Goal: Task Accomplishment & Management: Manage account settings

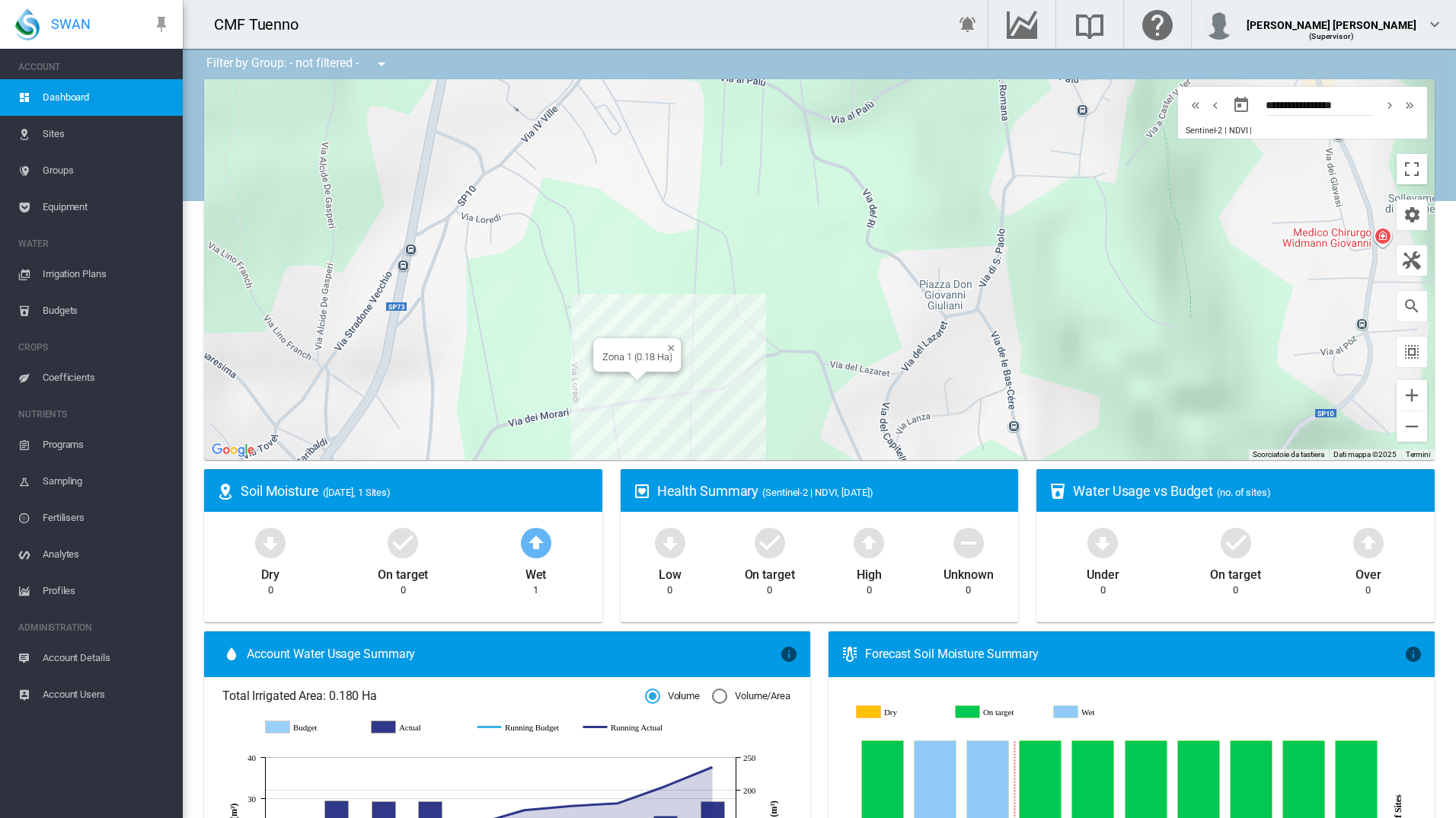
click at [627, 392] on div "Per navigare, premi i tasti Freccia. Zona 1 (0.18 Ha)" at bounding box center [819, 269] width 1231 height 381
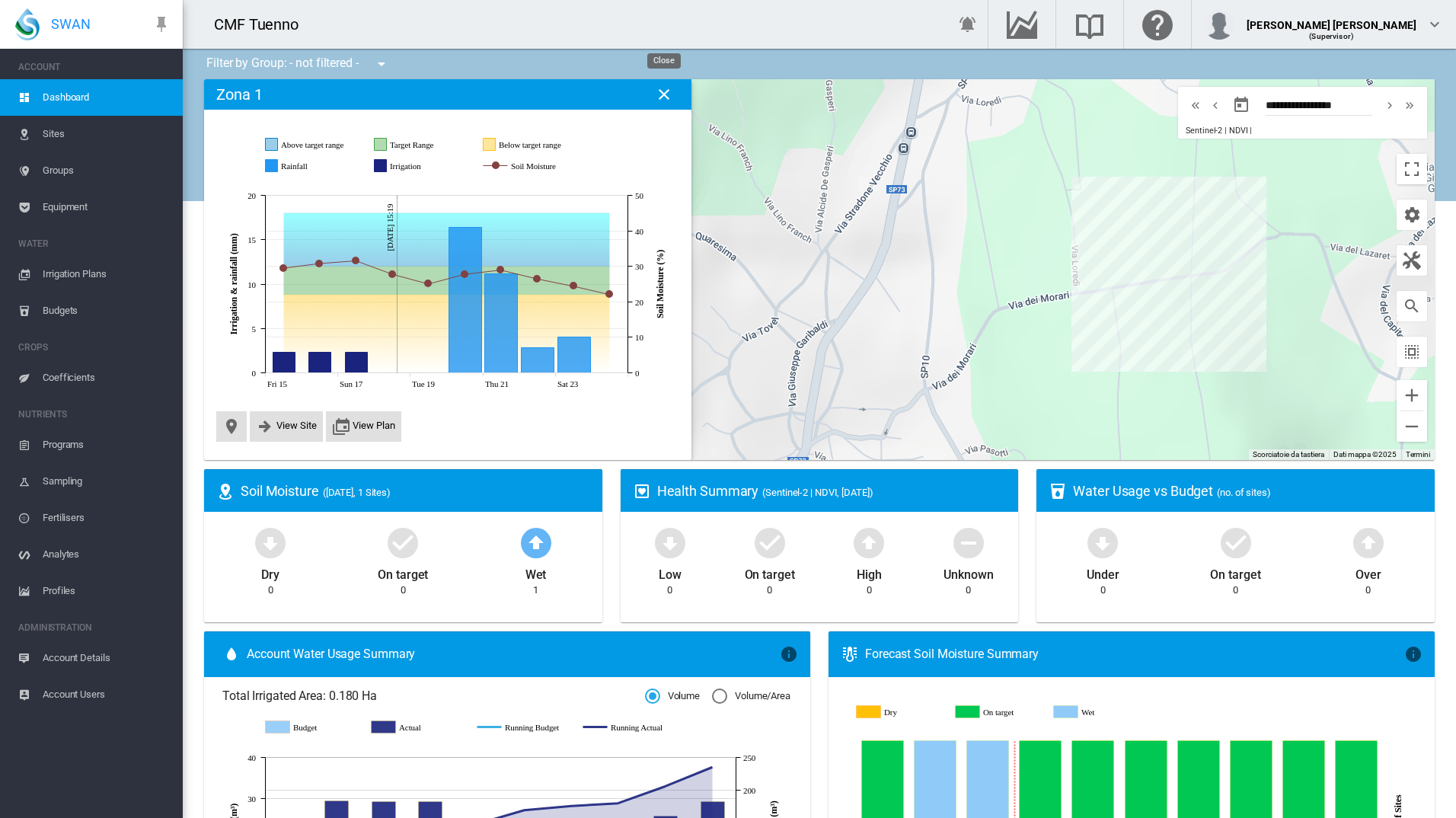
click at [669, 94] on md-icon "icon-close" at bounding box center [664, 94] width 18 height 18
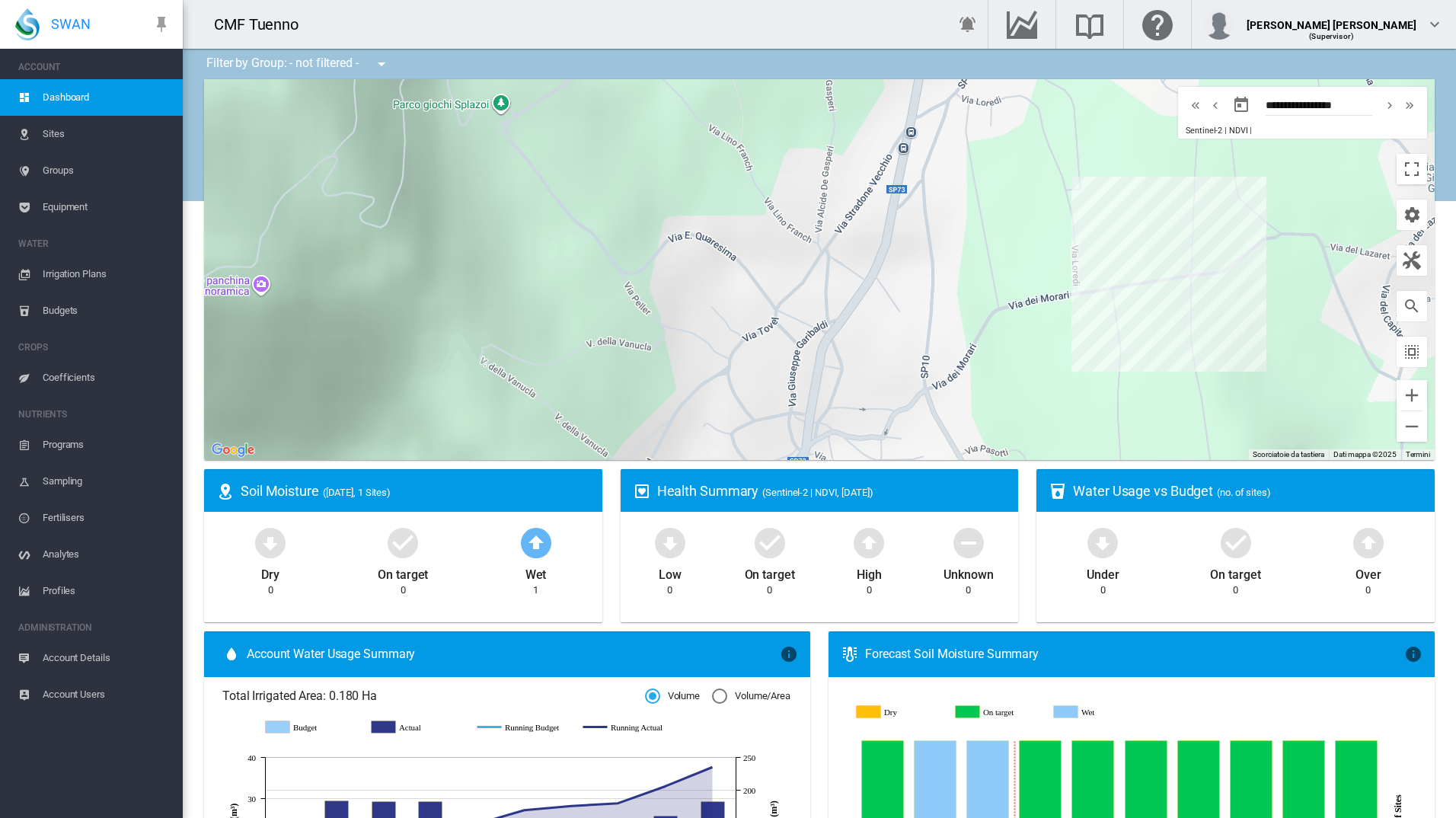
click at [65, 369] on span "Coefficients" at bounding box center [106, 378] width 128 height 37
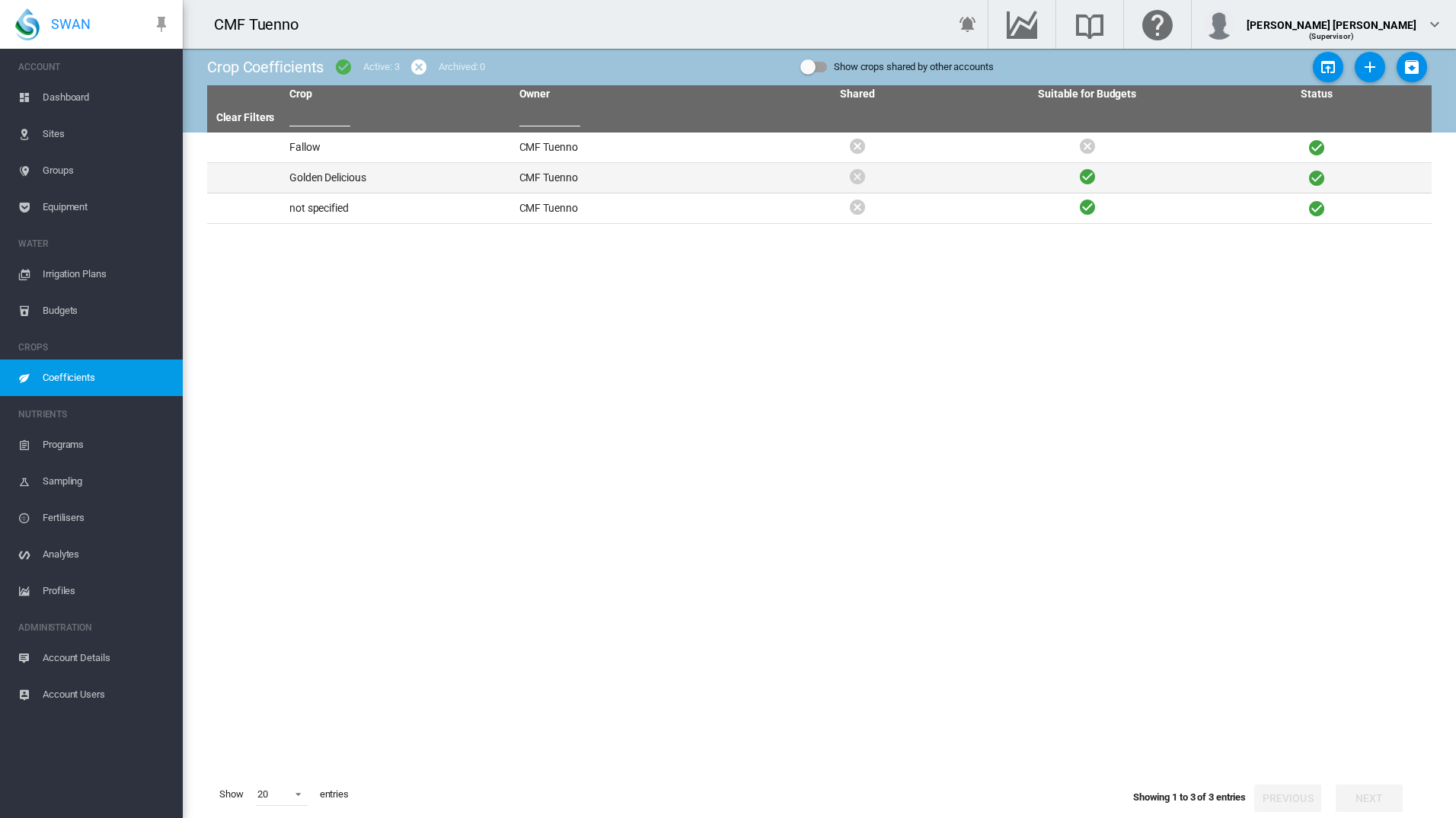
click at [342, 180] on td "Golden Delicious" at bounding box center [398, 177] width 230 height 30
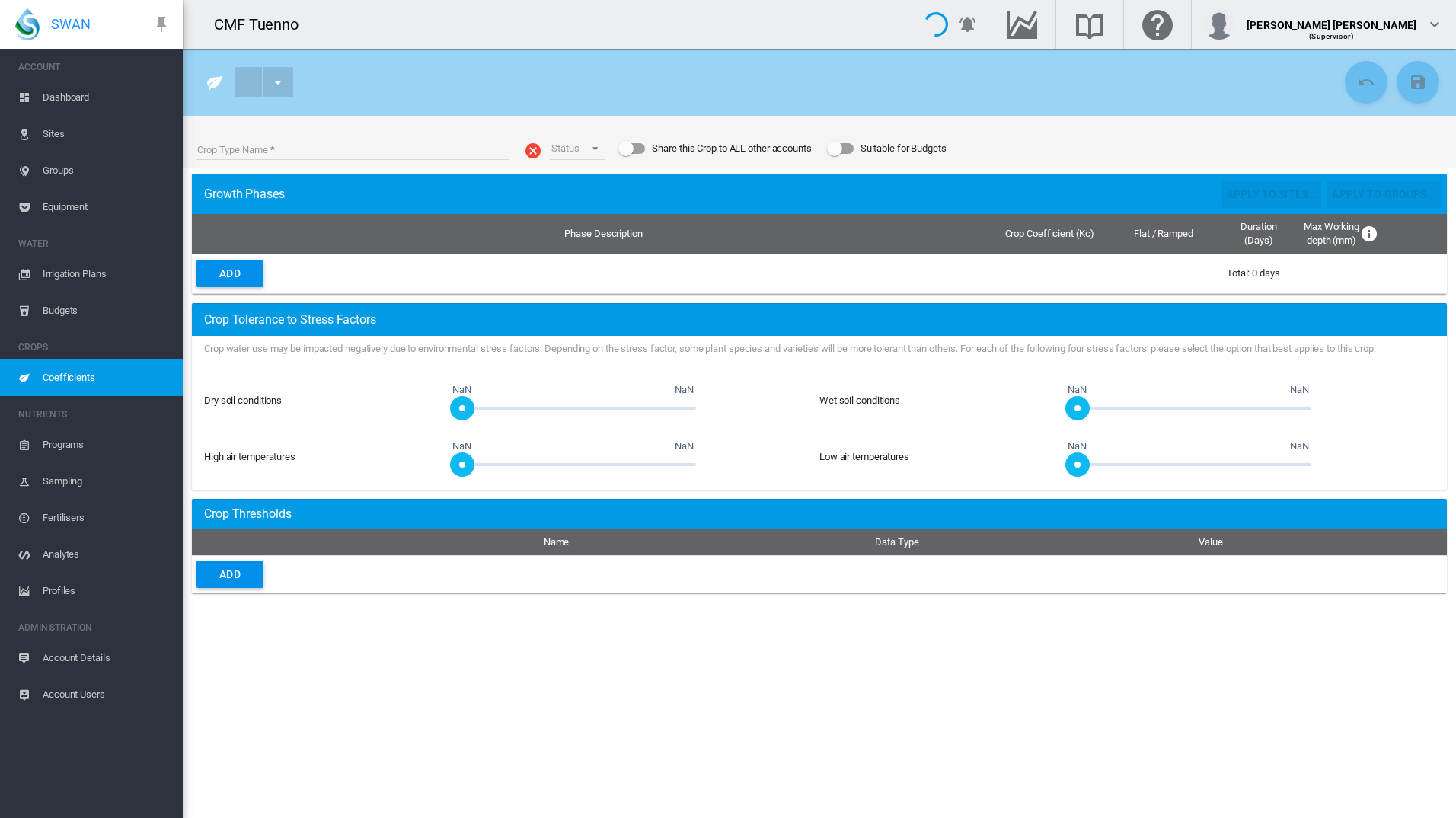
type input "**********"
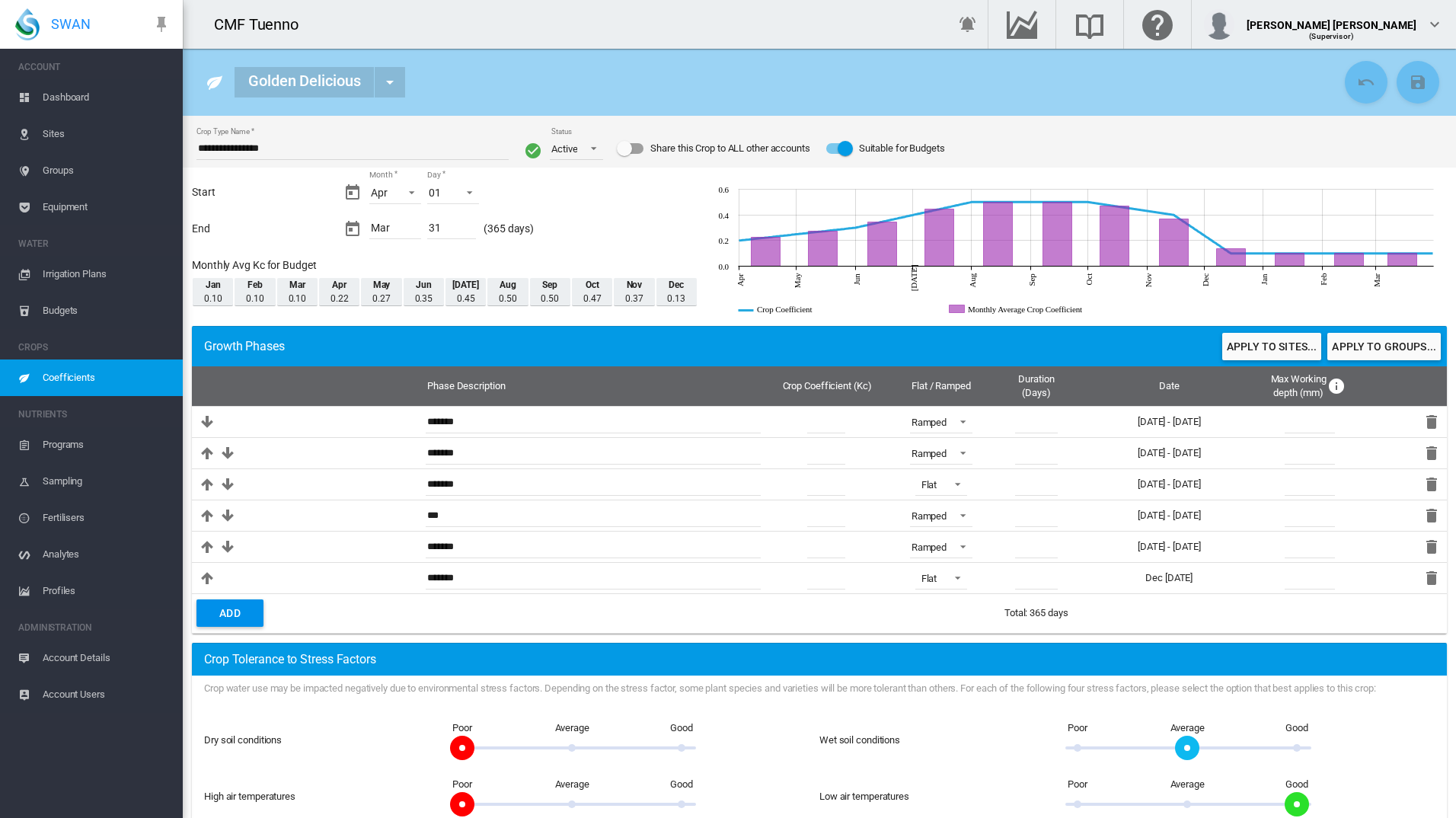
click at [71, 203] on span "Equipment" at bounding box center [106, 207] width 128 height 37
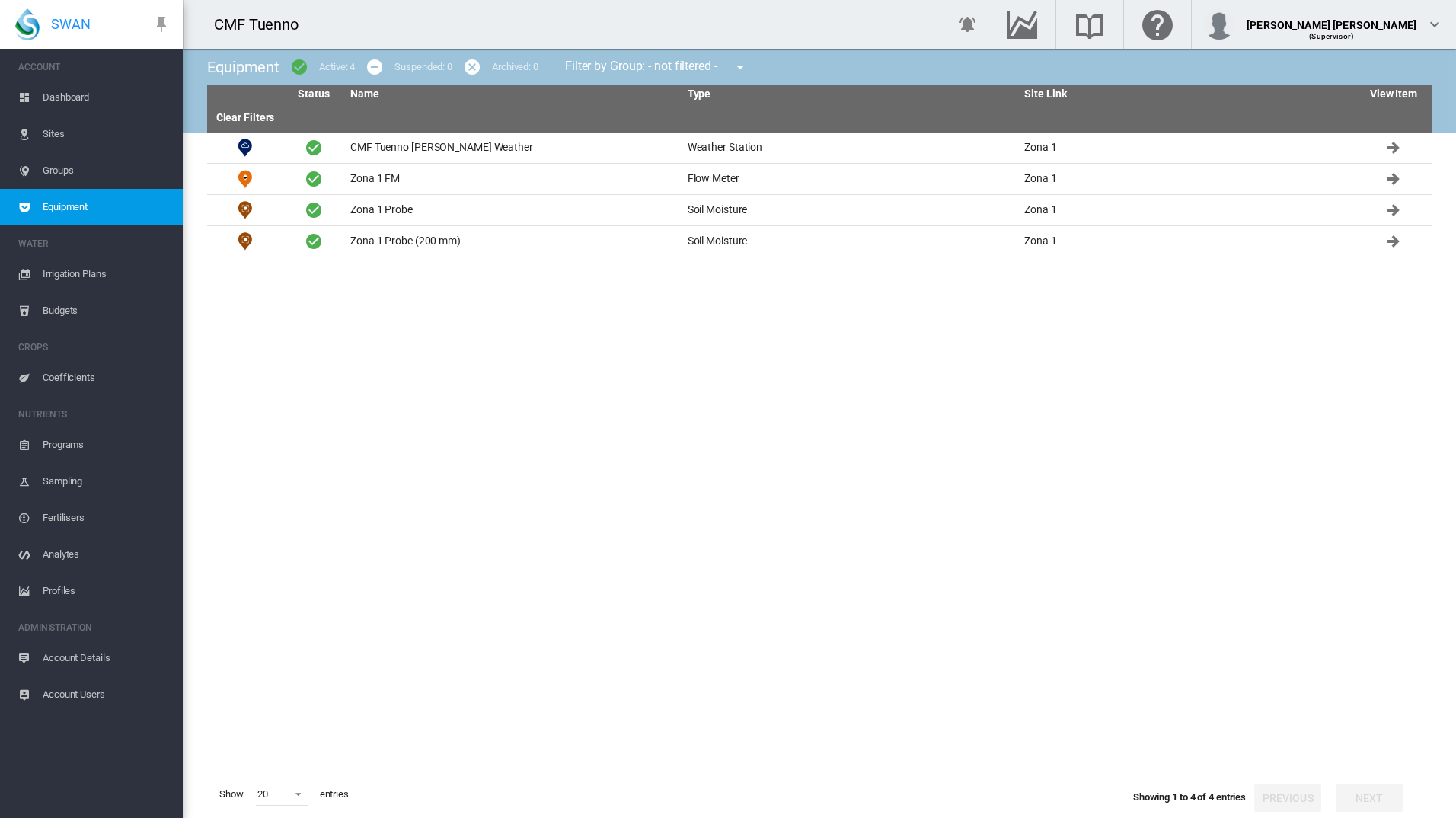
click at [73, 172] on span "Groups" at bounding box center [106, 170] width 128 height 37
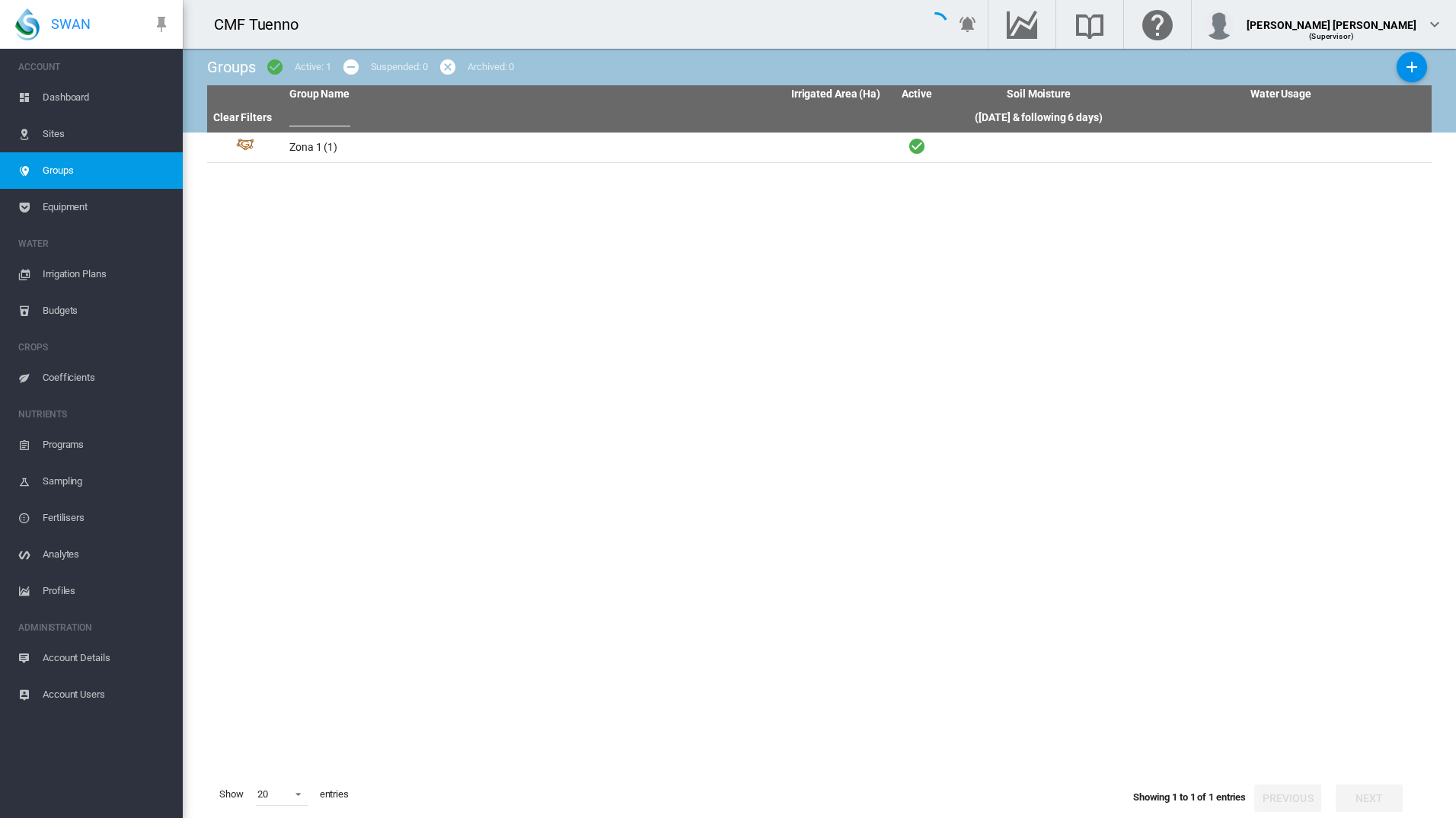
click at [79, 127] on span "Sites" at bounding box center [106, 134] width 128 height 37
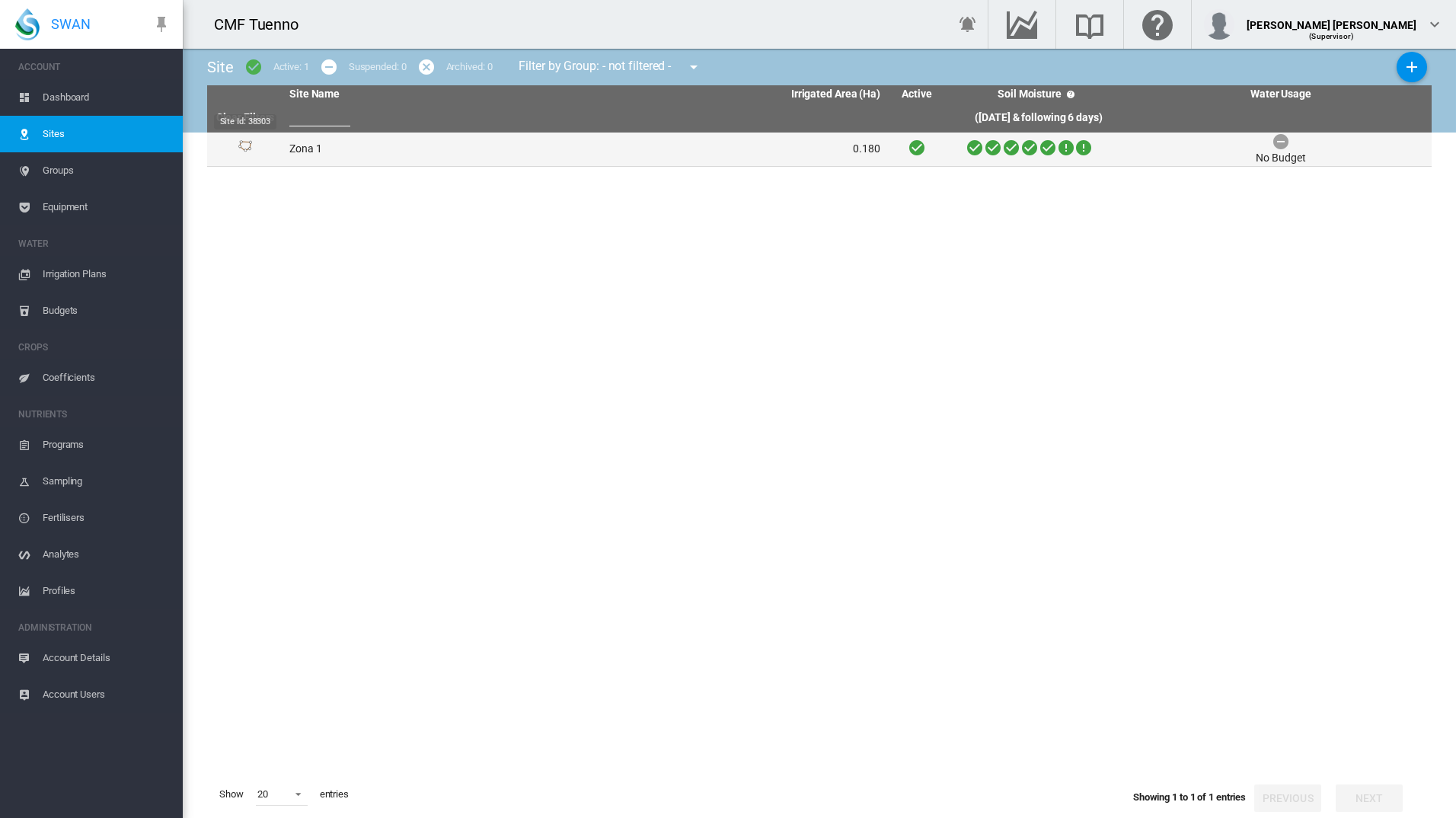
click at [273, 147] on div "Site Id: 38303" at bounding box center [245, 149] width 64 height 18
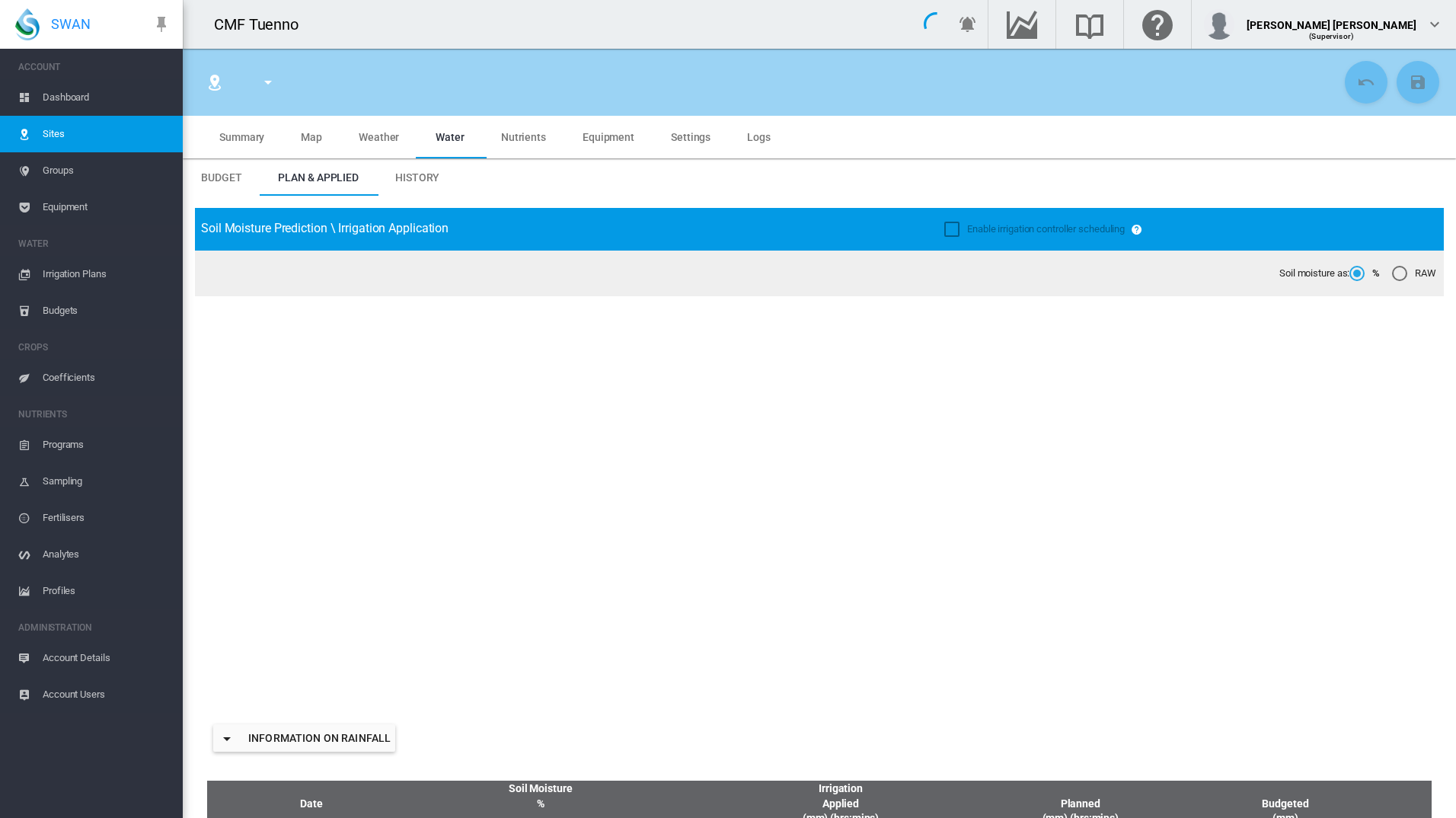
type input "*****"
type input "******"
type input "********"
type input "***"
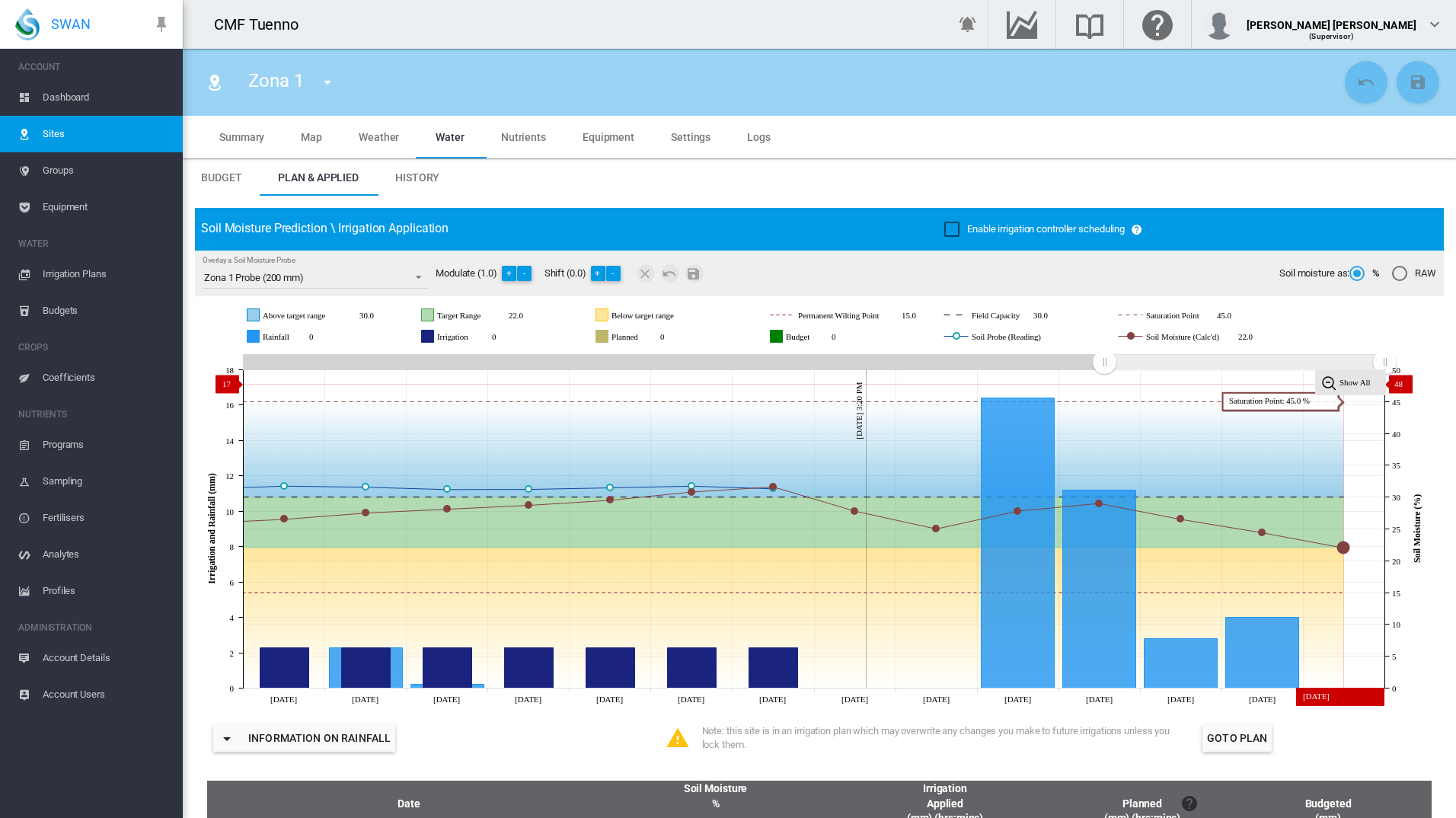
click at [1351, 384] on tspan "Show All" at bounding box center [1355, 383] width 31 height 10
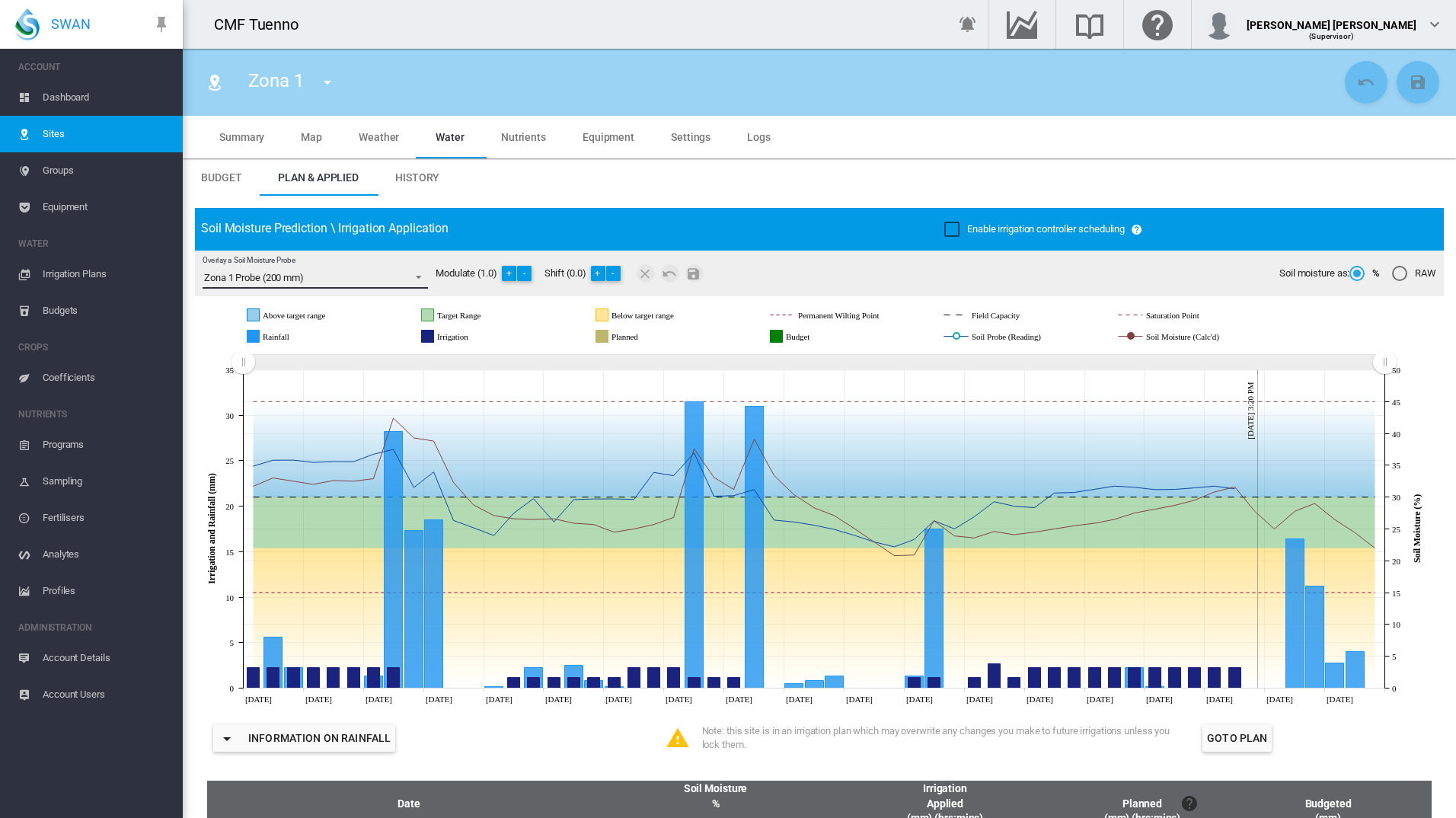
click at [413, 277] on span "Overlay a Soil Moisture Probe: \a Zona 1 Probe (200 mm)\a" at bounding box center [414, 276] width 18 height 13
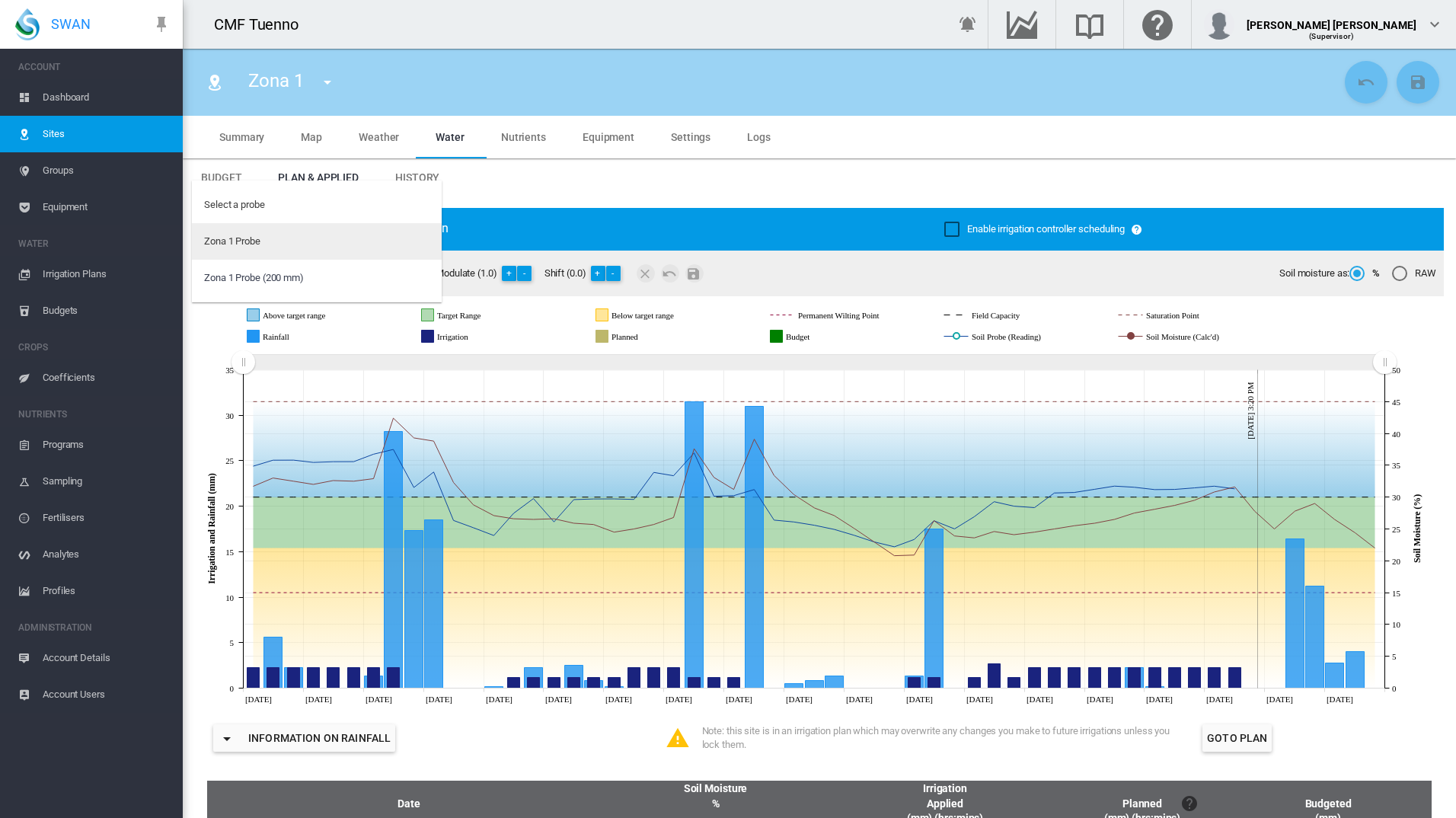
click at [387, 242] on md-option "Zona 1 Probe" at bounding box center [317, 241] width 250 height 37
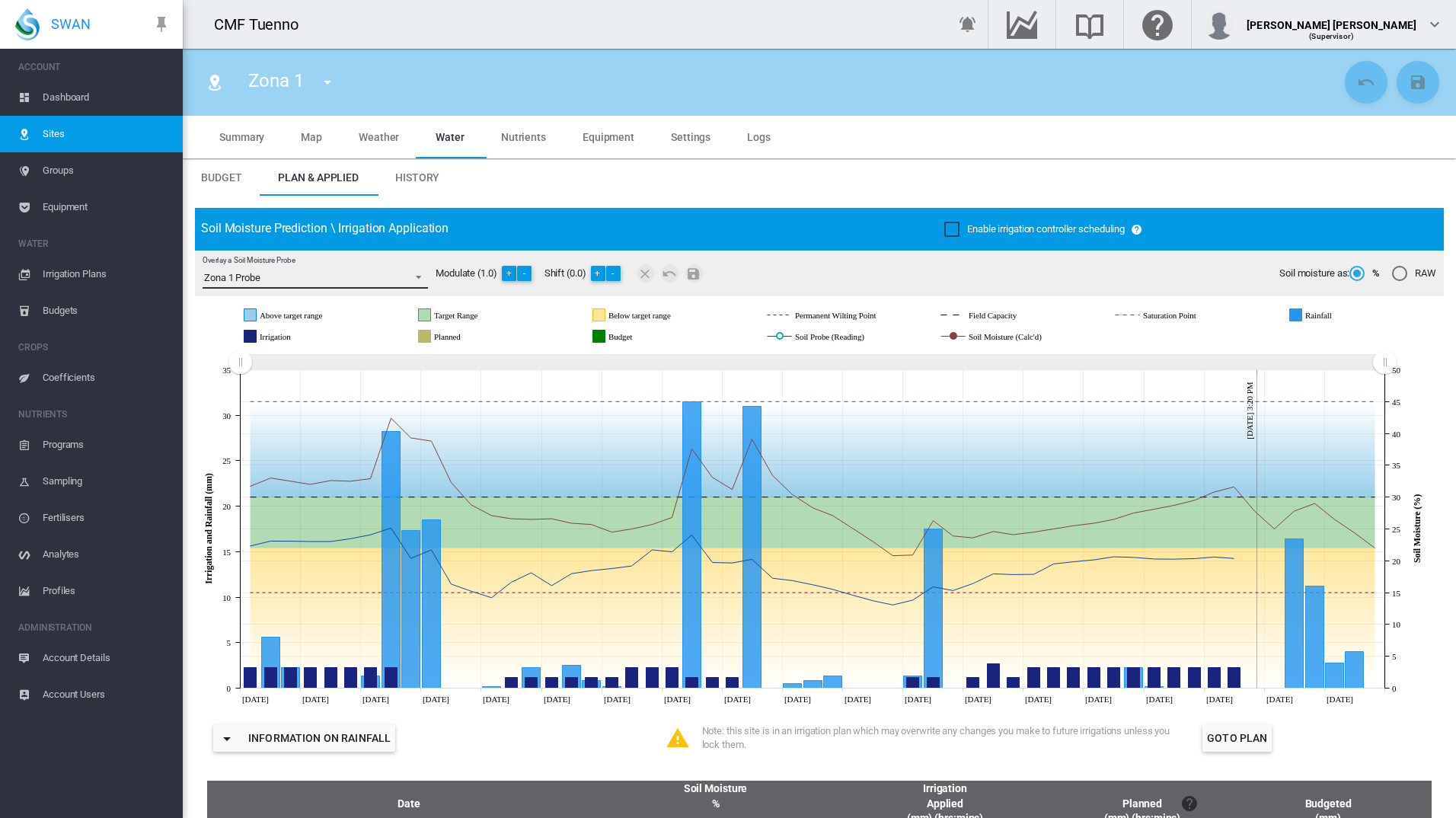
click at [396, 281] on span "Zona 1 Probe" at bounding box center [303, 278] width 198 height 13
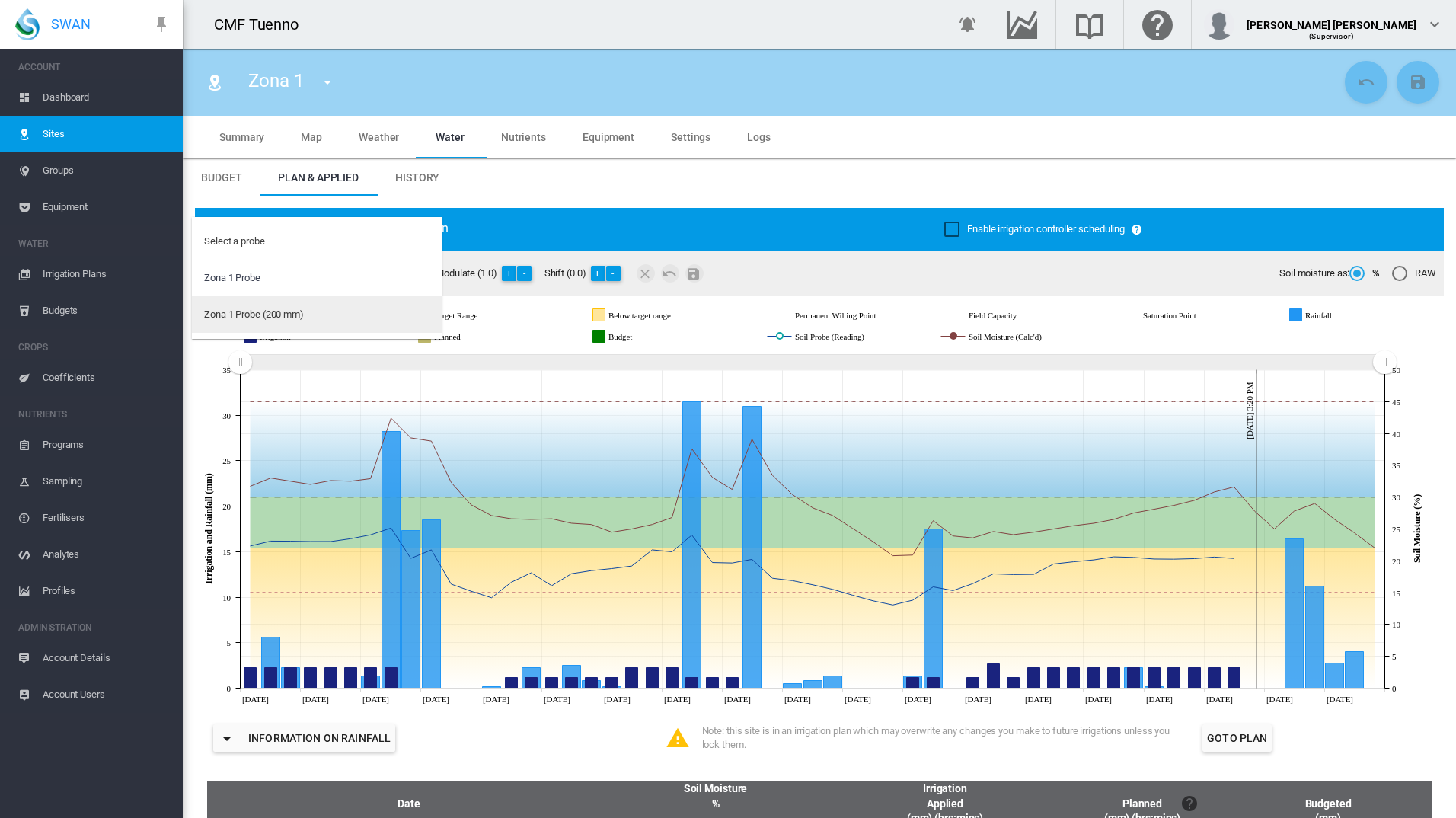
click at [348, 313] on md-option "Zona 1 Probe (200 mm)" at bounding box center [317, 314] width 250 height 37
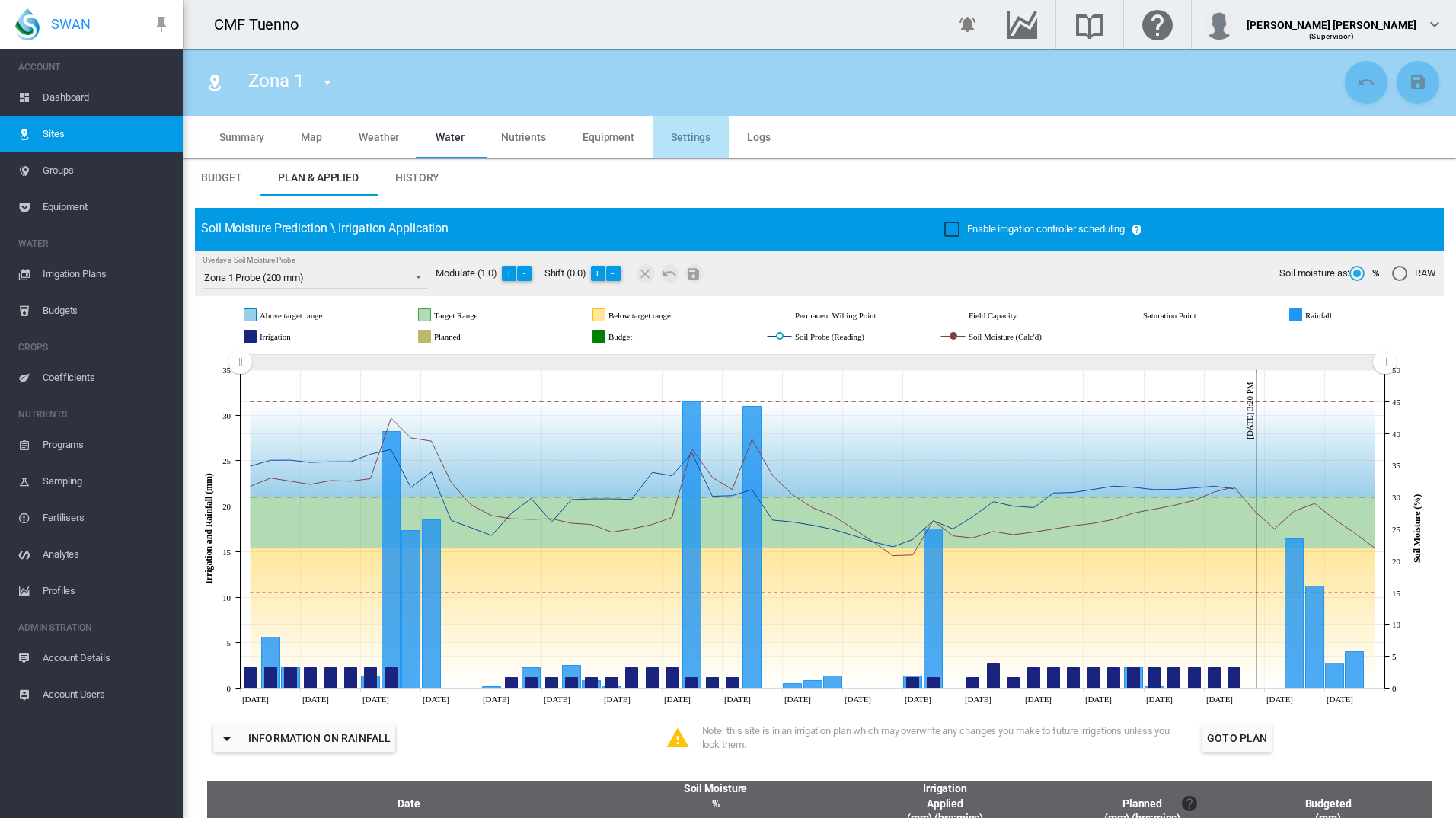
click at [680, 134] on span "Settings" at bounding box center [690, 136] width 39 height 12
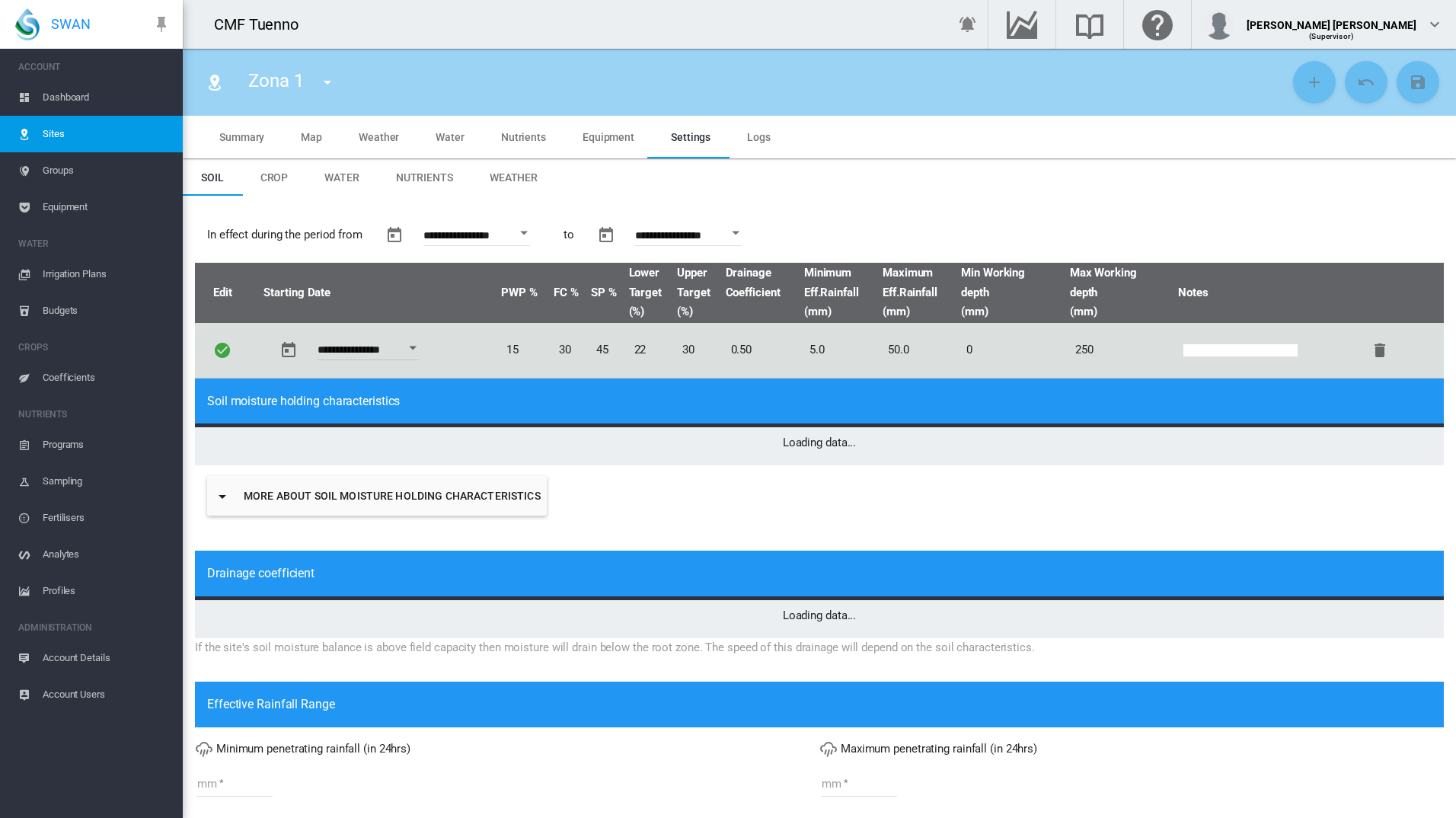
type input "*"
type input "**"
type input "****"
type input "***"
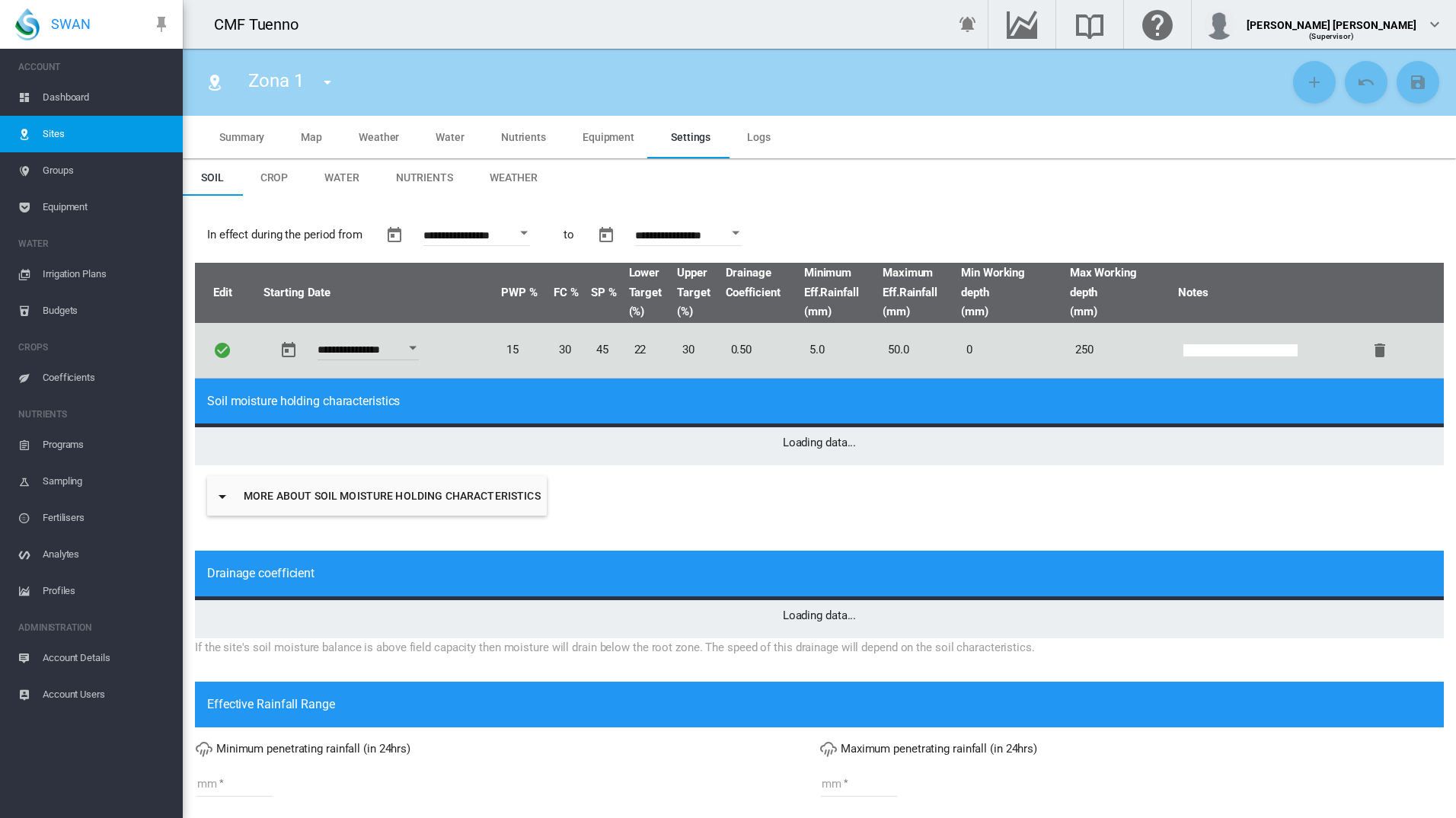
type input "****"
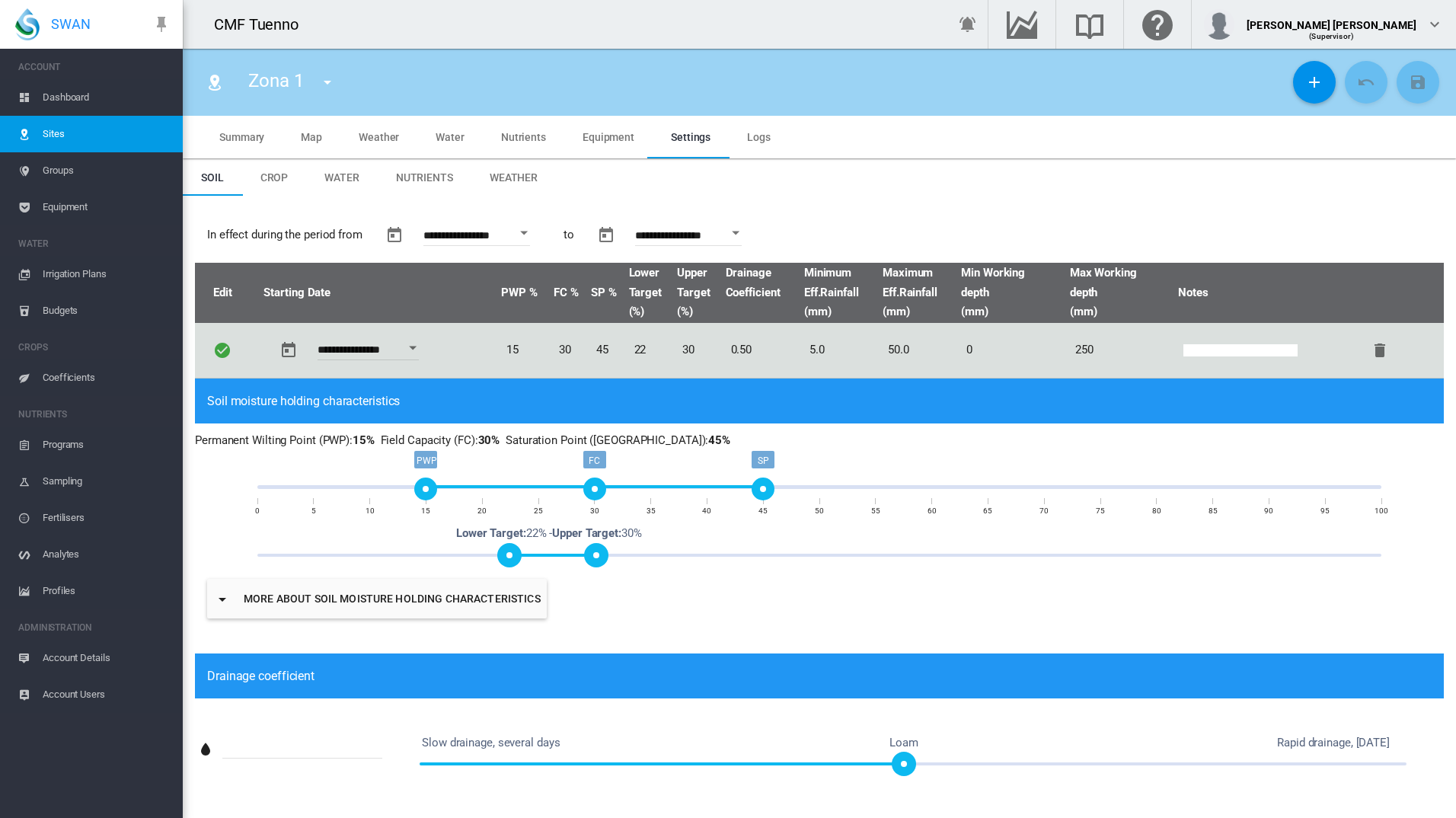
click at [61, 277] on span "Irrigation Plans" at bounding box center [106, 274] width 128 height 37
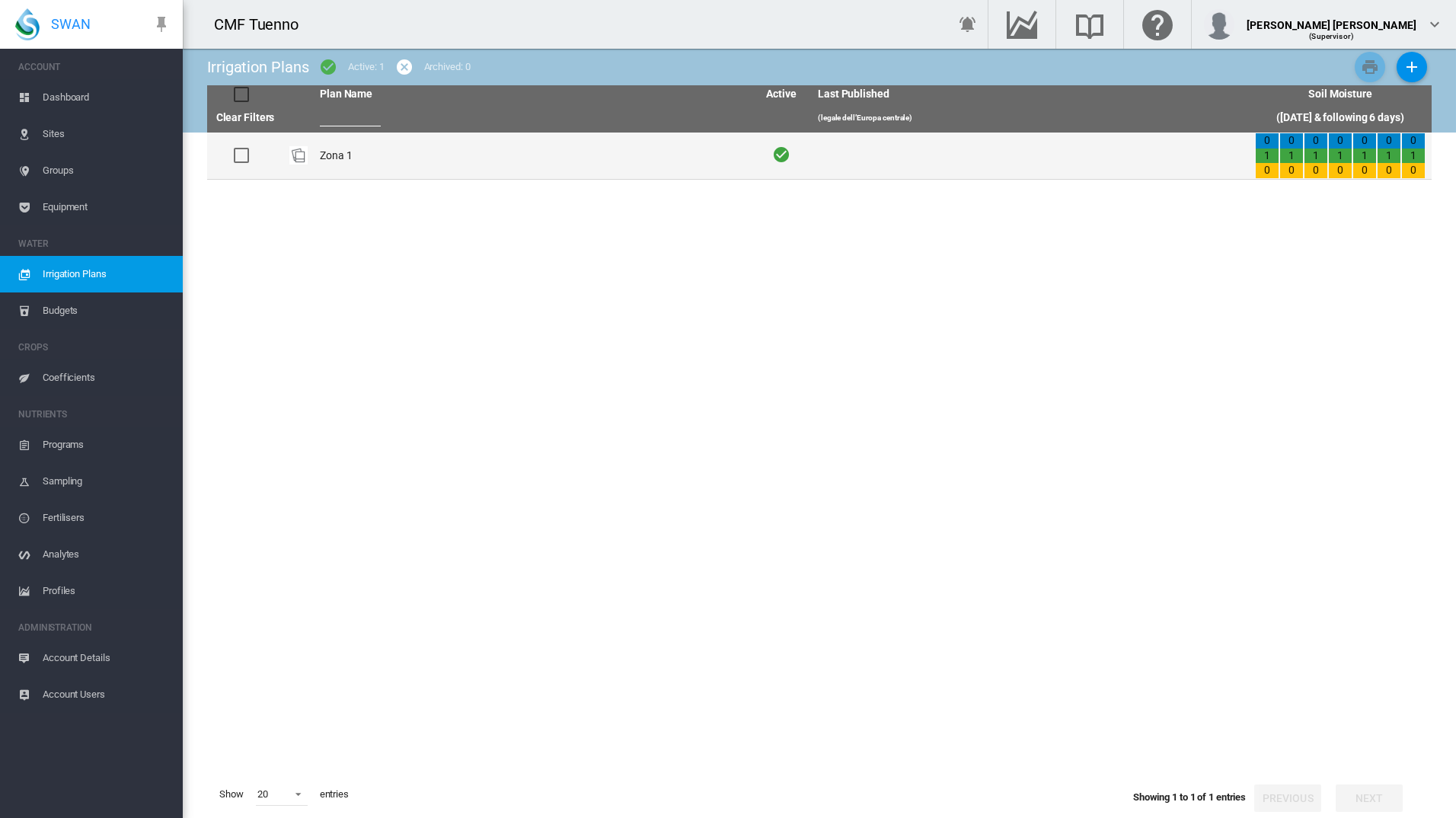
click at [351, 147] on td "Zona 1" at bounding box center [532, 156] width 438 height 46
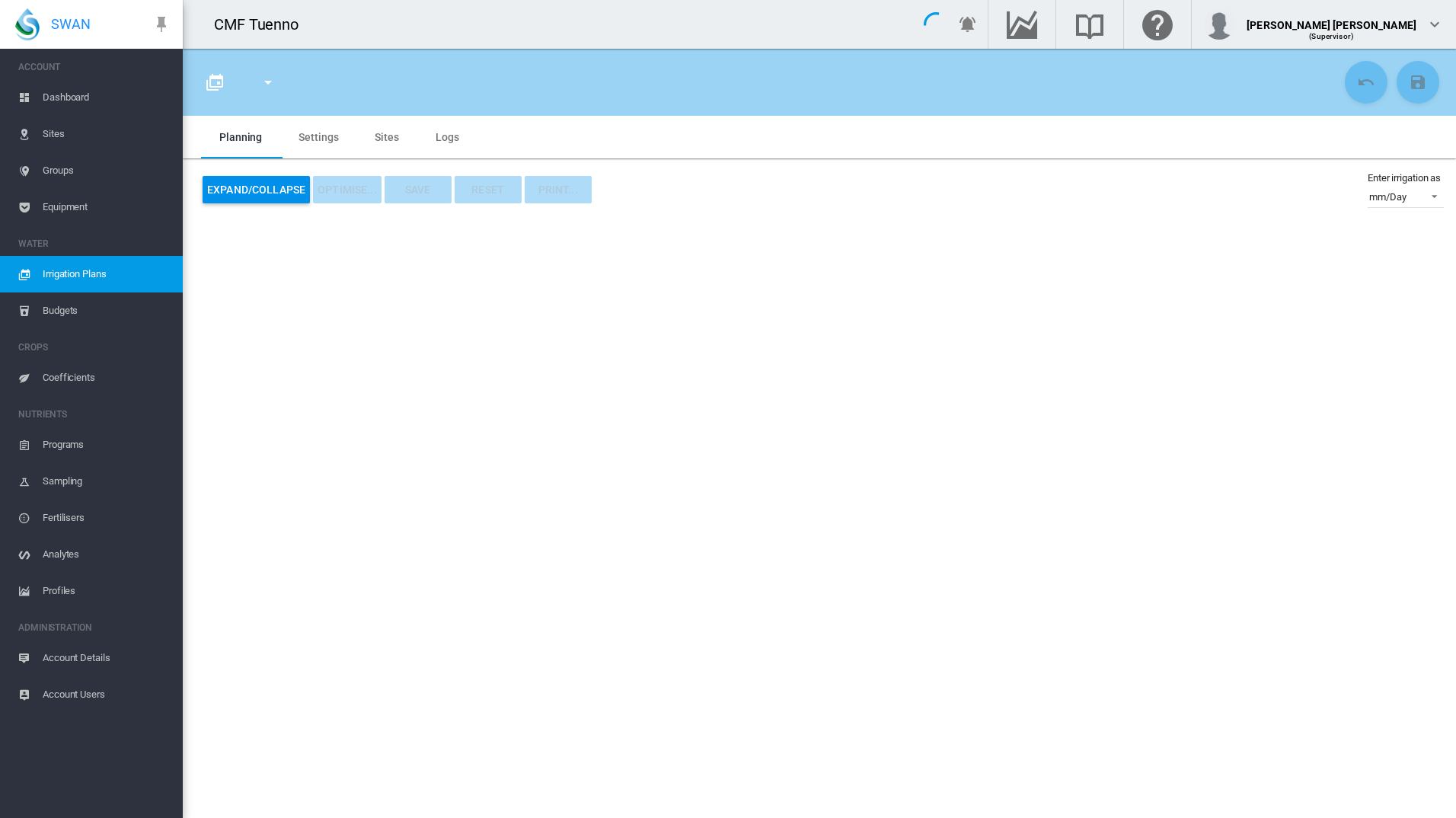
type input "******"
type input "*"
type input "**"
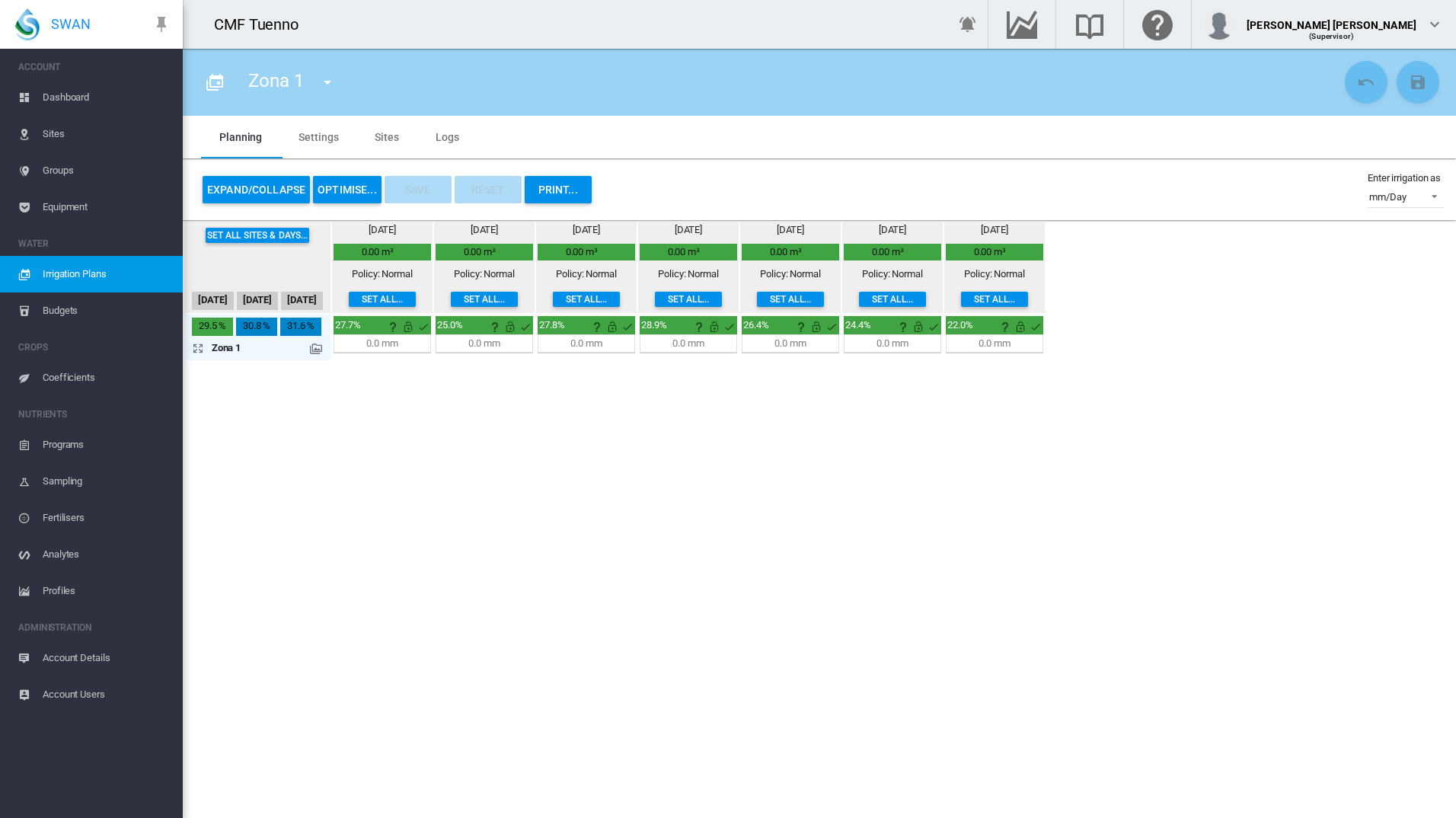
click at [319, 350] on md-icon at bounding box center [315, 348] width 13 height 12
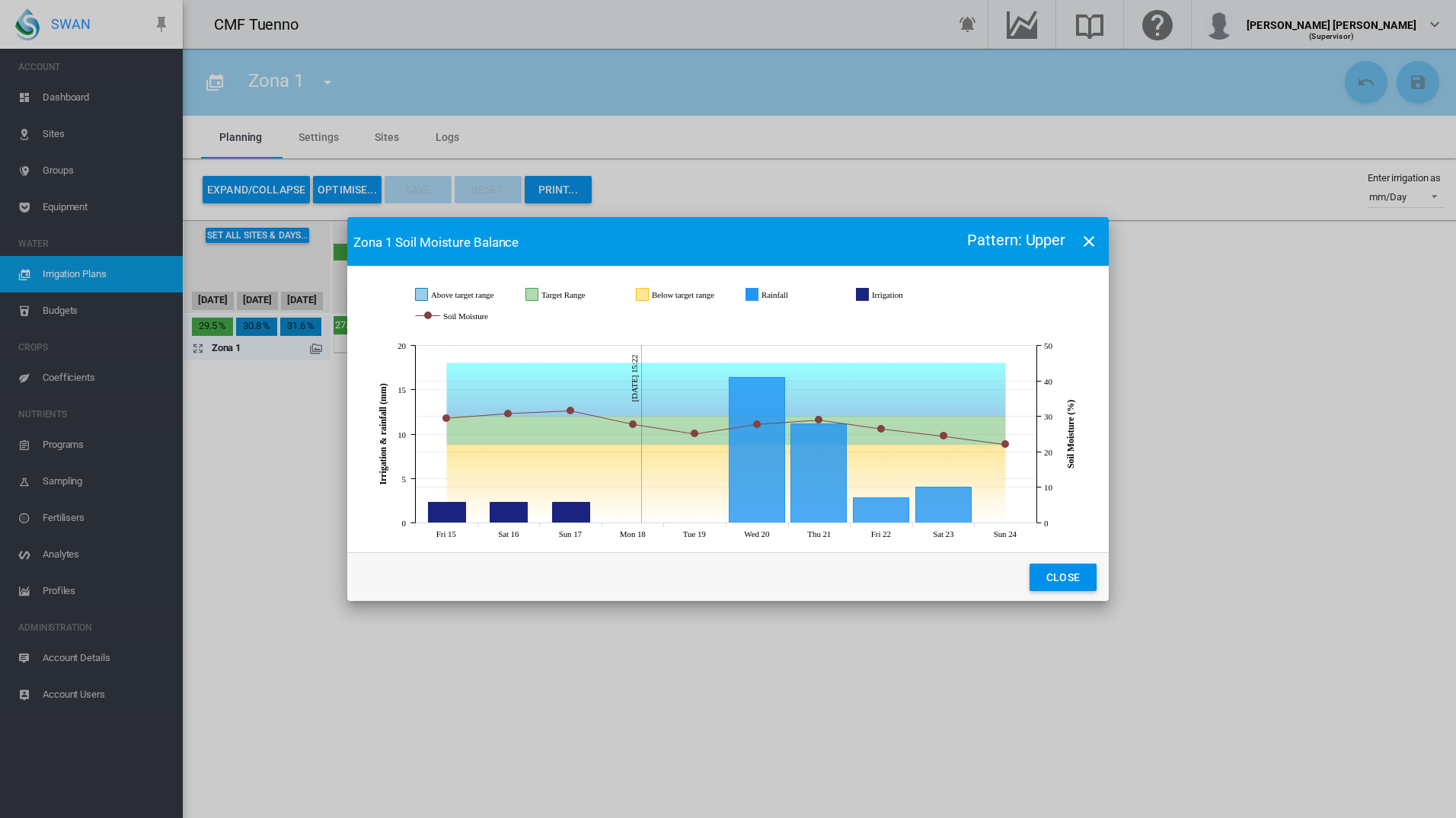
click at [1060, 570] on button "Close" at bounding box center [1064, 577] width 67 height 28
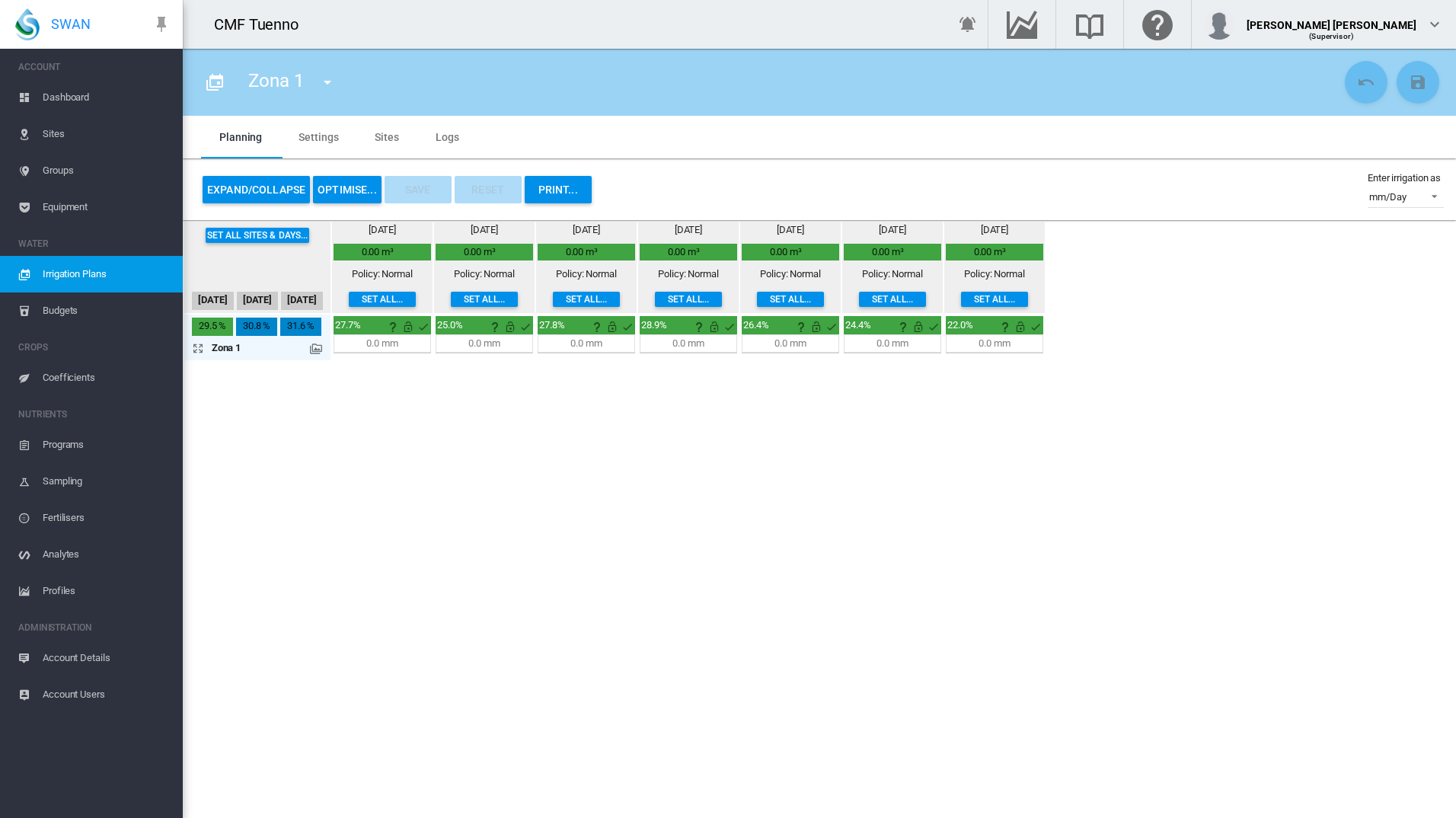
click at [350, 189] on button "OPTIMISE..." at bounding box center [347, 189] width 68 height 28
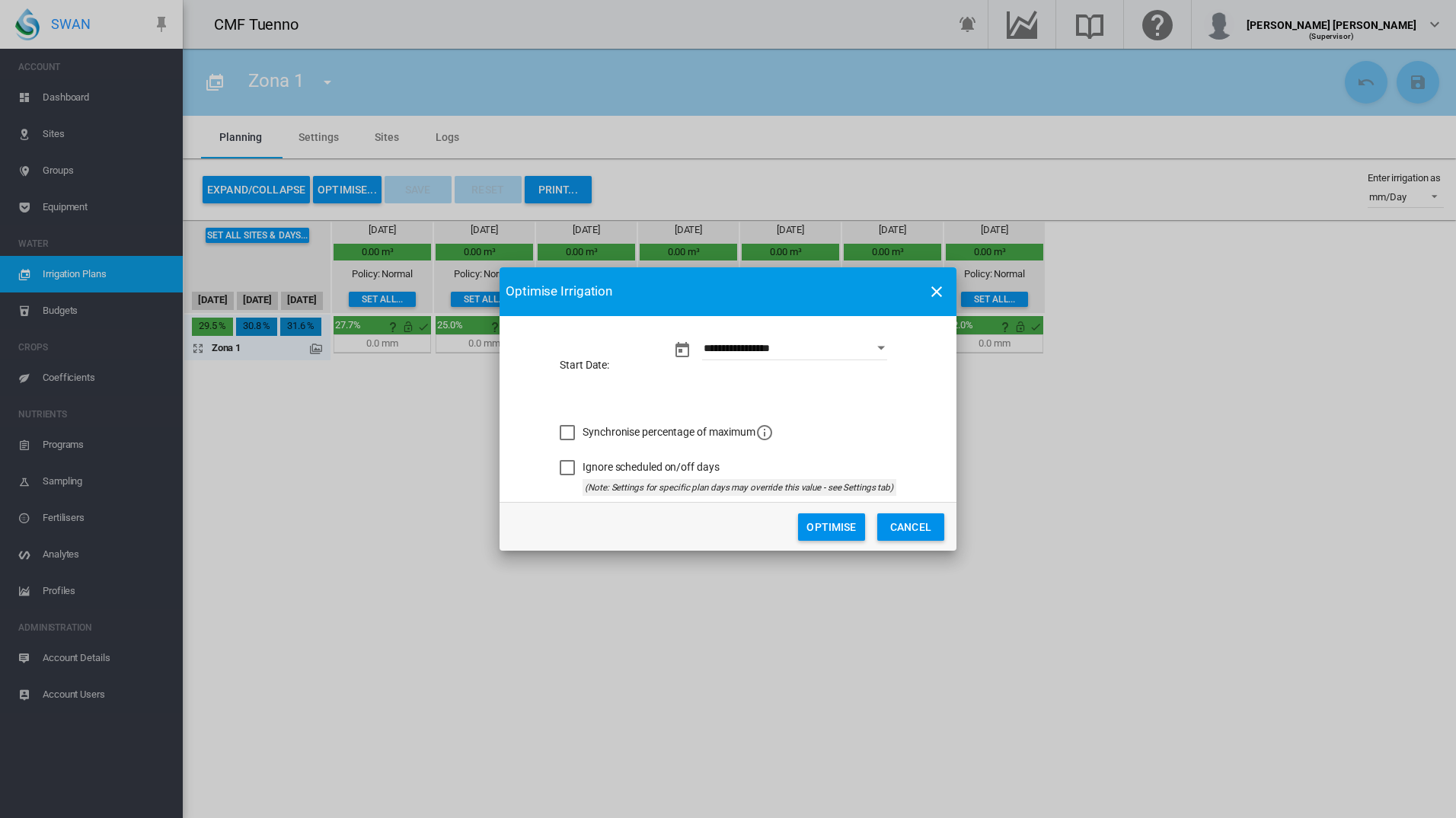
click at [575, 430] on div "Synchronise percentage of maximum" at bounding box center [567, 433] width 15 height 15
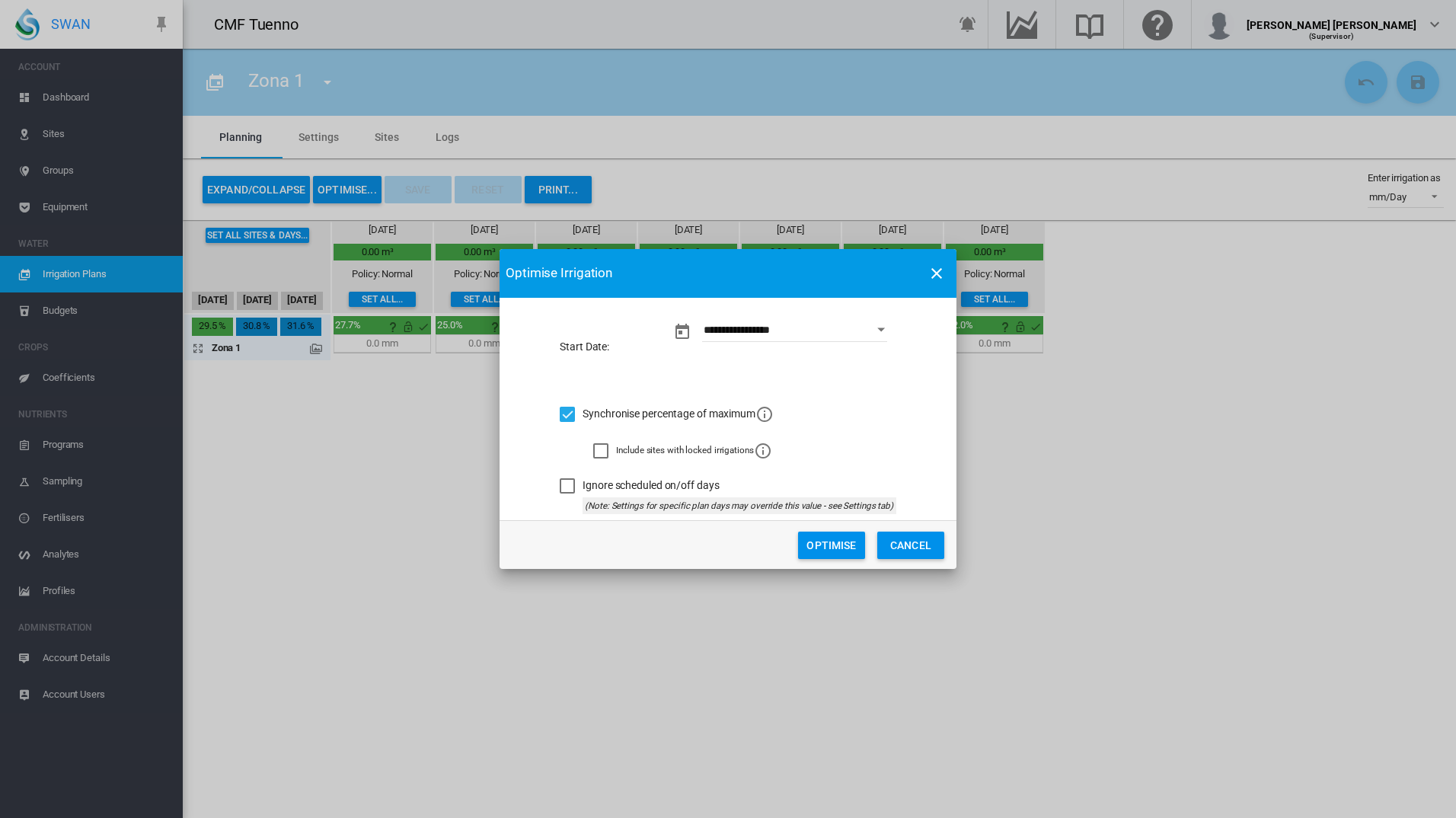
click at [575, 485] on div "Ignore scheduled on/off days" at bounding box center [567, 485] width 15 height 15
click at [849, 547] on button "Optimise" at bounding box center [832, 545] width 67 height 28
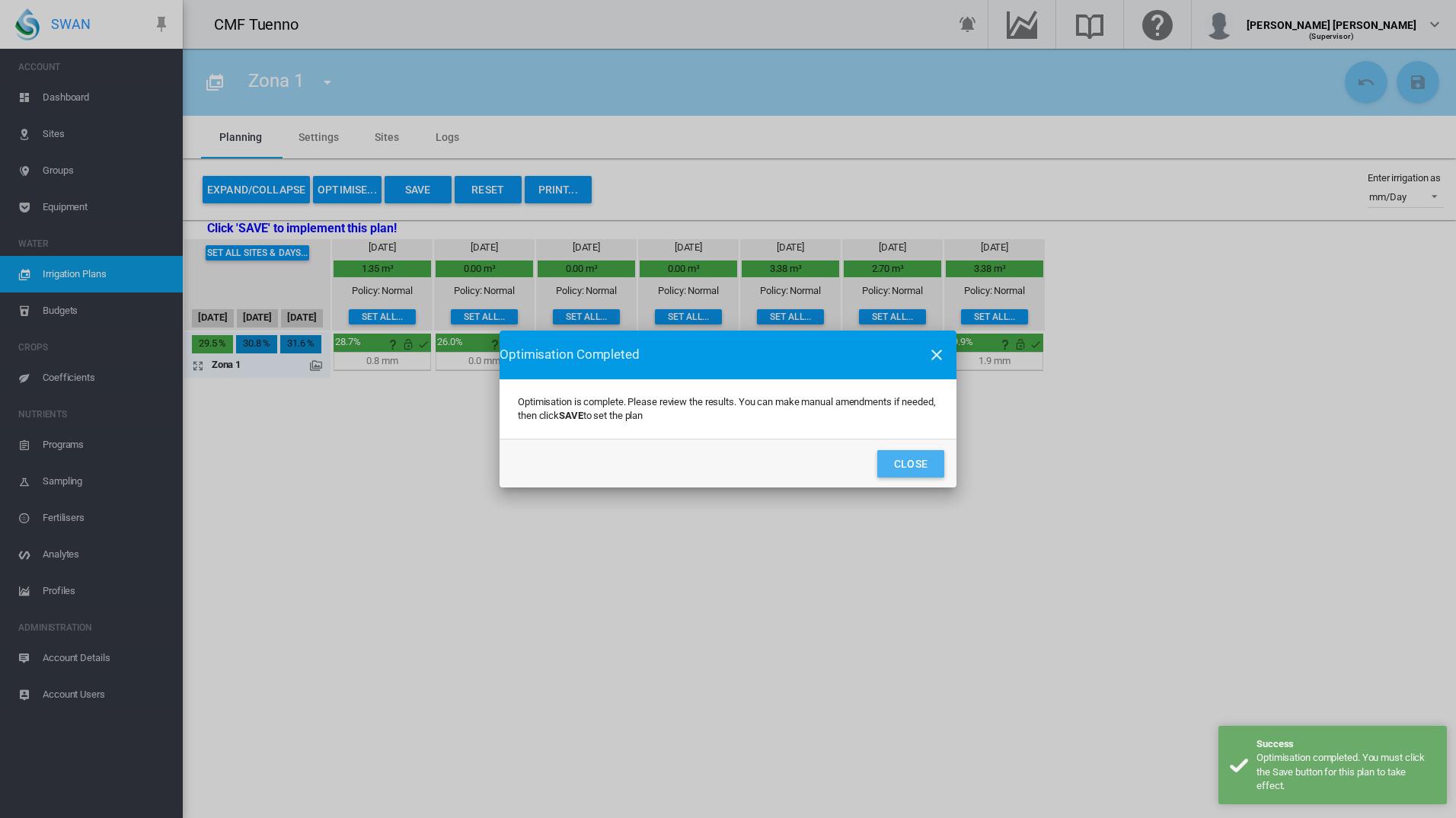
click at [896, 467] on button "Close" at bounding box center [911, 463] width 67 height 28
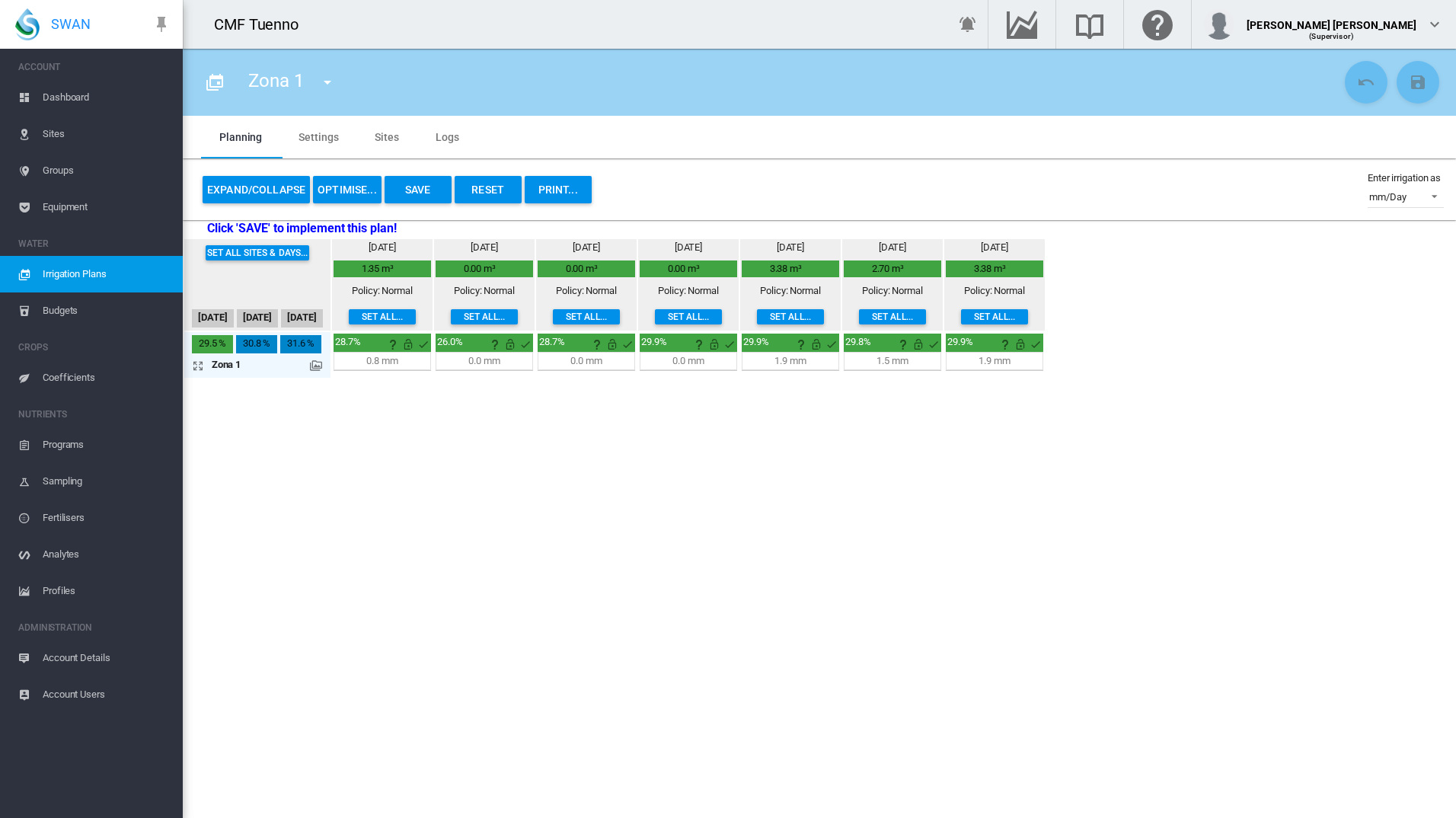
click at [326, 362] on td "29.5 % 30.8 % 31.6 % 0.180 Ha 1.5 mm H:M" at bounding box center [258, 355] width 146 height 46
click at [320, 367] on md-icon at bounding box center [315, 365] width 13 height 12
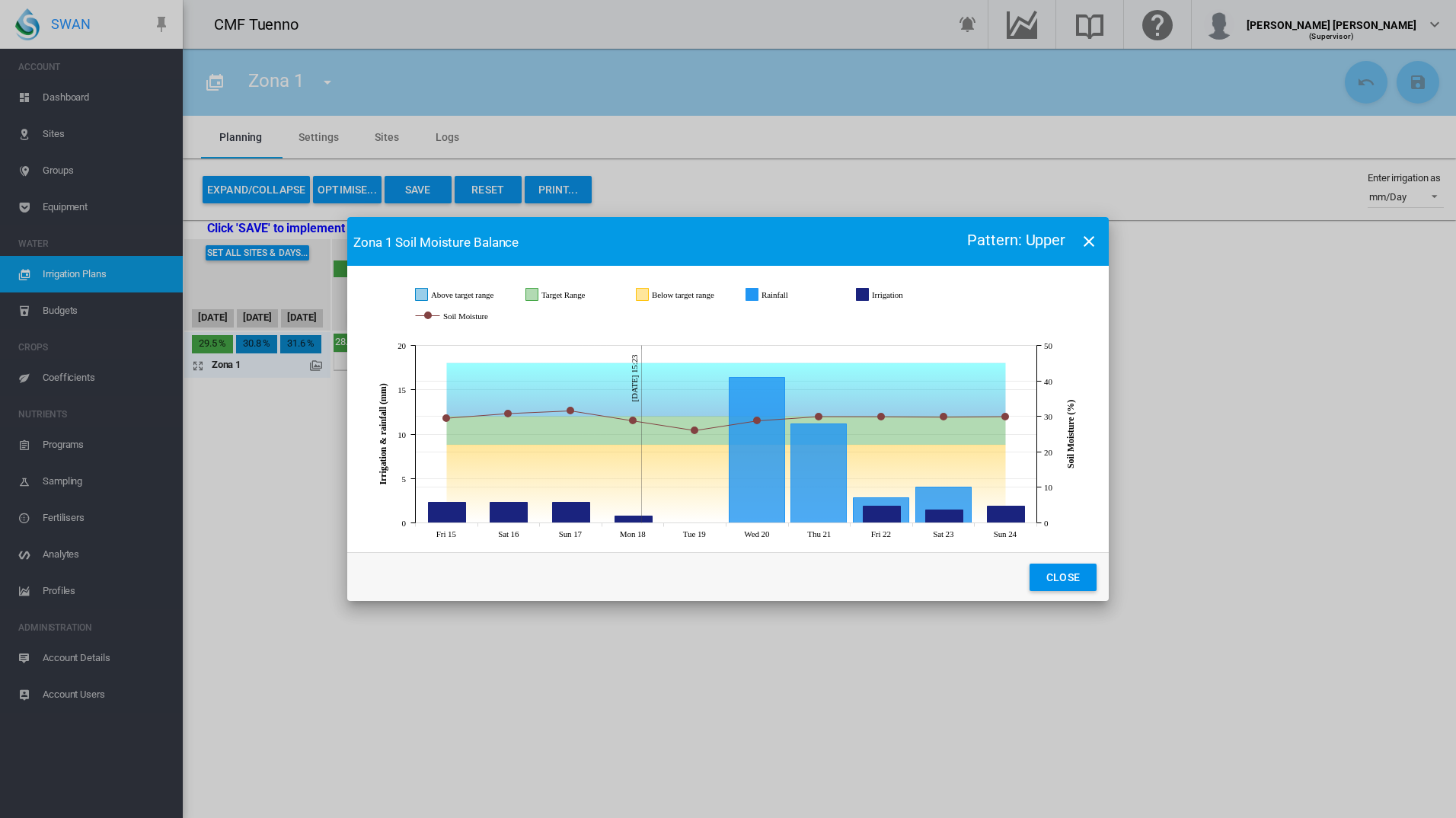
click at [1091, 246] on md-icon "icon-close" at bounding box center [1089, 241] width 18 height 18
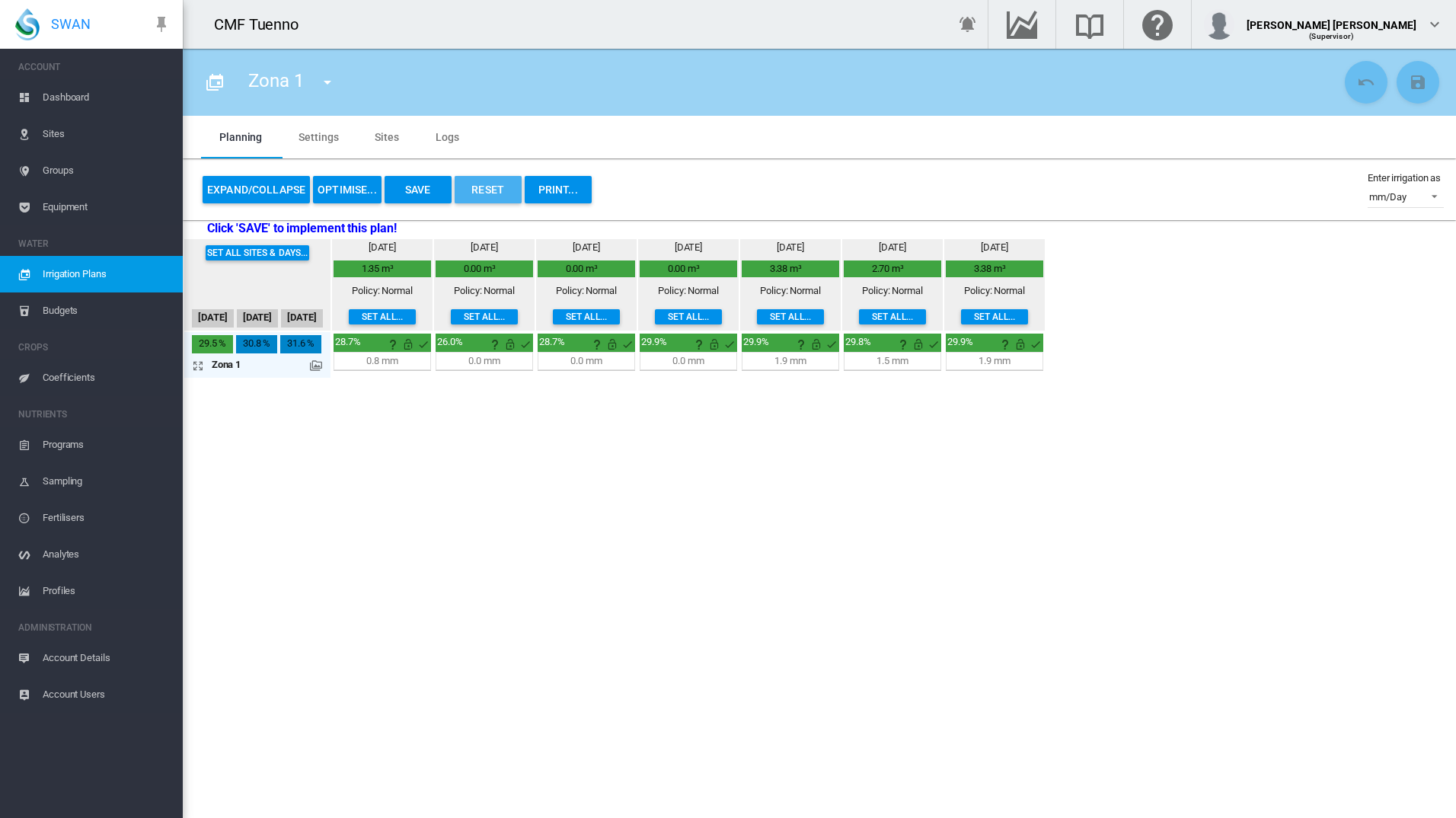
click at [502, 192] on button "Reset" at bounding box center [489, 189] width 67 height 28
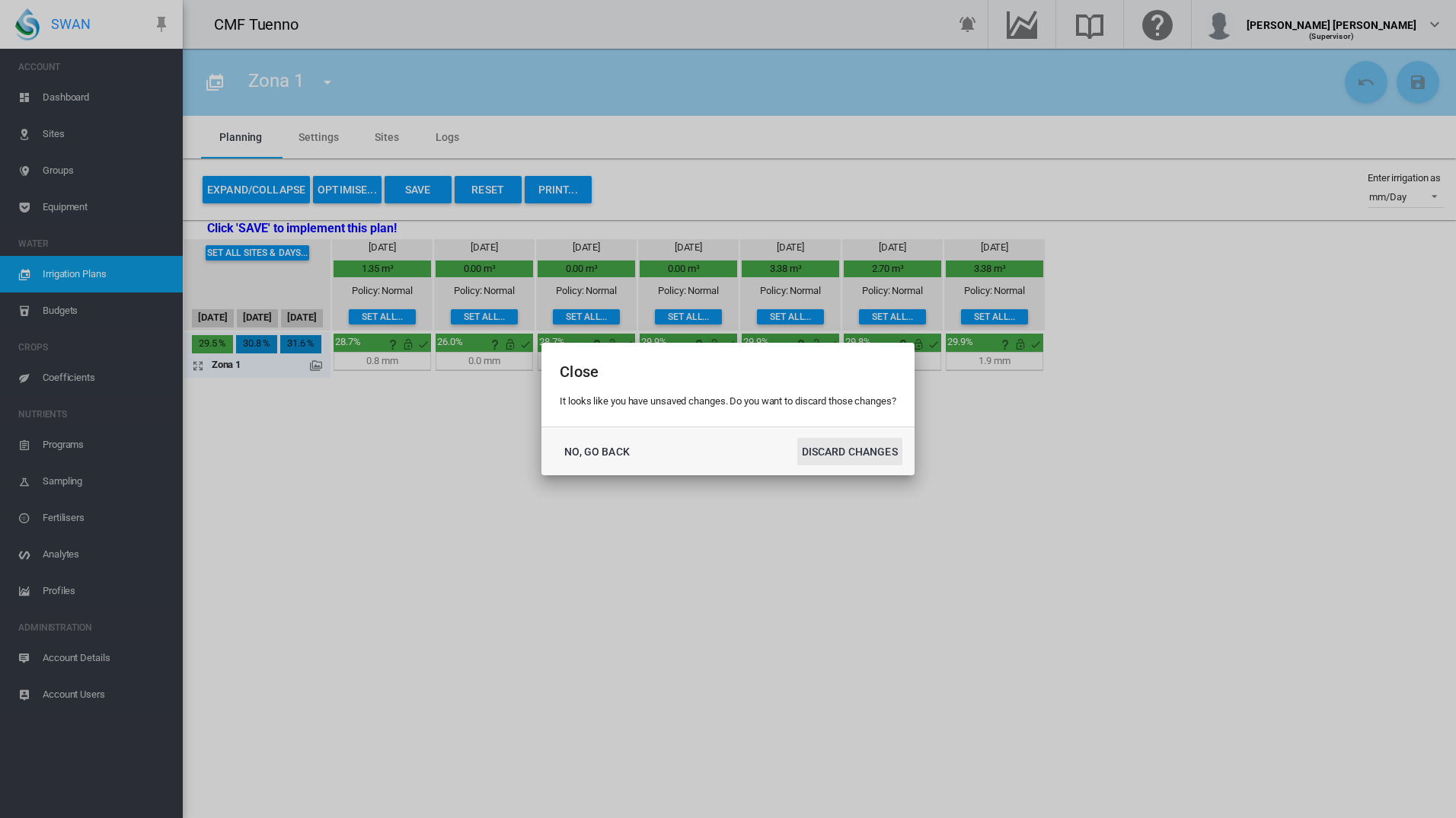
click at [837, 451] on button "DISCARD CHANGES" at bounding box center [849, 451] width 105 height 28
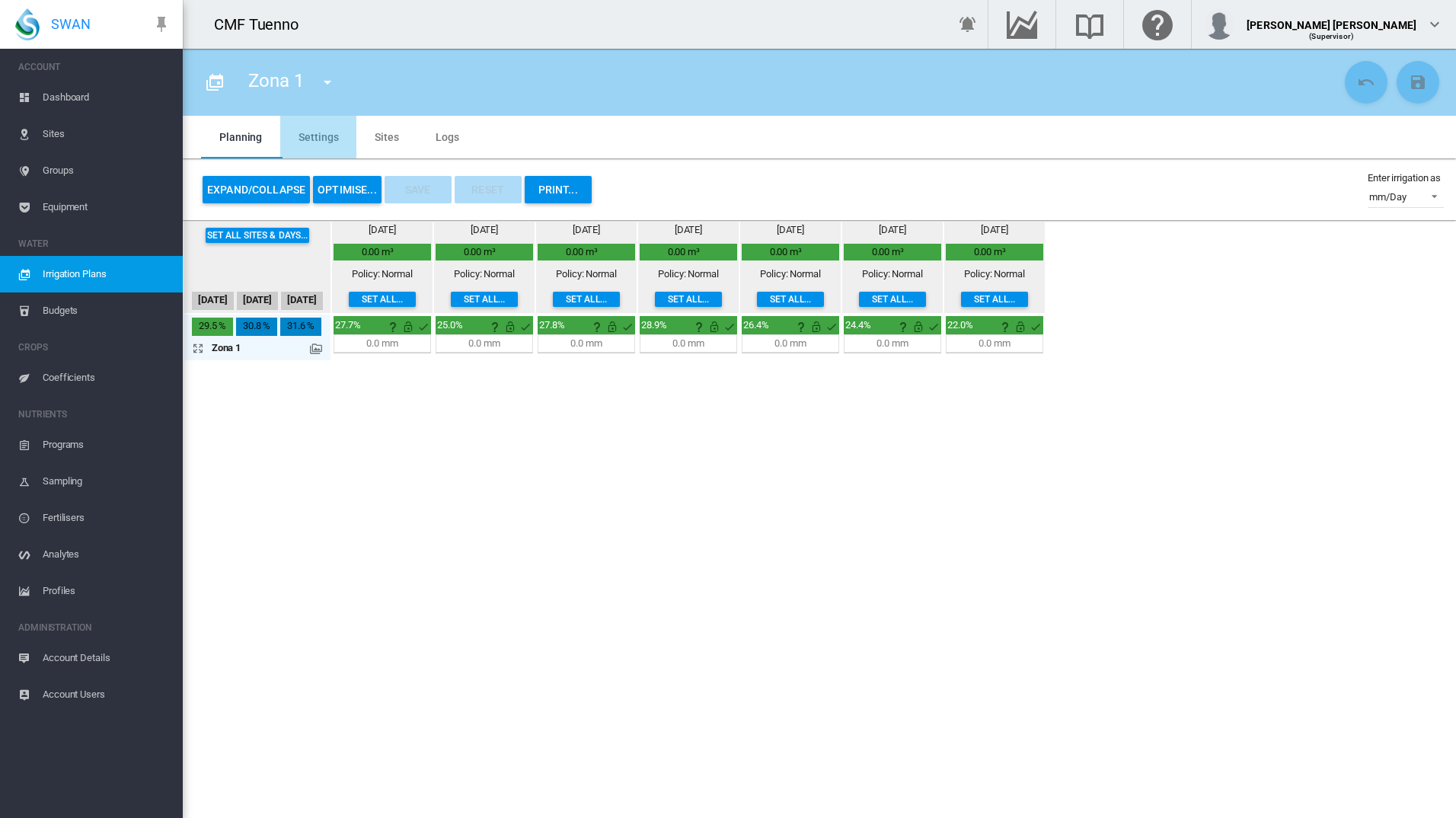
click at [320, 141] on md-tab-item "Settings" at bounding box center [317, 136] width 76 height 42
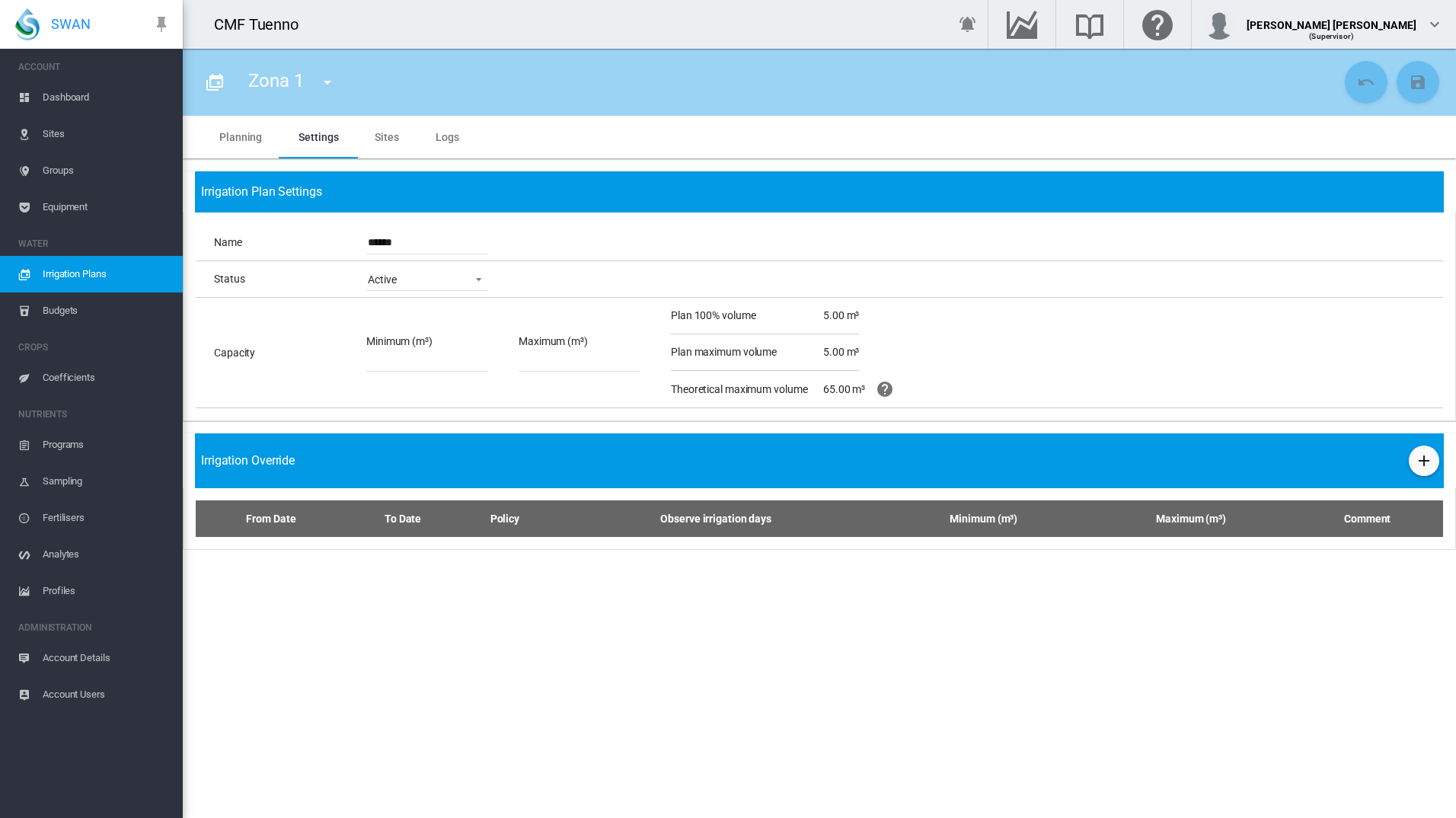
click at [252, 138] on md-tab-item "Planning" at bounding box center [240, 136] width 79 height 42
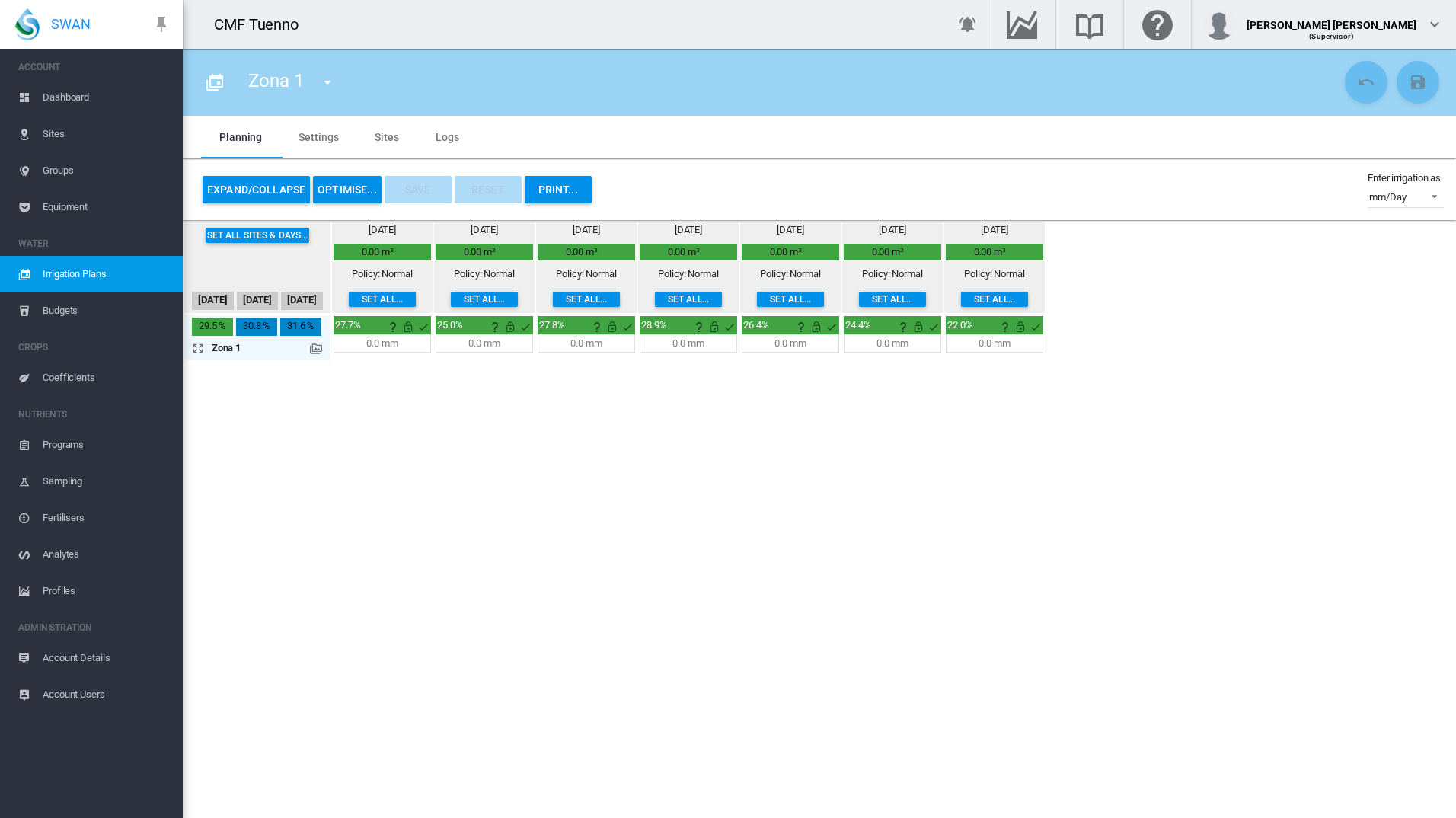
click at [315, 350] on md-icon at bounding box center [315, 348] width 13 height 12
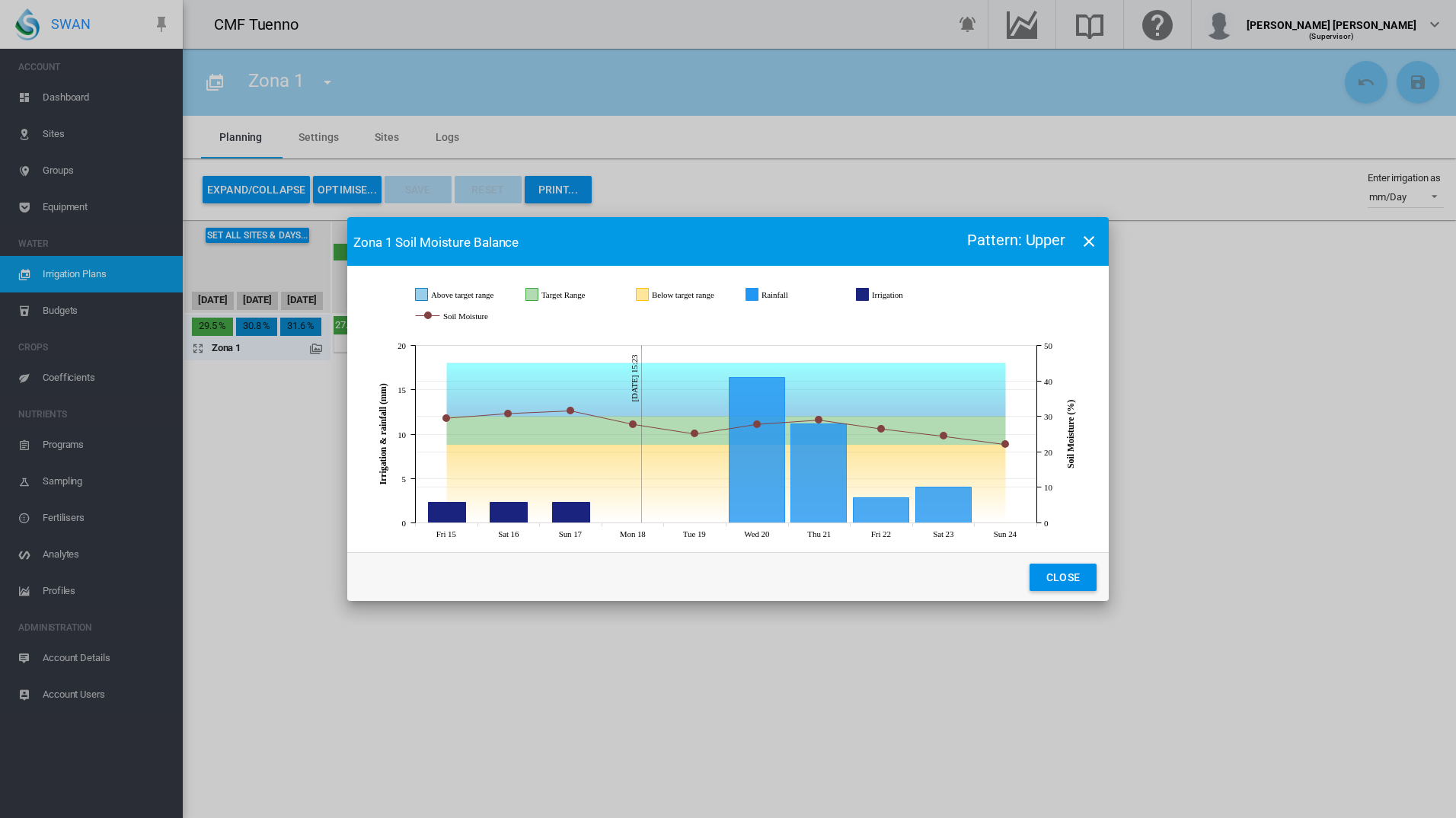
click at [1040, 235] on span "Pattern: Upper" at bounding box center [1017, 239] width 98 height 18
drag, startPoint x: 1039, startPoint y: 235, endPoint x: 1069, endPoint y: 247, distance: 32.3
click at [1039, 236] on span "Pattern: Upper" at bounding box center [1017, 239] width 98 height 18
click at [1086, 243] on md-icon "icon-close" at bounding box center [1089, 241] width 18 height 18
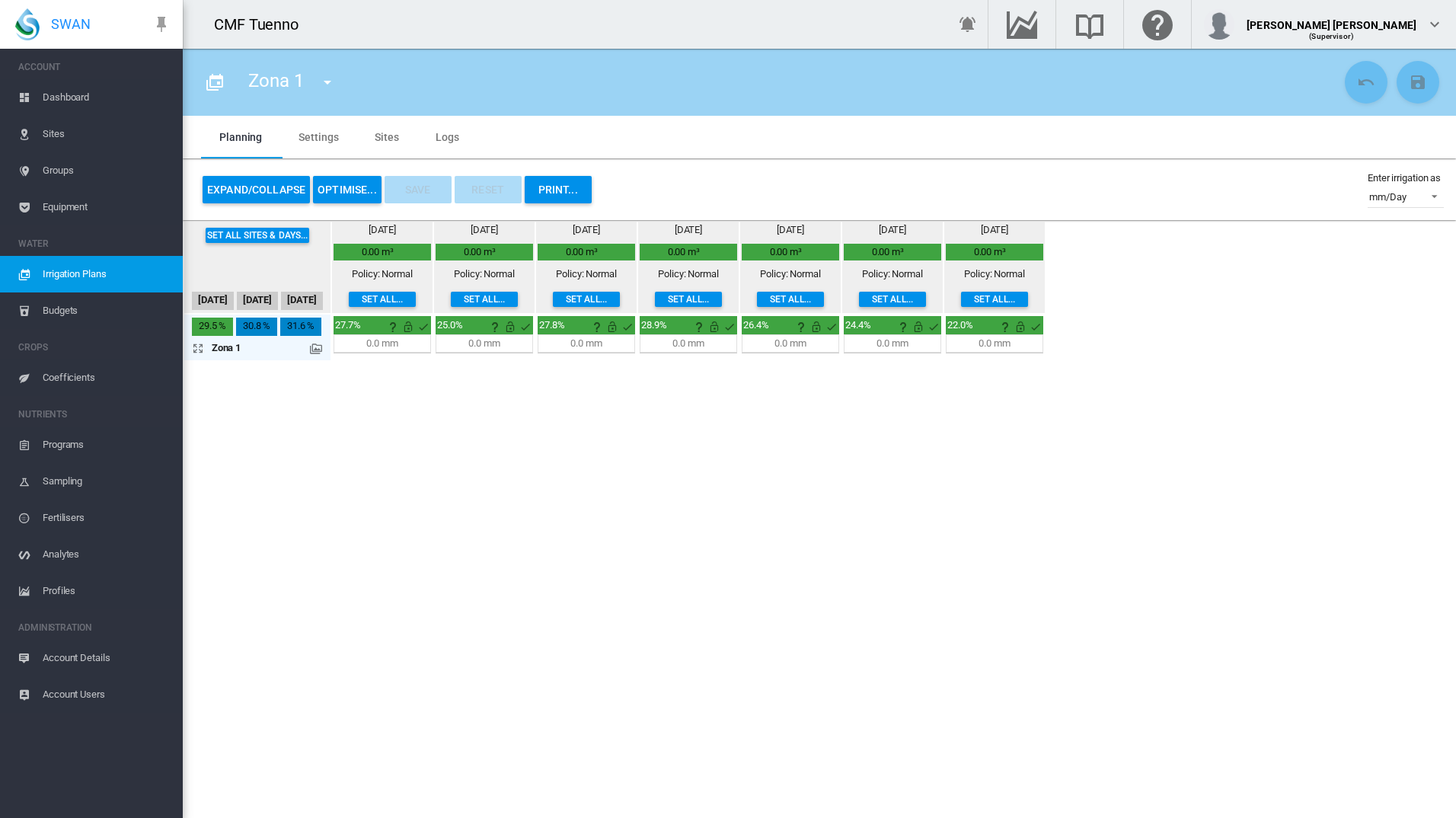
click at [312, 137] on md-tab-item "Settings" at bounding box center [317, 136] width 76 height 42
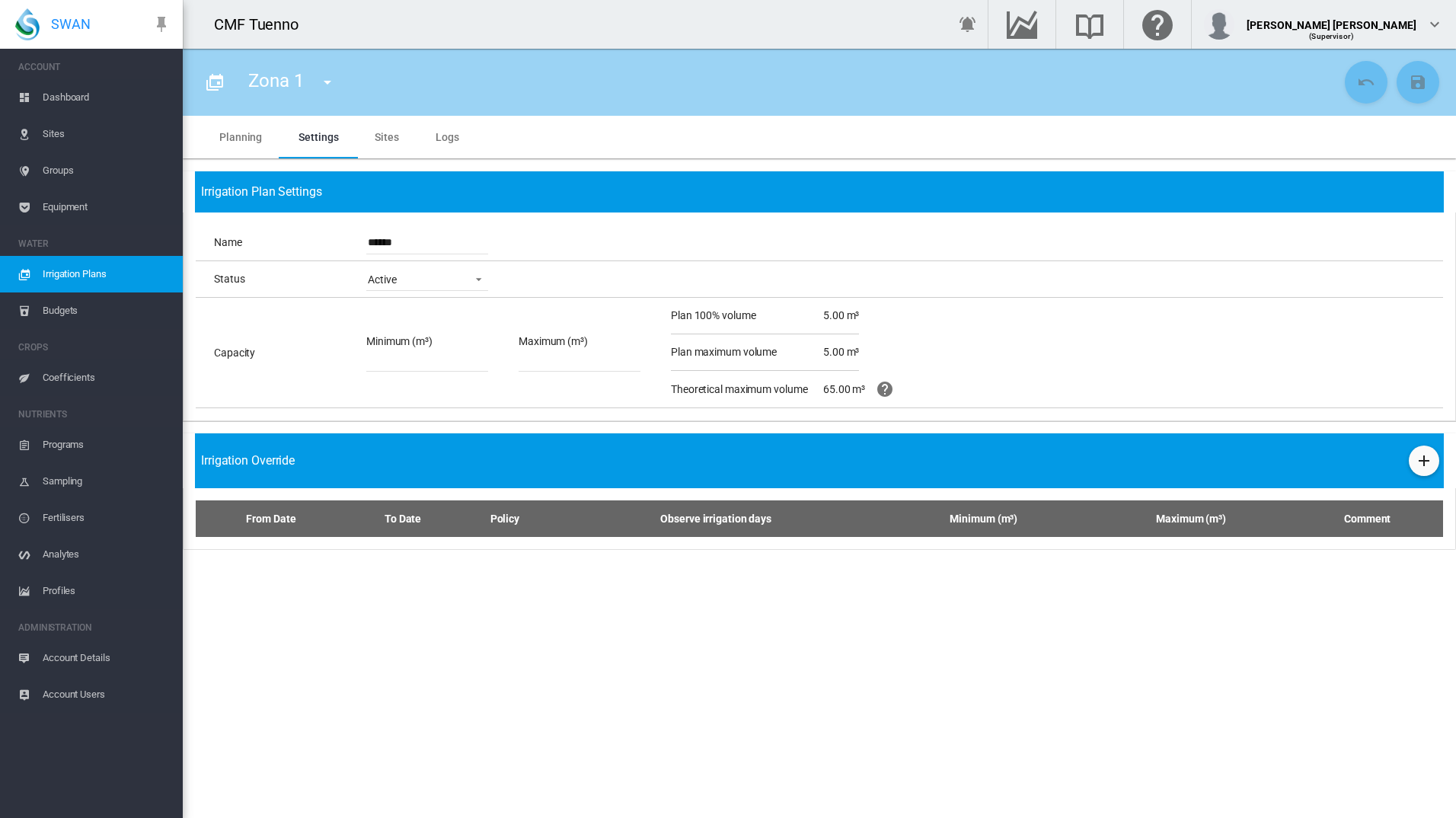
click at [287, 457] on span "Irrigation Override" at bounding box center [247, 459] width 93 height 16
click at [389, 141] on md-tab-item "Sites" at bounding box center [387, 136] width 61 height 42
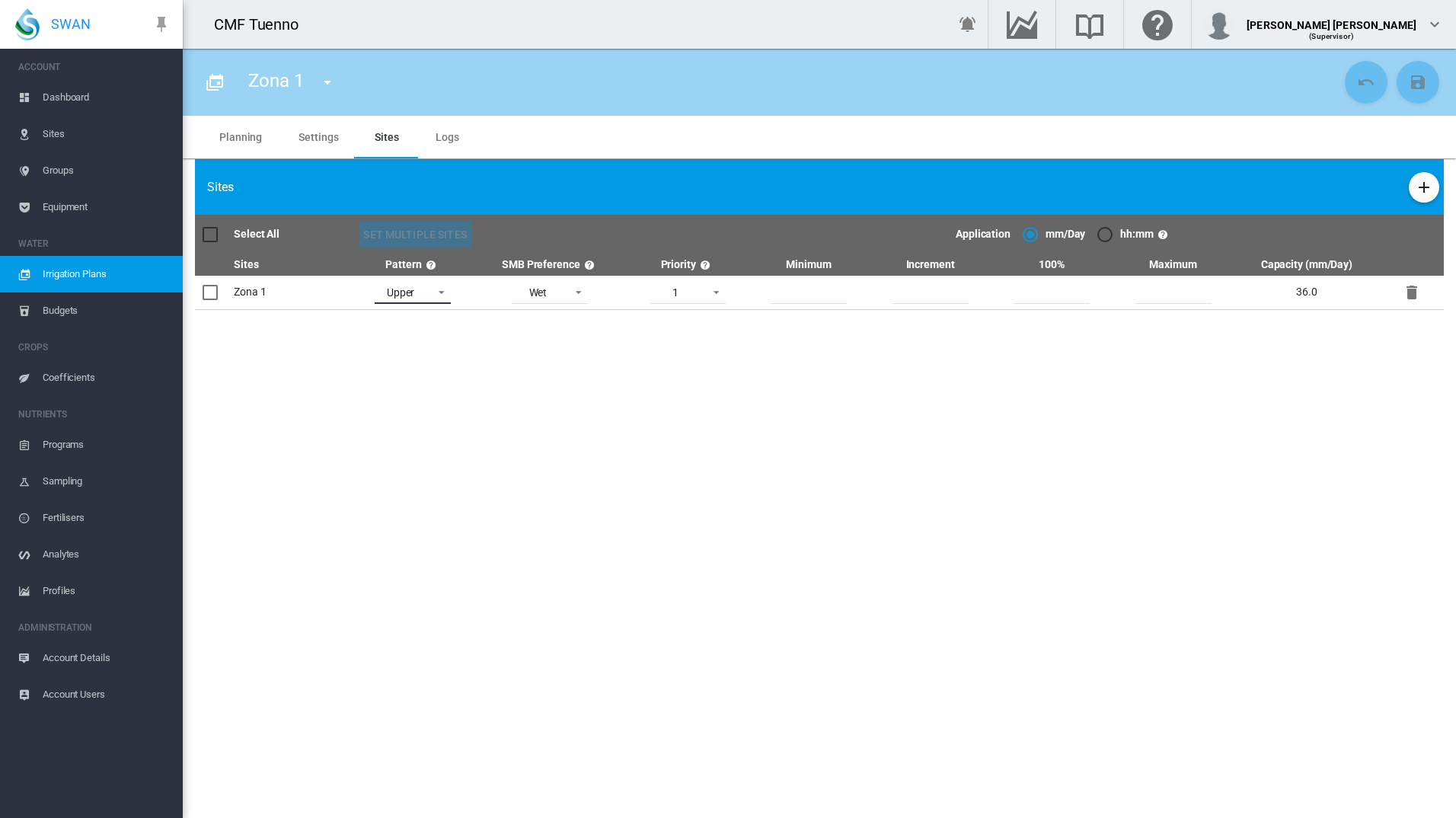
click at [439, 285] on span at bounding box center [437, 290] width 18 height 13
click at [409, 254] on md-option "Middle" at bounding box center [415, 257] width 104 height 37
click at [431, 293] on span at bounding box center [437, 290] width 18 height 13
click at [433, 261] on md-option "Lower" at bounding box center [415, 257] width 104 height 37
click at [425, 298] on md-select-value "Lower" at bounding box center [413, 292] width 76 height 23
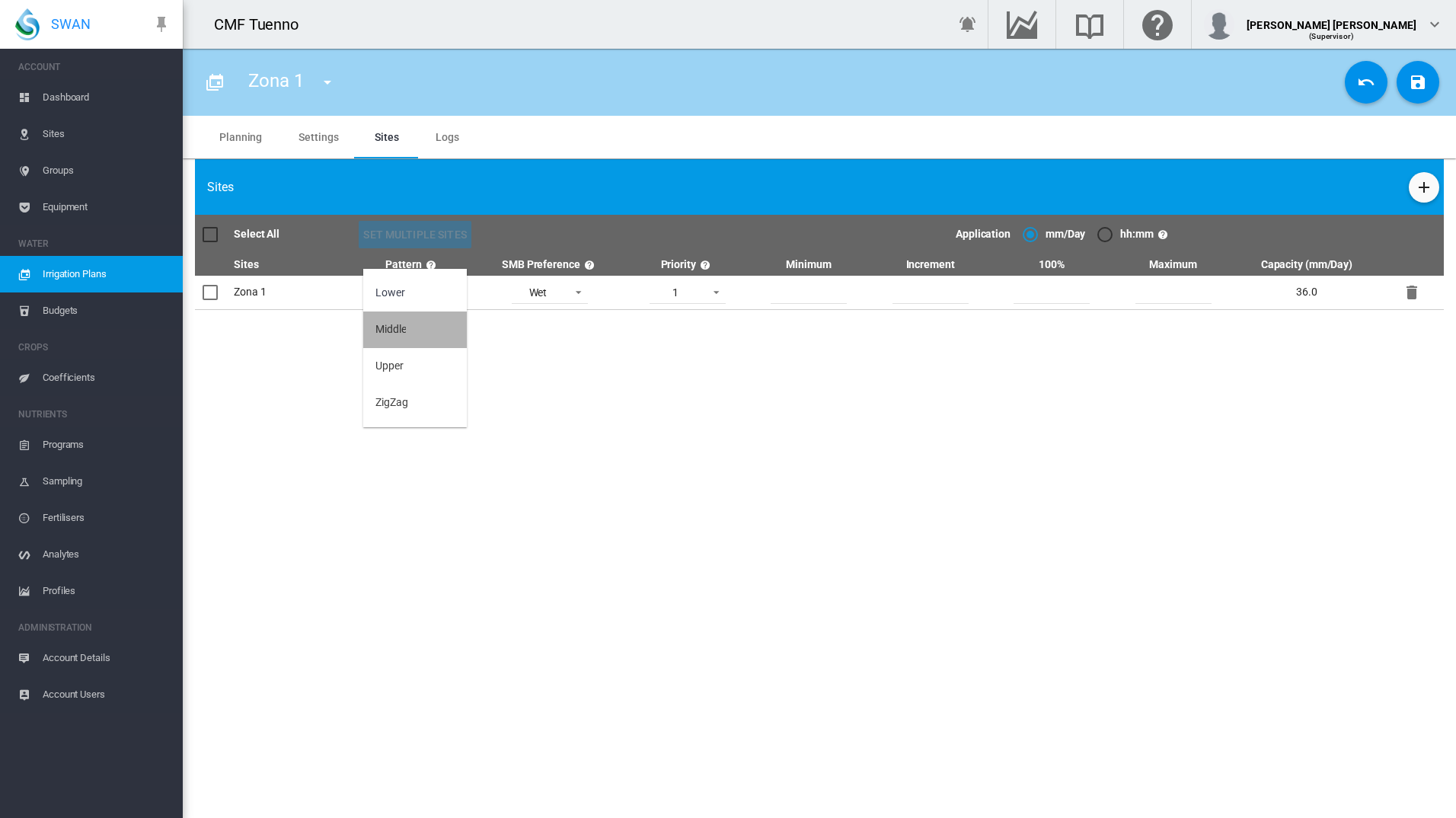
click at [423, 328] on md-option "Middle" at bounding box center [415, 330] width 104 height 37
click at [214, 296] on div at bounding box center [211, 292] width 15 height 15
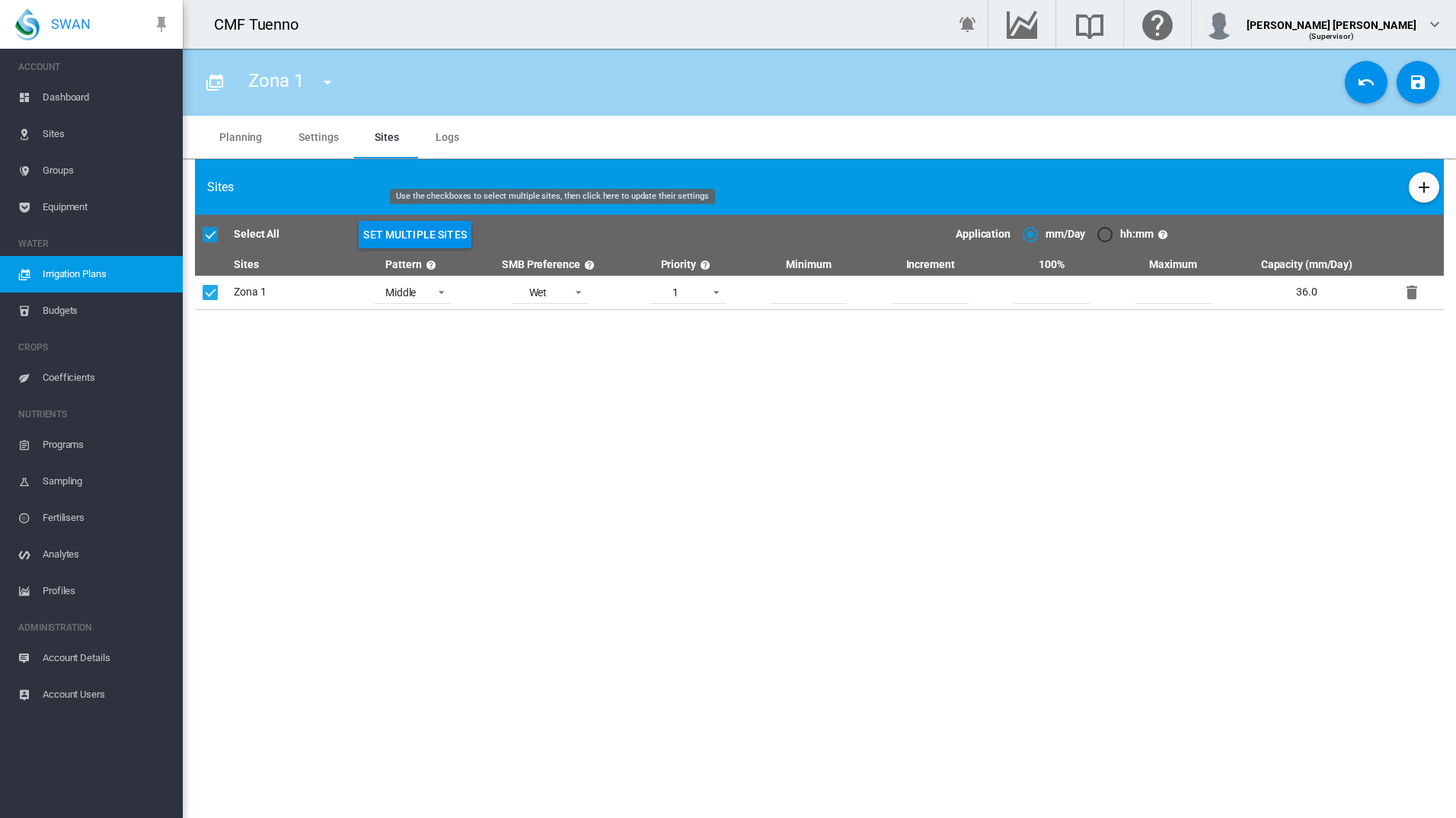
click at [437, 229] on button "Set Multiple Sites" at bounding box center [414, 235] width 113 height 28
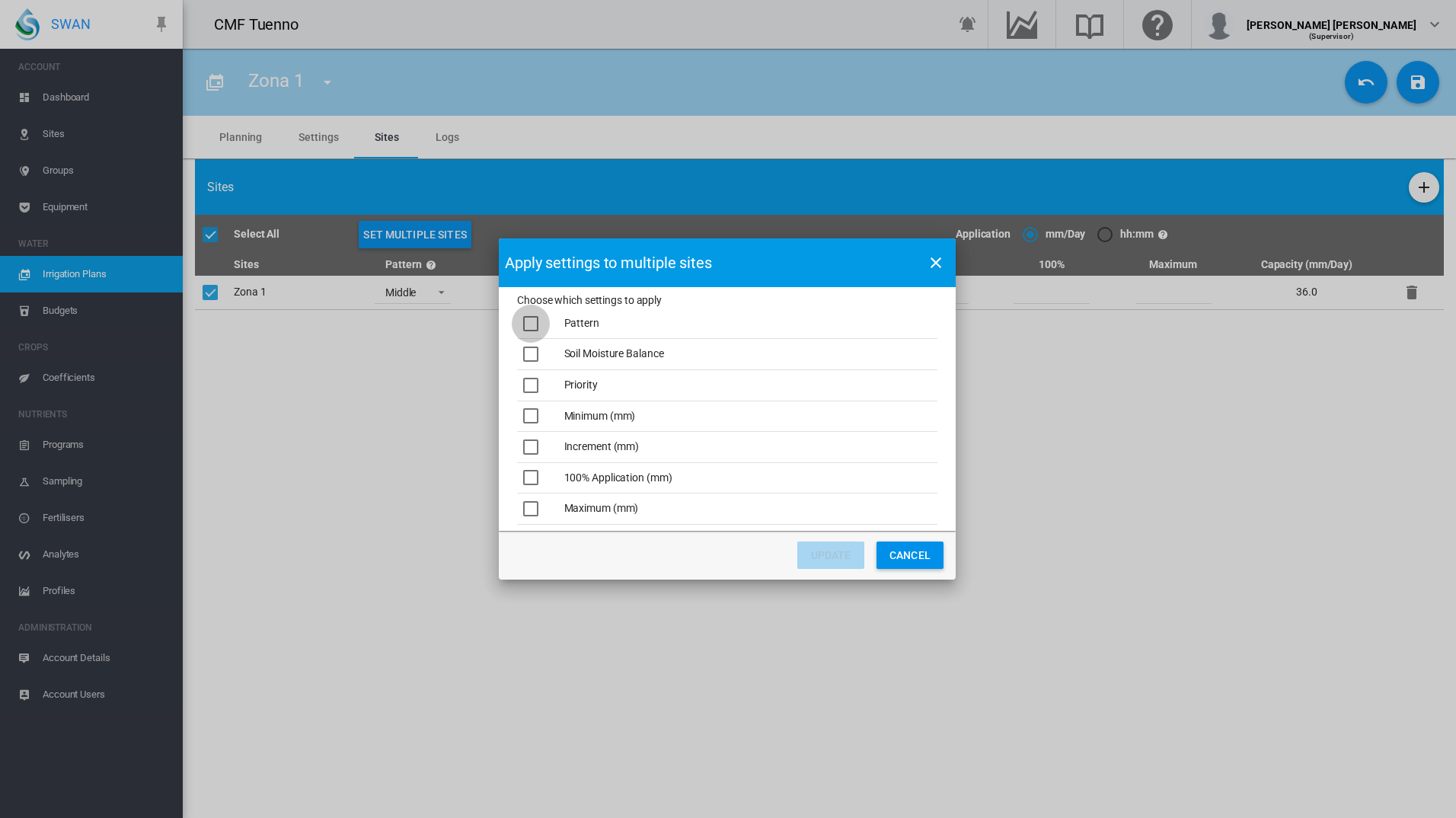
click at [537, 323] on div "Choose which ..." at bounding box center [531, 324] width 15 height 15
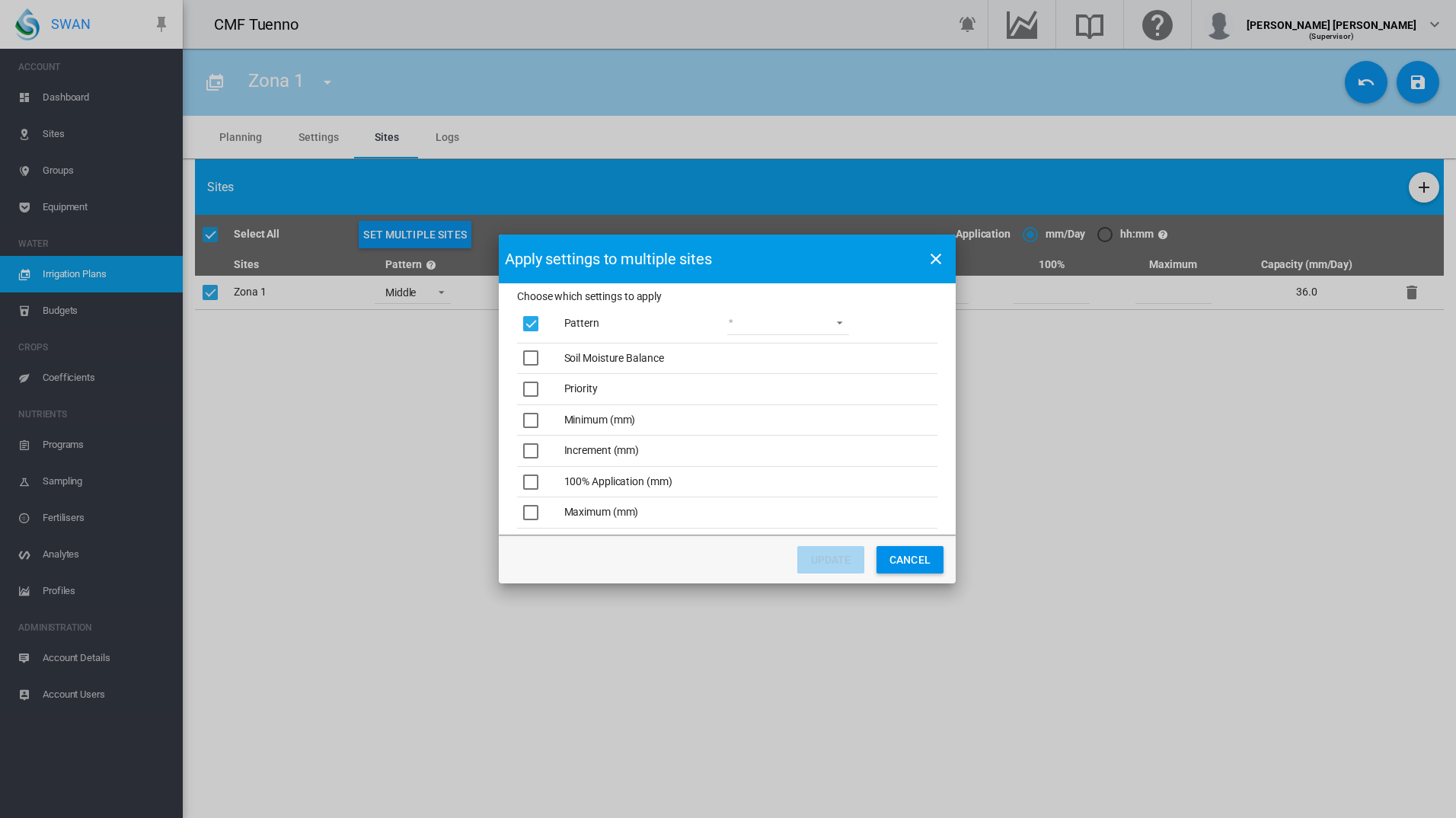
click at [791, 316] on md-select "Lower Middle Upper ZigZag" at bounding box center [788, 324] width 122 height 23
click at [782, 353] on md-option "Middle" at bounding box center [789, 360] width 146 height 37
click at [844, 560] on button "UPDATE" at bounding box center [831, 559] width 67 height 28
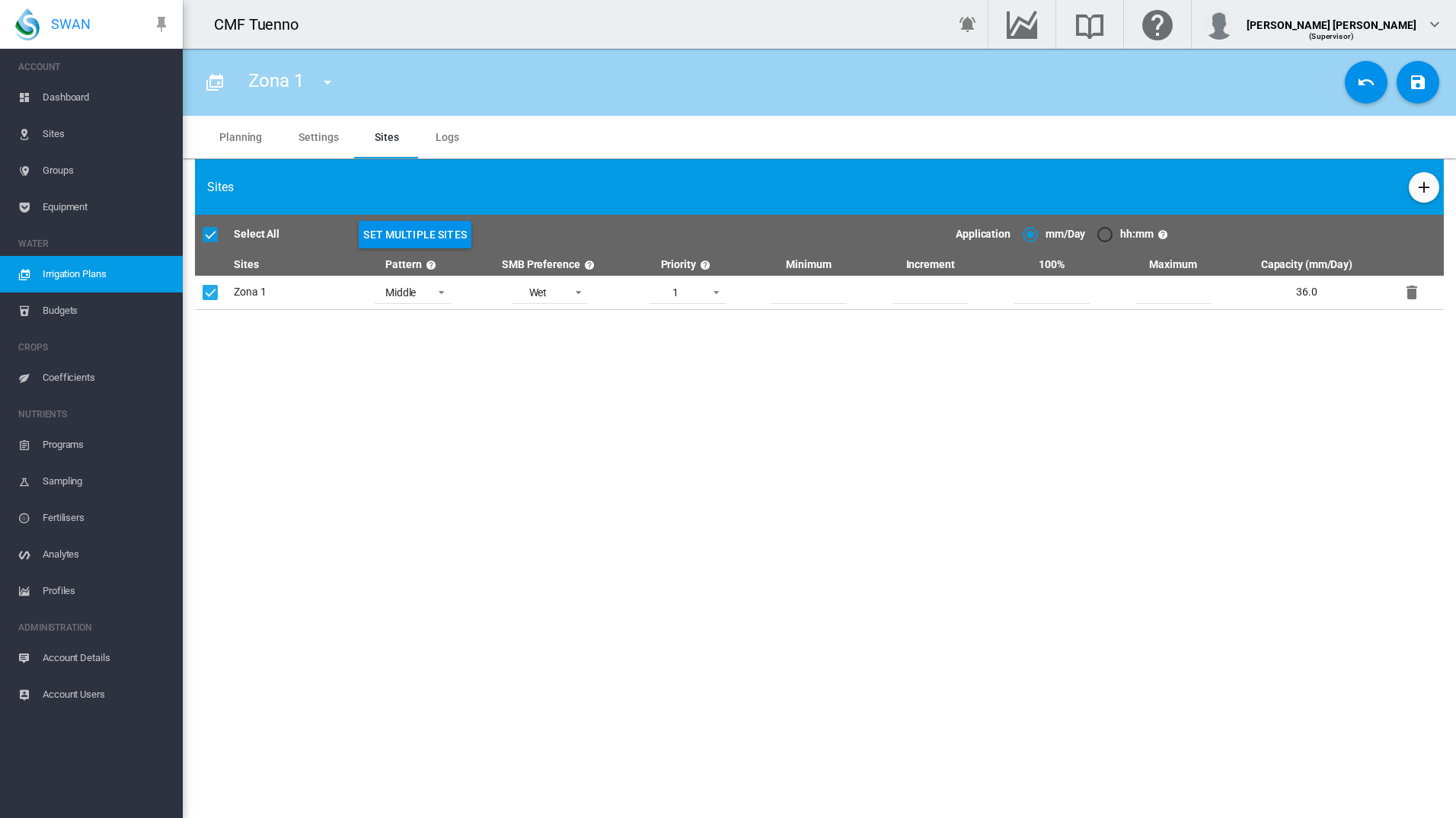
click at [317, 126] on md-tab-item "Settings" at bounding box center [317, 136] width 76 height 42
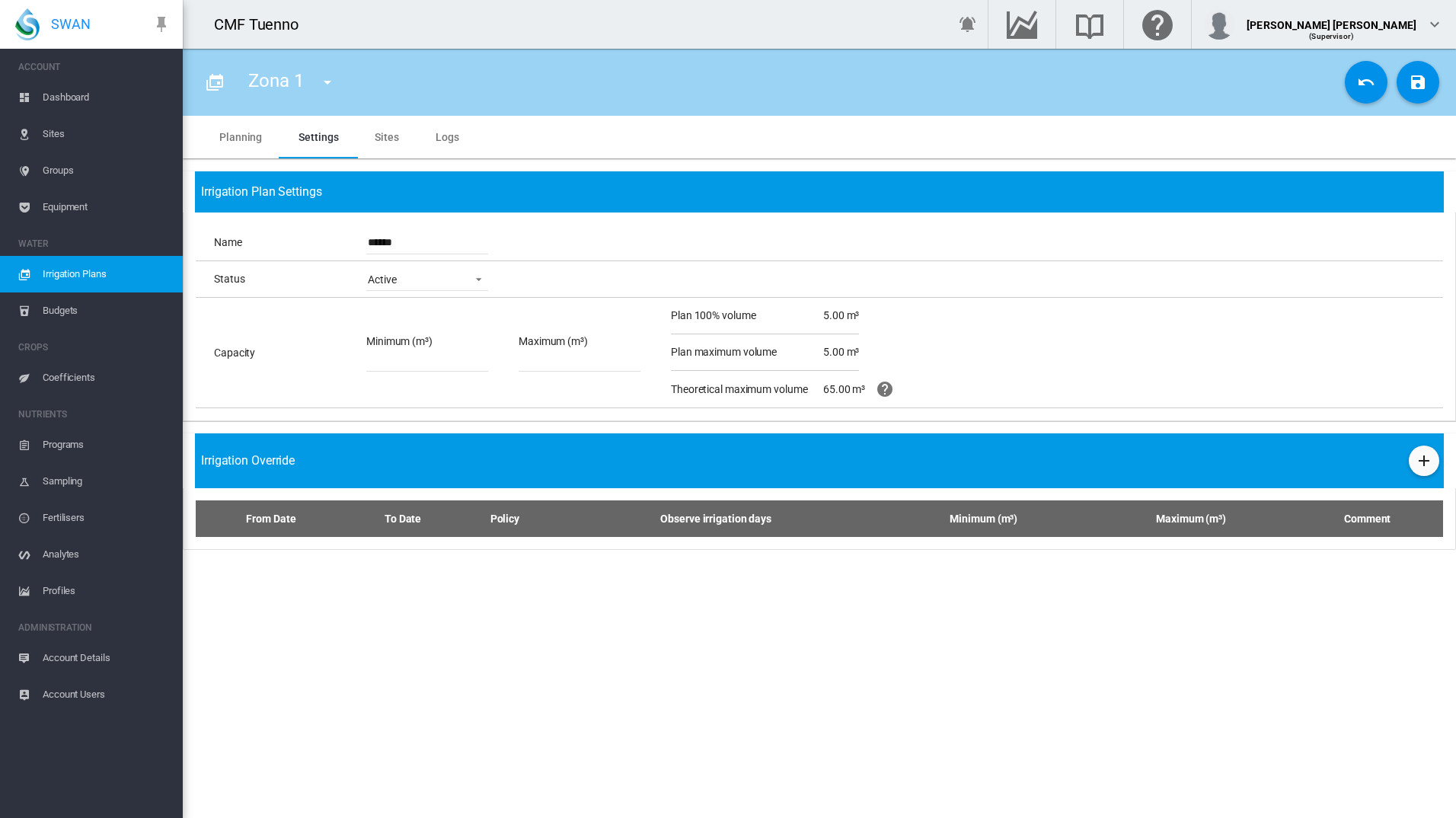
click at [253, 136] on md-tab-item "Planning" at bounding box center [240, 136] width 79 height 42
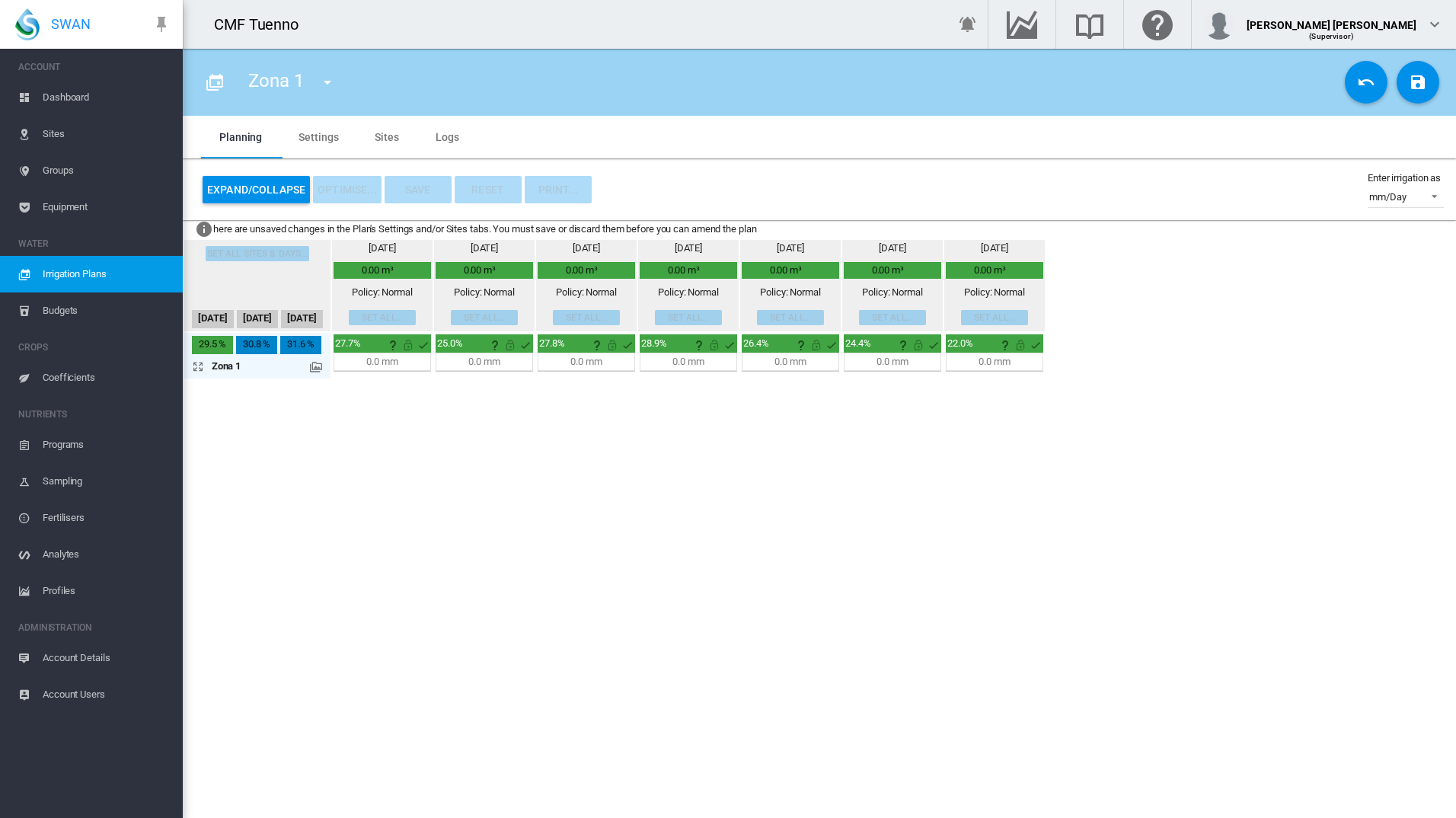
click at [314, 364] on md-icon at bounding box center [315, 366] width 13 height 12
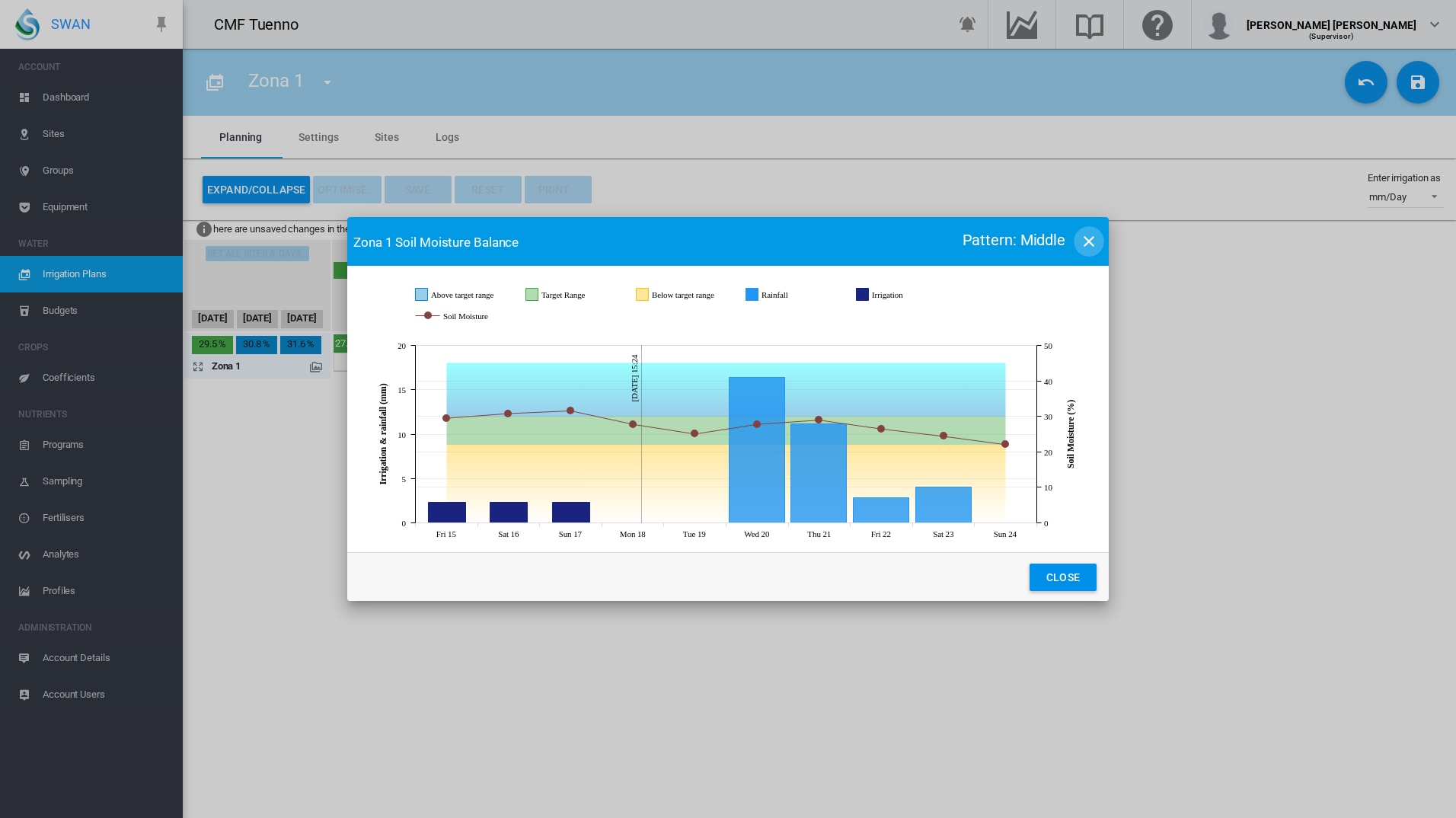
click at [1096, 234] on md-icon "icon-close" at bounding box center [1089, 241] width 18 height 18
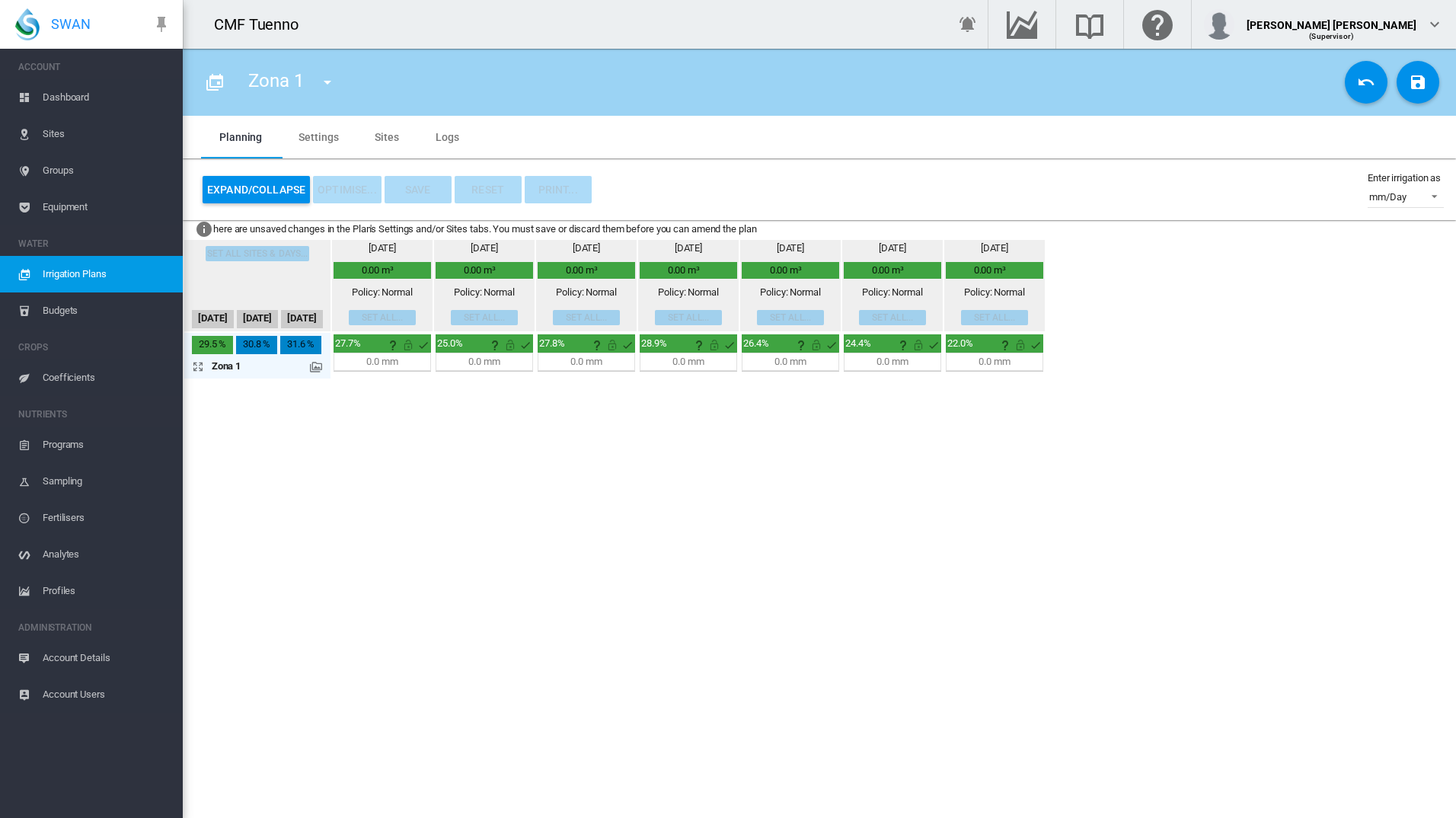
click at [331, 134] on md-tab-item "Settings" at bounding box center [317, 136] width 76 height 42
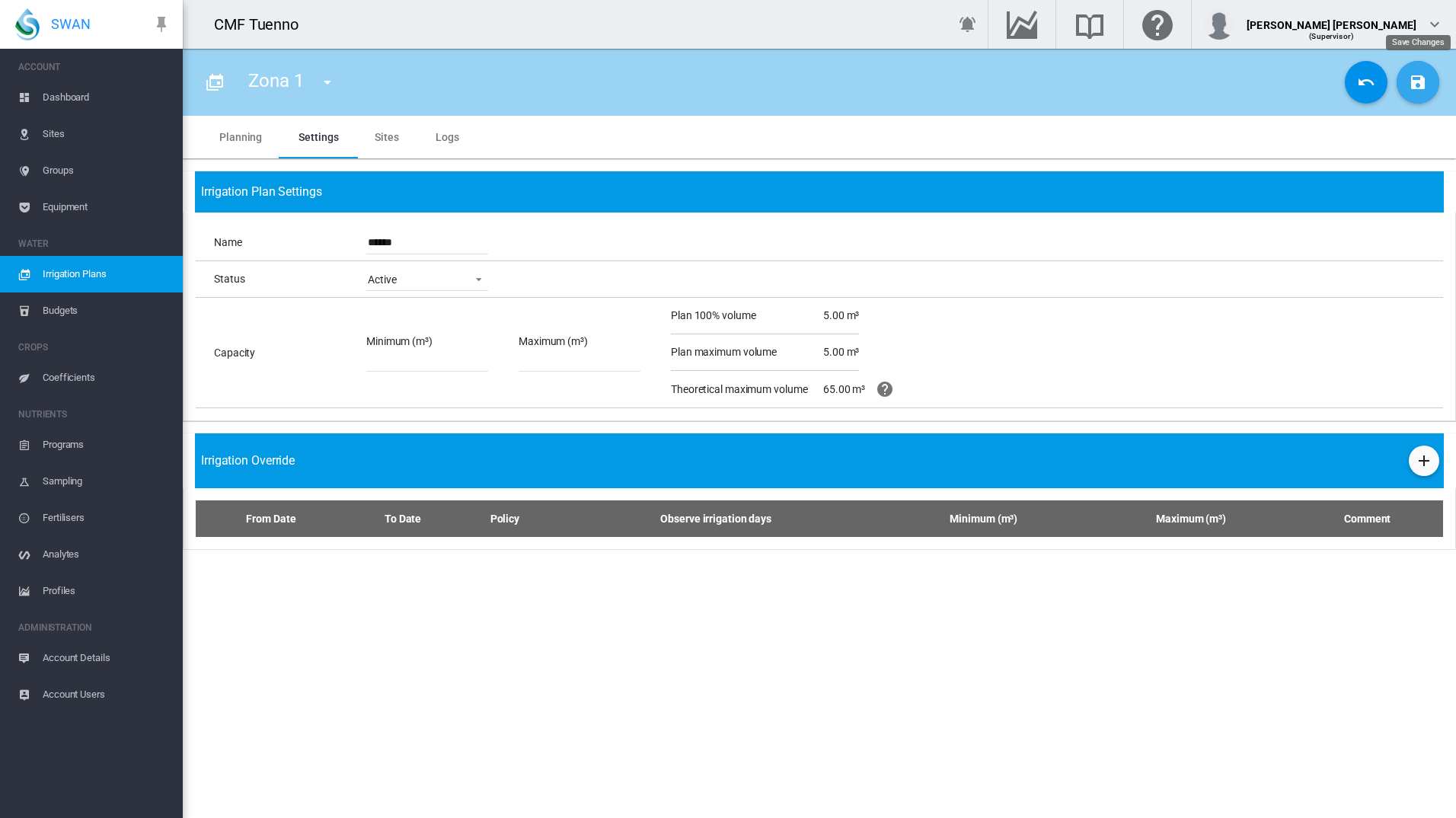
click at [1416, 95] on button "Save Changes" at bounding box center [1418, 82] width 42 height 42
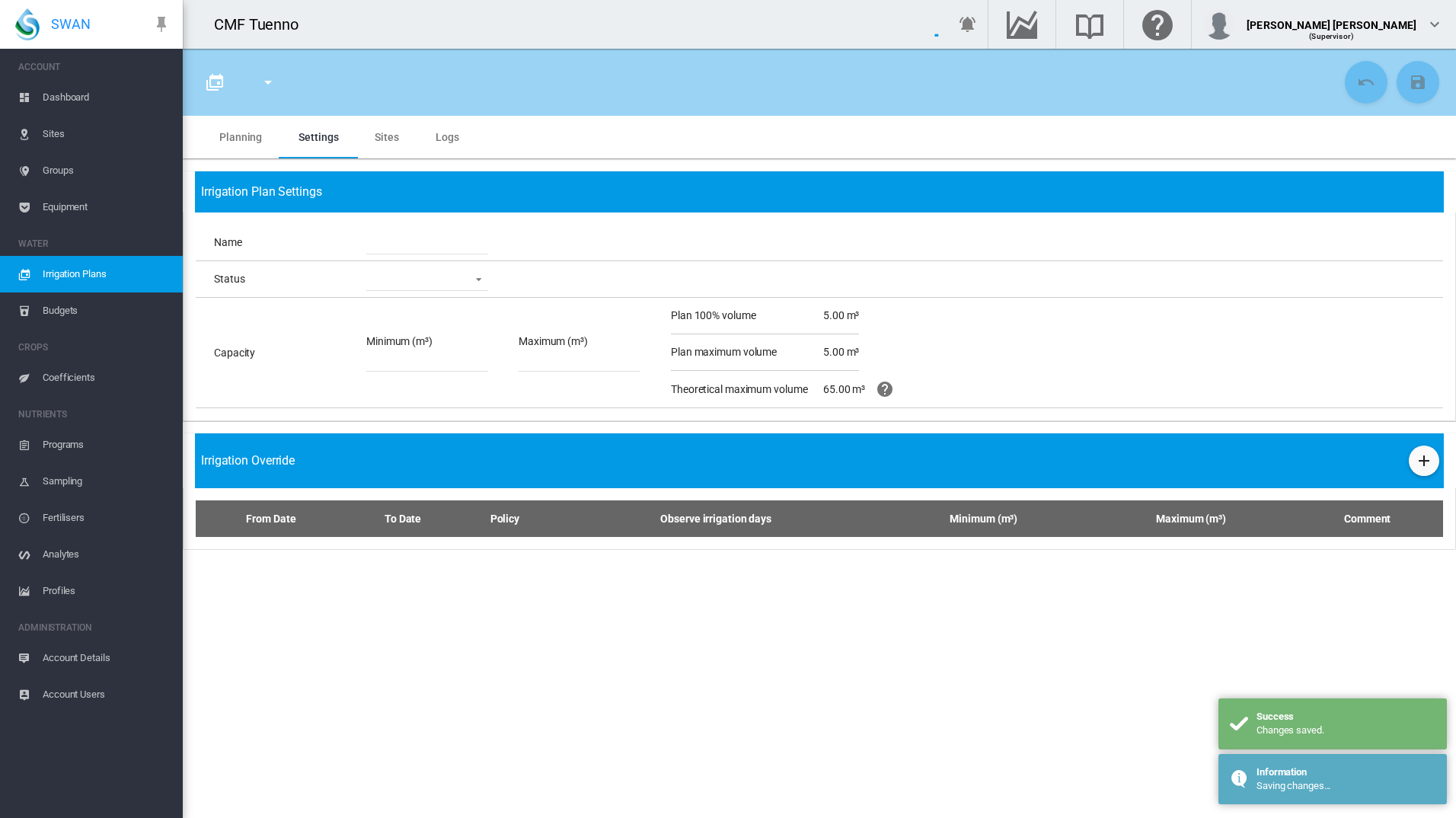
type input "******"
click at [265, 140] on md-tab-item "Planning" at bounding box center [240, 136] width 79 height 42
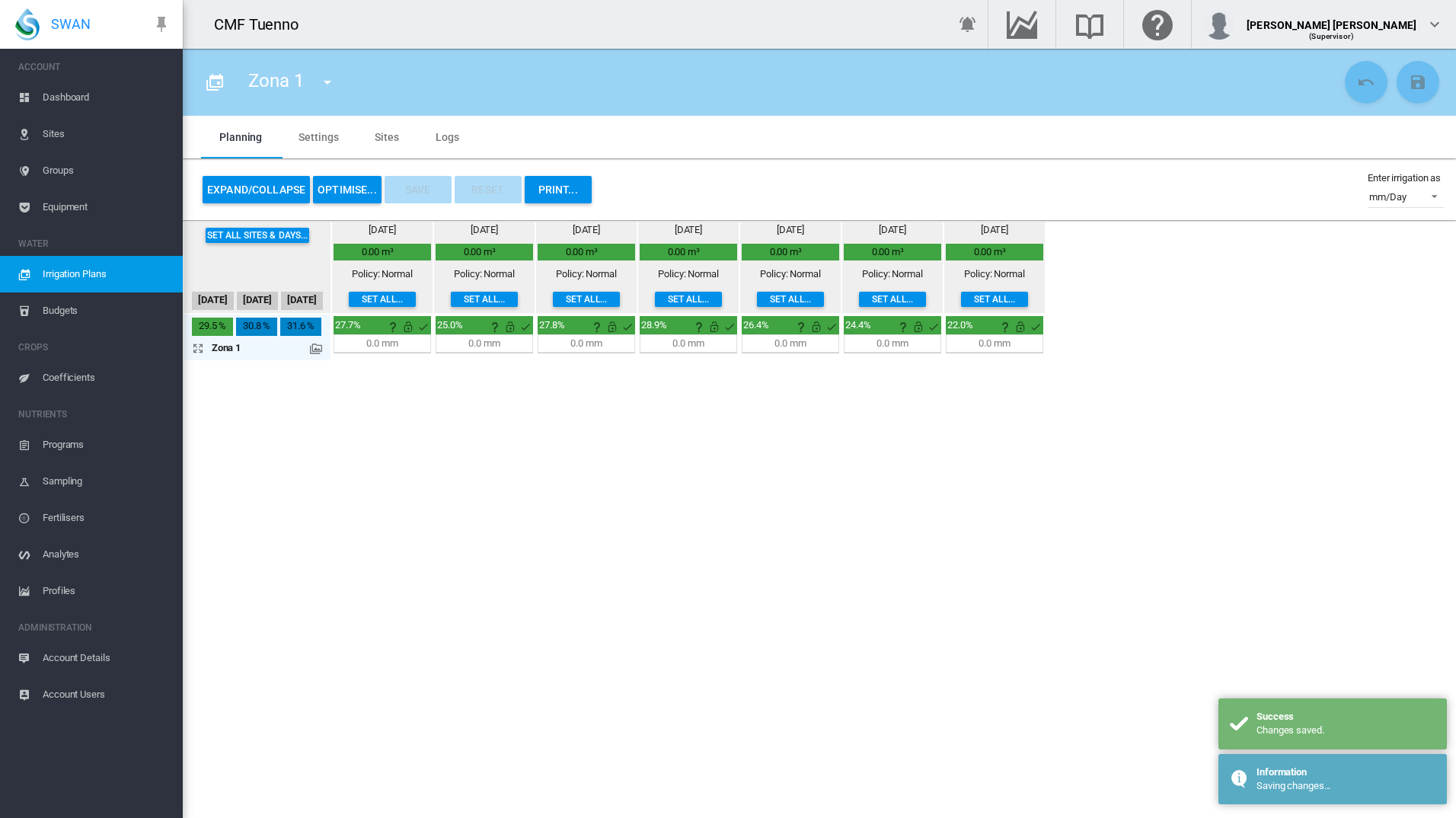
click at [316, 350] on md-icon at bounding box center [315, 348] width 13 height 12
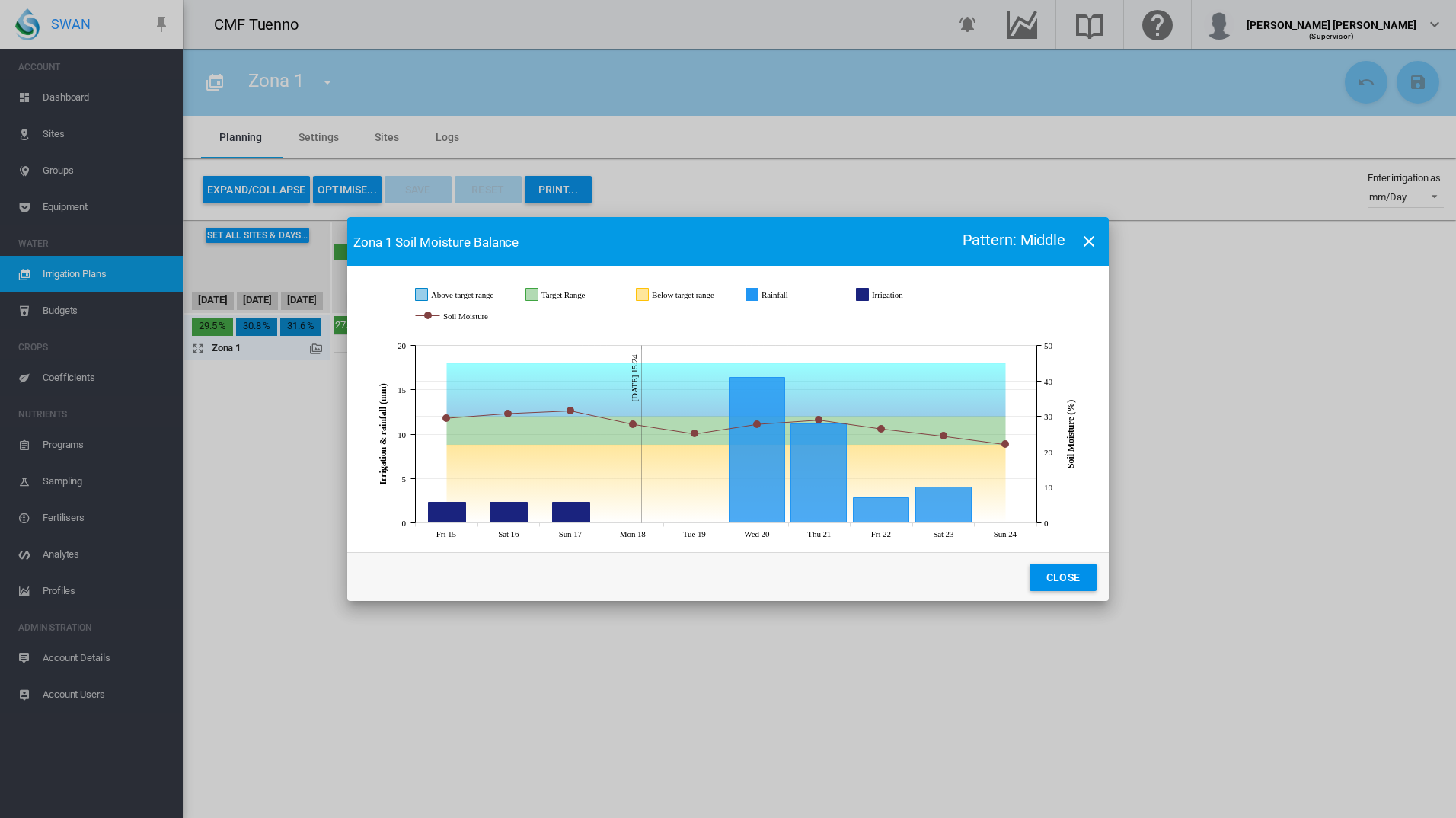
click at [1088, 245] on md-icon "icon-close" at bounding box center [1089, 241] width 18 height 18
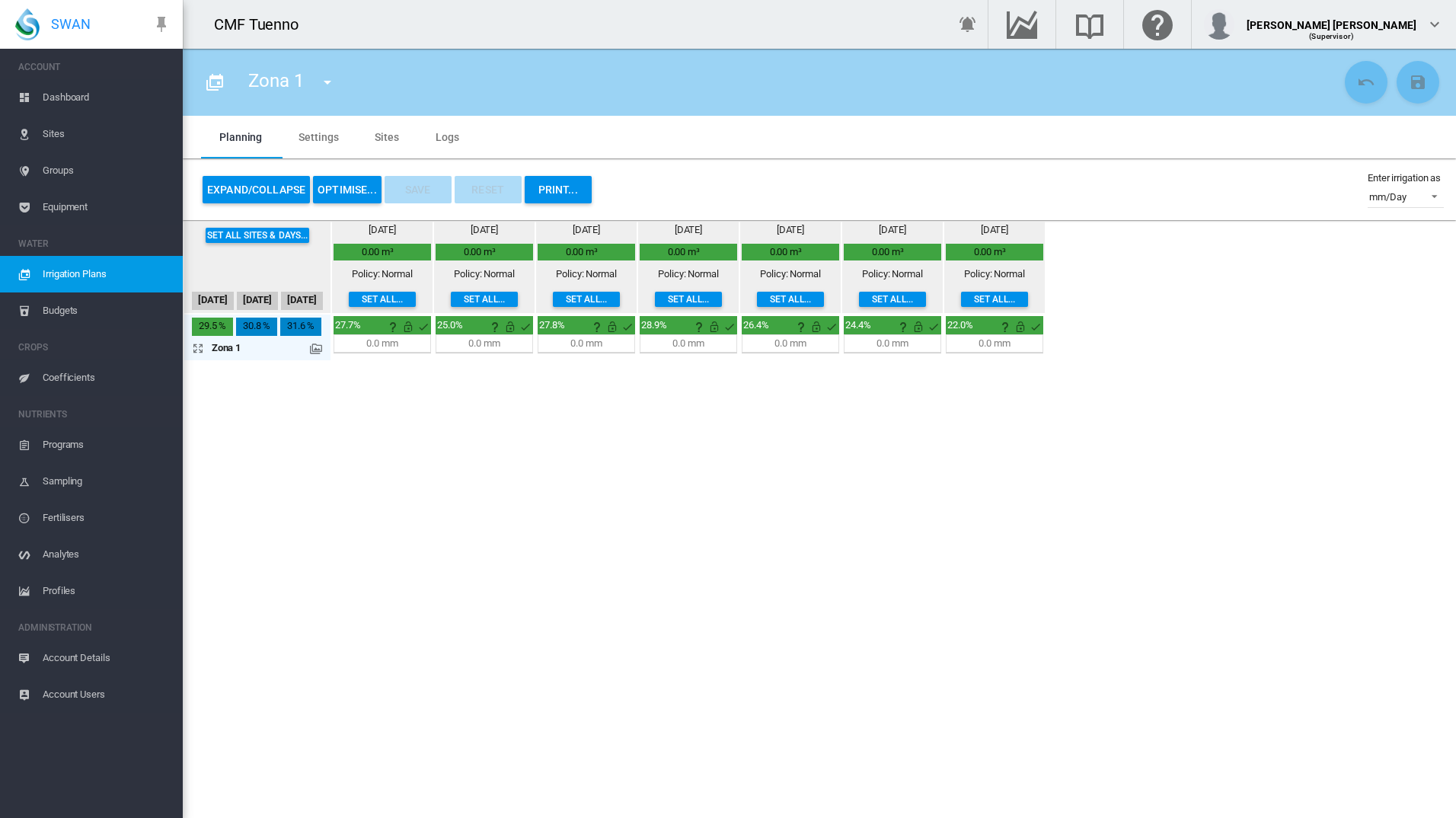
click at [318, 350] on md-icon at bounding box center [315, 348] width 13 height 12
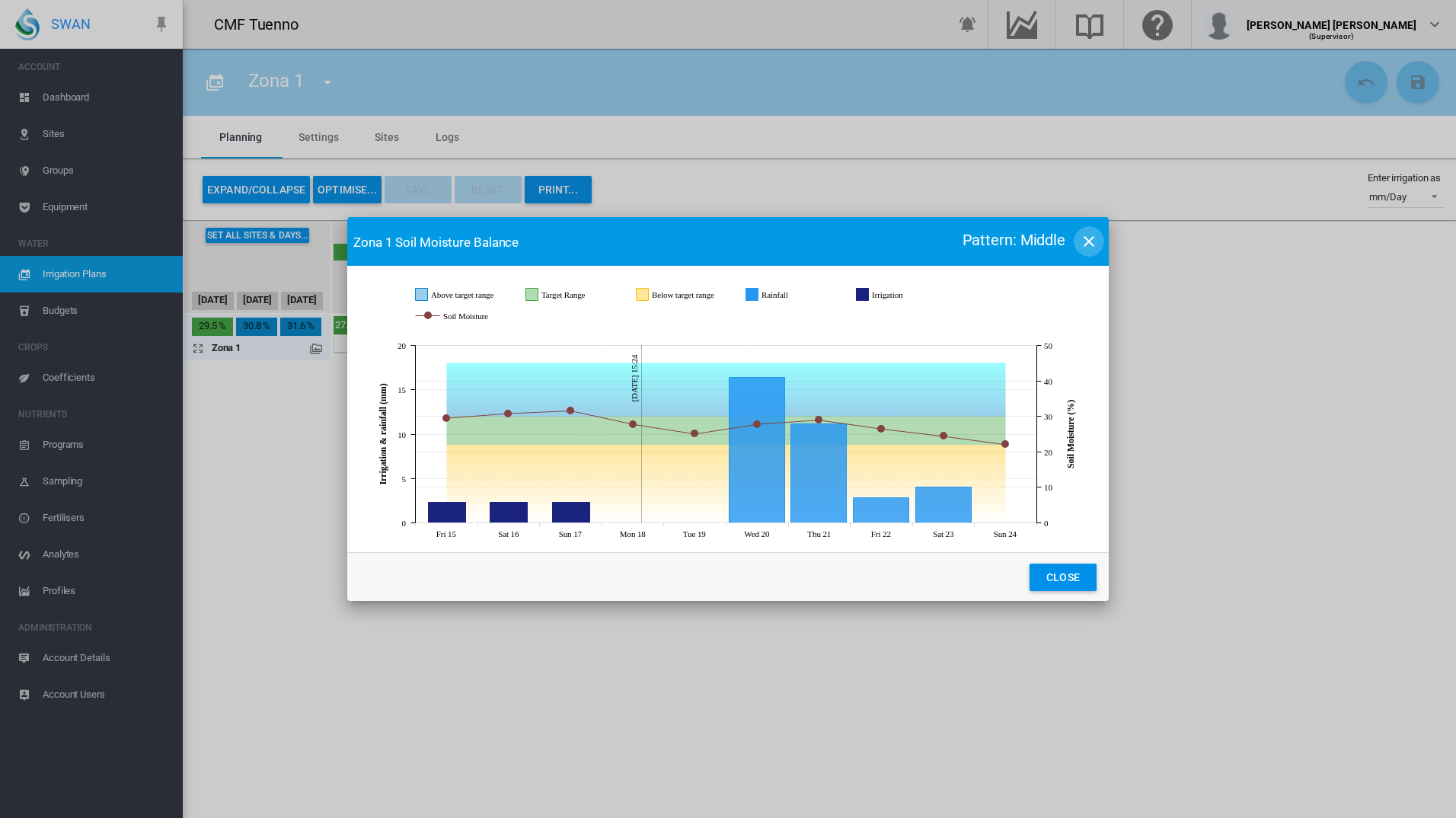
click at [1088, 245] on md-icon "icon-close" at bounding box center [1089, 241] width 18 height 18
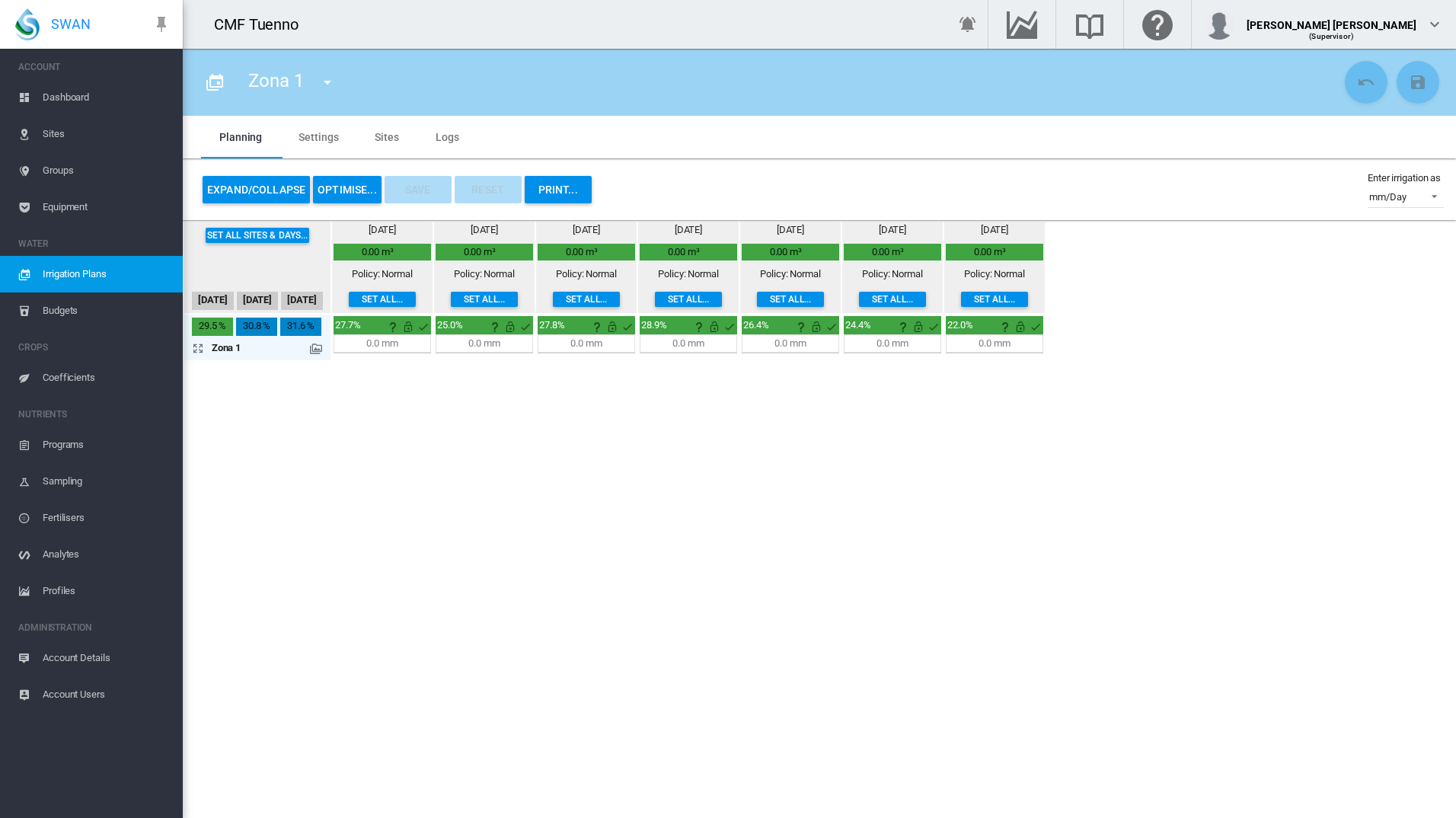
click at [57, 275] on span "Irrigation Plans" at bounding box center [106, 274] width 128 height 37
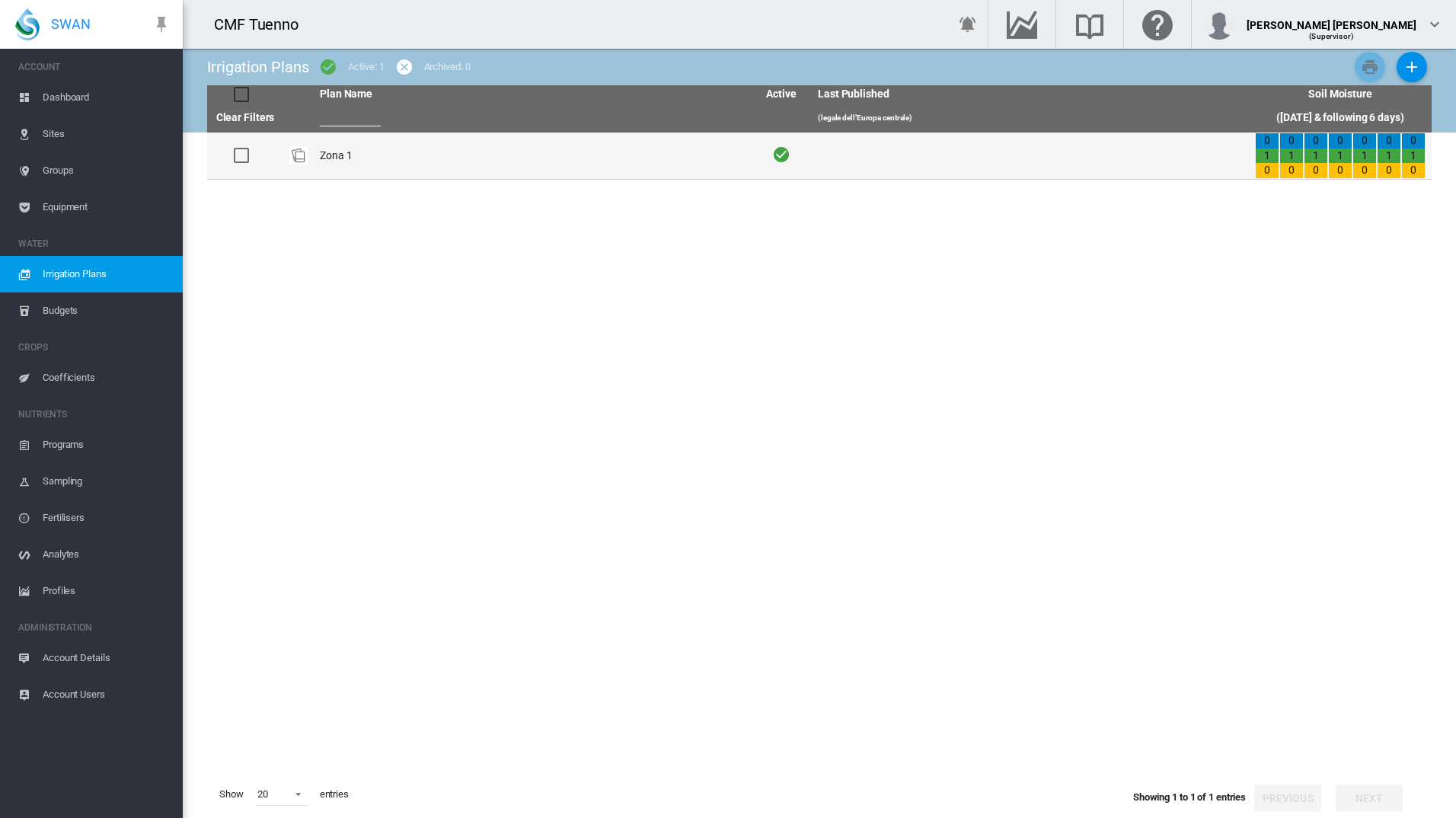
click at [350, 149] on td "Zona 1" at bounding box center [532, 156] width 438 height 46
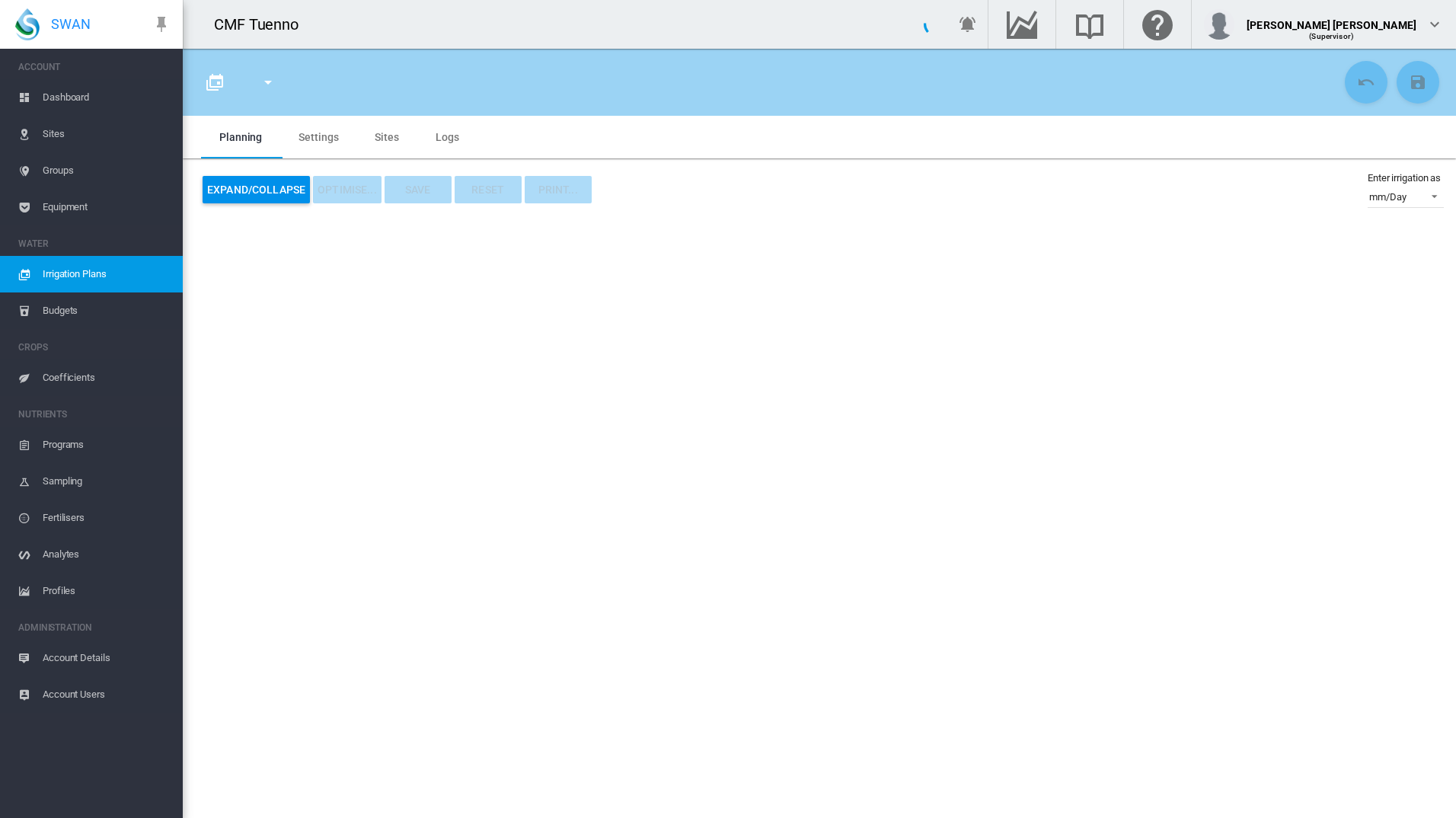
type input "******"
type input "*"
type input "**"
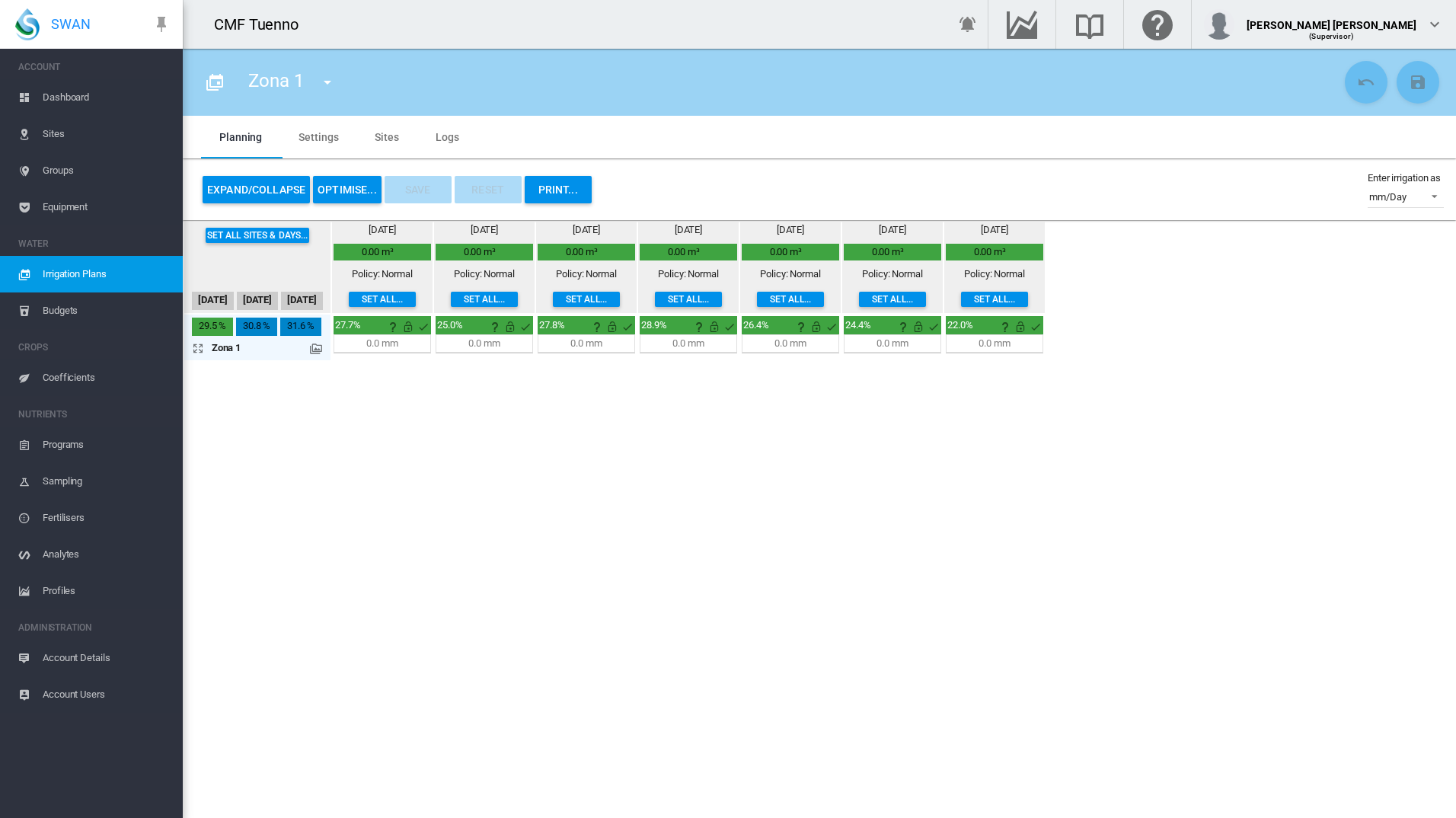
click at [61, 134] on span "Sites" at bounding box center [106, 134] width 128 height 37
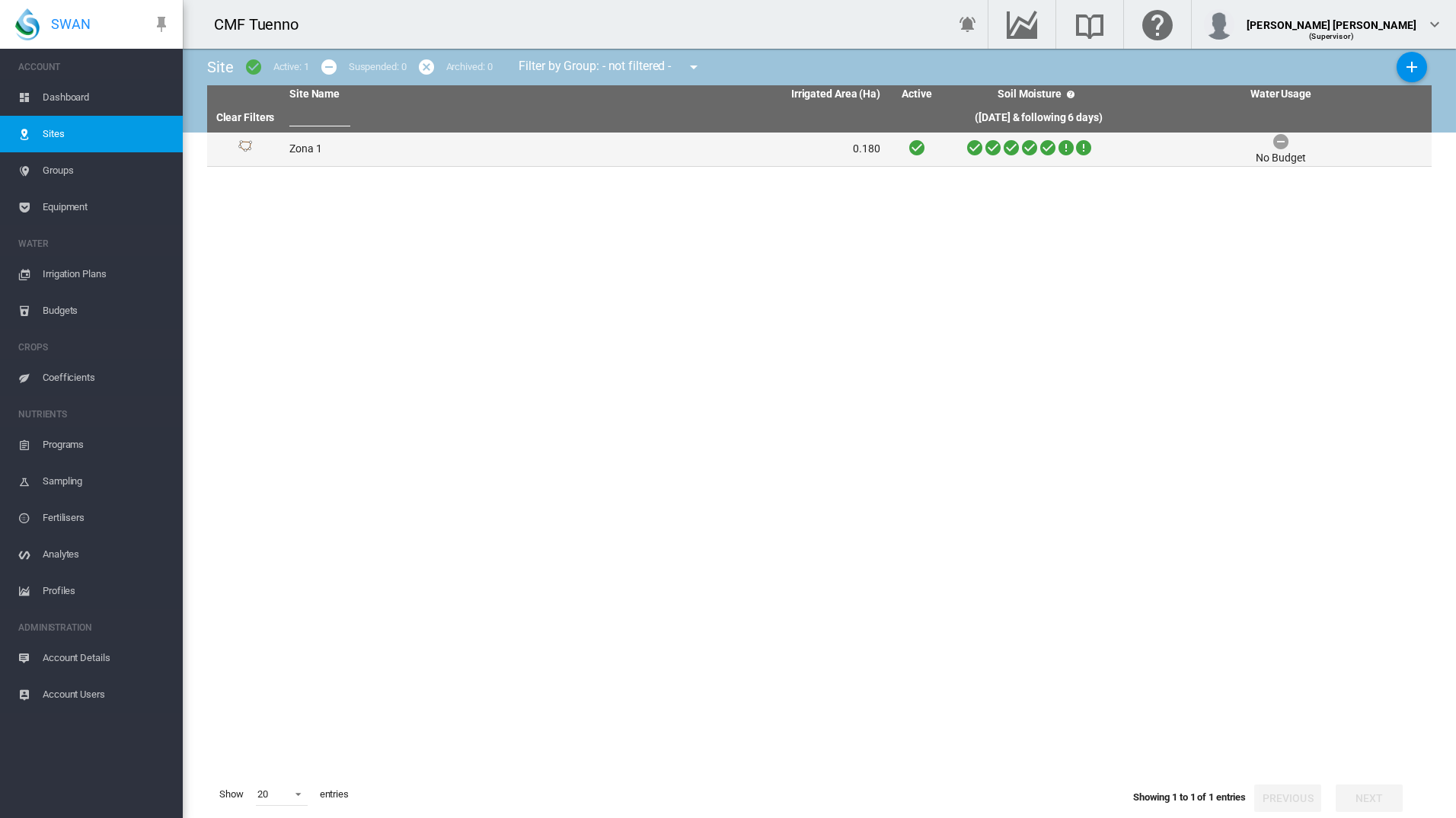
click at [360, 144] on td "Zona 1" at bounding box center [435, 149] width 302 height 34
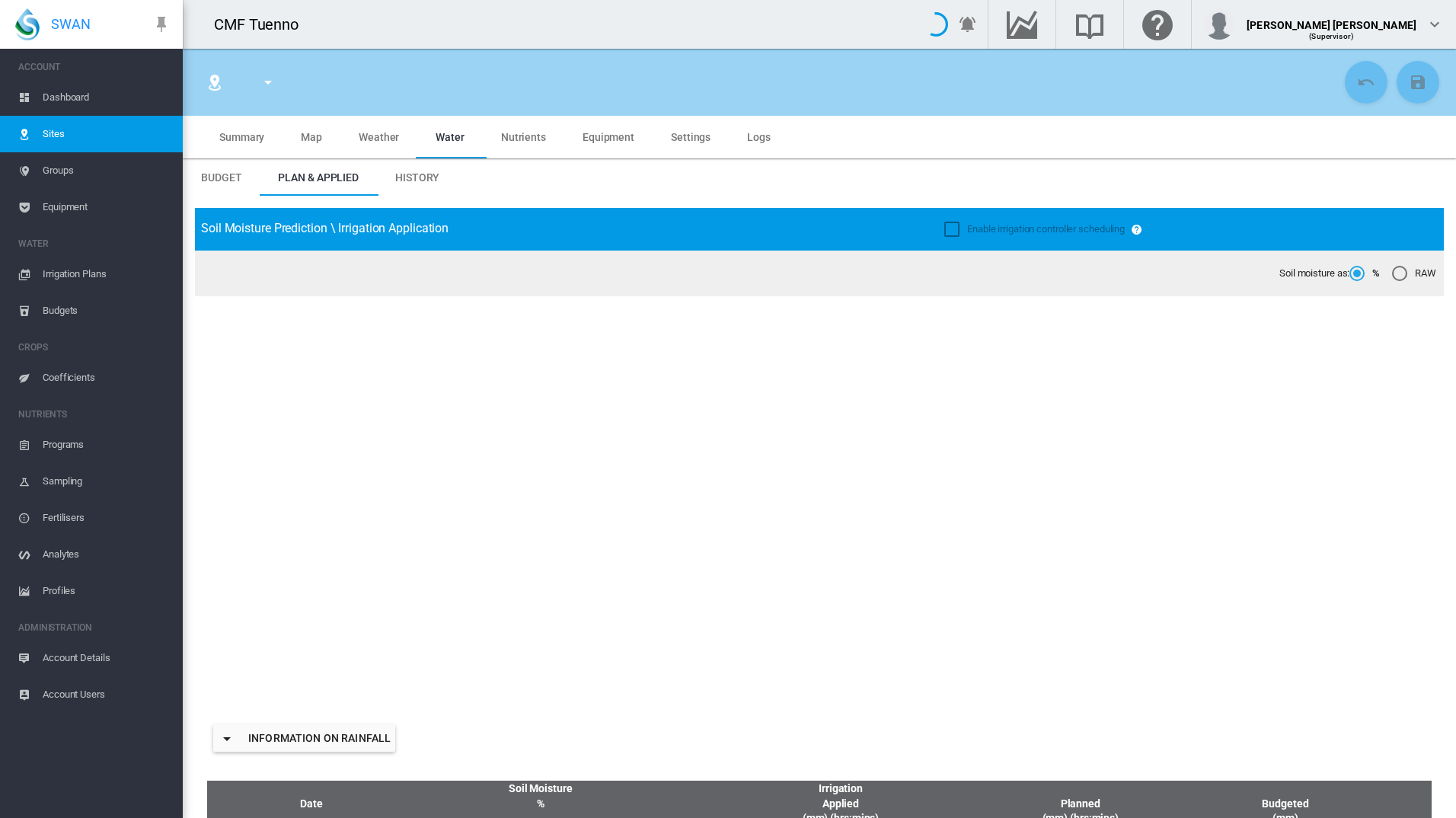
type input "******"
type input "********"
type input "***"
type input "*****"
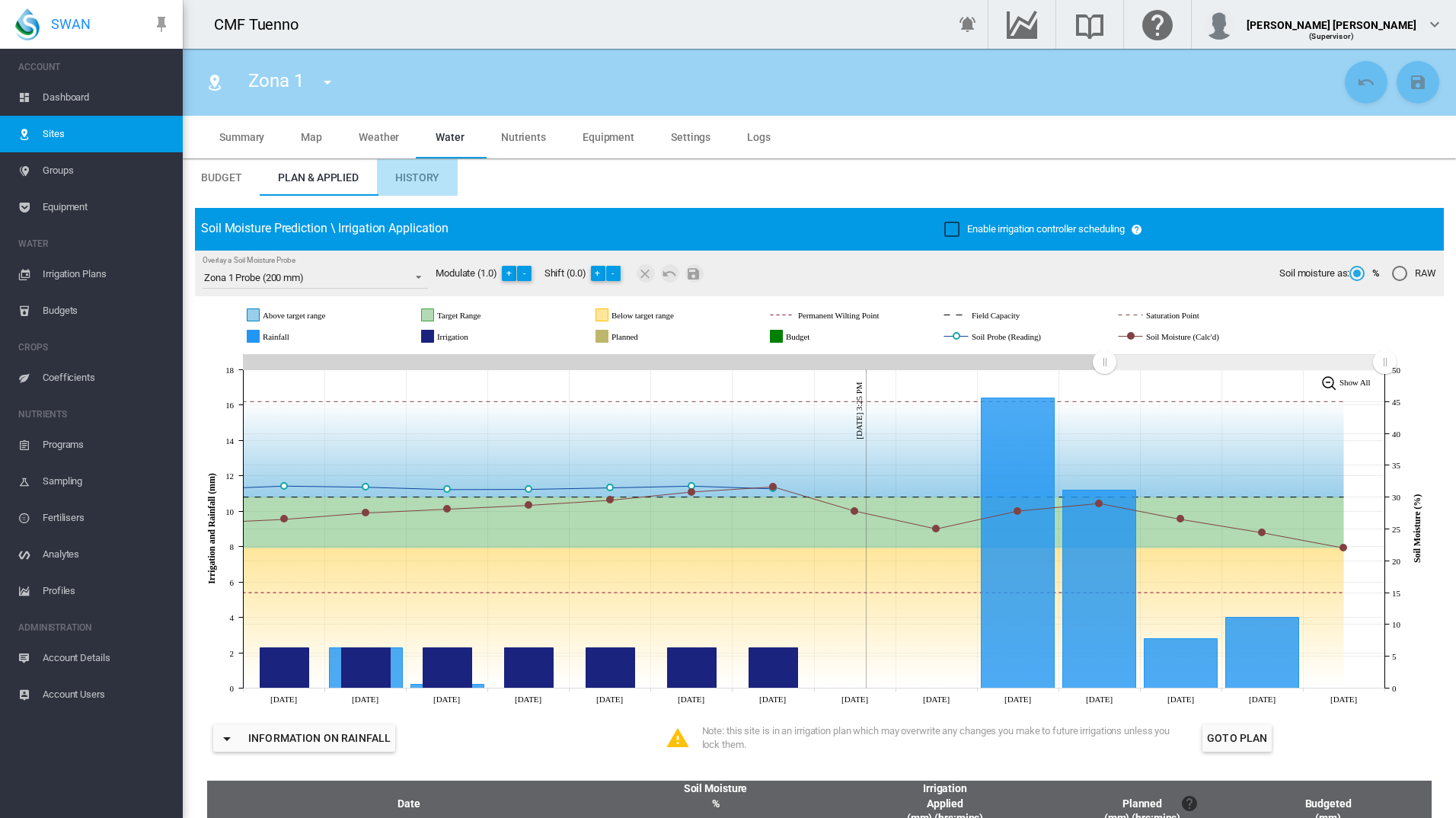
click at [428, 186] on md-tab-item "History" at bounding box center [417, 178] width 81 height 37
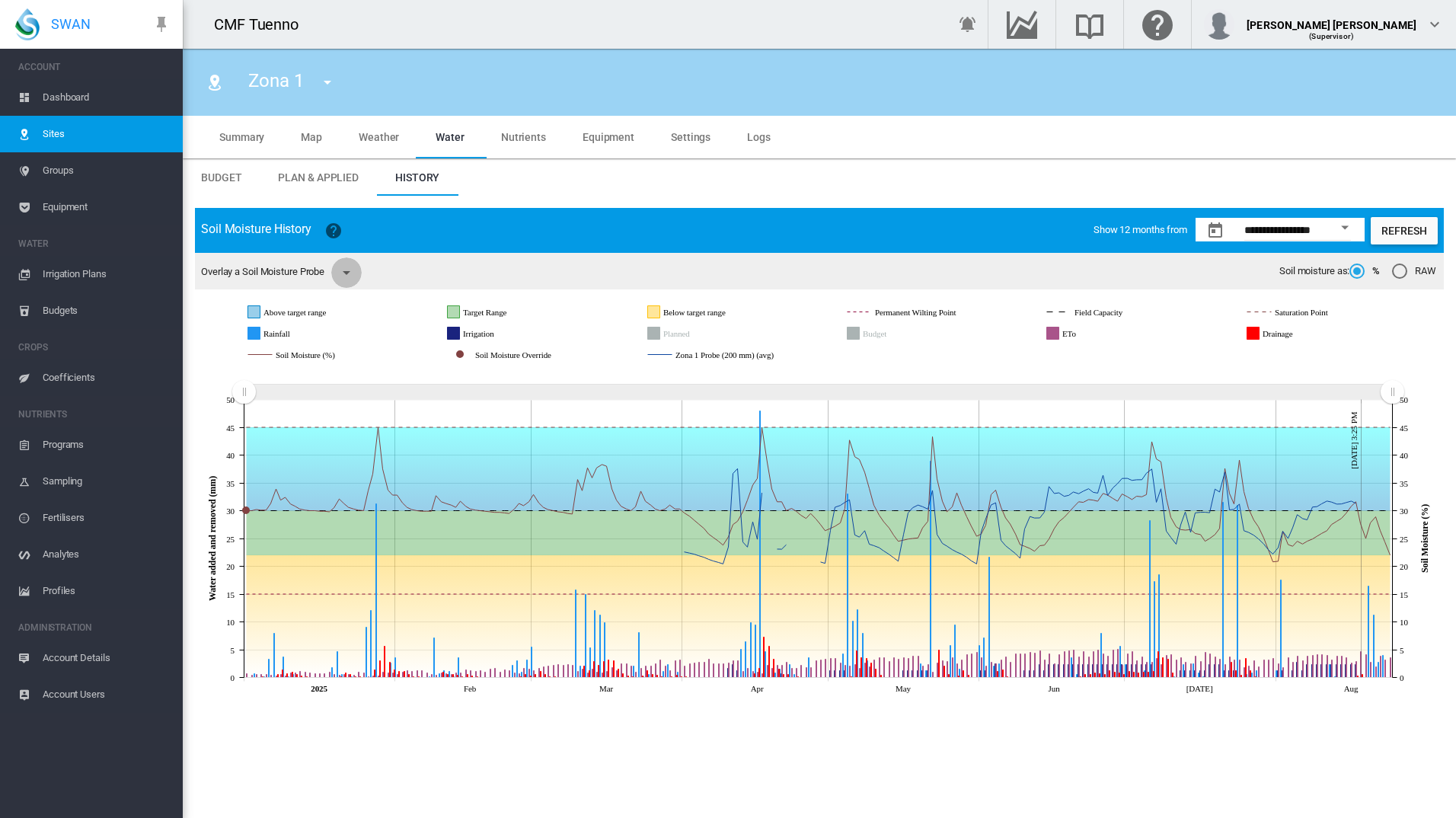
click at [352, 268] on md-icon "icon-menu-down" at bounding box center [346, 272] width 18 height 18
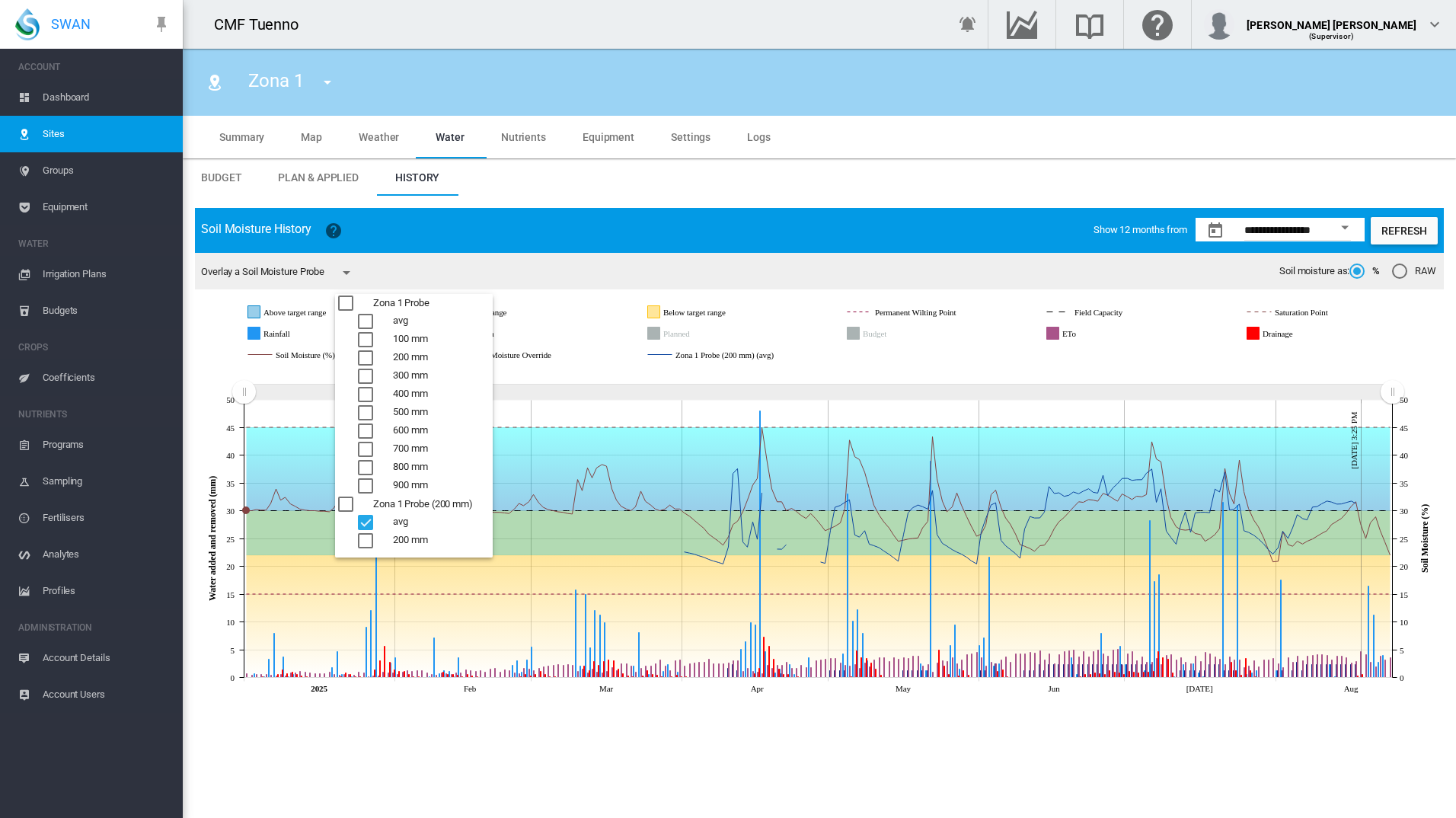
click at [352, 268] on md-backdrop at bounding box center [728, 409] width 1456 height 818
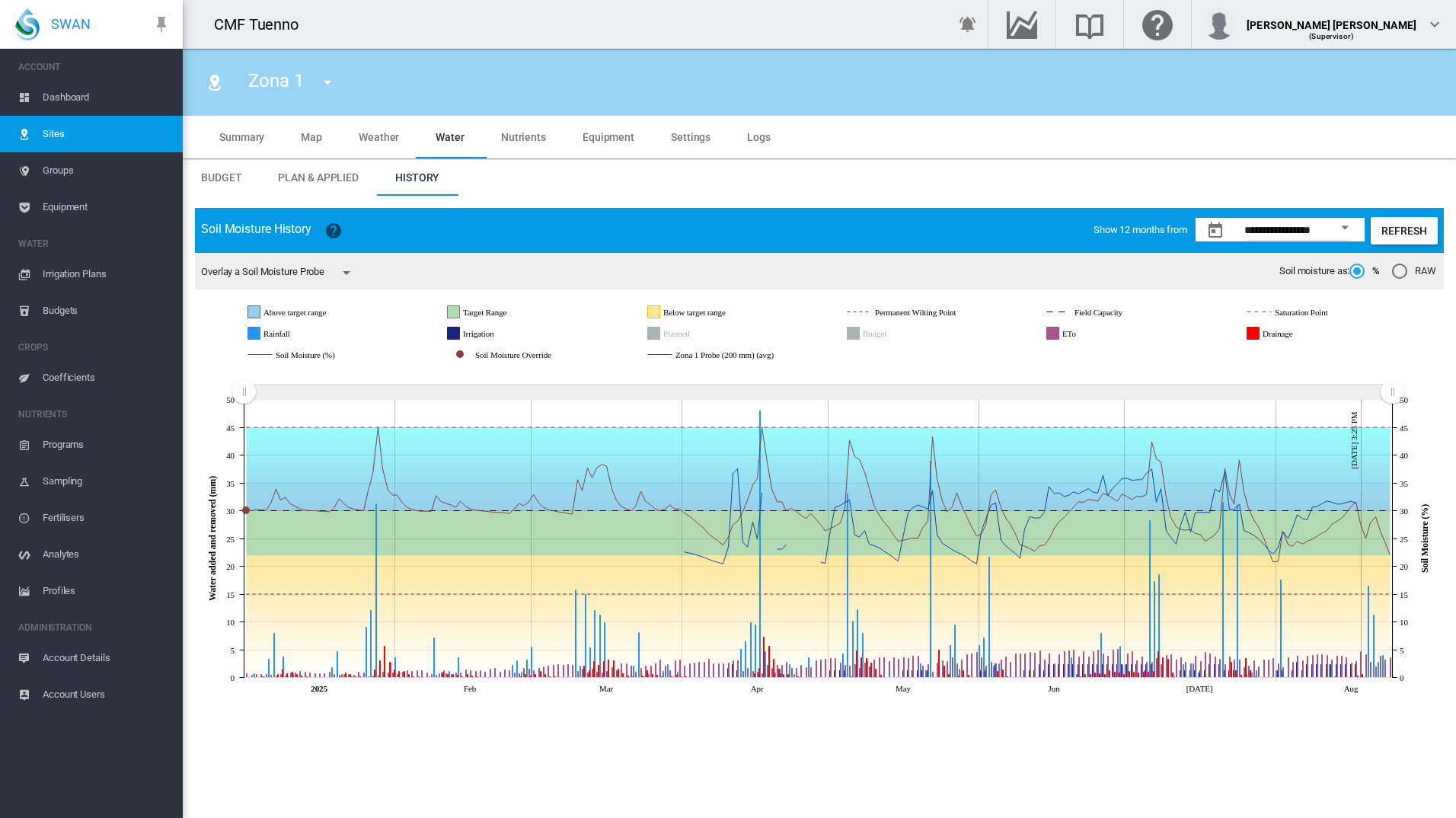
click at [1349, 227] on div "Open calendar" at bounding box center [1345, 228] width 8 height 4
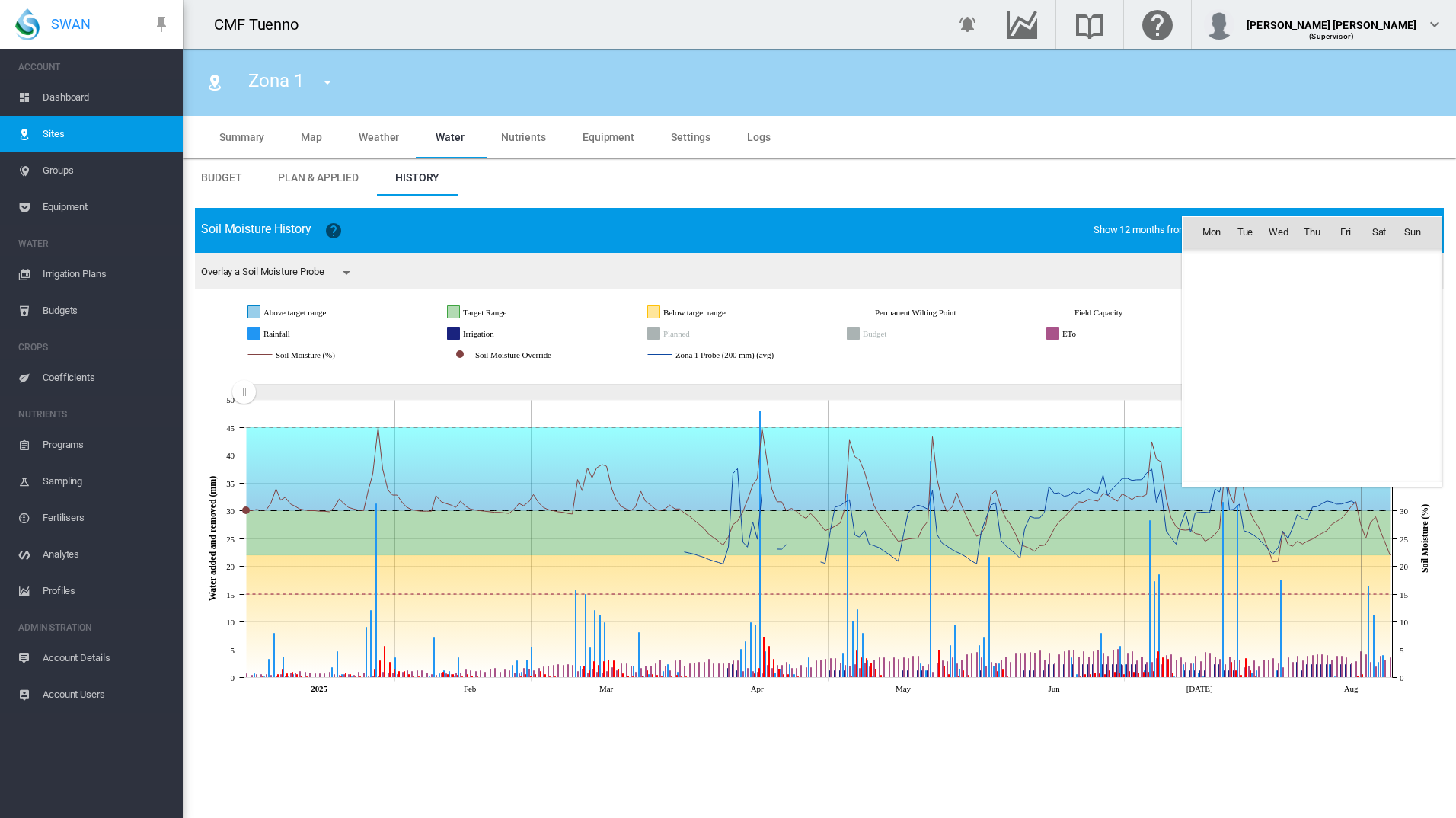
scroll to position [35306, 0]
click at [1232, 269] on span "[DATE]" at bounding box center [1217, 263] width 31 height 12
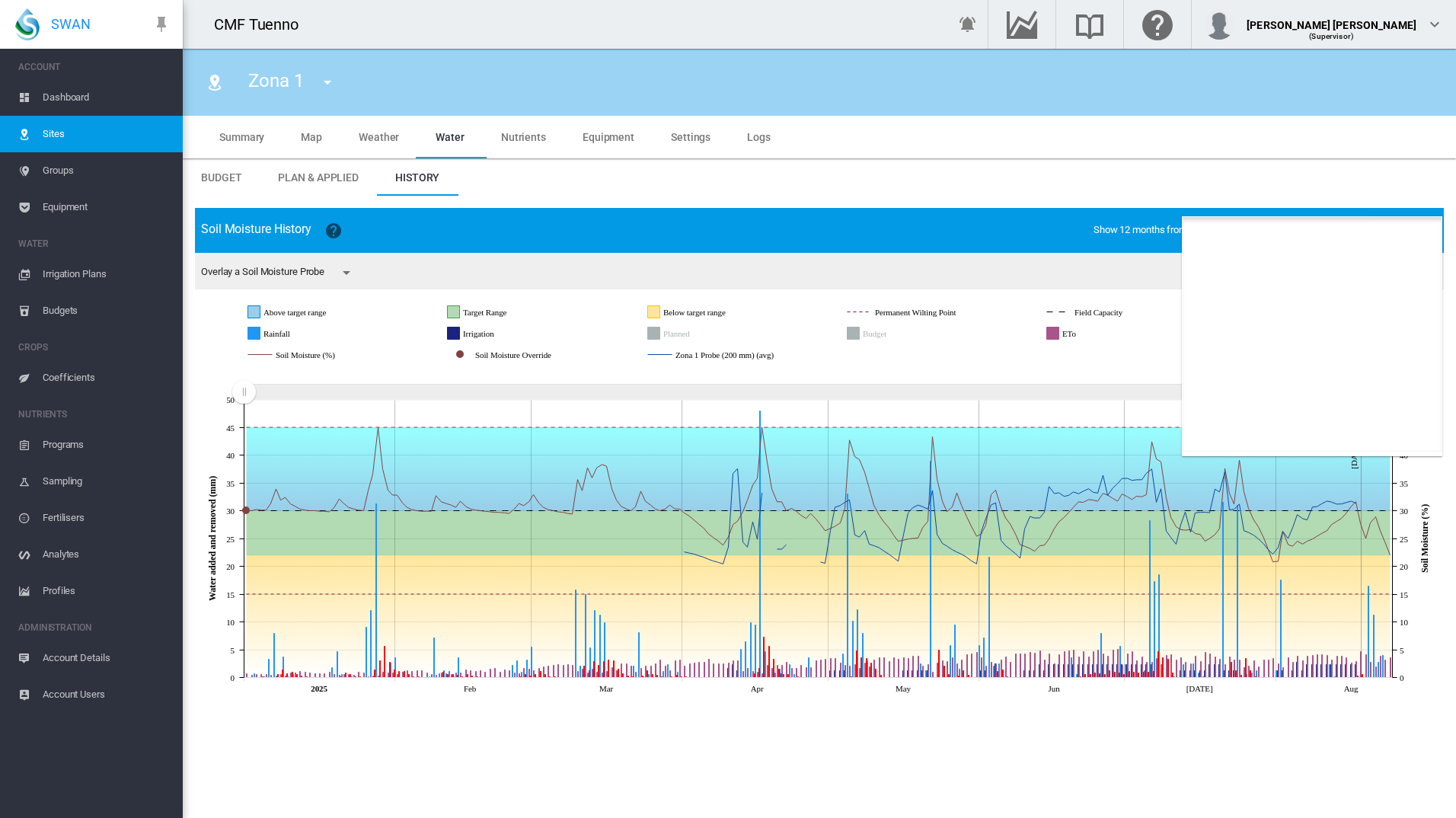
scroll to position [938, 0]
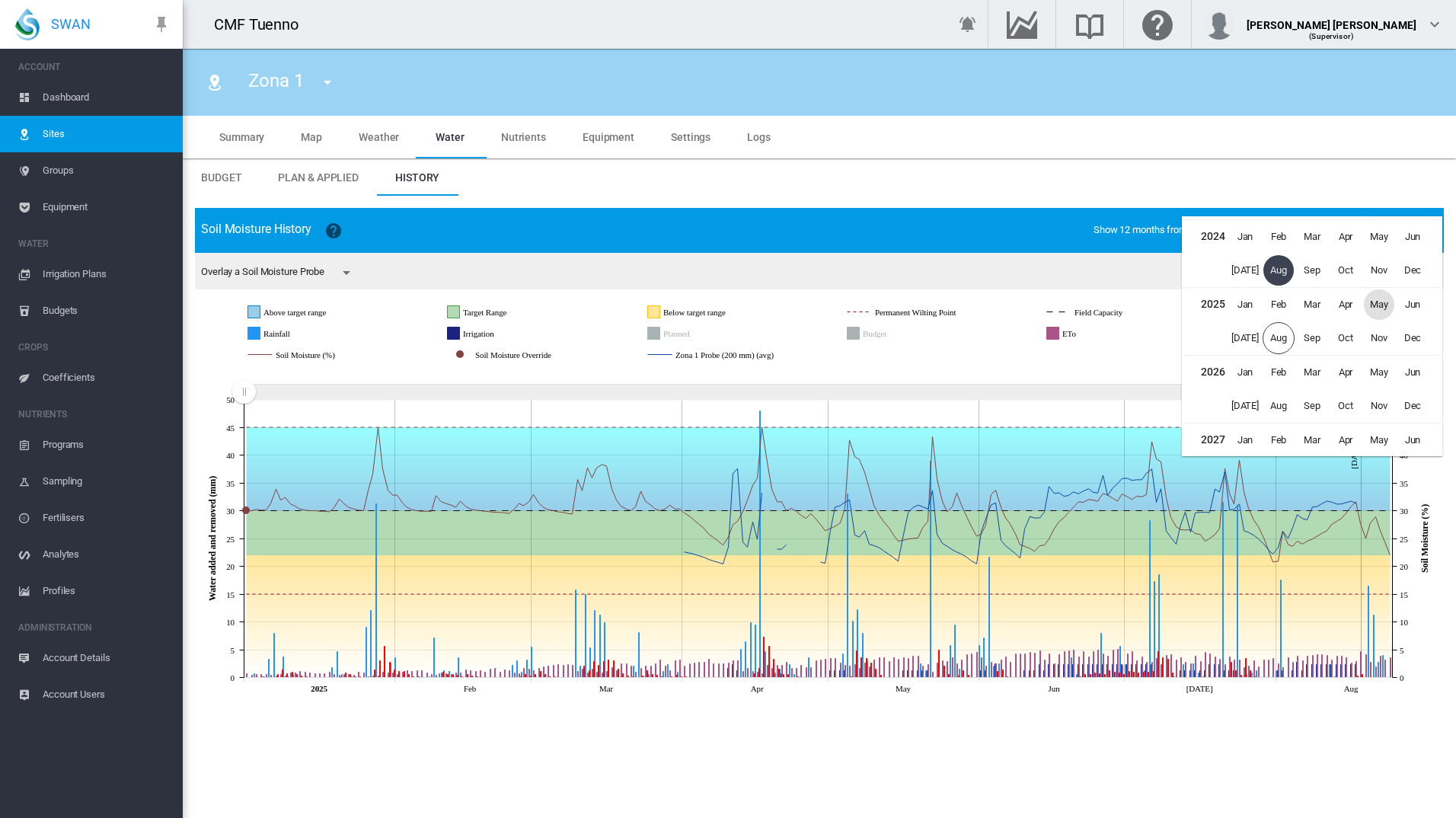
click at [1376, 303] on span "May" at bounding box center [1380, 305] width 31 height 31
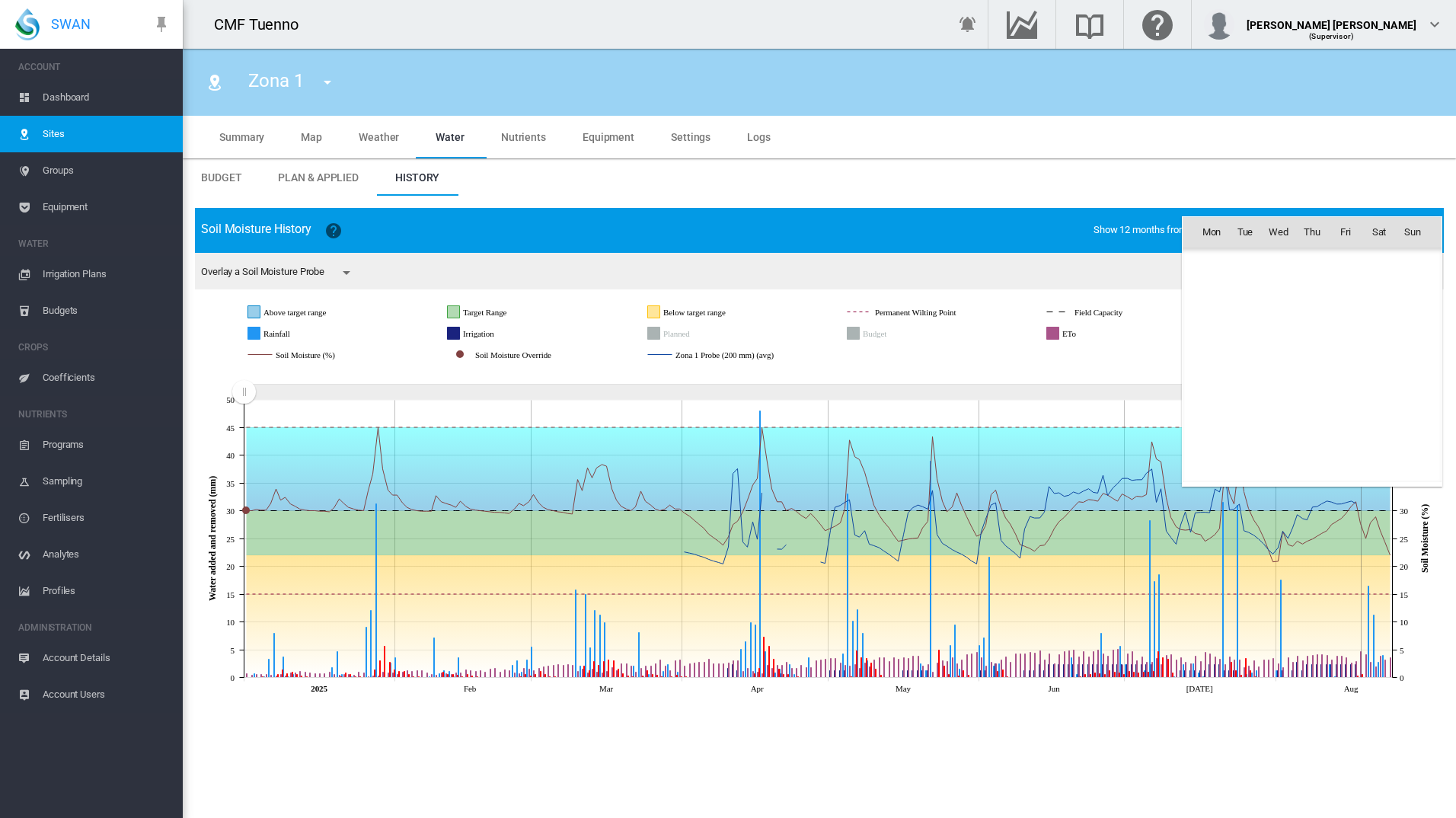
scroll to position [37121, 0]
click at [1319, 261] on span "1" at bounding box center [1313, 265] width 31 height 31
type input "**********"
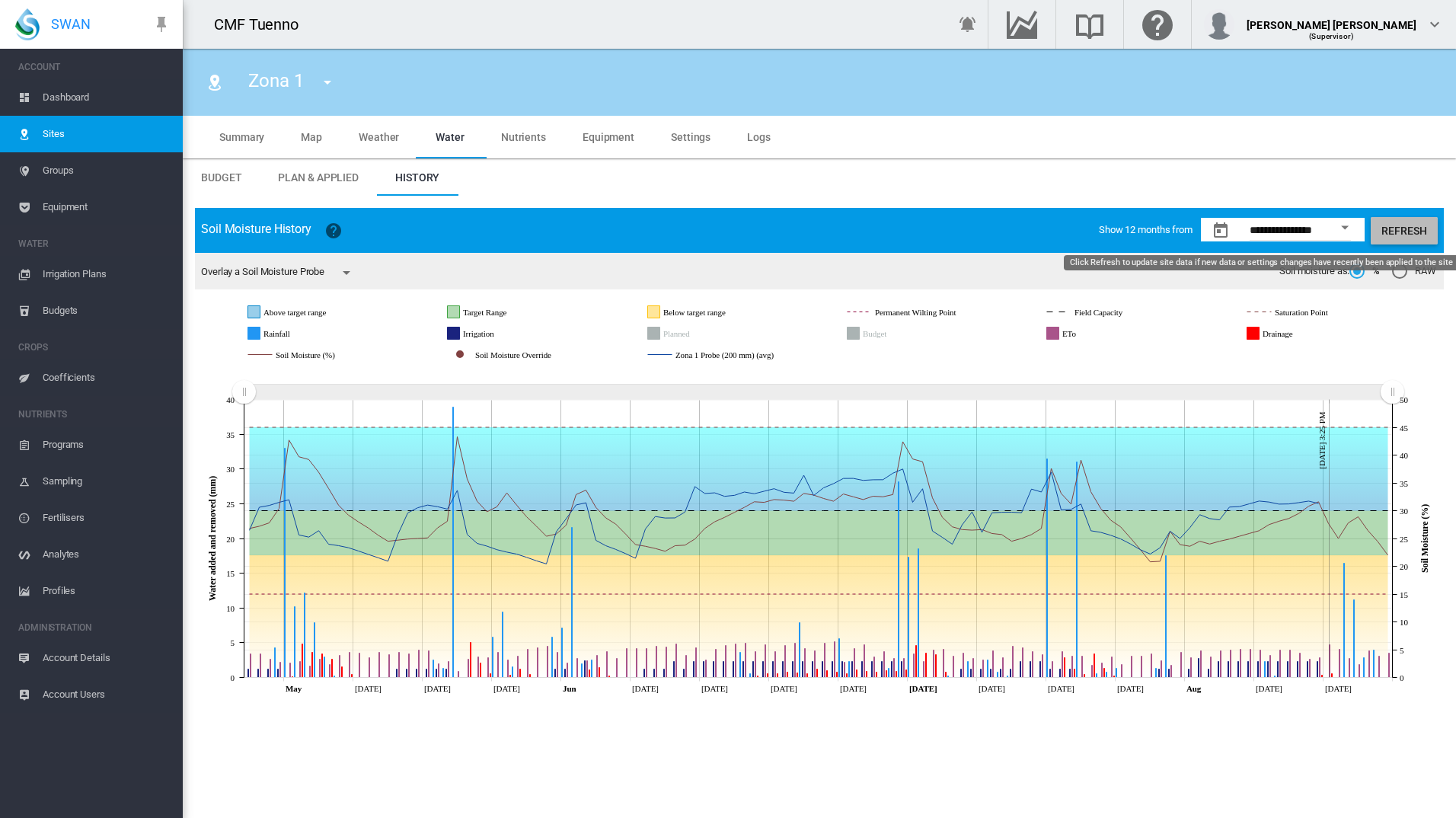
click at [1412, 229] on button "Refresh" at bounding box center [1405, 231] width 67 height 28
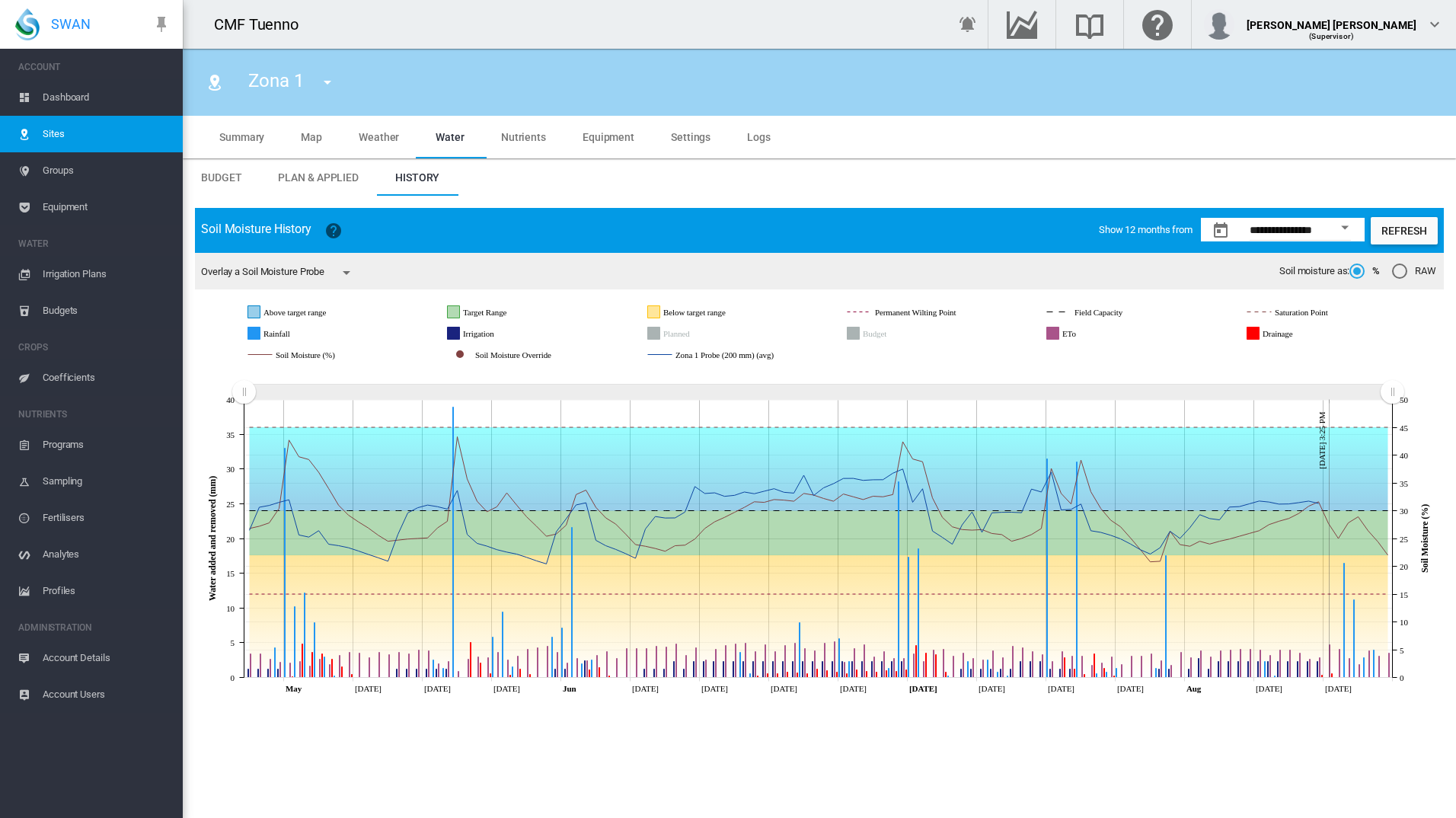
click at [333, 278] on div "Overlay a Soil Moisture Probe" at bounding box center [284, 273] width 165 height 31
click at [346, 273] on md-icon "icon-menu-down" at bounding box center [346, 272] width 18 height 18
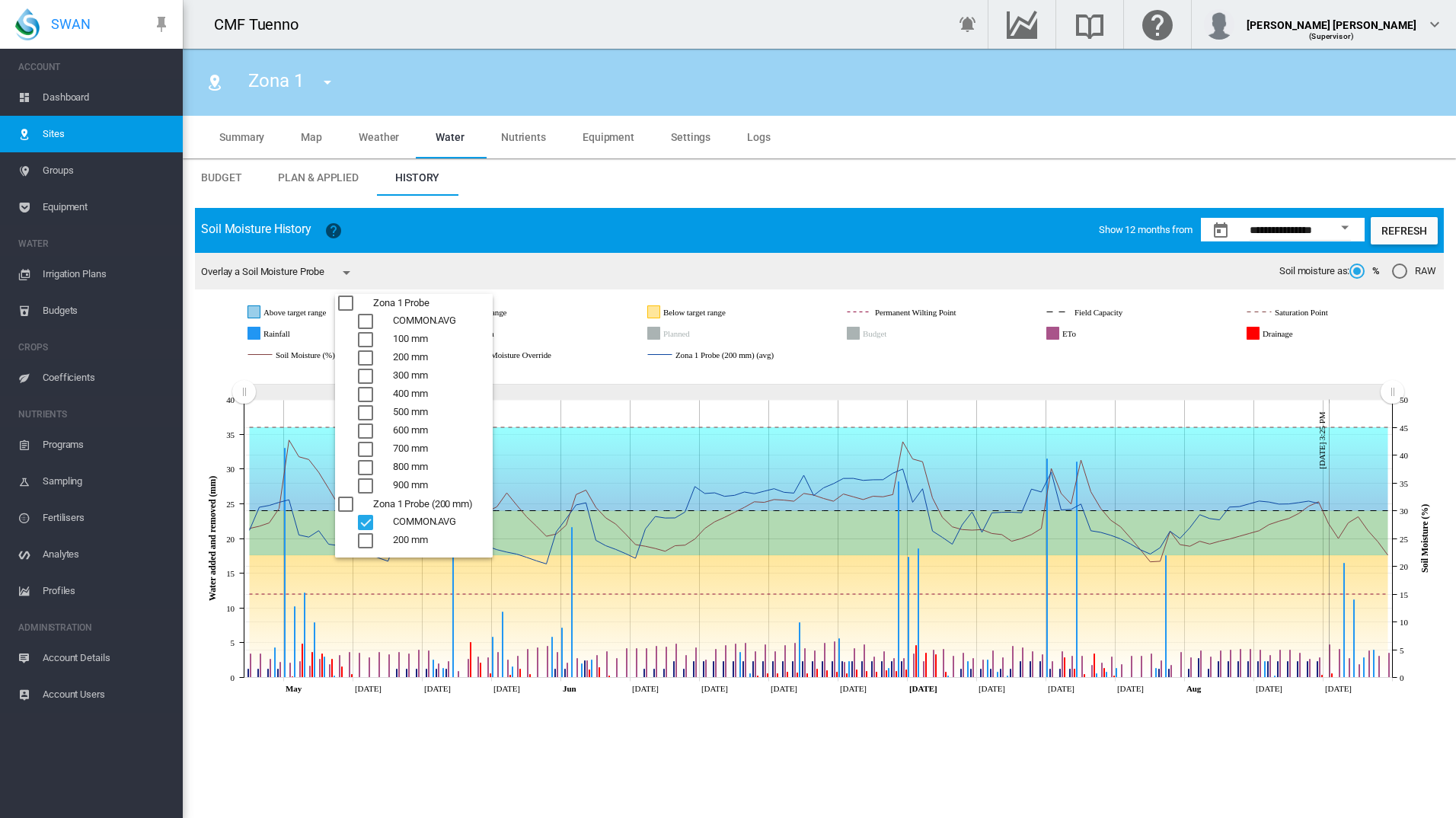
click at [350, 272] on md-backdrop at bounding box center [728, 409] width 1456 height 818
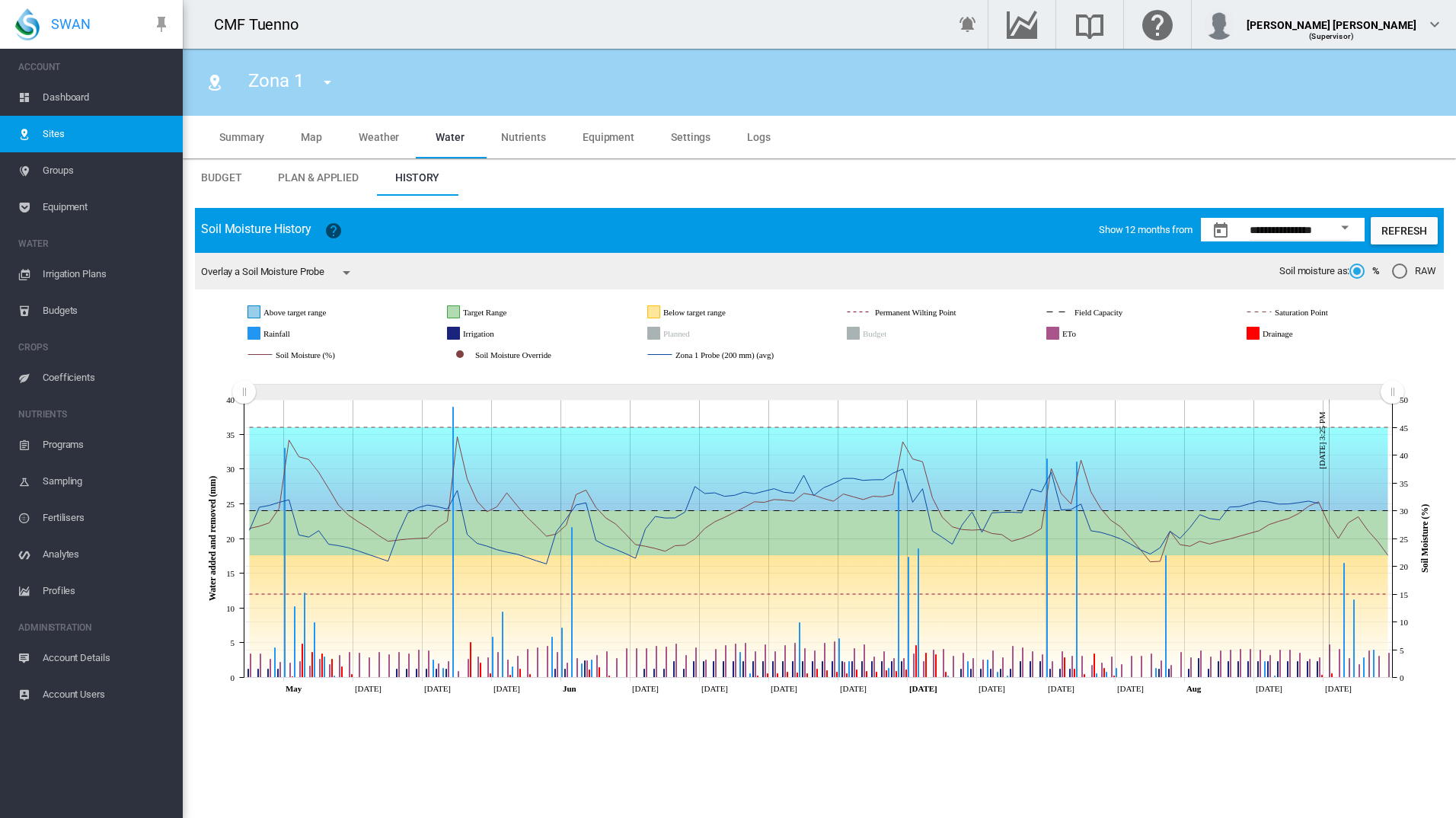
click at [694, 335] on rect "Planned" at bounding box center [699, 334] width 79 height 13
click at [1257, 332] on icon "Drainage" at bounding box center [1253, 334] width 13 height 12
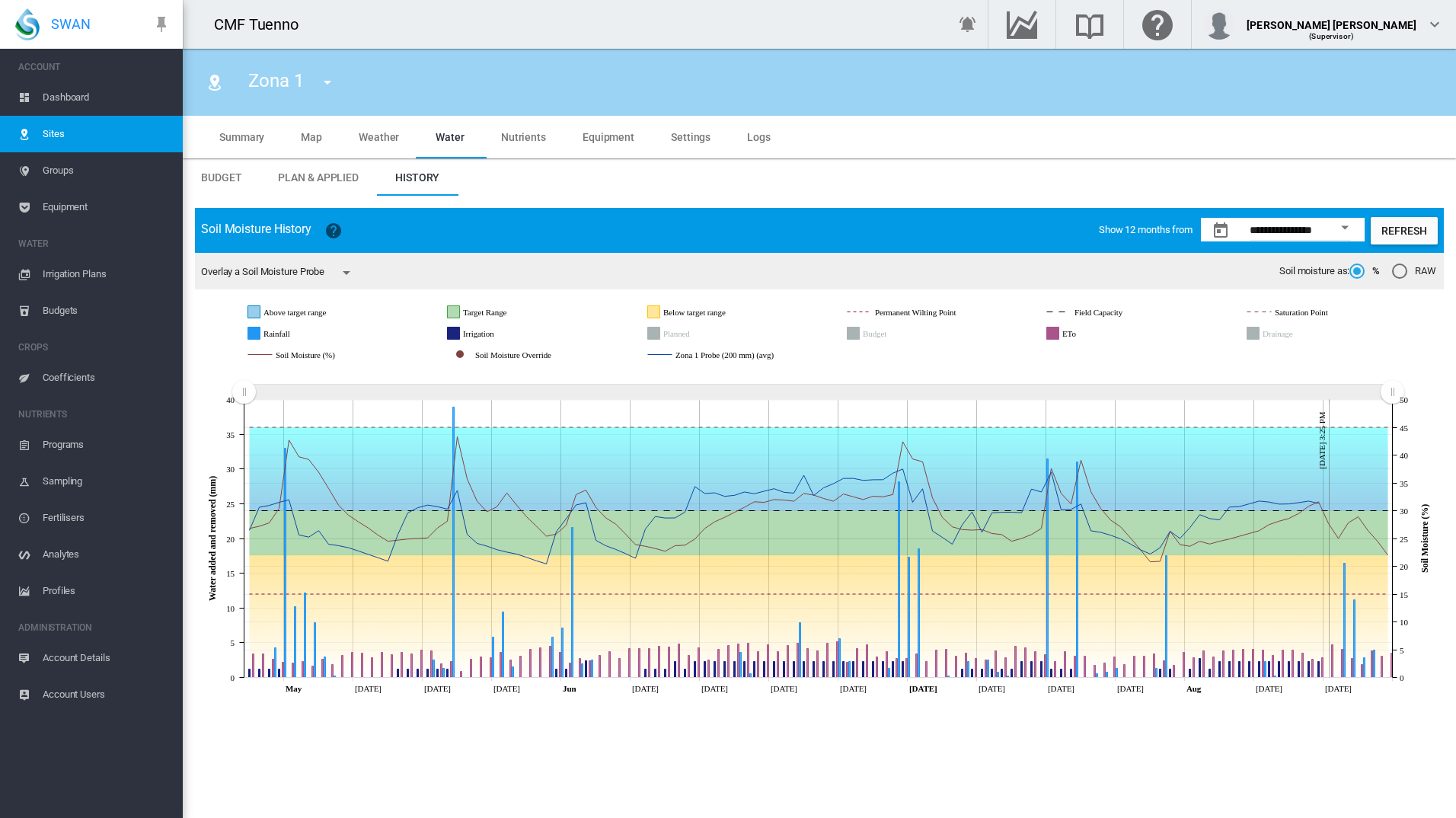
click at [1257, 332] on icon "Drainage" at bounding box center [1253, 334] width 13 height 12
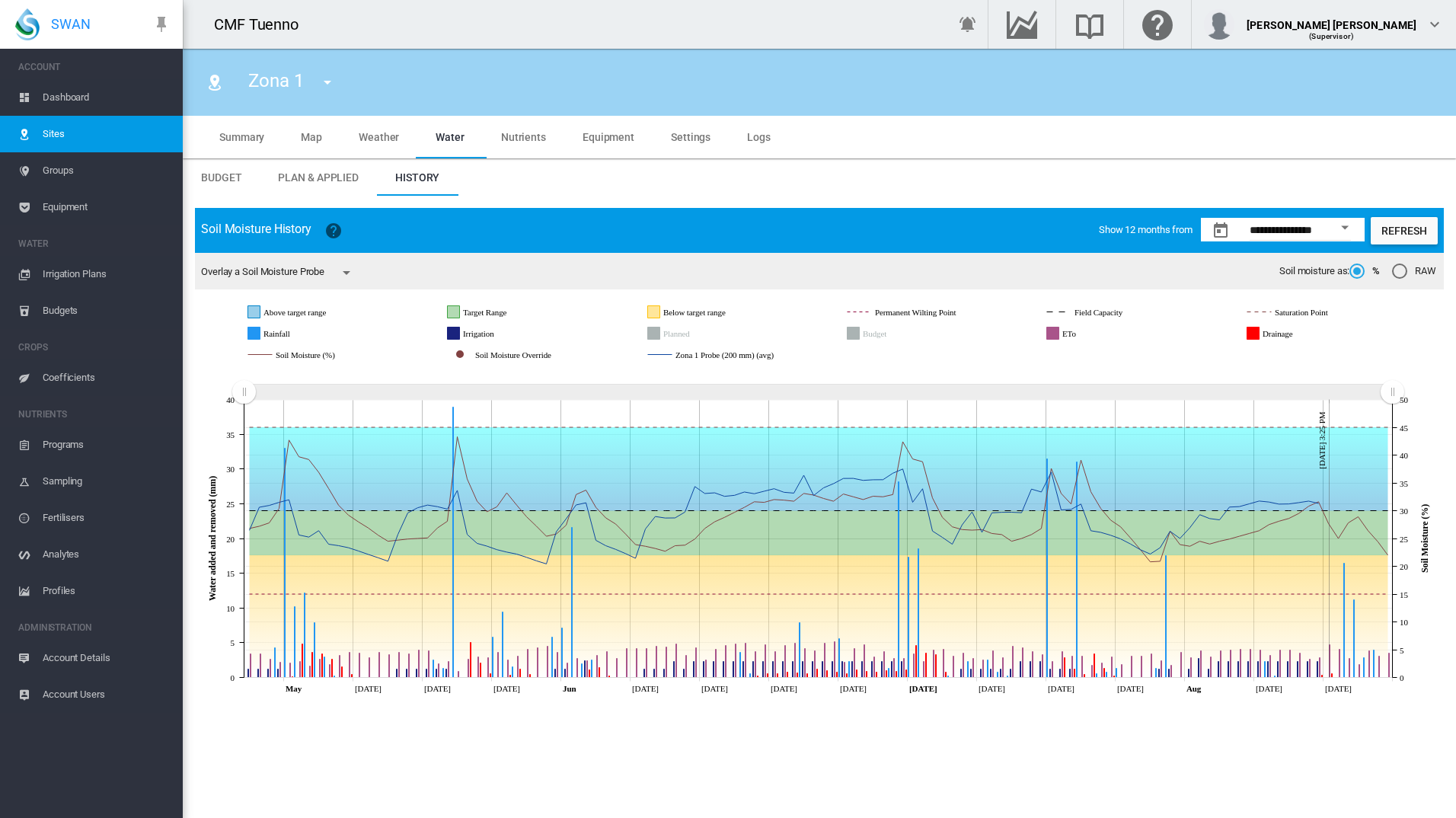
click at [1257, 332] on icon "Drainage" at bounding box center [1253, 334] width 13 height 12
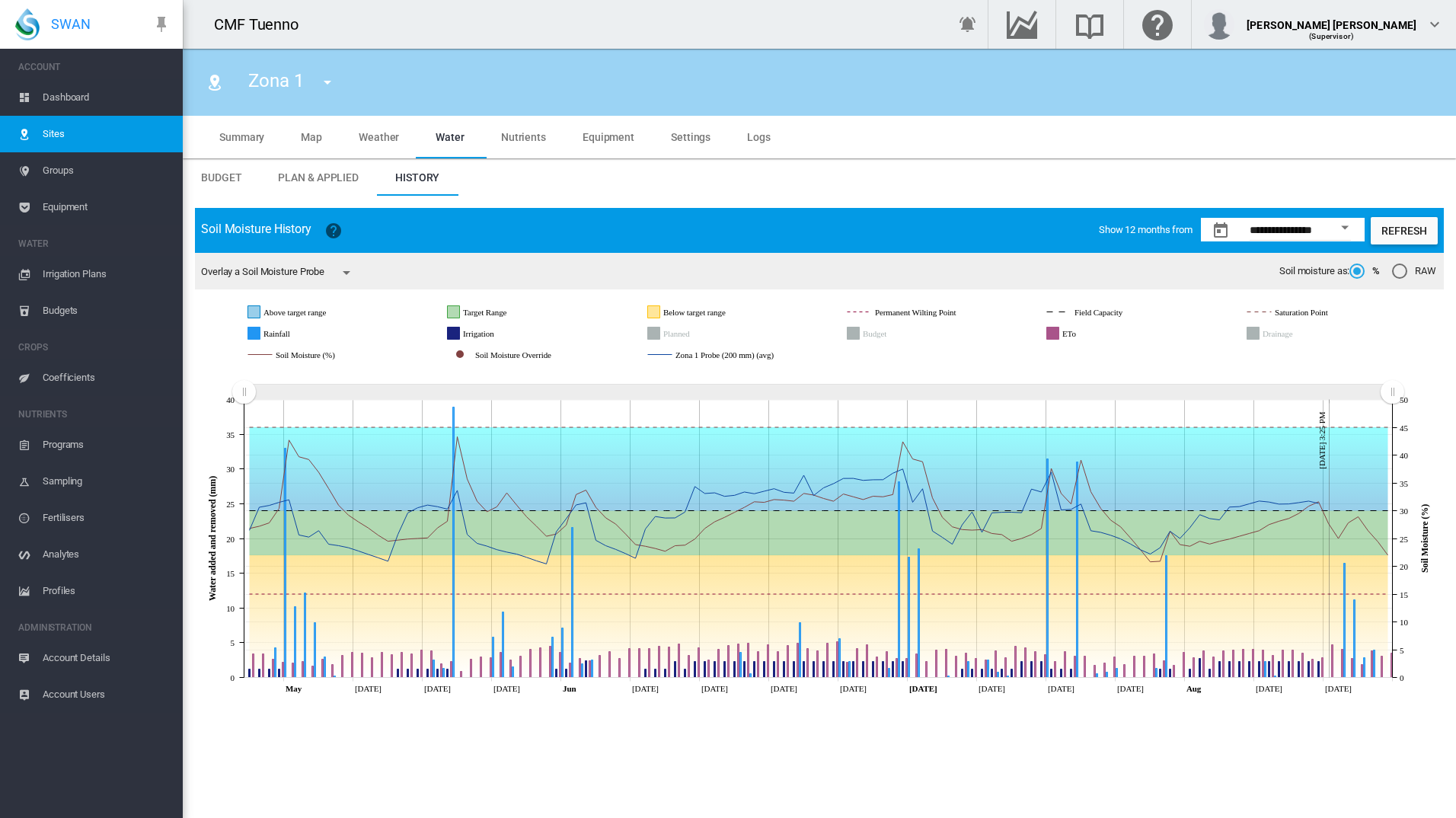
click at [1257, 332] on icon "Drainage" at bounding box center [1253, 334] width 13 height 12
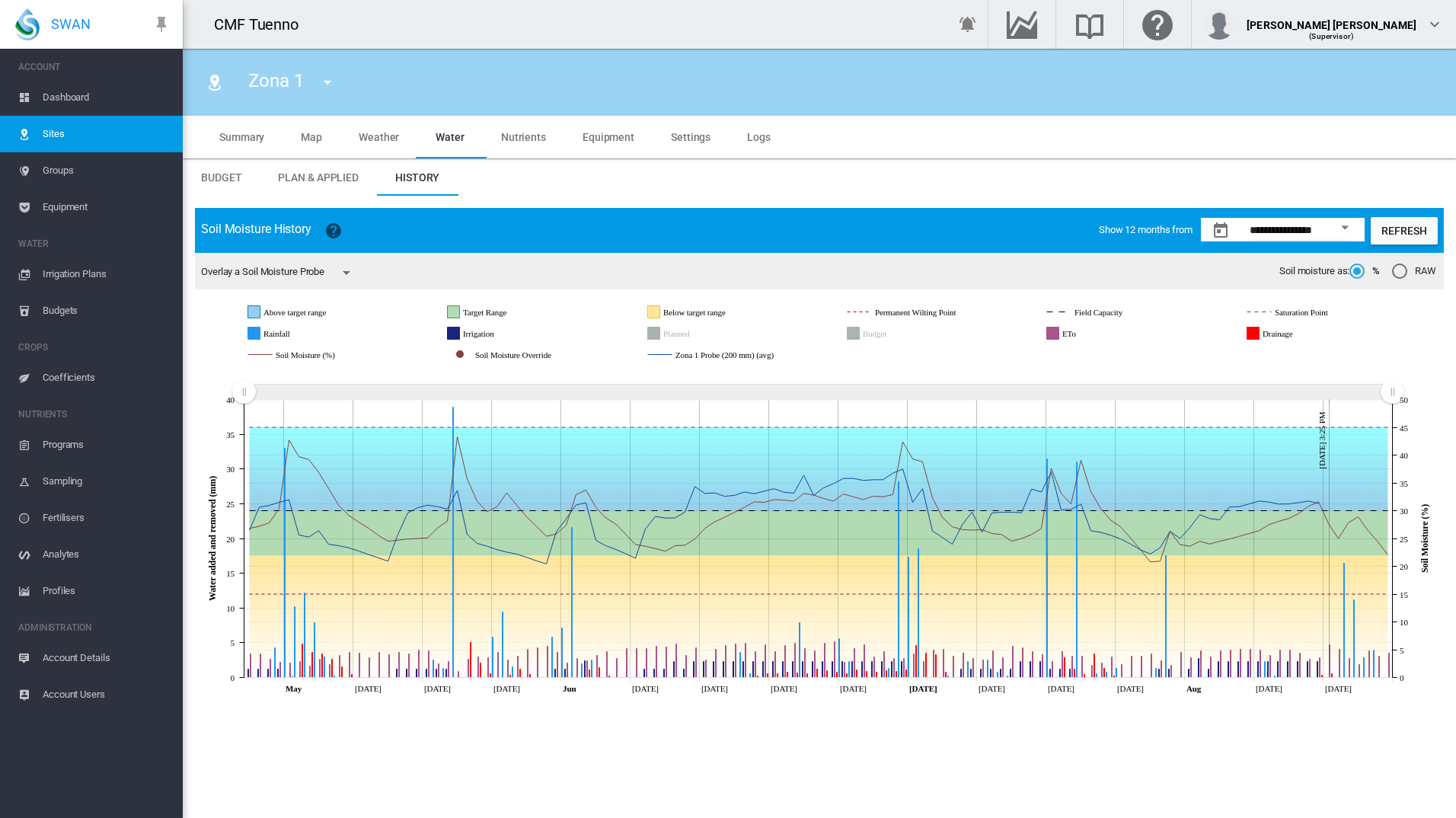
click at [1257, 332] on icon "Drainage" at bounding box center [1253, 334] width 13 height 12
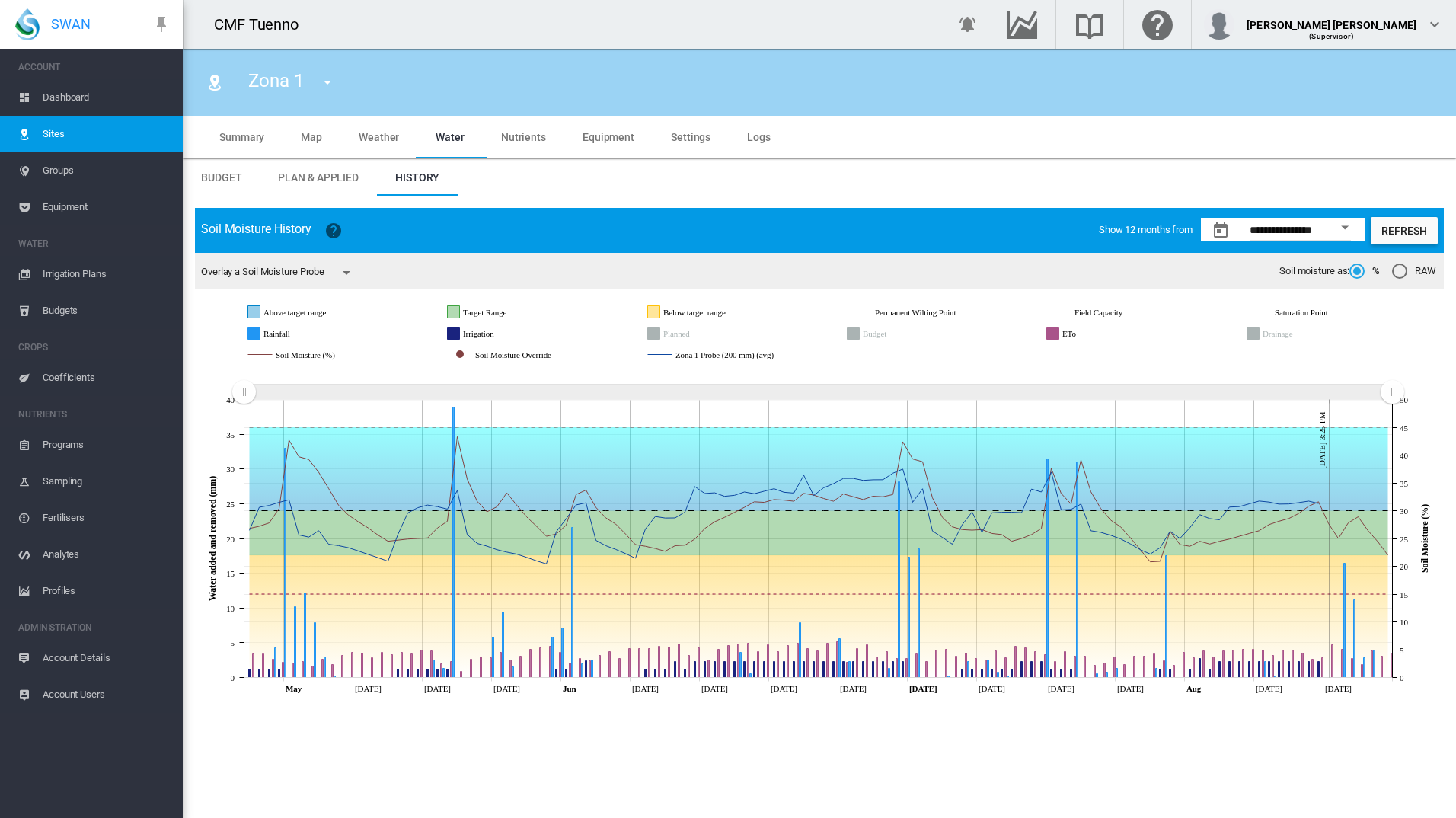
click at [1118, 314] on rect "Field Capacity" at bounding box center [1123, 312] width 104 height 13
click at [1280, 310] on rect "Saturation Point" at bounding box center [1327, 312] width 113 height 13
click at [502, 311] on rect "Target Range" at bounding box center [510, 312] width 101 height 13
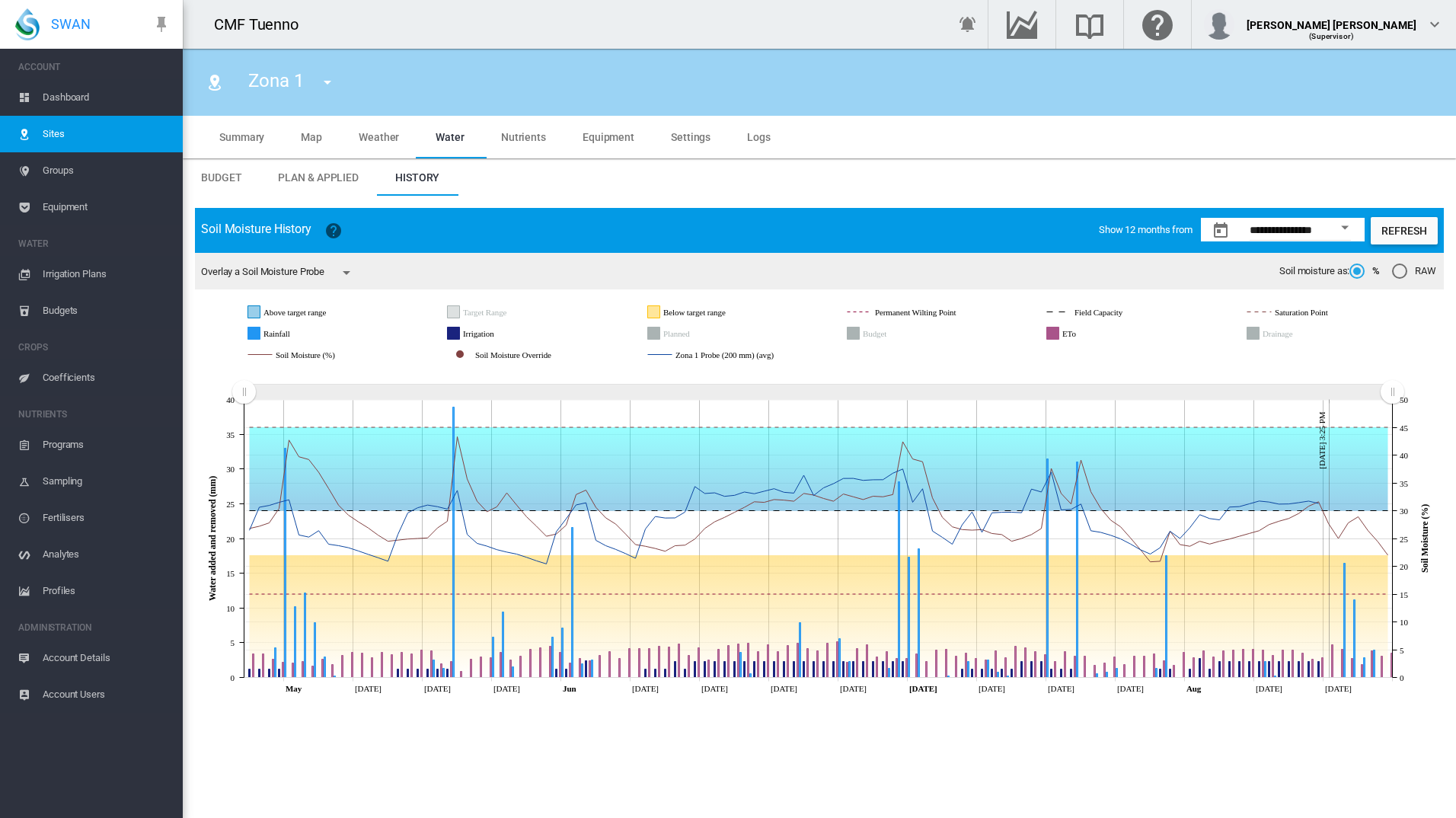
click at [502, 311] on rect "Target Range" at bounding box center [510, 312] width 101 height 13
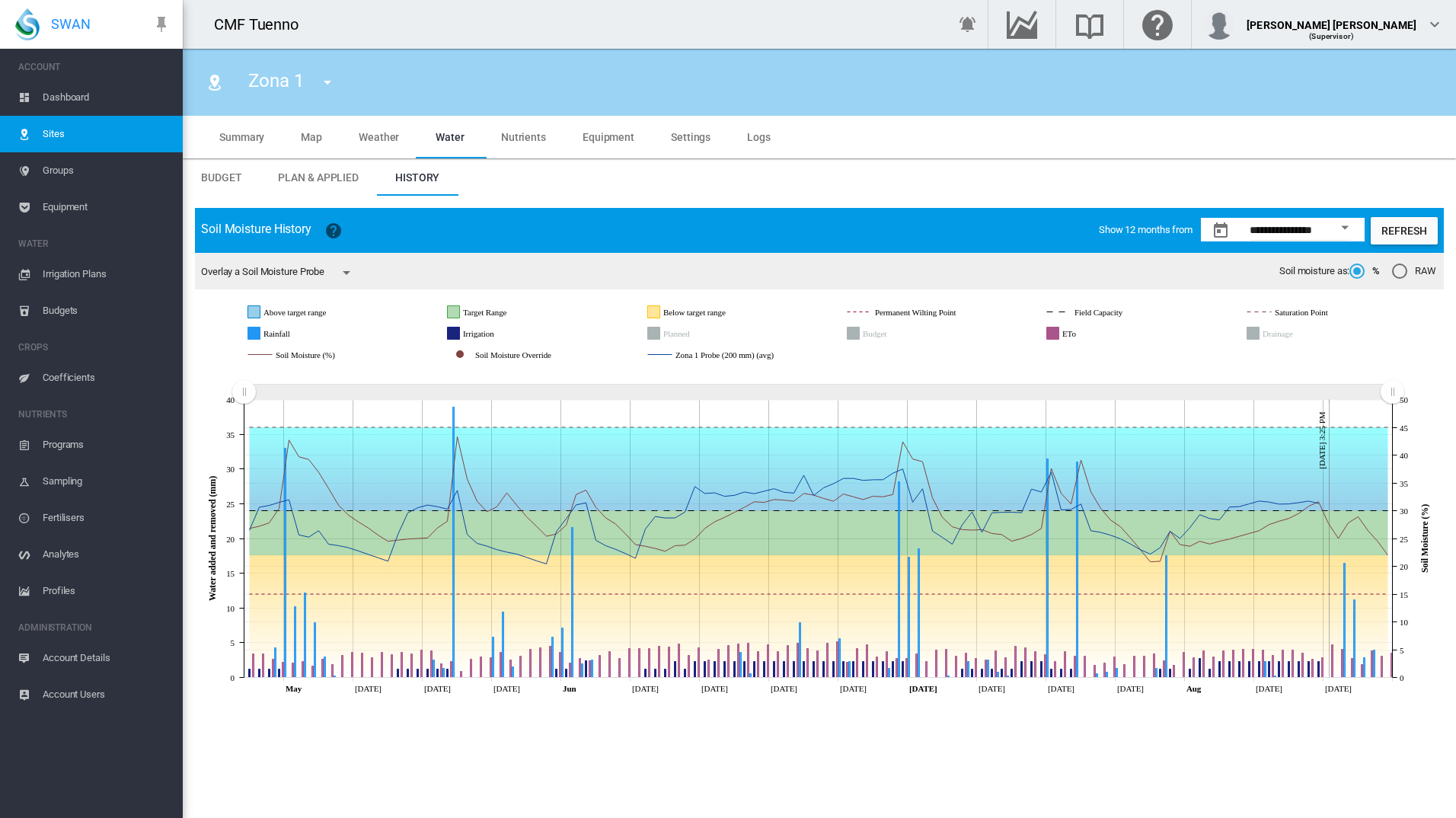
click at [335, 310] on rect "Above target range" at bounding box center [322, 312] width 126 height 13
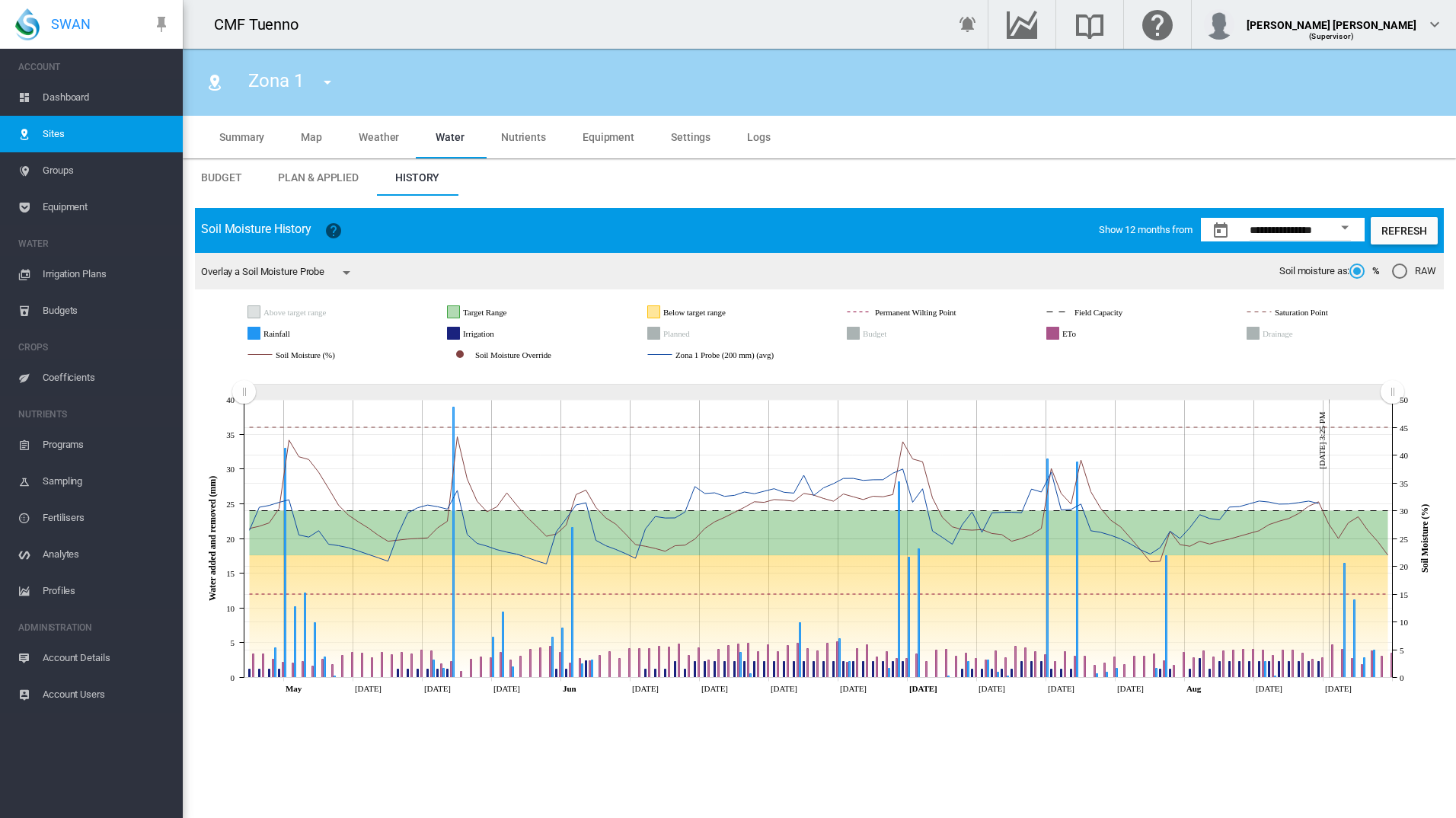
click at [335, 310] on rect "Above target range" at bounding box center [322, 312] width 126 height 13
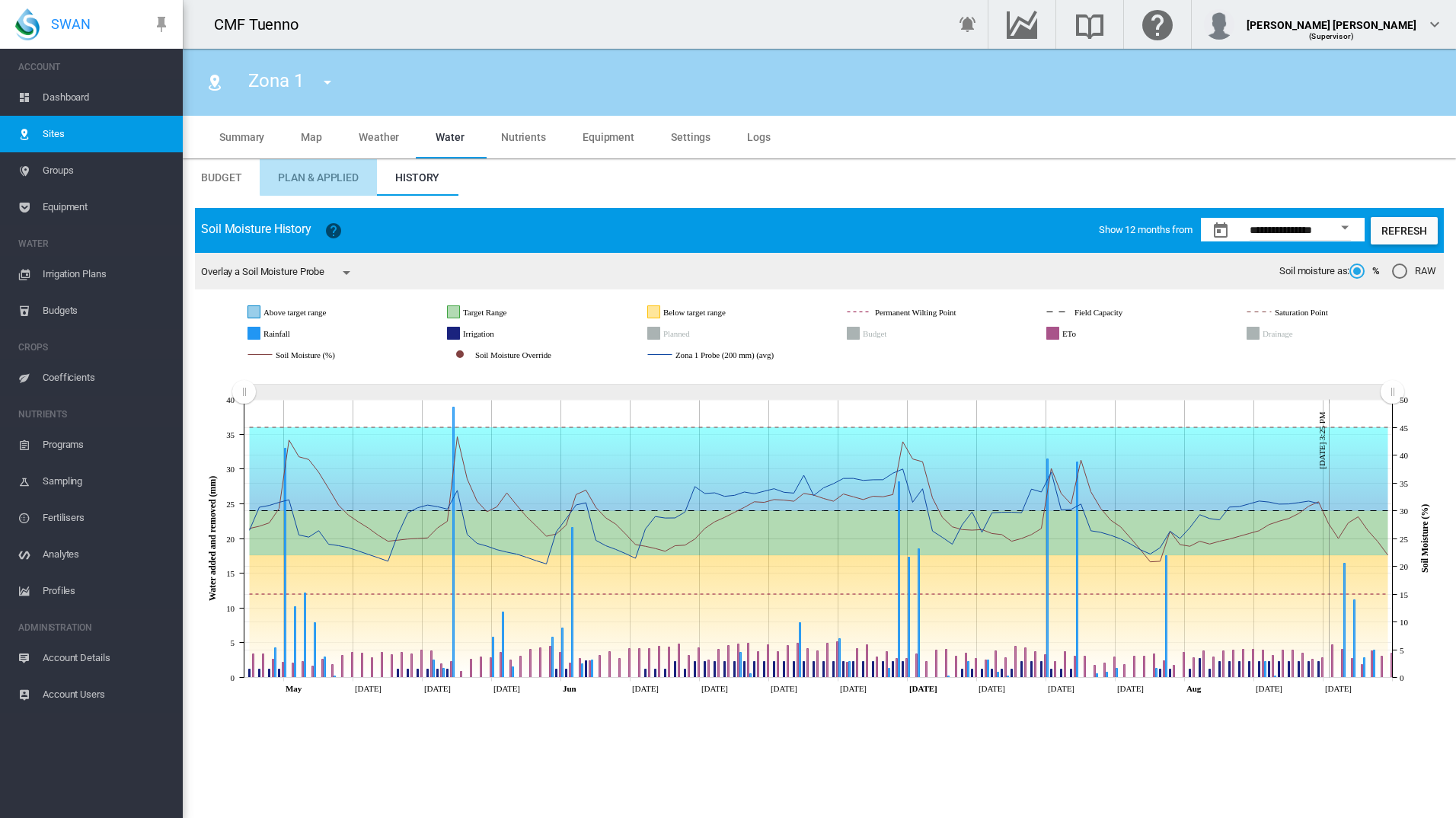
click at [342, 173] on span "Plan & Applied" at bounding box center [318, 177] width 81 height 12
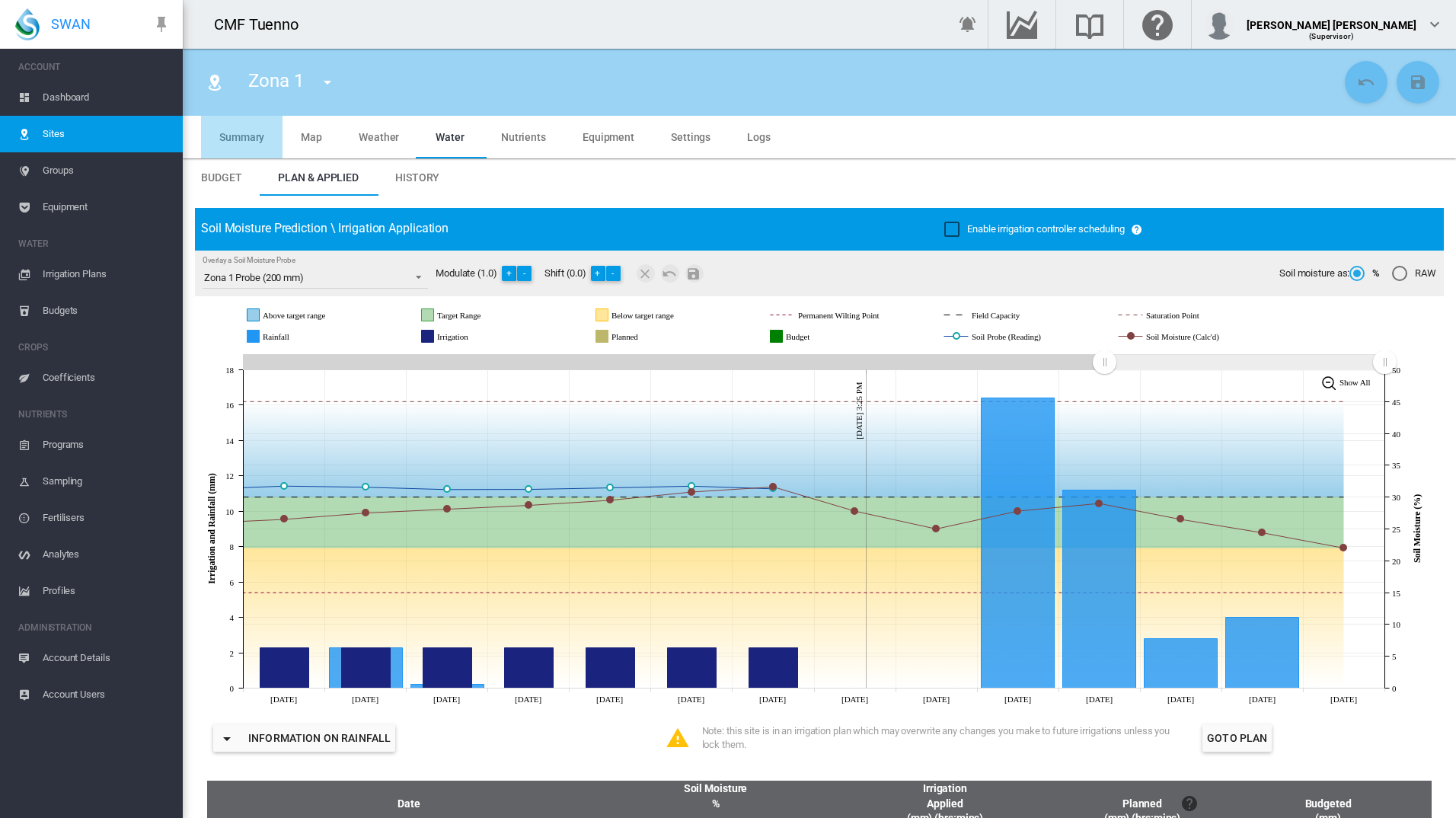
click at [249, 136] on span "Summary" at bounding box center [241, 136] width 45 height 12
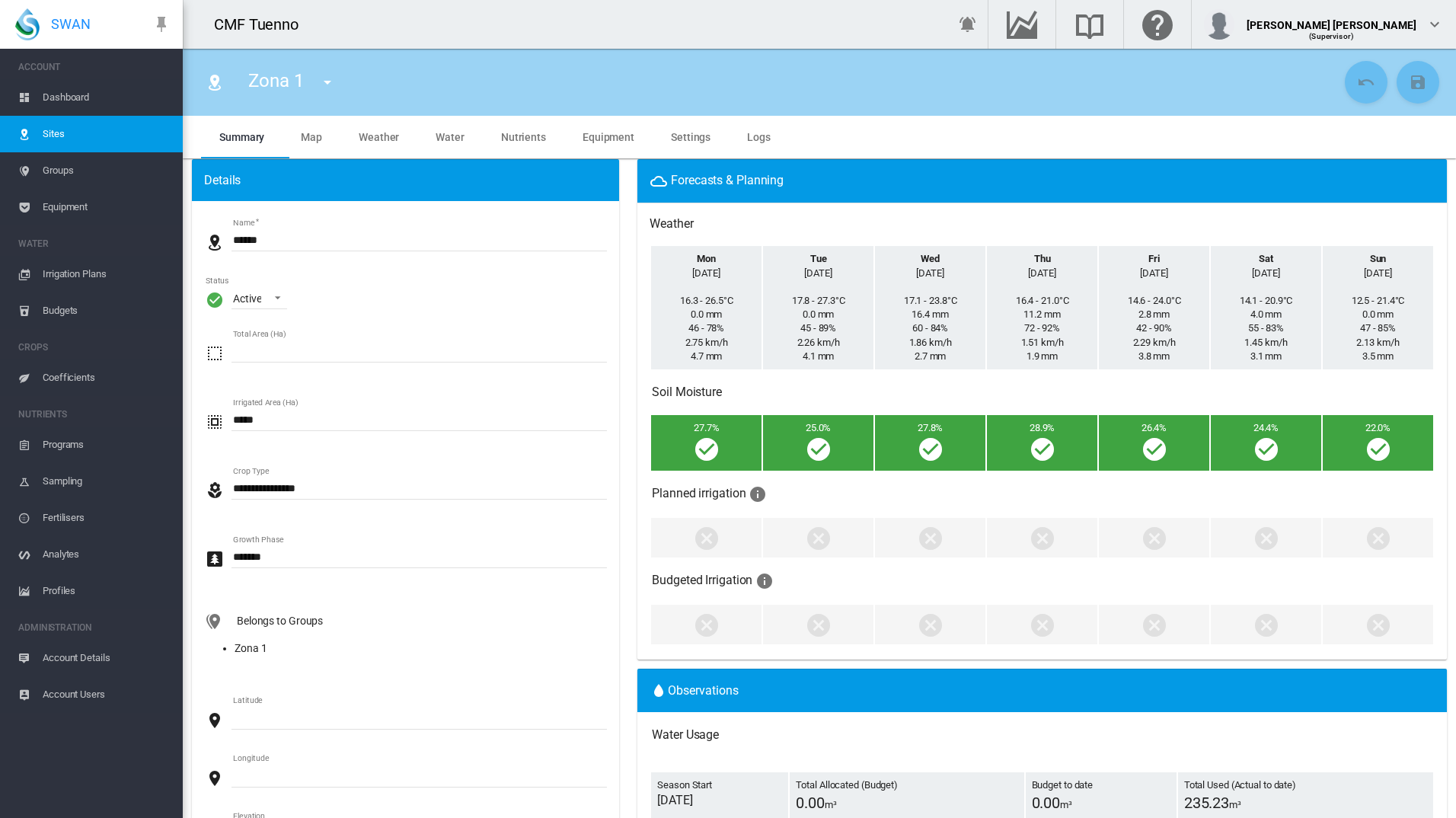
click at [683, 141] on span "Settings" at bounding box center [690, 136] width 39 height 12
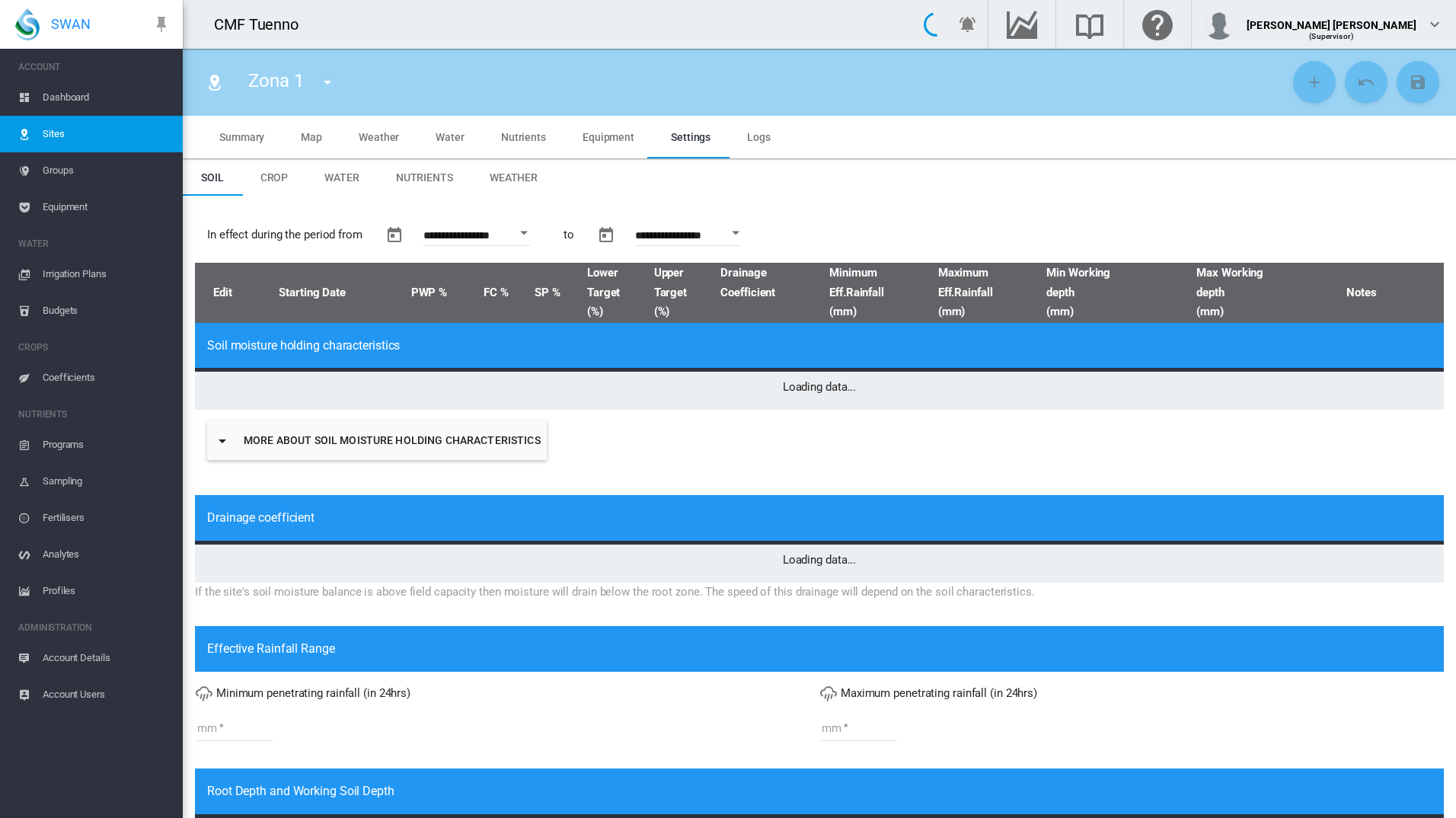
click at [625, 134] on span "Equipment" at bounding box center [609, 136] width 52 height 12
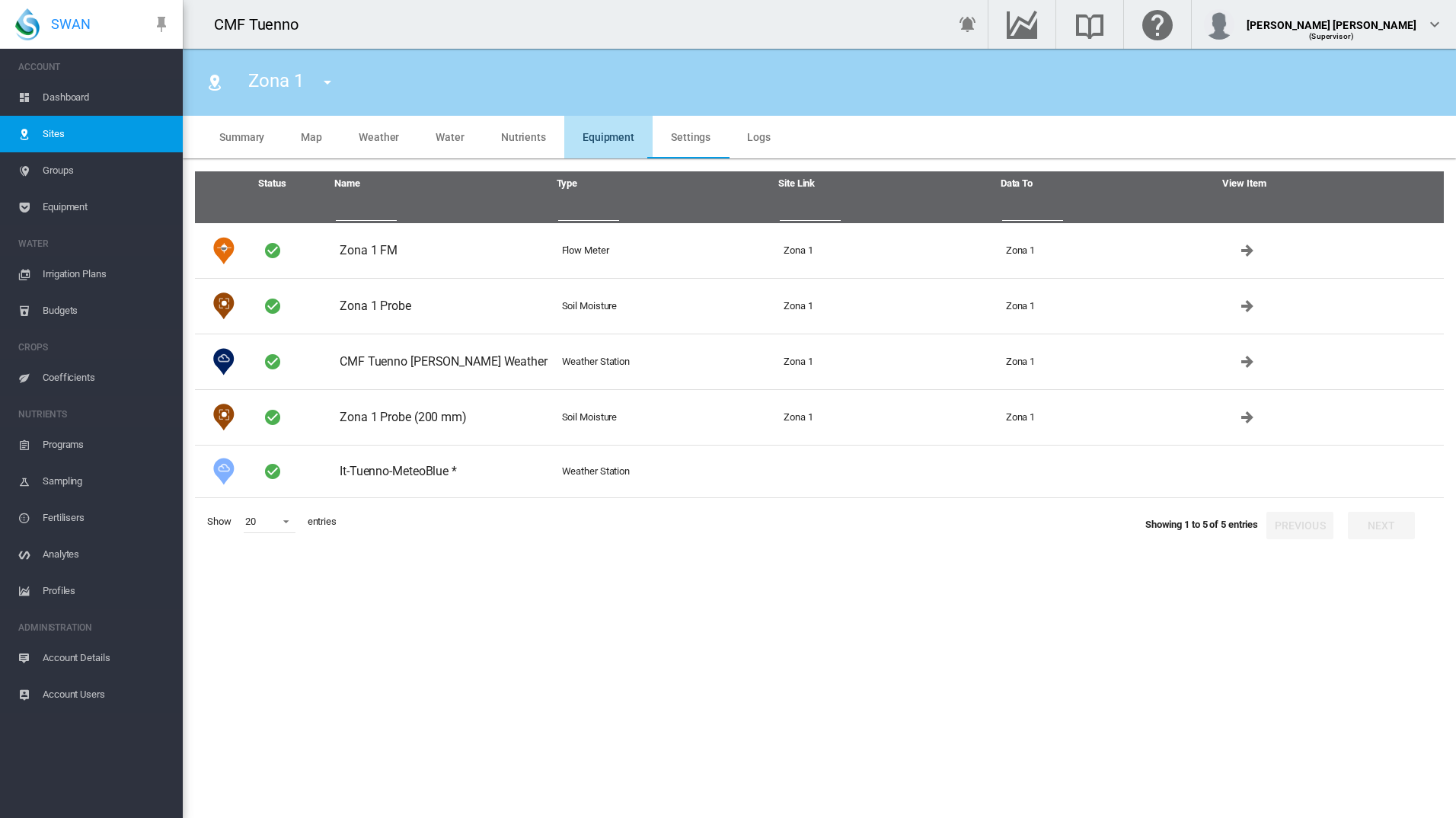
click at [463, 134] on md-tab-item "Water" at bounding box center [450, 136] width 65 height 42
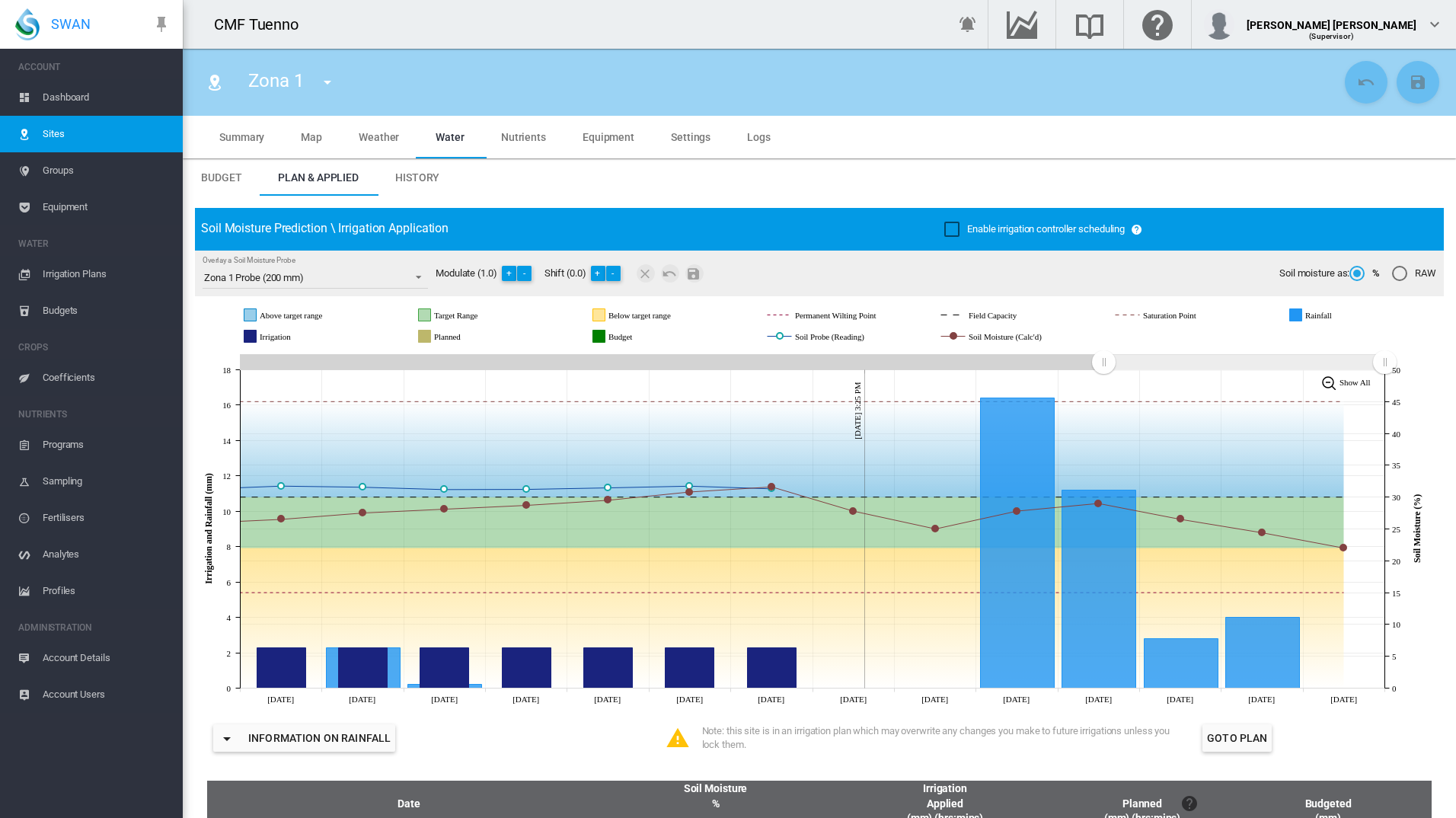
type input "*"
type input "**"
click at [415, 182] on span "History" at bounding box center [417, 177] width 44 height 12
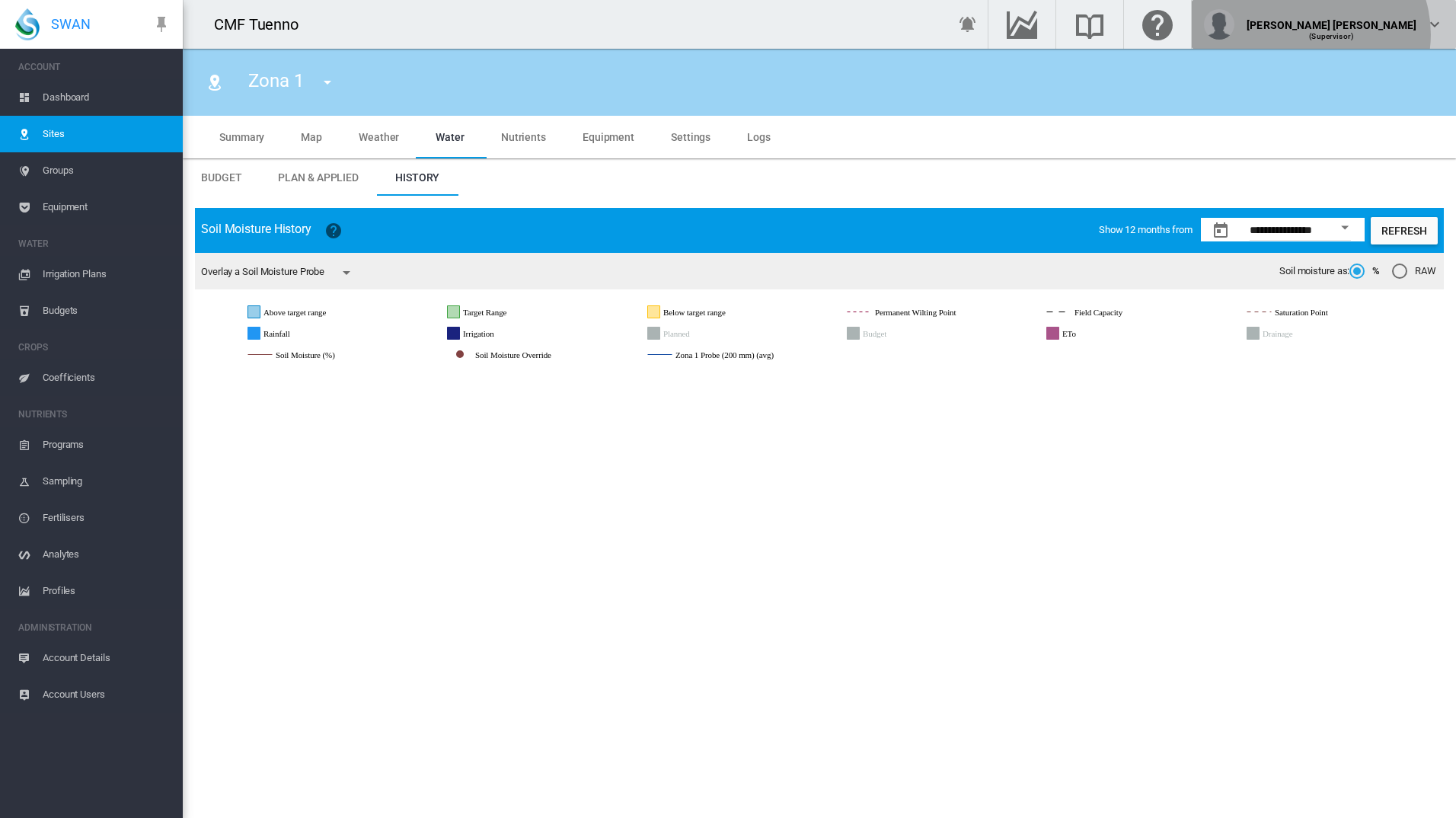
click at [1354, 35] on span "(Supervisor)" at bounding box center [1331, 36] width 45 height 9
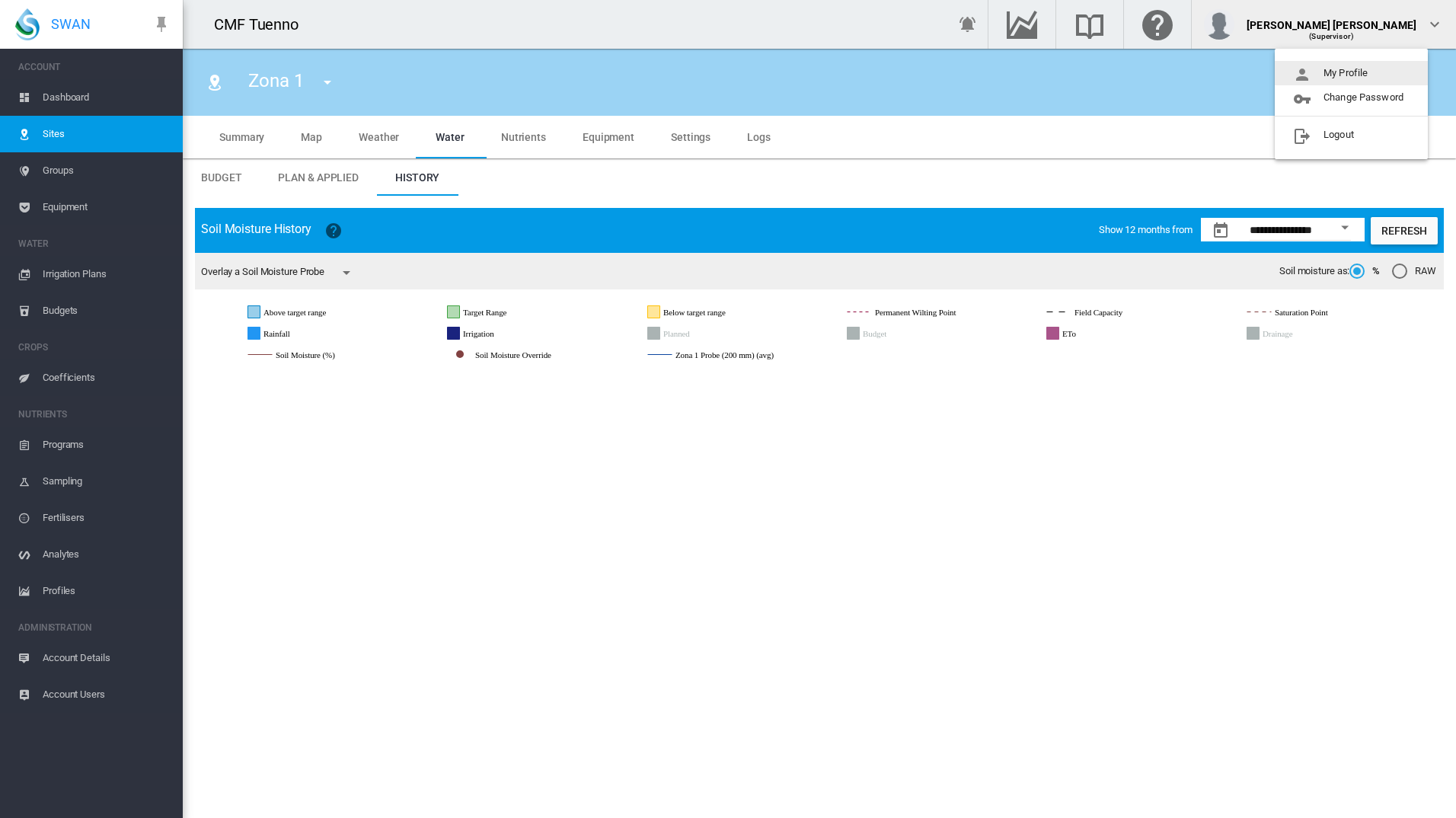
click at [1339, 66] on button "My Profile" at bounding box center [1351, 72] width 153 height 24
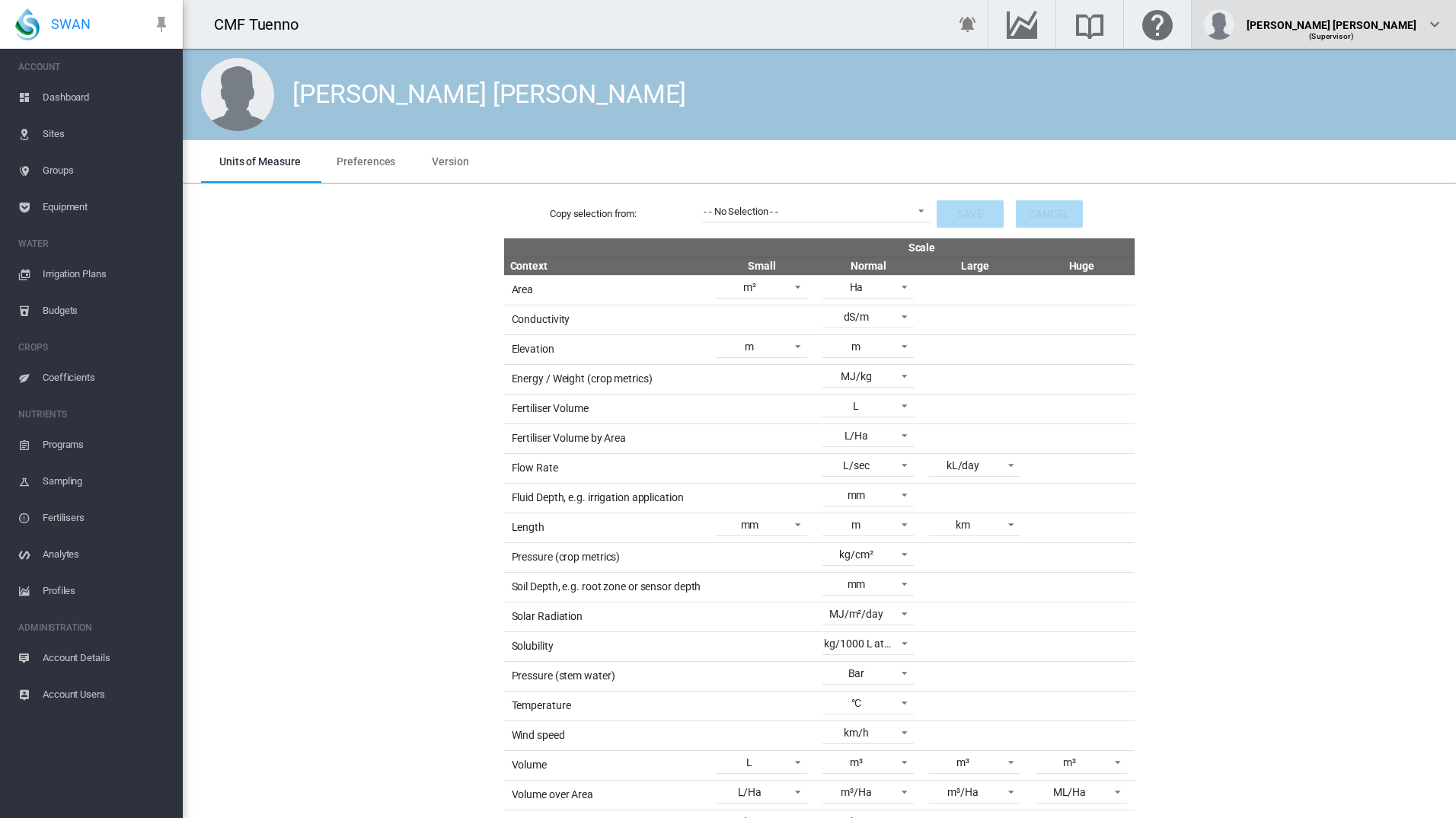
click at [1390, 29] on div "(Supervisor)" at bounding box center [1332, 31] width 170 height 15
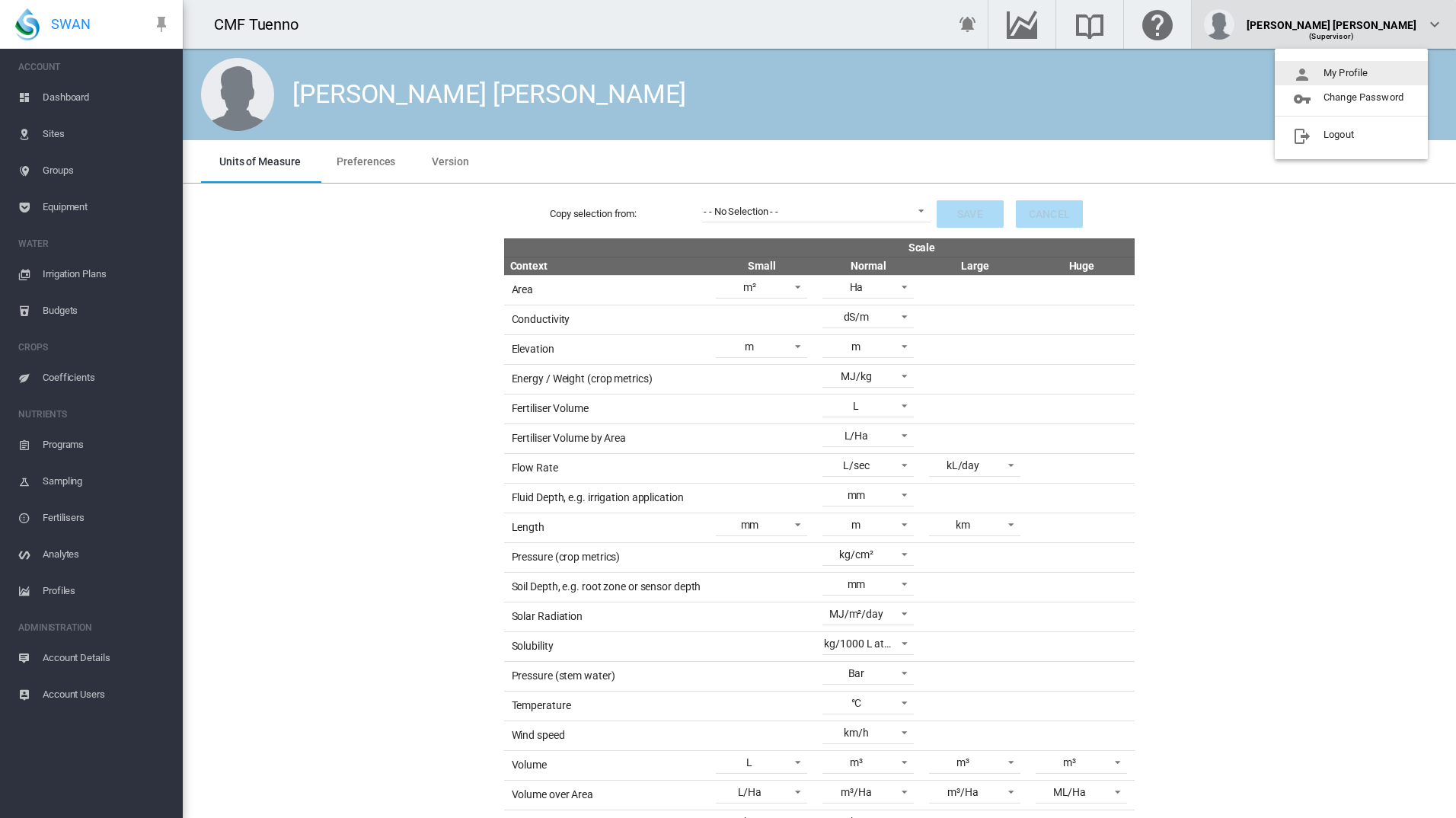
click at [1390, 29] on md-backdrop at bounding box center [728, 409] width 1456 height 818
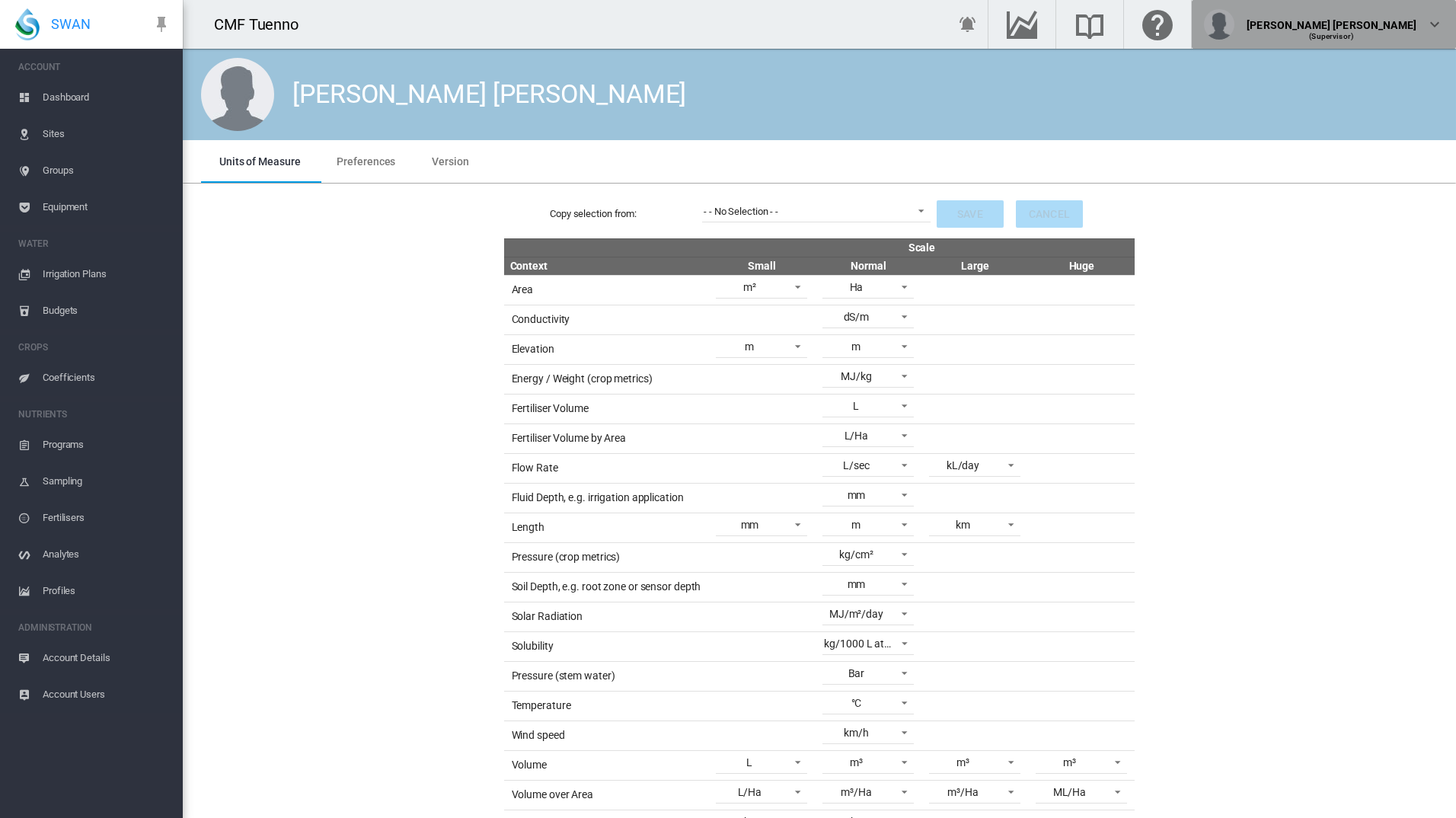
click at [1417, 30] on div "Juan José Ortega (Supervisor)" at bounding box center [1323, 25] width 239 height 31
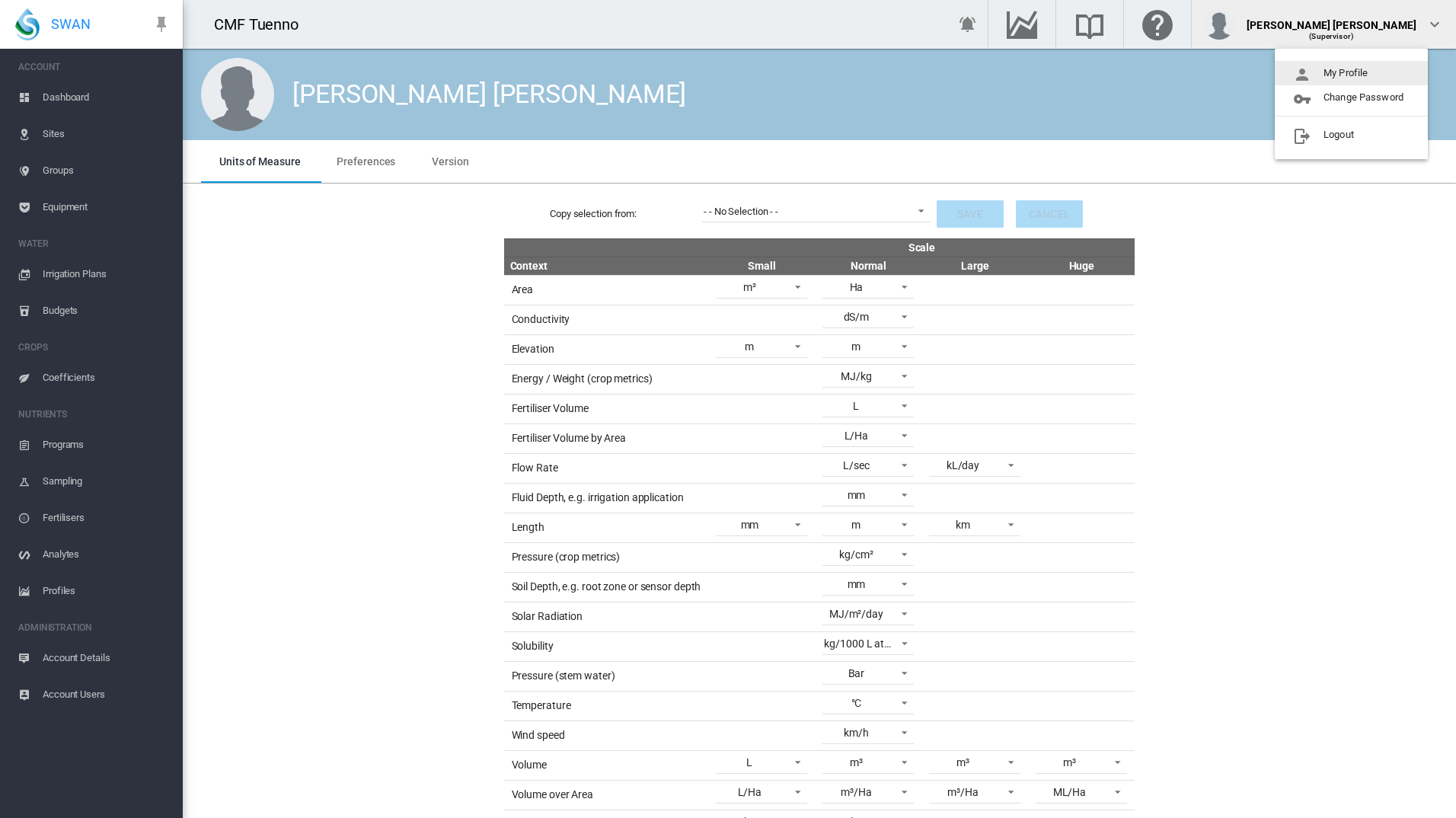
click at [1415, 21] on md-backdrop at bounding box center [728, 409] width 1456 height 818
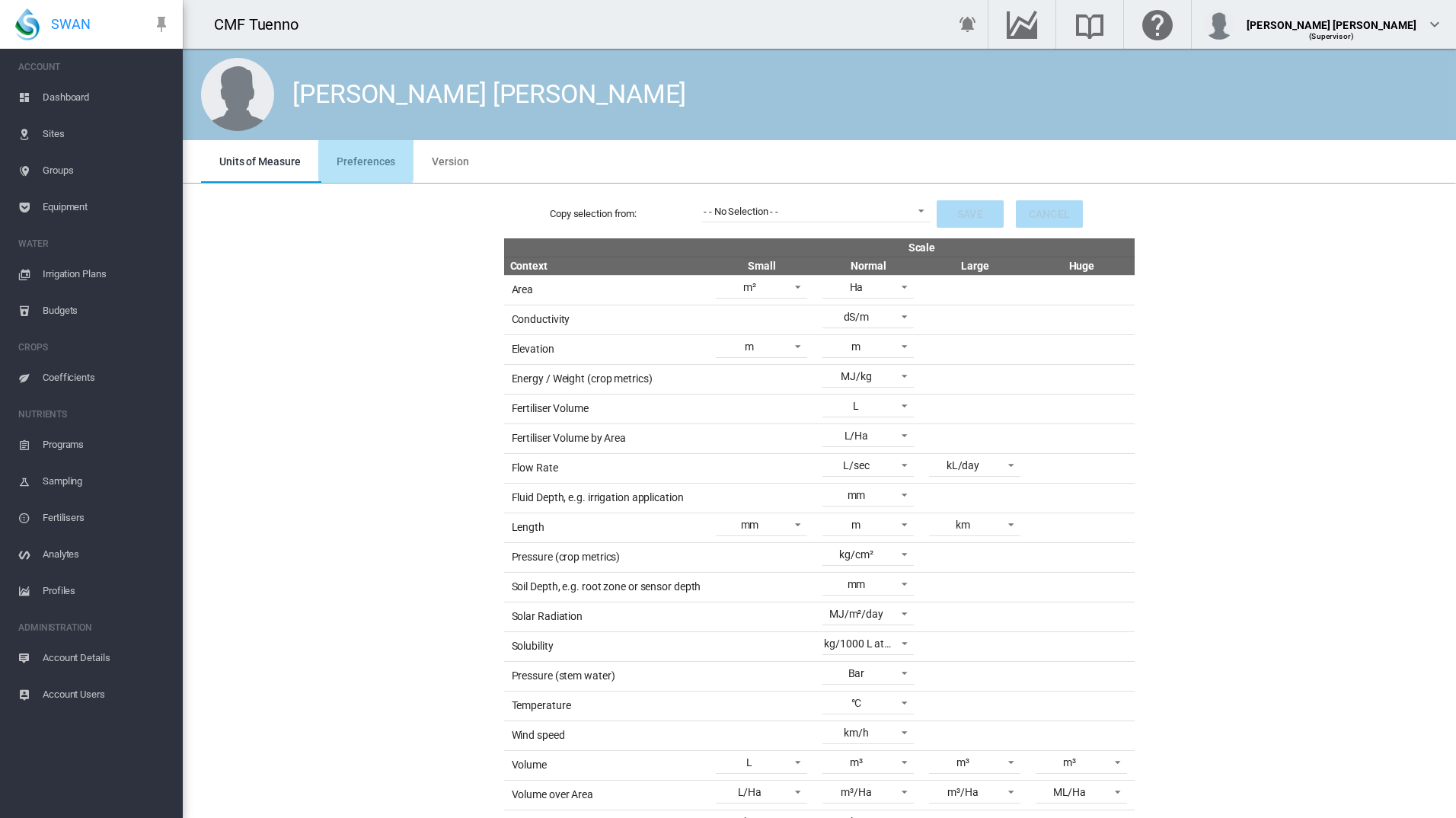
click at [355, 160] on span "Preferences" at bounding box center [365, 161] width 59 height 12
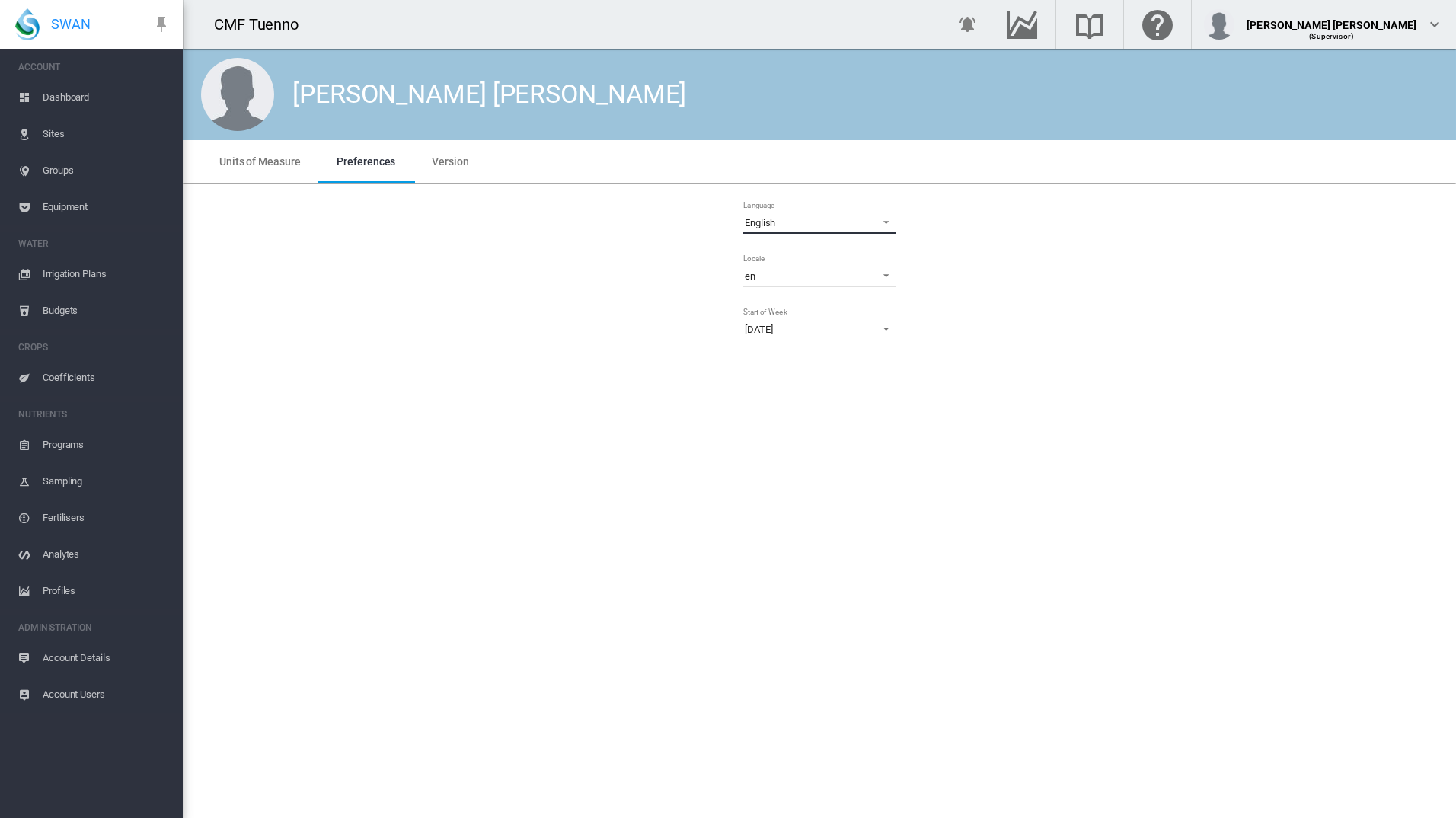
click at [778, 225] on span "English" at bounding box center [808, 223] width 125 height 13
click at [778, 239] on md-option "Italiano" at bounding box center [821, 235] width 177 height 37
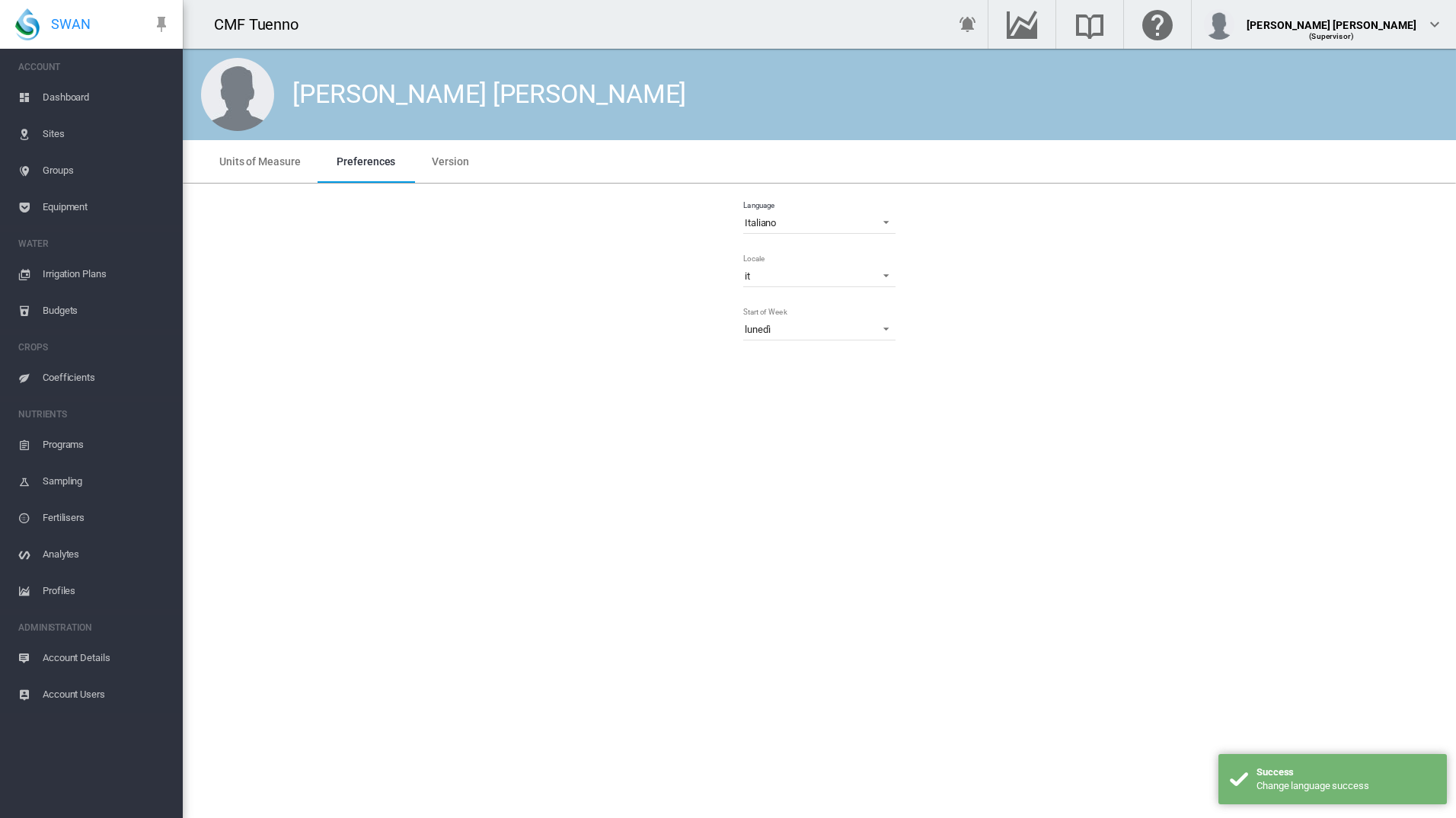
click at [75, 167] on span "Groups" at bounding box center [106, 170] width 128 height 37
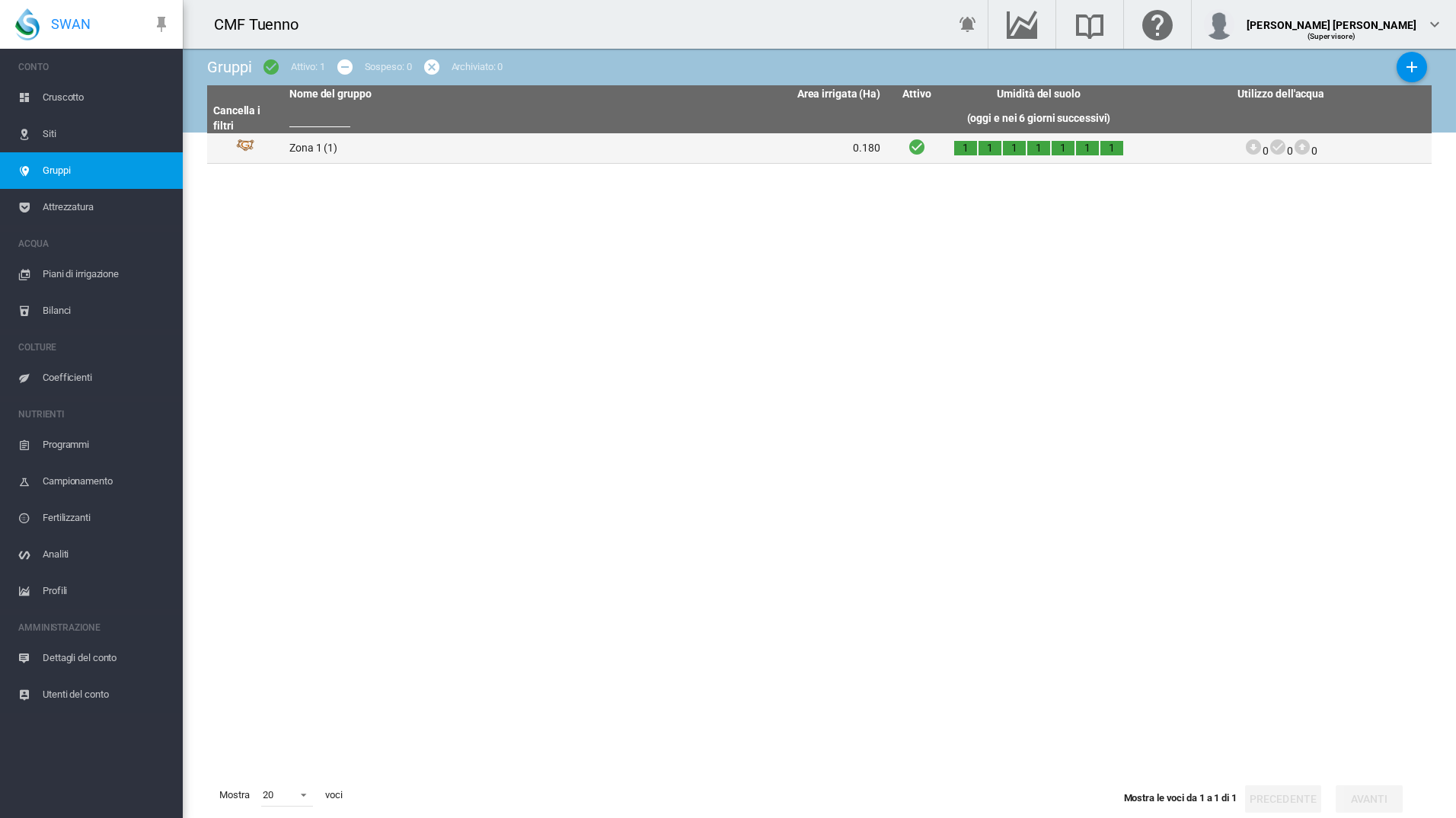
click at [335, 152] on td "Zona 1 (1)" at bounding box center [435, 148] width 302 height 30
click at [318, 151] on td "Zona 1 (1)" at bounding box center [435, 148] width 302 height 30
click at [358, 136] on td "Zona 1 (1)" at bounding box center [435, 148] width 302 height 30
click at [321, 151] on td "Zona 1 (1)" at bounding box center [435, 148] width 302 height 30
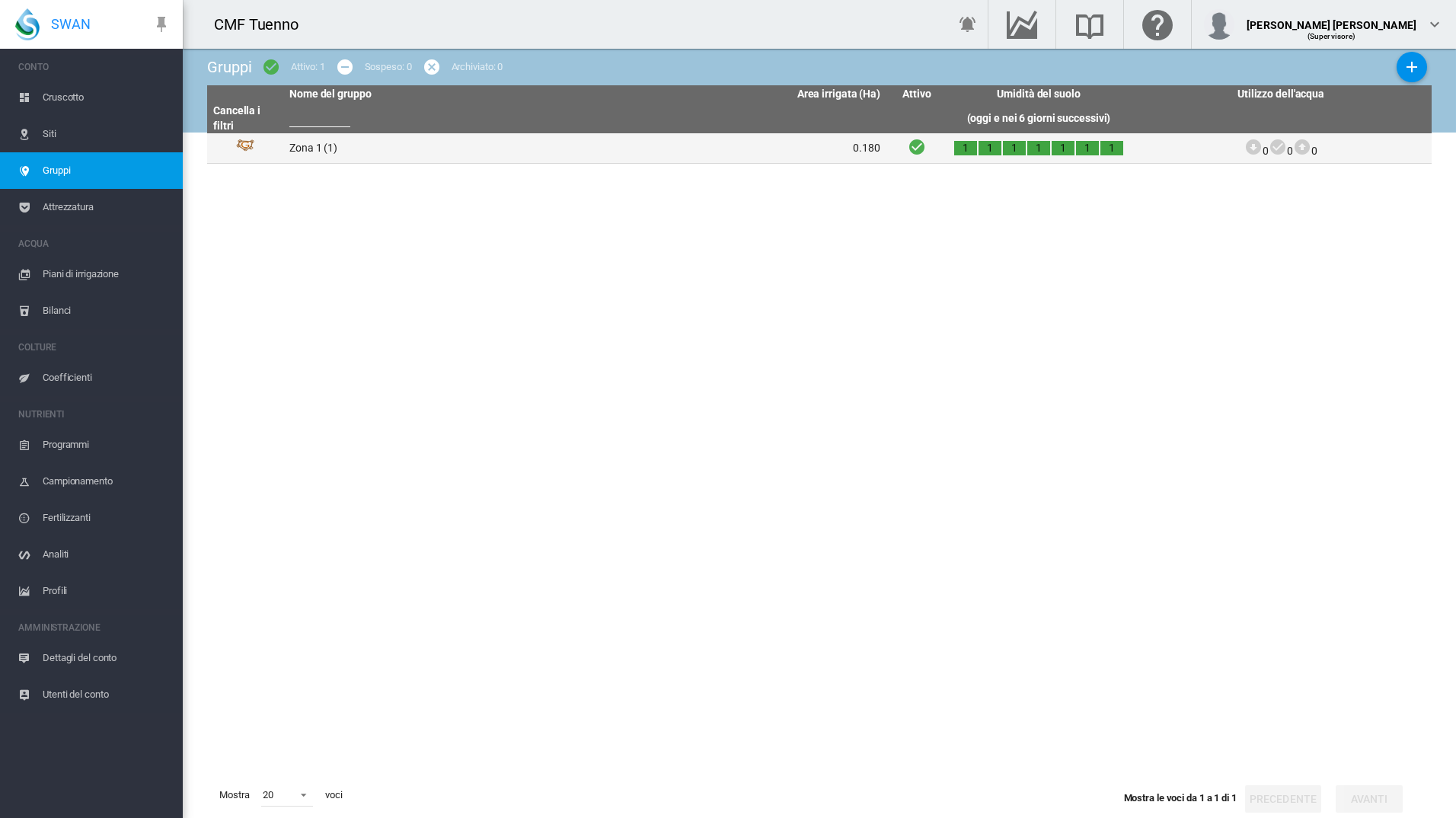
click at [303, 146] on td "Zona 1 (1)" at bounding box center [435, 148] width 302 height 30
click at [115, 211] on span "Attrezzatura" at bounding box center [106, 207] width 128 height 37
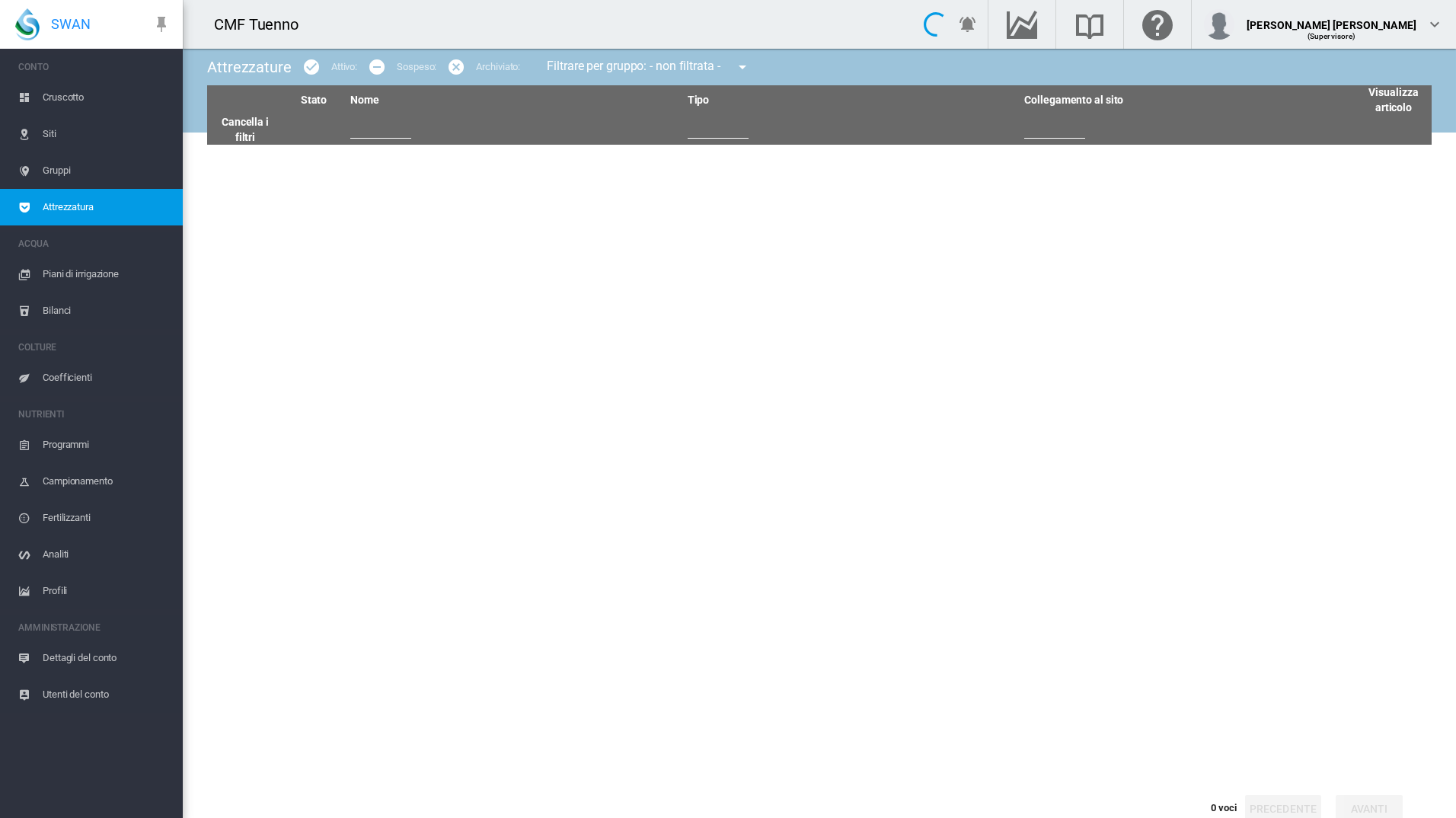
click at [88, 167] on span "Gruppi" at bounding box center [106, 170] width 128 height 37
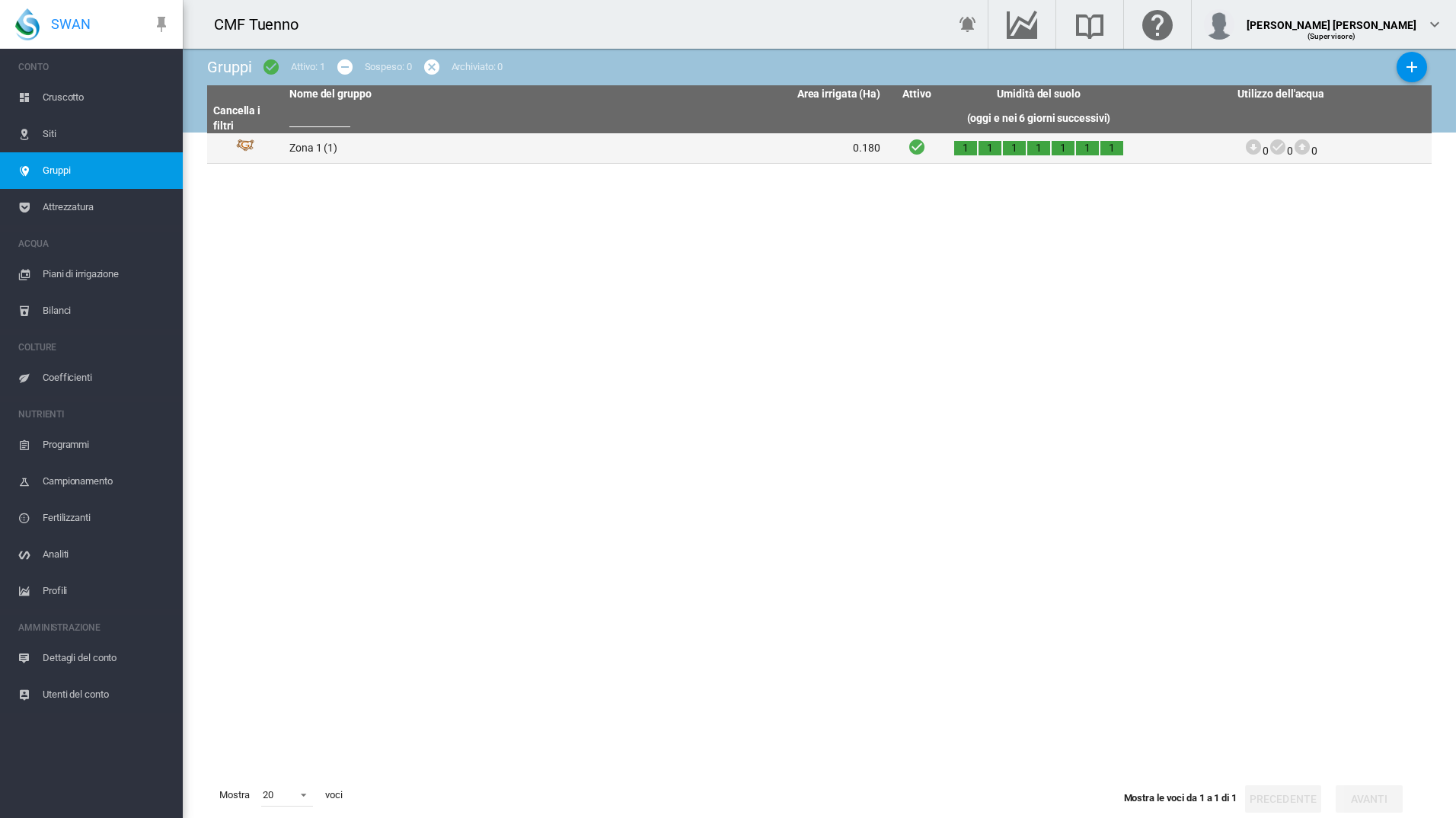
click at [306, 149] on td "Zona 1 (1)" at bounding box center [435, 148] width 302 height 30
click at [715, 156] on td "0.180" at bounding box center [736, 148] width 302 height 30
click at [310, 152] on td "Zona 1 (1)" at bounding box center [435, 148] width 302 height 30
click at [298, 140] on td "Zona 1 (1)" at bounding box center [435, 148] width 302 height 30
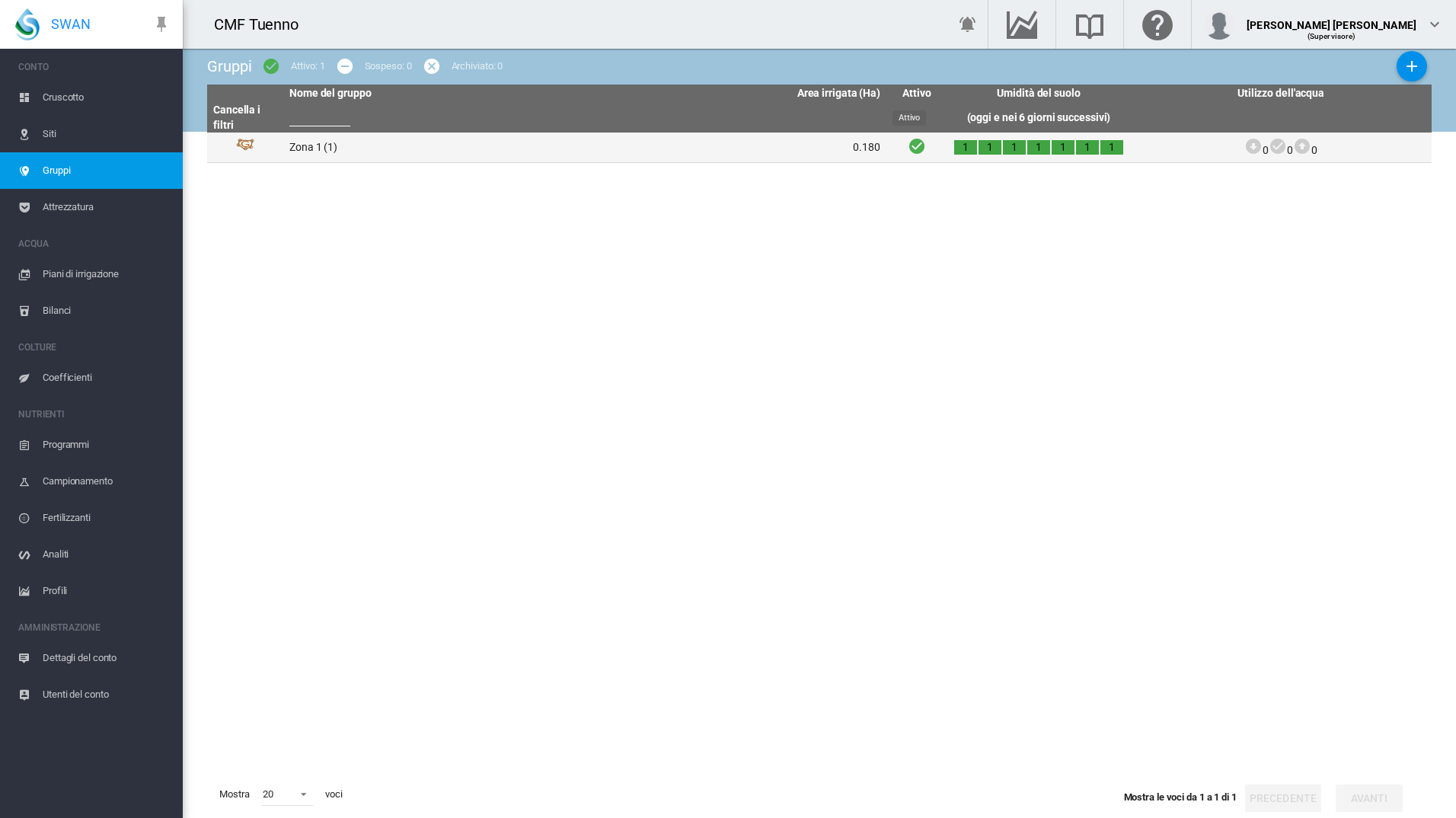
click at [910, 148] on icon "Attivo" at bounding box center [916, 146] width 18 height 19
click at [811, 147] on td "0.180" at bounding box center [736, 147] width 302 height 30
click at [807, 111] on th at bounding box center [736, 117] width 302 height 30
drag, startPoint x: 574, startPoint y: 117, endPoint x: 431, endPoint y: 86, distance: 146.3
click at [569, 117] on th at bounding box center [435, 117] width 302 height 30
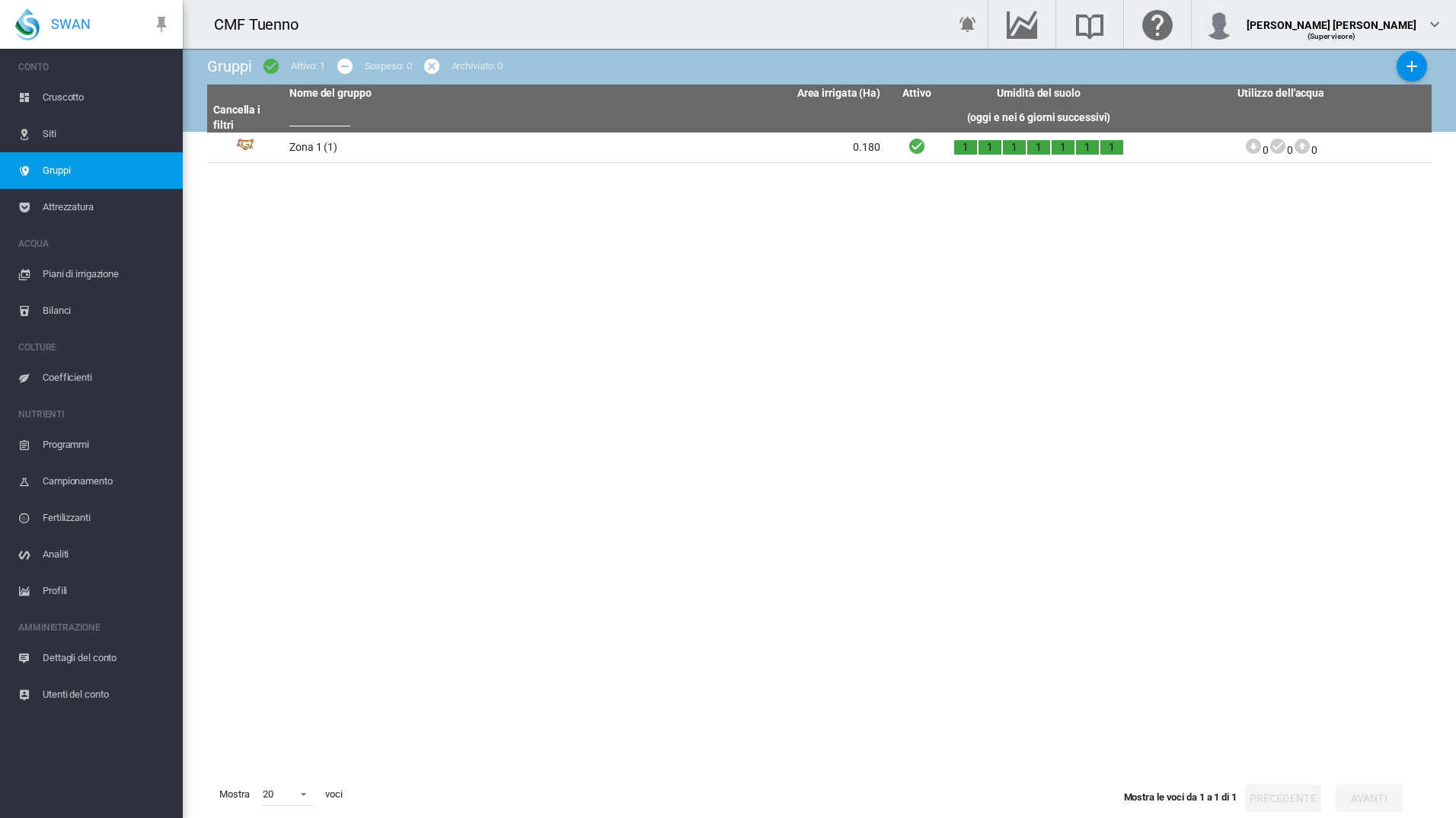
click at [394, 69] on div "Sospeso: 0" at bounding box center [388, 66] width 47 height 13
click at [391, 144] on td "Zona 1 (1)" at bounding box center [435, 147] width 302 height 30
click at [314, 144] on td "Zona 1 (1)" at bounding box center [435, 147] width 302 height 30
click at [710, 144] on td "0.180" at bounding box center [736, 147] width 302 height 30
click at [1412, 62] on button "Aggiungi nuovo gruppo" at bounding box center [1413, 66] width 31 height 31
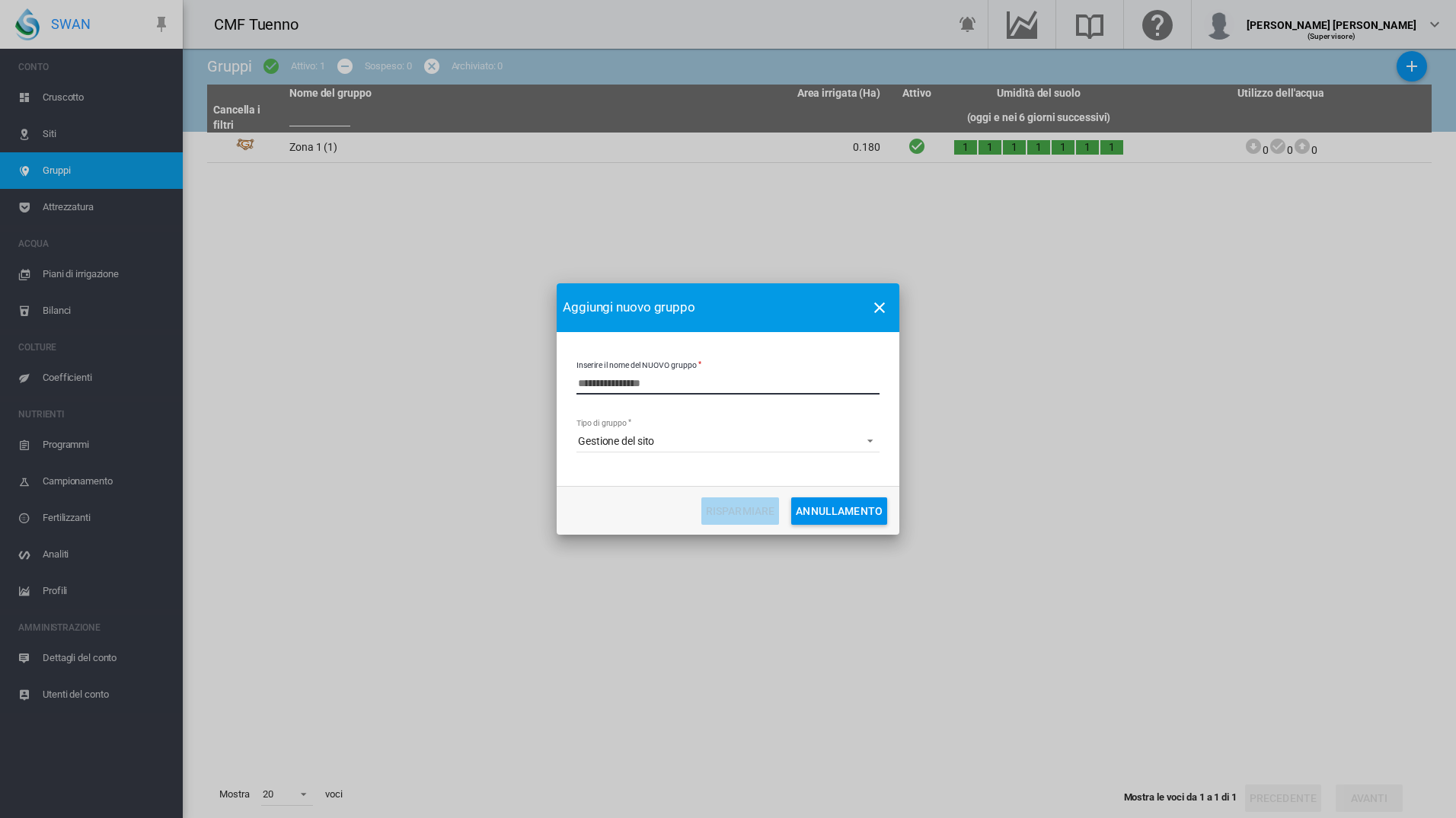
click at [664, 387] on input "Inserire il nome del NUOVO gruppo" at bounding box center [728, 384] width 303 height 23
click at [880, 308] on md-icon "icon-close" at bounding box center [879, 307] width 18 height 18
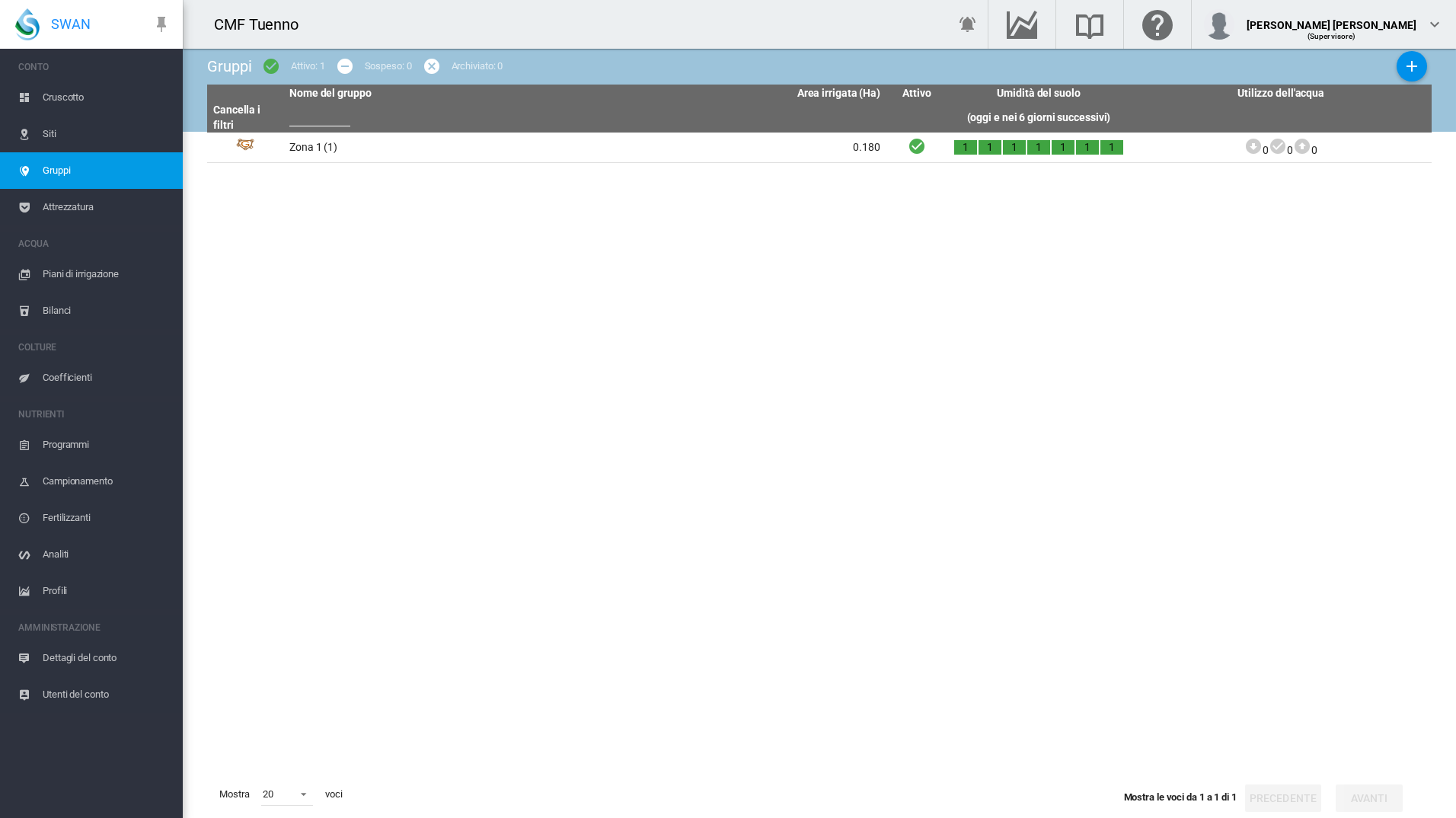
click at [111, 130] on span "Siti" at bounding box center [106, 134] width 128 height 37
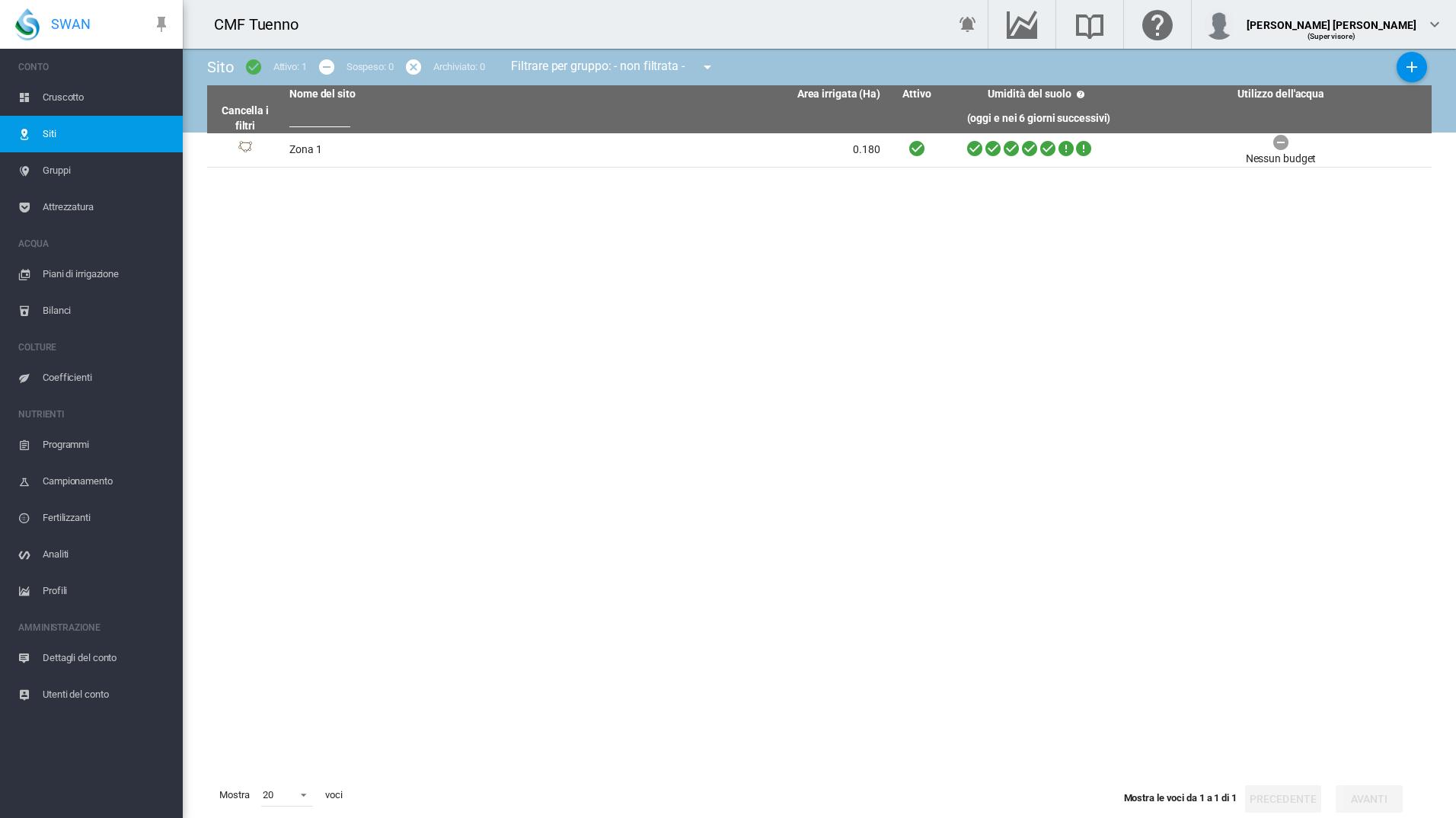
click at [67, 133] on span "Siti" at bounding box center [106, 134] width 128 height 37
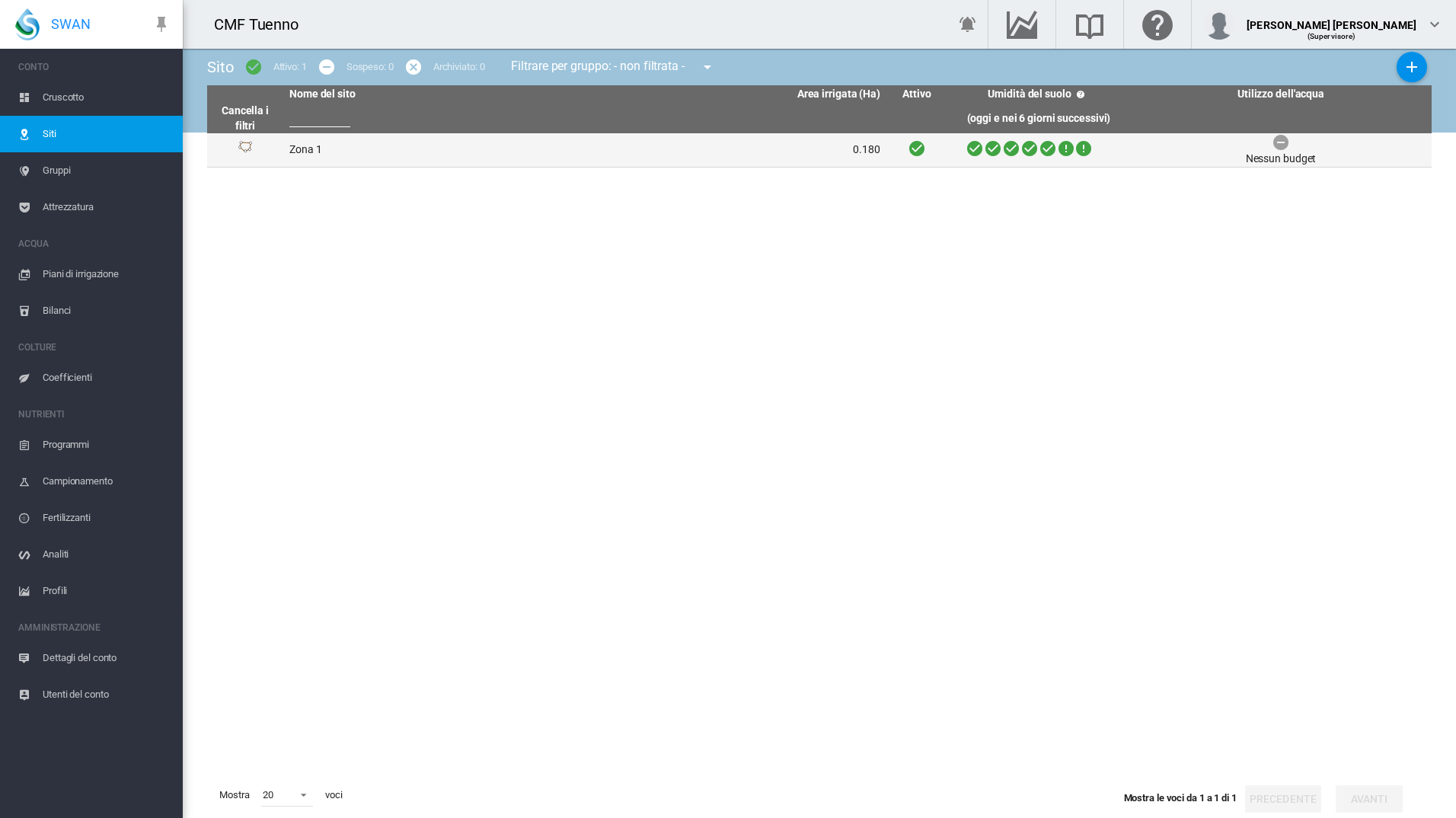
click at [280, 145] on td at bounding box center [244, 150] width 76 height 34
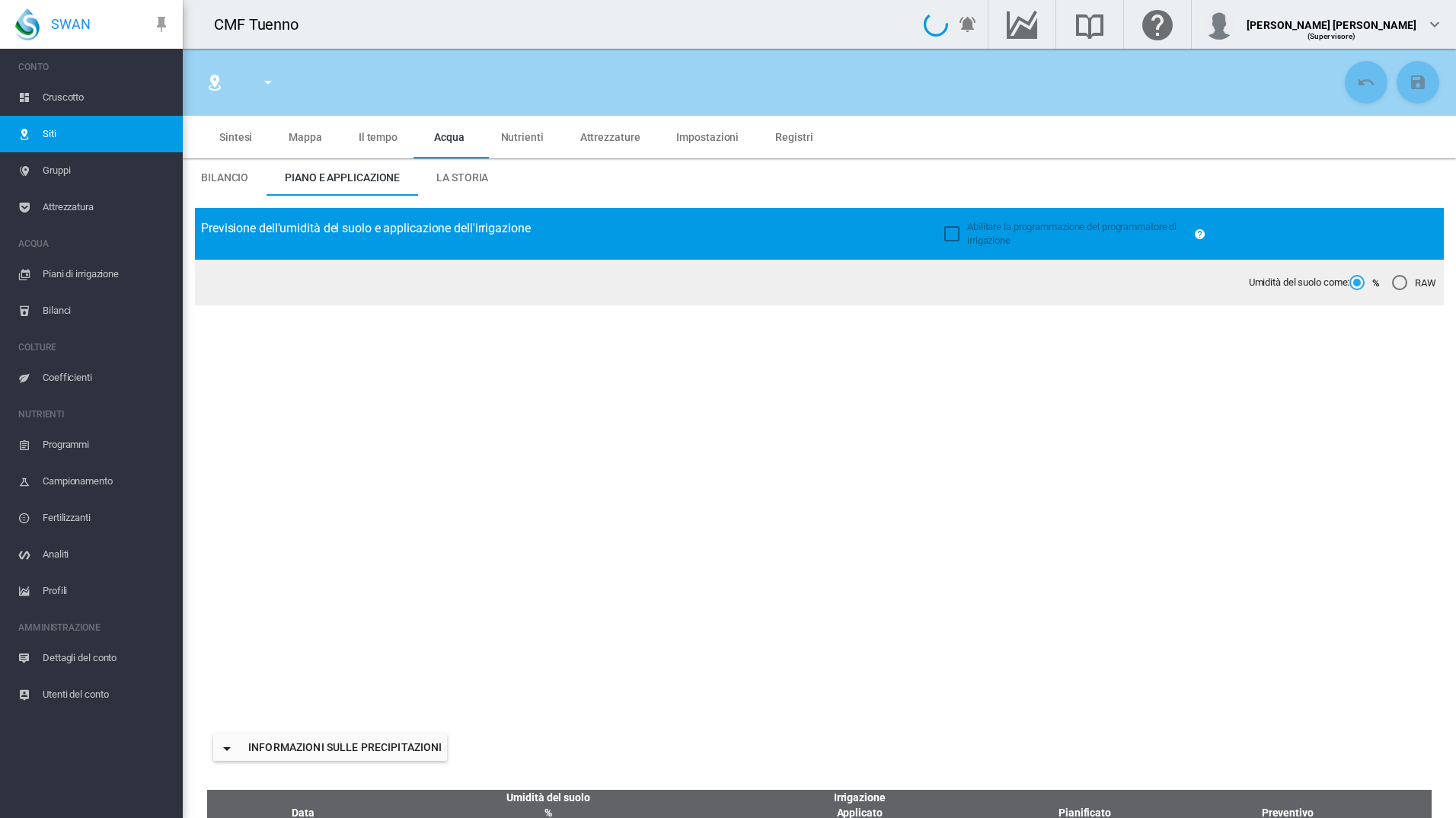
type input "*****"
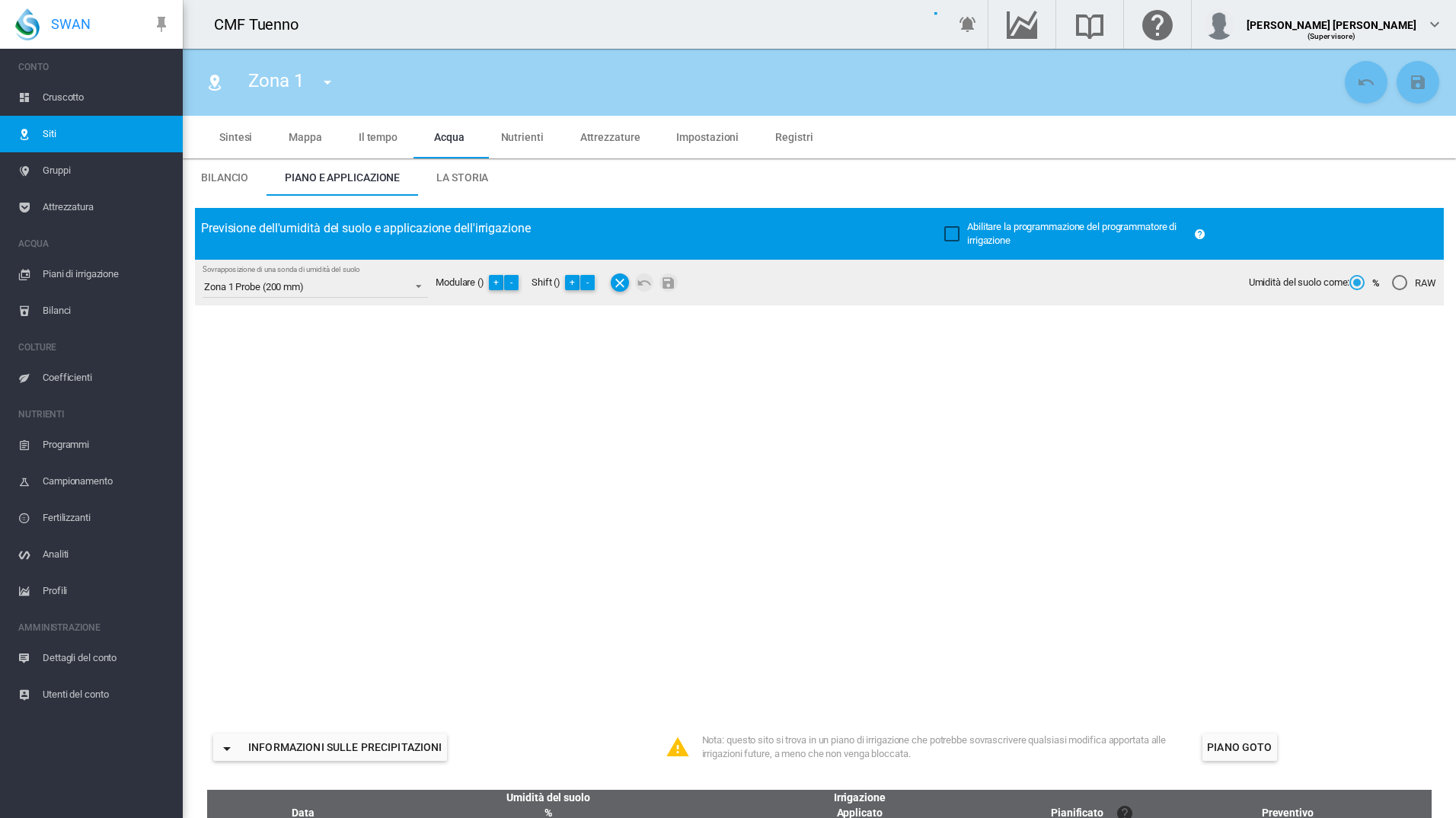
type input "******"
type input "********"
type input "***"
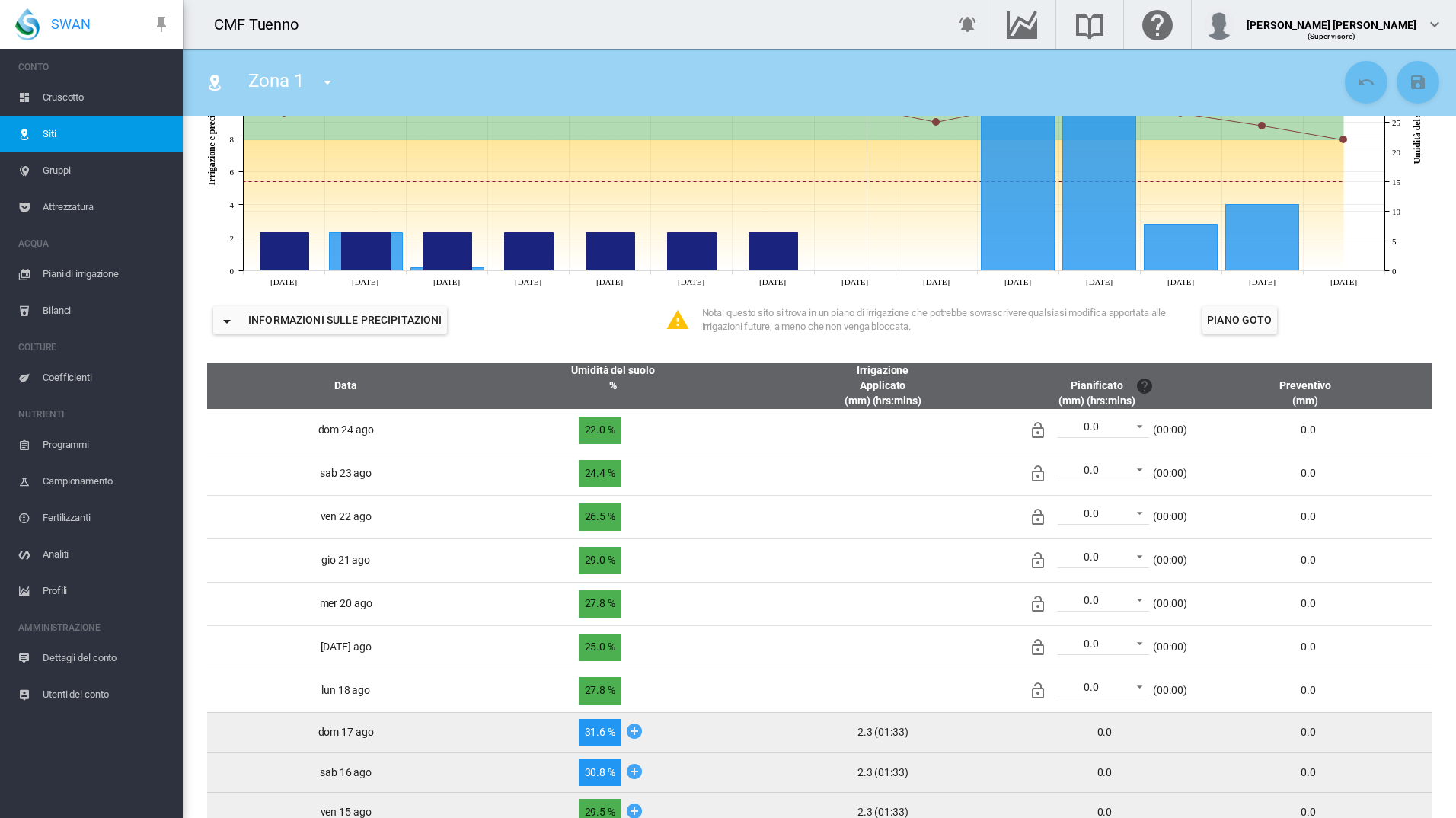
scroll to position [293, 0]
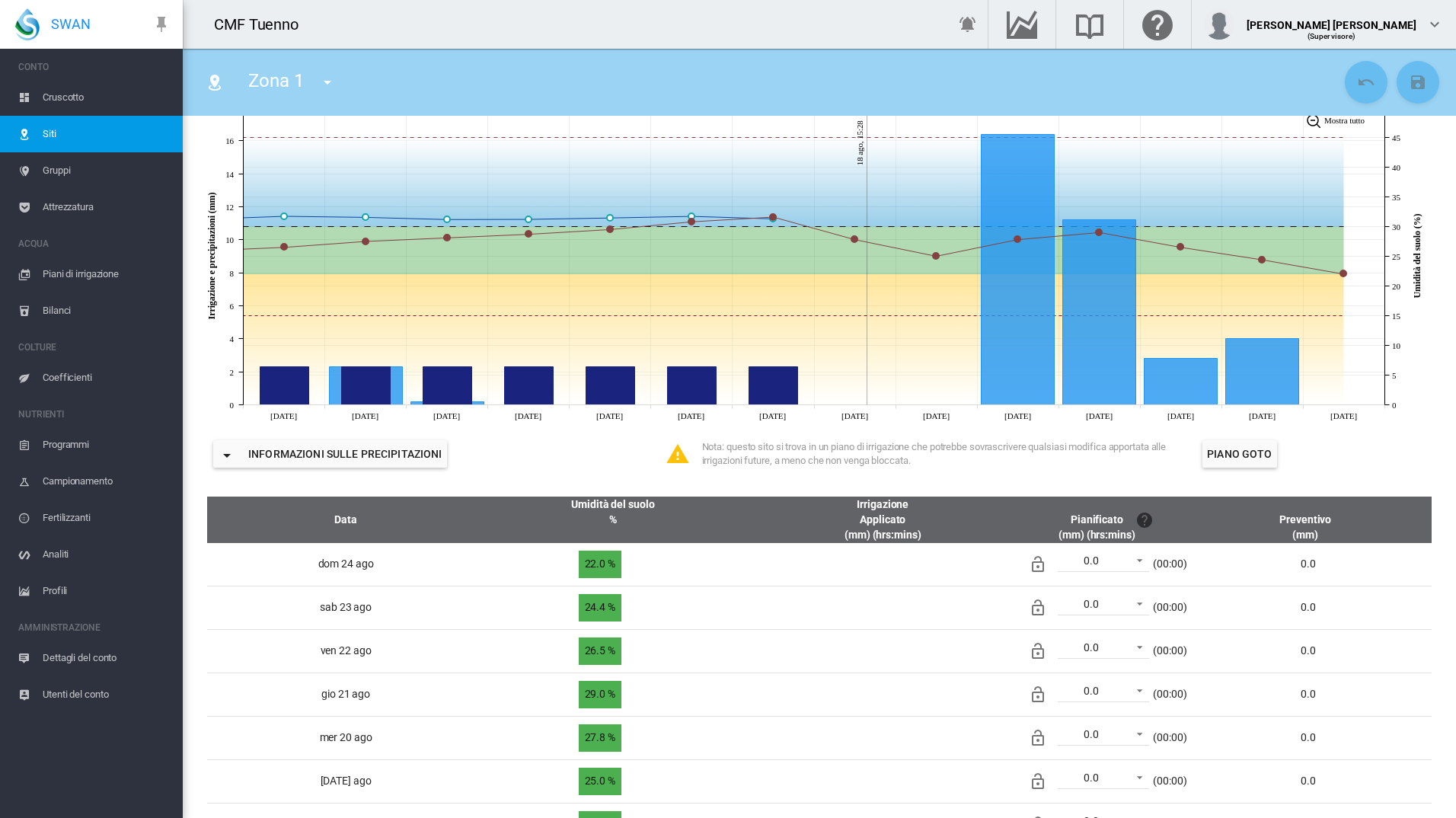
click at [342, 449] on button "Informazioni sulle precipitazioni" at bounding box center [330, 454] width 234 height 28
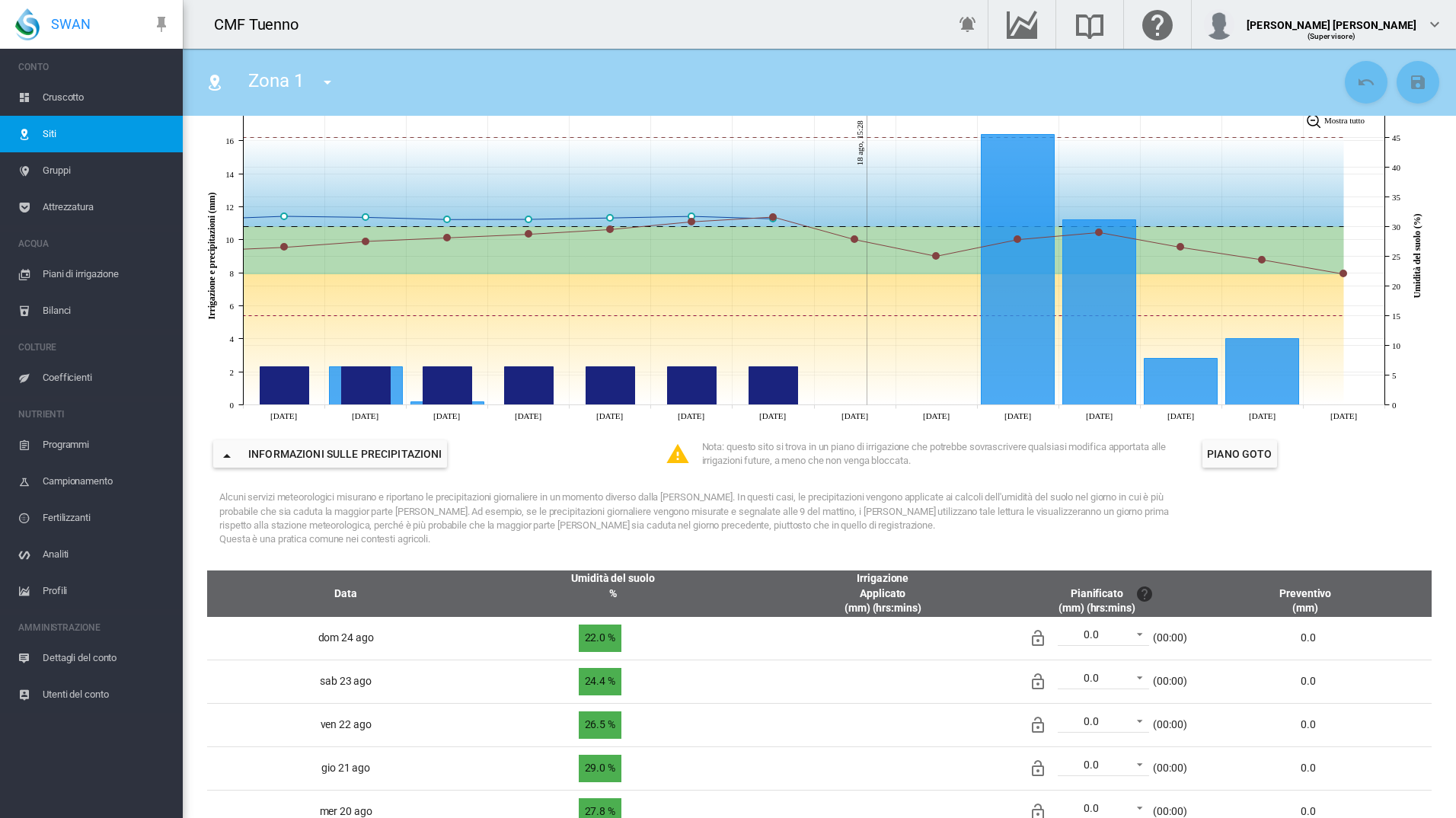
click at [357, 448] on button "Informazioni sulle precipitazioni" at bounding box center [330, 454] width 234 height 28
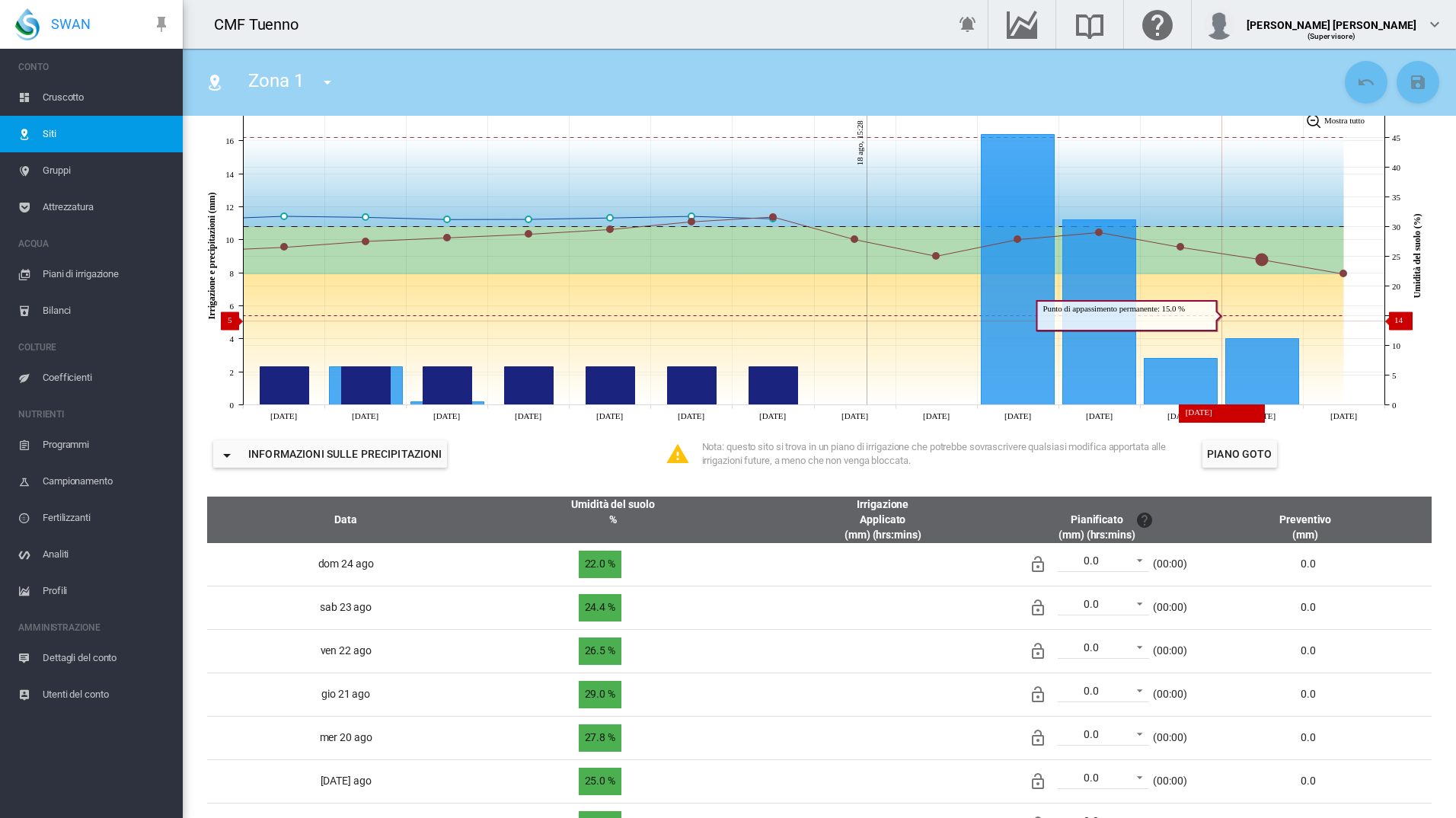
scroll to position [0, 0]
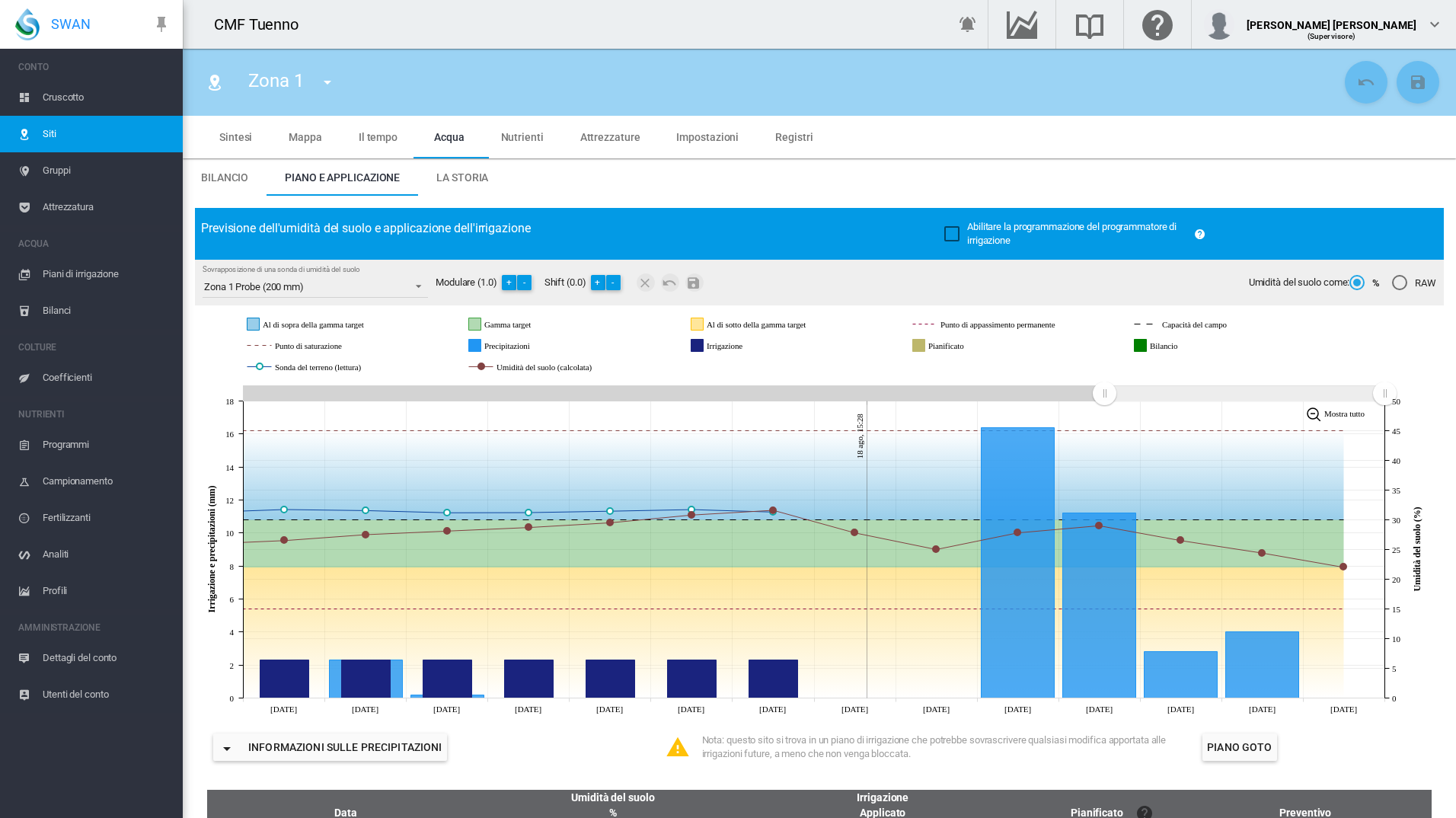
click at [451, 182] on span "La storia" at bounding box center [463, 177] width 52 height 12
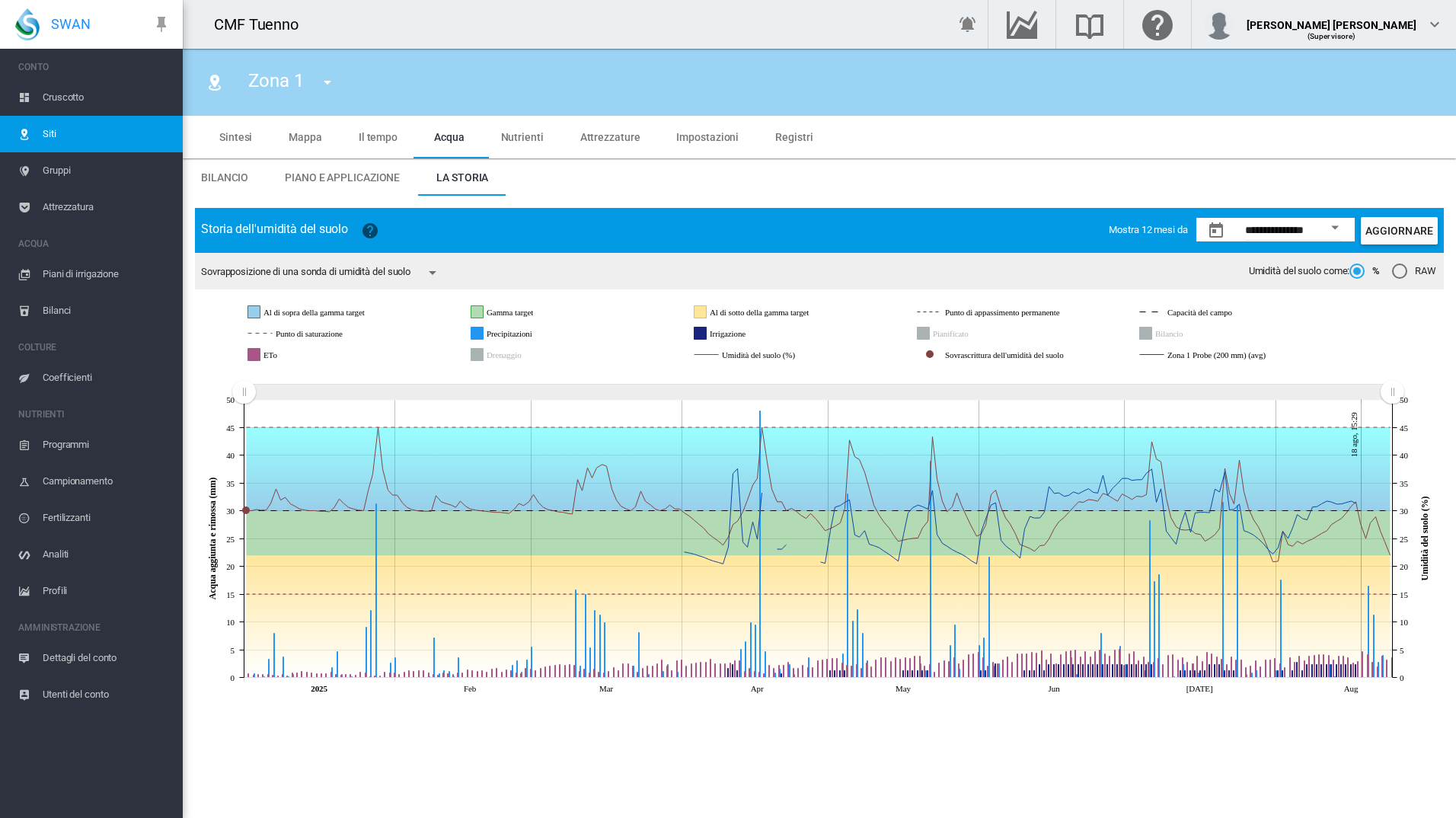
click at [790, 141] on span "Registri" at bounding box center [793, 136] width 38 height 12
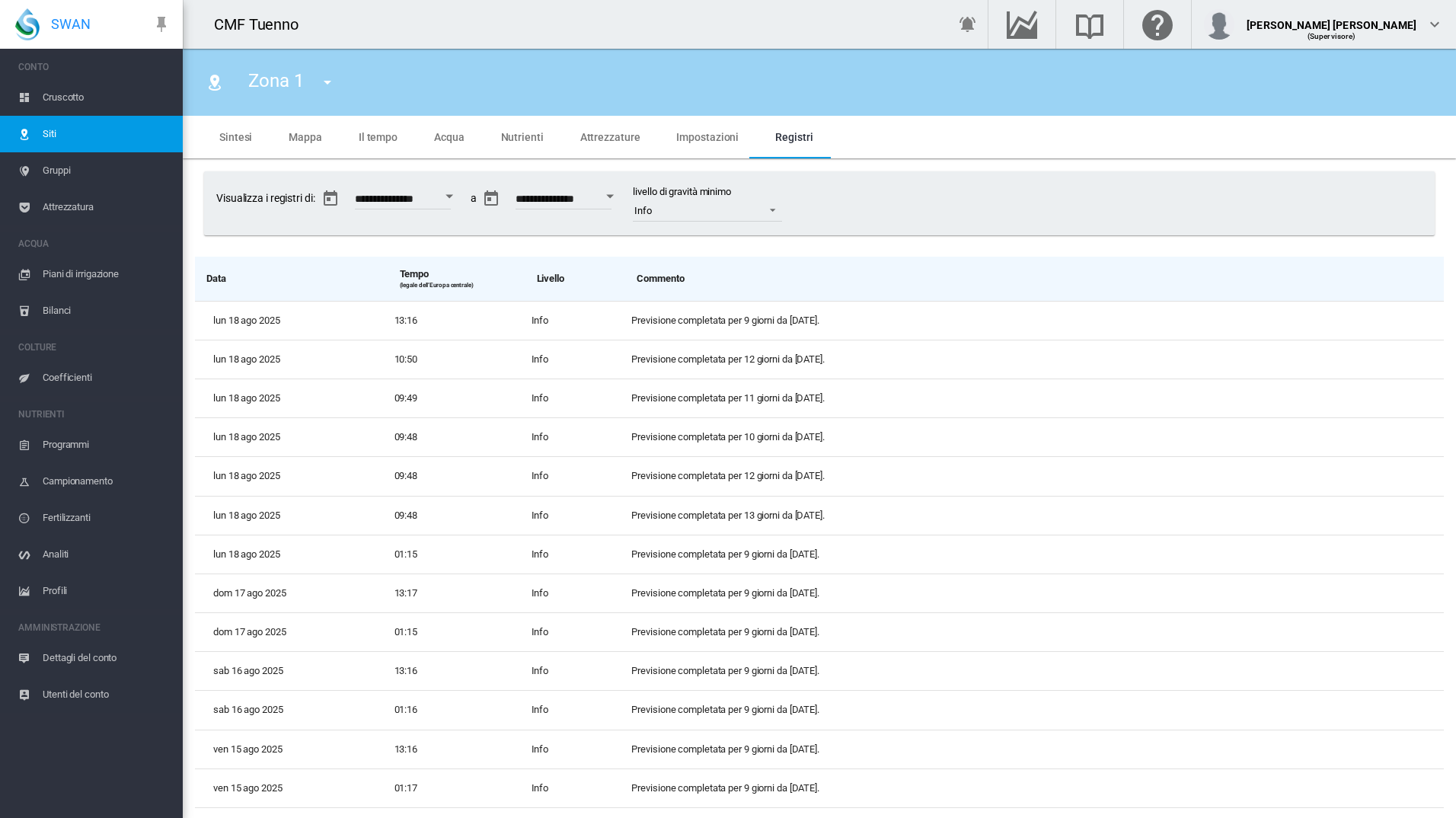
click at [291, 196] on span "**********" at bounding box center [338, 199] width 242 height 31
click at [434, 137] on span "Acqua" at bounding box center [449, 136] width 31 height 12
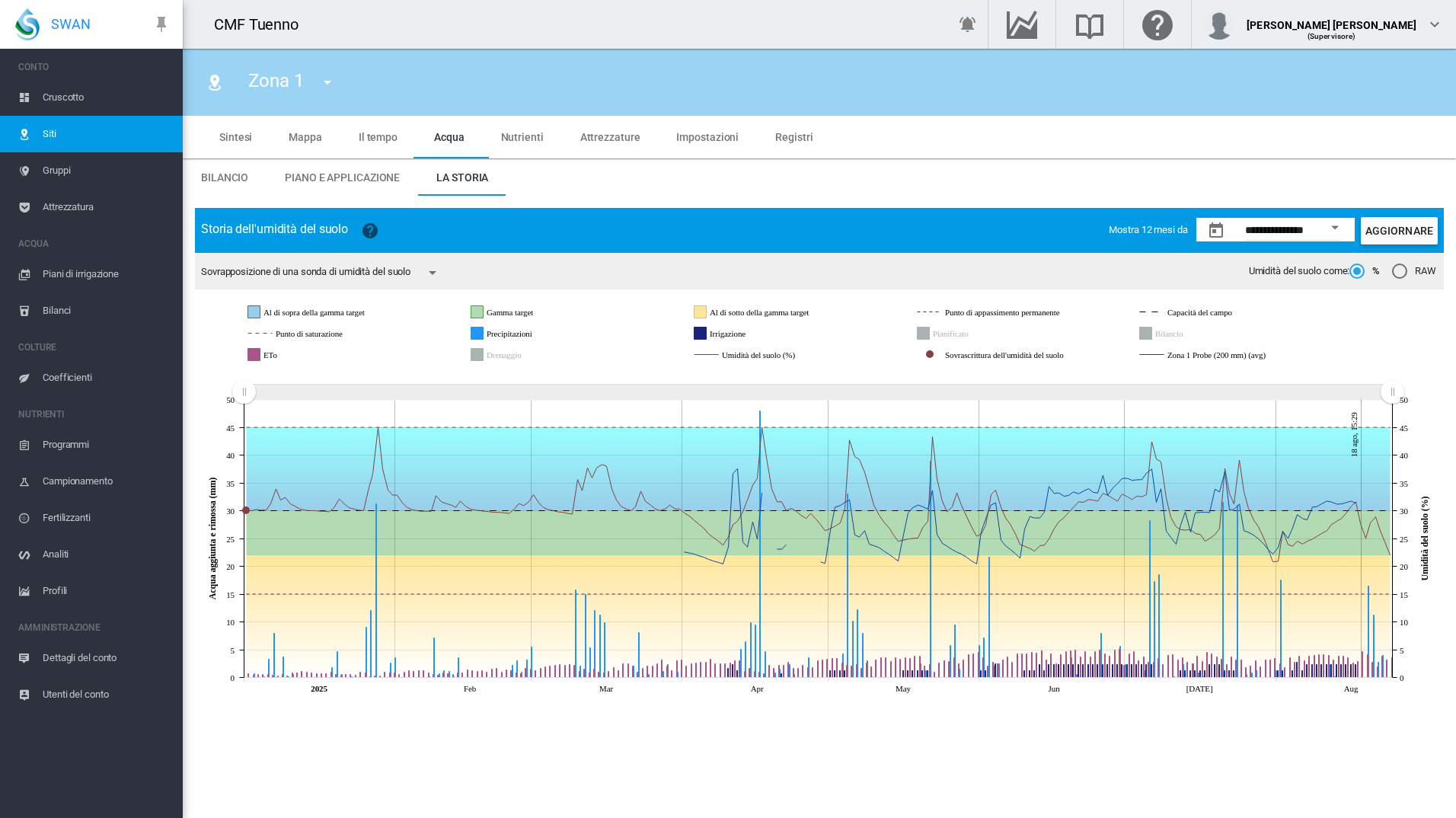
click at [59, 173] on span "Gruppi" at bounding box center [106, 170] width 128 height 37
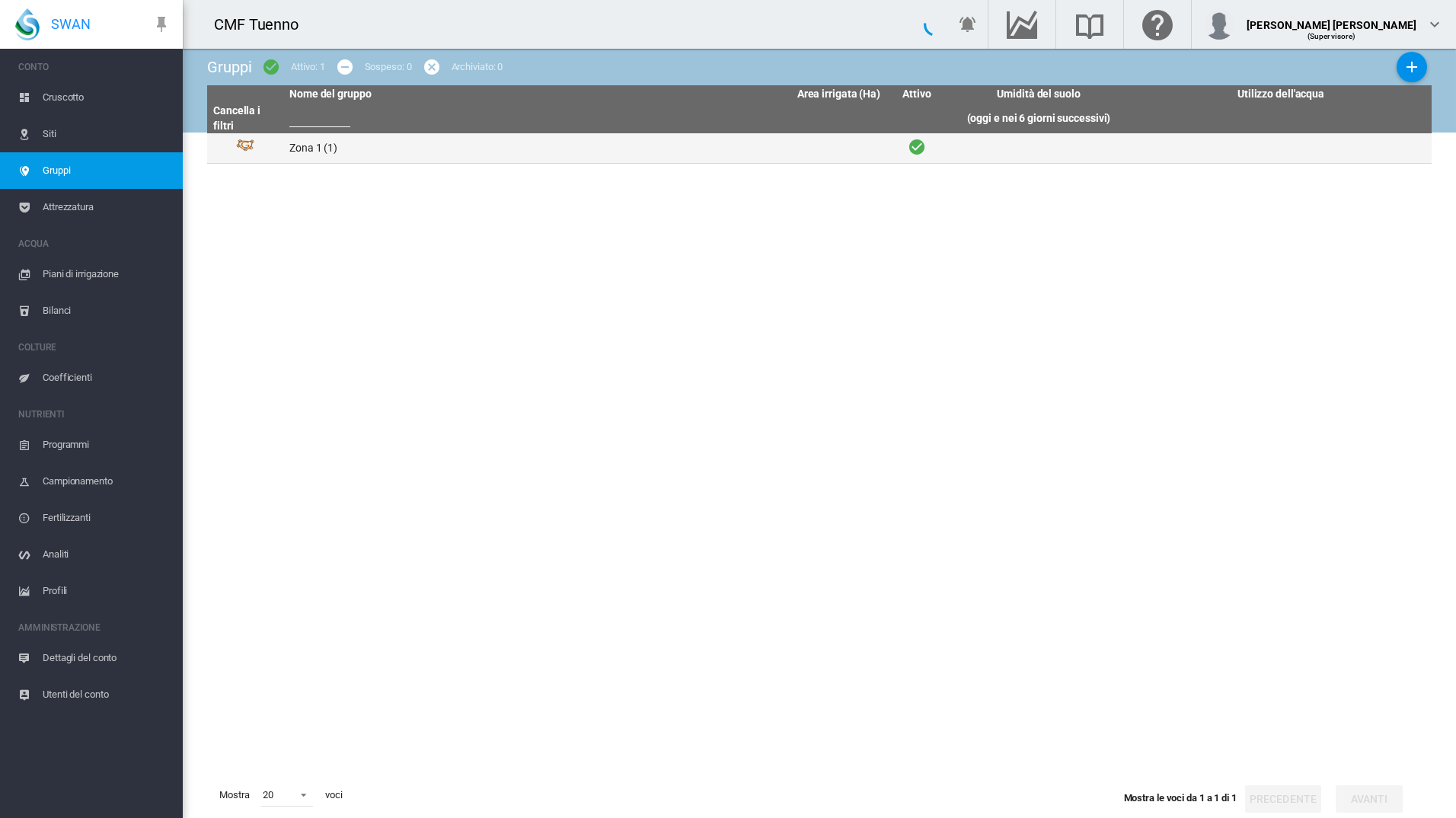
click at [304, 149] on td "Zona 1 (1)" at bounding box center [435, 148] width 302 height 30
click at [305, 149] on td "Zona 1 (1)" at bounding box center [435, 148] width 302 height 30
click at [552, 155] on td "Zona 1 (1)" at bounding box center [435, 148] width 302 height 30
click at [449, 144] on td "Zona 1 (1)" at bounding box center [435, 148] width 302 height 30
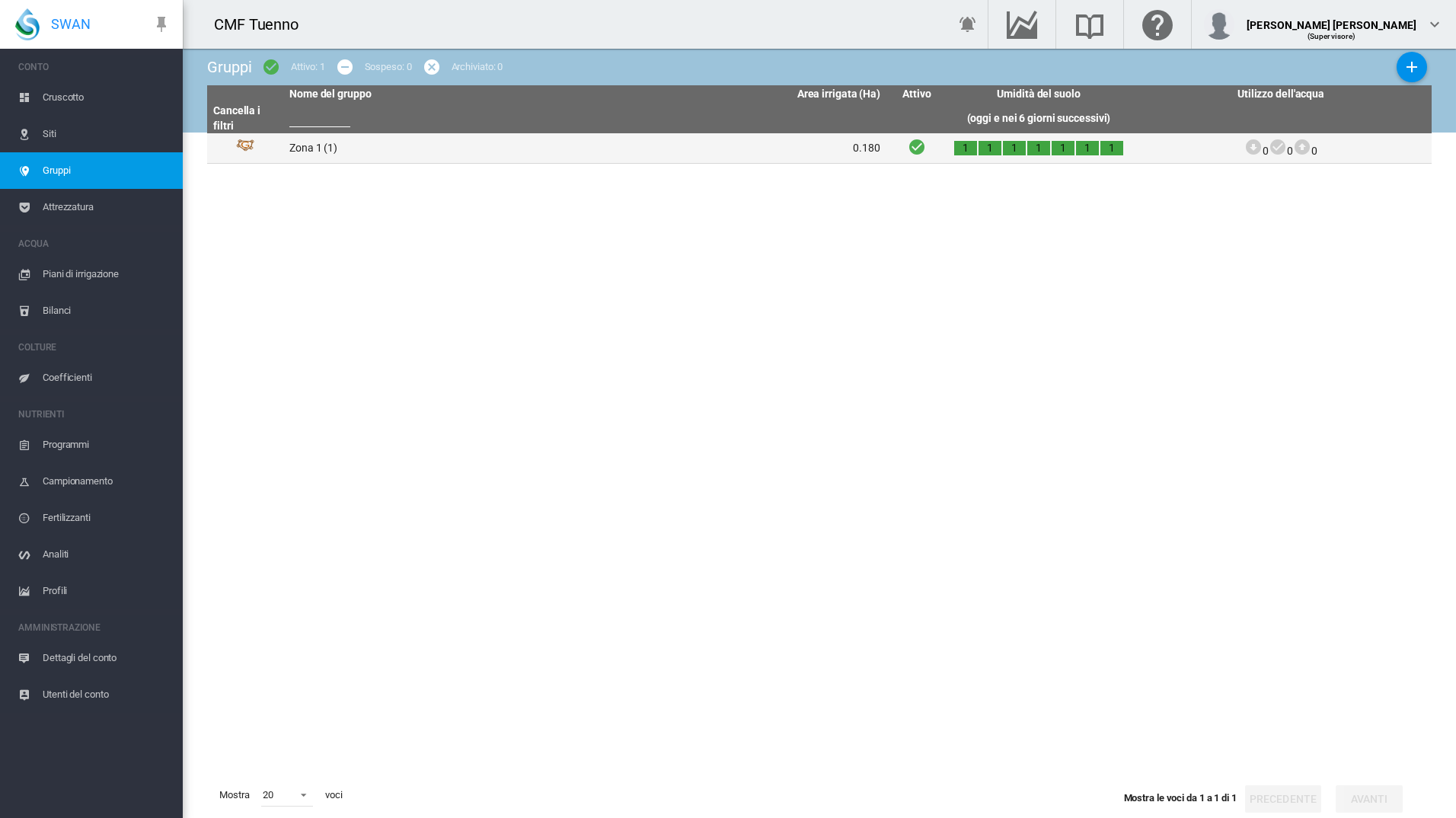
click at [449, 144] on td "Zona 1 (1)" at bounding box center [435, 148] width 302 height 30
click at [316, 152] on td "Zona 1 (1)" at bounding box center [435, 148] width 302 height 30
click at [244, 148] on img "Id del gruppo: 38440" at bounding box center [245, 148] width 18 height 18
click at [372, 139] on td "Zona 1 (1)" at bounding box center [435, 148] width 302 height 30
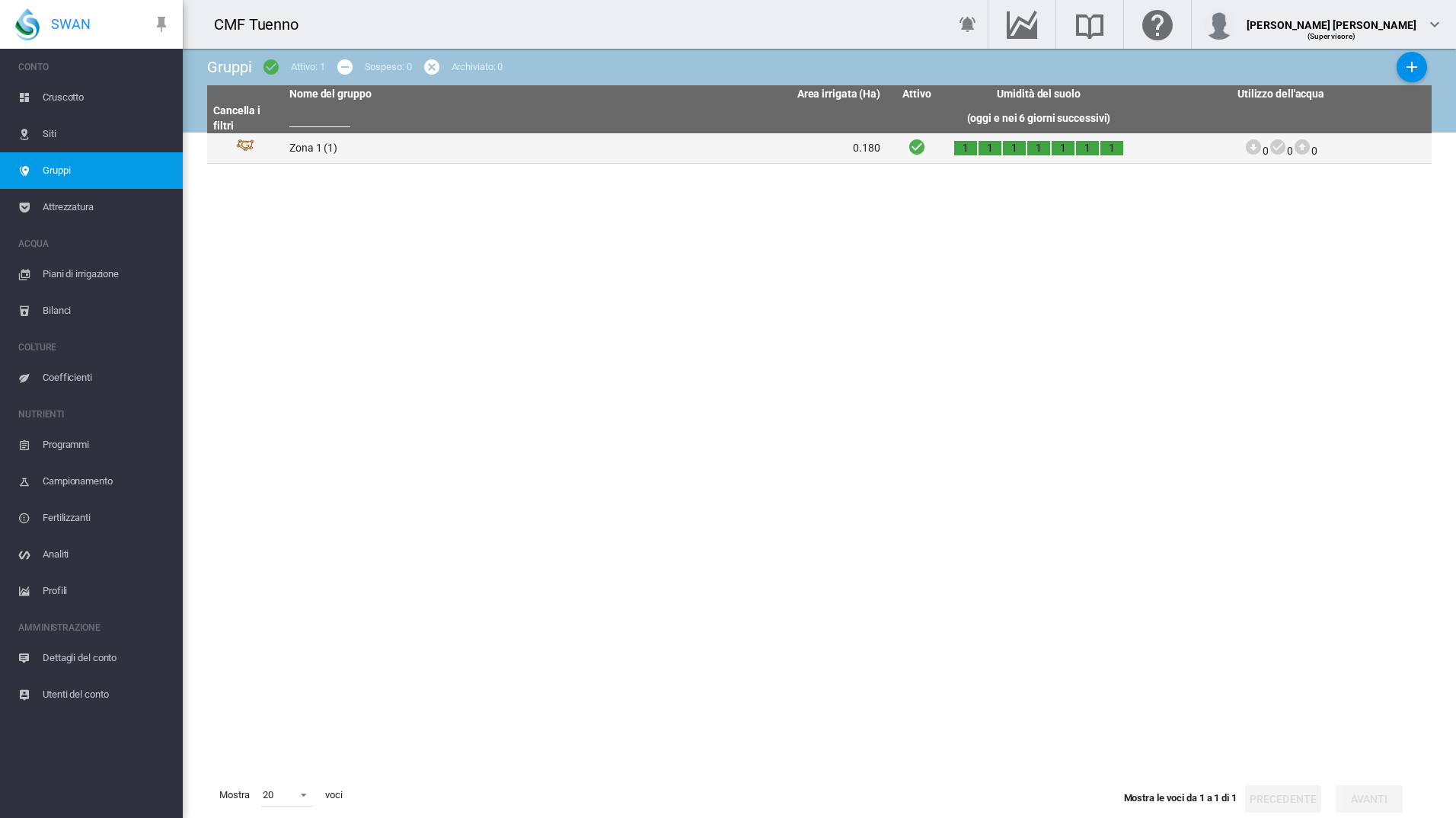
click at [1273, 153] on icon at bounding box center [1278, 147] width 18 height 19
click at [1269, 145] on icon at bounding box center [1278, 147] width 18 height 19
click at [1373, 144] on td "0 0 0" at bounding box center [1281, 148] width 302 height 30
click at [1403, 57] on button "Aggiungi nuovo gruppo" at bounding box center [1413, 67] width 31 height 31
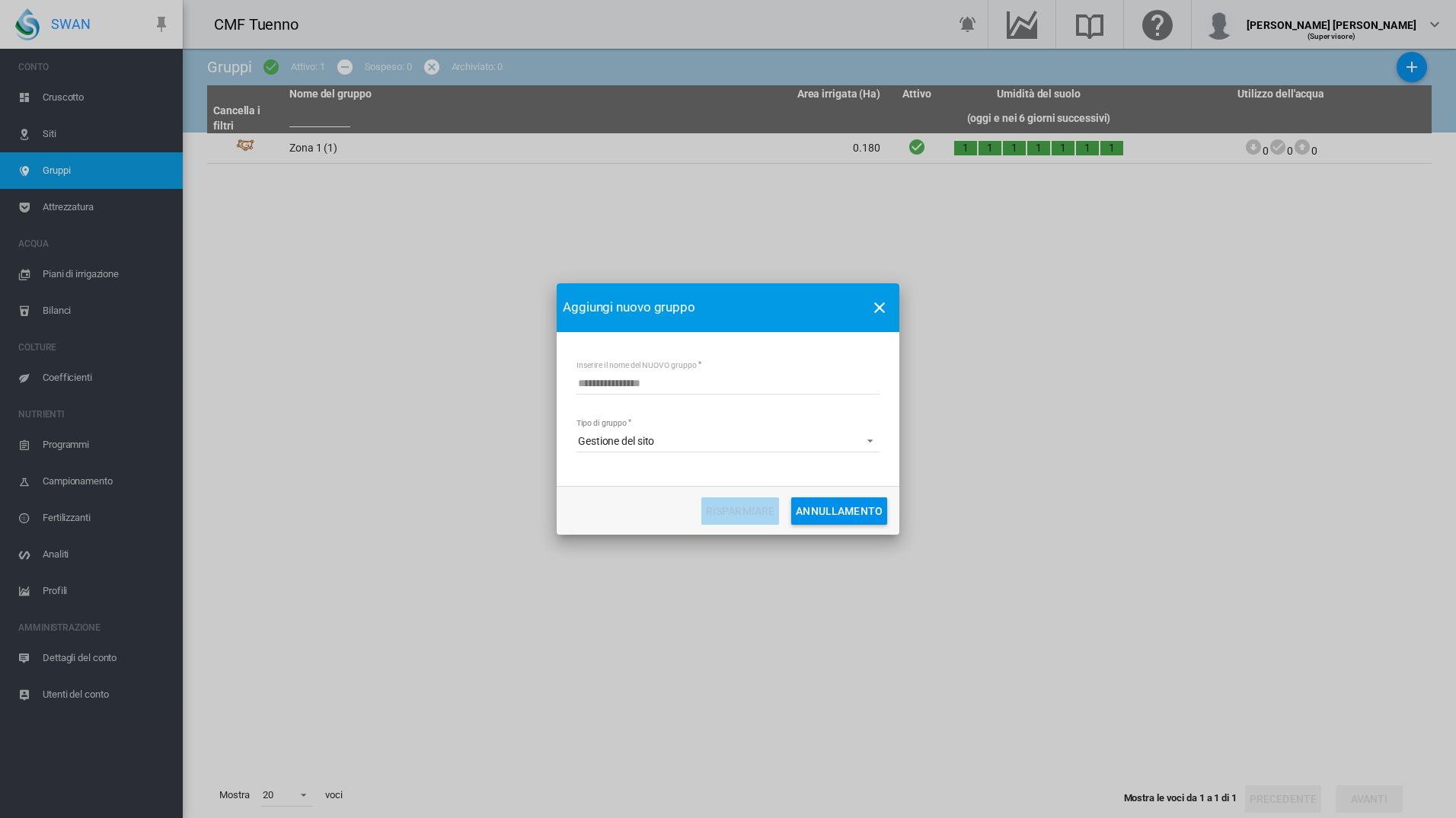
click at [673, 440] on span "Gestione del sito" at bounding box center [715, 441] width 276 height 15
click at [687, 437] on md-option "Gestione del sito" at bounding box center [729, 441] width 328 height 37
click at [640, 377] on input "Inserire il nome del NUOVO gruppo" at bounding box center [728, 384] width 303 height 23
type input "*"
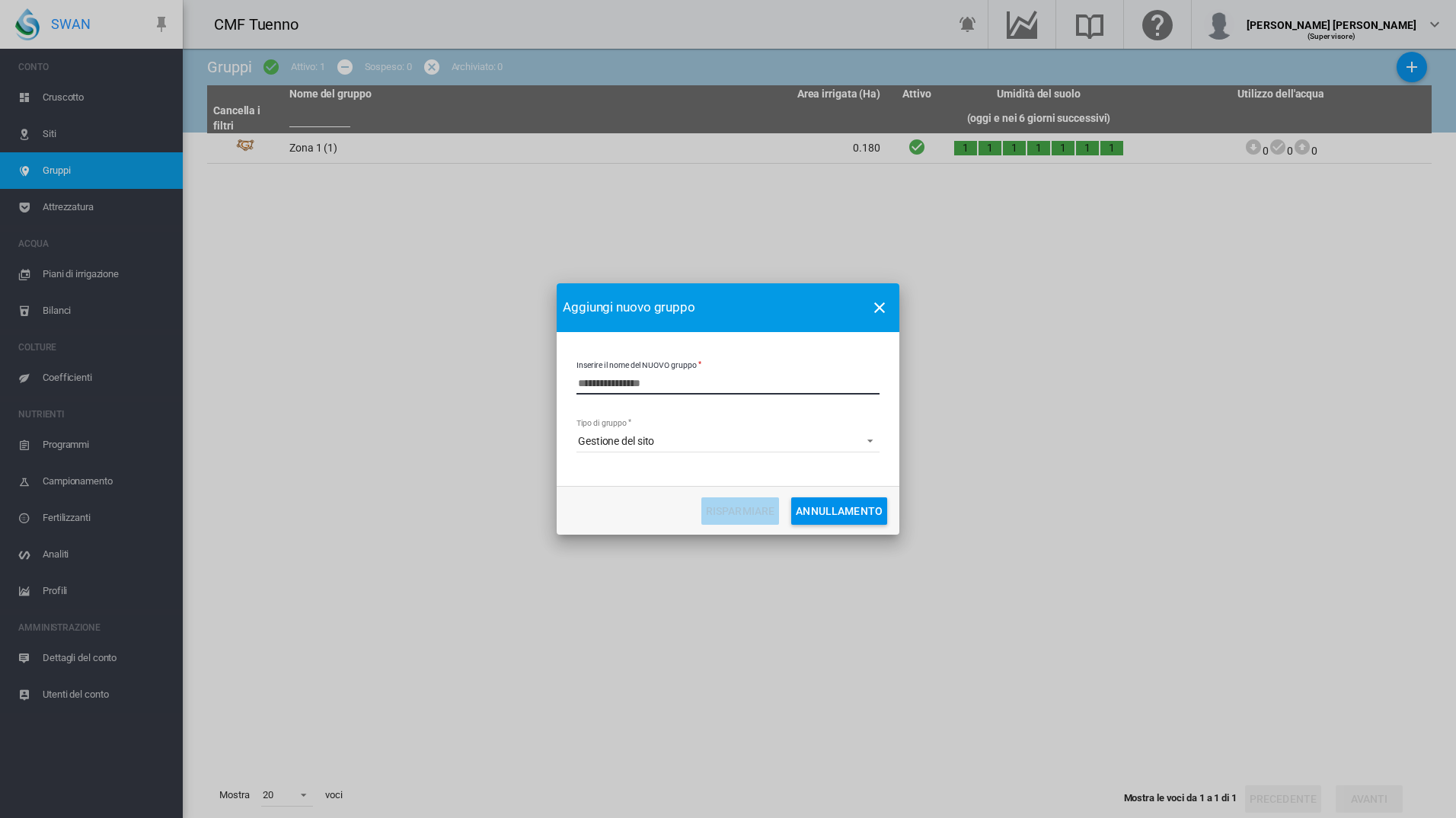
click at [877, 302] on md-icon "icon-close" at bounding box center [879, 307] width 18 height 18
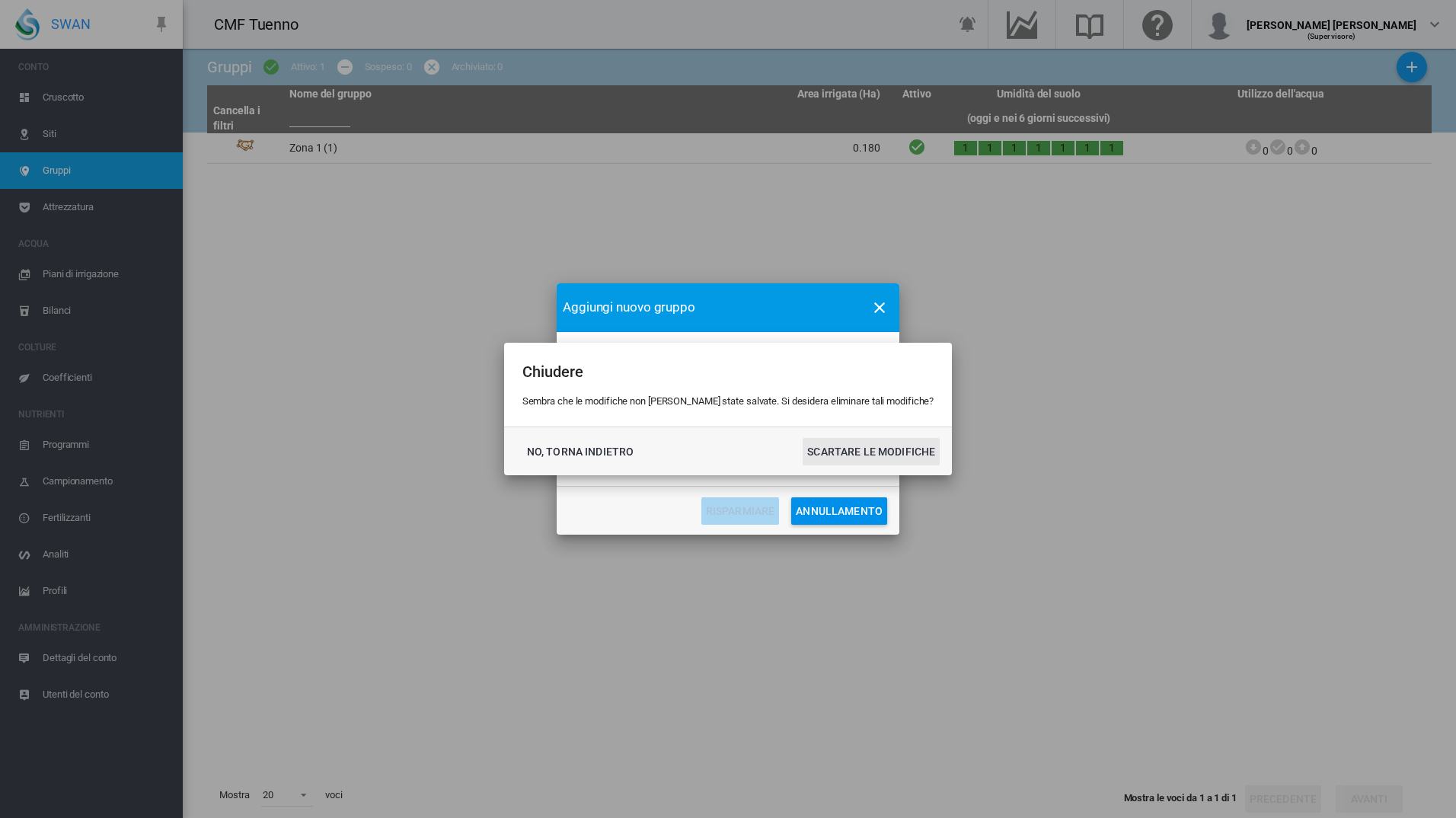
click at [880, 452] on button "SCARTARE LE MODIFICHE" at bounding box center [871, 451] width 138 height 28
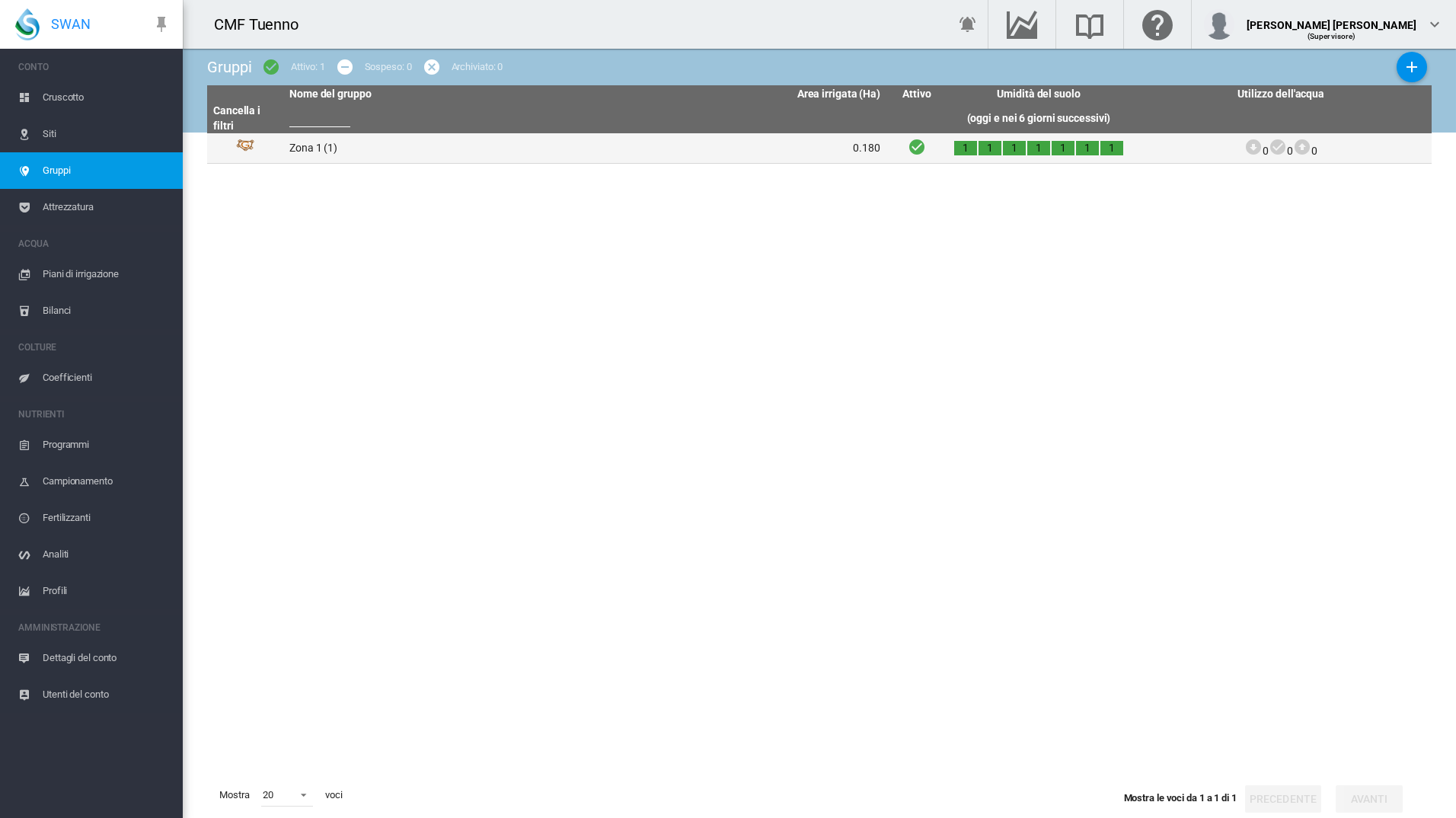
click at [314, 151] on td "Zona 1 (1)" at bounding box center [435, 148] width 302 height 30
click at [383, 69] on div "Sospeso: 0" at bounding box center [388, 67] width 47 height 13
click at [291, 67] on div "Attivo: 1" at bounding box center [308, 67] width 34 height 13
click at [271, 67] on md-icon "icon-checkbox-marked-circle" at bounding box center [270, 66] width 18 height 18
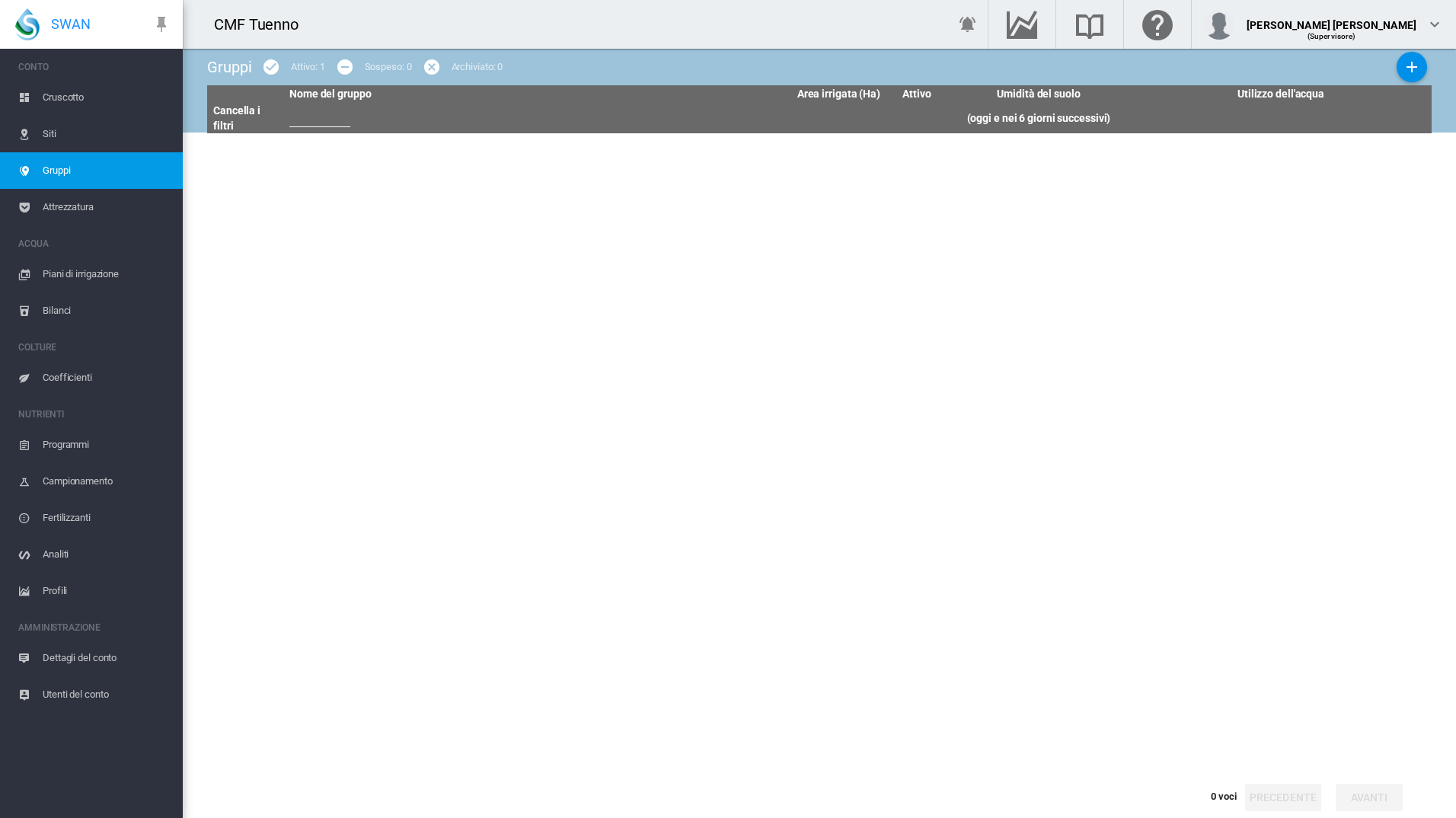
click at [277, 64] on md-icon "icon-checkbox-marked-circle" at bounding box center [270, 66] width 18 height 18
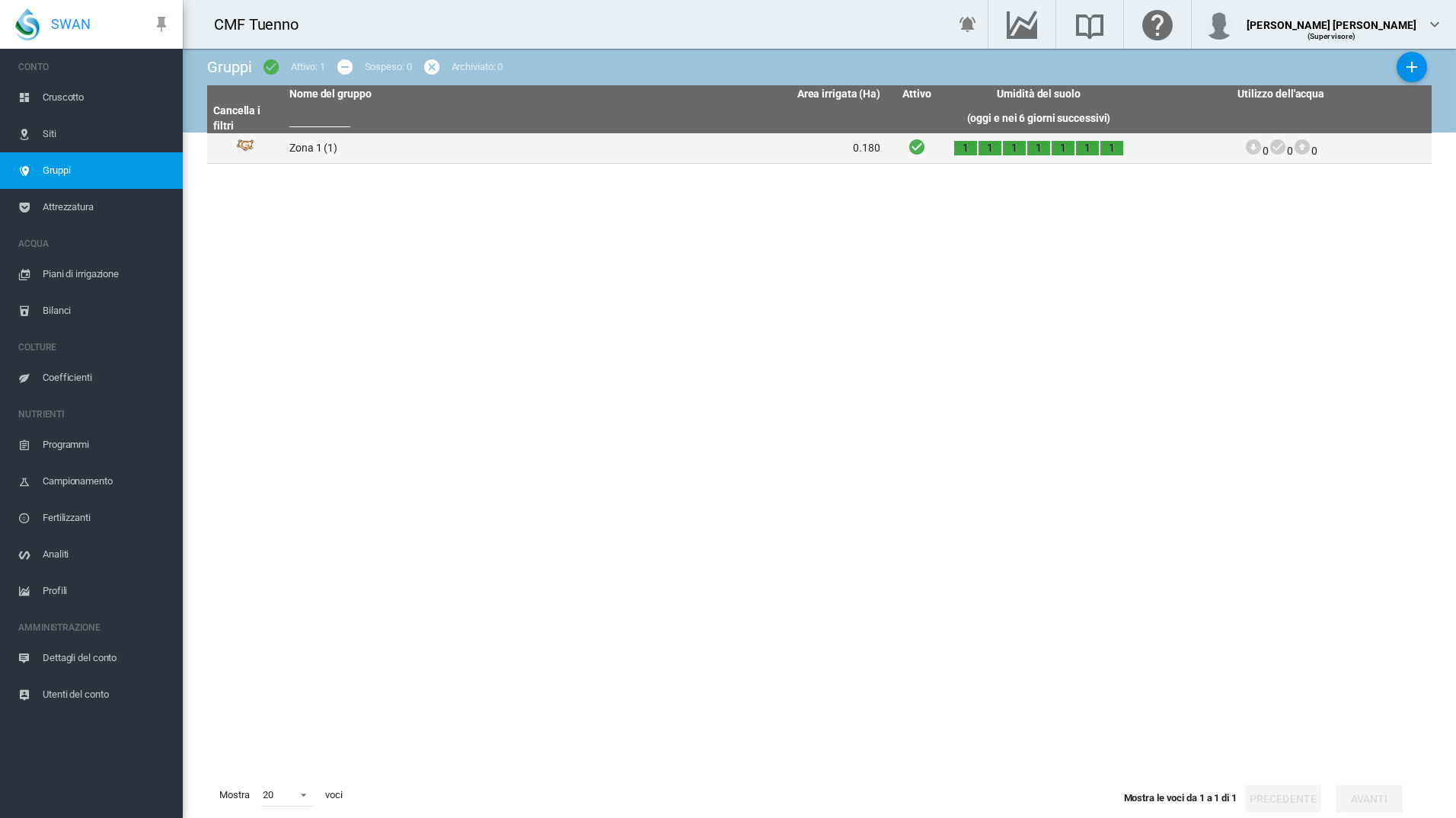
click at [310, 146] on td "Zona 1 (1)" at bounding box center [435, 148] width 302 height 30
click at [66, 136] on span "Siti" at bounding box center [106, 134] width 128 height 37
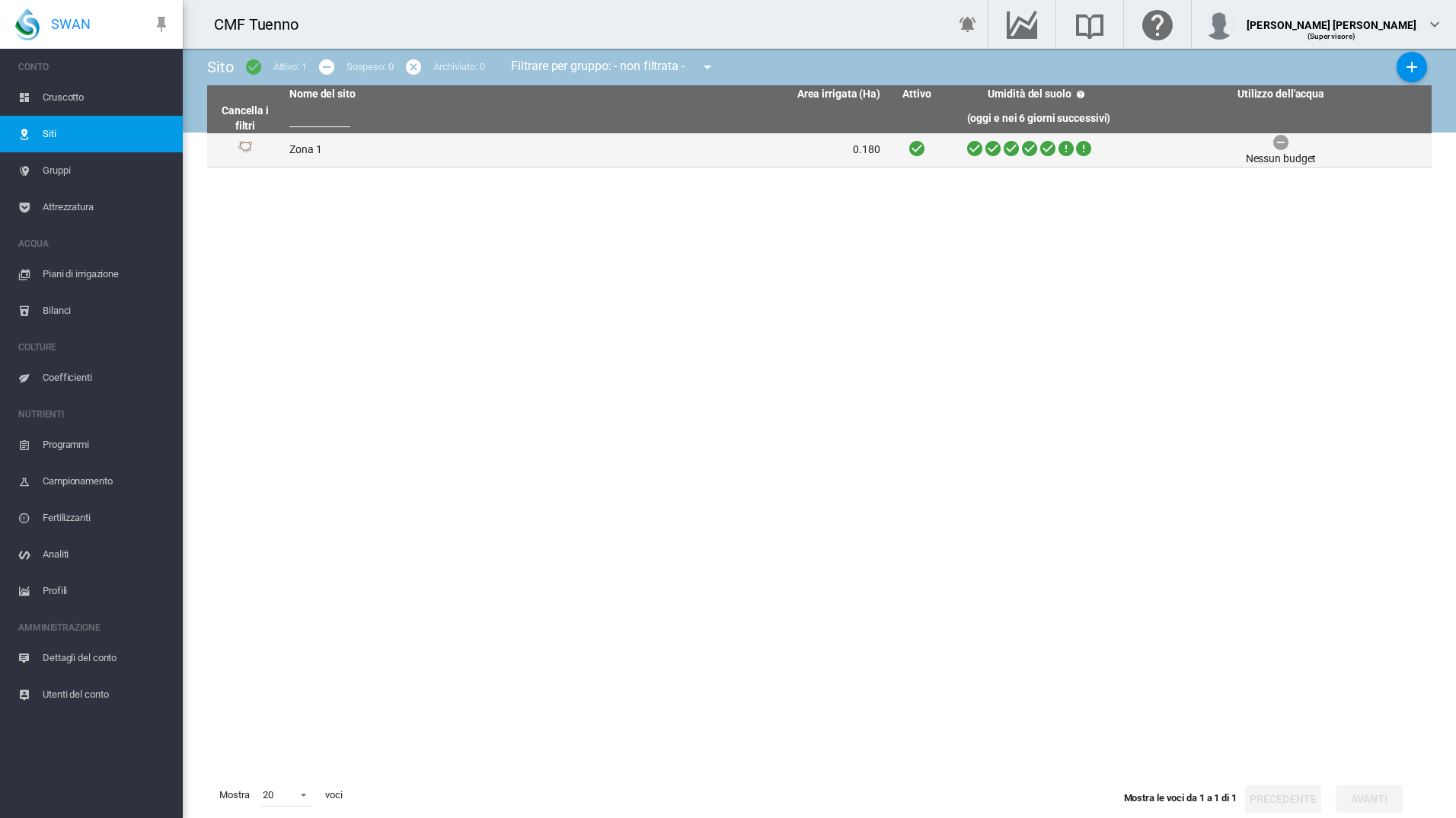
click at [317, 148] on td "Zona 1" at bounding box center [435, 150] width 302 height 34
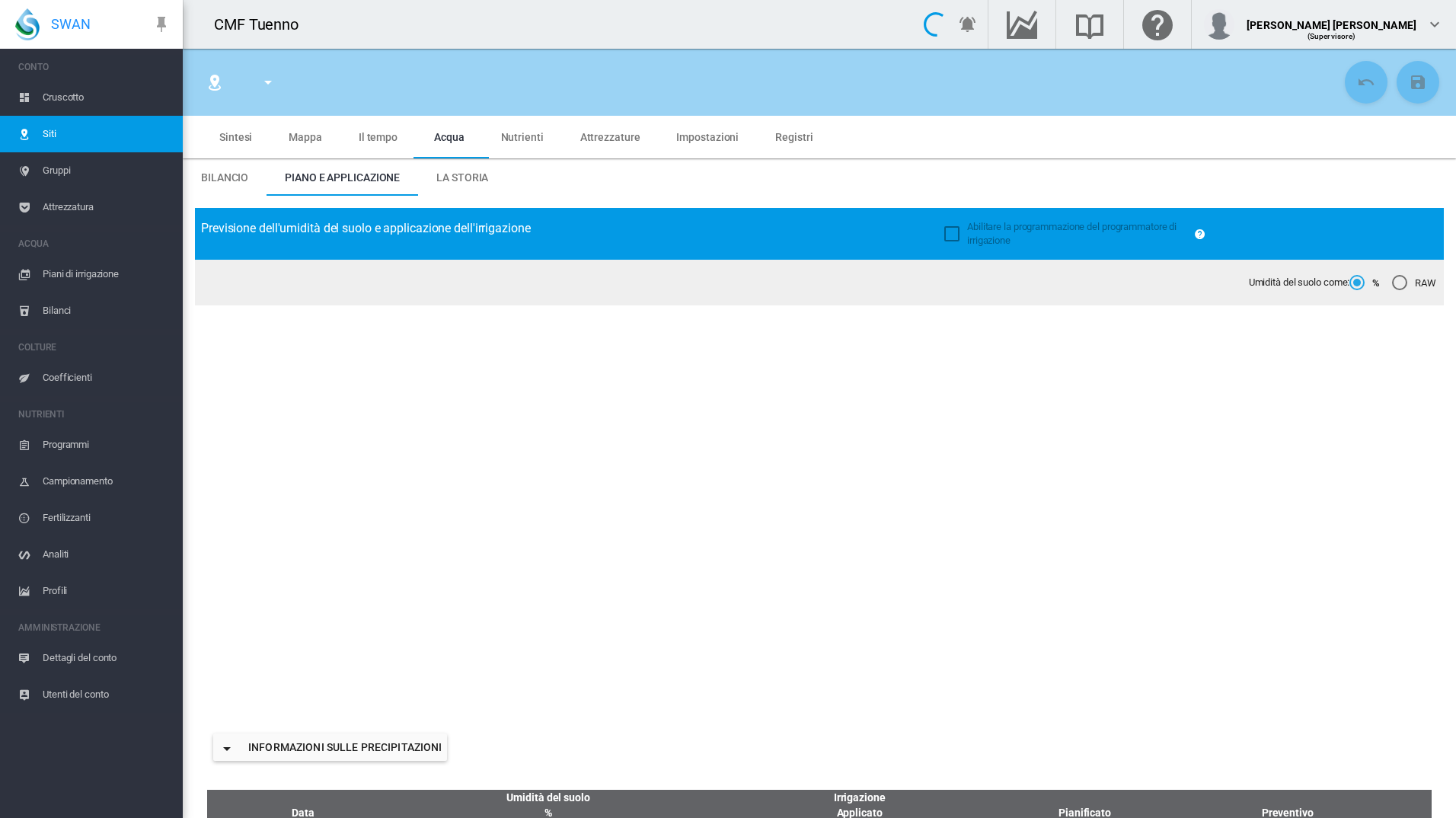
type input "******"
type input "*****"
type input "********"
type input "***"
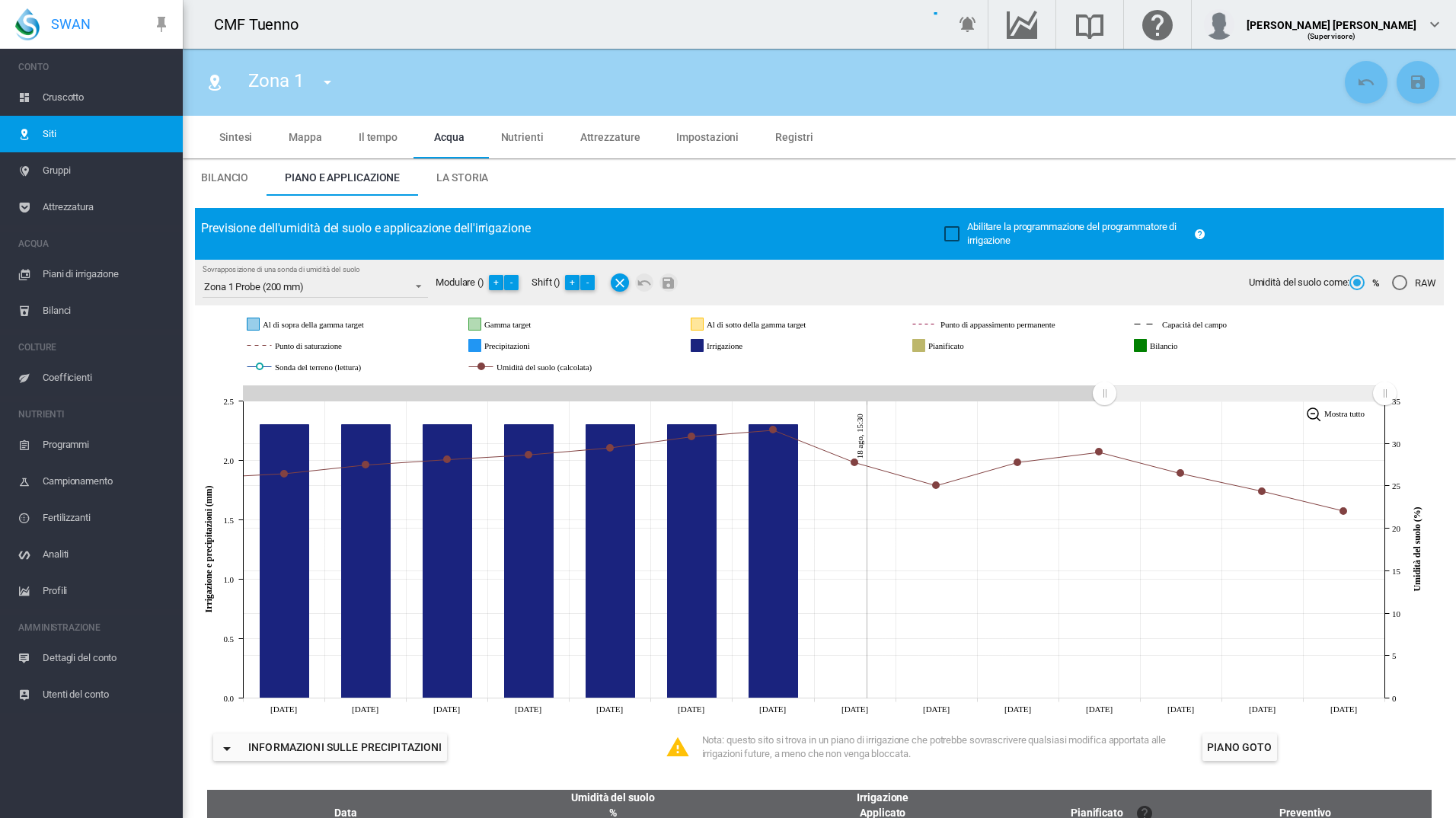
click at [221, 175] on span "Bilancio" at bounding box center [224, 177] width 47 height 12
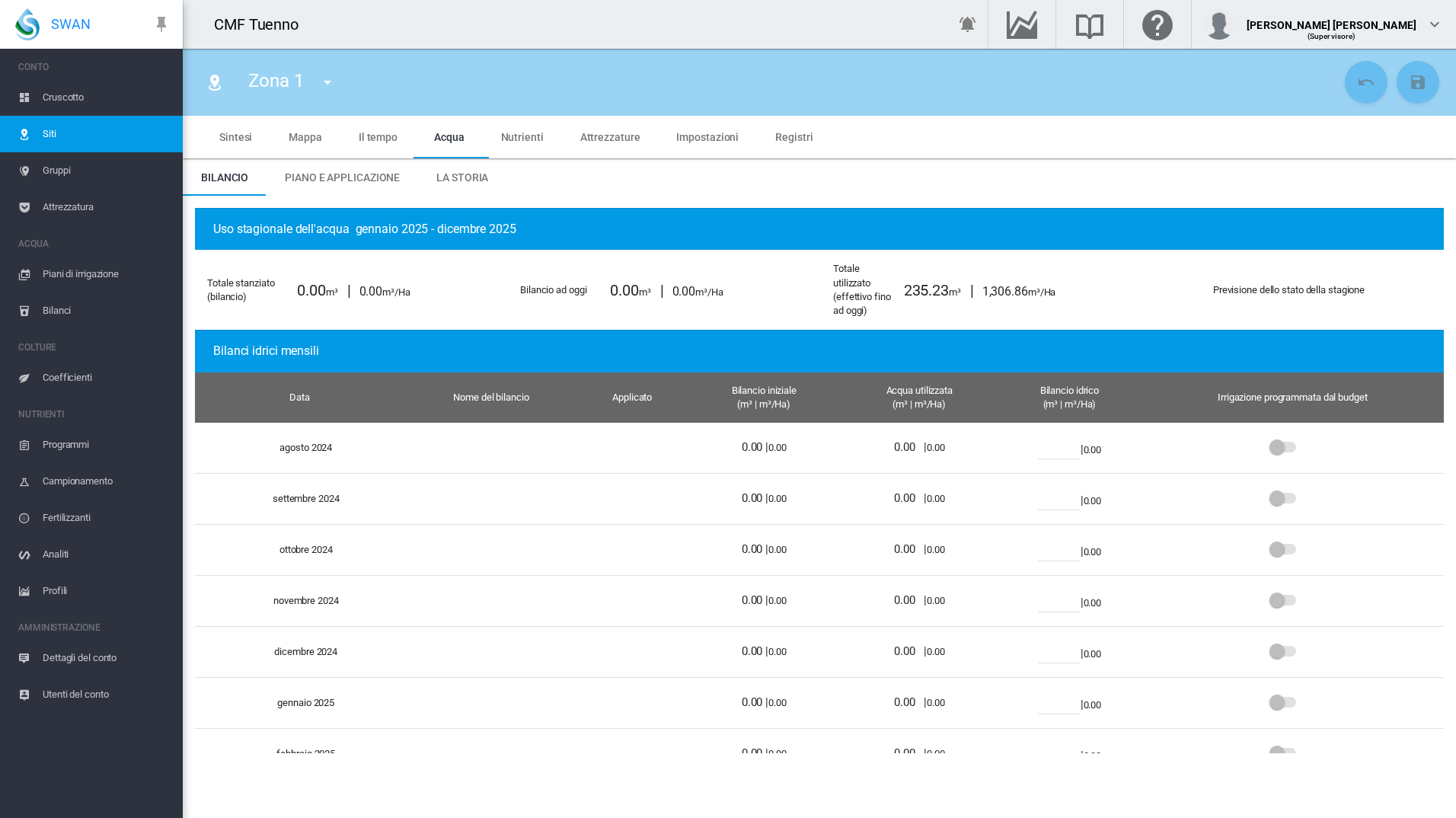
click at [314, 174] on span "Piano e applicazione" at bounding box center [342, 177] width 115 height 12
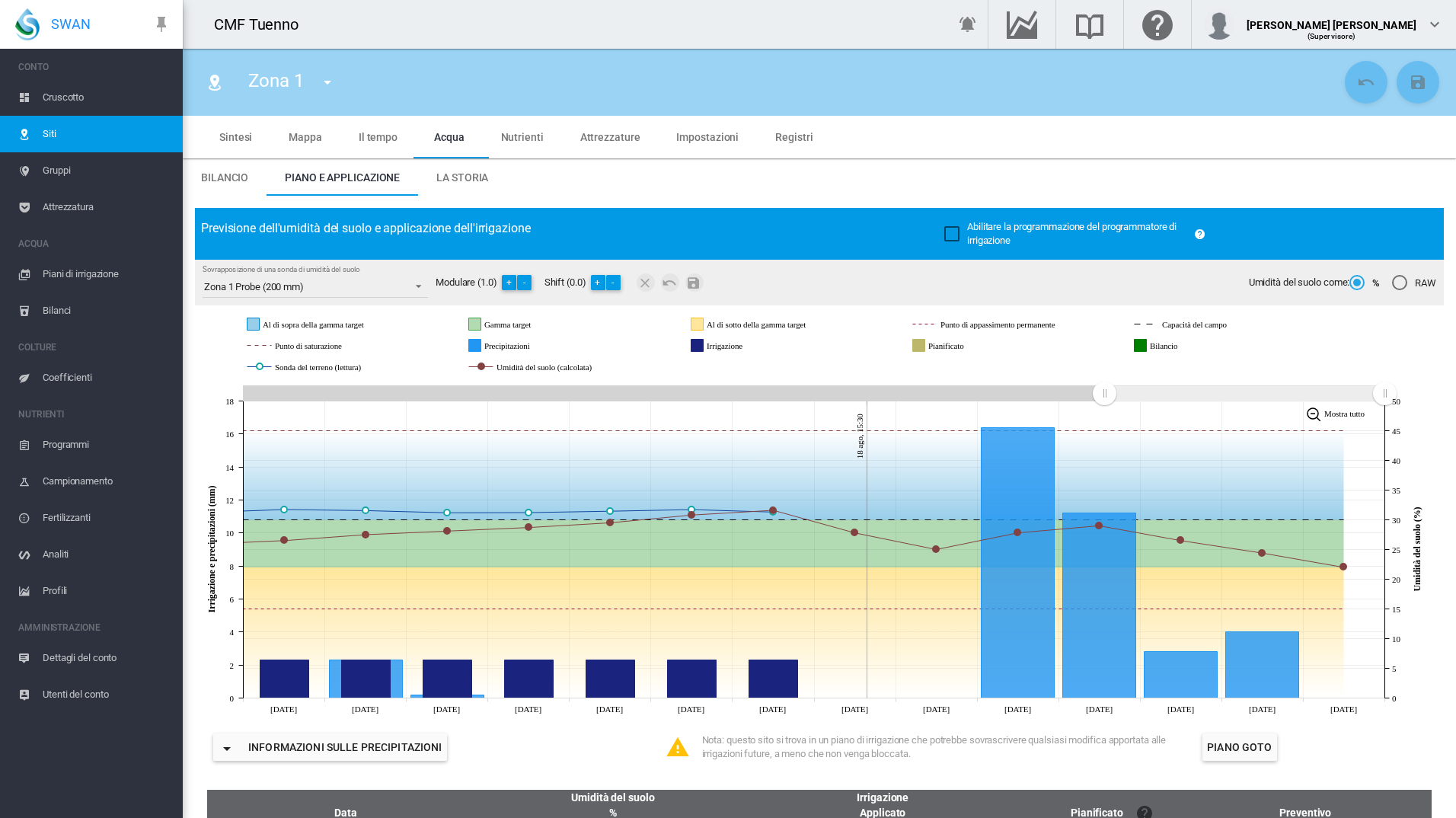
click at [249, 140] on span "Sintesi" at bounding box center [236, 136] width 33 height 12
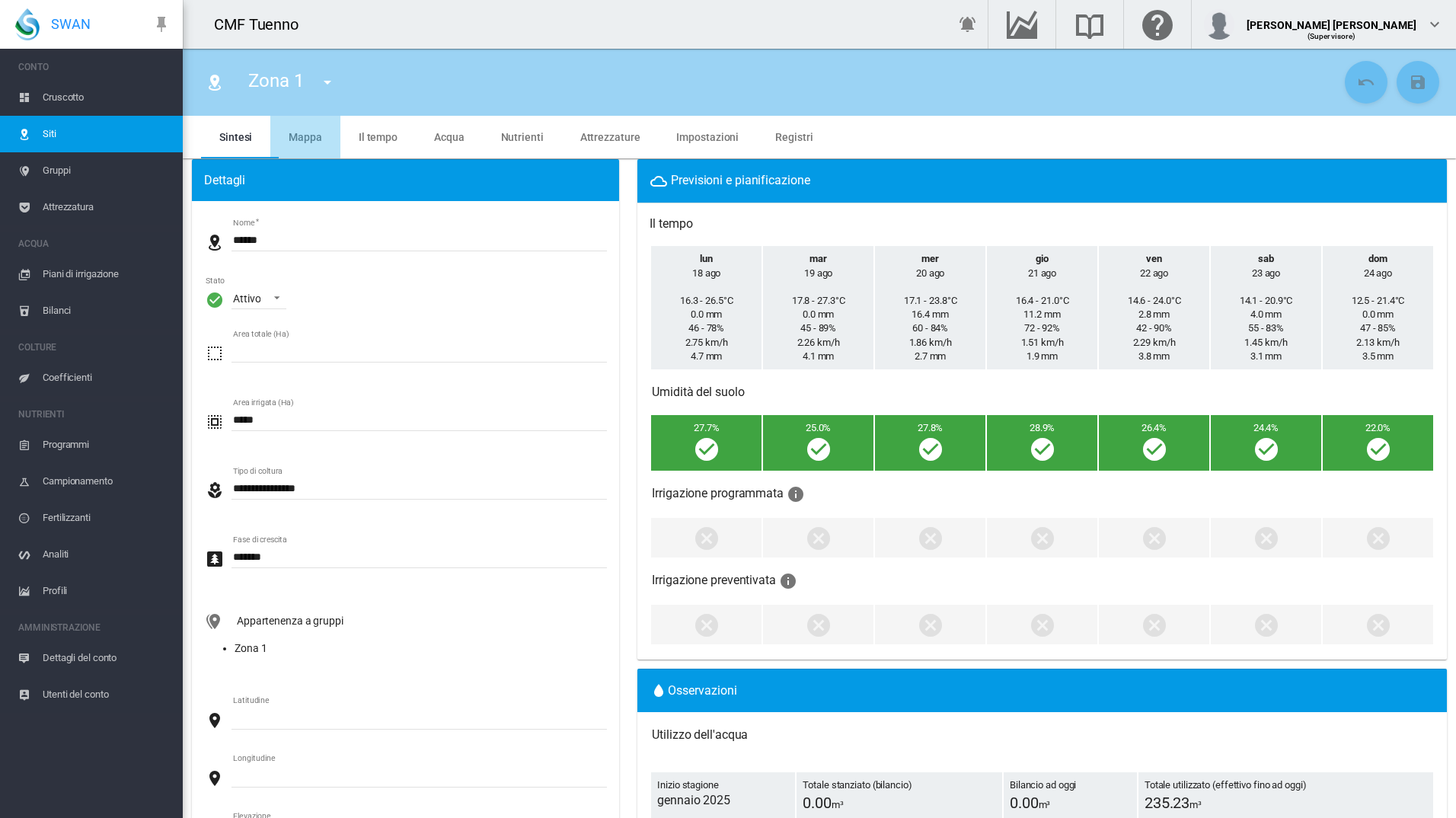
click at [302, 135] on span "Mappa" at bounding box center [305, 136] width 34 height 12
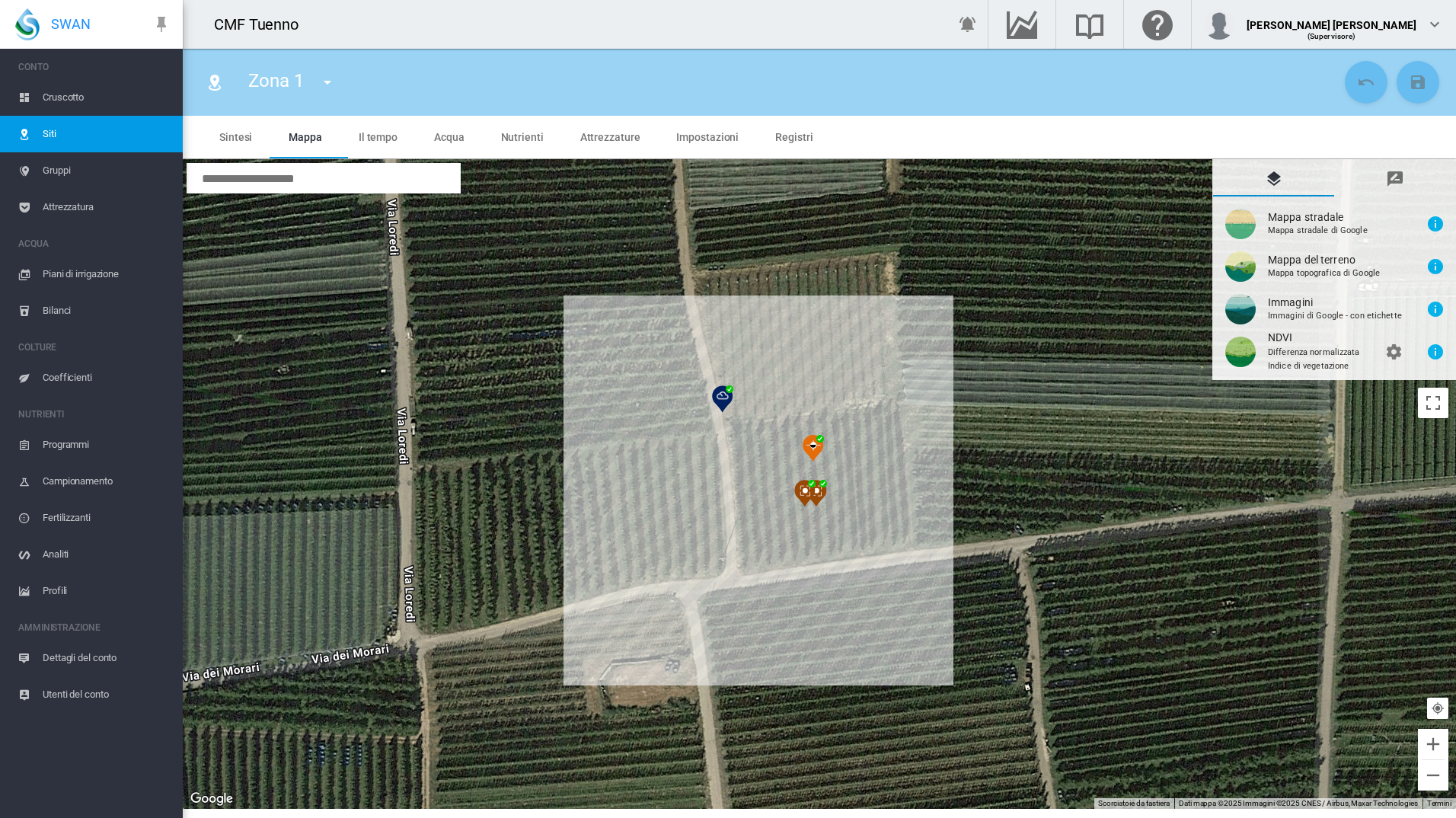
click at [370, 137] on span "Il tempo" at bounding box center [378, 136] width 38 height 12
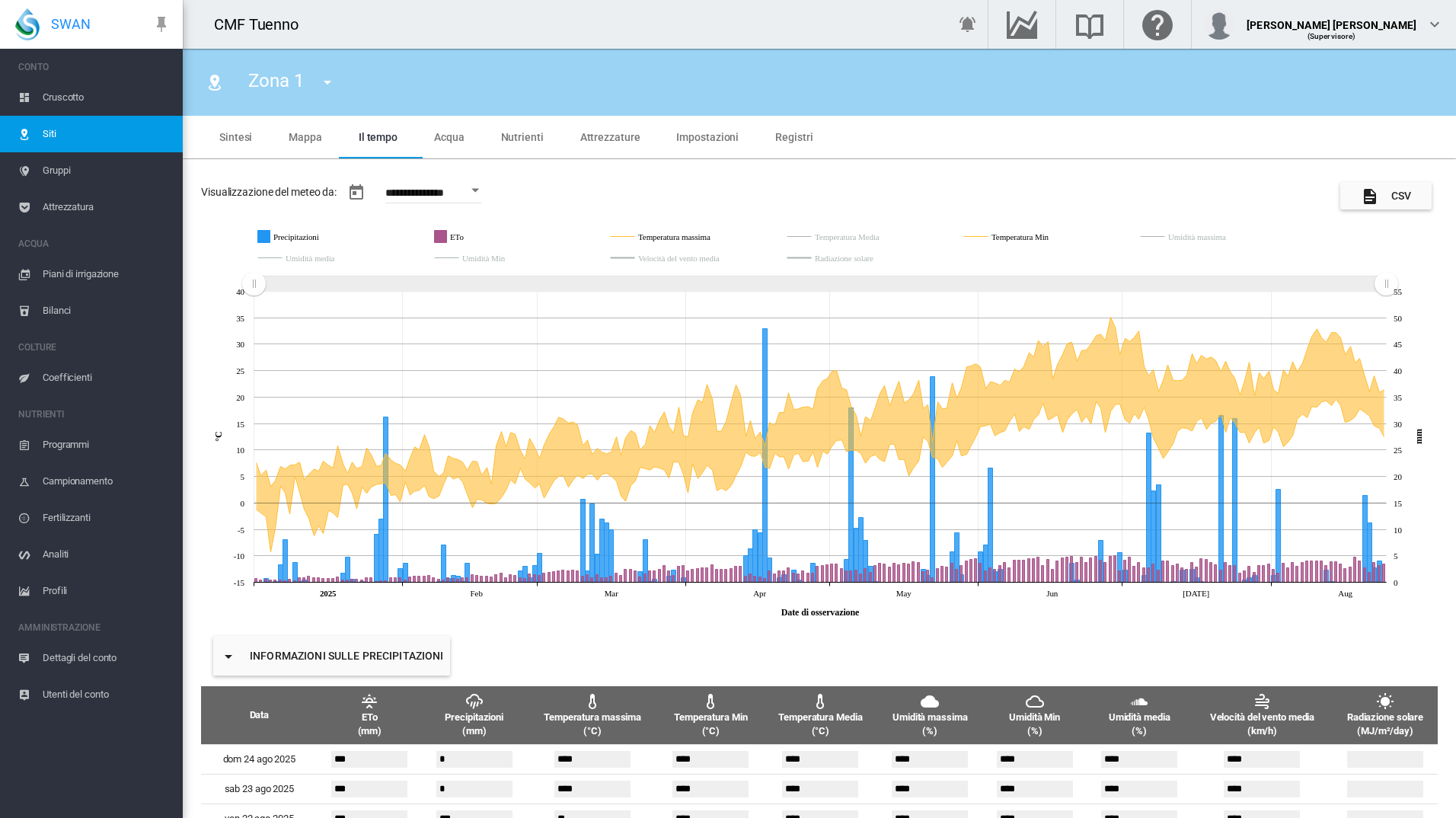
click at [458, 134] on span "Acqua" at bounding box center [449, 136] width 31 height 12
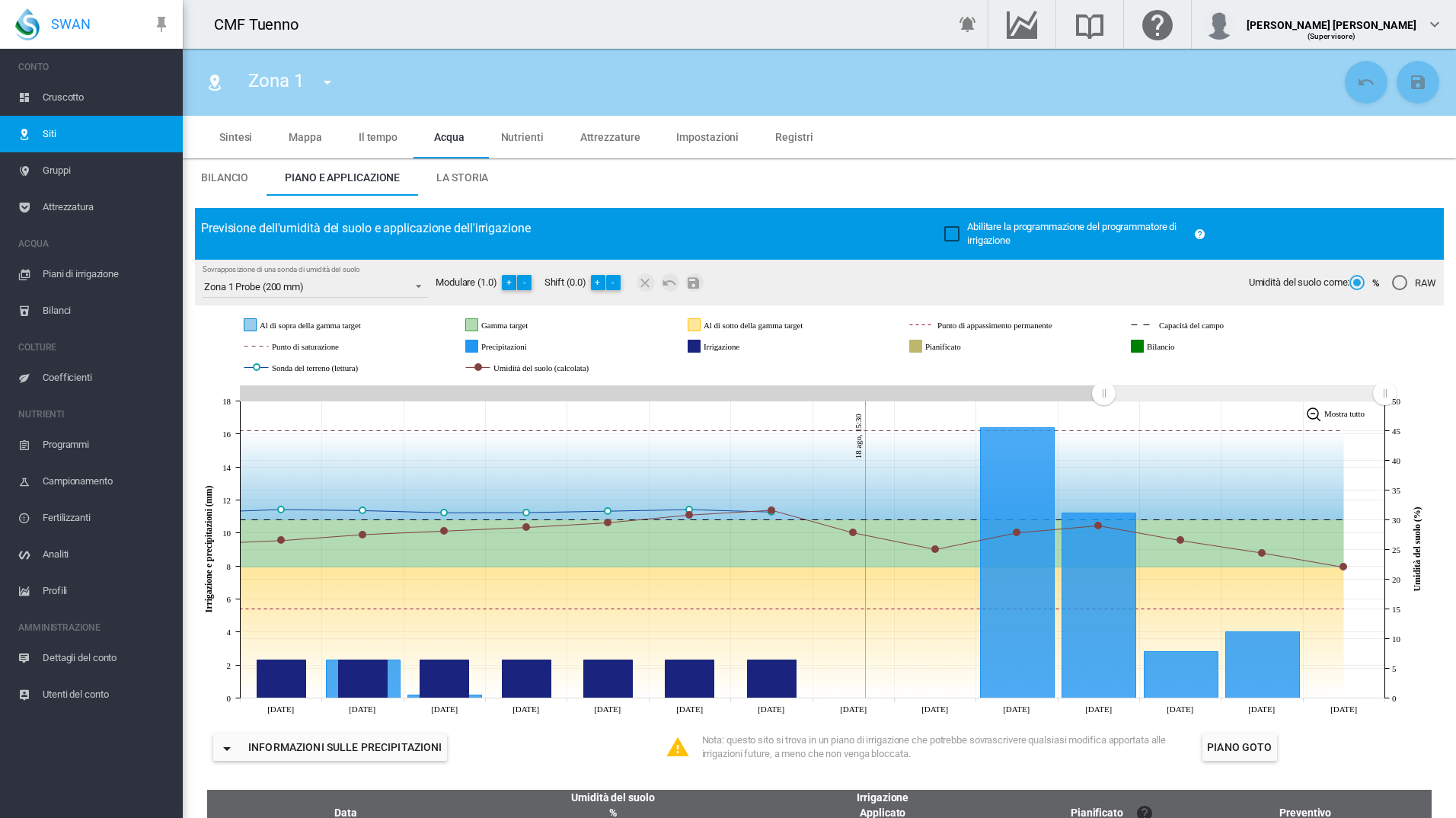
click at [384, 138] on span "Il tempo" at bounding box center [378, 136] width 38 height 12
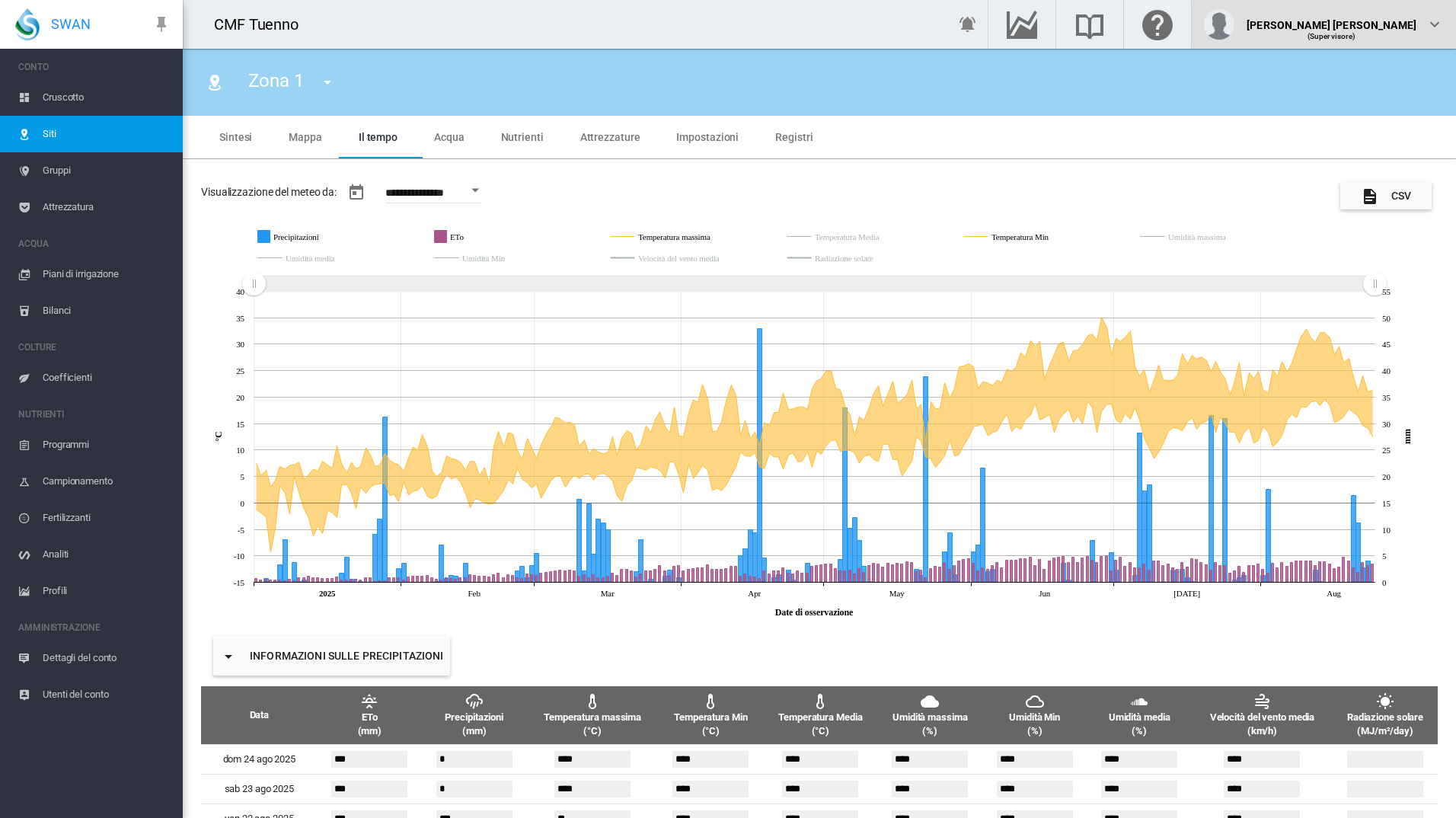
click at [1412, 20] on div "[PERSON_NAME] [PERSON_NAME]" at bounding box center [1332, 19] width 170 height 15
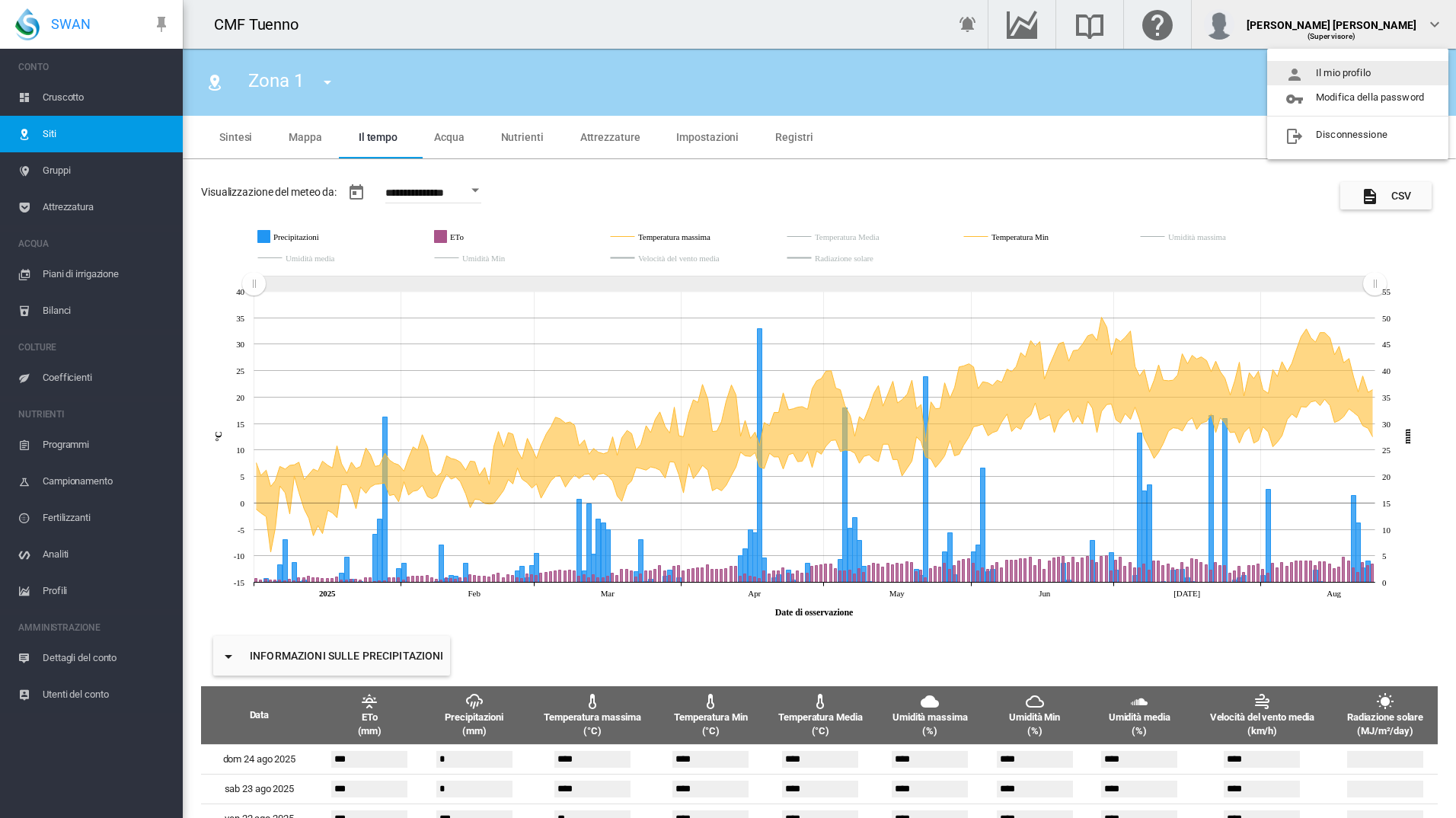
click at [1362, 74] on button "Il mio profilo" at bounding box center [1358, 72] width 182 height 24
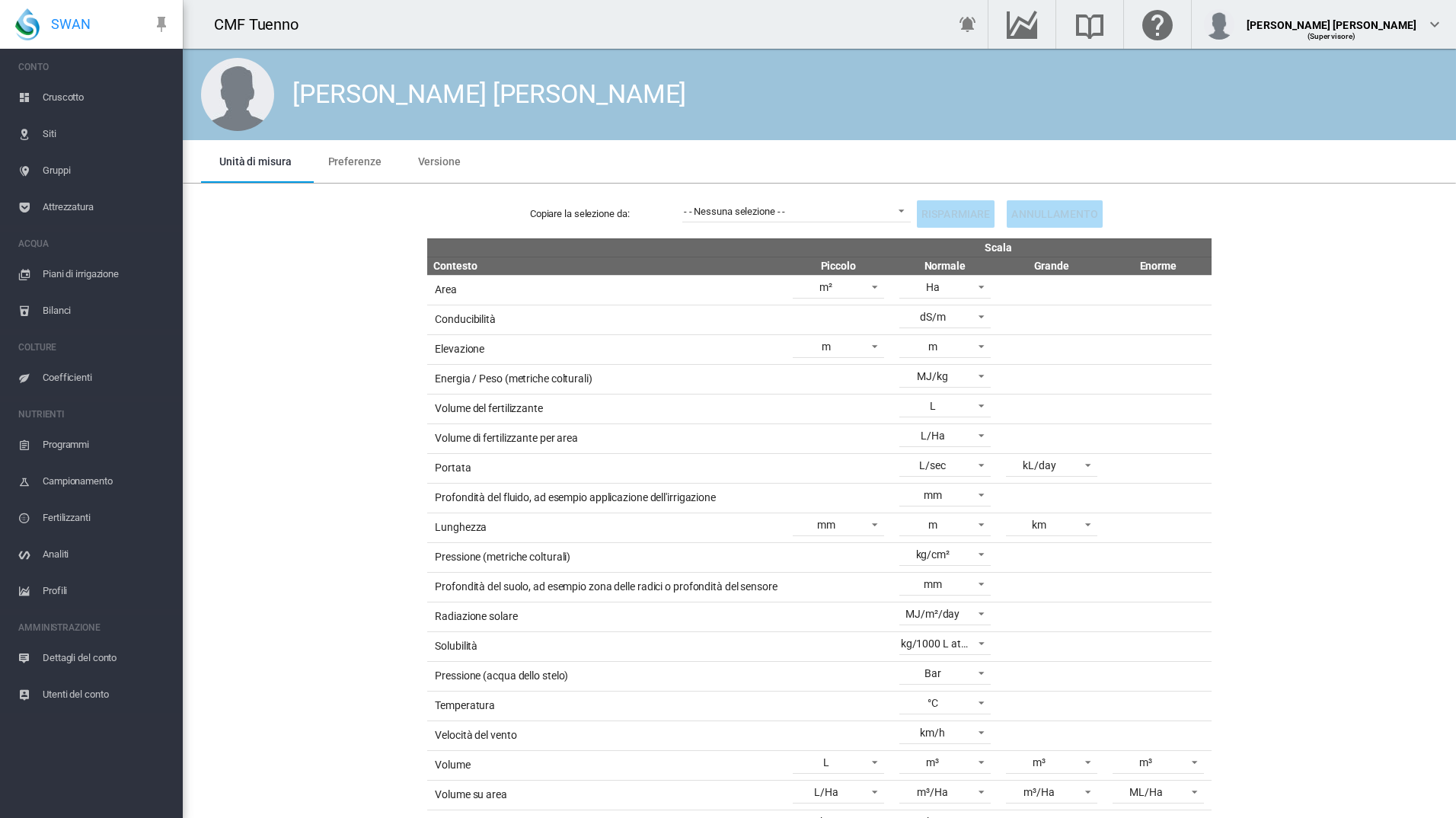
click at [372, 162] on span "Preferenze" at bounding box center [354, 161] width 53 height 12
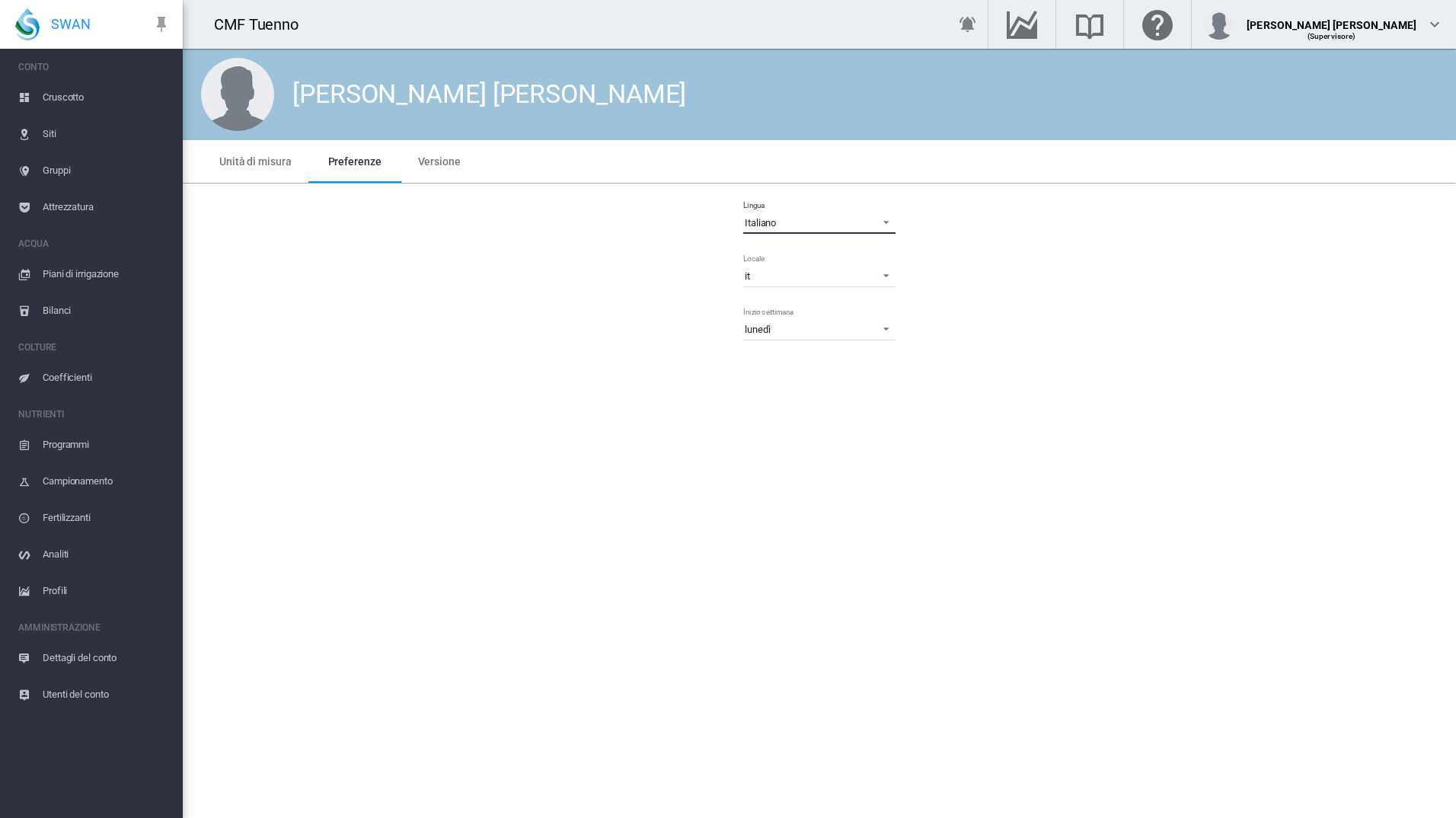
click at [756, 211] on md-select-value "Italiano" at bounding box center [819, 222] width 152 height 23
click at [777, 185] on md-option "English" at bounding box center [821, 181] width 177 height 37
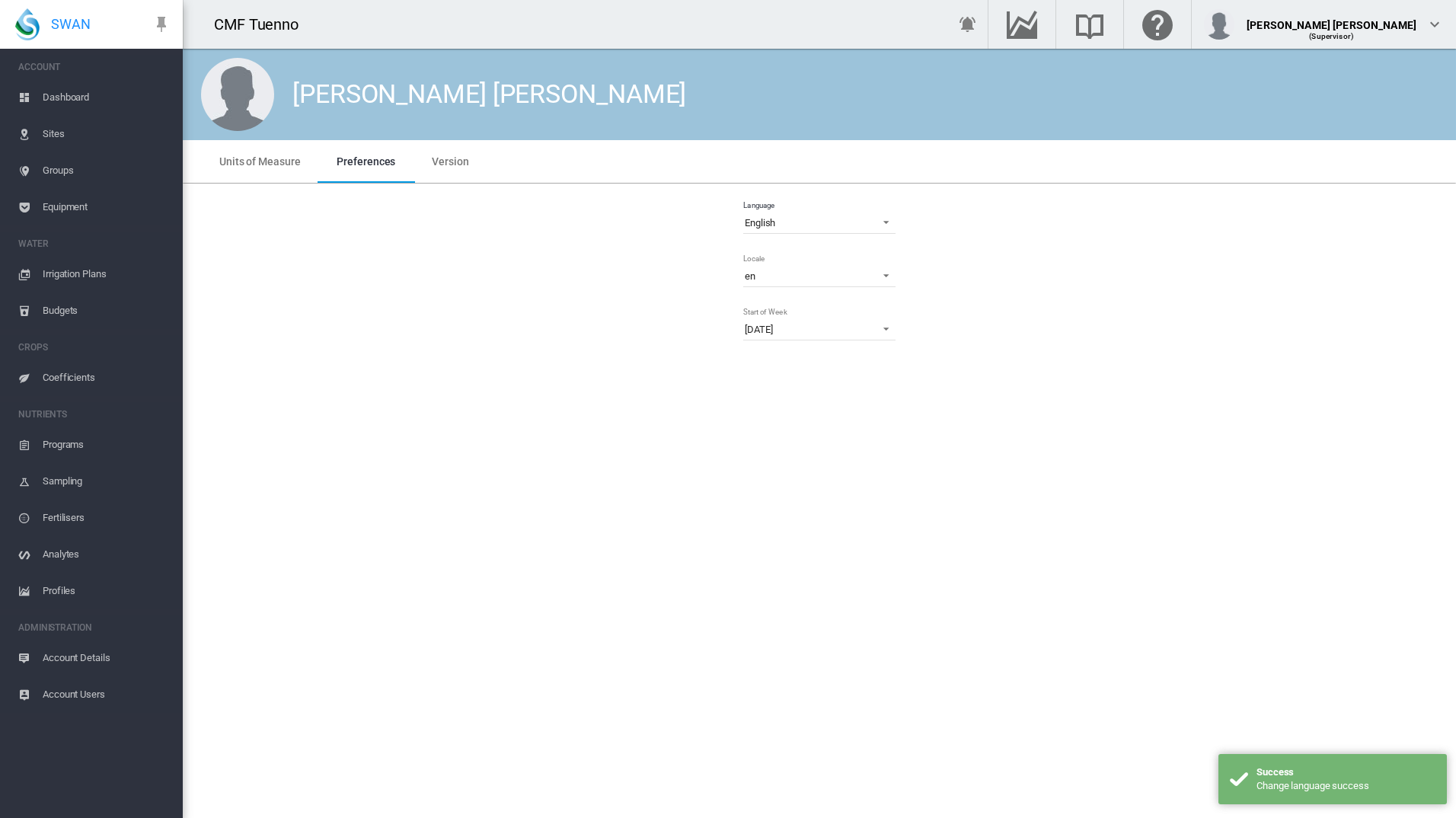
click at [52, 134] on span "Sites" at bounding box center [106, 134] width 128 height 37
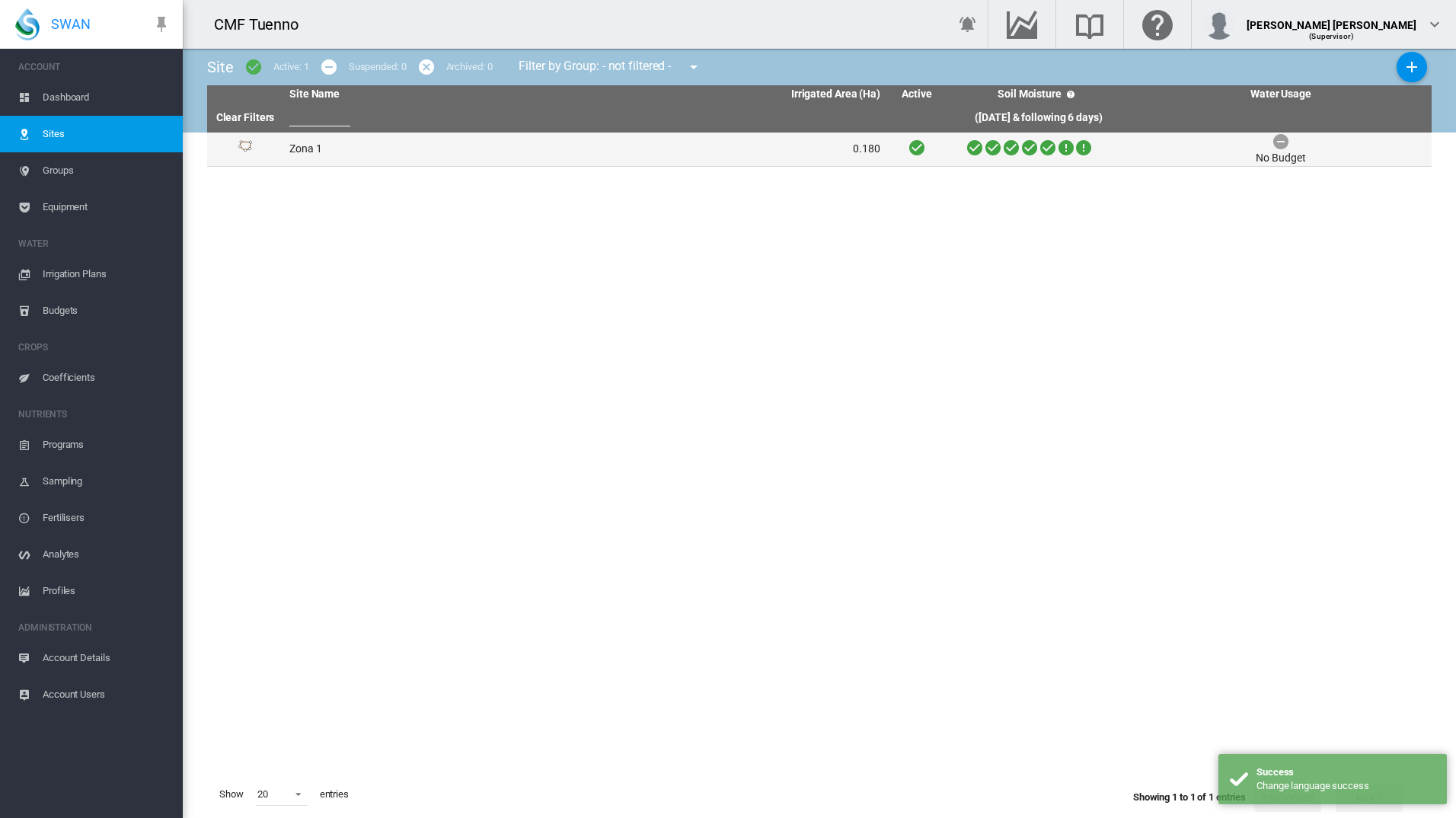
click at [296, 152] on td "Zona 1" at bounding box center [435, 149] width 302 height 34
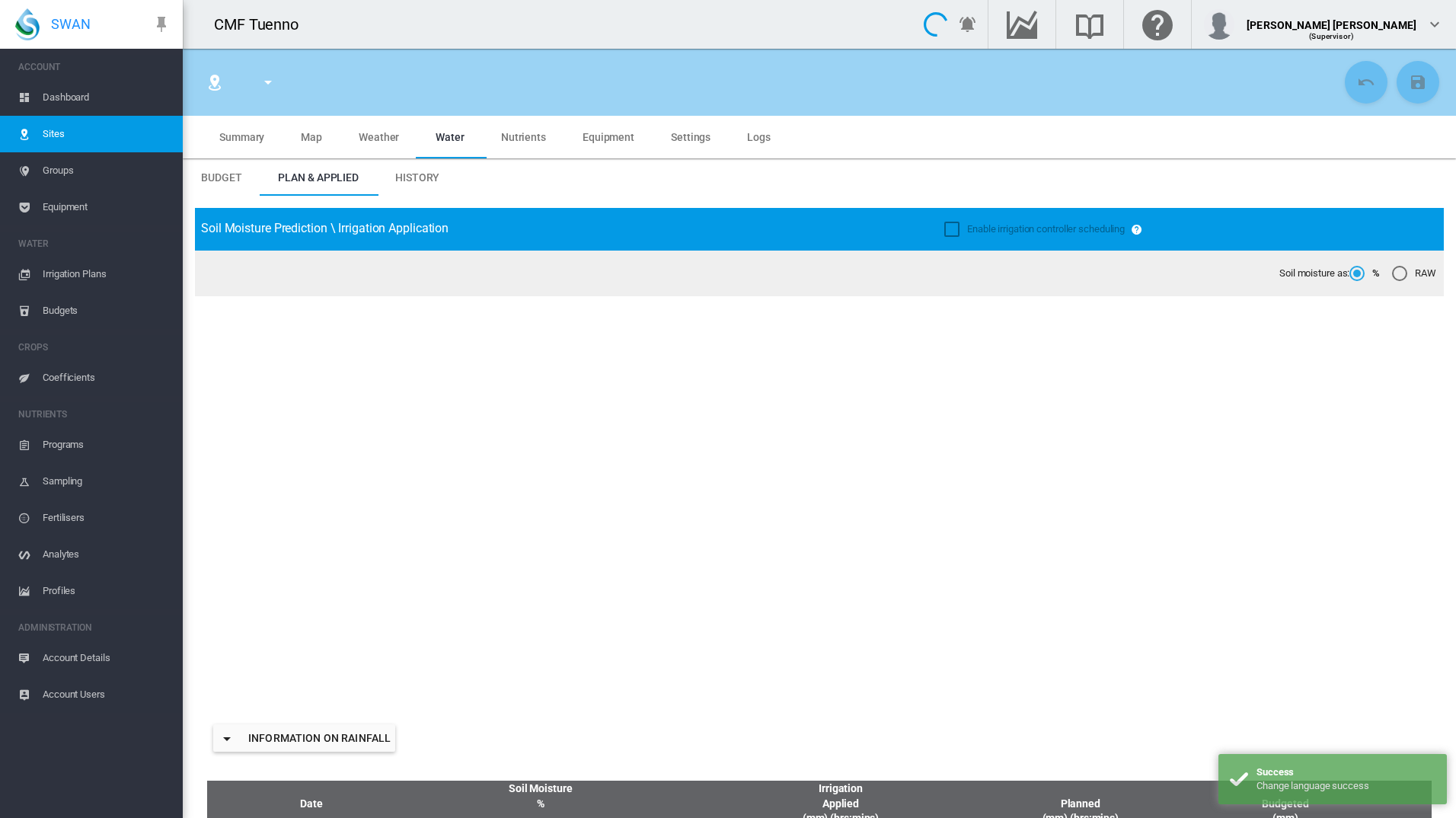
type input "******"
type input "********"
type input "***"
type input "*****"
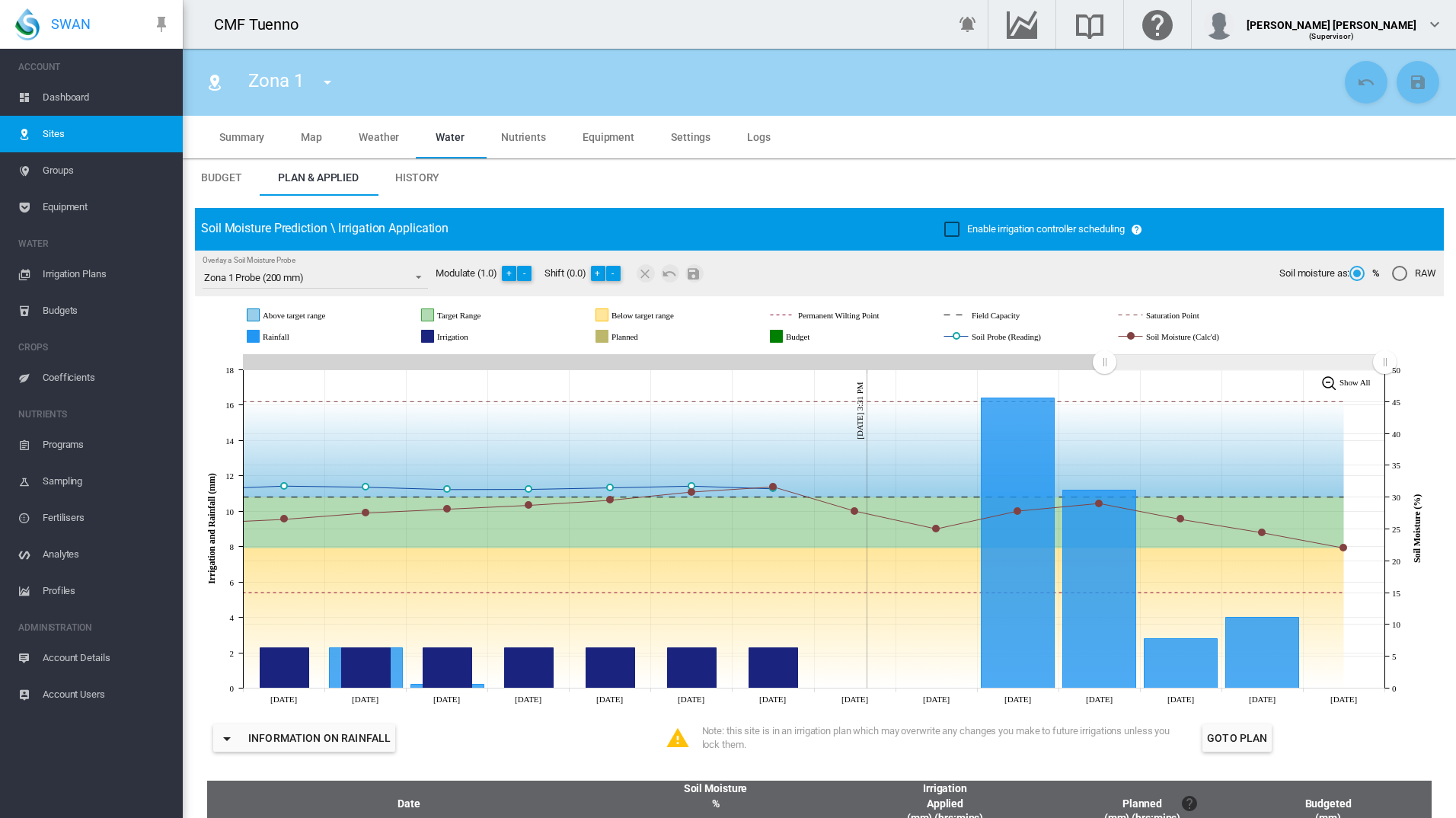
click at [75, 175] on span "Groups" at bounding box center [106, 170] width 128 height 37
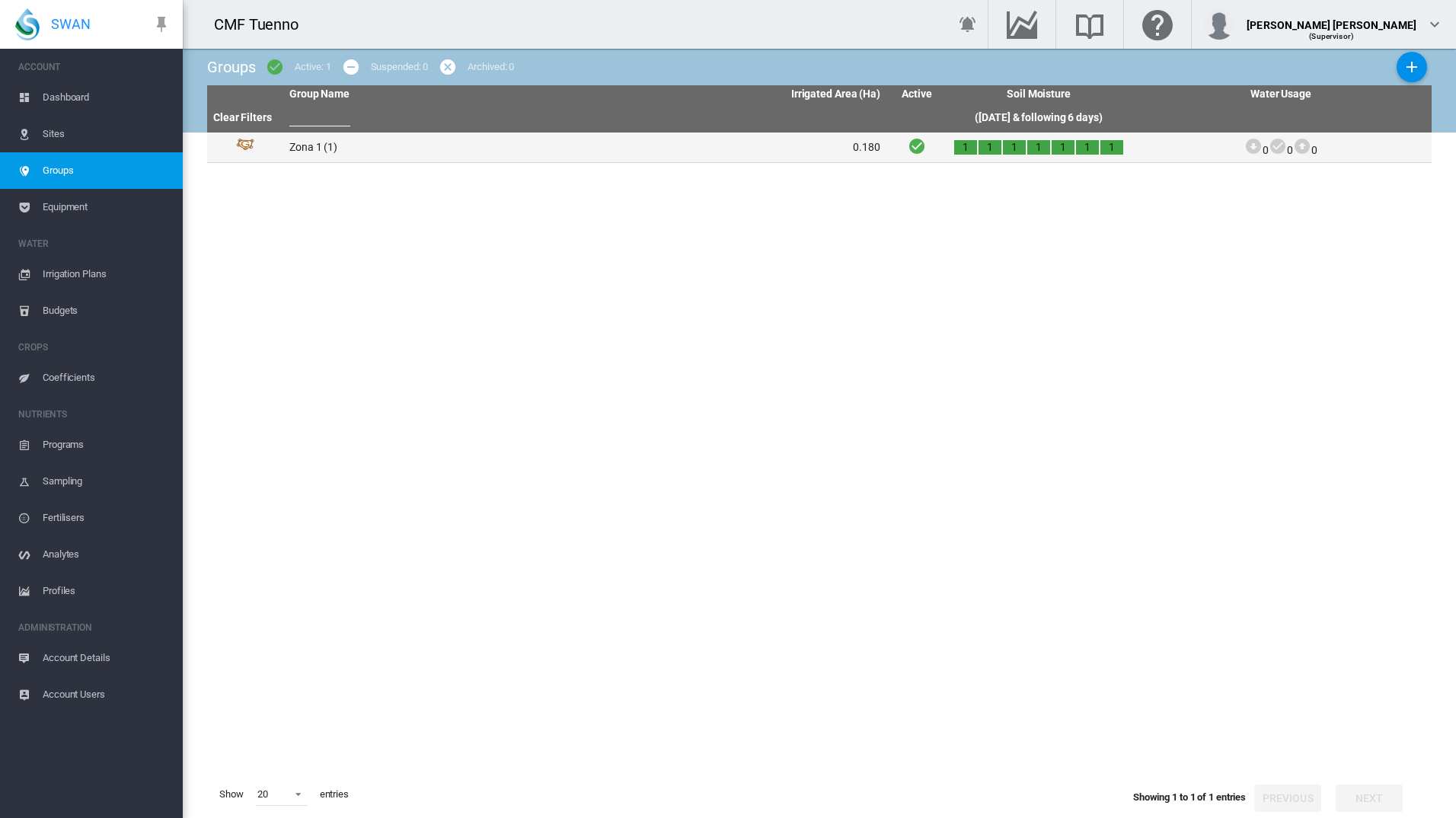
click at [350, 144] on td "Zona 1 (1)" at bounding box center [435, 147] width 302 height 30
click at [294, 151] on td "Zona 1 (1)" at bounding box center [435, 147] width 302 height 30
drag, startPoint x: 294, startPoint y: 151, endPoint x: 395, endPoint y: 152, distance: 101.0
click at [395, 152] on td "Zona 1 (1)" at bounding box center [435, 147] width 302 height 30
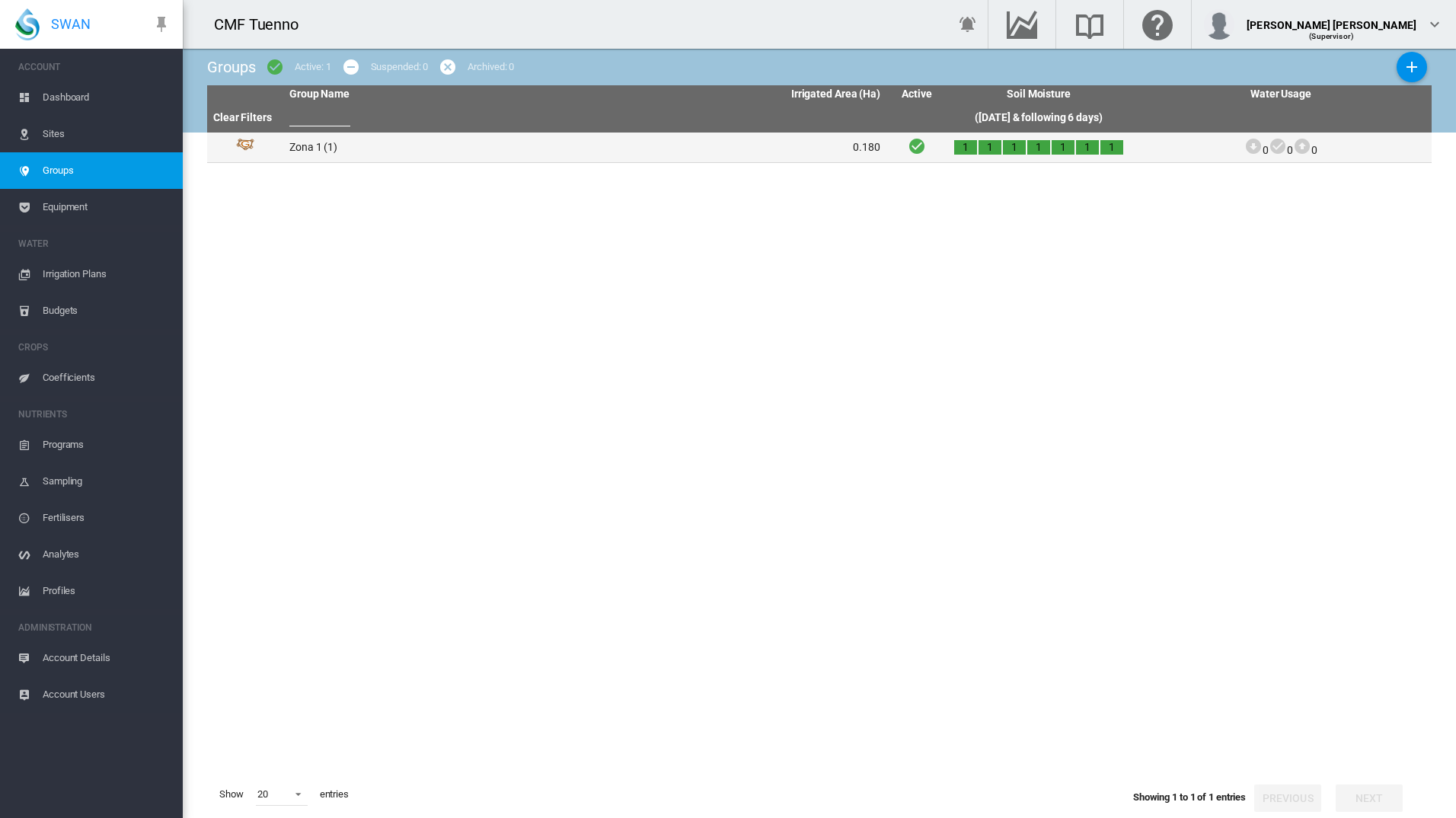
click at [364, 147] on td "Zona 1 (1)" at bounding box center [435, 147] width 302 height 30
click at [506, 156] on td "Zona 1 (1)" at bounding box center [435, 147] width 302 height 30
click at [782, 150] on td "0.180" at bounding box center [736, 147] width 302 height 30
click at [534, 158] on td "Zona 1 (1)" at bounding box center [435, 147] width 302 height 30
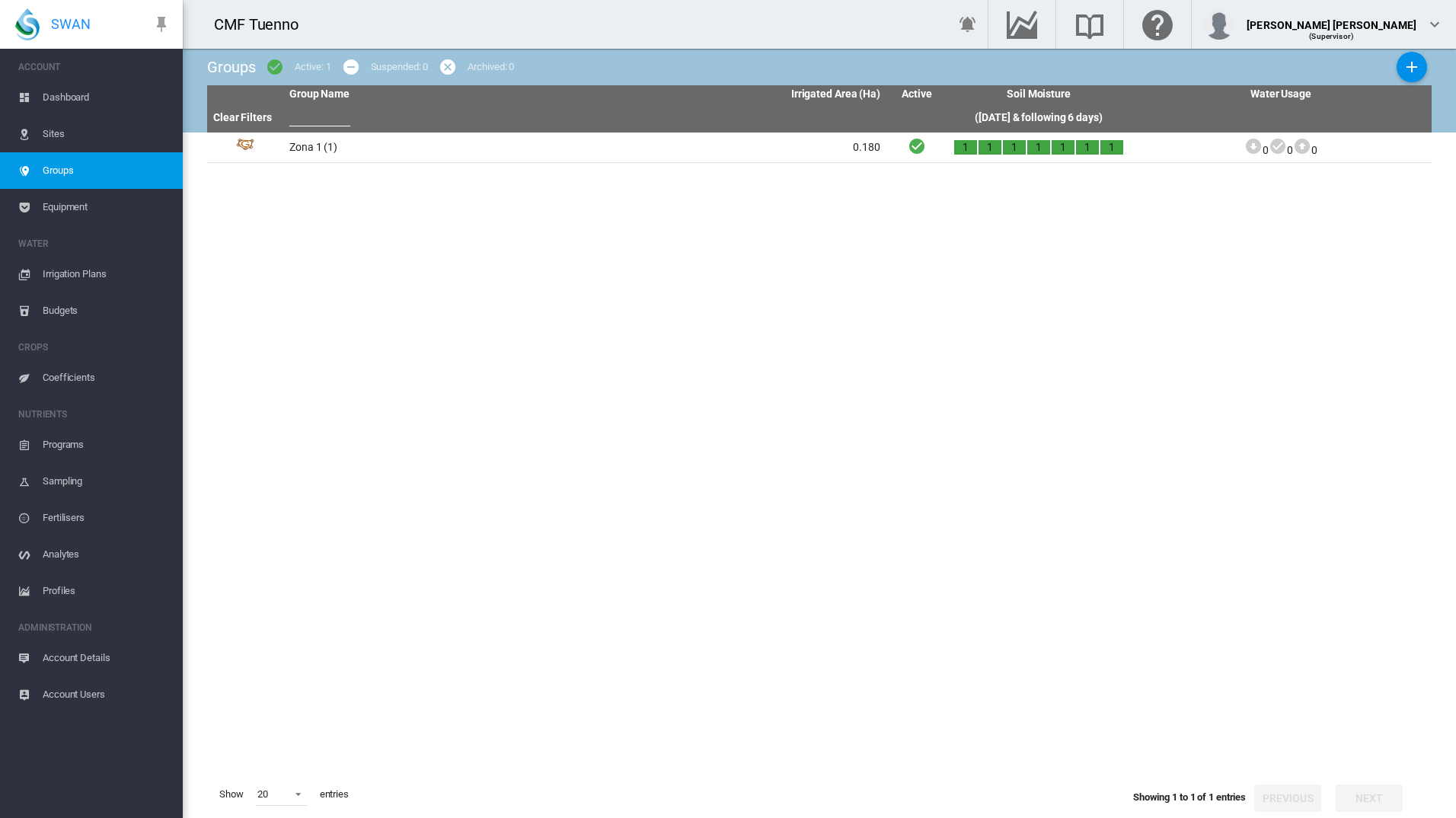
click at [85, 207] on span "Equipment" at bounding box center [106, 207] width 128 height 37
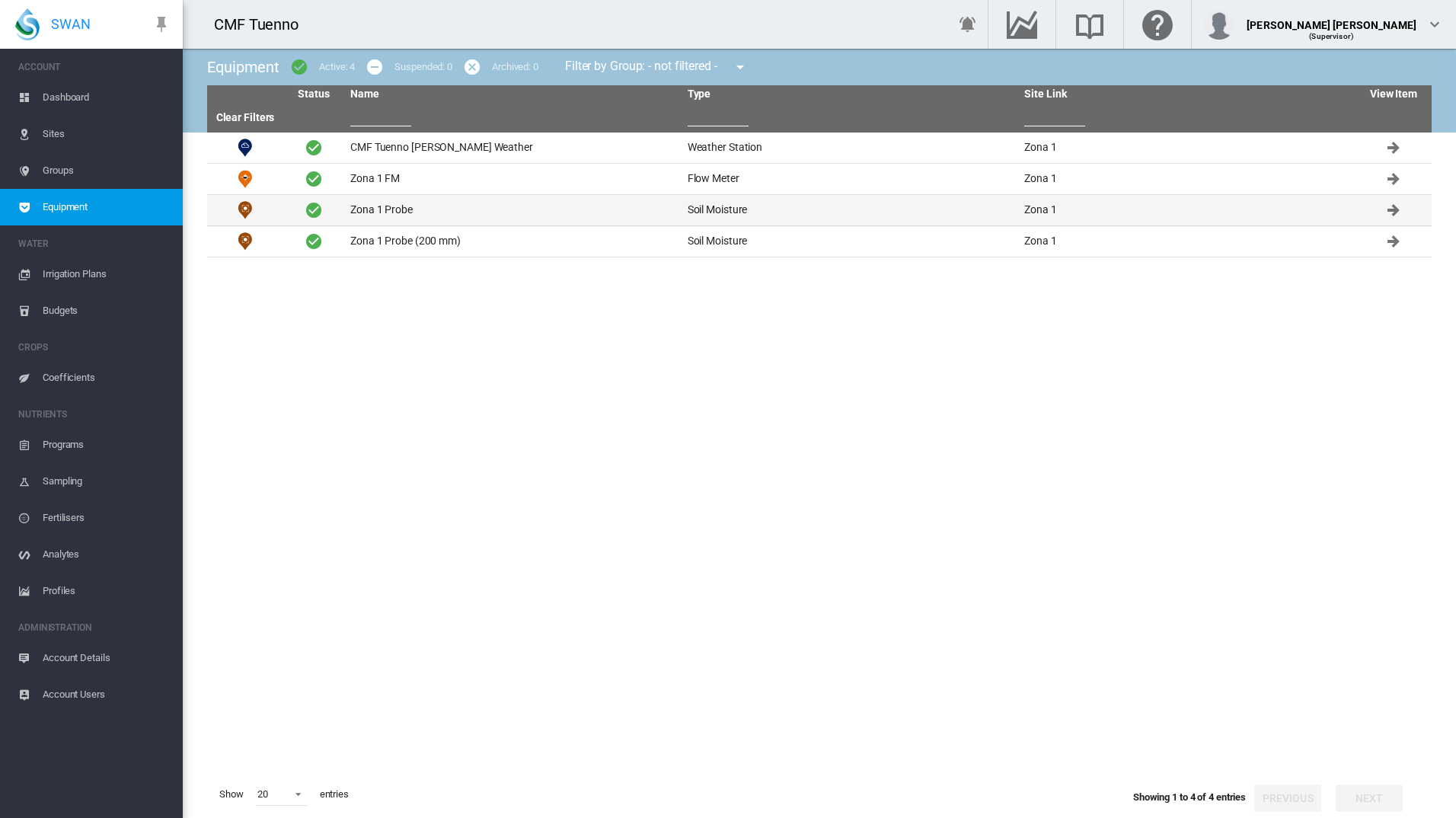
click at [406, 218] on td "Zona 1 Probe" at bounding box center [513, 211] width 338 height 31
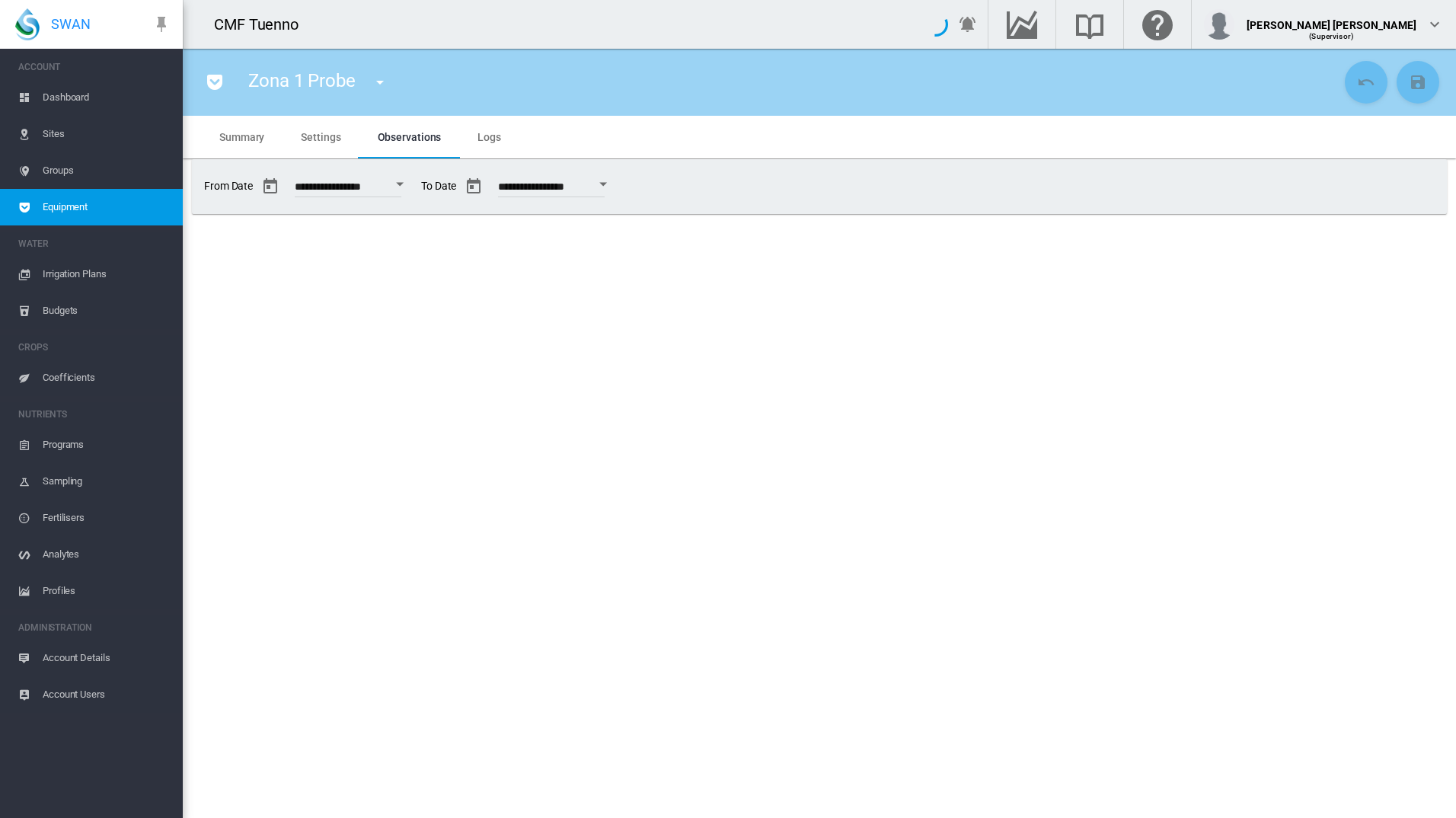
click at [248, 141] on span "Summary" at bounding box center [241, 136] width 45 height 12
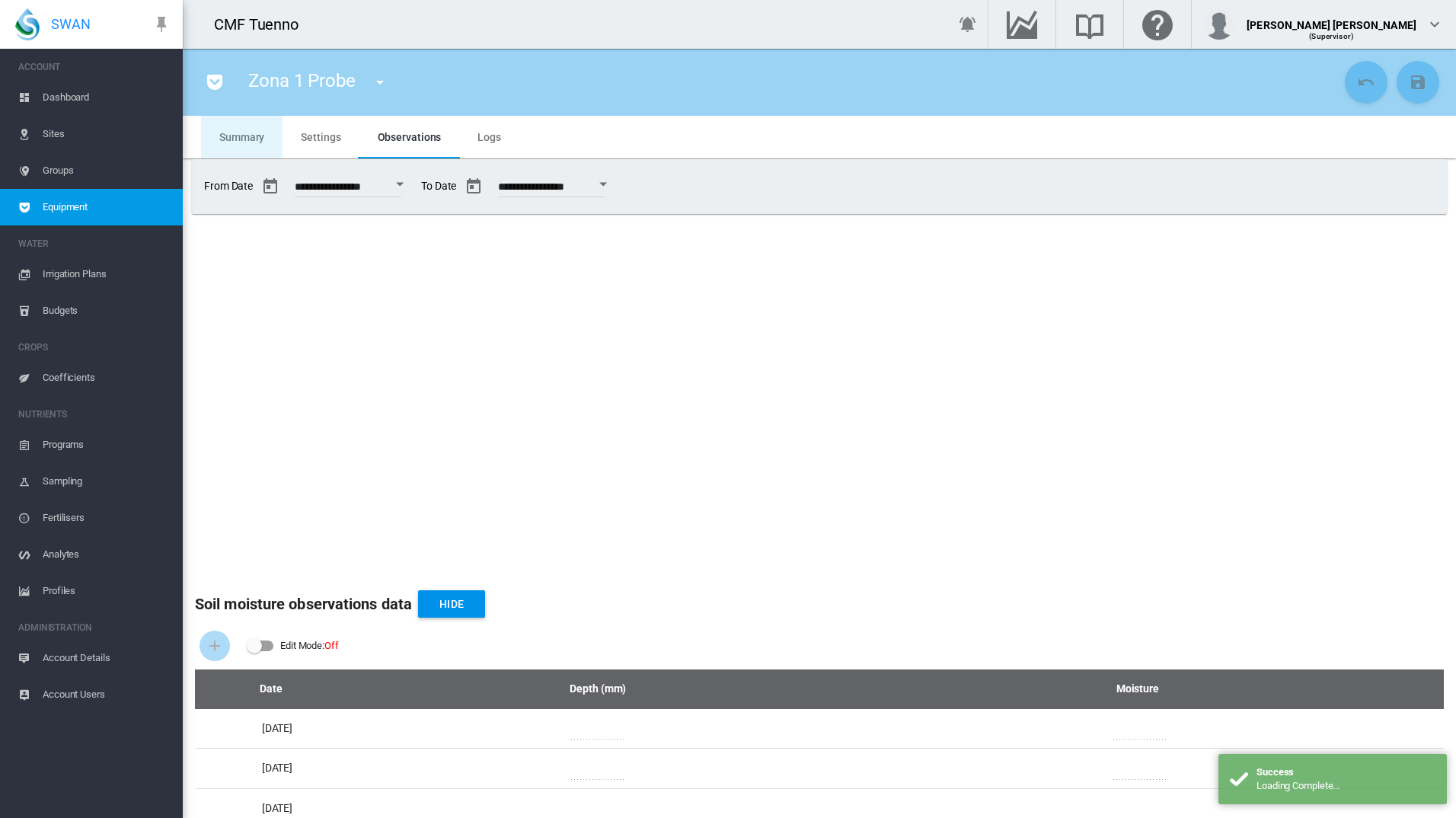
click at [248, 136] on span "Summary" at bounding box center [241, 136] width 45 height 12
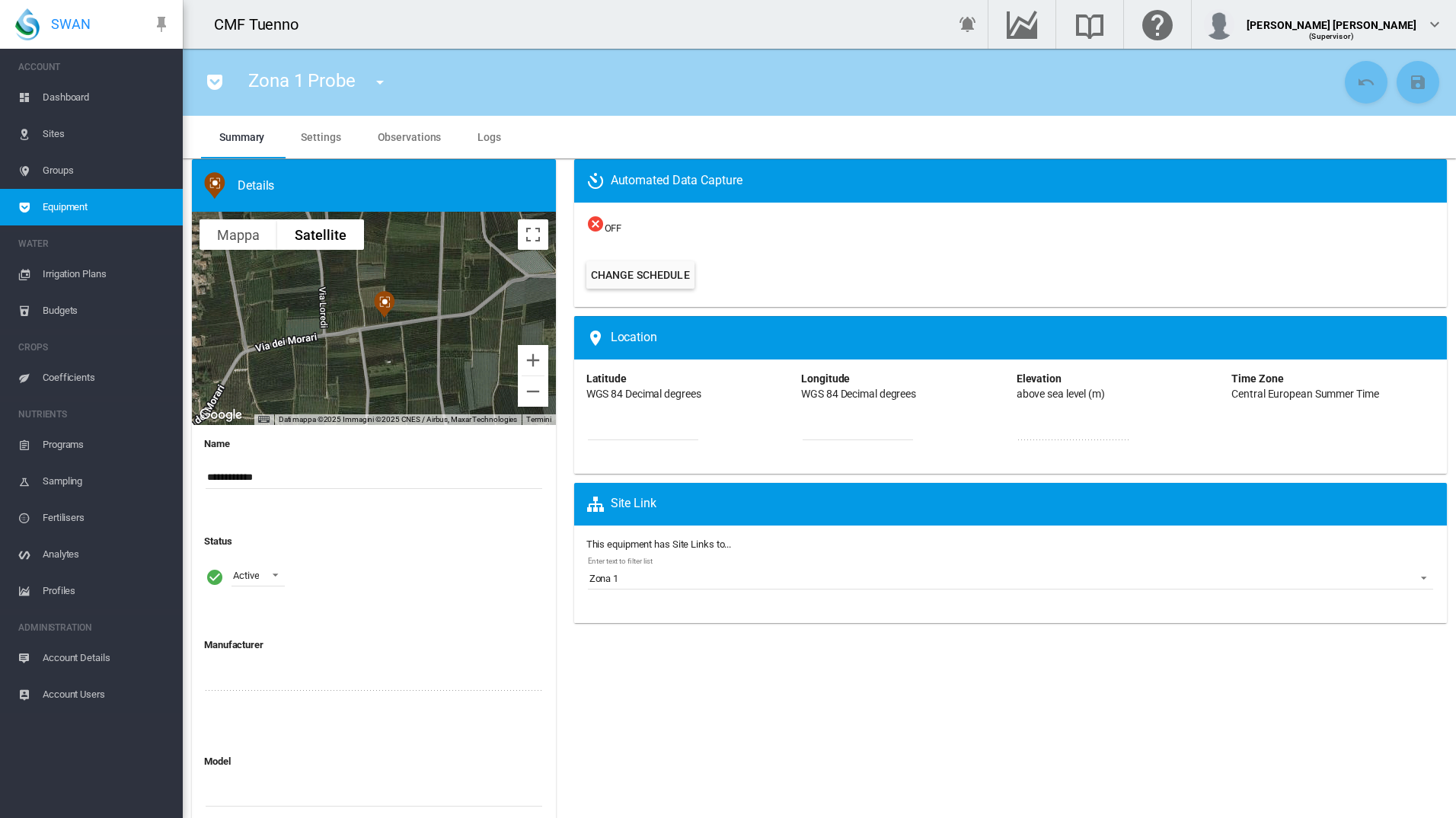
click at [321, 131] on span "Settings" at bounding box center [320, 136] width 39 height 12
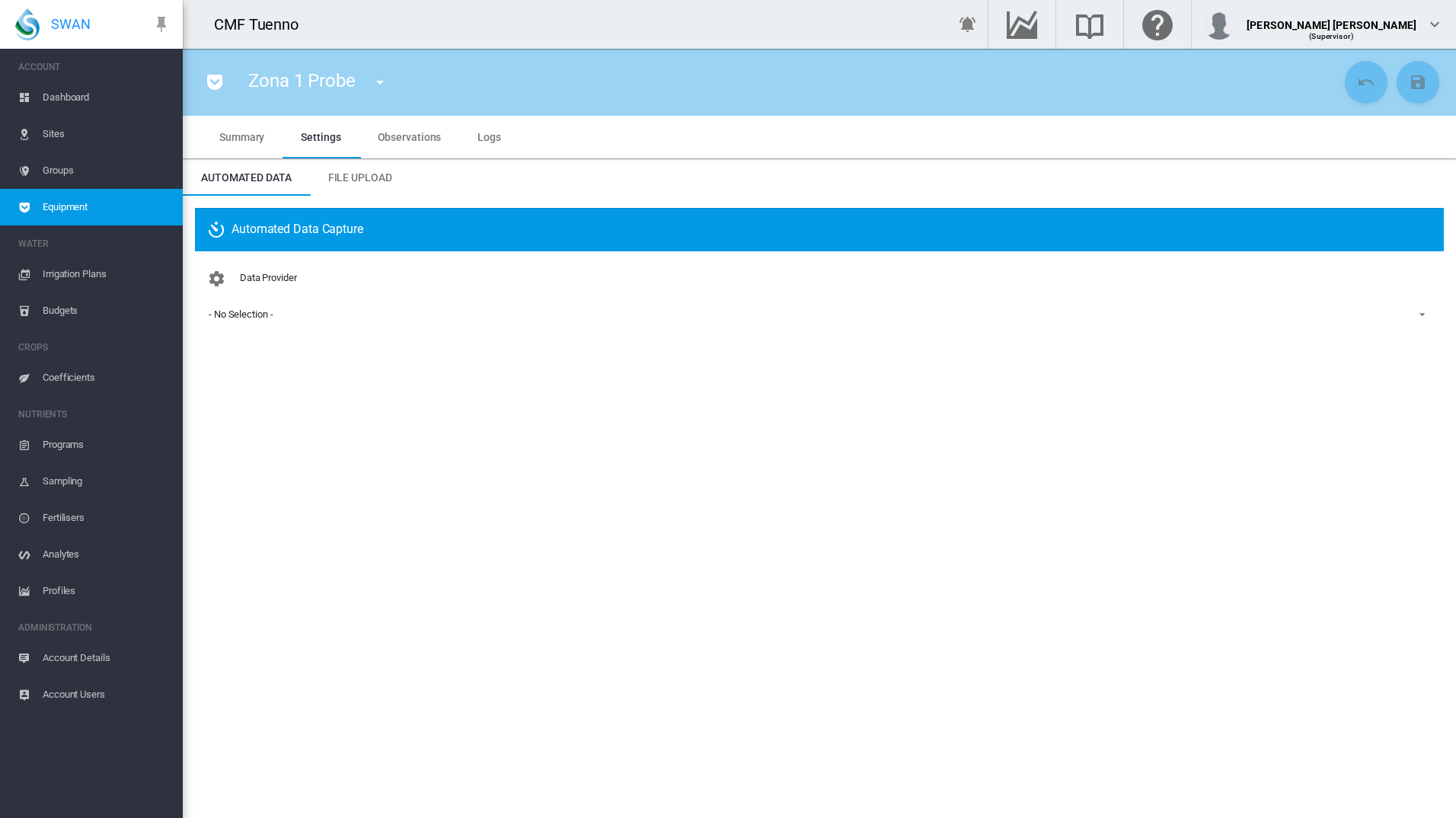
click at [397, 132] on span "Observations" at bounding box center [410, 136] width 64 height 12
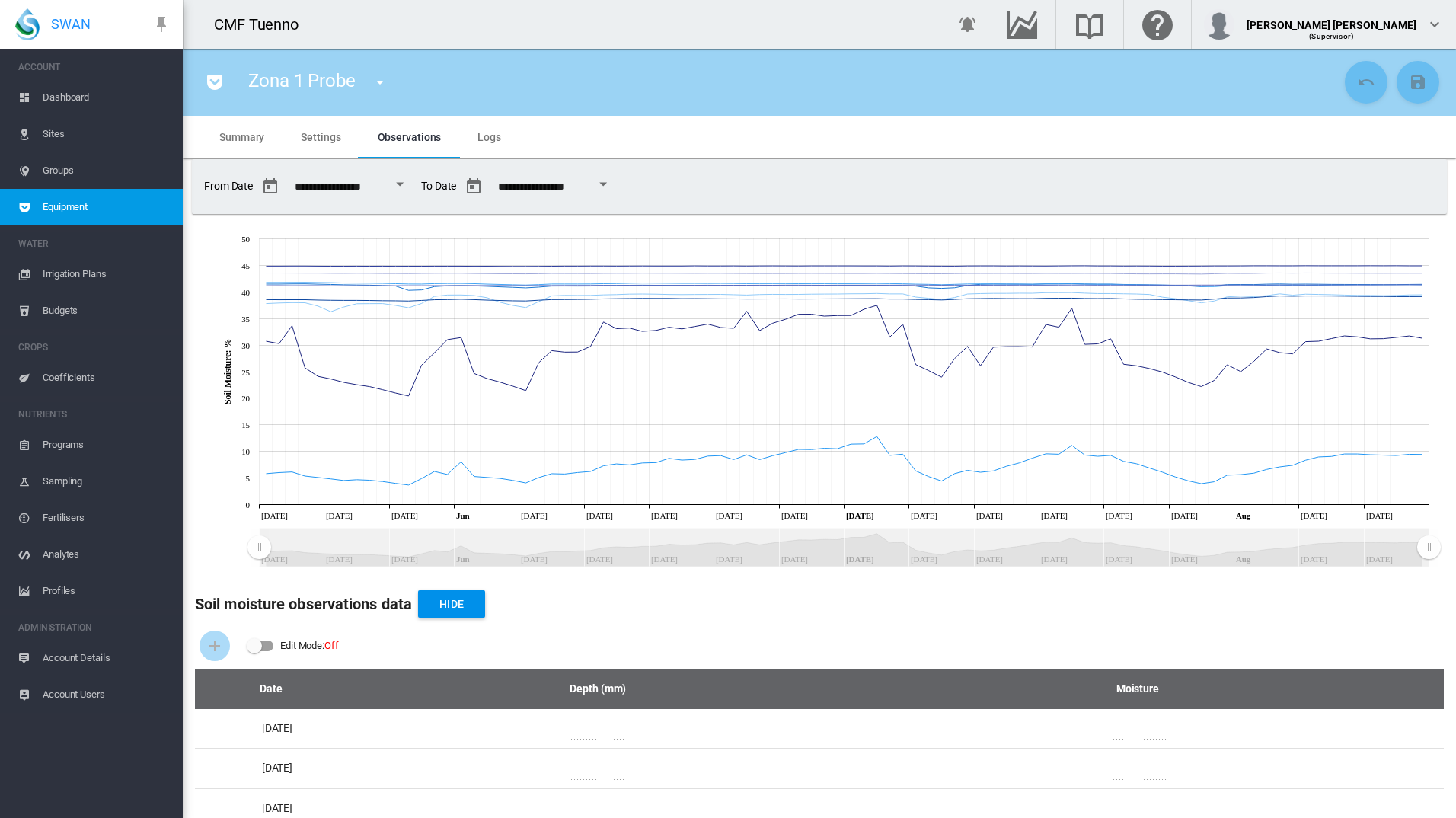
click at [63, 170] on span "Groups" at bounding box center [106, 170] width 128 height 37
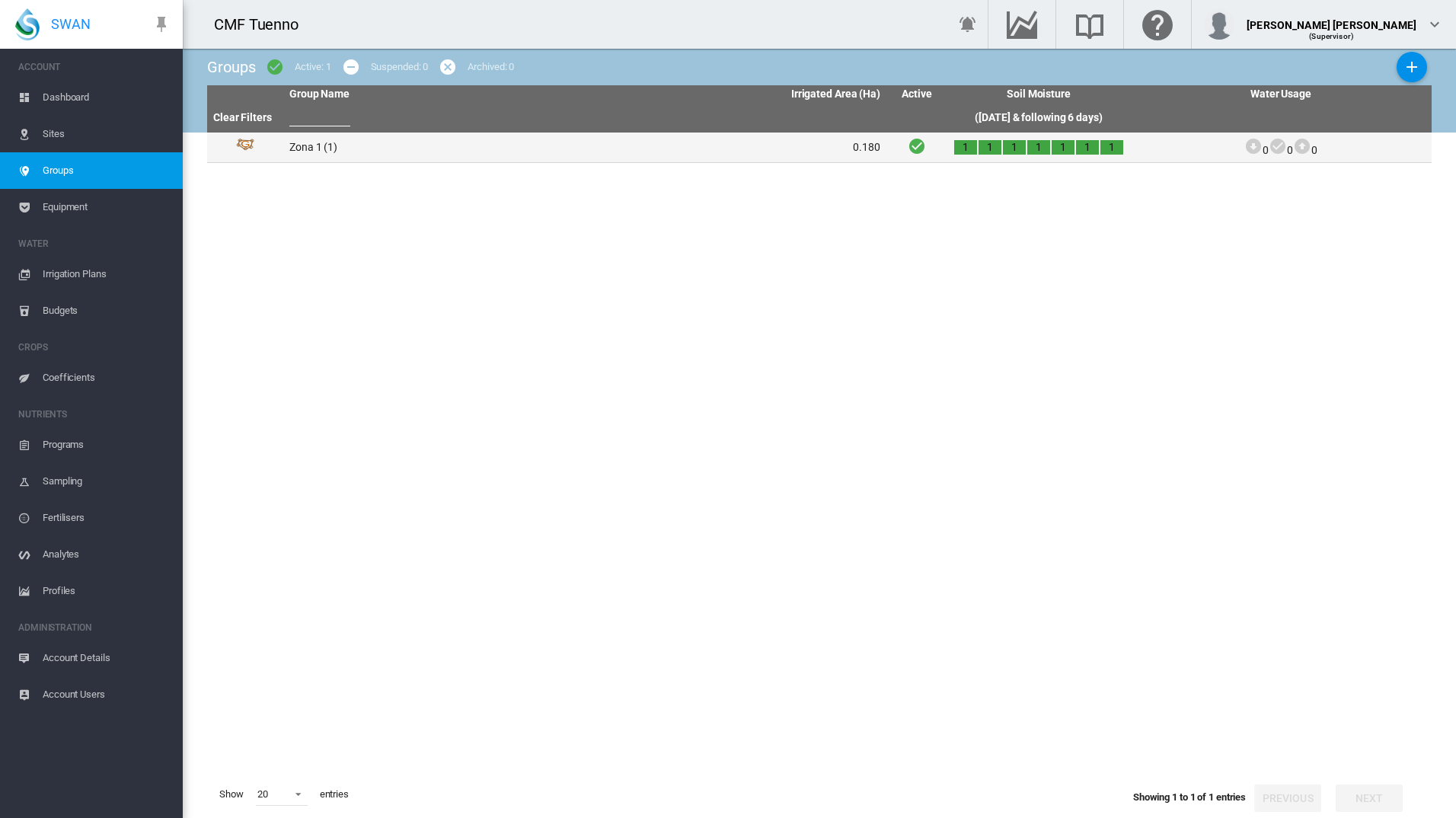
click at [316, 151] on td "Zona 1 (1)" at bounding box center [435, 147] width 302 height 30
click at [476, 156] on td "Zona 1 (1)" at bounding box center [435, 147] width 302 height 30
click at [56, 102] on span "Dashboard" at bounding box center [106, 97] width 128 height 37
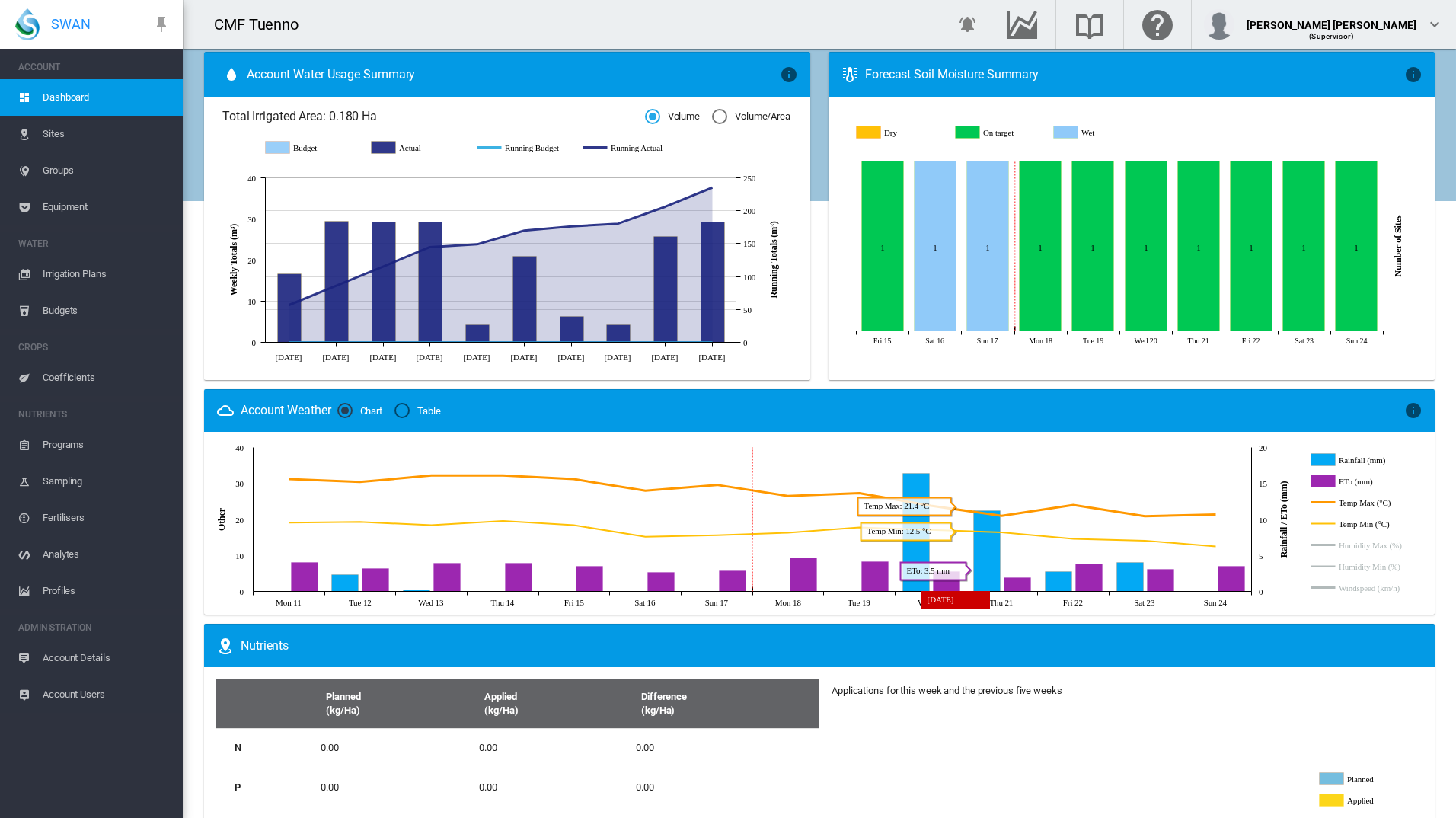
scroll to position [680, 0]
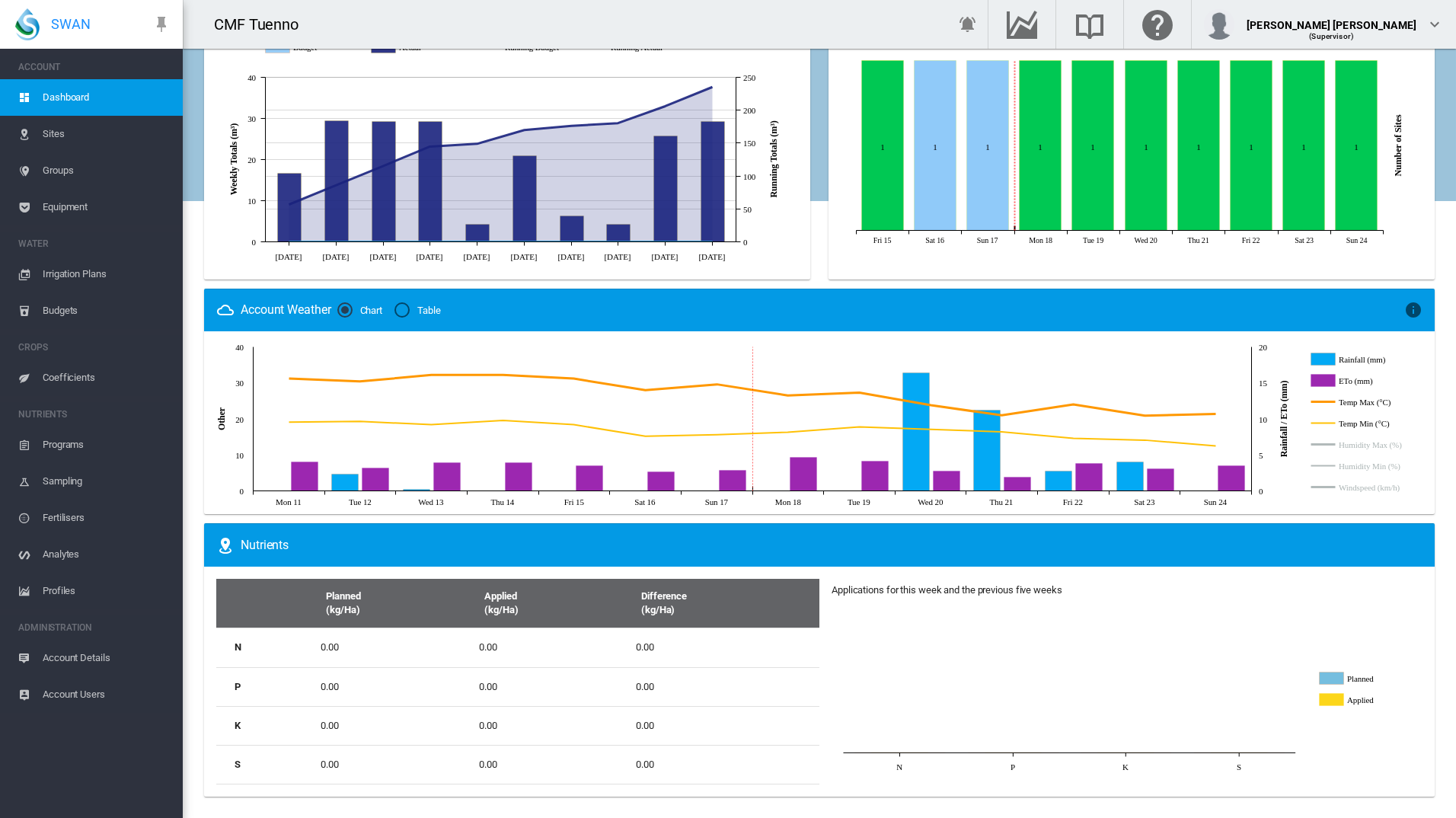
click at [67, 273] on span "Irrigation Plans" at bounding box center [106, 274] width 128 height 37
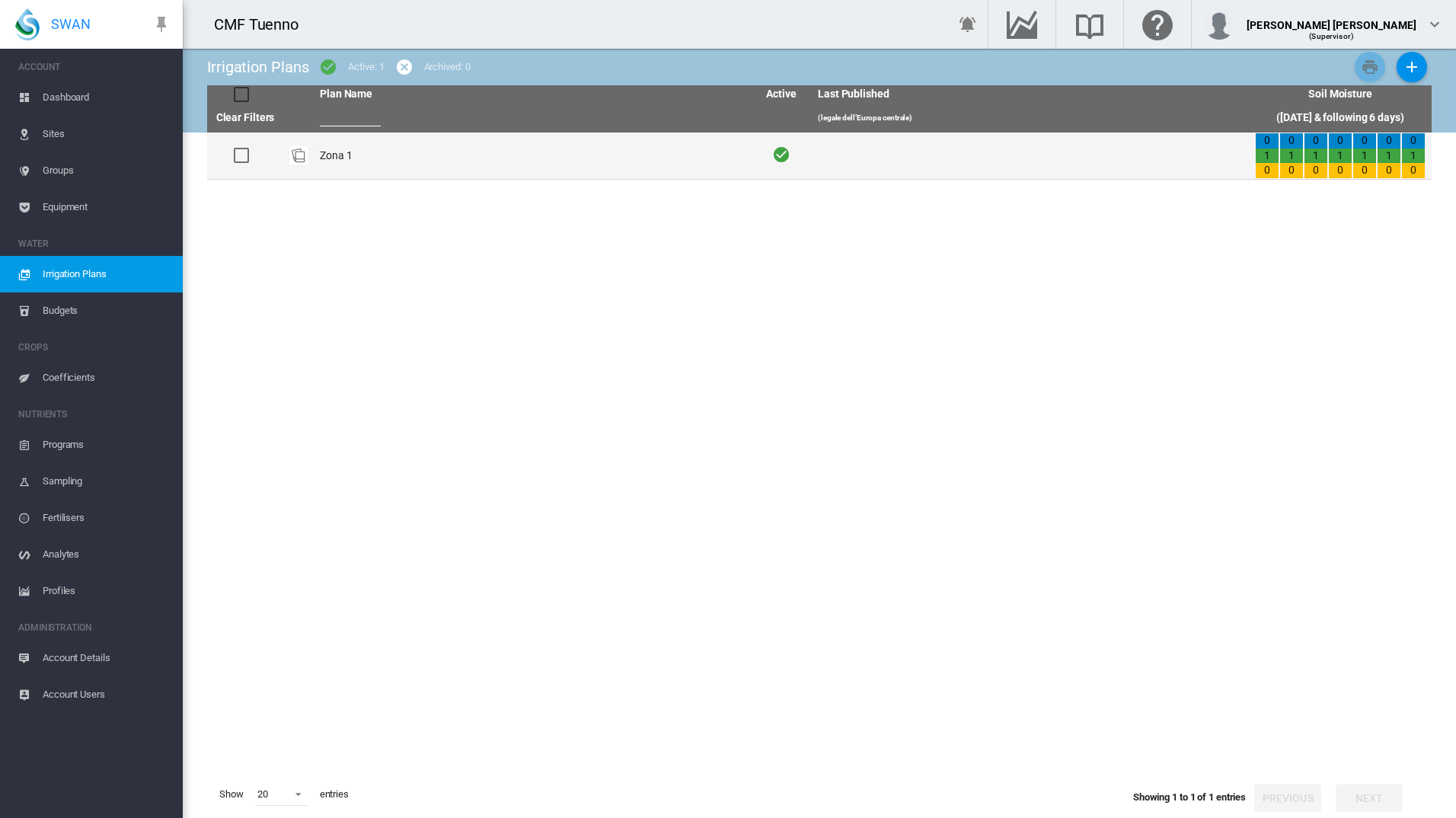
click at [338, 164] on td "Zona 1" at bounding box center [532, 156] width 438 height 46
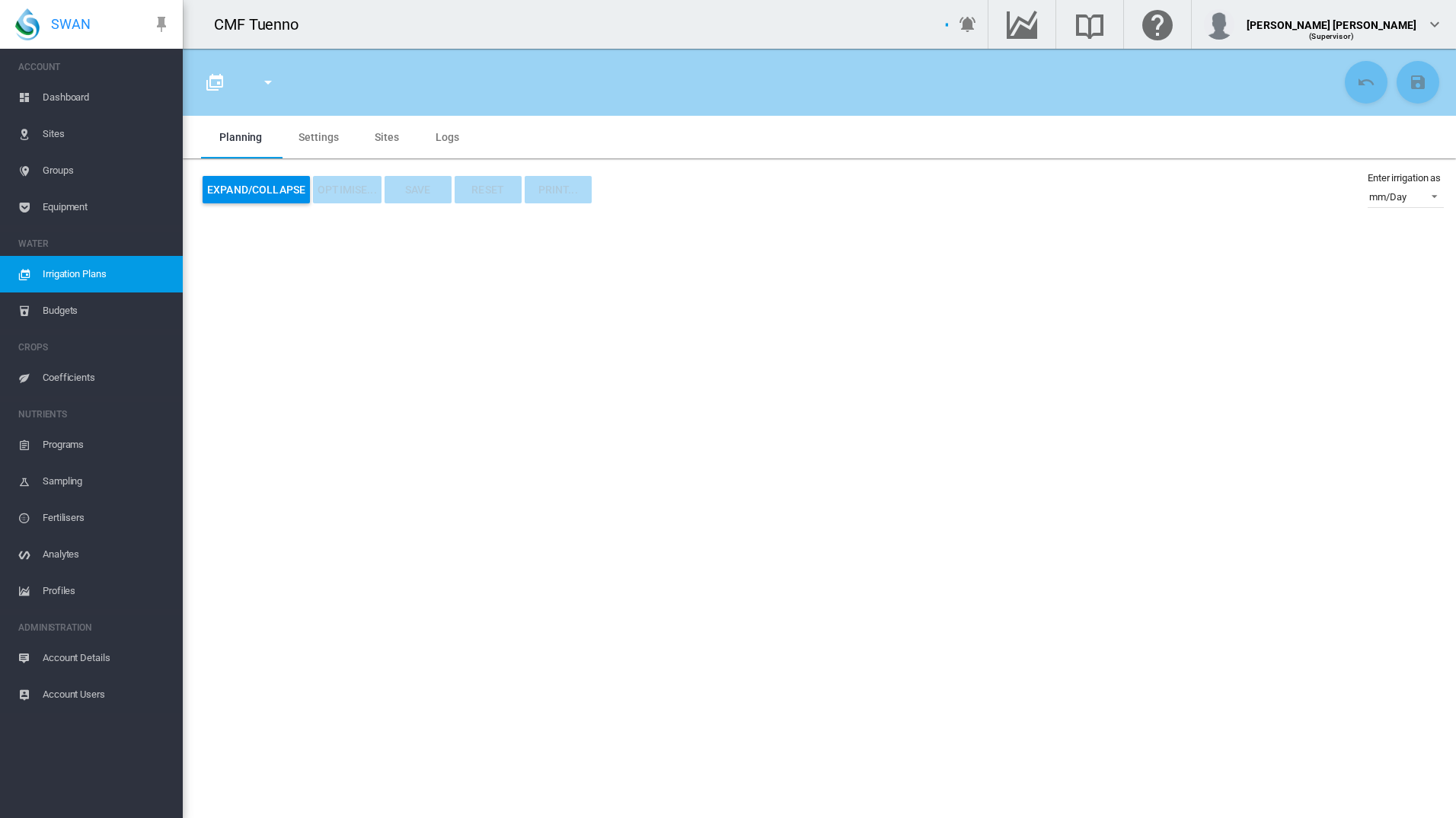
type input "******"
type input "*"
type input "**"
click at [320, 145] on div at bounding box center [728, 409] width 1456 height 818
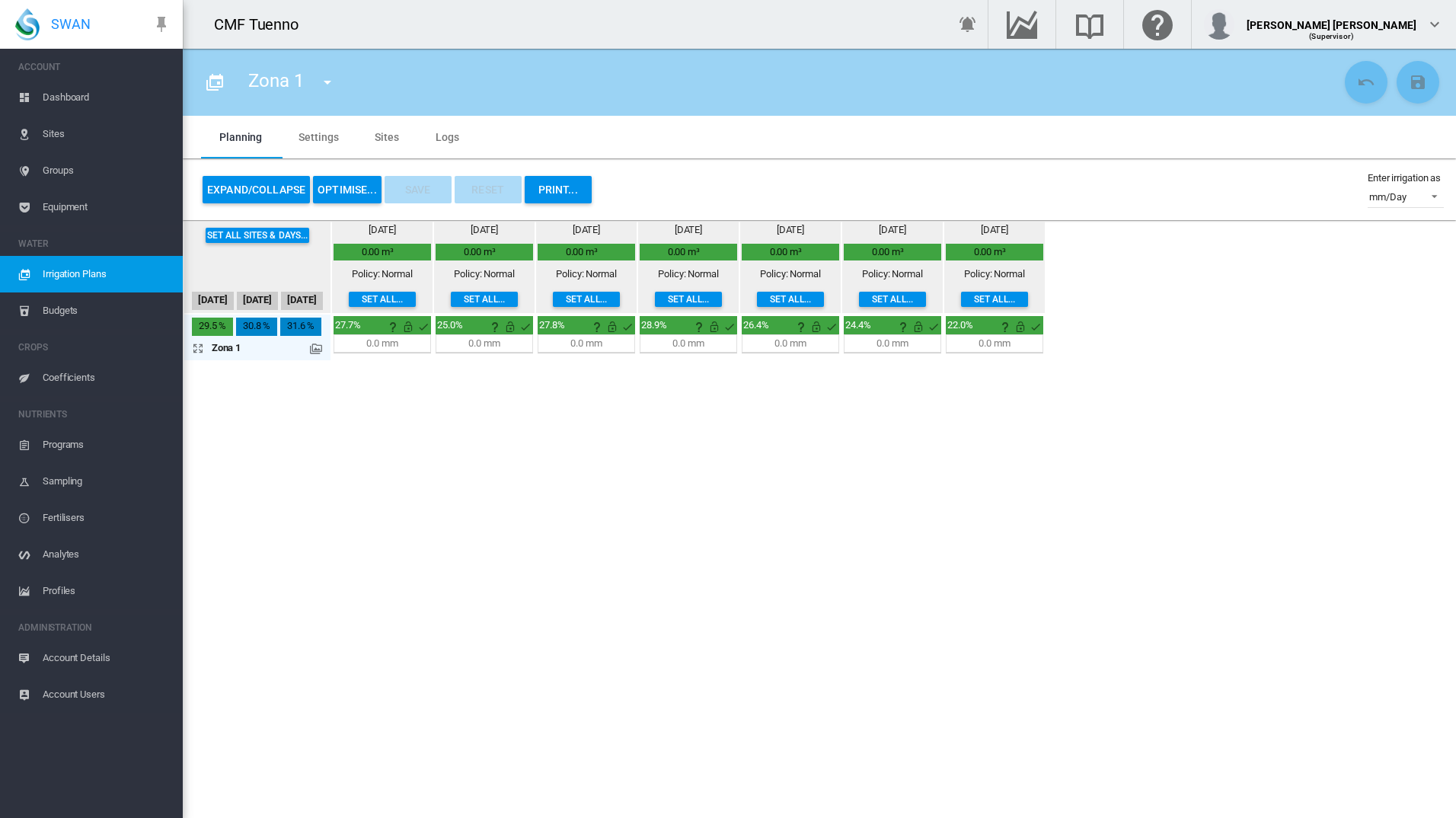
click at [316, 145] on md-tab-item "Settings" at bounding box center [317, 136] width 76 height 42
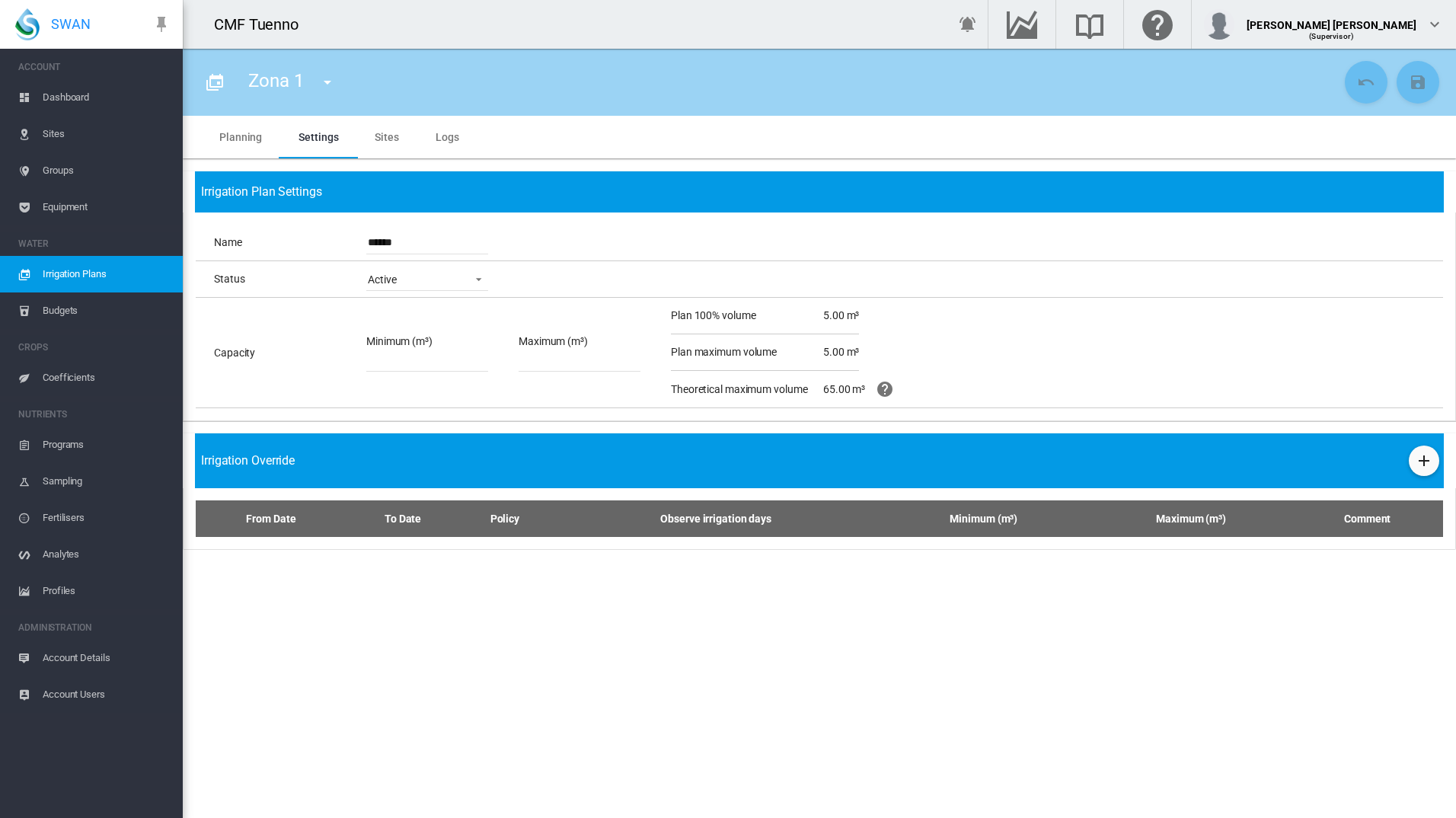
click at [382, 140] on md-tab-item "Sites" at bounding box center [387, 136] width 61 height 42
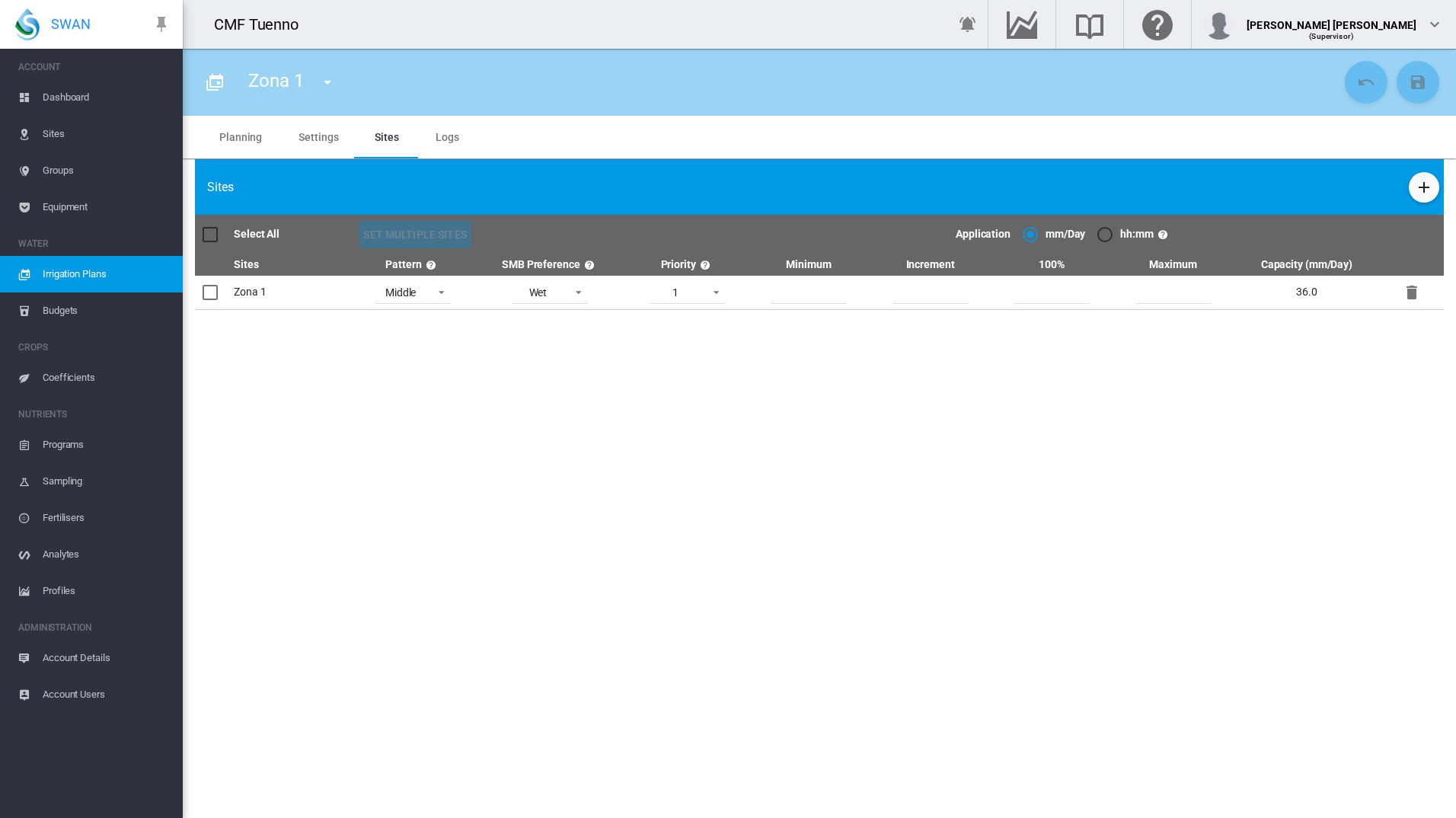
click at [247, 290] on td "Zona 1" at bounding box center [292, 293] width 119 height 35
click at [214, 295] on div at bounding box center [211, 292] width 15 height 15
click at [443, 143] on md-tab-item "Logs" at bounding box center [447, 136] width 61 height 42
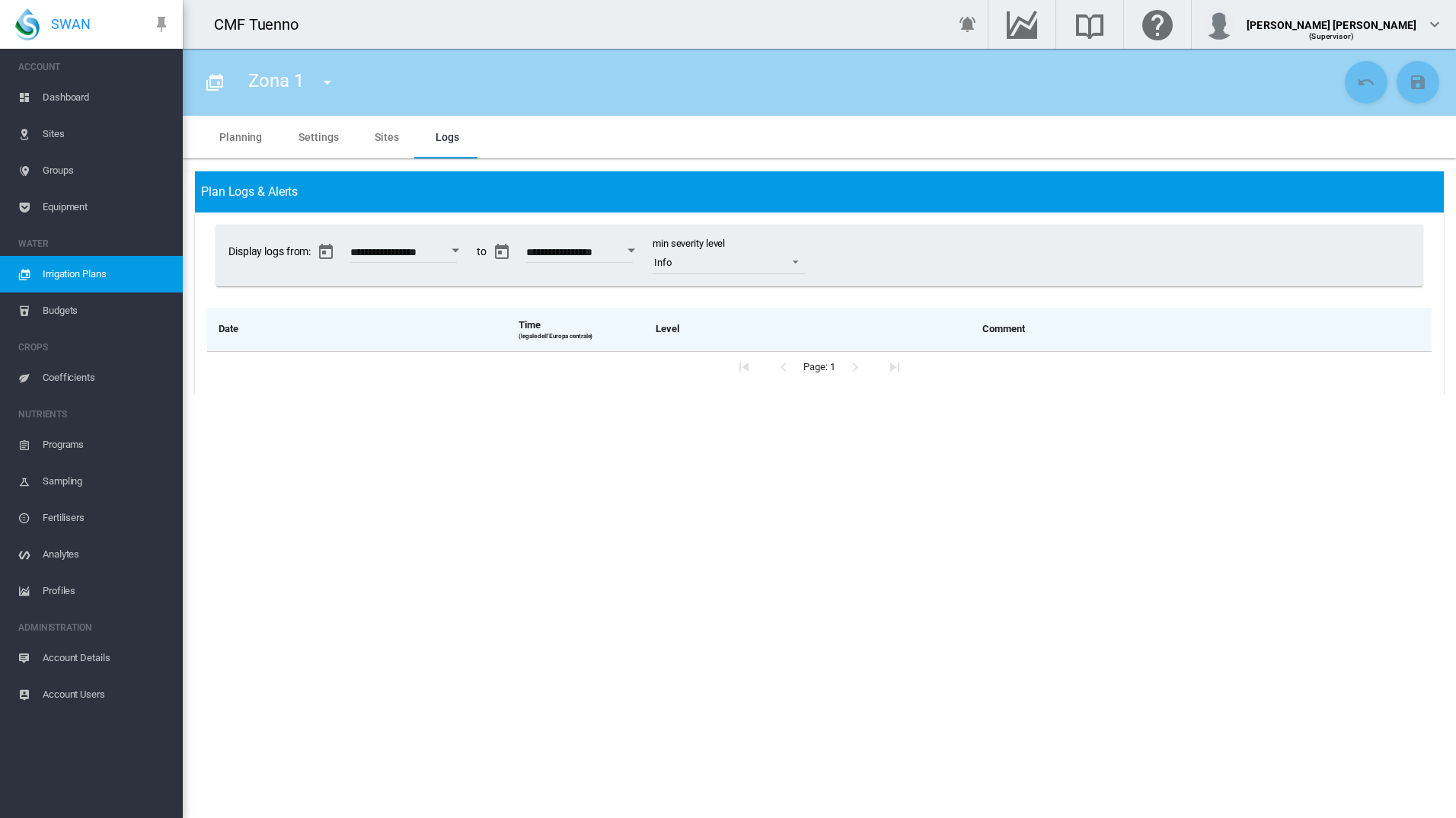
click at [220, 141] on md-tab-item "Planning" at bounding box center [240, 136] width 79 height 42
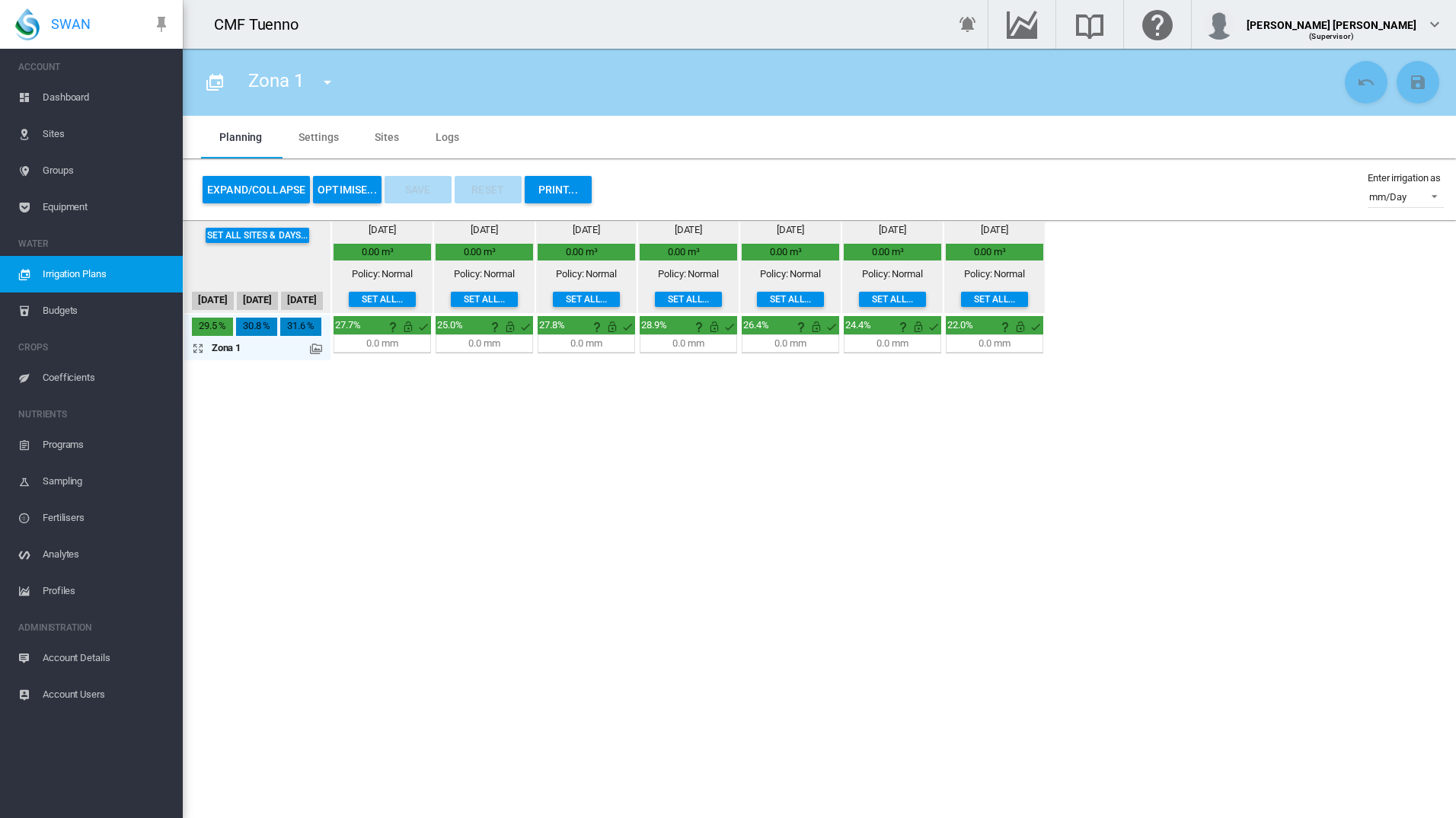
click at [70, 171] on span "Groups" at bounding box center [106, 170] width 128 height 37
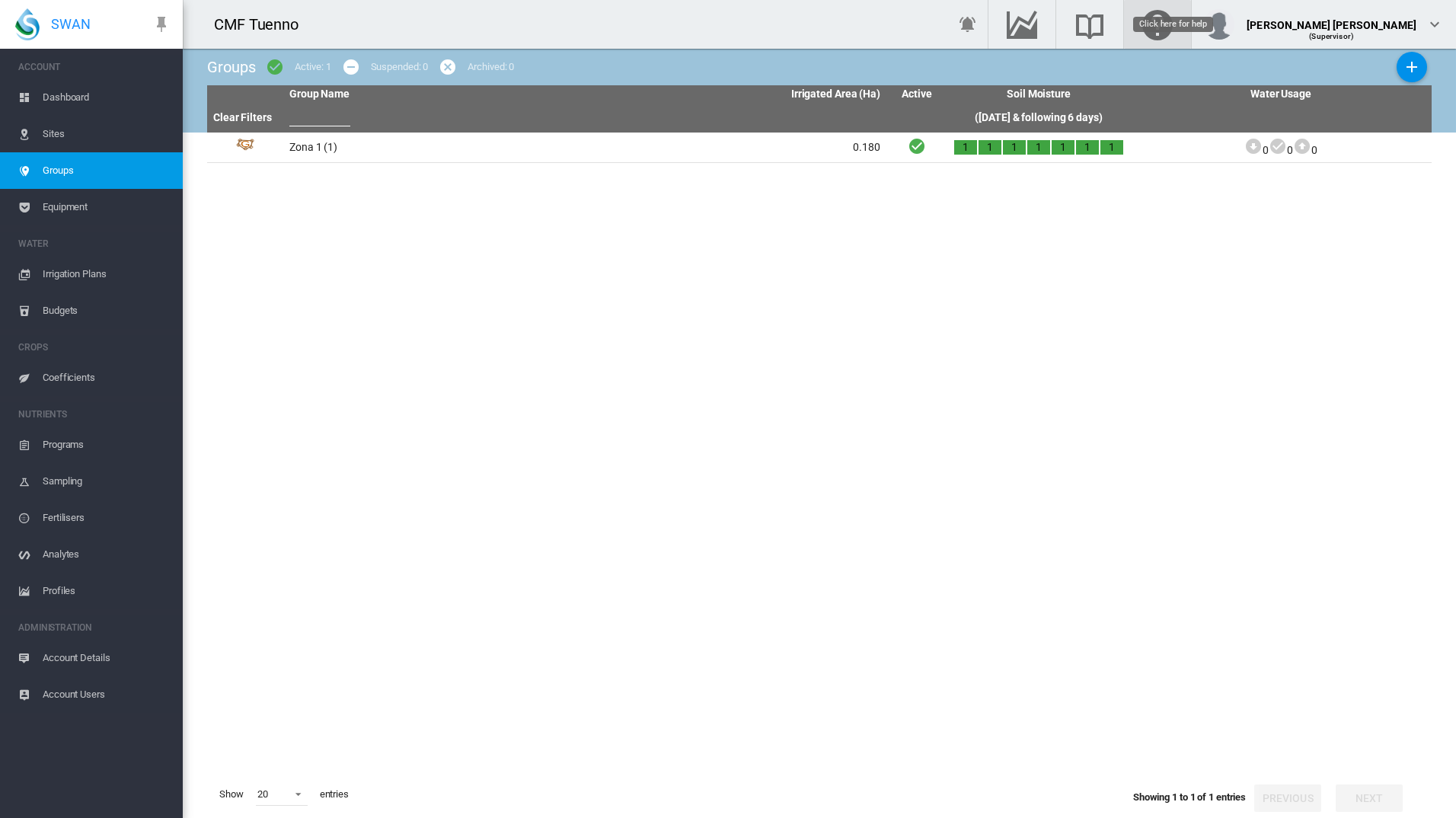
click at [1176, 30] on md-icon "Click here for help" at bounding box center [1158, 24] width 37 height 18
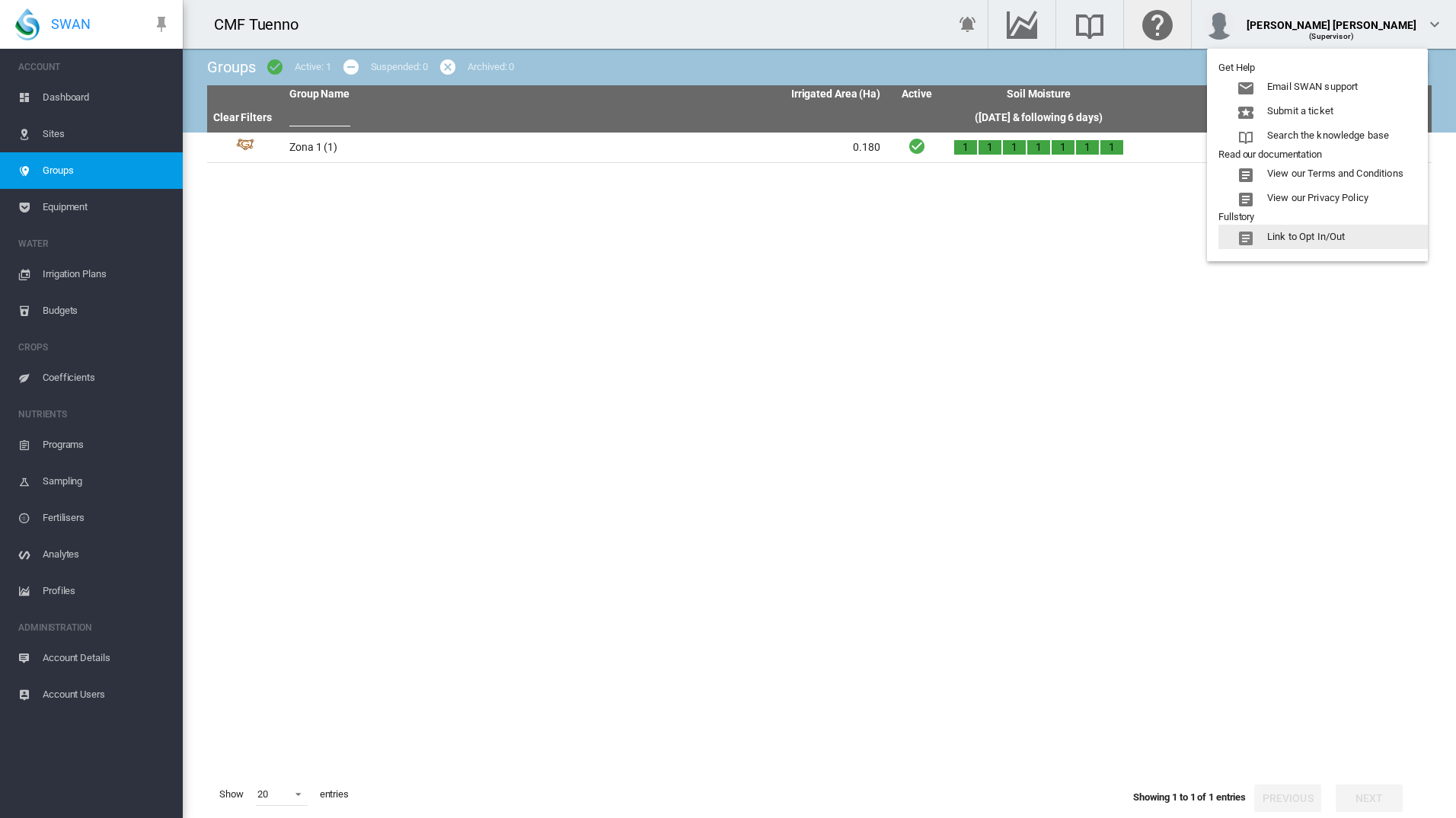
click at [57, 26] on md-backdrop at bounding box center [728, 409] width 1456 height 818
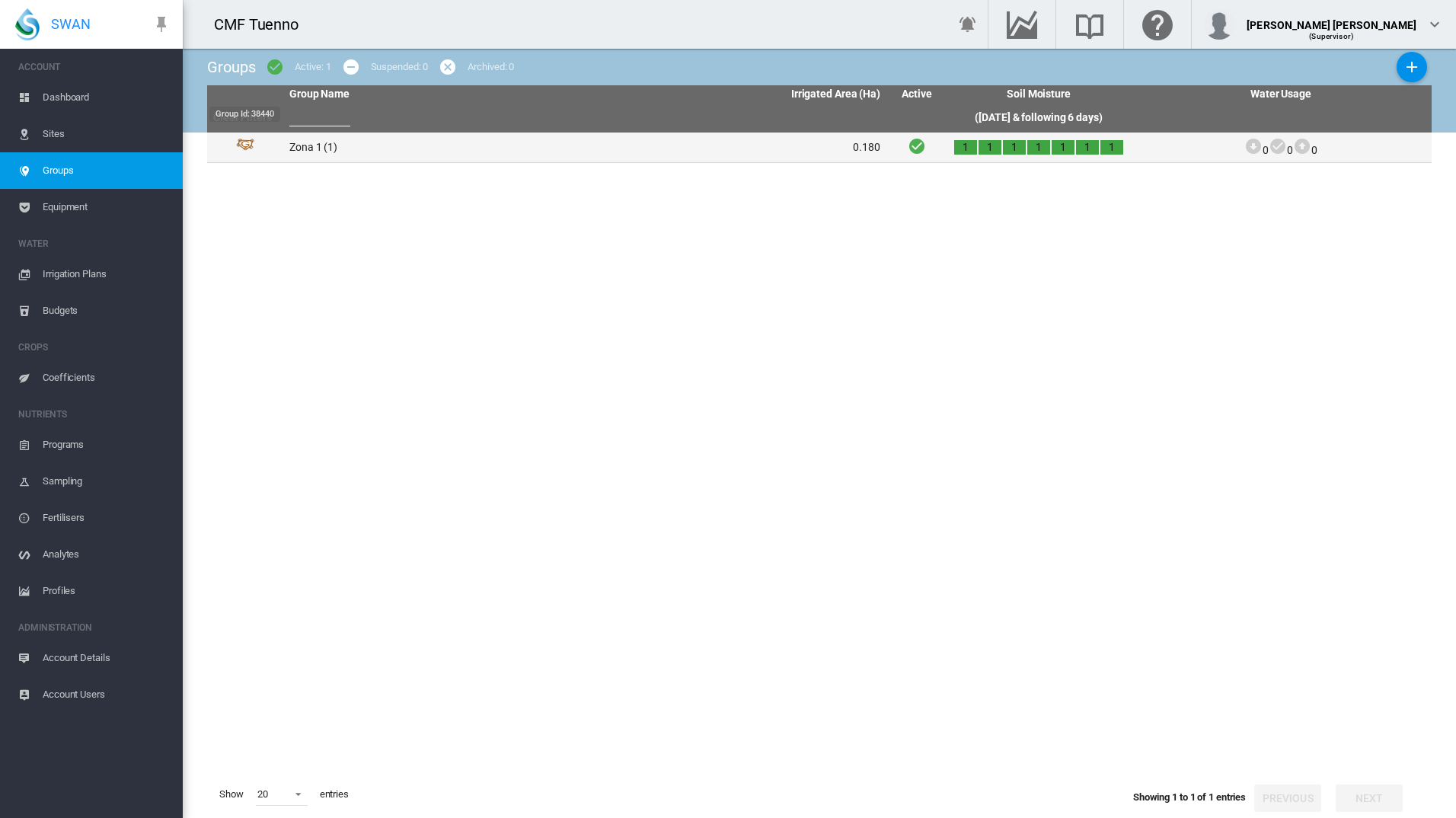
click at [281, 147] on td "Group Id: 38440" at bounding box center [244, 147] width 76 height 30
click at [238, 141] on img "Group Id: 38440" at bounding box center [245, 147] width 18 height 18
click at [335, 141] on td "Zona 1 (1)" at bounding box center [435, 147] width 302 height 30
click at [265, 115] on link "Clear Filters" at bounding box center [242, 117] width 59 height 12
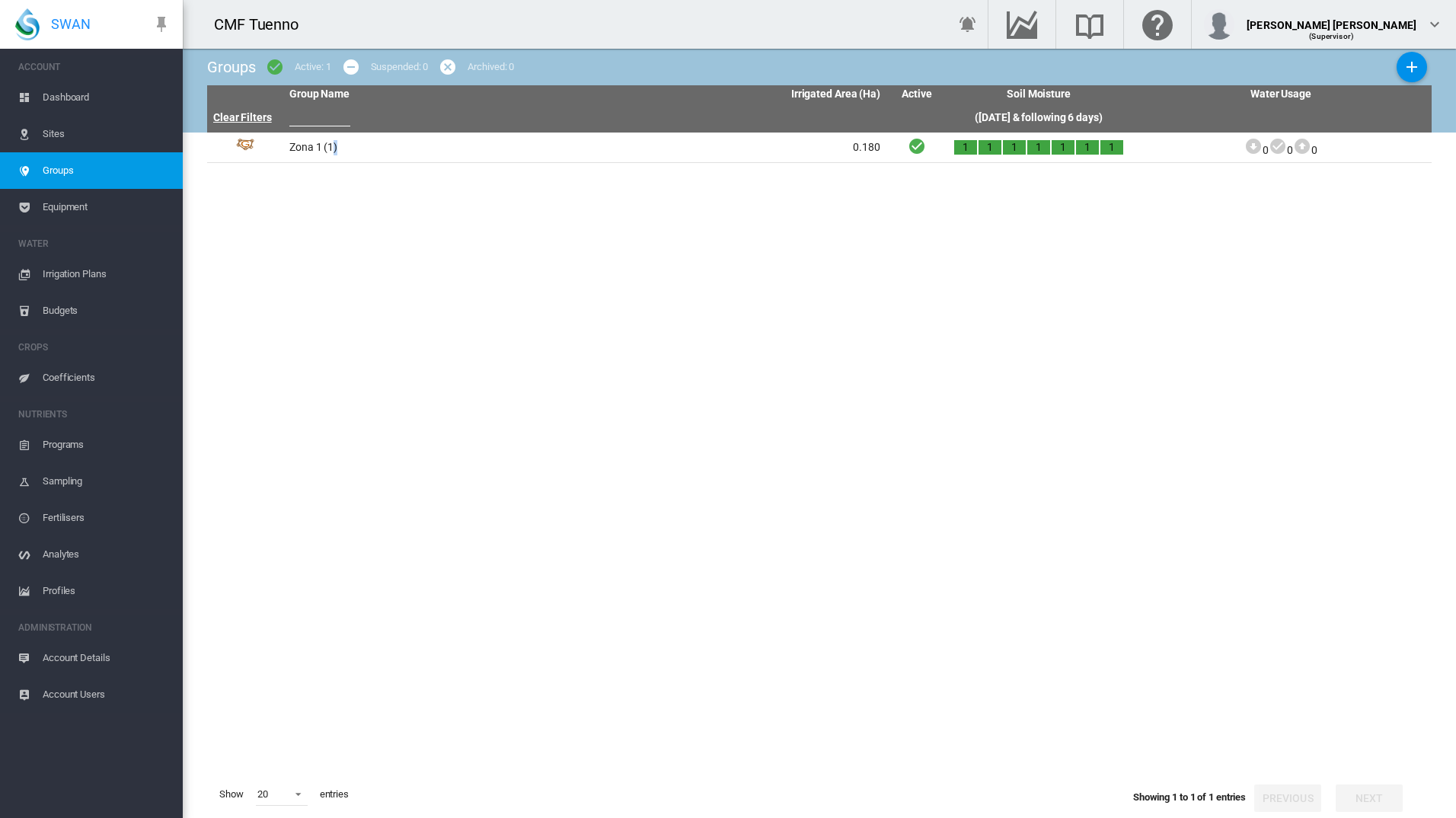
click at [240, 118] on link "Clear Filters" at bounding box center [242, 117] width 59 height 12
drag, startPoint x: 758, startPoint y: 229, endPoint x: 770, endPoint y: 222, distance: 13.9
click at [759, 229] on tbody "Zona 1 (1) 0.180 1 1 1 1 1 1 1" at bounding box center [819, 452] width 1225 height 638
click at [964, 144] on div "1" at bounding box center [966, 148] width 23 height 15
click at [916, 147] on icon "Active" at bounding box center [916, 146] width 18 height 19
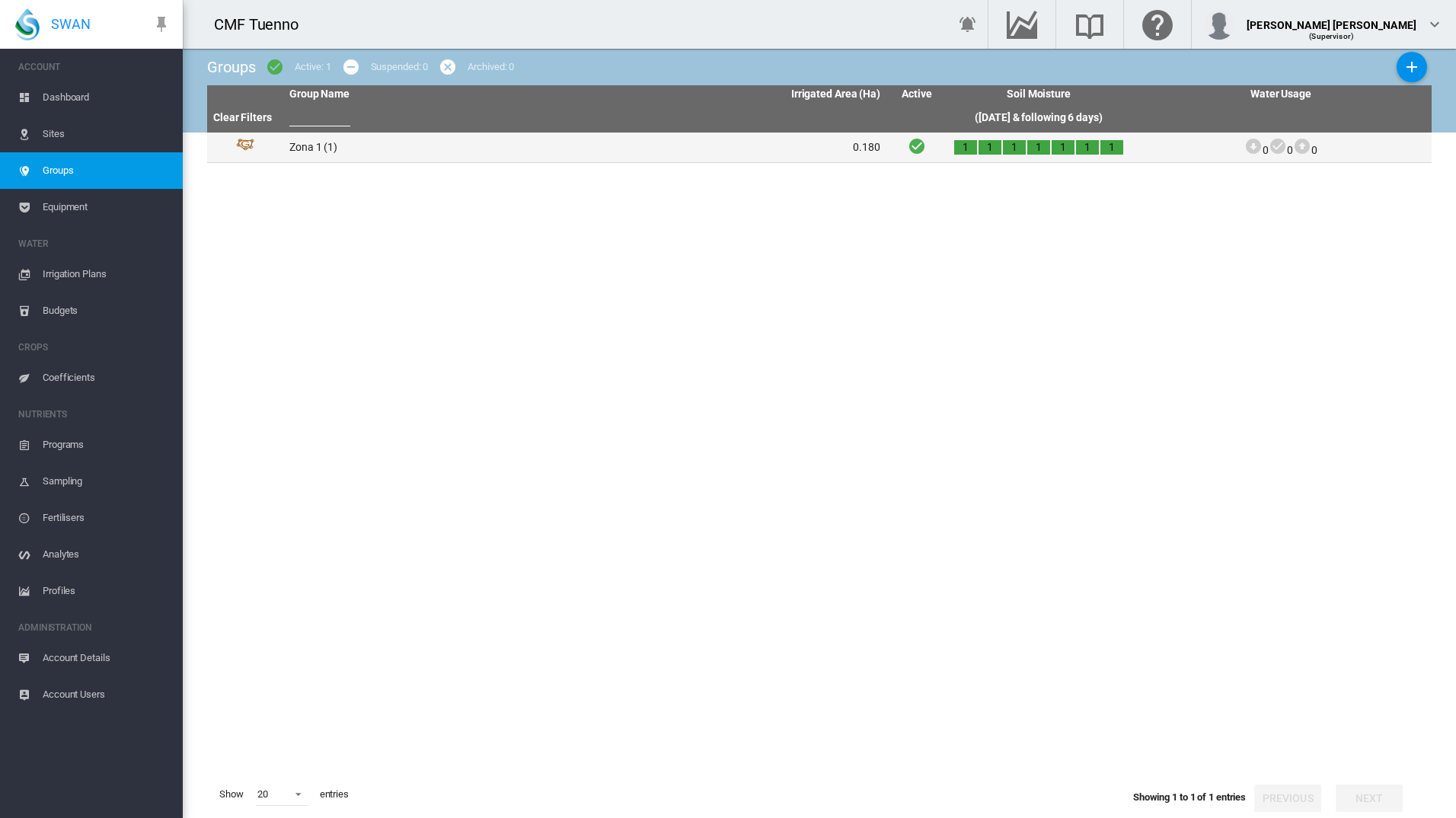
click at [857, 150] on span "0.180" at bounding box center [866, 147] width 28 height 12
click at [679, 156] on td "0.180" at bounding box center [736, 147] width 302 height 30
click at [449, 154] on td "Zona 1 (1)" at bounding box center [435, 147] width 302 height 30
click at [57, 136] on span "Sites" at bounding box center [106, 134] width 128 height 37
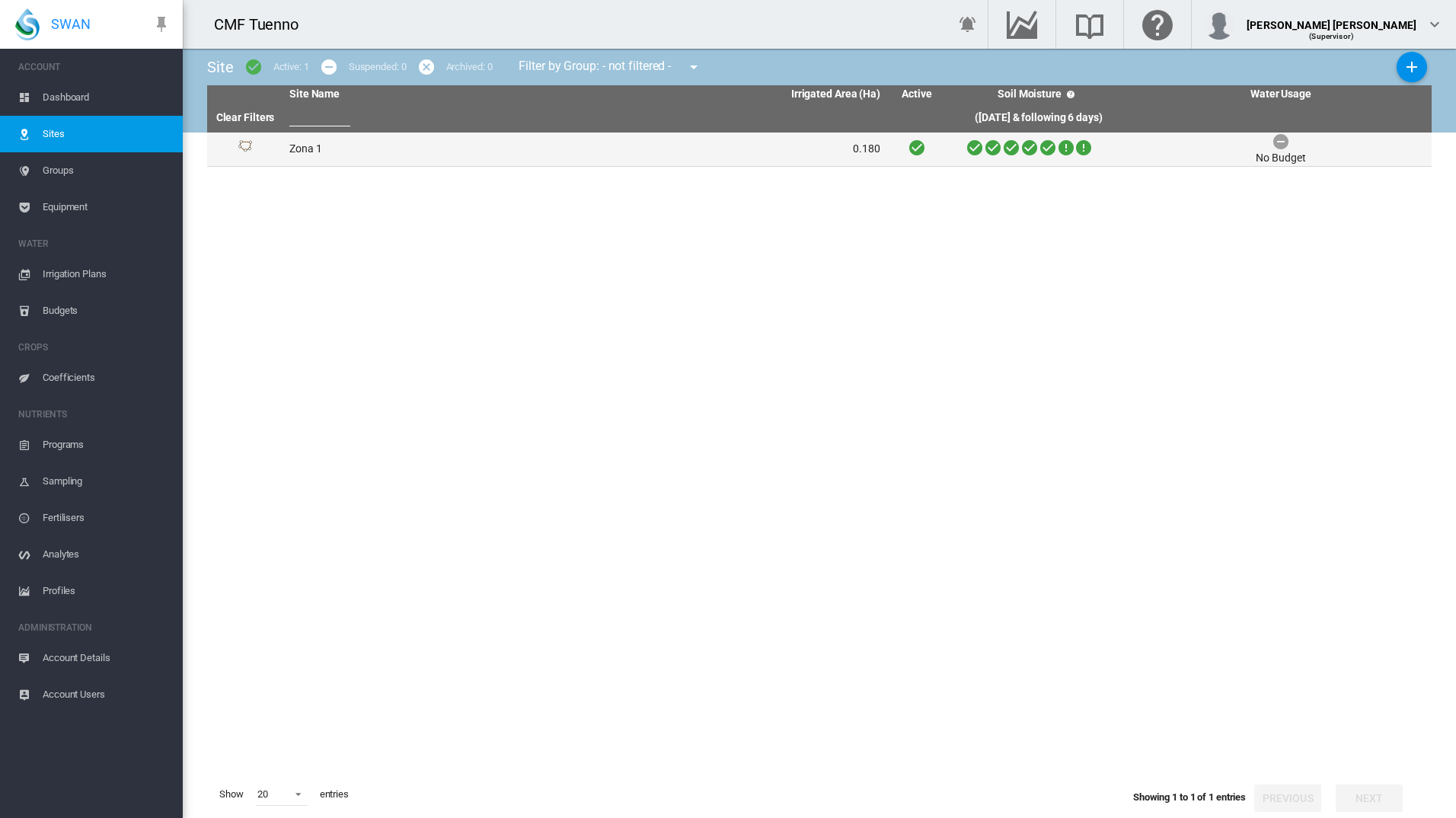
click at [311, 156] on td "Zona 1" at bounding box center [435, 149] width 302 height 34
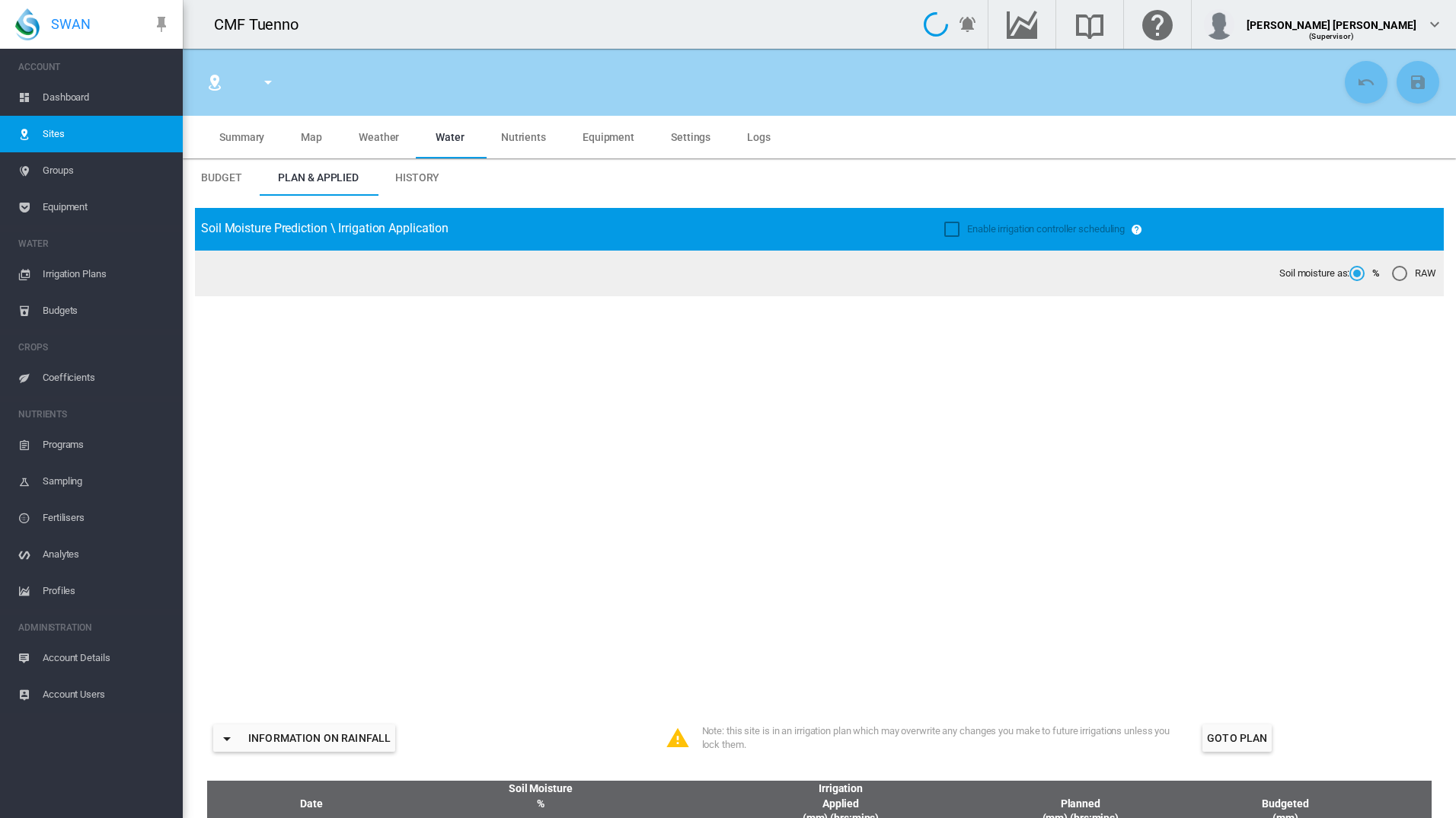
type input "******"
type input "*****"
type input "********"
type input "***"
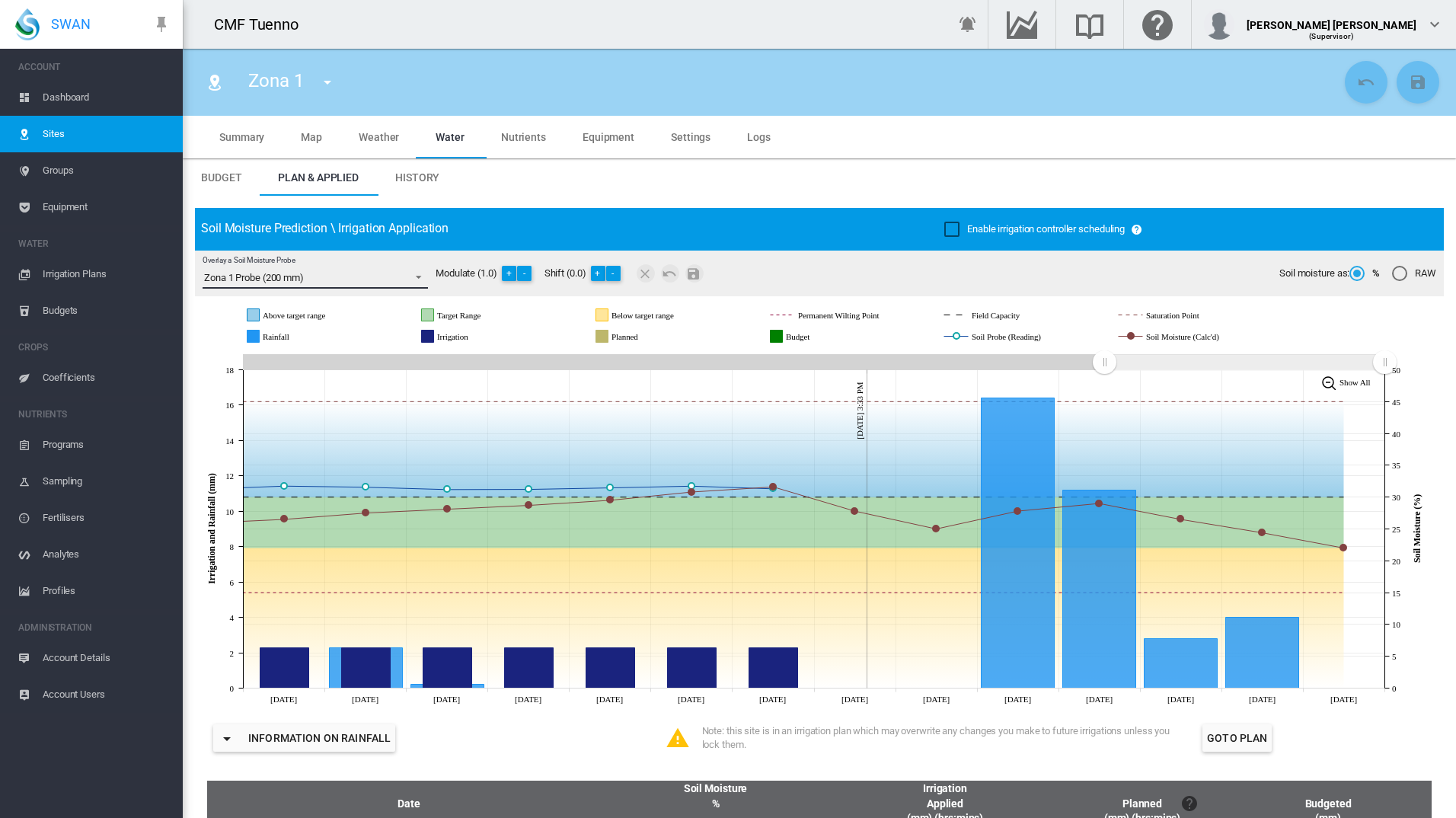
click at [412, 281] on span "Overlay a Soil Moisture Probe: \a Zona 1 Probe (200 mm)\a" at bounding box center [414, 276] width 18 height 13
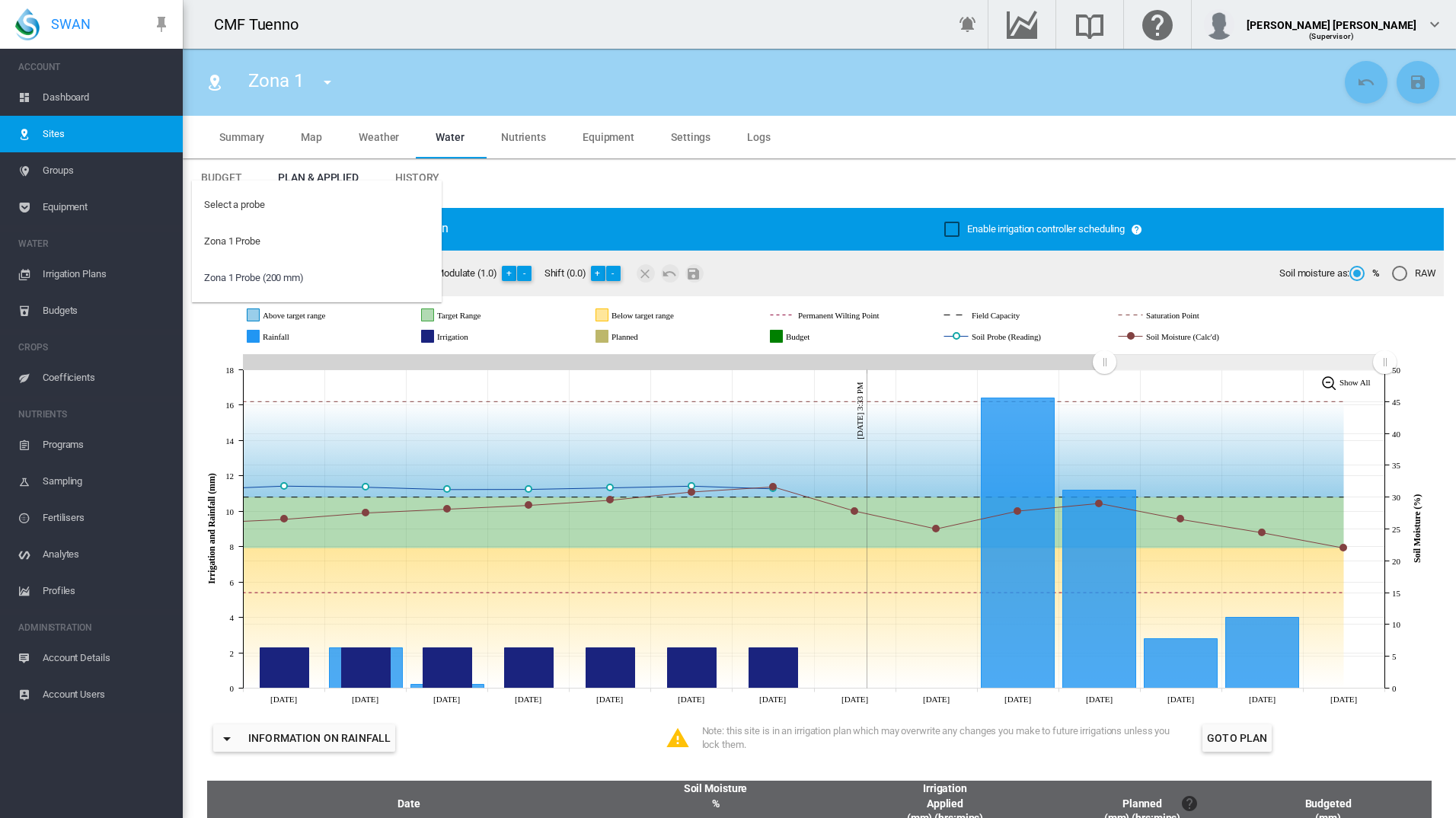
click at [589, 211] on md-backdrop at bounding box center [728, 409] width 1456 height 818
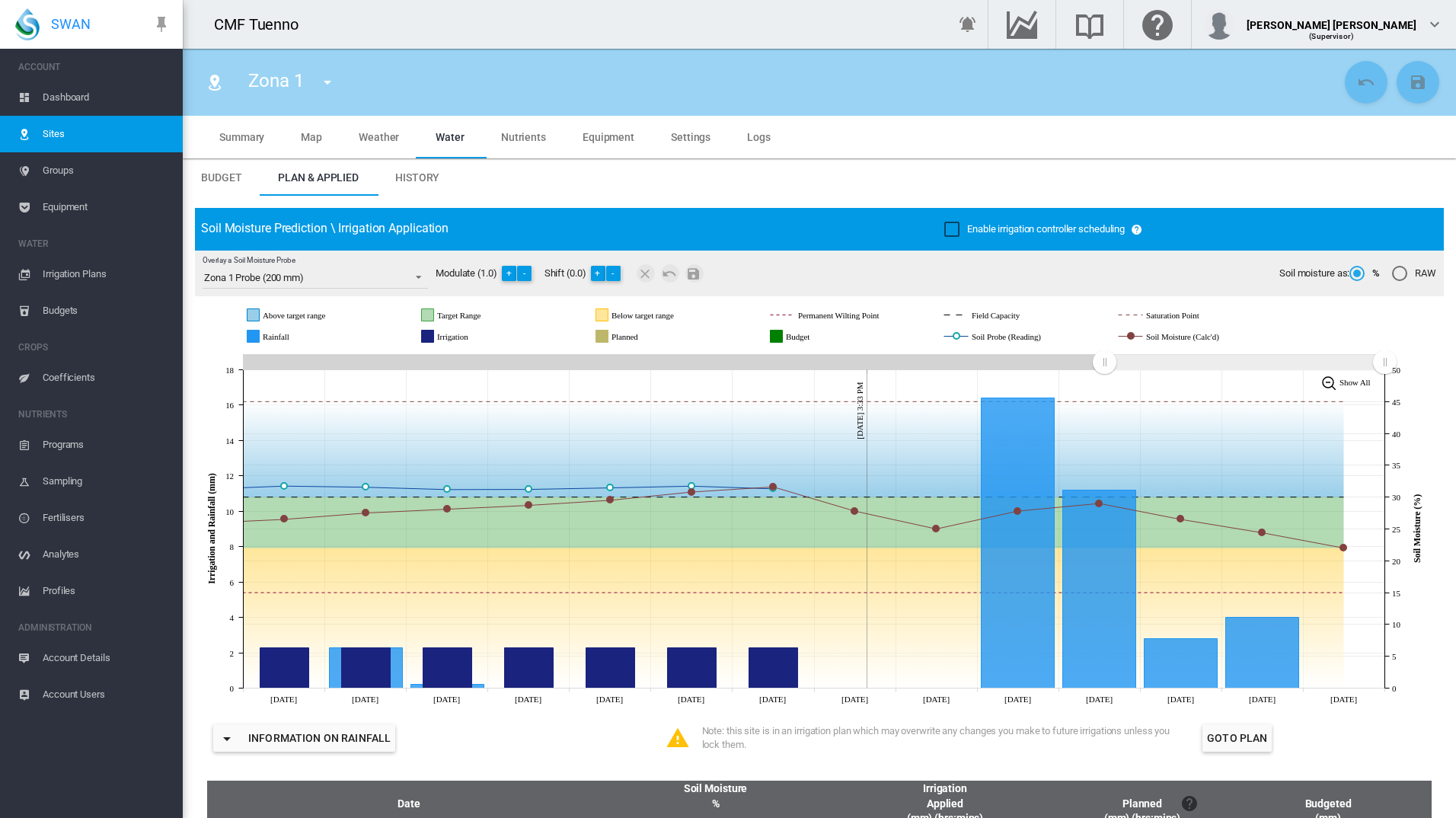
click at [415, 180] on span "History" at bounding box center [417, 177] width 44 height 12
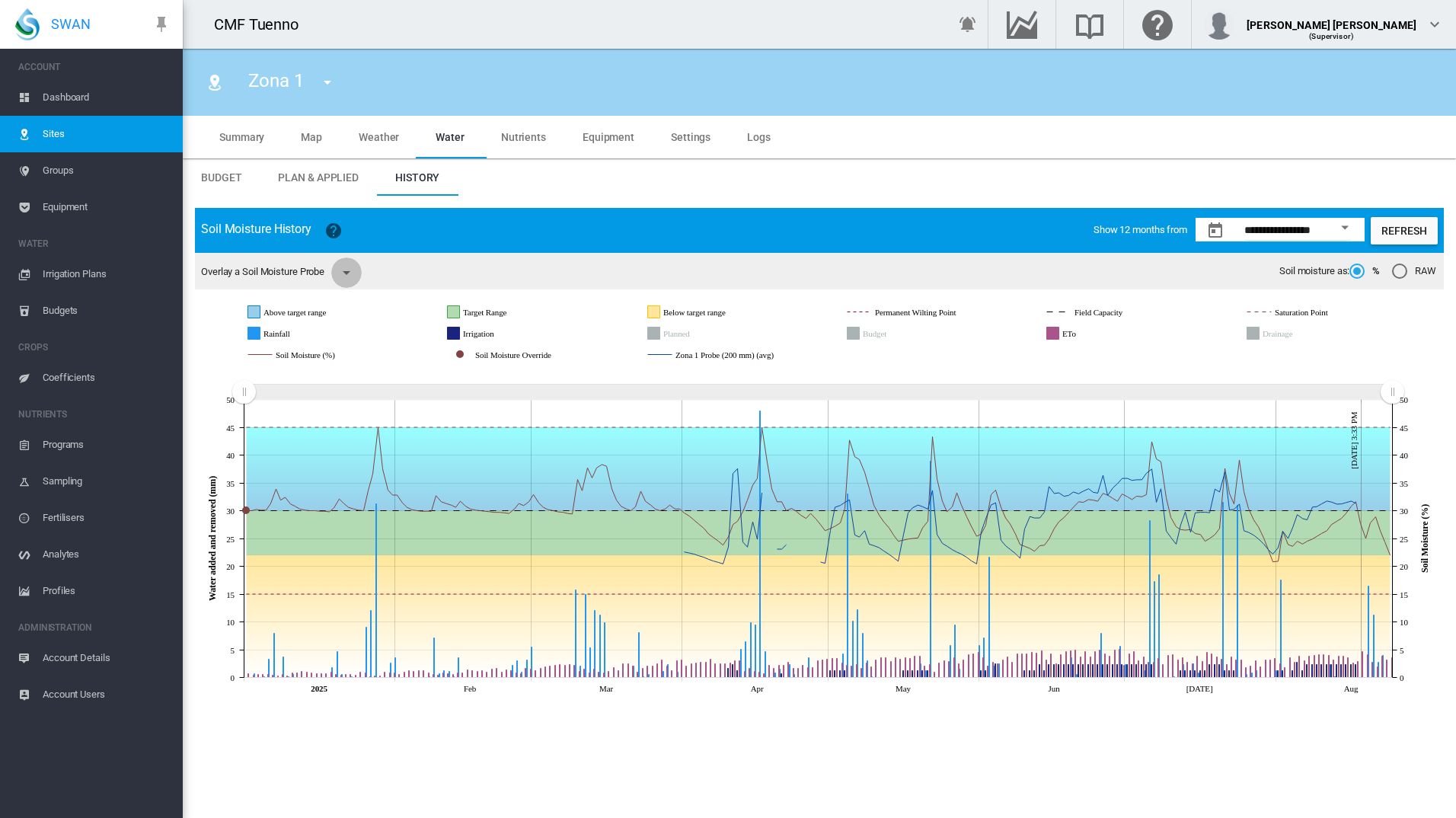
click at [350, 273] on md-icon "icon-menu-down" at bounding box center [346, 272] width 18 height 18
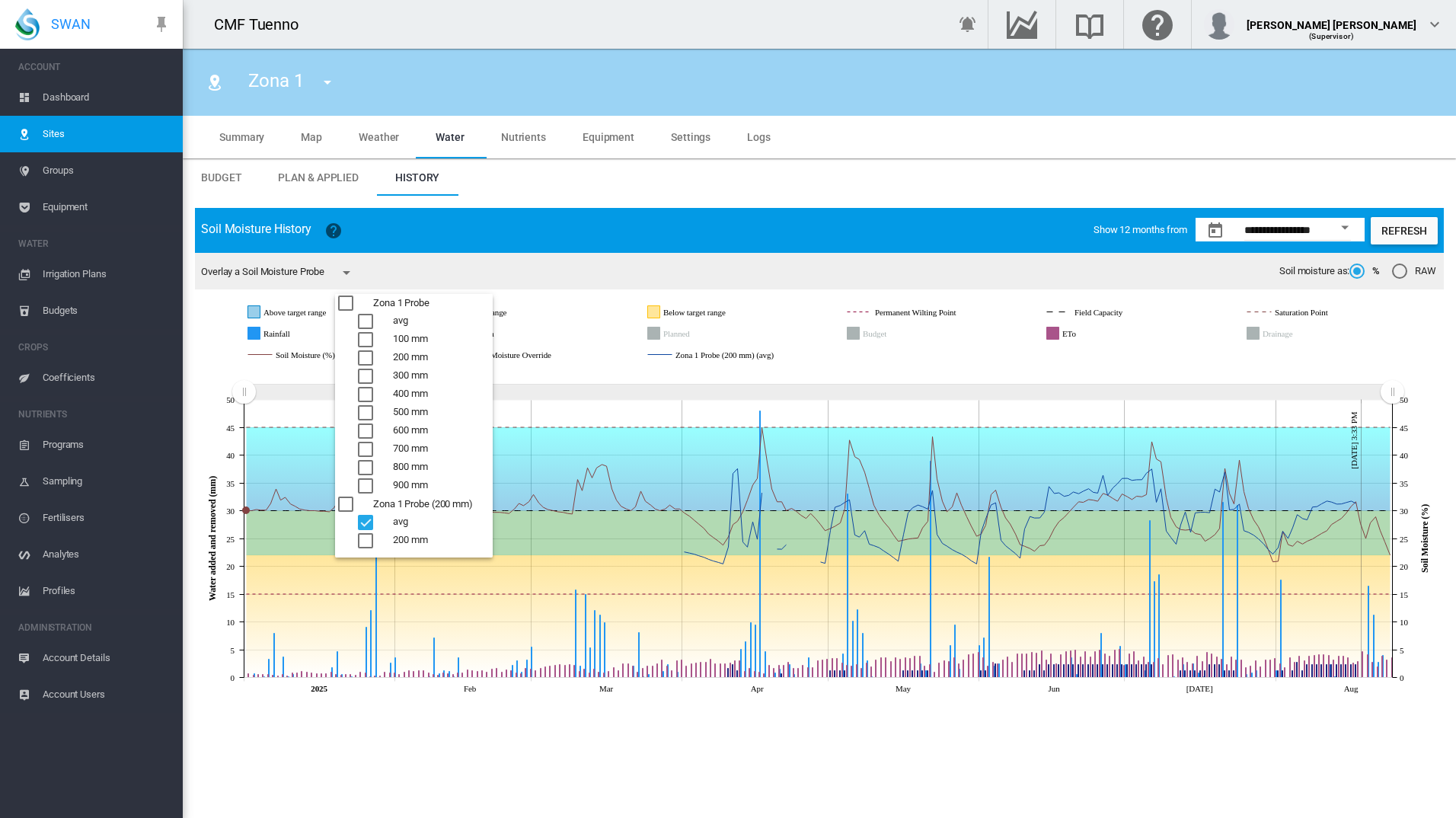
click at [349, 273] on md-backdrop at bounding box center [728, 409] width 1456 height 818
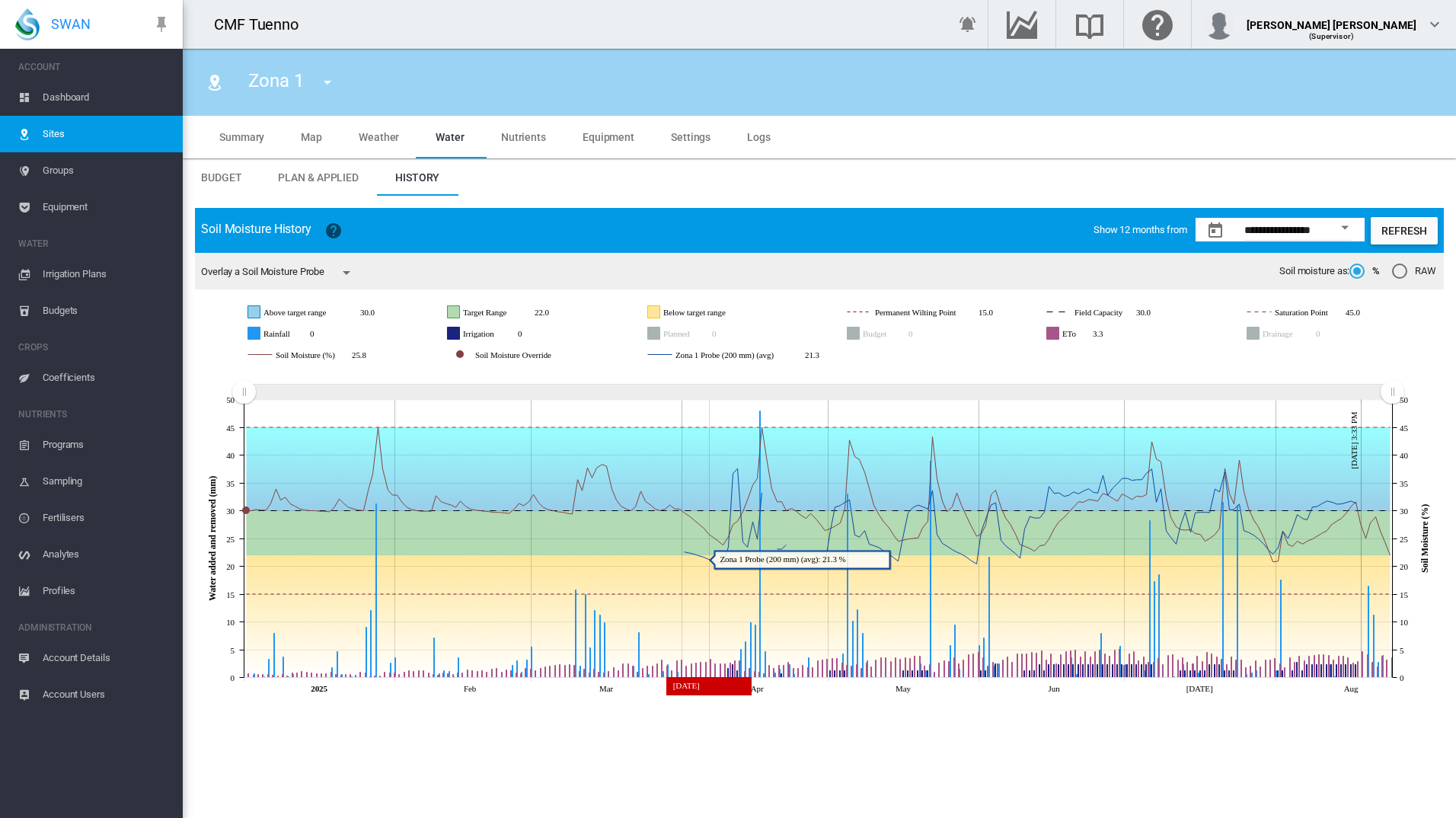
click at [706, 569] on icon at bounding box center [819, 616] width 1144 height 123
click at [1315, 218] on span "**********" at bounding box center [1280, 230] width 169 height 24
click at [1344, 227] on div "Open calendar" at bounding box center [1345, 228] width 8 height 4
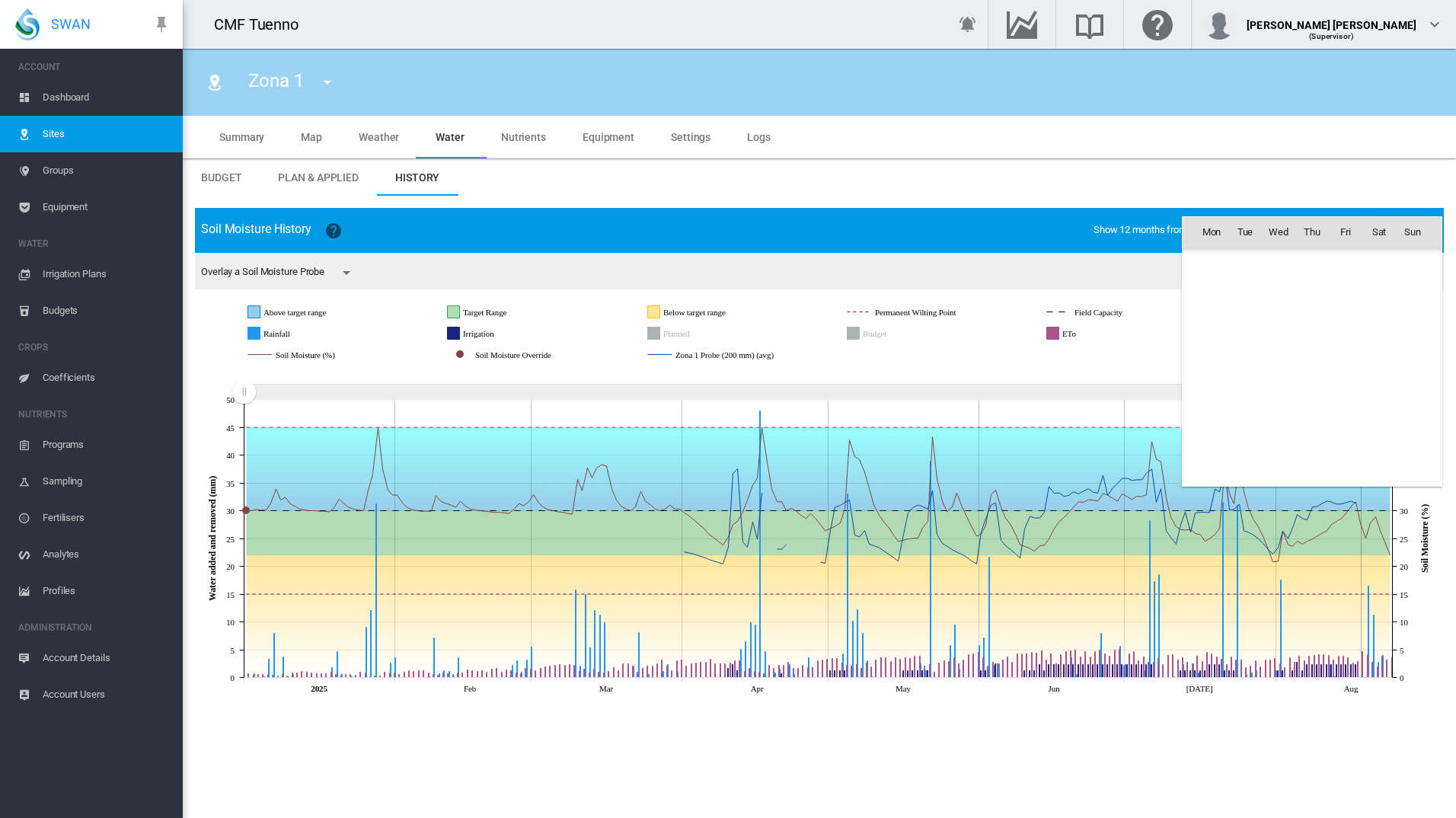
scroll to position [35306, 0]
click at [1232, 261] on span "Aug 2024" at bounding box center [1217, 263] width 31 height 12
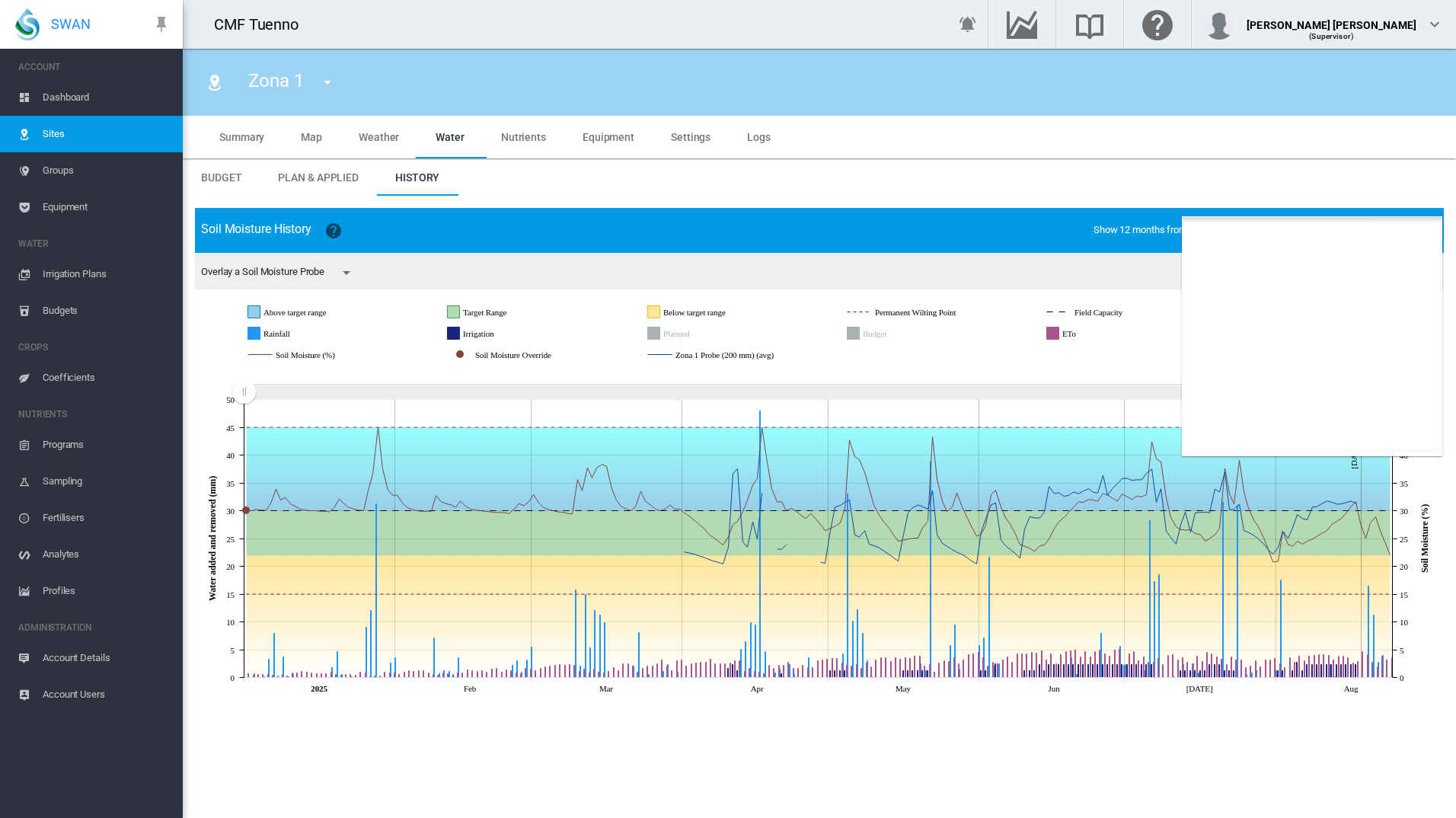
scroll to position [938, 0]
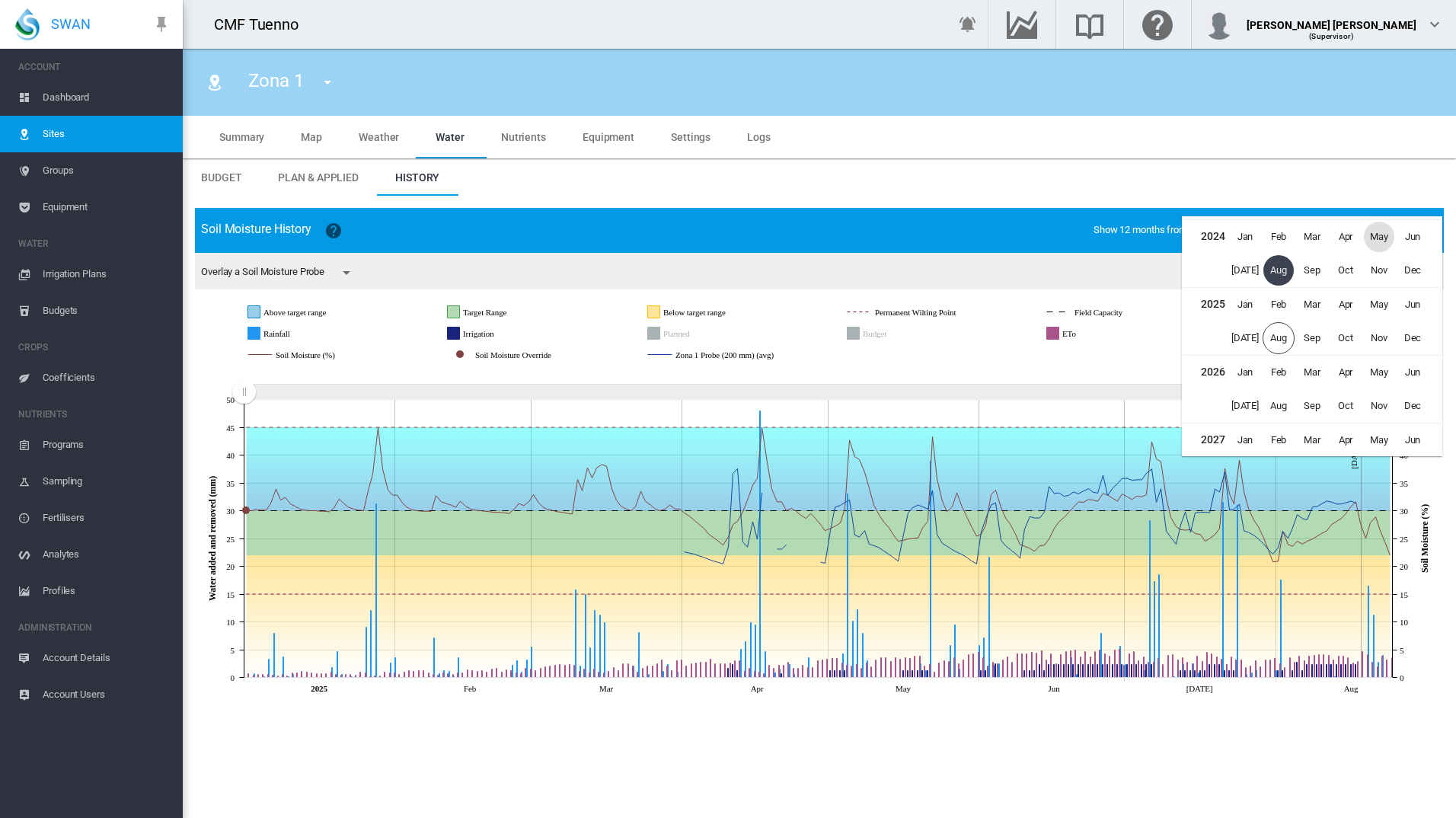
click at [1374, 237] on span "May" at bounding box center [1380, 236] width 31 height 31
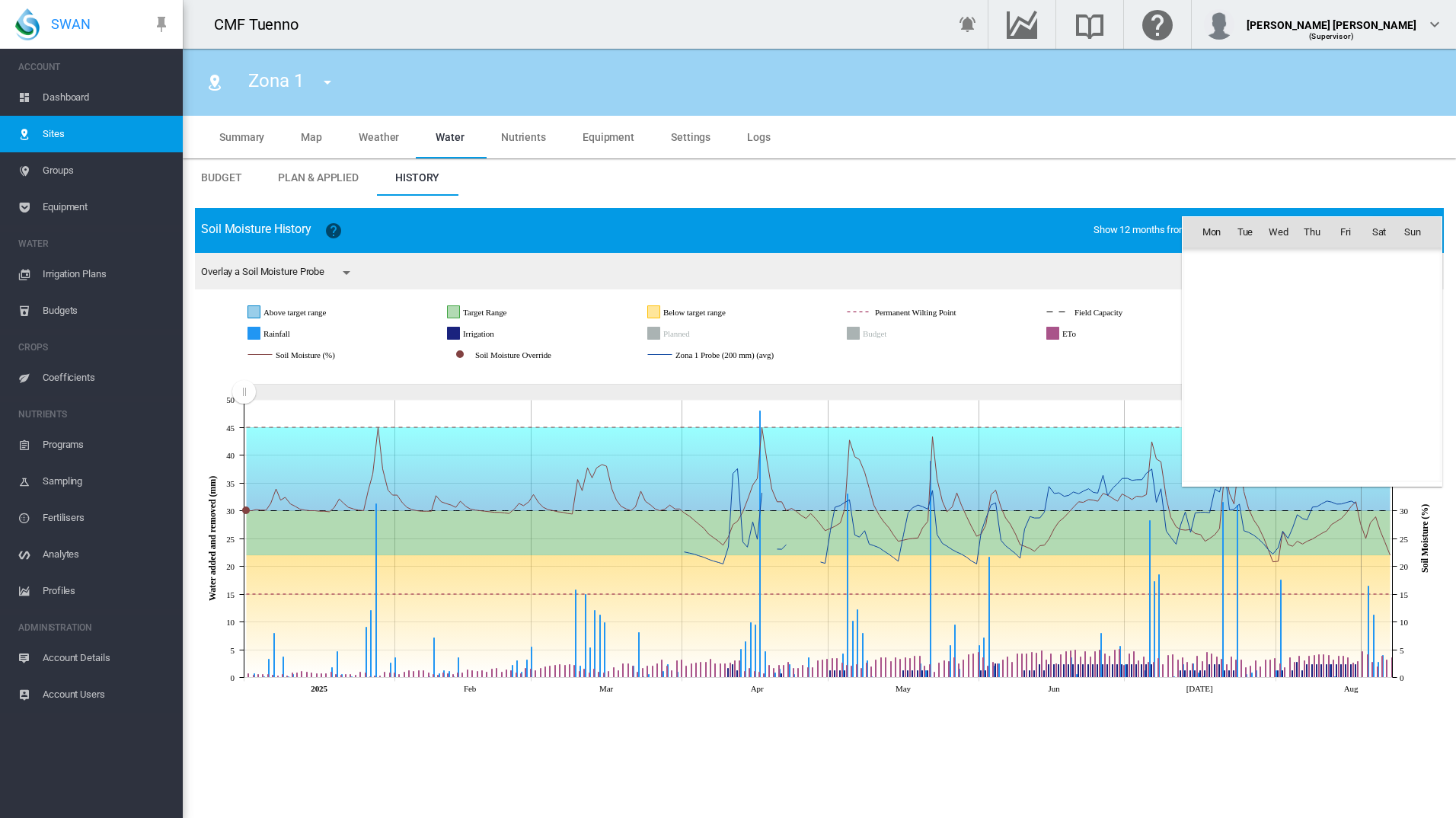
scroll to position [34700, 0]
click at [1280, 300] on span "1" at bounding box center [1279, 299] width 31 height 31
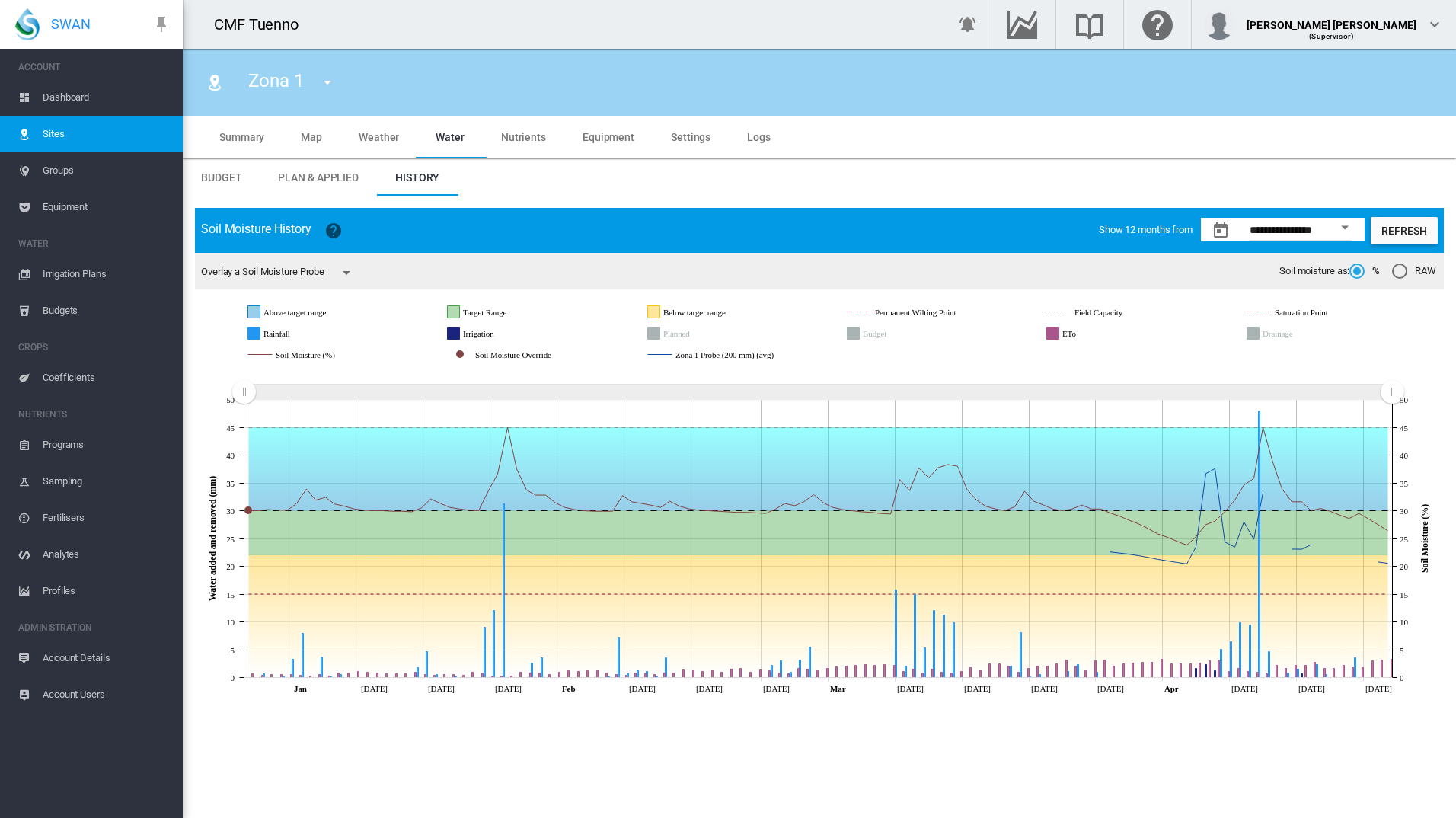
click at [1296, 232] on input "**********" at bounding box center [1300, 233] width 101 height 15
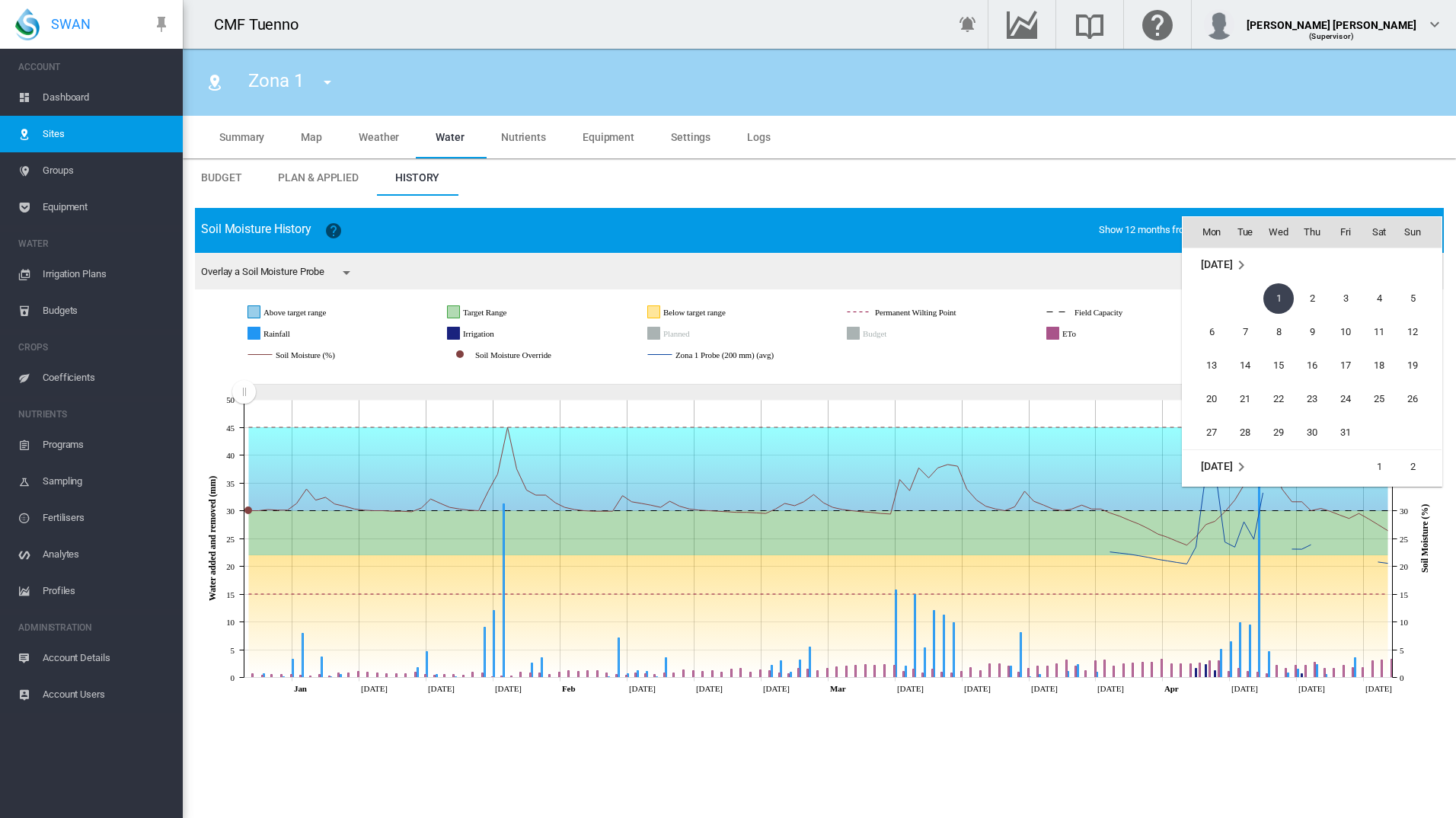
click at [1355, 225] on th "Fri" at bounding box center [1345, 233] width 34 height 31
click at [1225, 265] on span "May 2024" at bounding box center [1217, 263] width 31 height 12
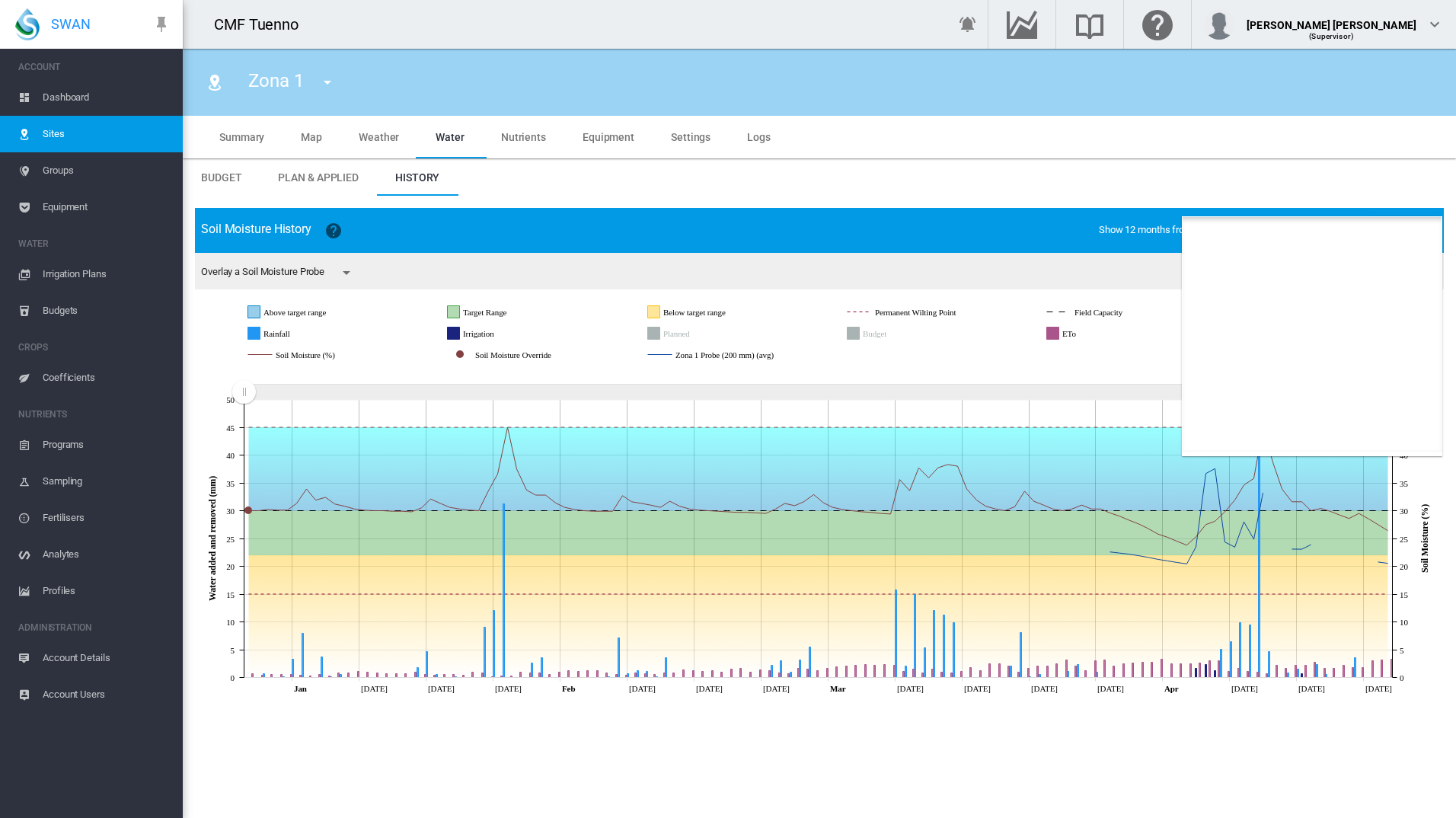
scroll to position [938, 0]
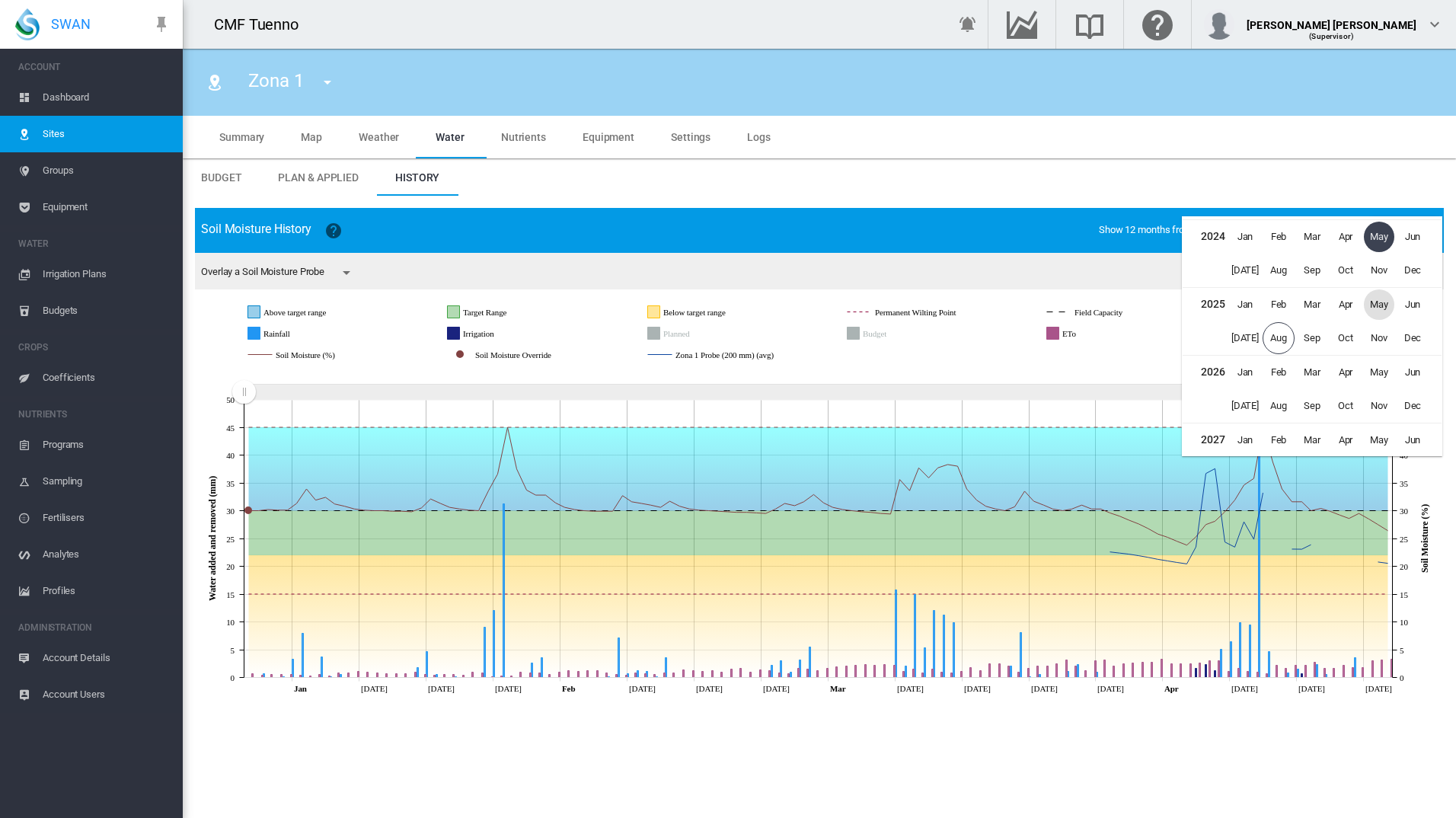
click at [1368, 309] on span "May" at bounding box center [1380, 305] width 31 height 31
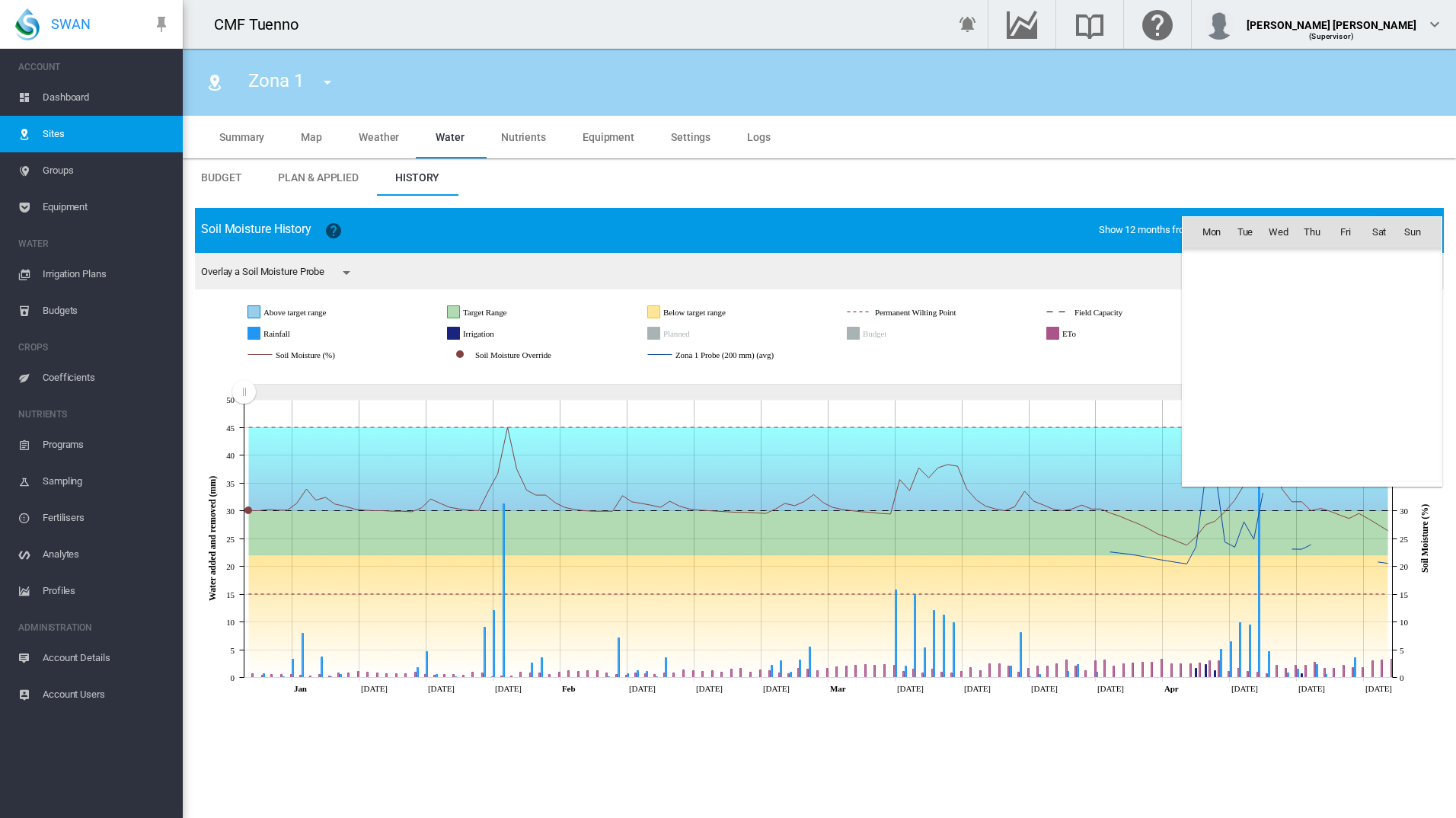
scroll to position [37121, 0]
click at [1313, 270] on span "1" at bounding box center [1313, 265] width 31 height 31
type input "**********"
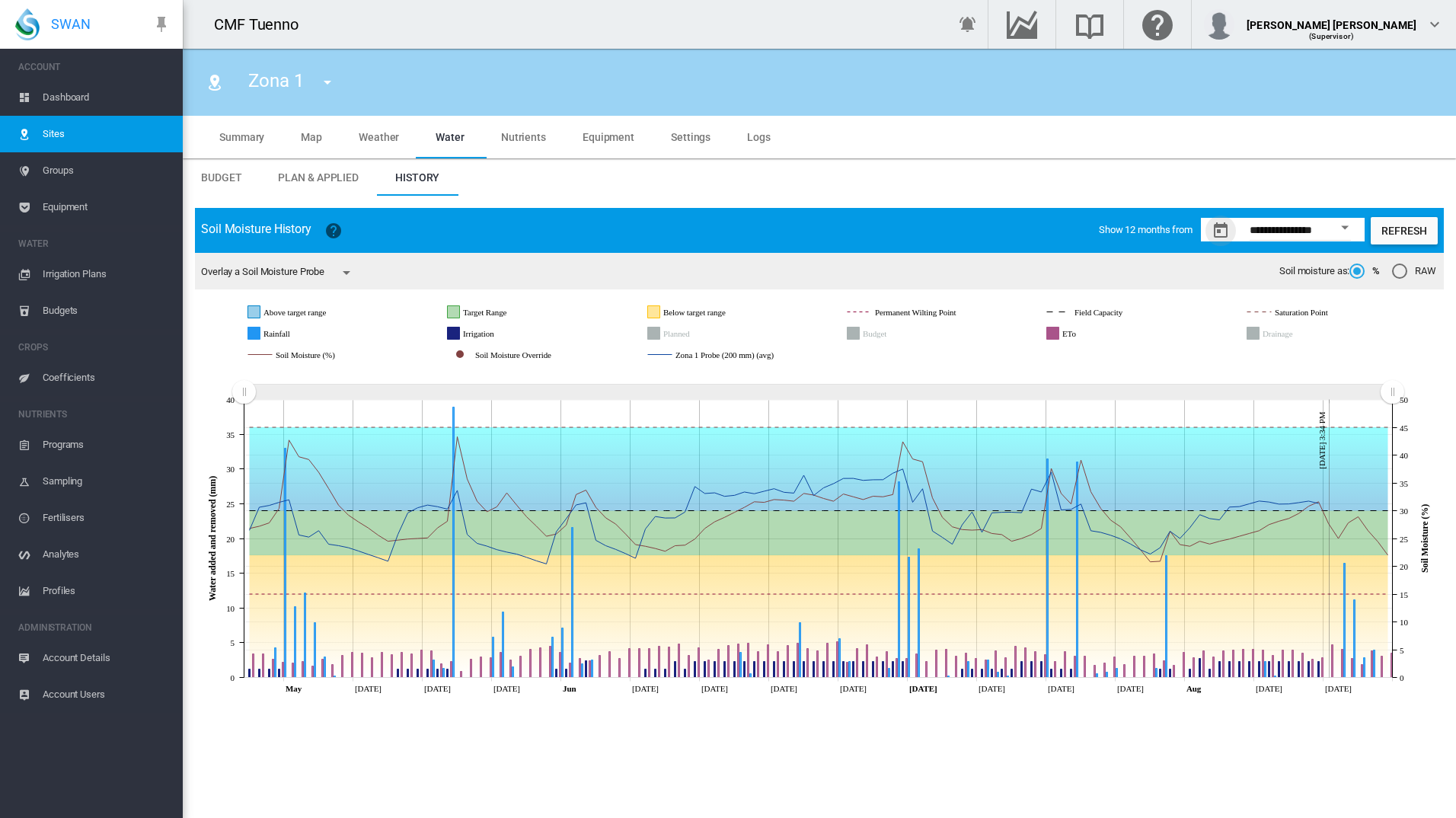
click at [1392, 398] on rect "Zoom chart using cursor arrows" at bounding box center [1393, 393] width 19 height 15
click at [1373, 417] on rect at bounding box center [1359, 412] width 69 height 25
click at [523, 357] on rect "Soil Moisture Override" at bounding box center [540, 355] width 138 height 13
click at [708, 353] on rect "Zona 1 Probe (200 mm) (avg)" at bounding box center [758, 355] width 171 height 13
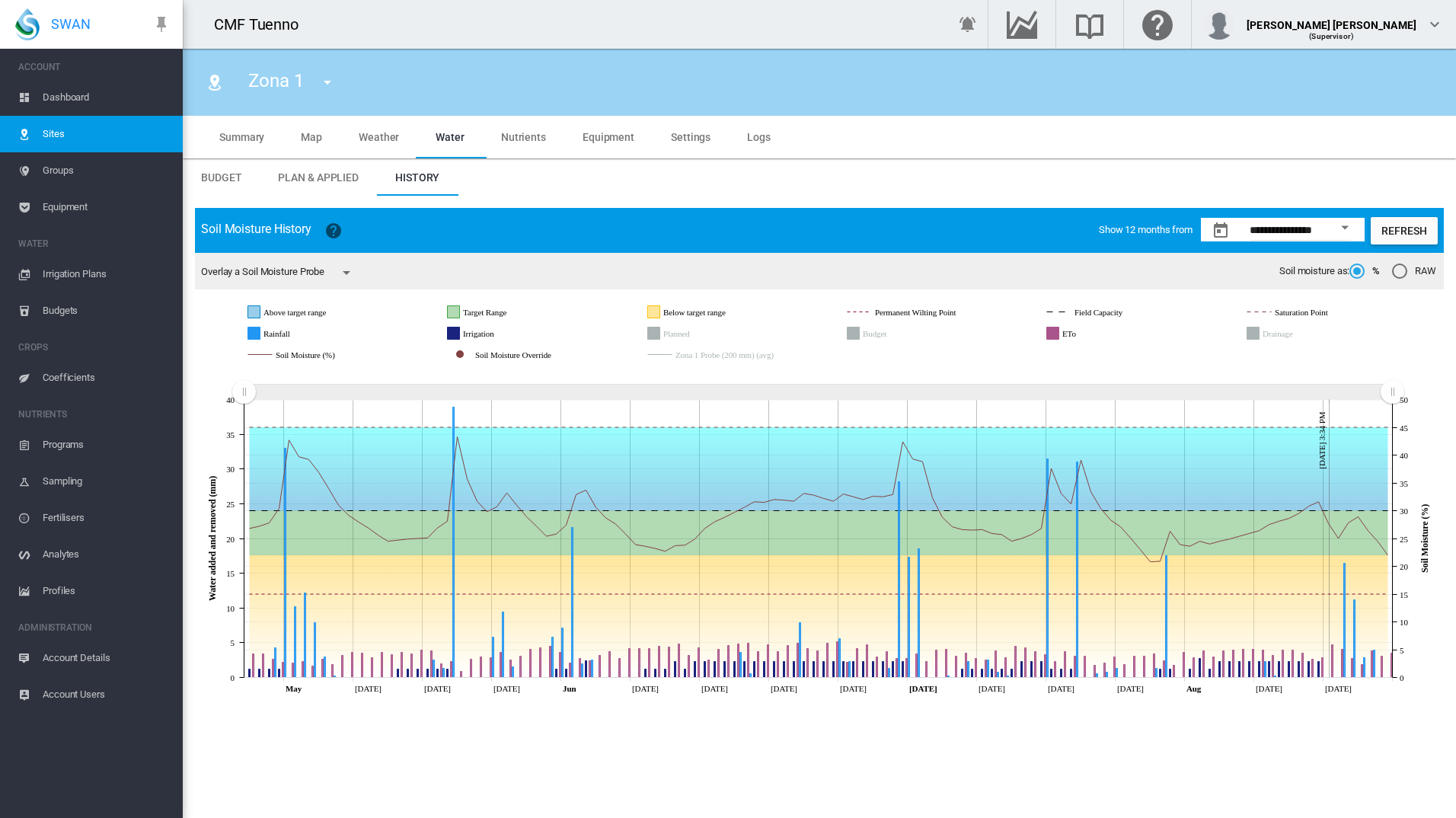
click at [709, 353] on rect "Zona 1 Probe (200 mm) (avg)" at bounding box center [758, 355] width 171 height 13
click at [517, 358] on rect "Soil Moisture Override" at bounding box center [540, 355] width 138 height 13
click at [323, 355] on rect "Soil Moisture (%)" at bounding box center [331, 355] width 118 height 13
click at [1258, 337] on icon "Drainage" at bounding box center [1253, 334] width 13 height 12
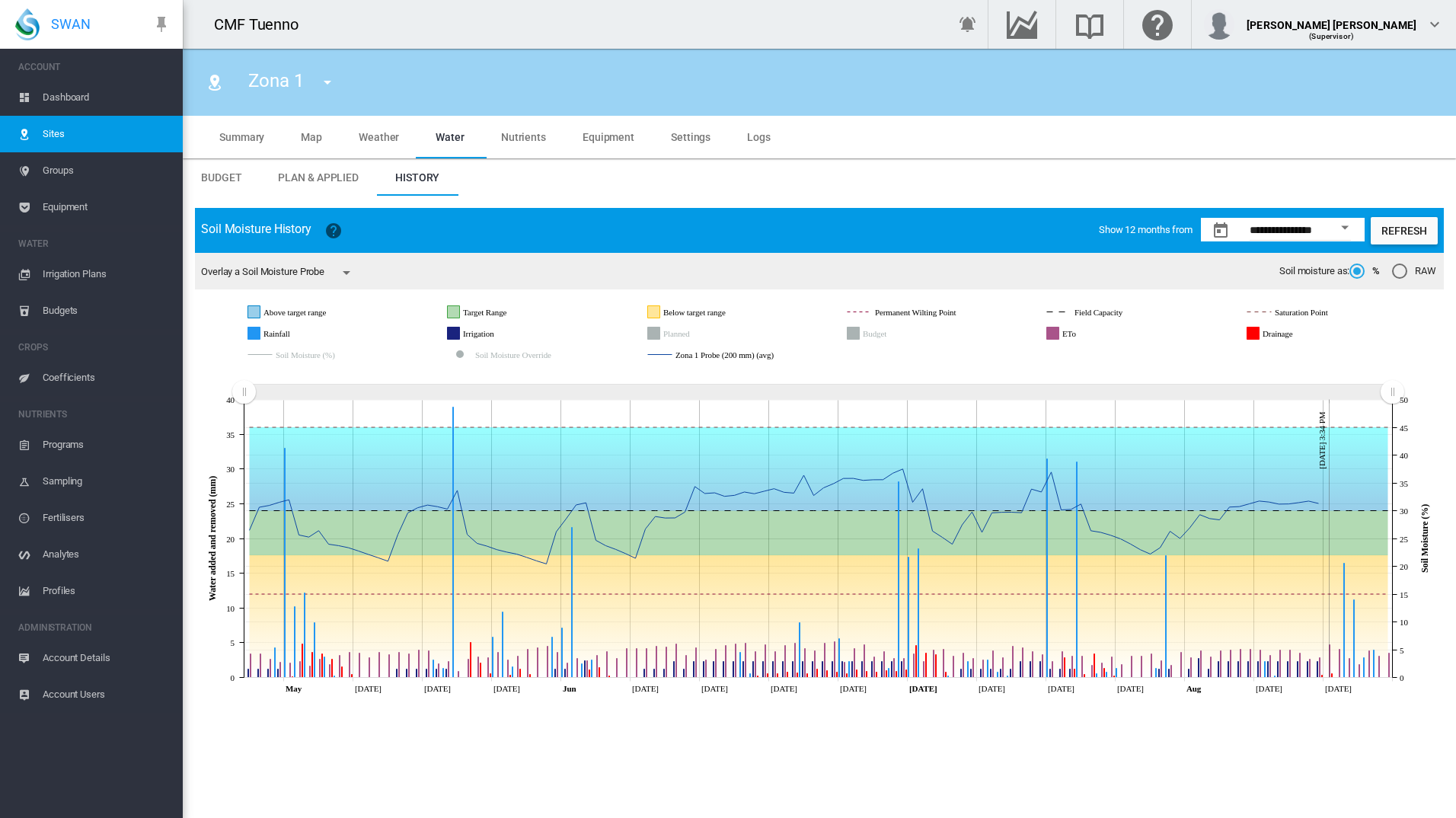
click at [1258, 337] on icon "Drainage" at bounding box center [1253, 334] width 13 height 12
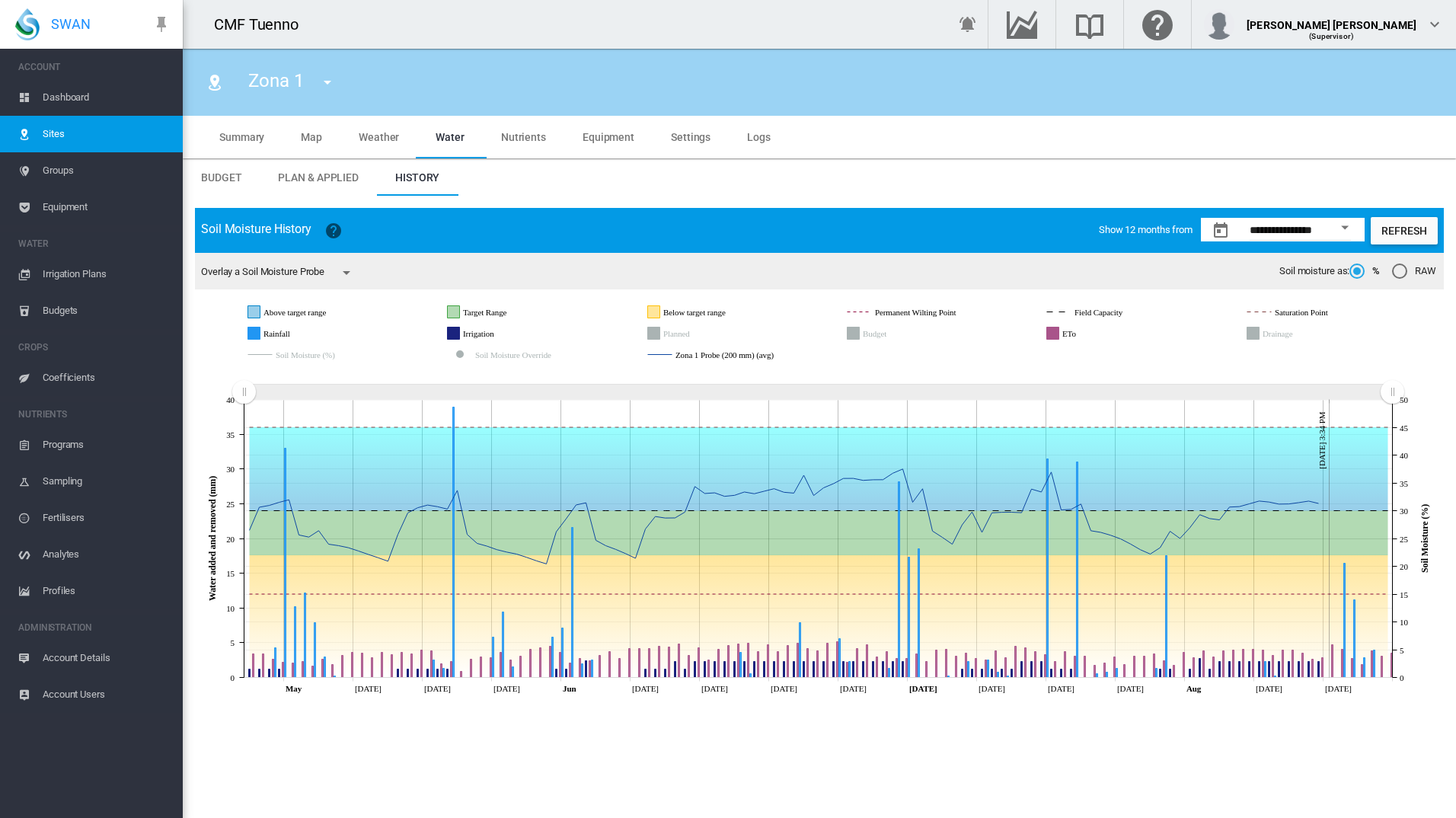
click at [1257, 336] on icon "Drainage" at bounding box center [1253, 334] width 13 height 12
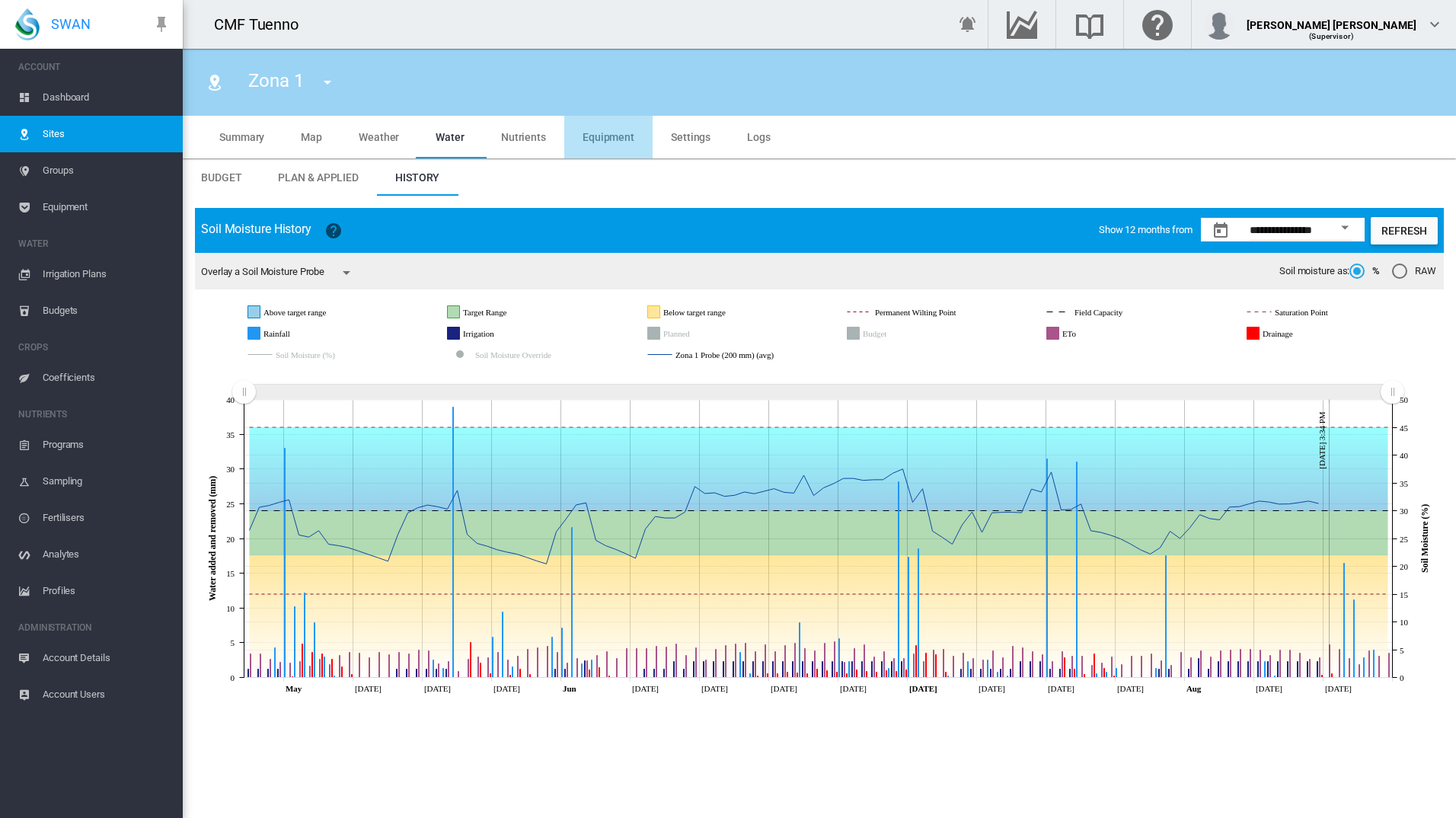
click at [610, 138] on span "Equipment" at bounding box center [609, 136] width 52 height 12
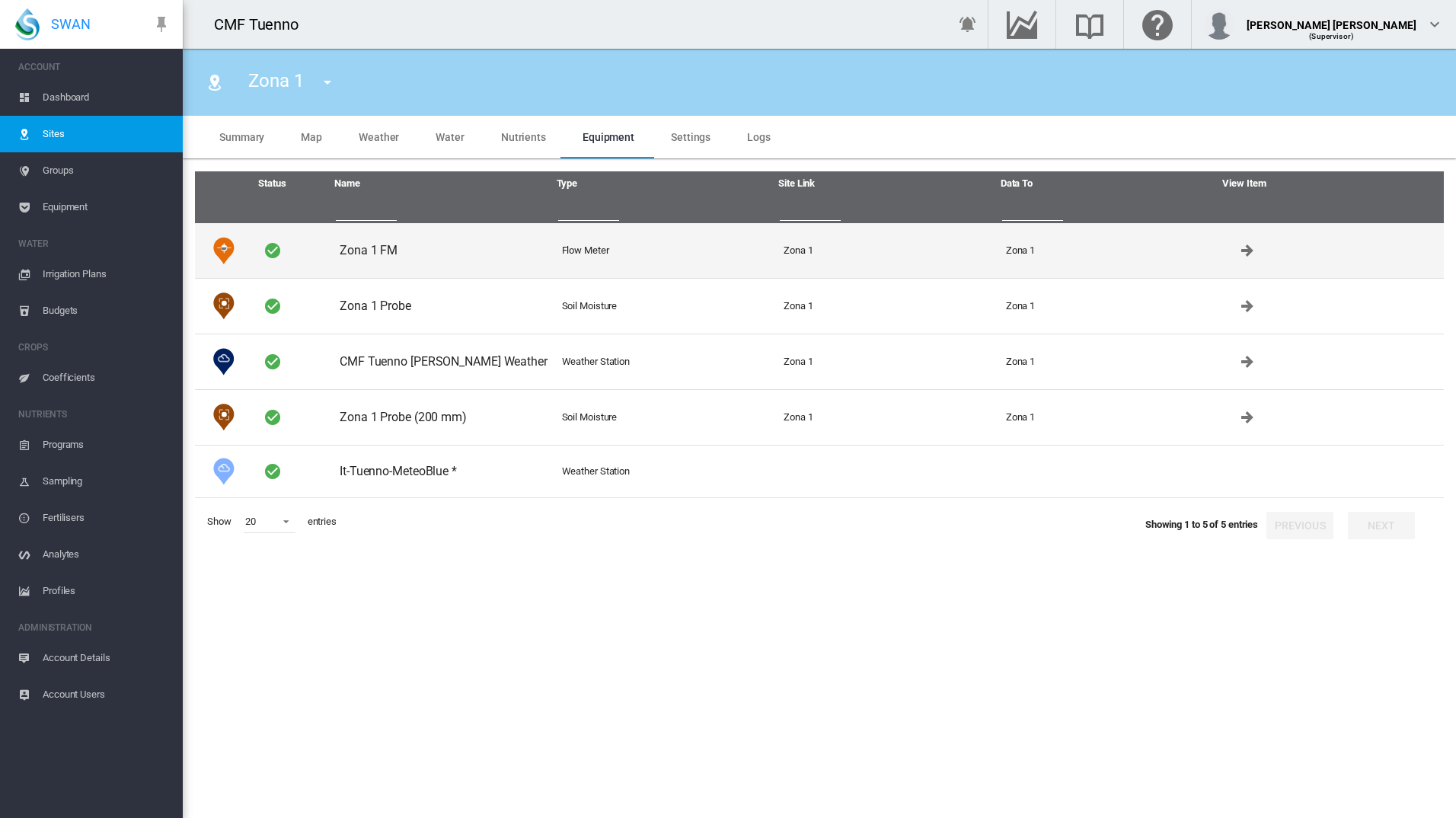
click at [389, 249] on td "Zona 1 FM" at bounding box center [444, 250] width 222 height 55
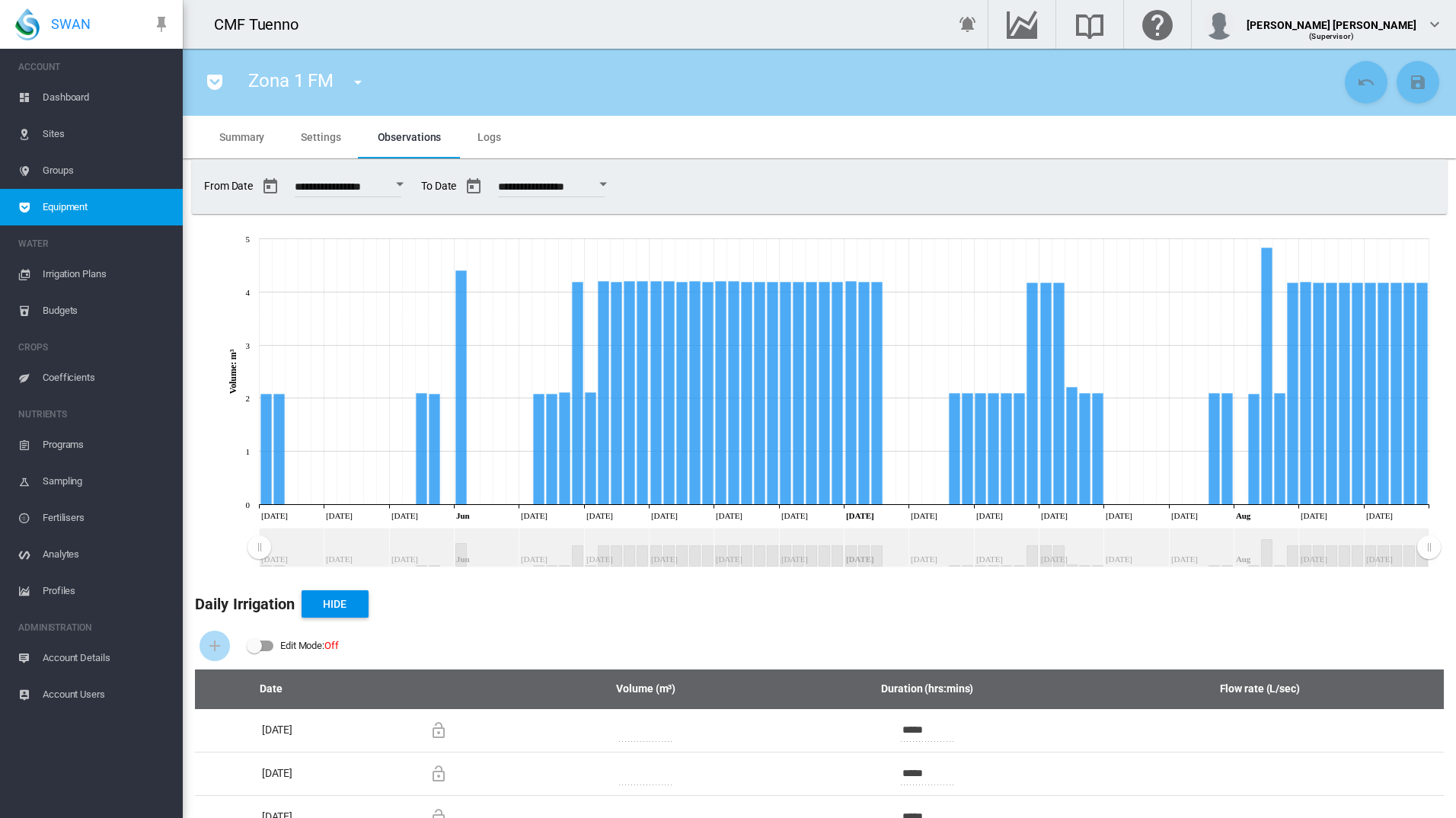
click at [53, 168] on span "Groups" at bounding box center [106, 170] width 128 height 37
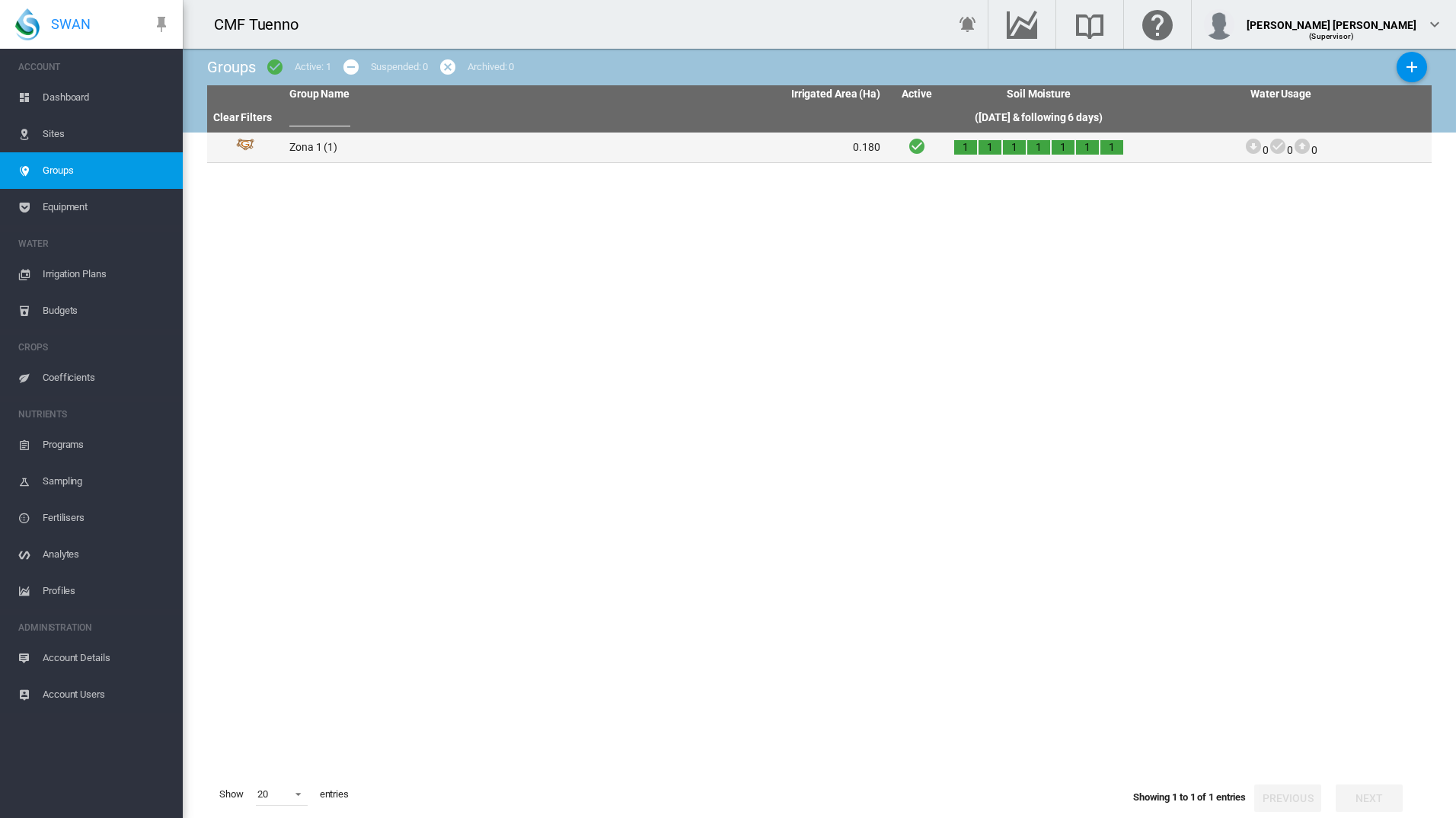
click at [321, 151] on td "Zona 1 (1)" at bounding box center [435, 147] width 302 height 30
click at [60, 134] on span "Sites" at bounding box center [106, 134] width 128 height 37
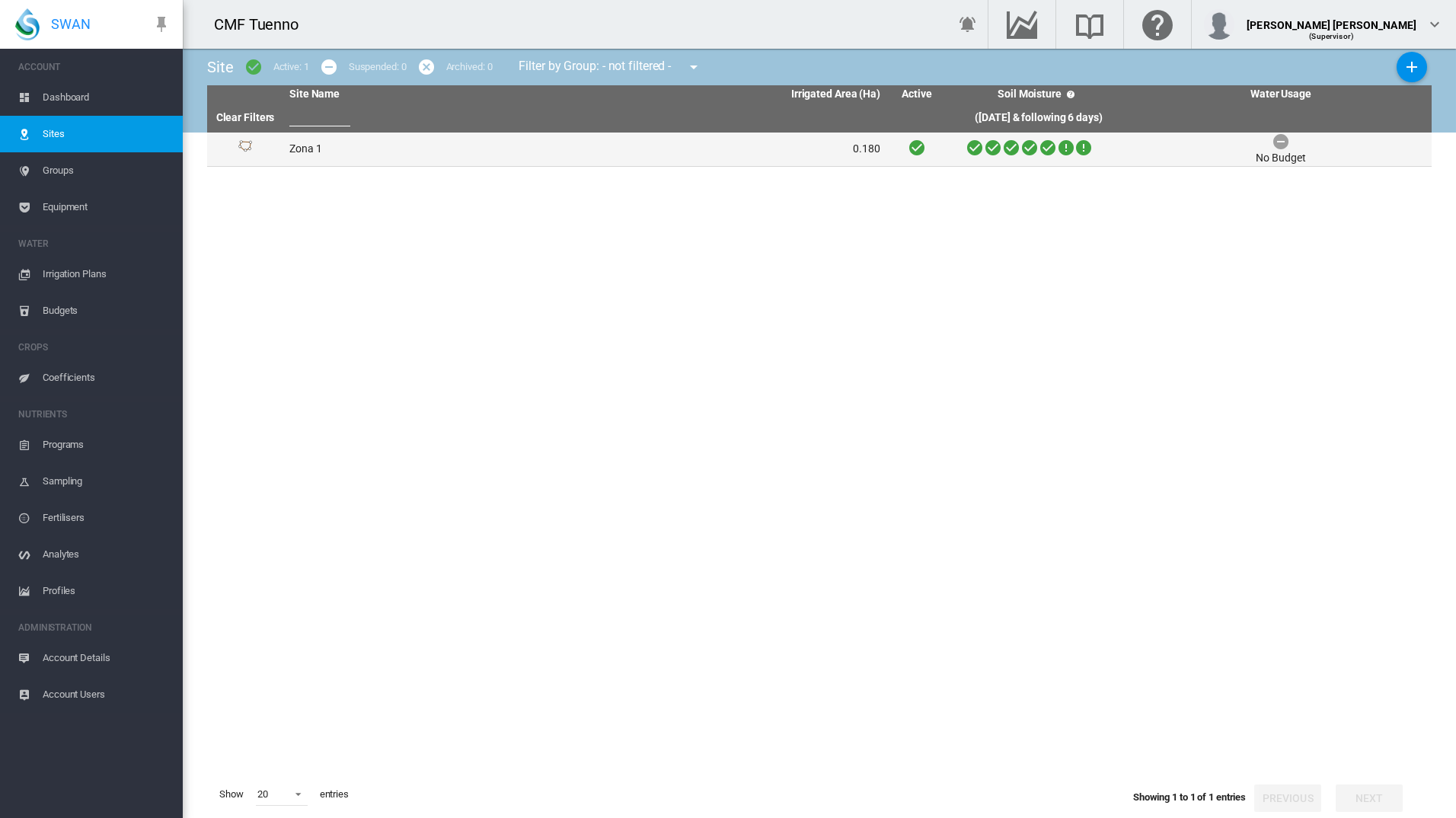
click at [316, 152] on td "Zona 1" at bounding box center [435, 149] width 302 height 34
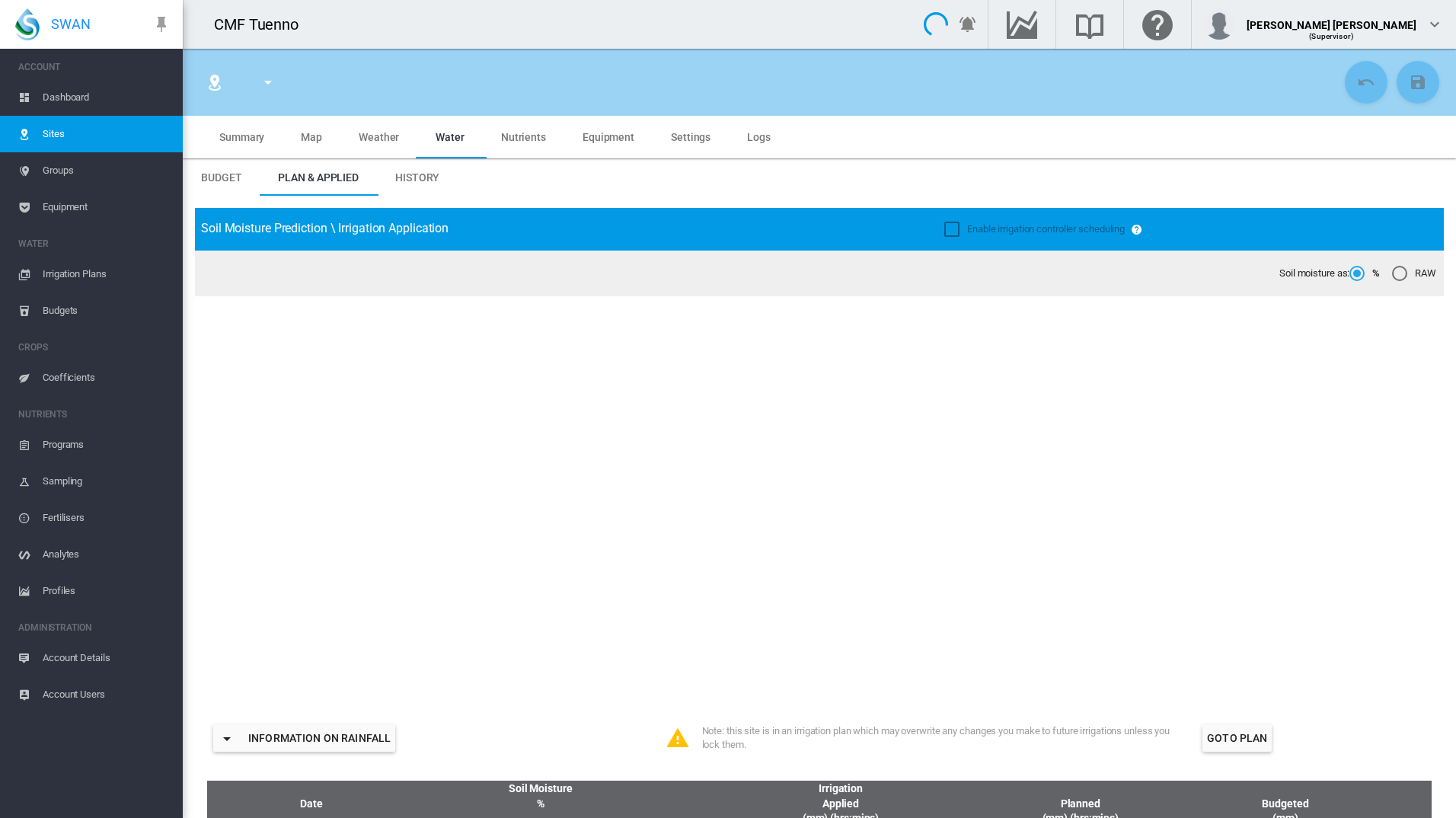
type input "******"
type input "********"
type input "***"
type input "*****"
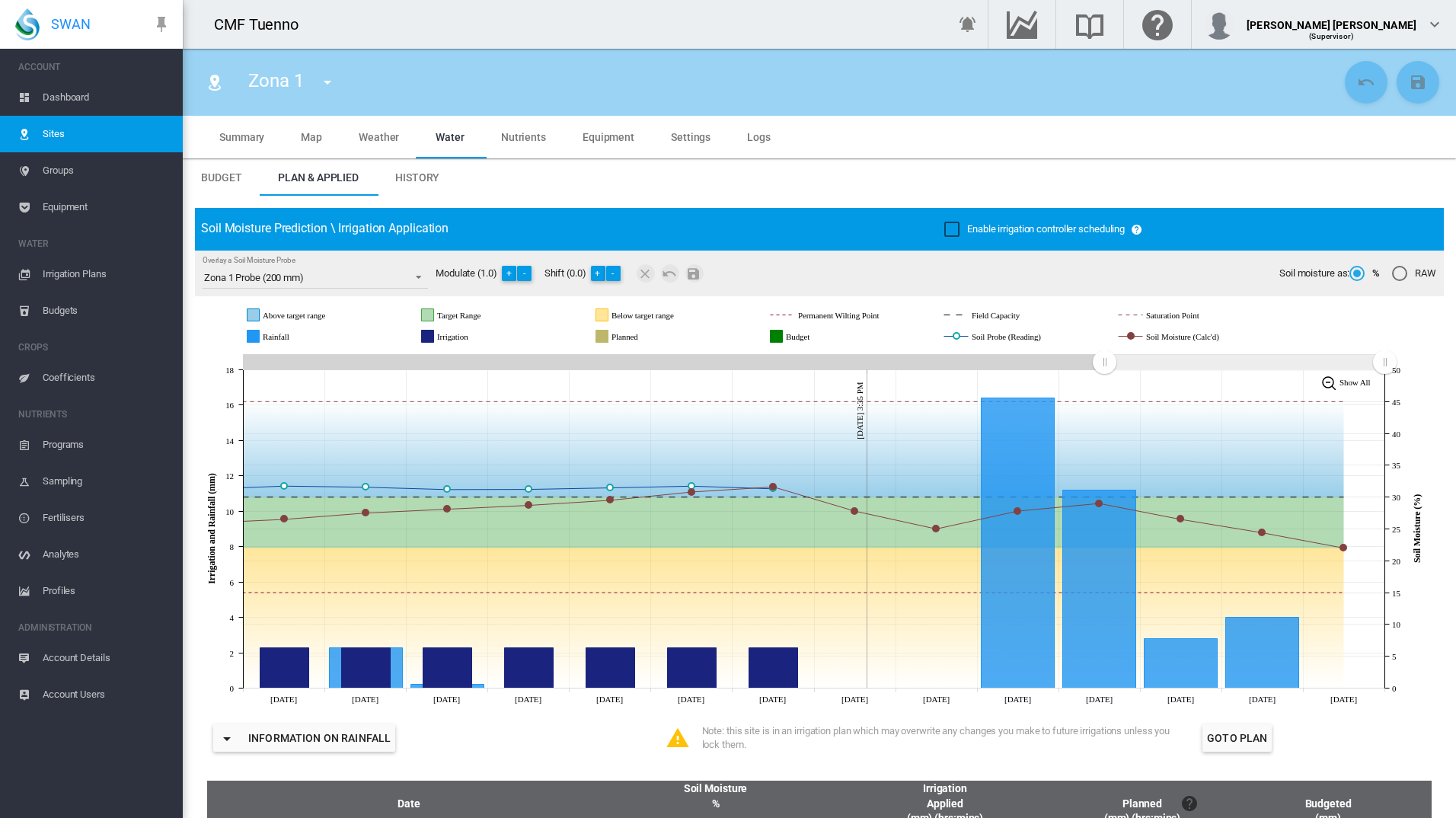
click at [80, 173] on span "Groups" at bounding box center [106, 170] width 128 height 37
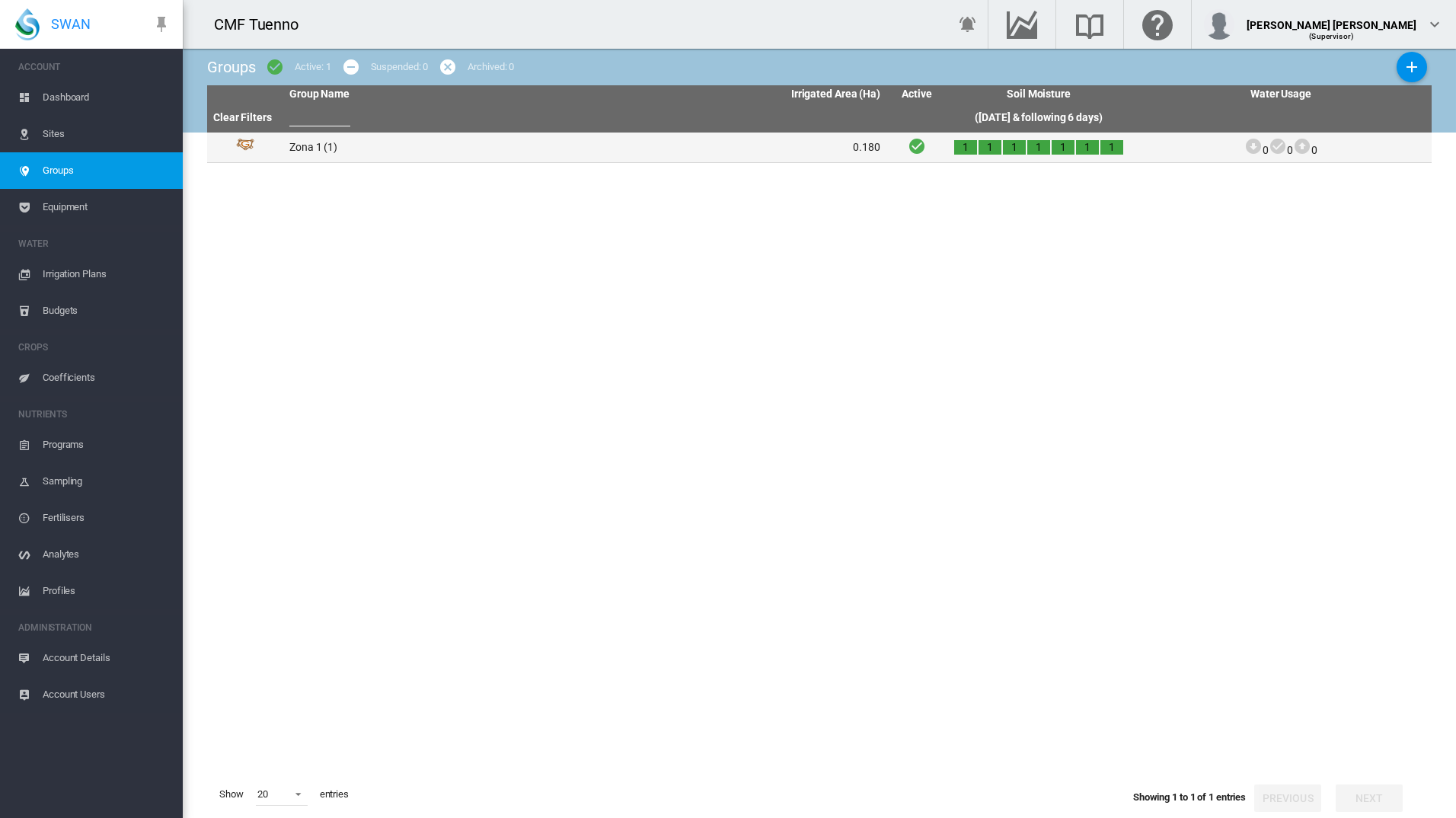
click at [384, 152] on td "Zona 1 (1)" at bounding box center [435, 147] width 302 height 30
click at [368, 144] on td "Zona 1 (1)" at bounding box center [435, 147] width 302 height 30
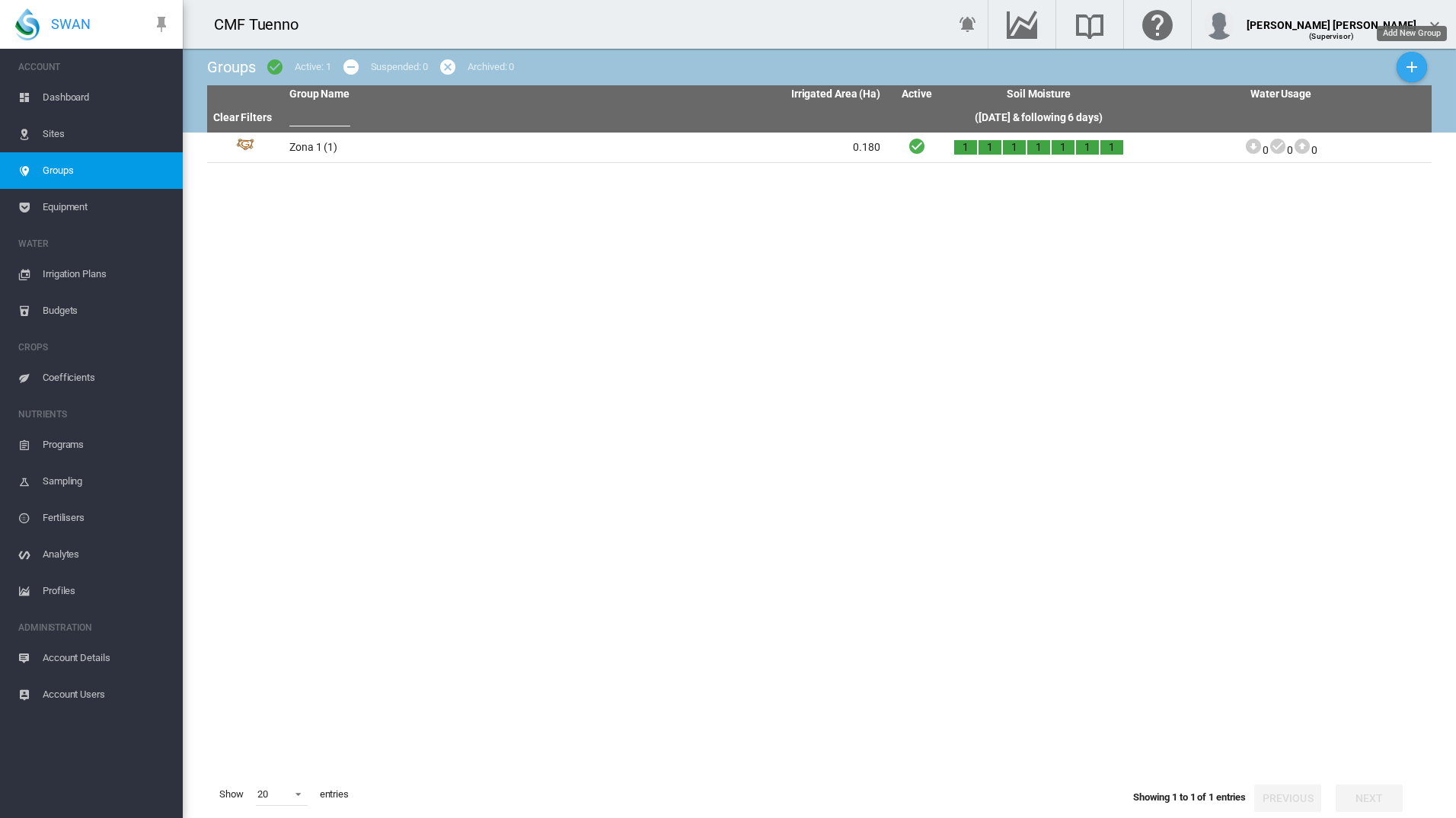
click at [1419, 69] on md-icon "icon-plus" at bounding box center [1412, 66] width 18 height 18
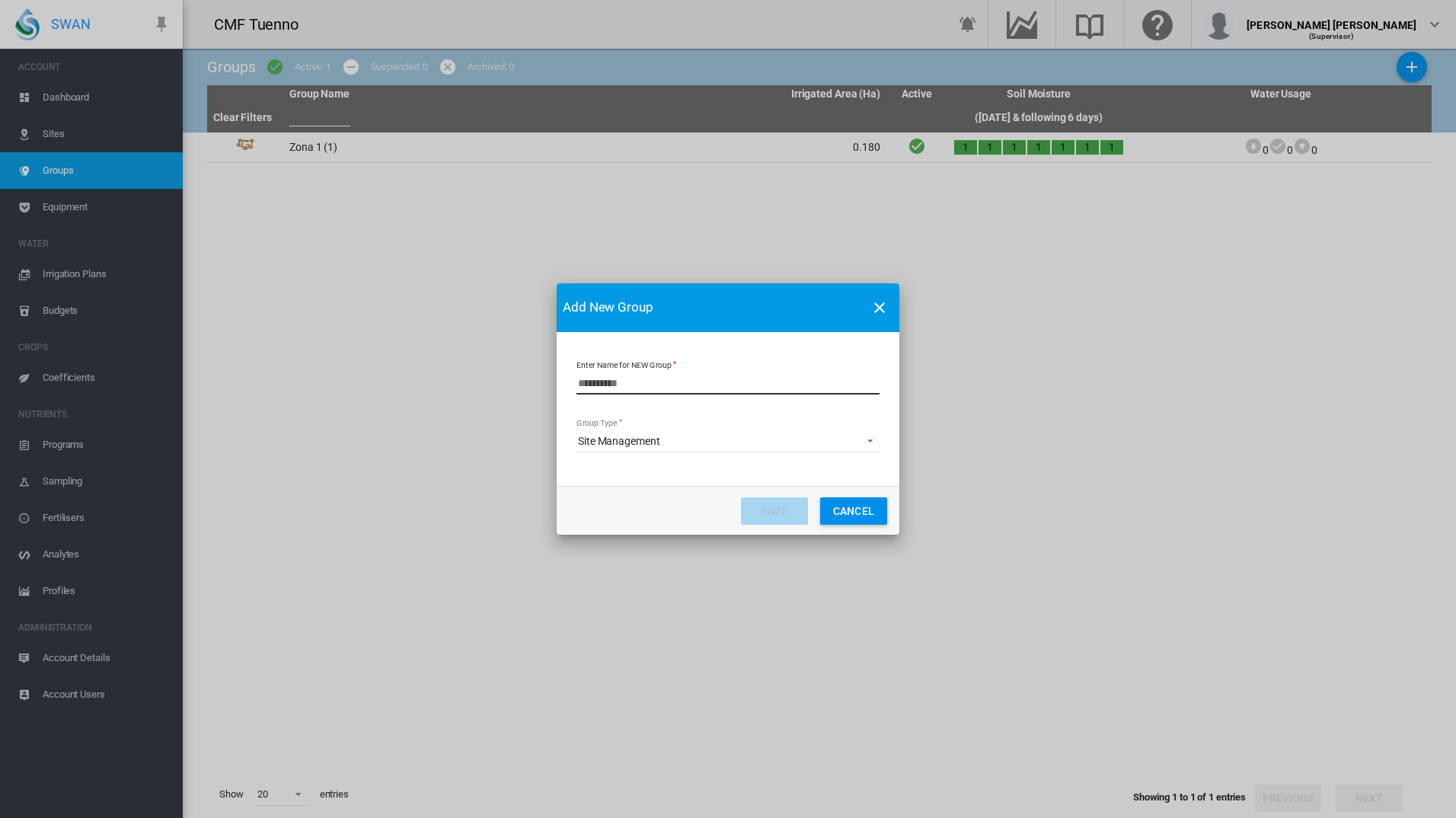
click at [692, 391] on input "Enter Name for NEW Group" at bounding box center [728, 384] width 303 height 23
type input "******"
click at [759, 439] on span "Site Management" at bounding box center [715, 441] width 276 height 15
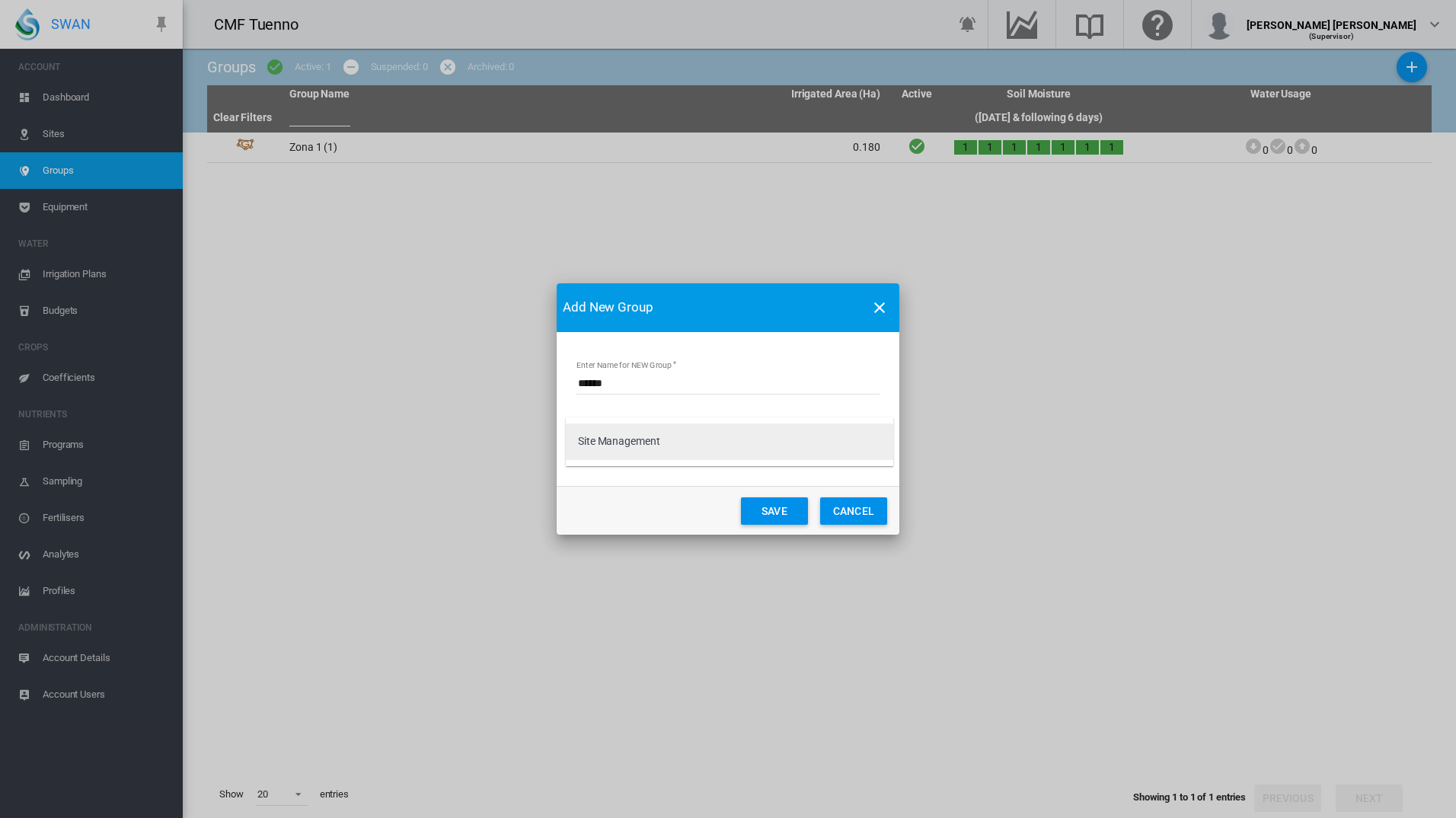
click at [754, 441] on md-option "Site Management" at bounding box center [729, 441] width 328 height 37
click at [797, 513] on button "Save" at bounding box center [775, 510] width 67 height 28
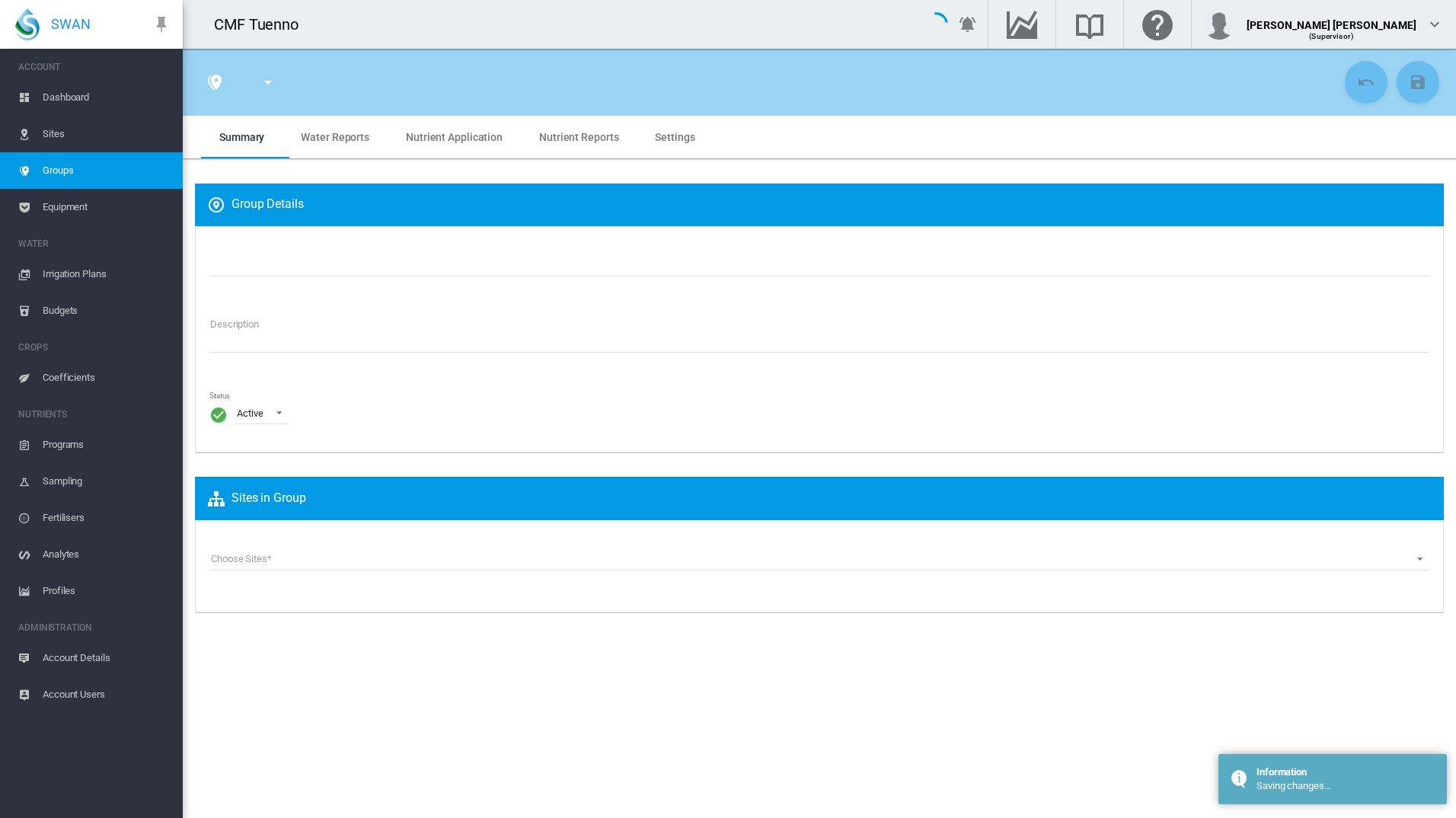
type input "******"
type textarea "**********"
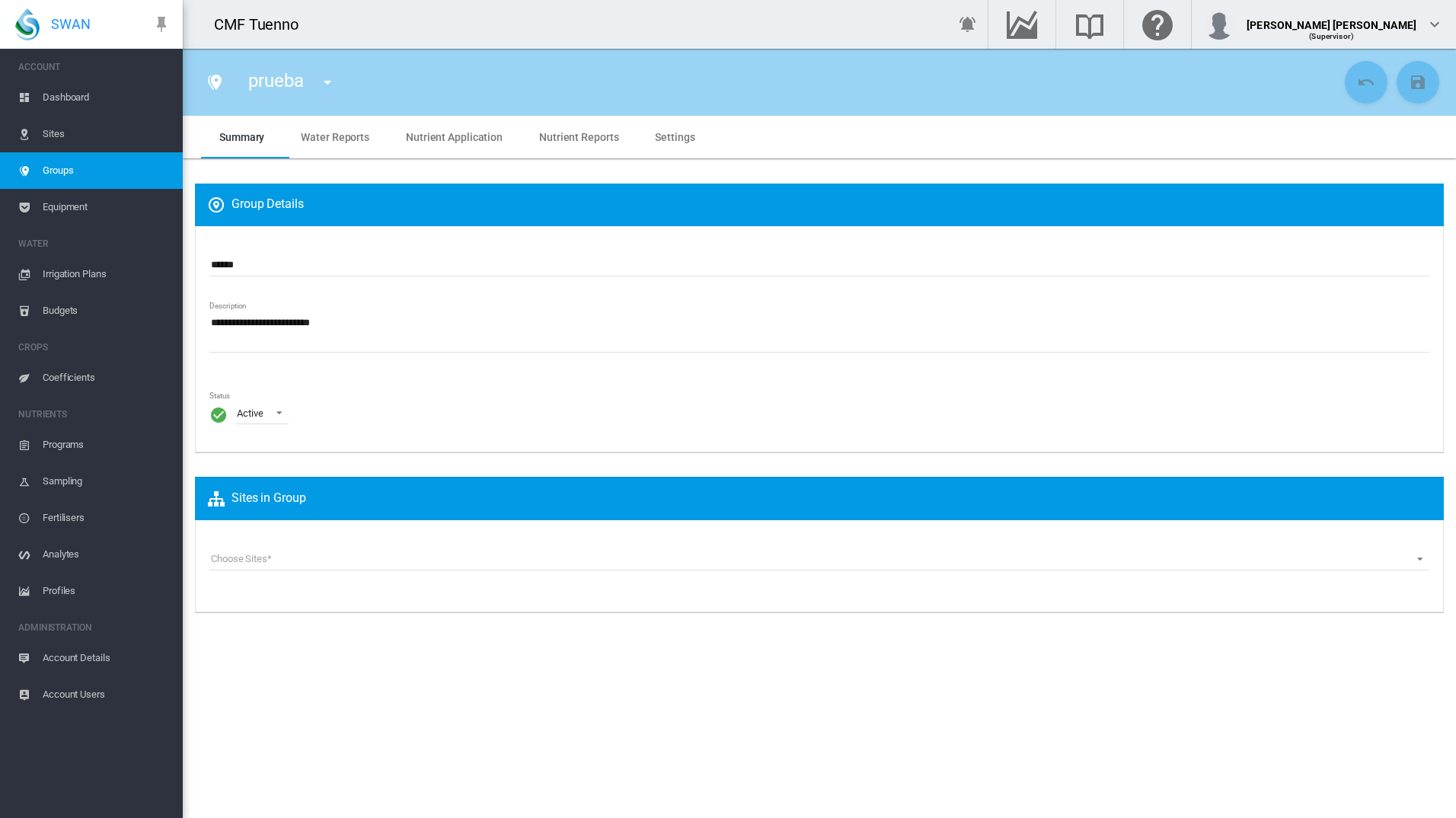
click at [661, 131] on span "Settings" at bounding box center [674, 136] width 39 height 12
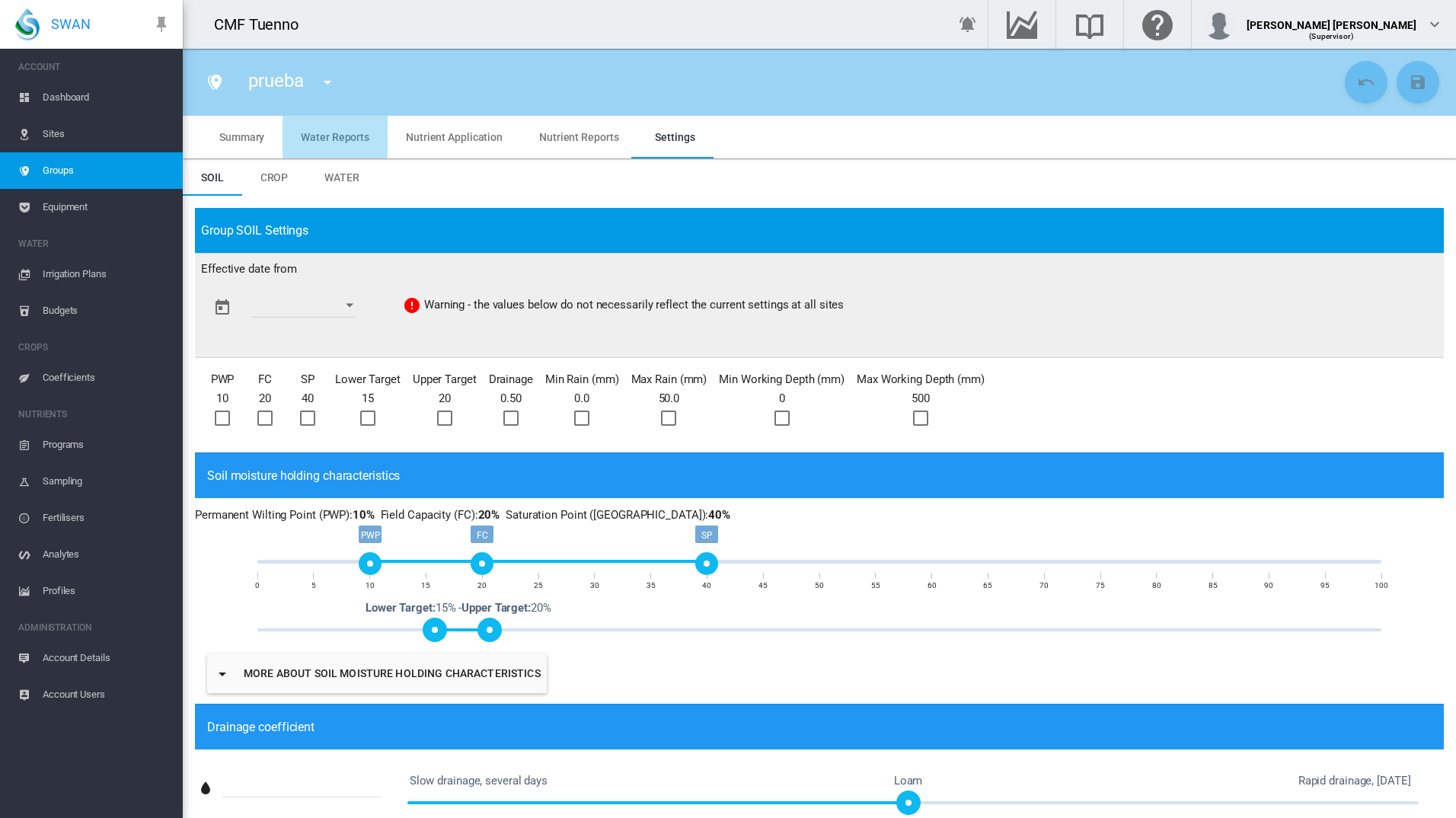
click at [346, 137] on span "Water Reports" at bounding box center [335, 136] width 68 height 12
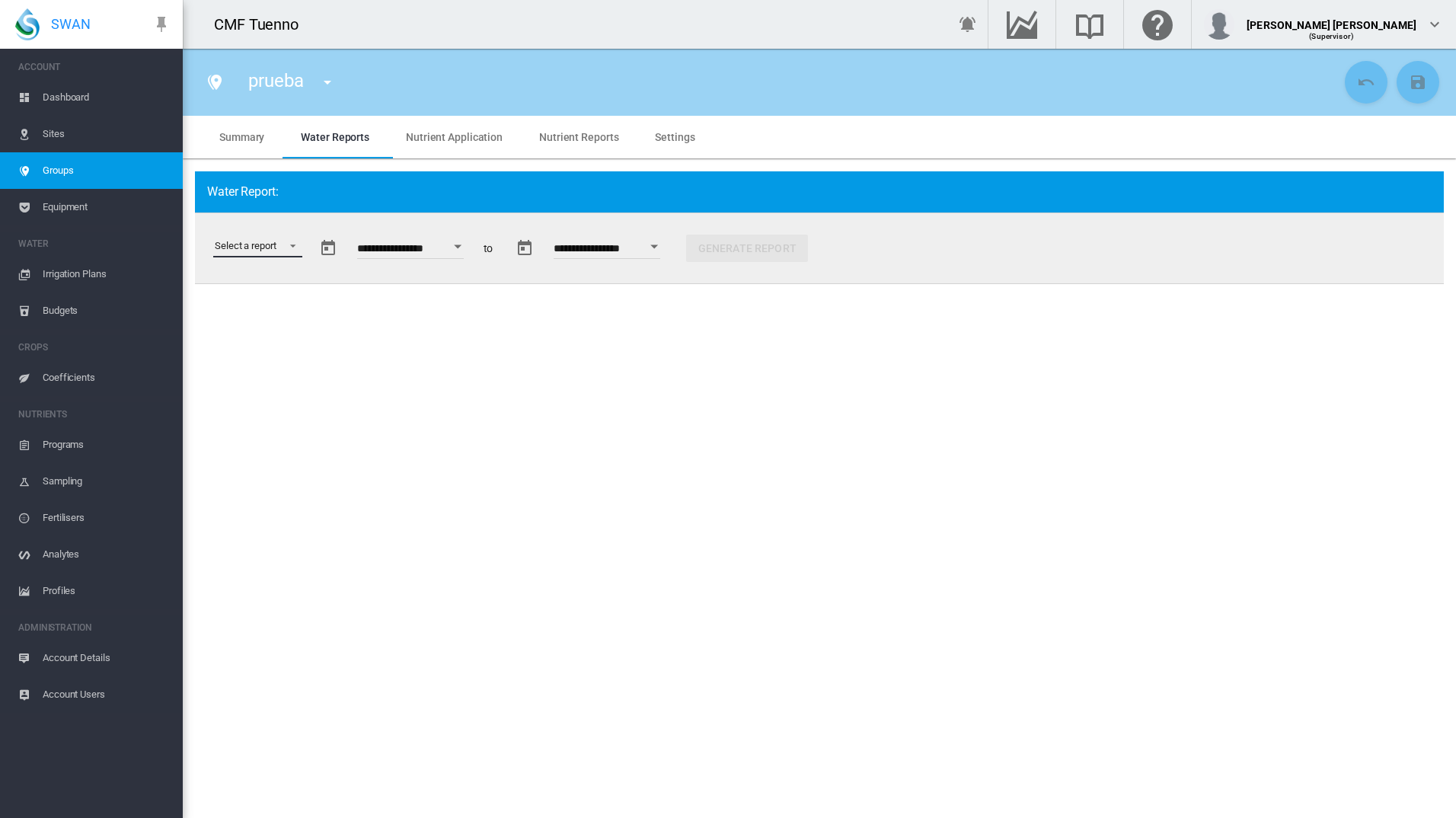
click at [251, 246] on md-select "Select a report Data Extract Irrigation Planned and Applied Soil Moisture Statu…" at bounding box center [258, 246] width 89 height 23
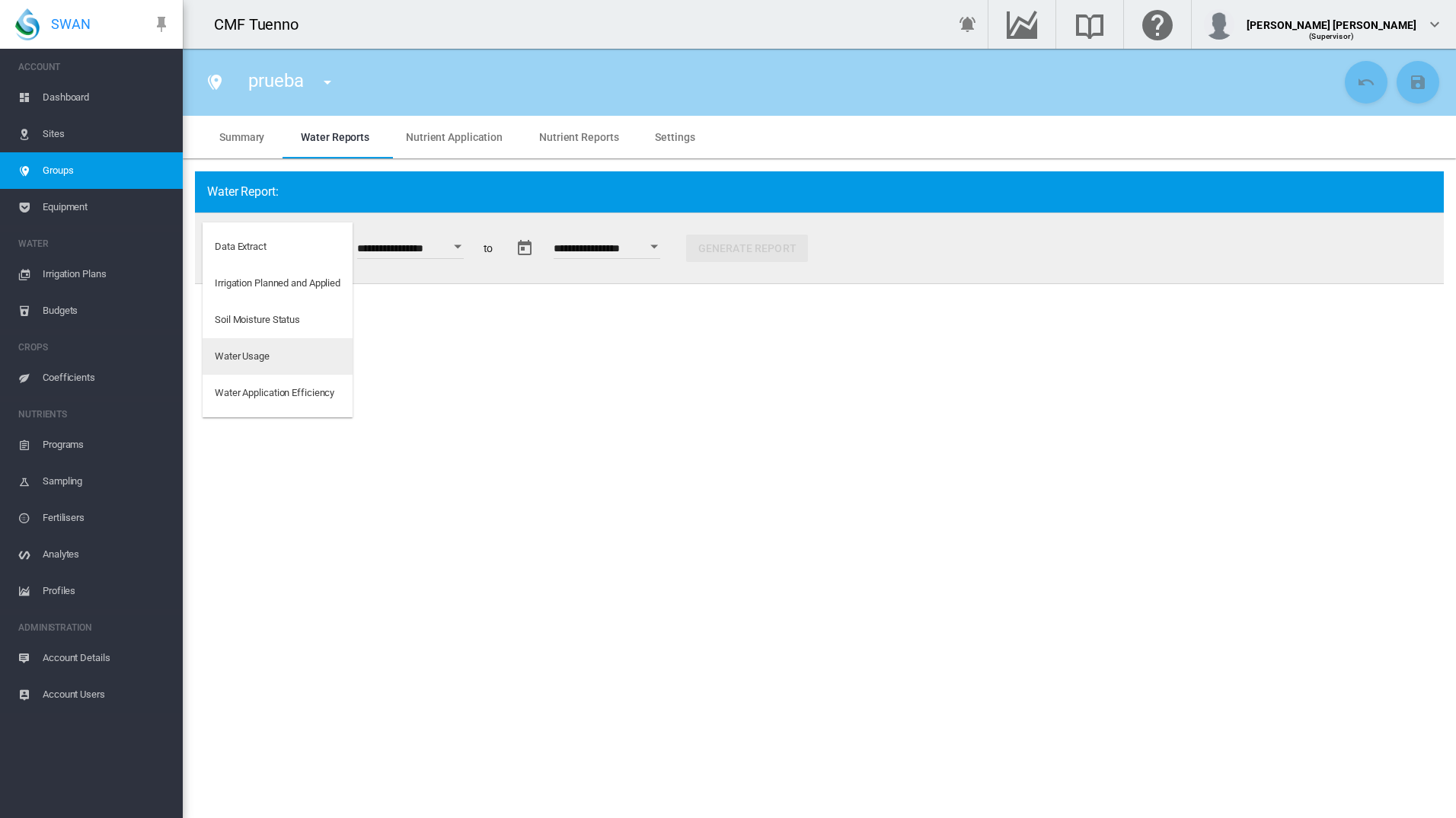
click at [273, 360] on md-option "Water Usage" at bounding box center [278, 357] width 150 height 37
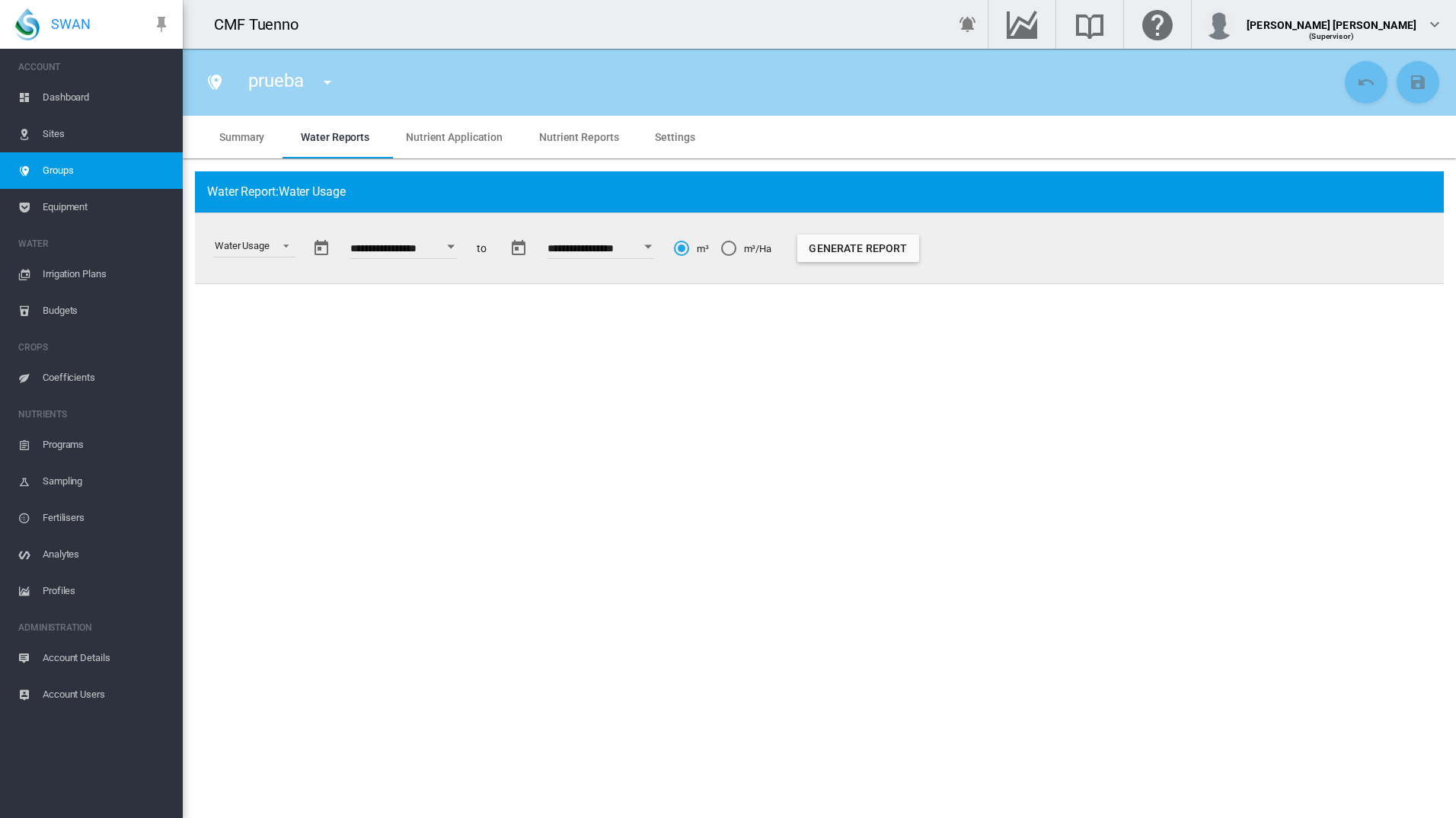
click at [443, 247] on input "**********" at bounding box center [403, 251] width 107 height 15
click at [455, 246] on div "Open calendar" at bounding box center [451, 246] width 8 height 4
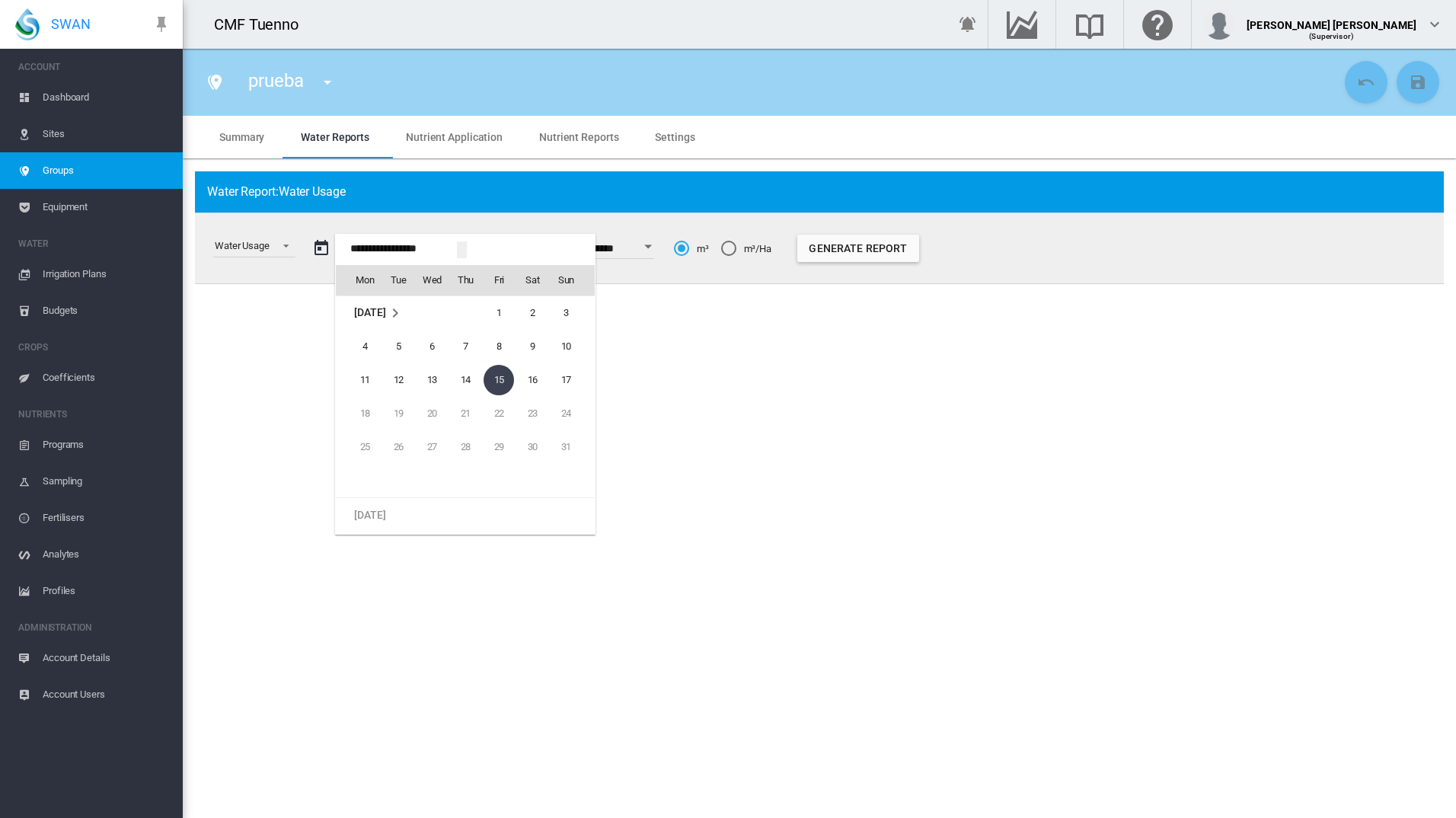
click at [386, 311] on span "[DATE]" at bounding box center [369, 311] width 31 height 12
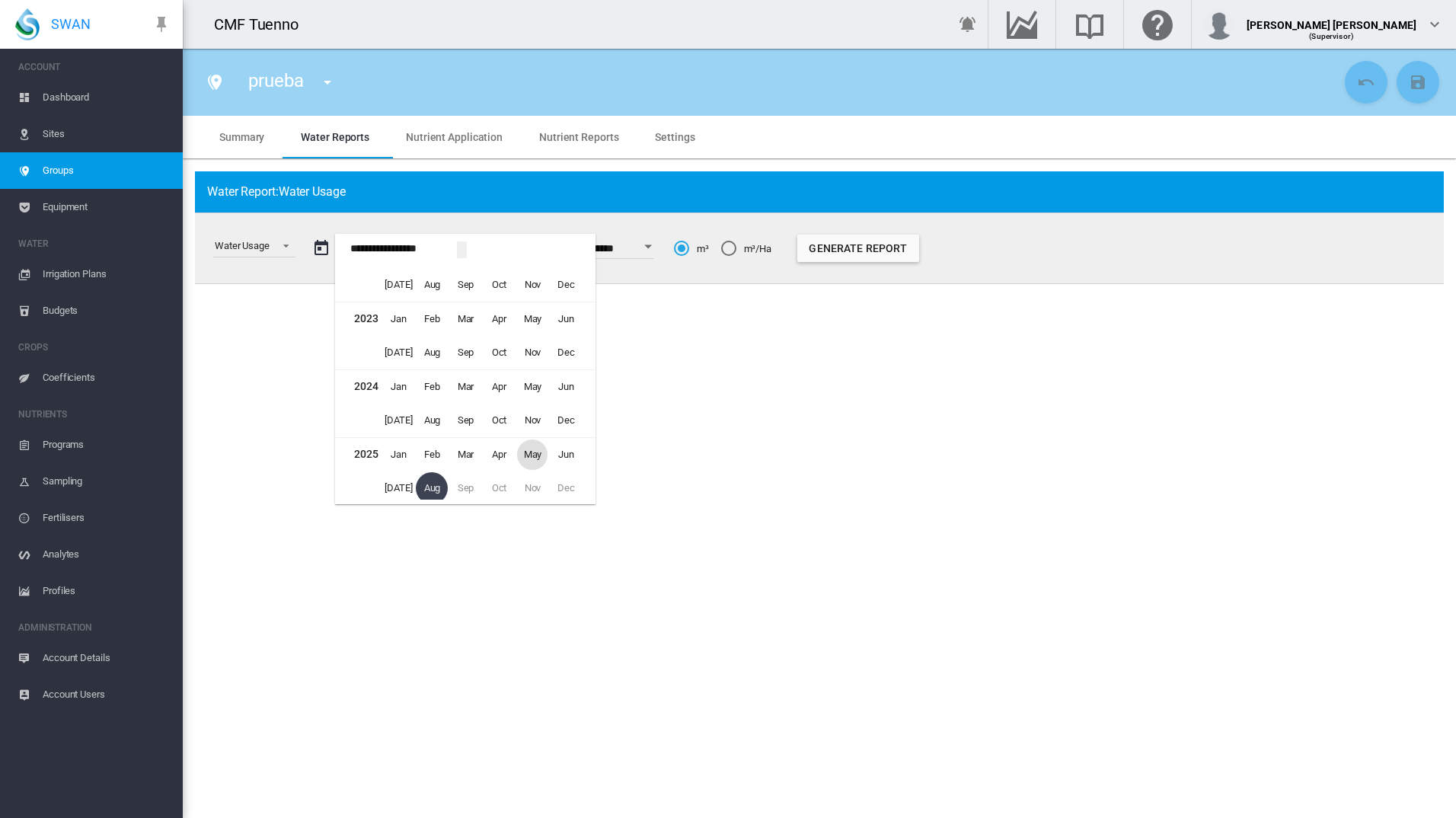
click at [531, 459] on span "May" at bounding box center [533, 455] width 31 height 31
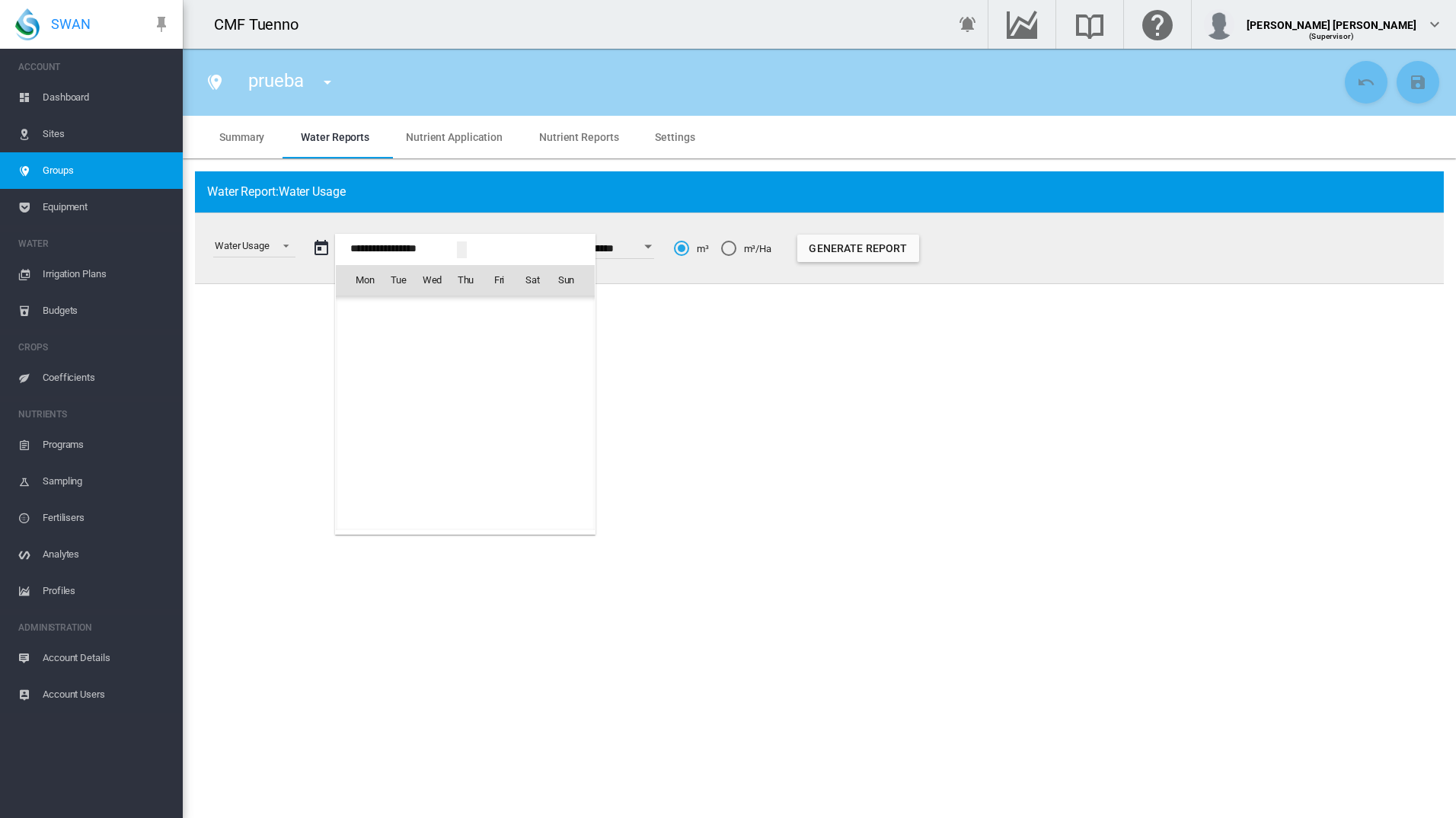
scroll to position [37121, 0]
click at [467, 319] on span "1" at bounding box center [465, 313] width 31 height 31
type input "**********"
click at [845, 250] on button "Generate Report" at bounding box center [853, 248] width 122 height 28
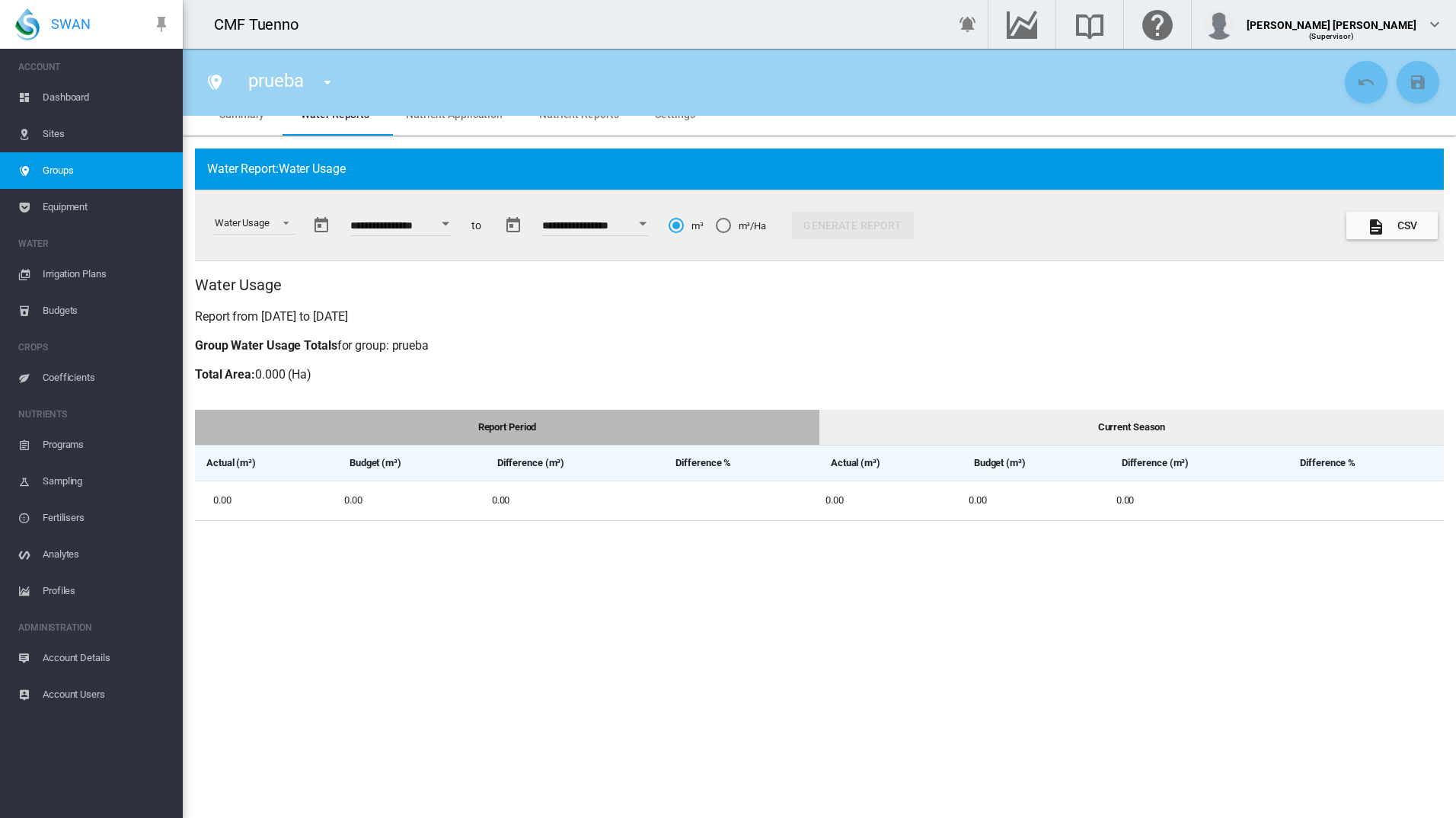
scroll to position [0, 0]
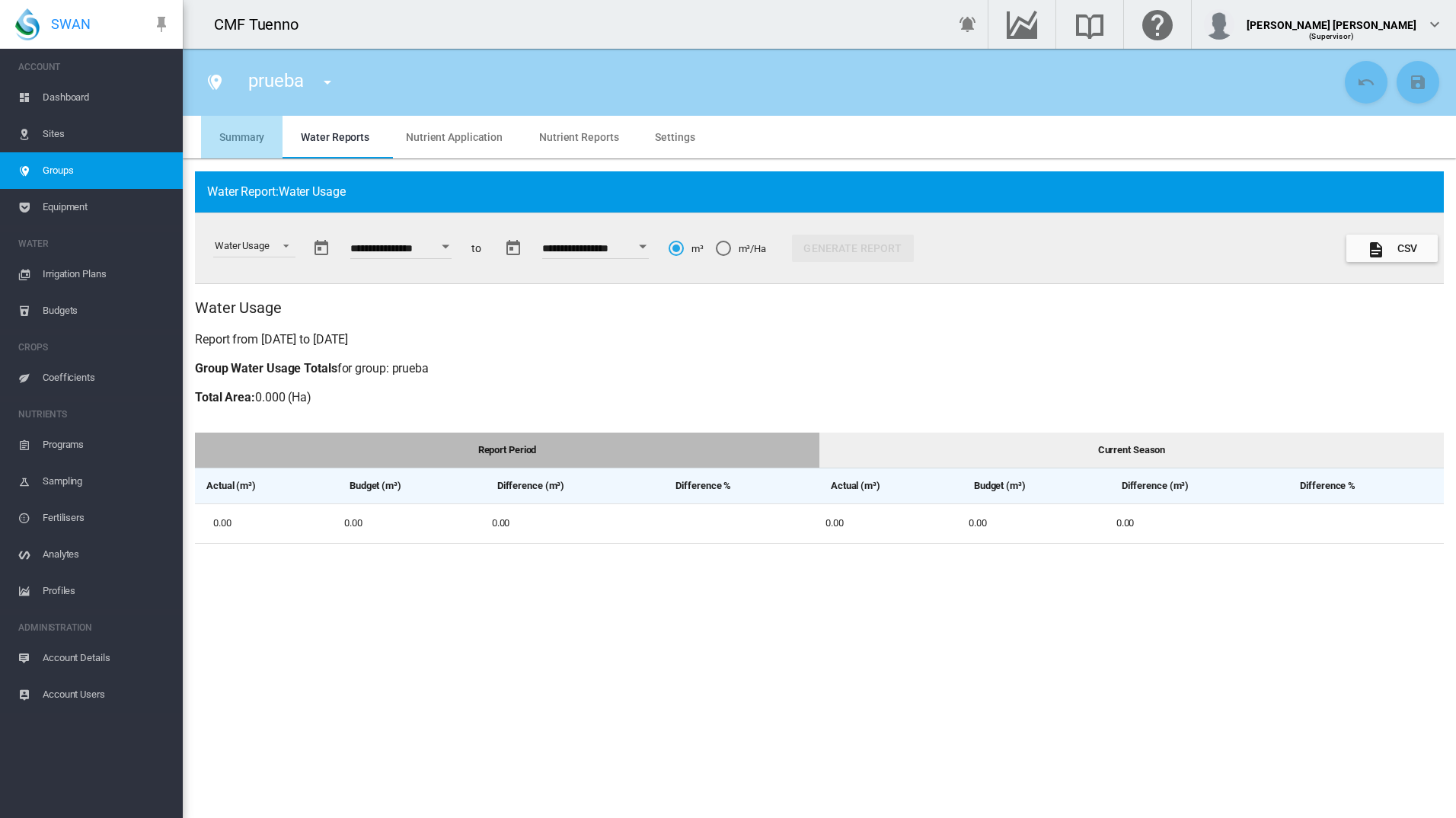
click at [251, 138] on span "Summary" at bounding box center [241, 136] width 45 height 12
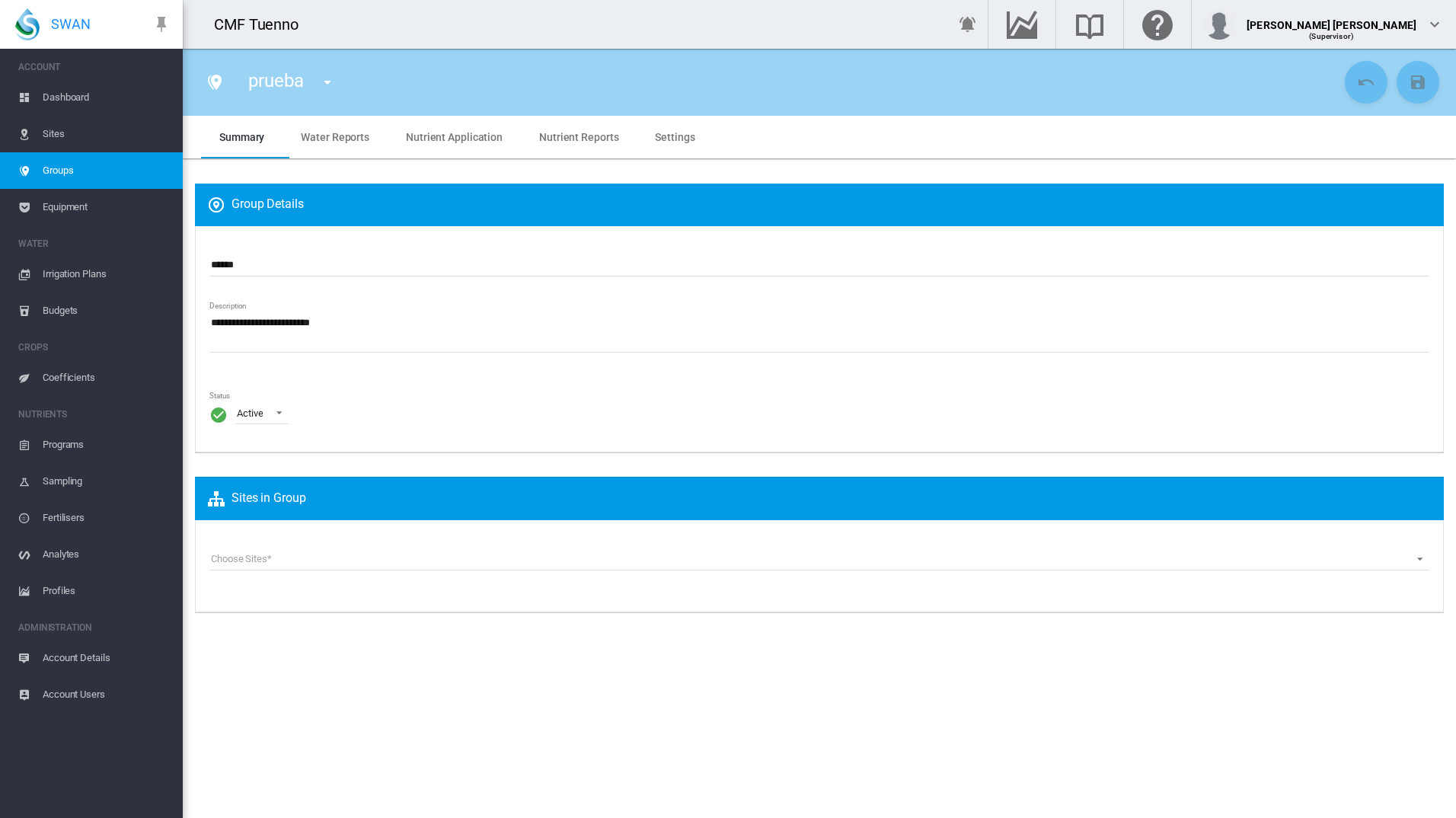
click at [310, 79] on md-menu "prueba Zona 1" at bounding box center [327, 81] width 39 height 21
click at [314, 84] on button "button" at bounding box center [328, 83] width 31 height 31
click at [337, 76] on md-backdrop at bounding box center [728, 409] width 1456 height 818
click at [54, 171] on span "Groups" at bounding box center [106, 170] width 128 height 37
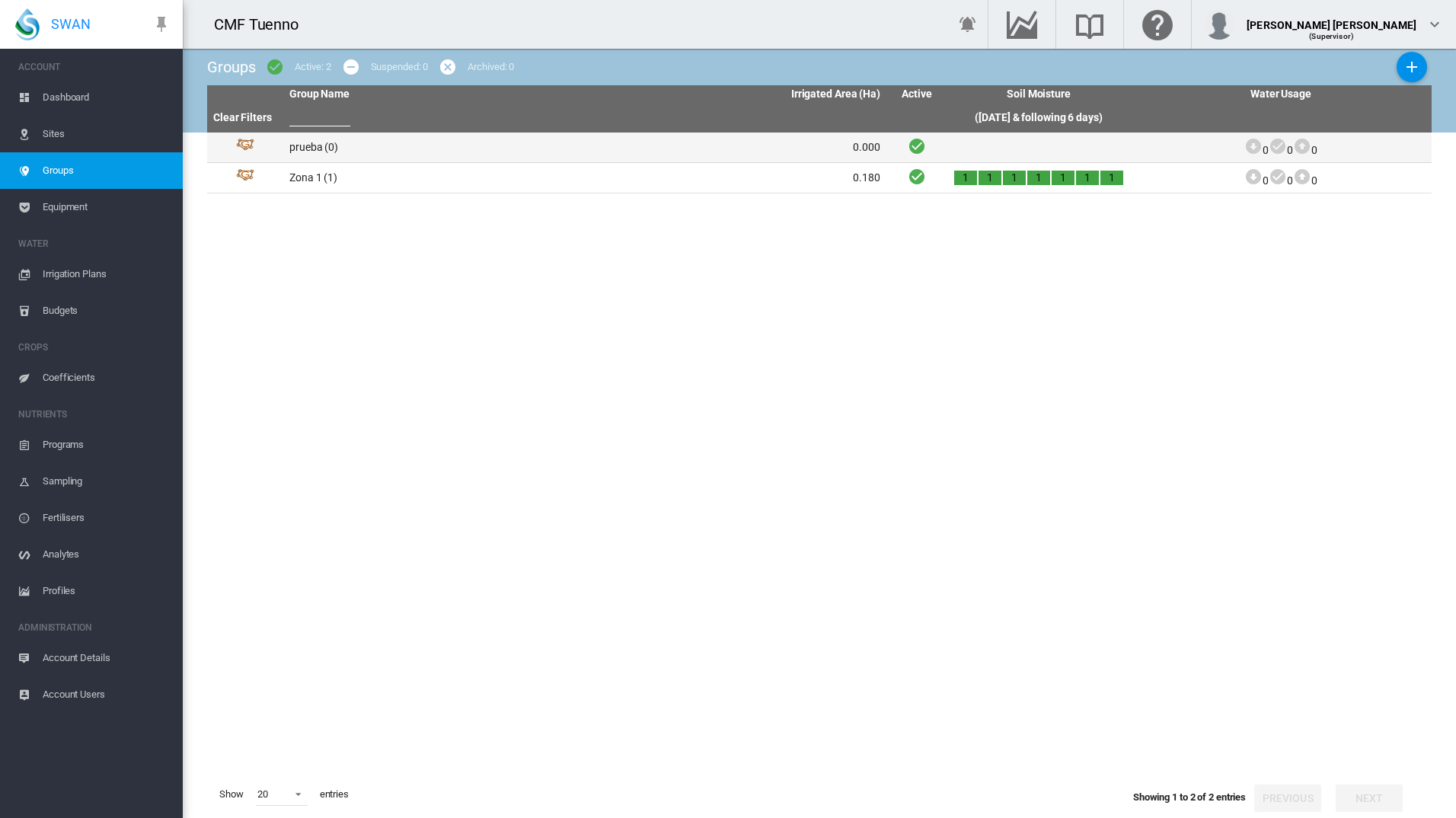
click at [439, 147] on td "prueba (0)" at bounding box center [435, 147] width 302 height 30
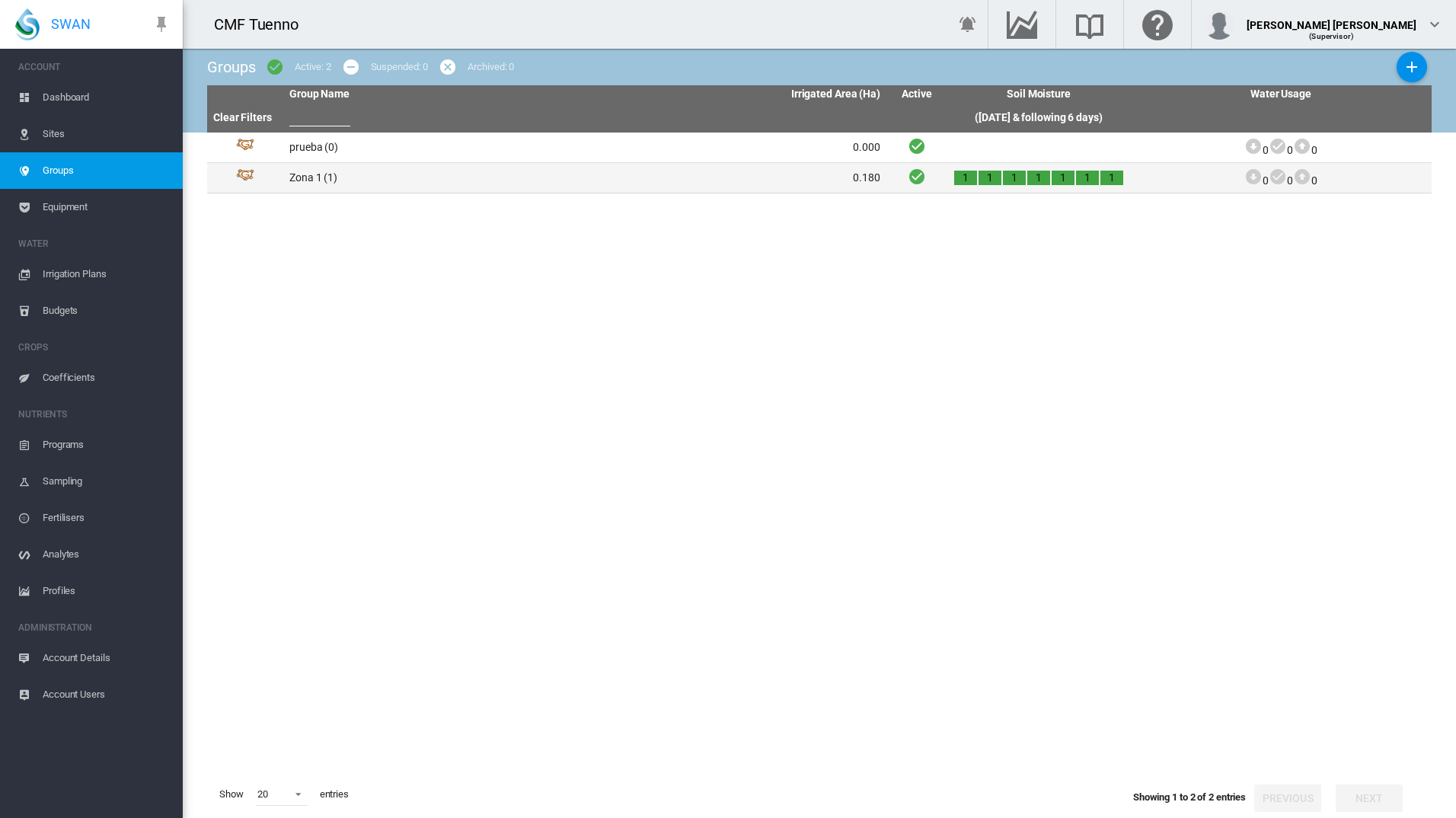
click at [445, 174] on td "Zona 1 (1)" at bounding box center [435, 177] width 302 height 30
click at [440, 182] on td "Zona 1 (1)" at bounding box center [435, 177] width 302 height 30
click at [437, 182] on td "Zona 1 (1)" at bounding box center [435, 177] width 302 height 30
drag, startPoint x: 437, startPoint y: 182, endPoint x: 321, endPoint y: 179, distance: 116.0
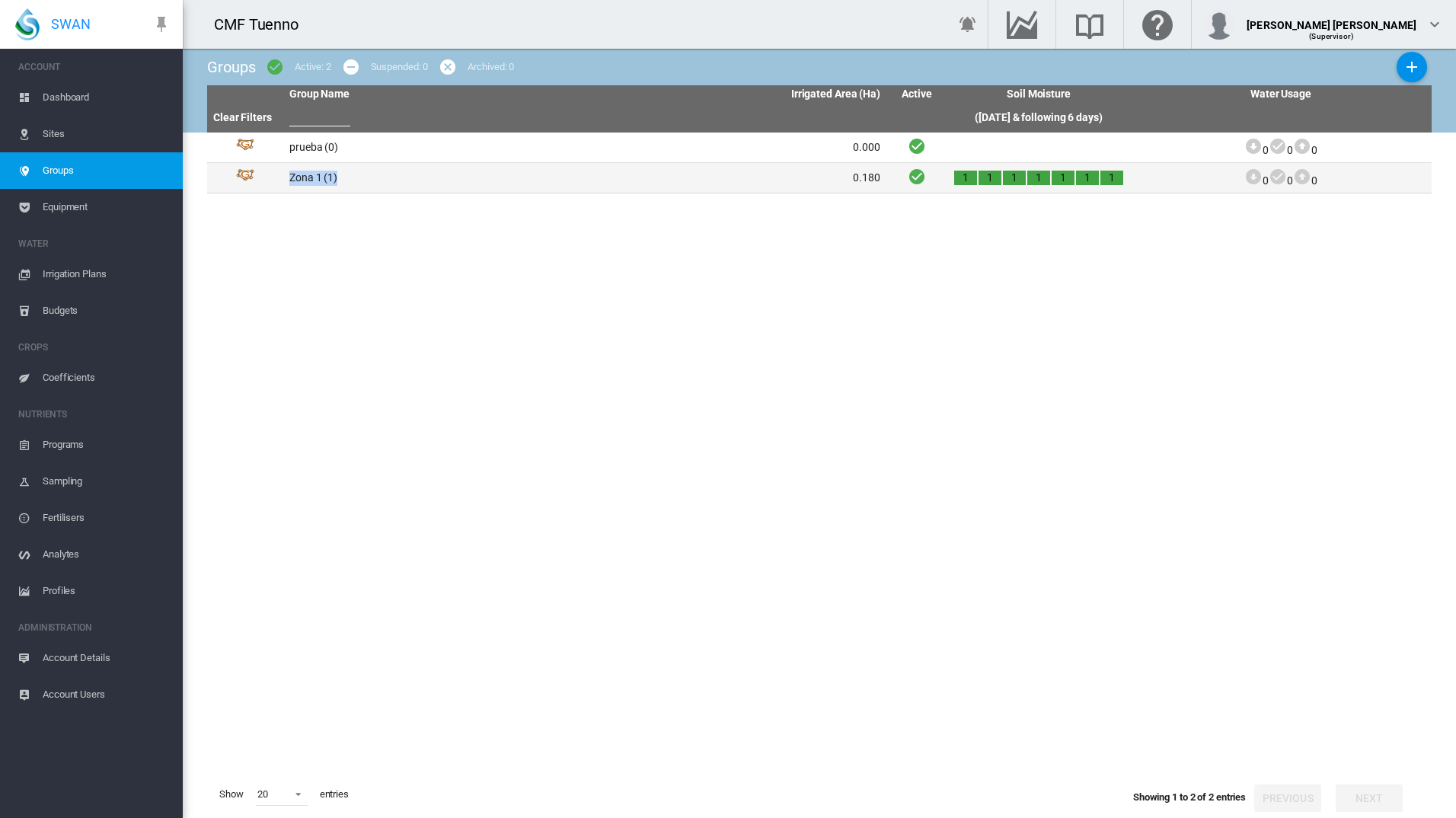
click at [323, 179] on td "Zona 1 (1)" at bounding box center [435, 177] width 302 height 30
click at [304, 178] on td "Zona 1 (1)" at bounding box center [435, 177] width 302 height 30
drag, startPoint x: 304, startPoint y: 178, endPoint x: 419, endPoint y: 177, distance: 115.0
click at [419, 177] on td "Zona 1 (1)" at bounding box center [435, 177] width 302 height 30
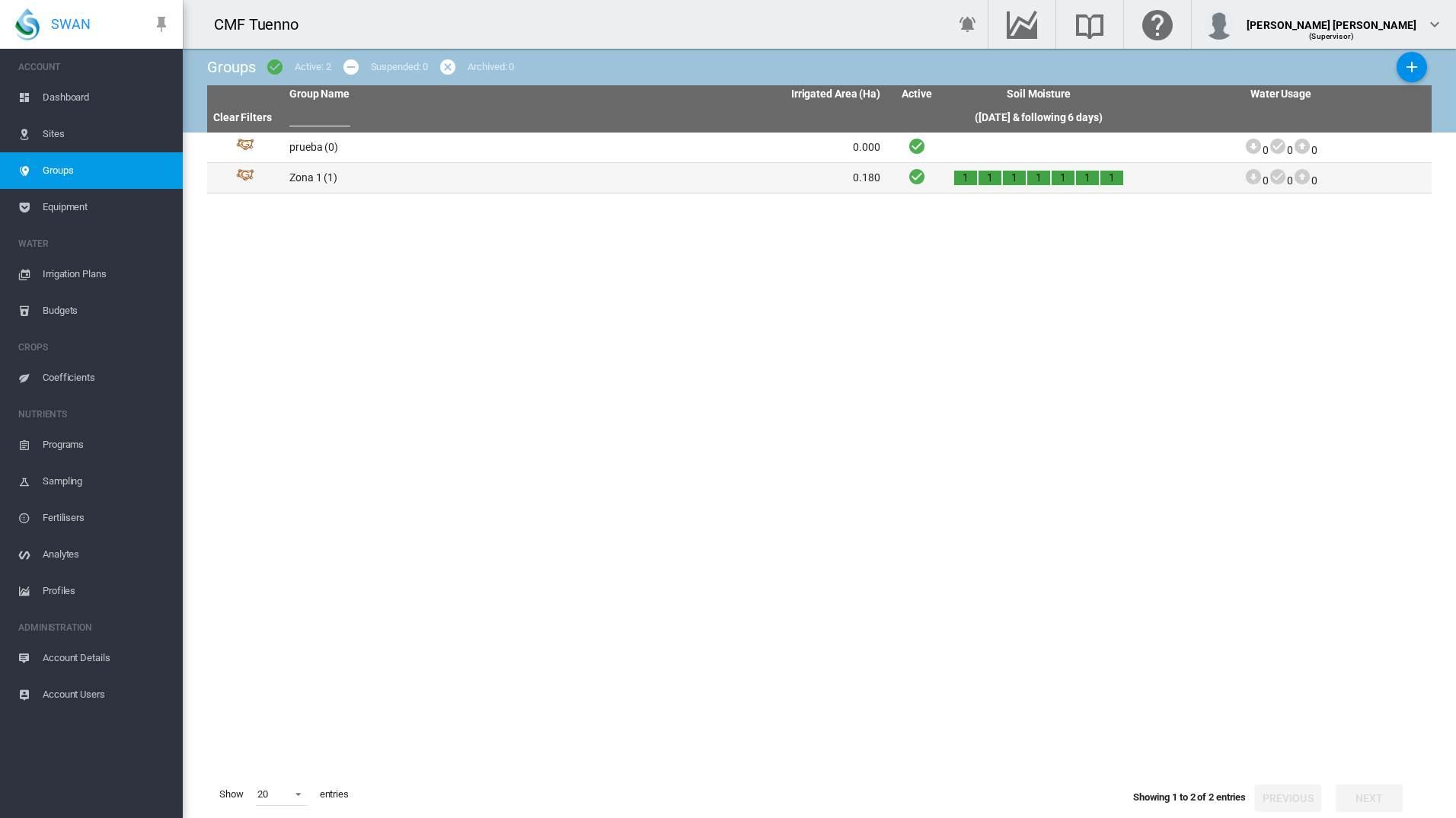
click at [595, 176] on td "0.180" at bounding box center [736, 177] width 302 height 30
click at [61, 133] on span "Sites" at bounding box center [106, 134] width 128 height 37
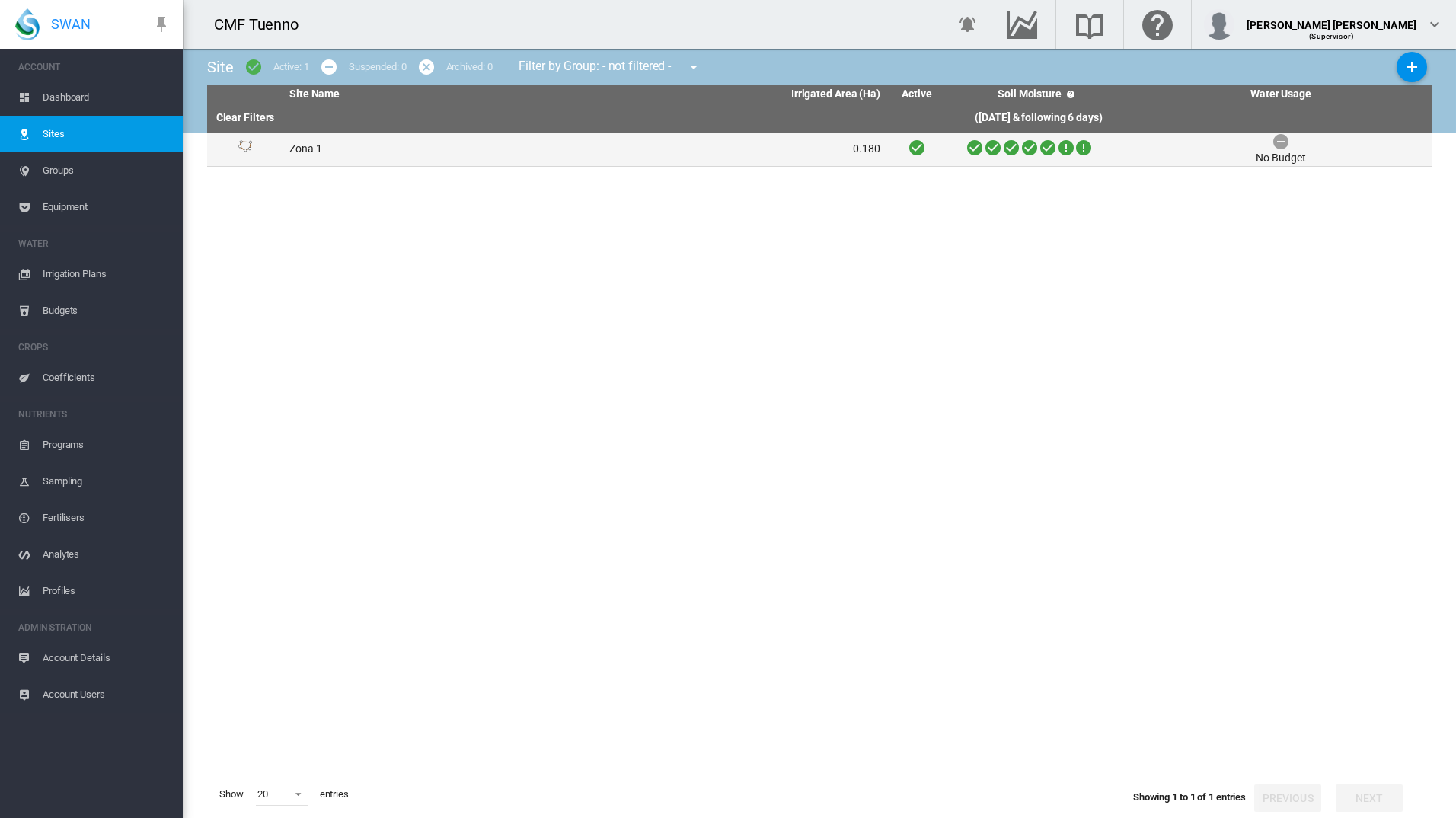
click at [326, 152] on td "Zona 1" at bounding box center [435, 149] width 302 height 34
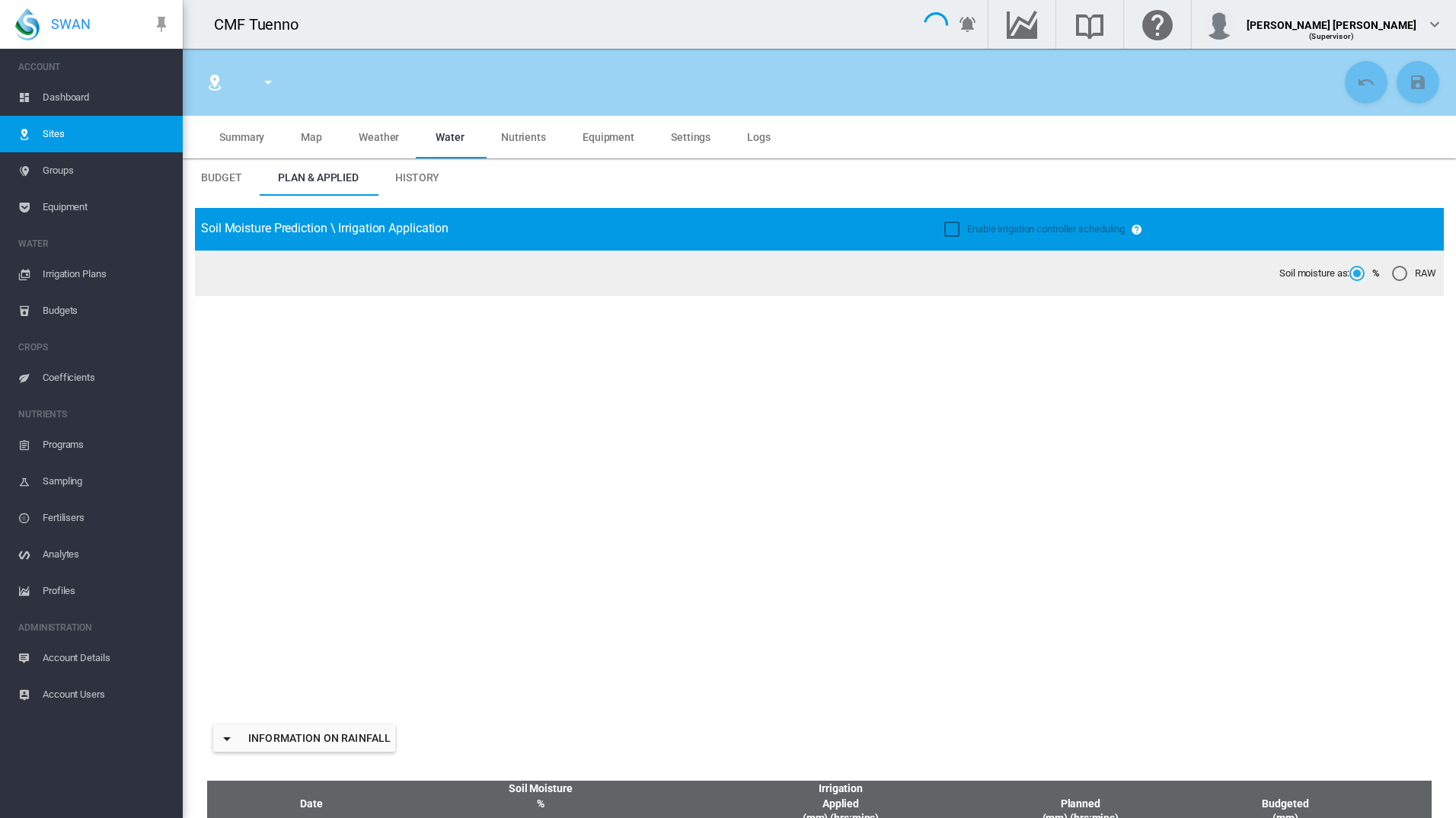
type input "******"
type input "********"
type input "***"
type input "*****"
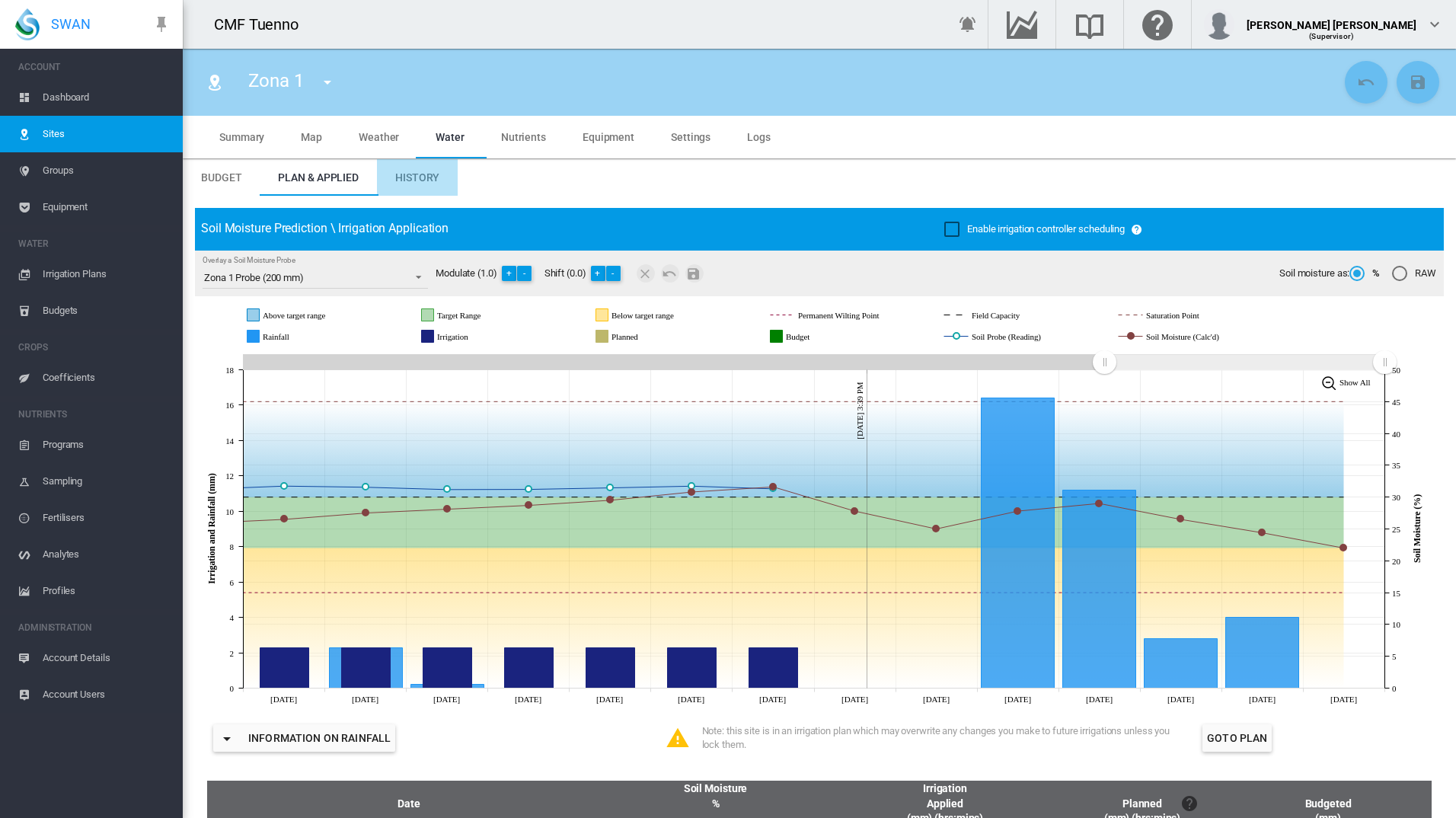
click at [422, 186] on md-tab-item "History" at bounding box center [417, 178] width 81 height 37
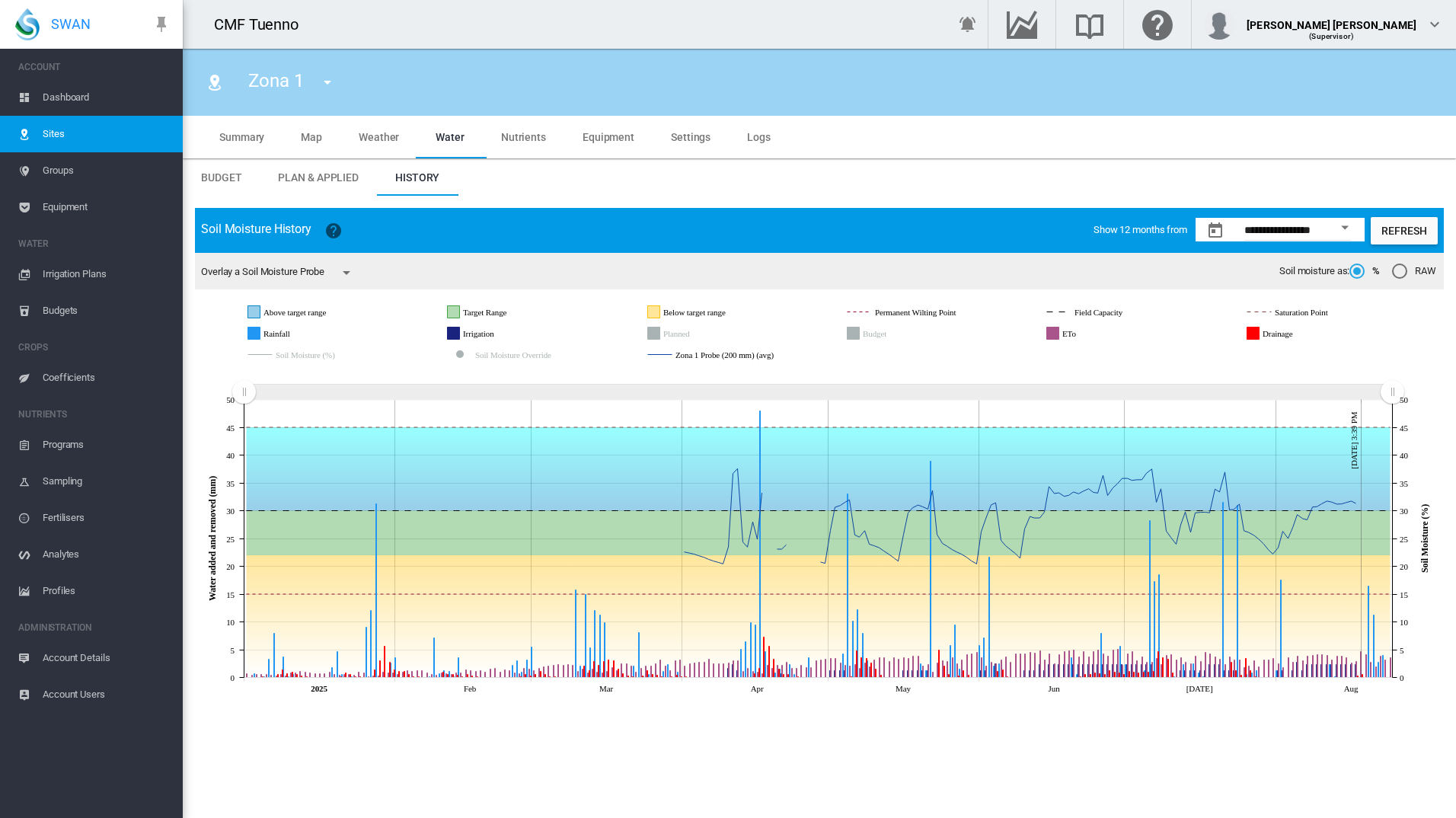
click at [340, 183] on span "Plan & Applied" at bounding box center [318, 177] width 81 height 12
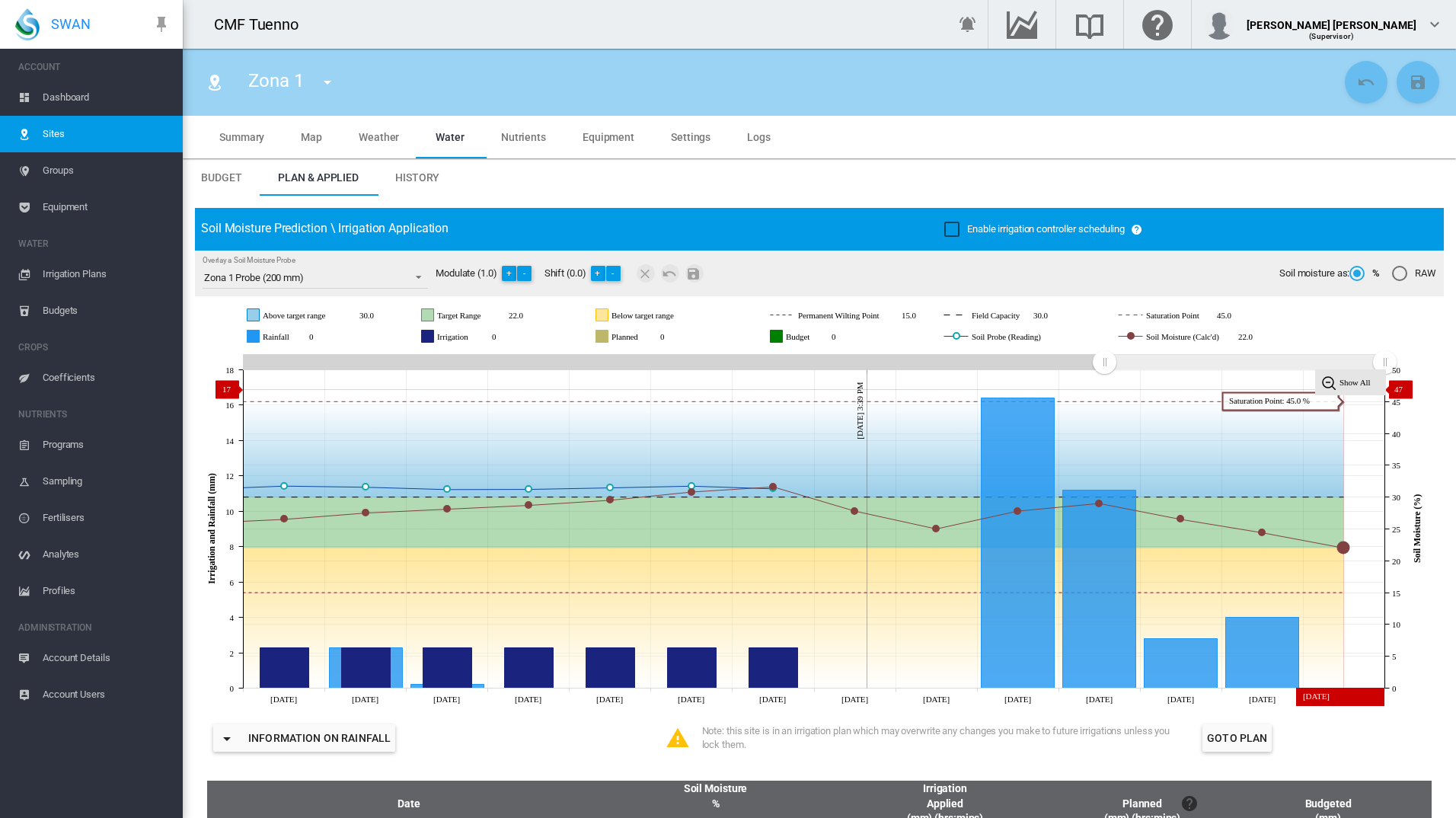
click at [1353, 389] on rect at bounding box center [1351, 383] width 70 height 25
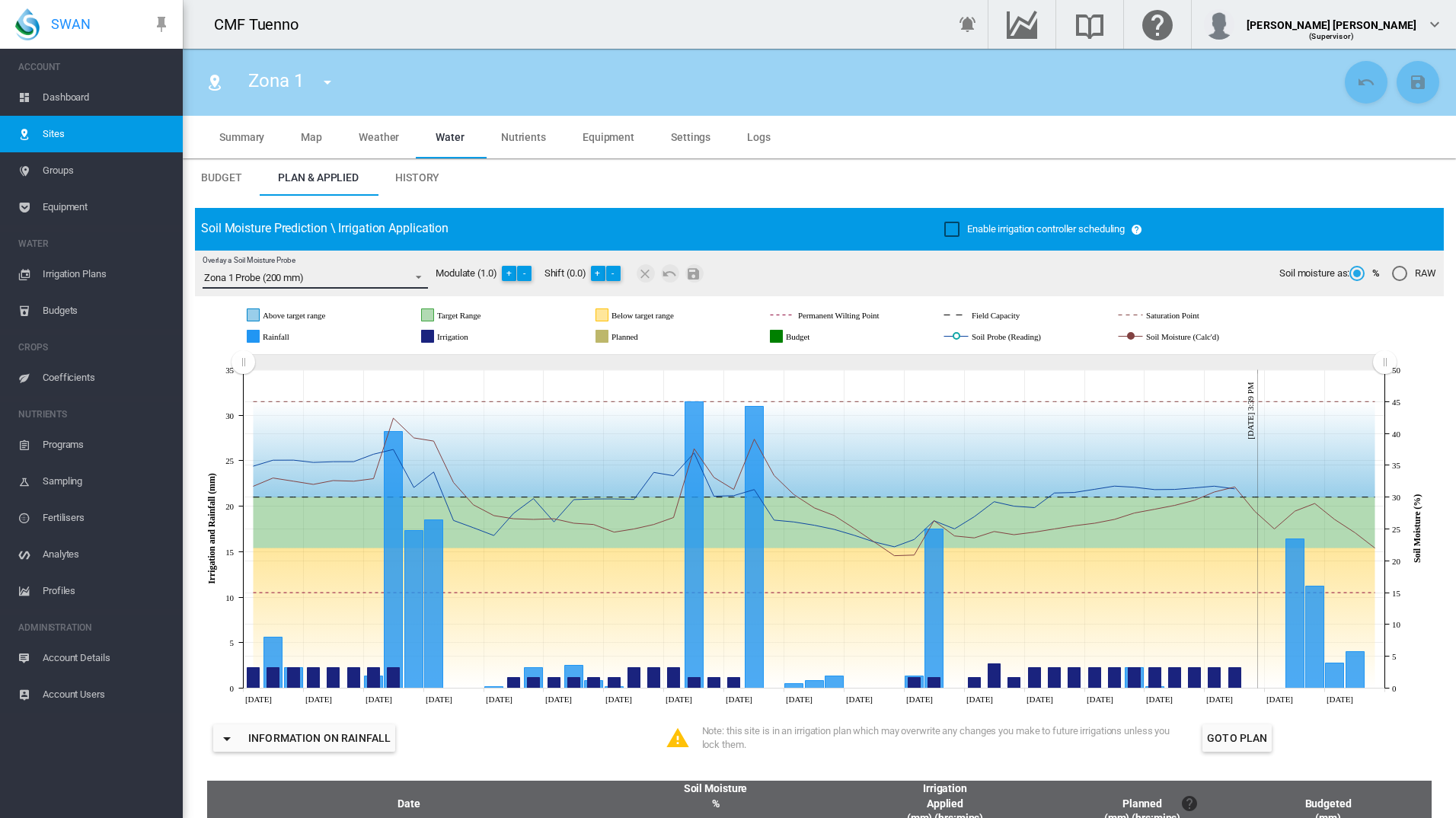
click at [379, 274] on span "Zona 1 Probe (200 mm)" at bounding box center [303, 278] width 198 height 13
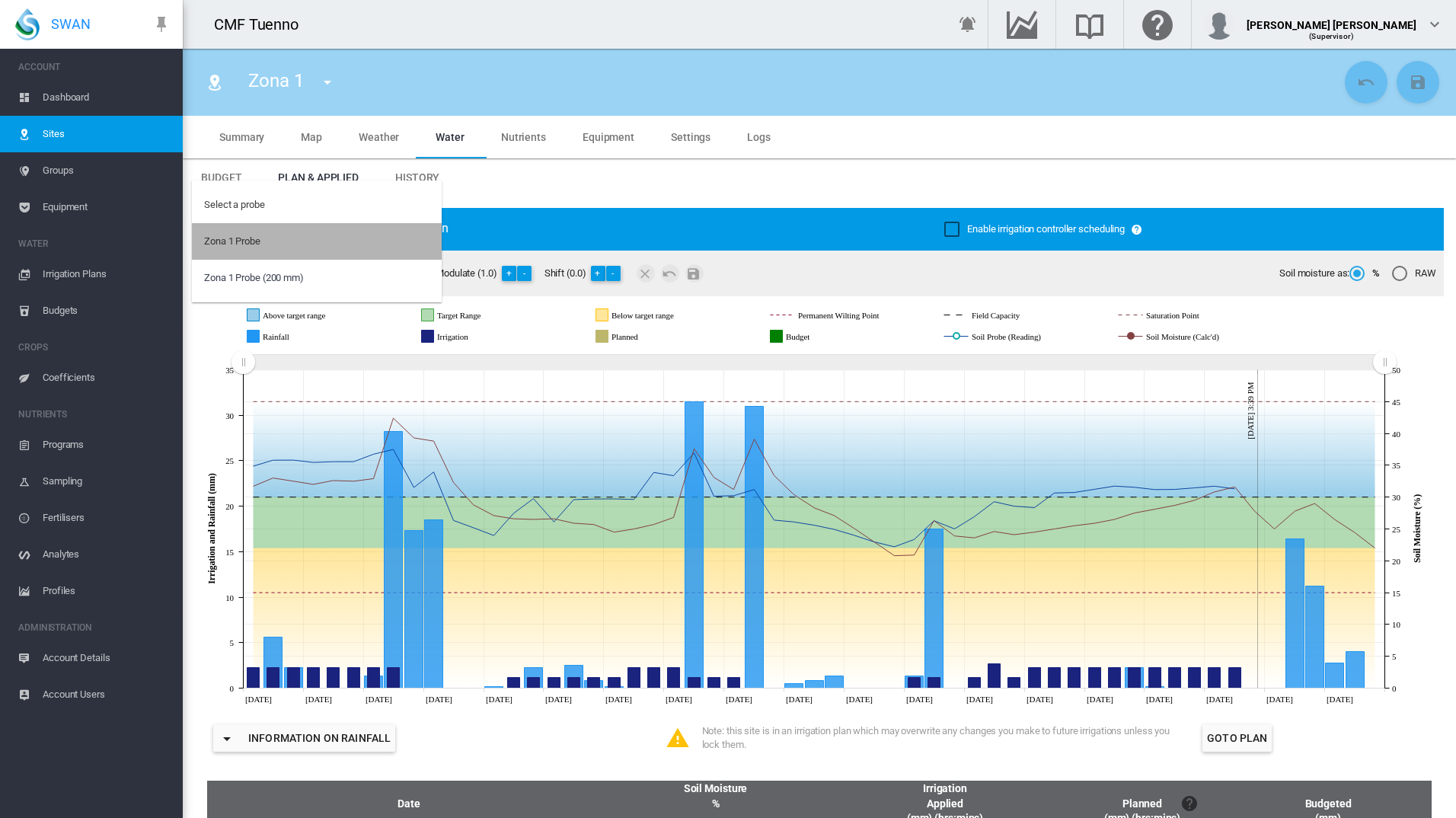
click at [314, 243] on md-option "Zona 1 Probe" at bounding box center [317, 241] width 250 height 37
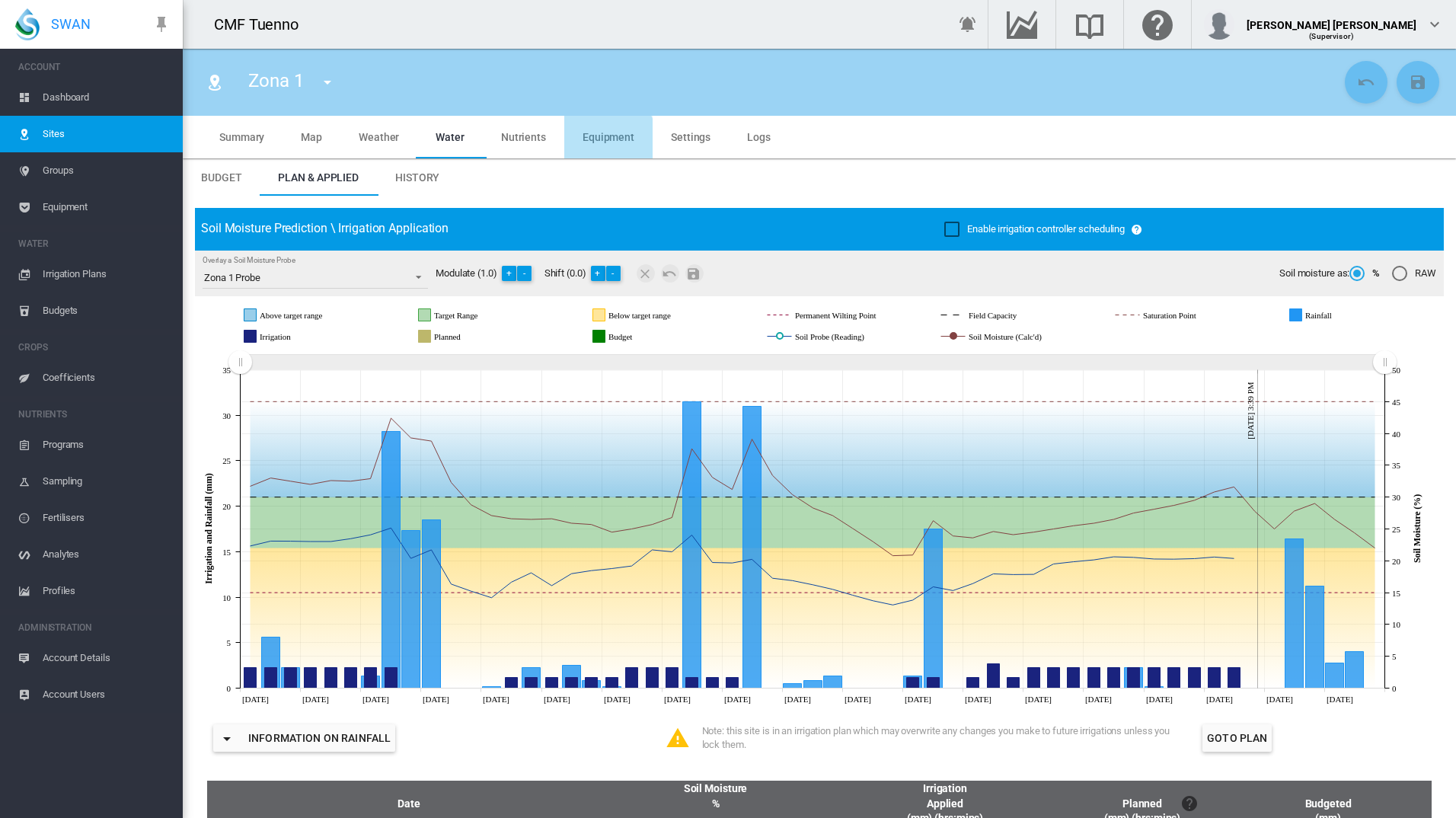
click at [599, 141] on span "Equipment" at bounding box center [609, 136] width 52 height 12
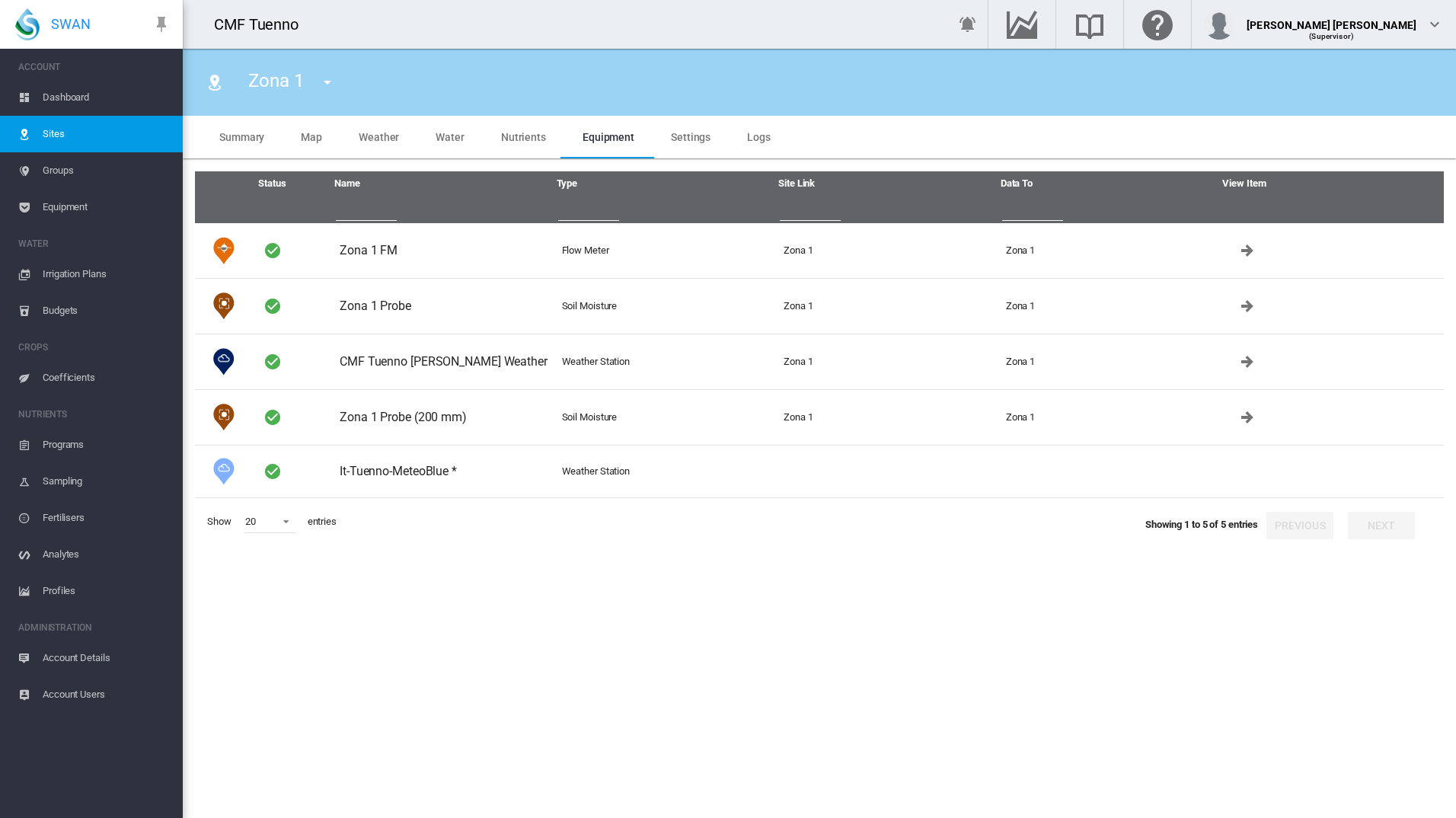
click at [679, 131] on span "Settings" at bounding box center [690, 136] width 39 height 12
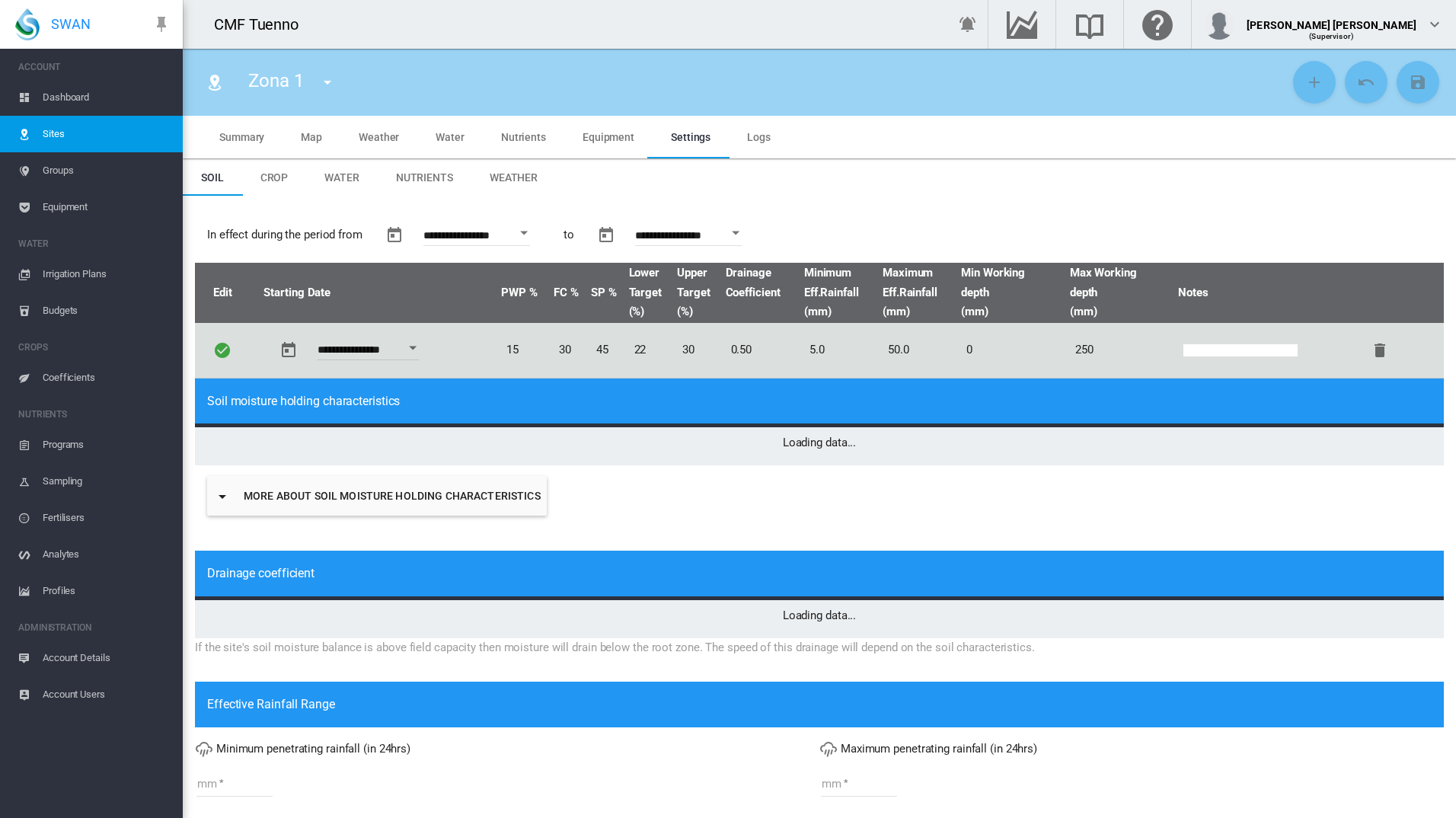
type input "*"
type input "**"
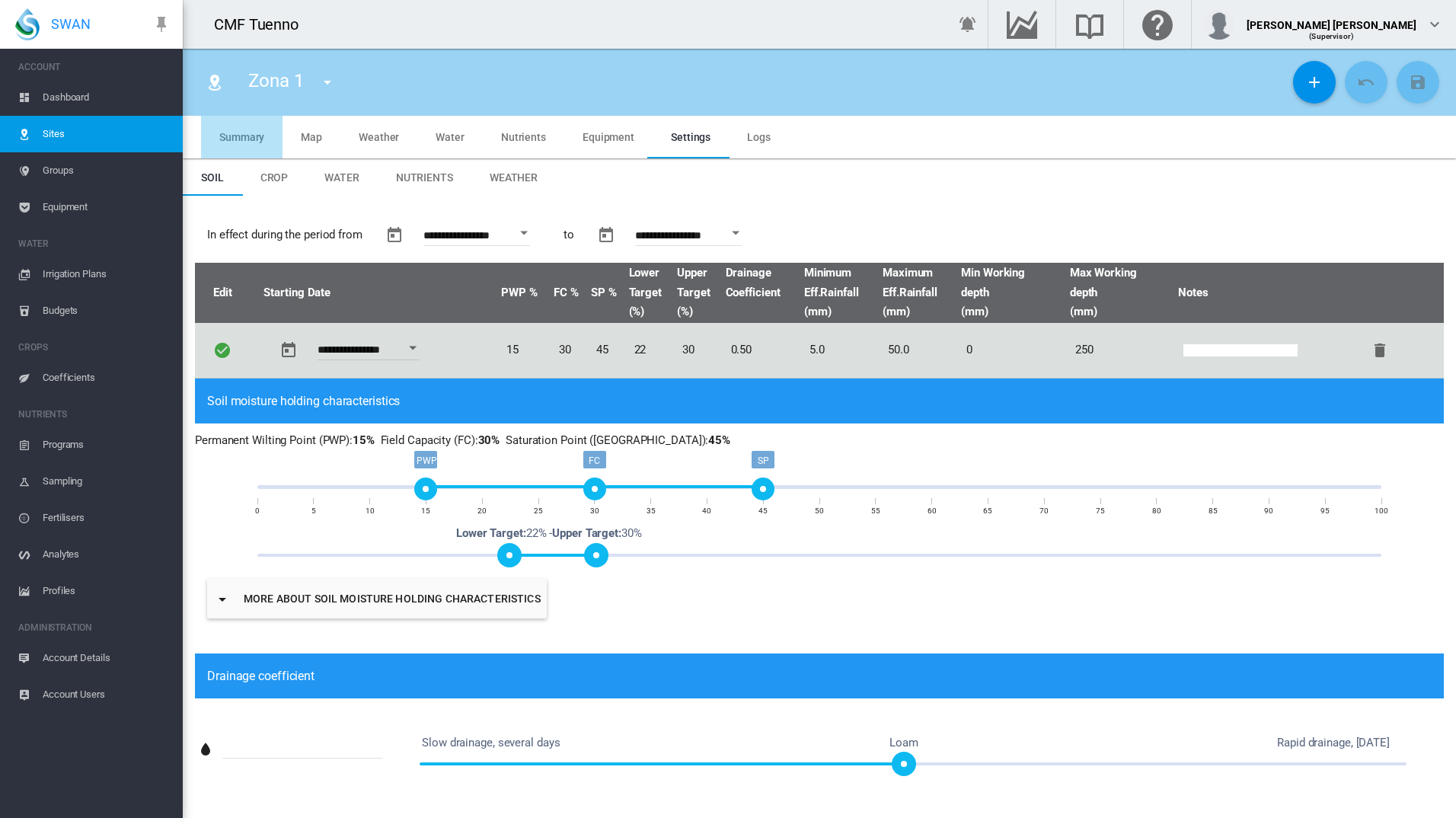
click at [258, 136] on span "Summary" at bounding box center [241, 136] width 45 height 12
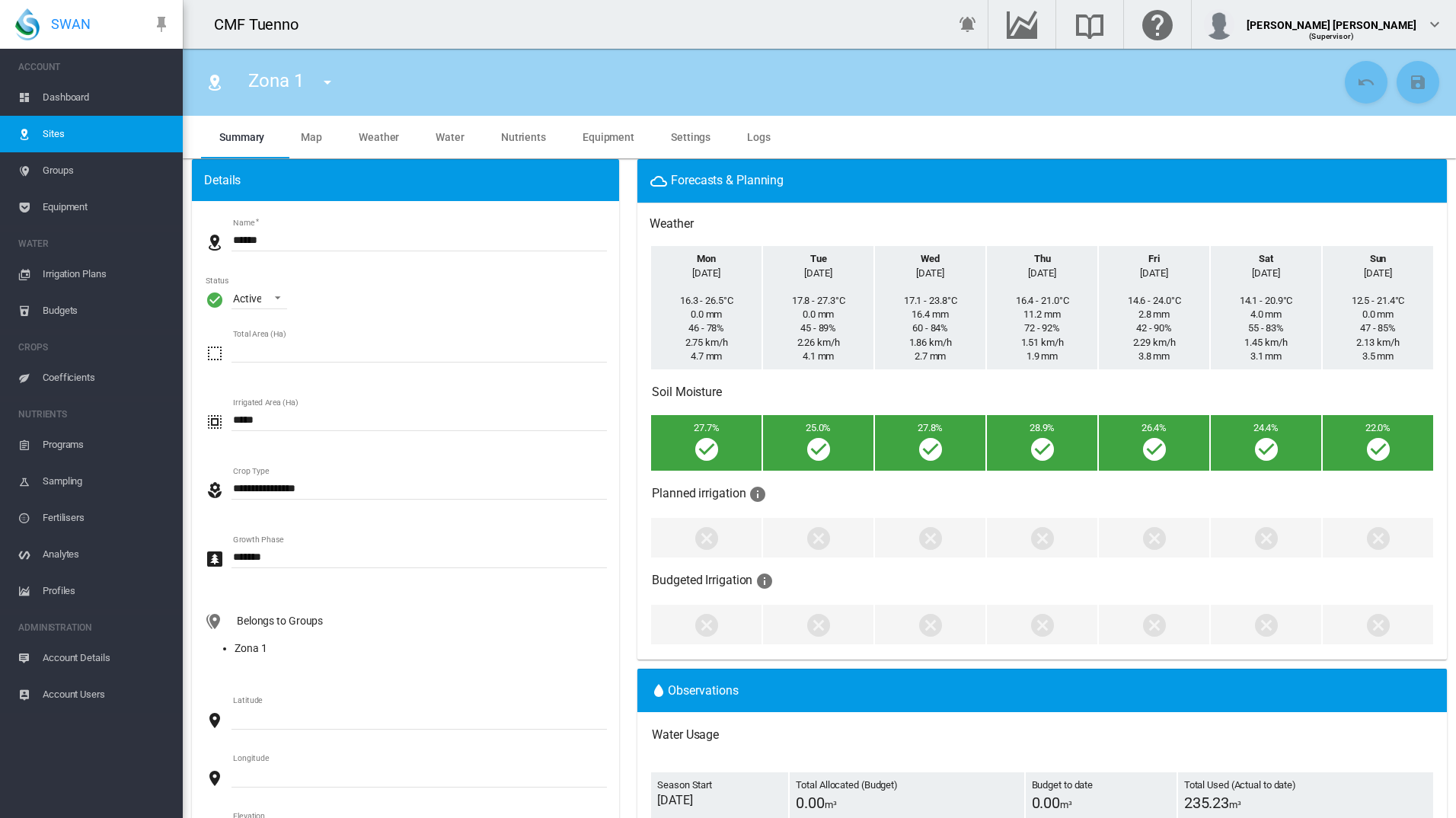
click at [460, 136] on span "Water" at bounding box center [450, 136] width 29 height 12
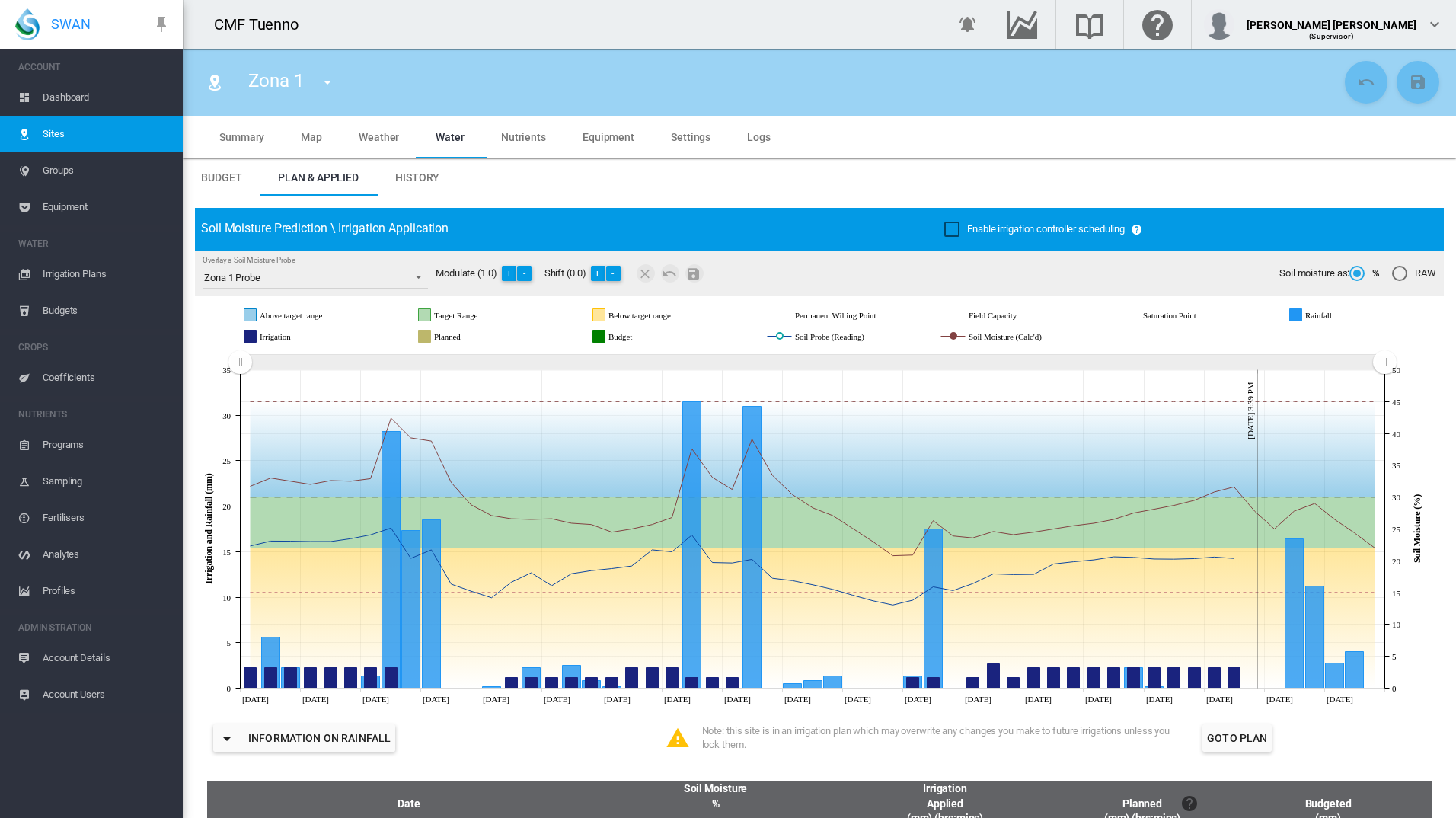
click at [238, 178] on span "Budget" at bounding box center [221, 177] width 40 height 12
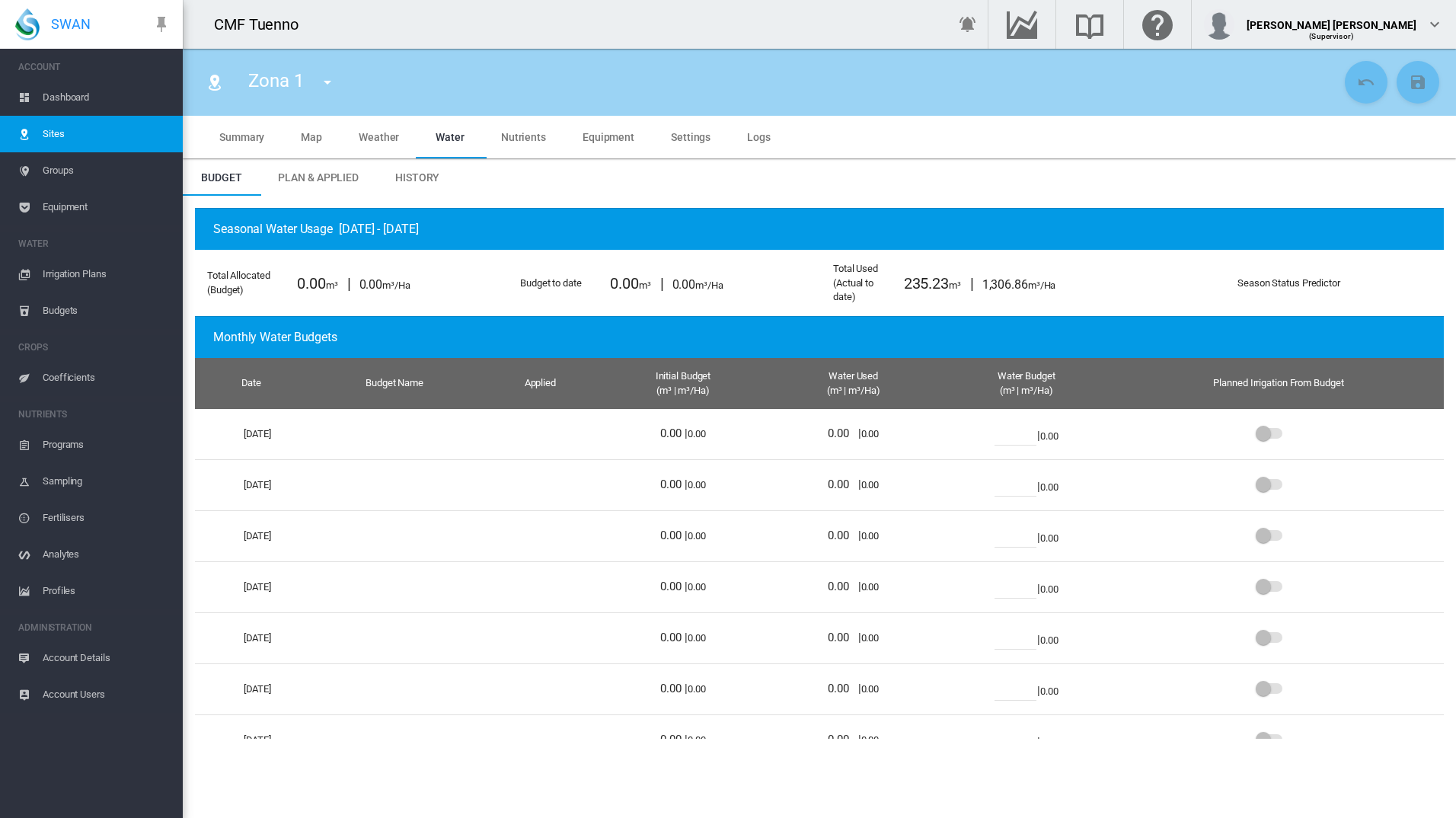
click at [113, 167] on span "Groups" at bounding box center [106, 170] width 128 height 37
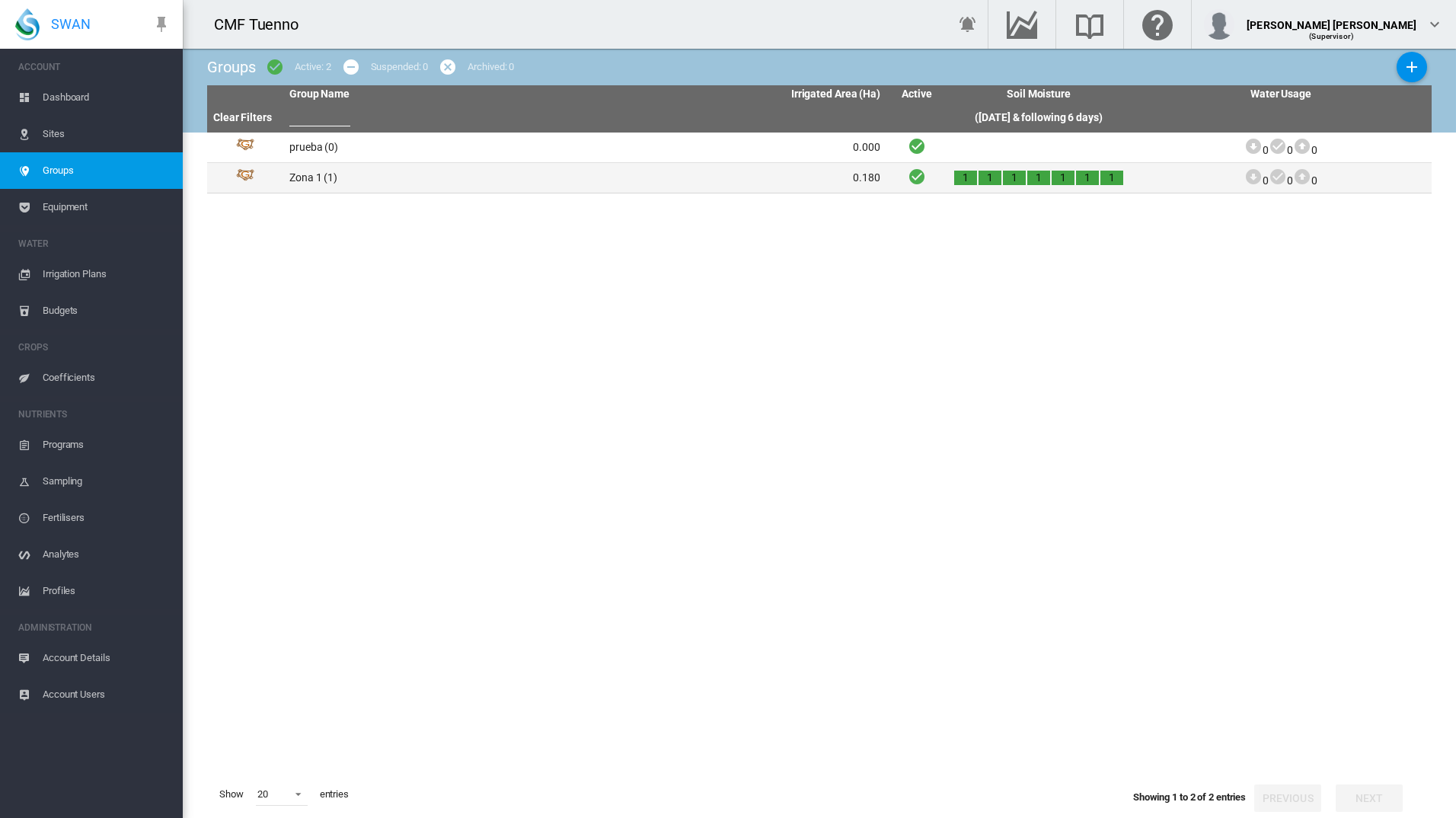
click at [342, 173] on td "Zona 1 (1)" at bounding box center [435, 177] width 302 height 30
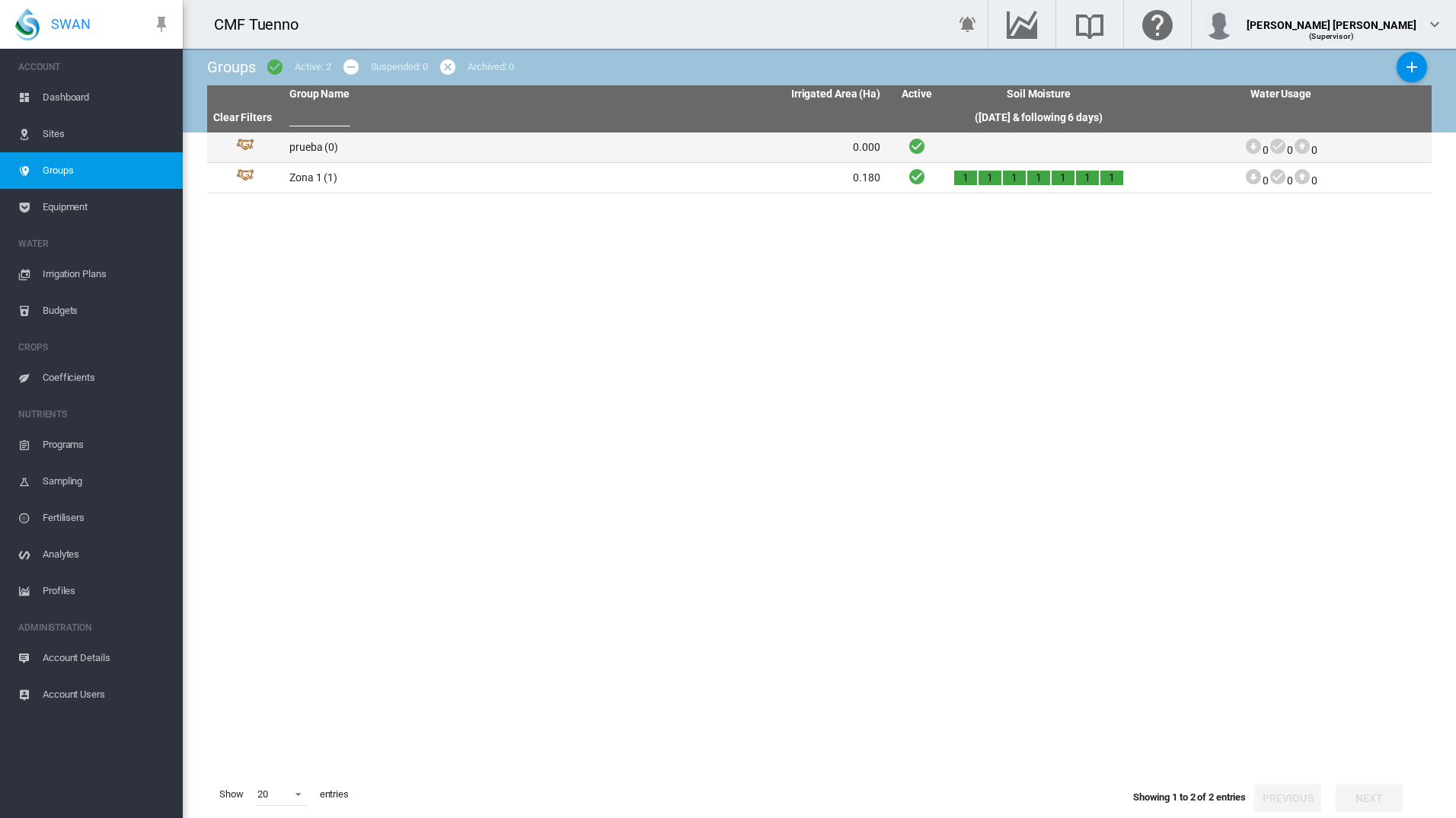
click at [335, 152] on td "prueba (0)" at bounding box center [435, 147] width 302 height 30
click at [311, 143] on td "prueba (0)" at bounding box center [435, 147] width 302 height 30
click at [295, 145] on td "prueba (0)" at bounding box center [435, 147] width 302 height 30
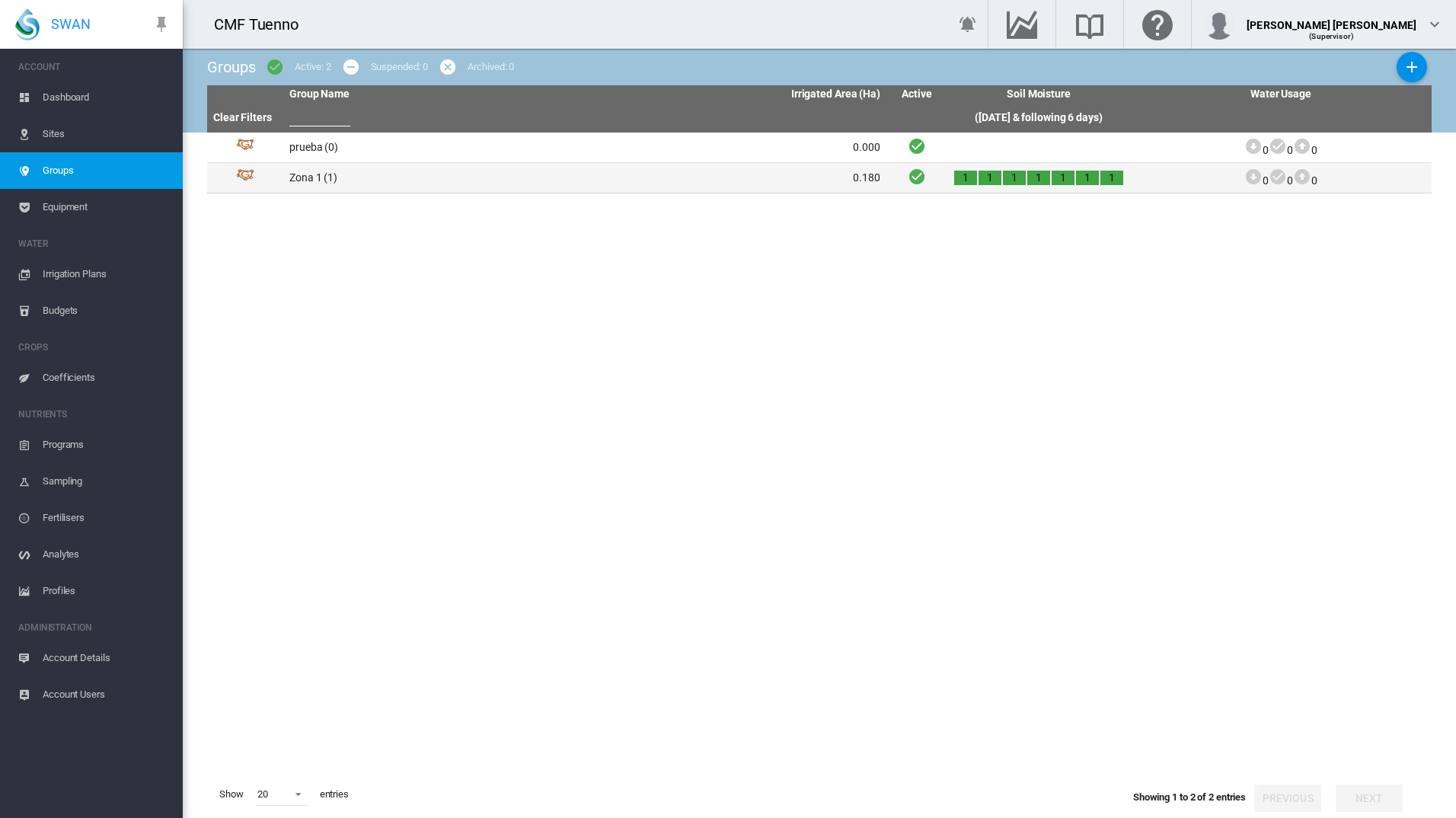
click at [304, 180] on td "Zona 1 (1)" at bounding box center [435, 177] width 302 height 30
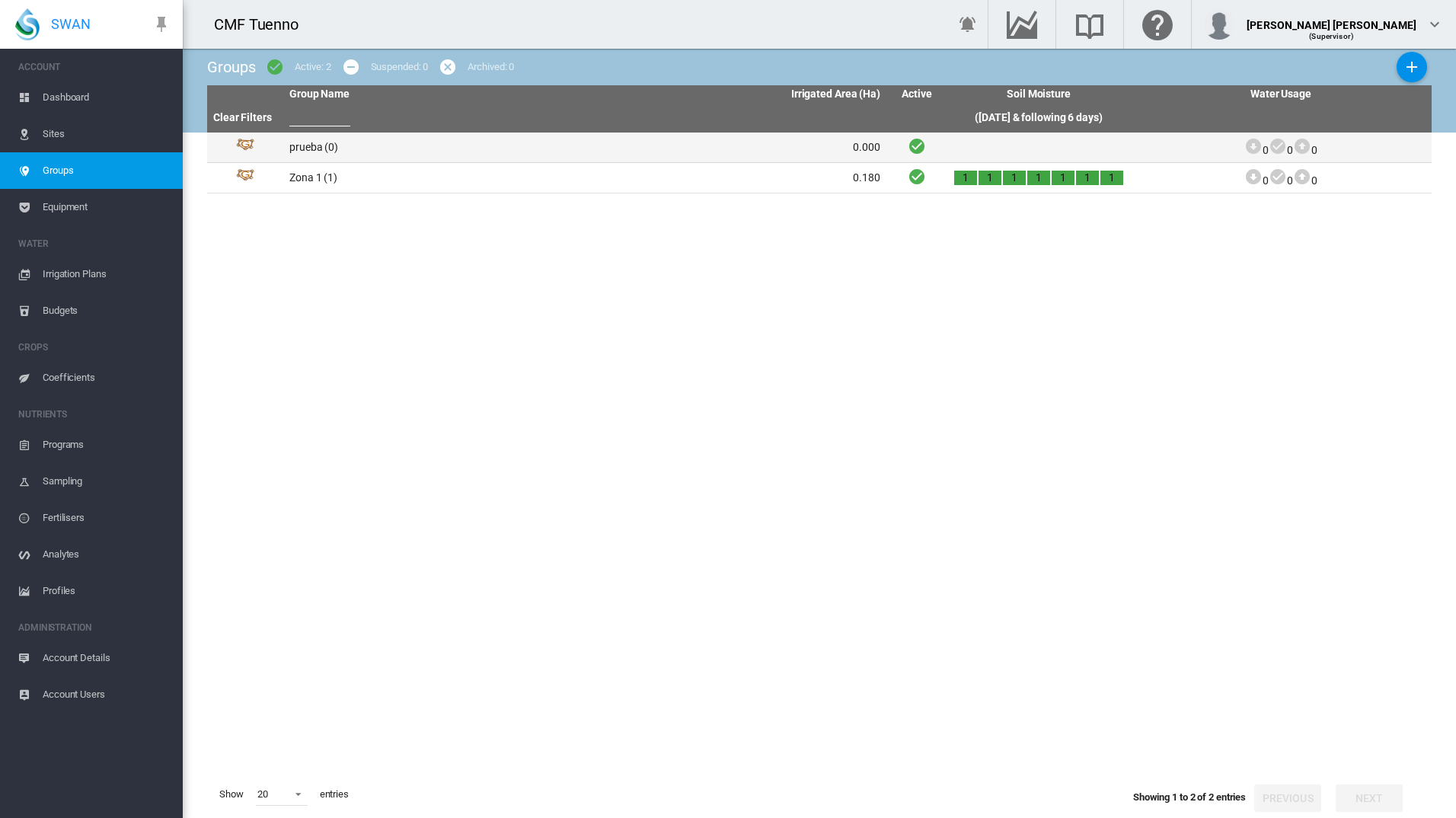
drag, startPoint x: 304, startPoint y: 180, endPoint x: 304, endPoint y: 152, distance: 28.0
click at [304, 152] on td "prueba (0)" at bounding box center [435, 147] width 302 height 30
click at [306, 142] on td "prueba (0)" at bounding box center [435, 147] width 302 height 30
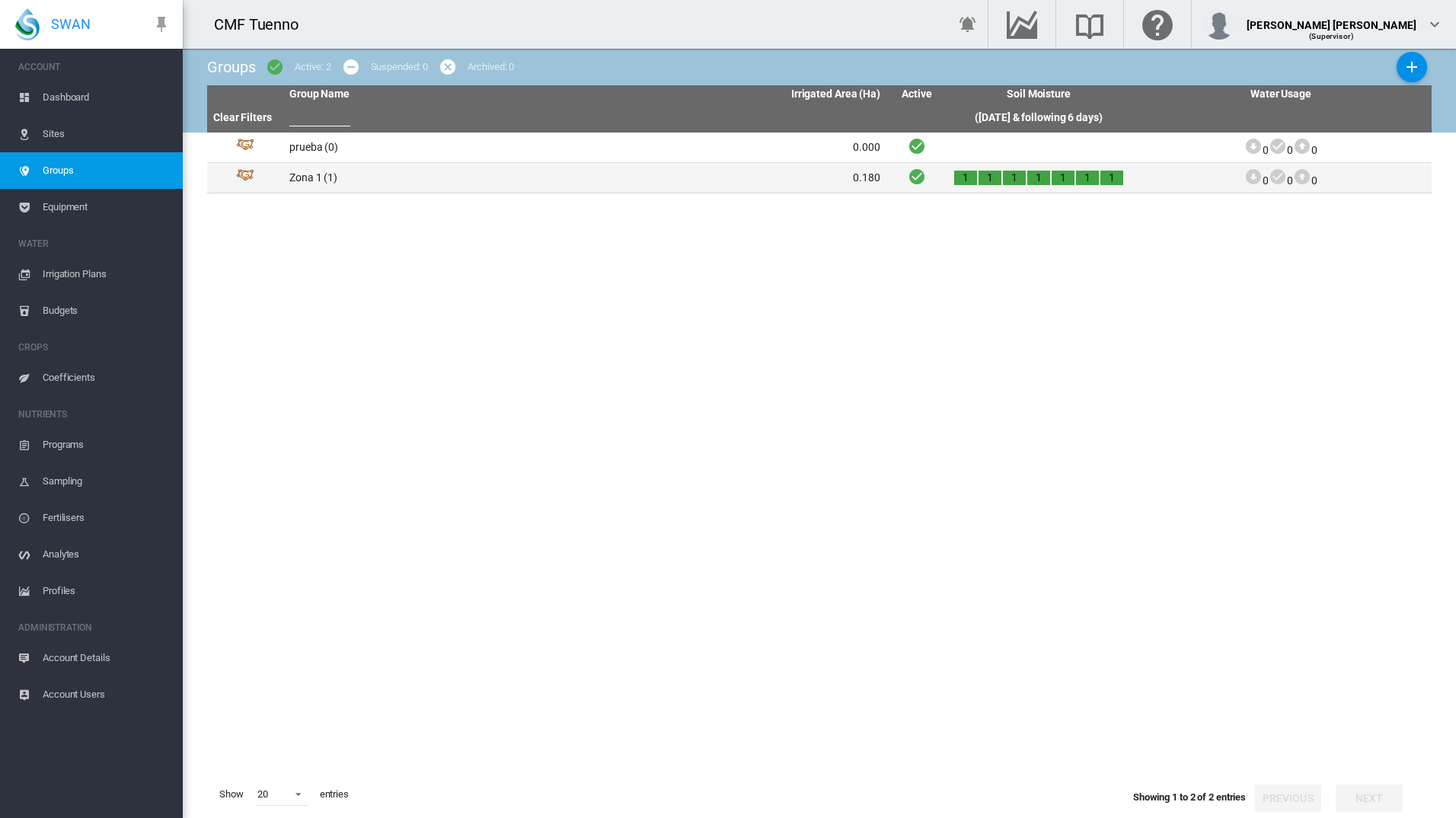
click at [308, 185] on td "Zona 1 (1)" at bounding box center [435, 177] width 302 height 30
click at [316, 173] on td "Zona 1 (1)" at bounding box center [435, 177] width 302 height 30
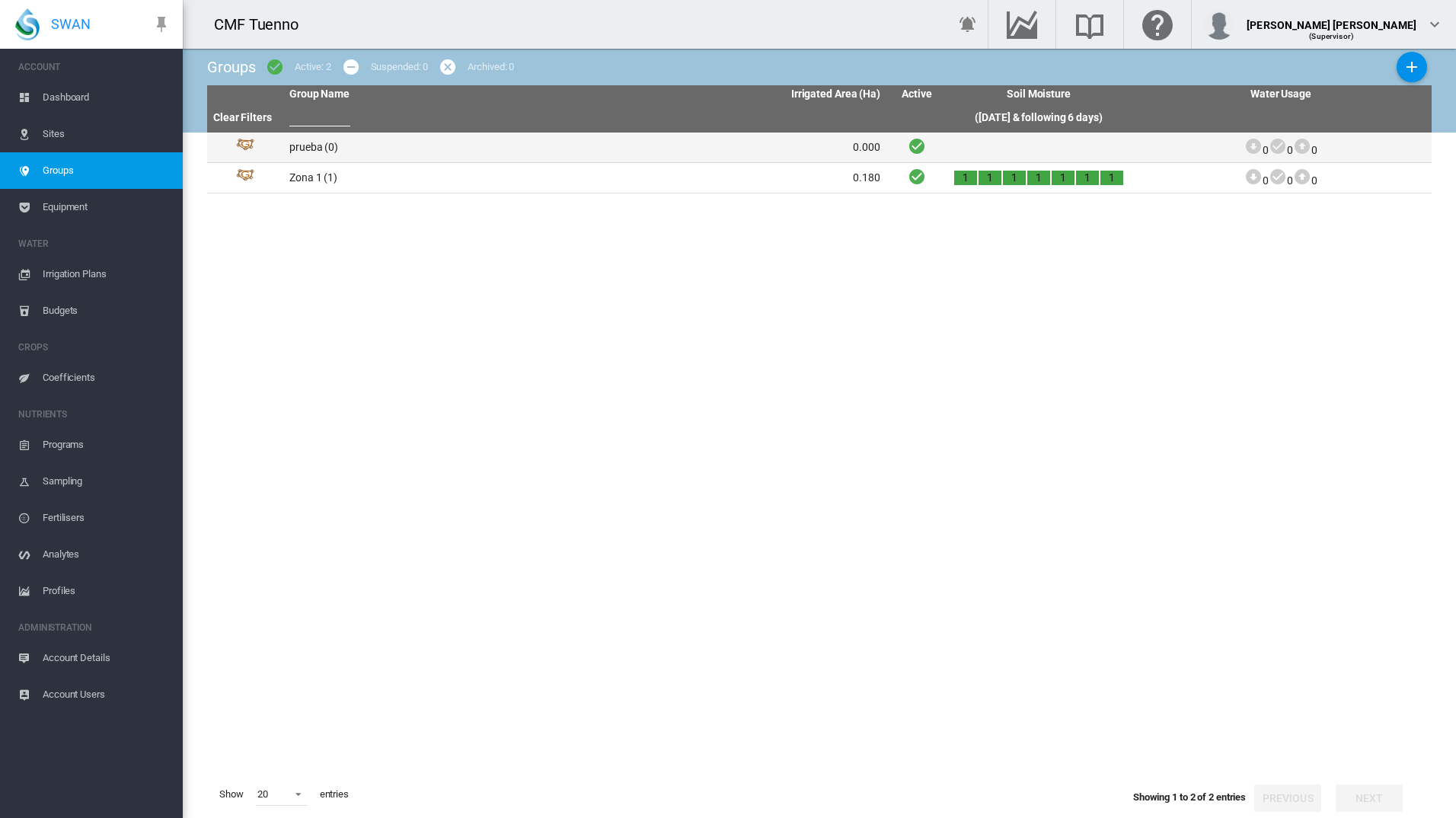
click at [310, 148] on td "prueba (0)" at bounding box center [435, 147] width 302 height 30
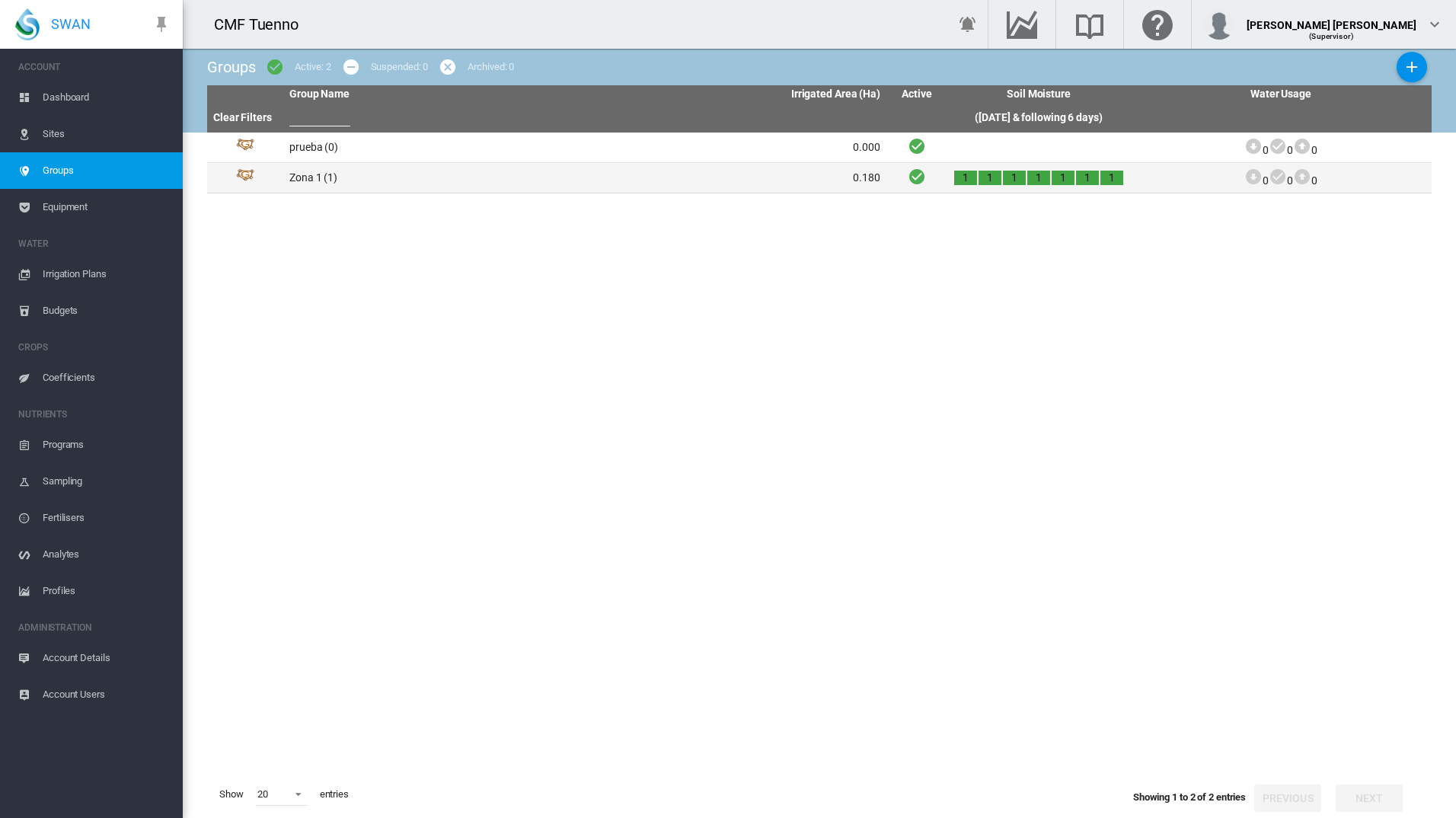
drag, startPoint x: 310, startPoint y: 148, endPoint x: 310, endPoint y: 176, distance: 28.0
click at [310, 176] on td "Zona 1 (1)" at bounding box center [435, 177] width 302 height 30
click at [310, 183] on td "Zona 1 (1)" at bounding box center [435, 177] width 302 height 30
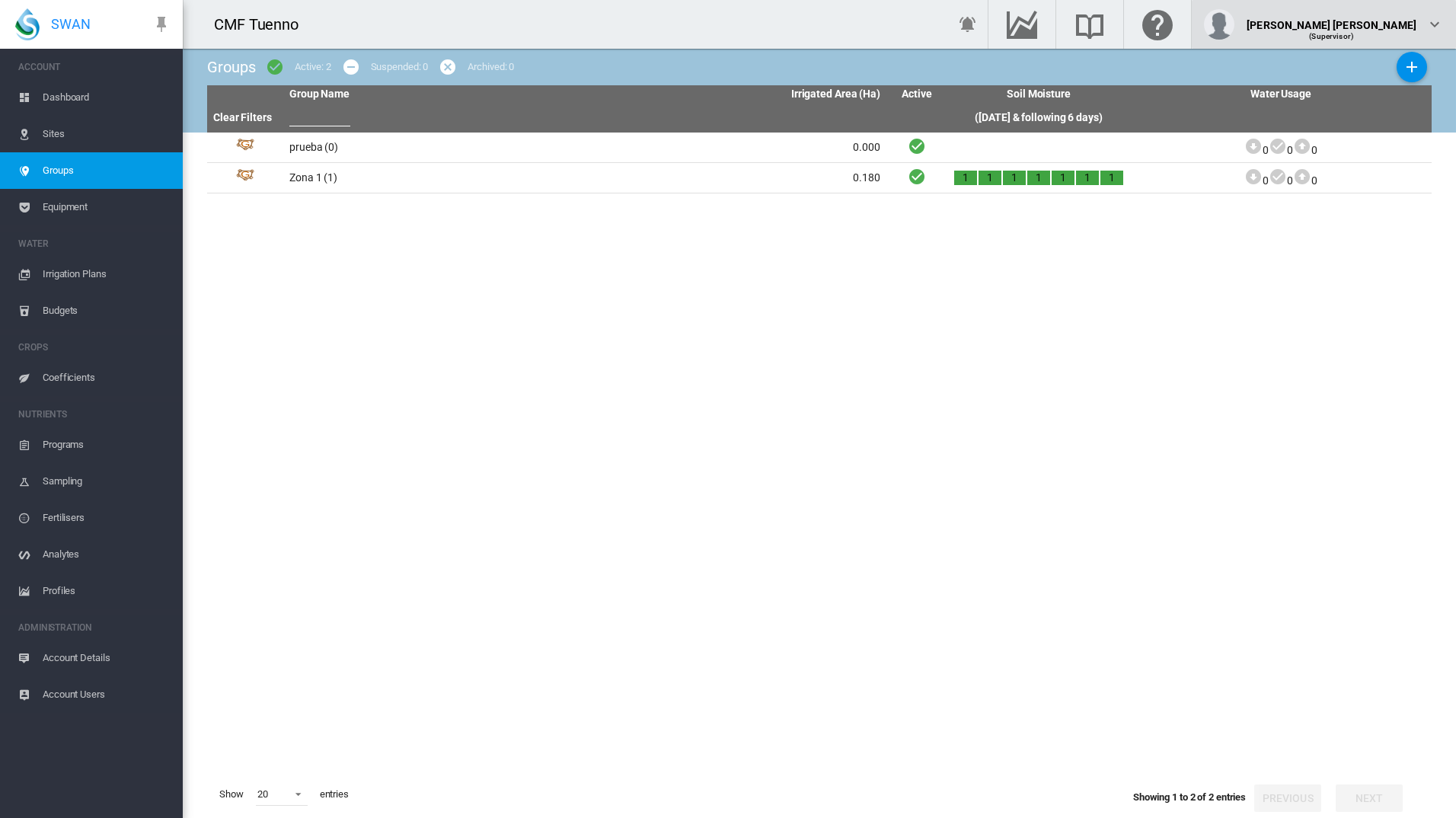
click at [1422, 28] on div "Juan José Ortega (Supervisor)" at bounding box center [1323, 25] width 239 height 31
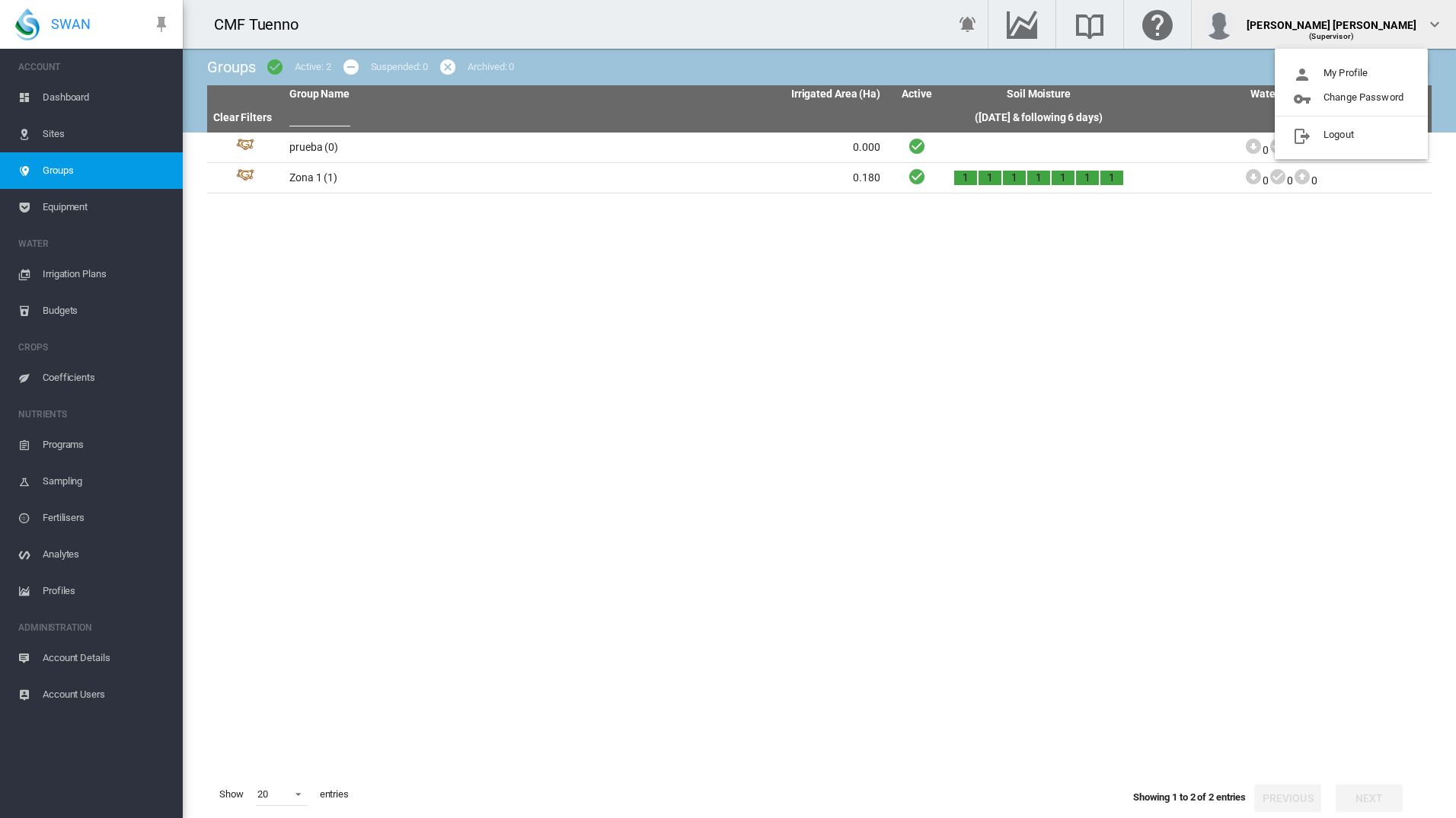
click at [1430, 25] on md-backdrop at bounding box center [728, 409] width 1456 height 818
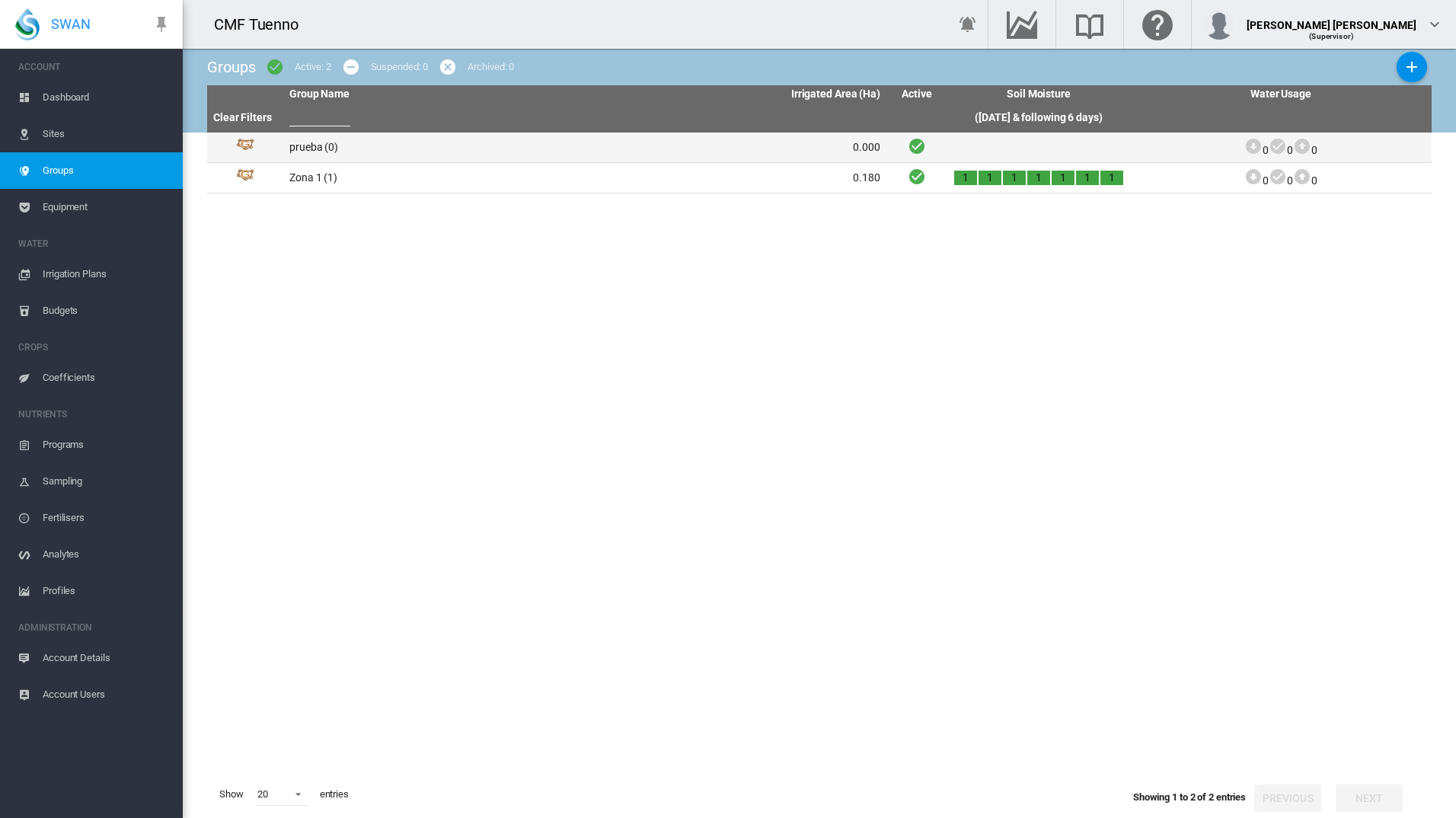
click at [506, 141] on td "prueba (0)" at bounding box center [435, 147] width 302 height 30
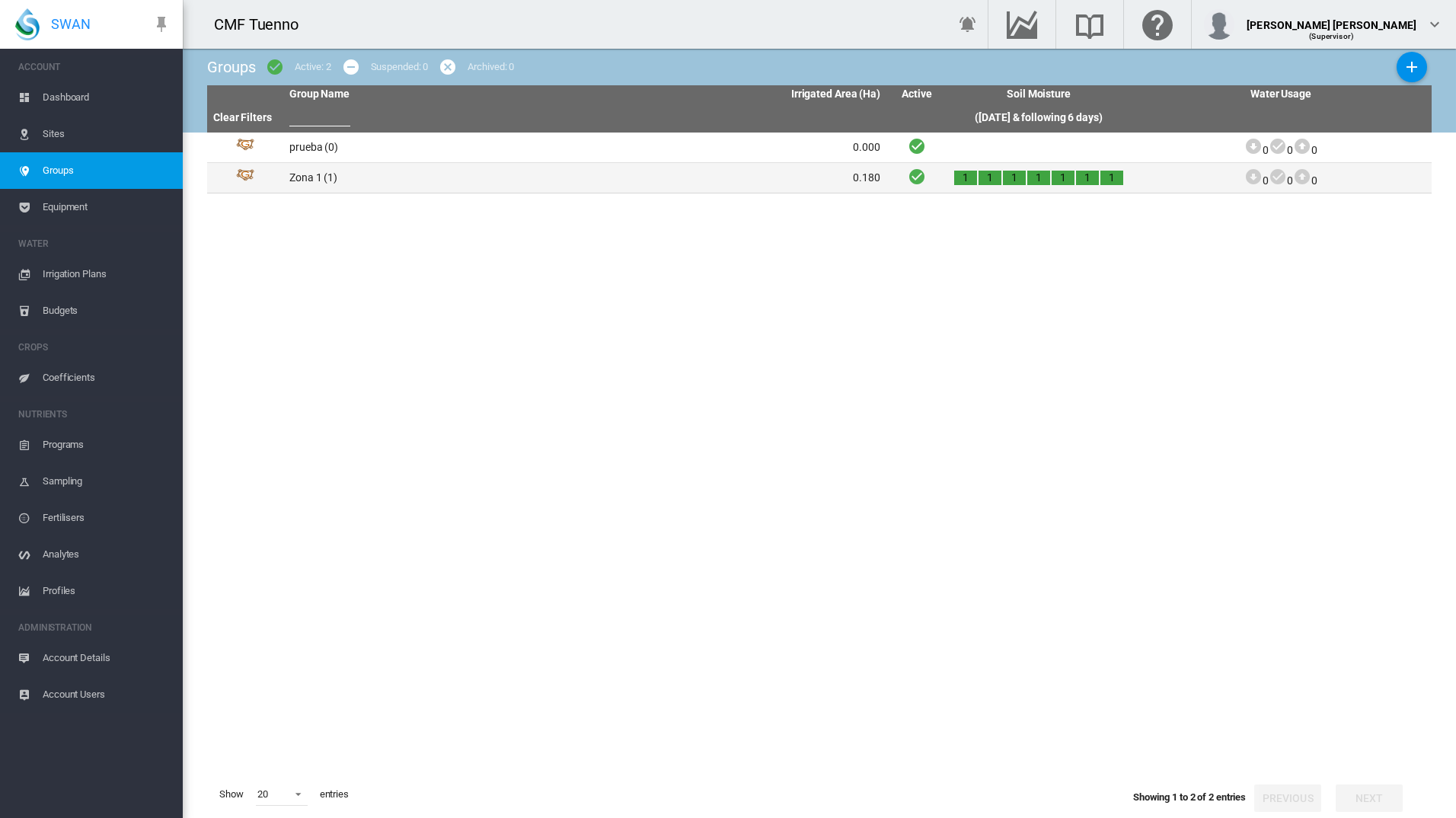
click at [489, 182] on td "Zona 1 (1)" at bounding box center [435, 177] width 302 height 30
click at [1422, 61] on button "Add New Group" at bounding box center [1413, 67] width 31 height 31
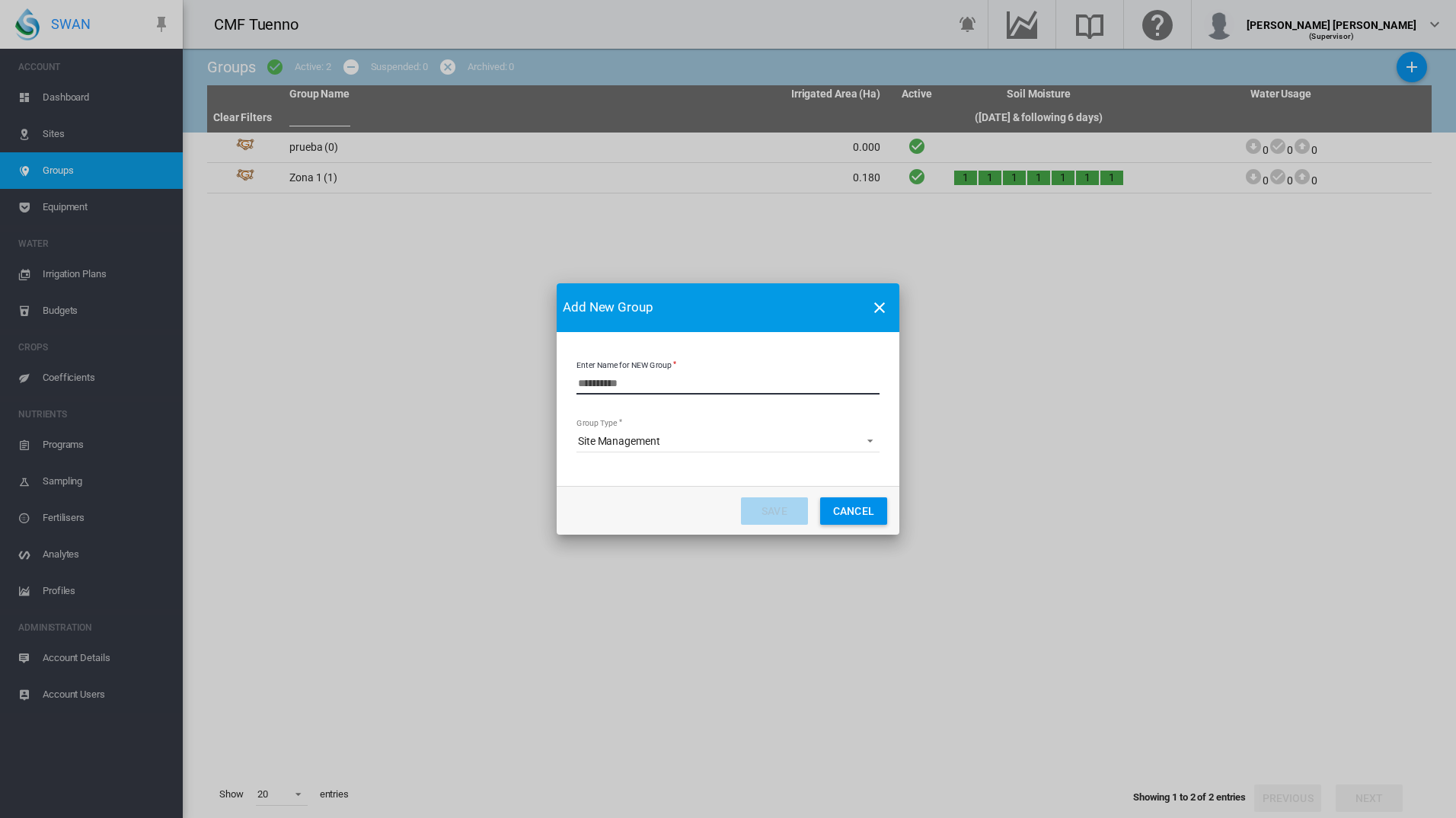
click at [713, 379] on input "Enter Name for NEW Group" at bounding box center [728, 384] width 303 height 23
type input "*"
click at [837, 514] on button "Cancel" at bounding box center [854, 510] width 67 height 28
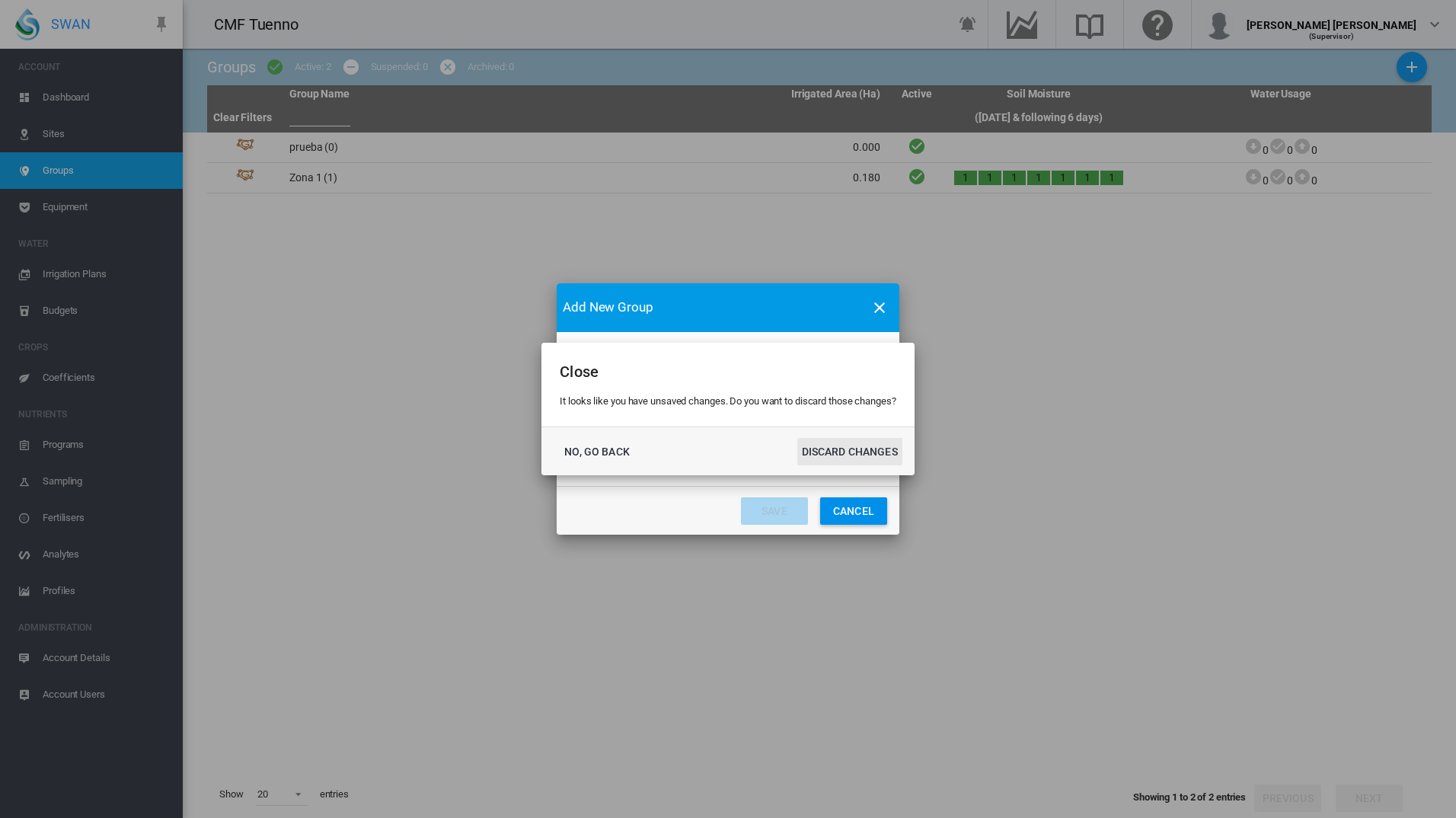
click at [841, 448] on button "DISCARD CHANGES" at bounding box center [849, 451] width 105 height 28
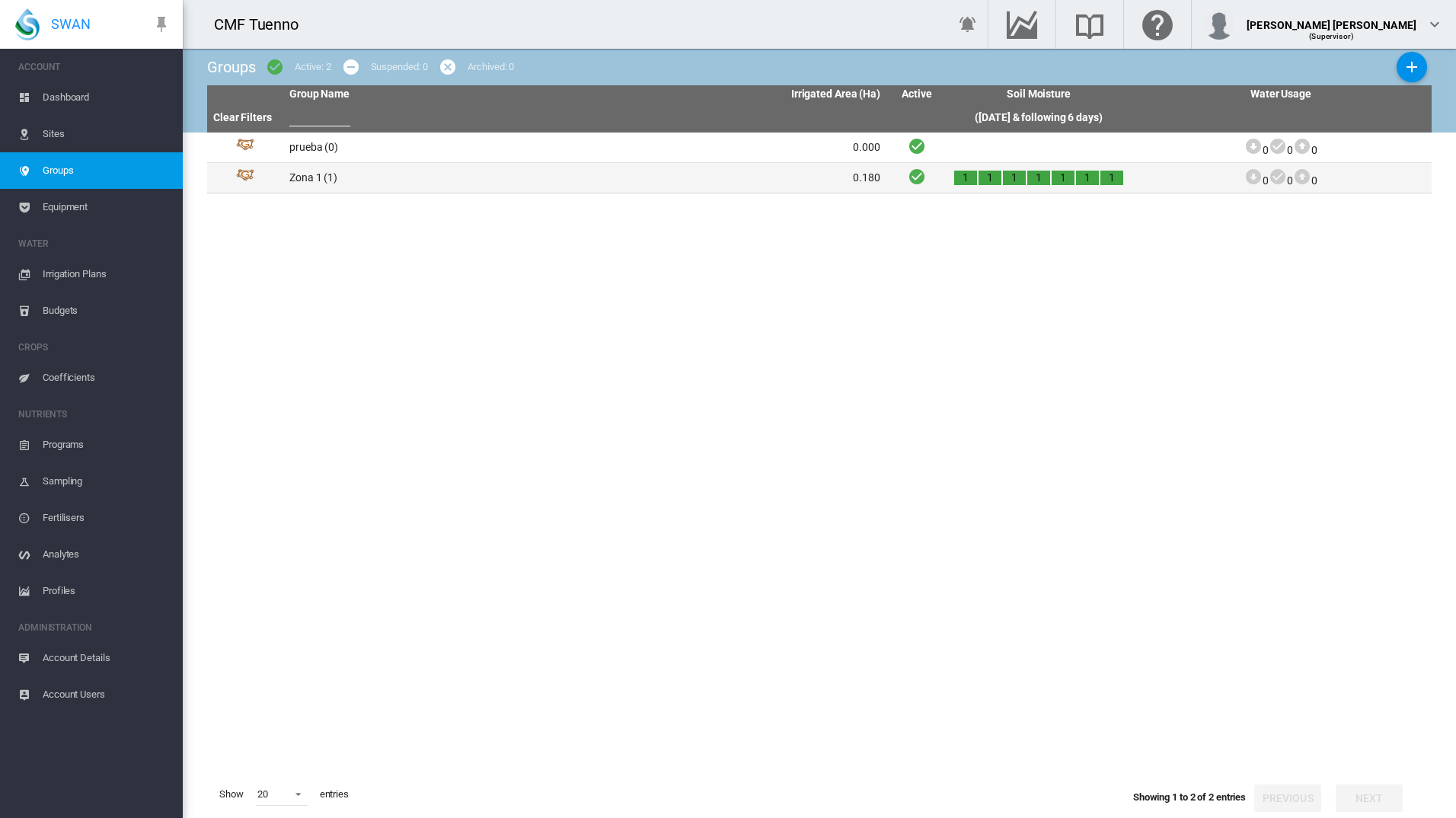
click at [315, 174] on td "Zona 1 (1)" at bounding box center [435, 177] width 302 height 30
drag, startPoint x: 315, startPoint y: 174, endPoint x: 239, endPoint y: 185, distance: 76.8
click at [239, 185] on img "Group Id: 38440" at bounding box center [245, 178] width 18 height 18
click at [240, 184] on img "Group Id: 38440" at bounding box center [245, 178] width 18 height 18
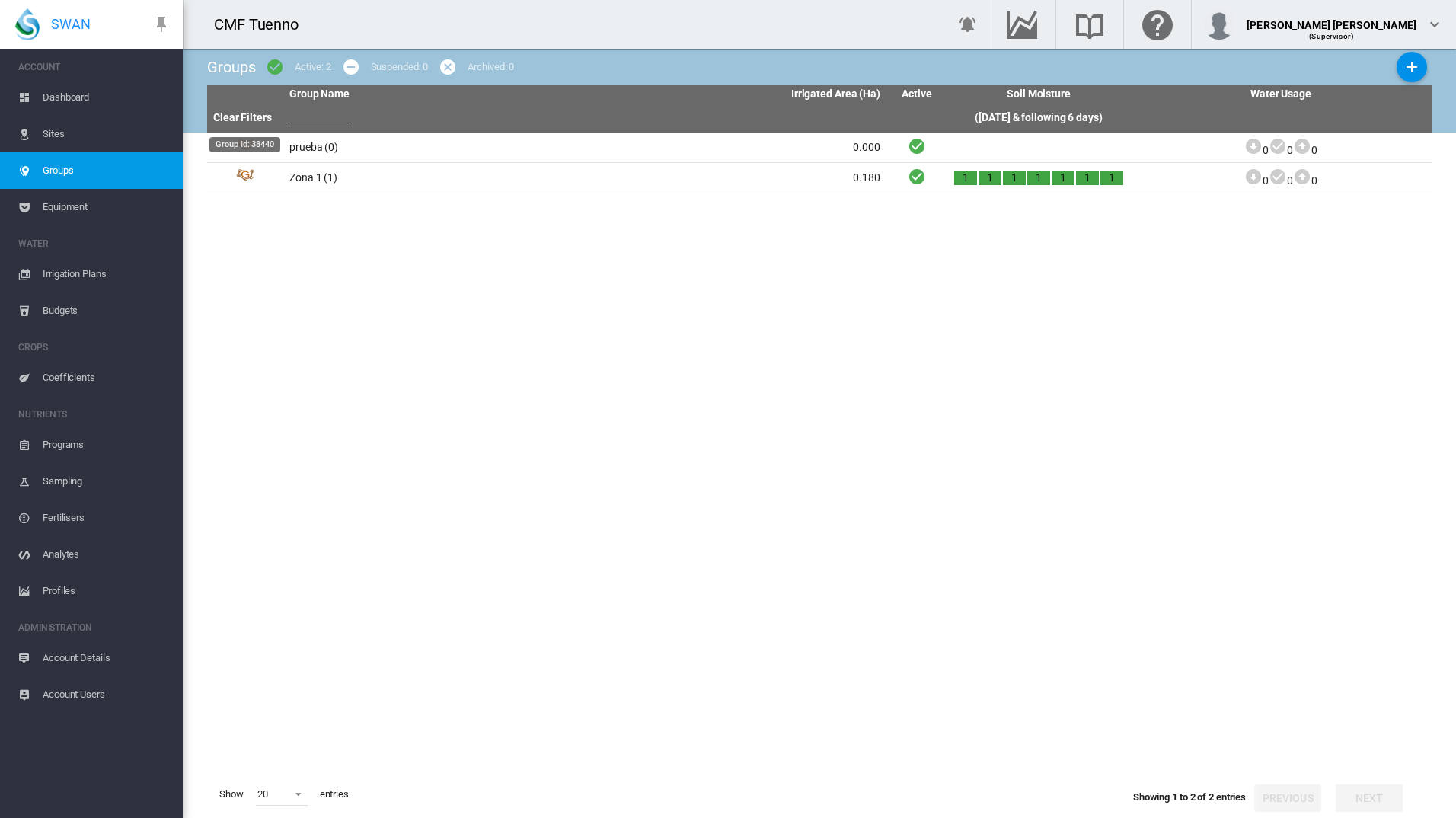
drag, startPoint x: 240, startPoint y: 184, endPoint x: 428, endPoint y: 251, distance: 199.6
click at [434, 251] on tbody "prueba (0) 0.000 0 0 0 Zona 1 (1)" at bounding box center [819, 452] width 1225 height 638
click at [275, 67] on md-icon "icon-checkbox-marked-circle" at bounding box center [274, 66] width 18 height 18
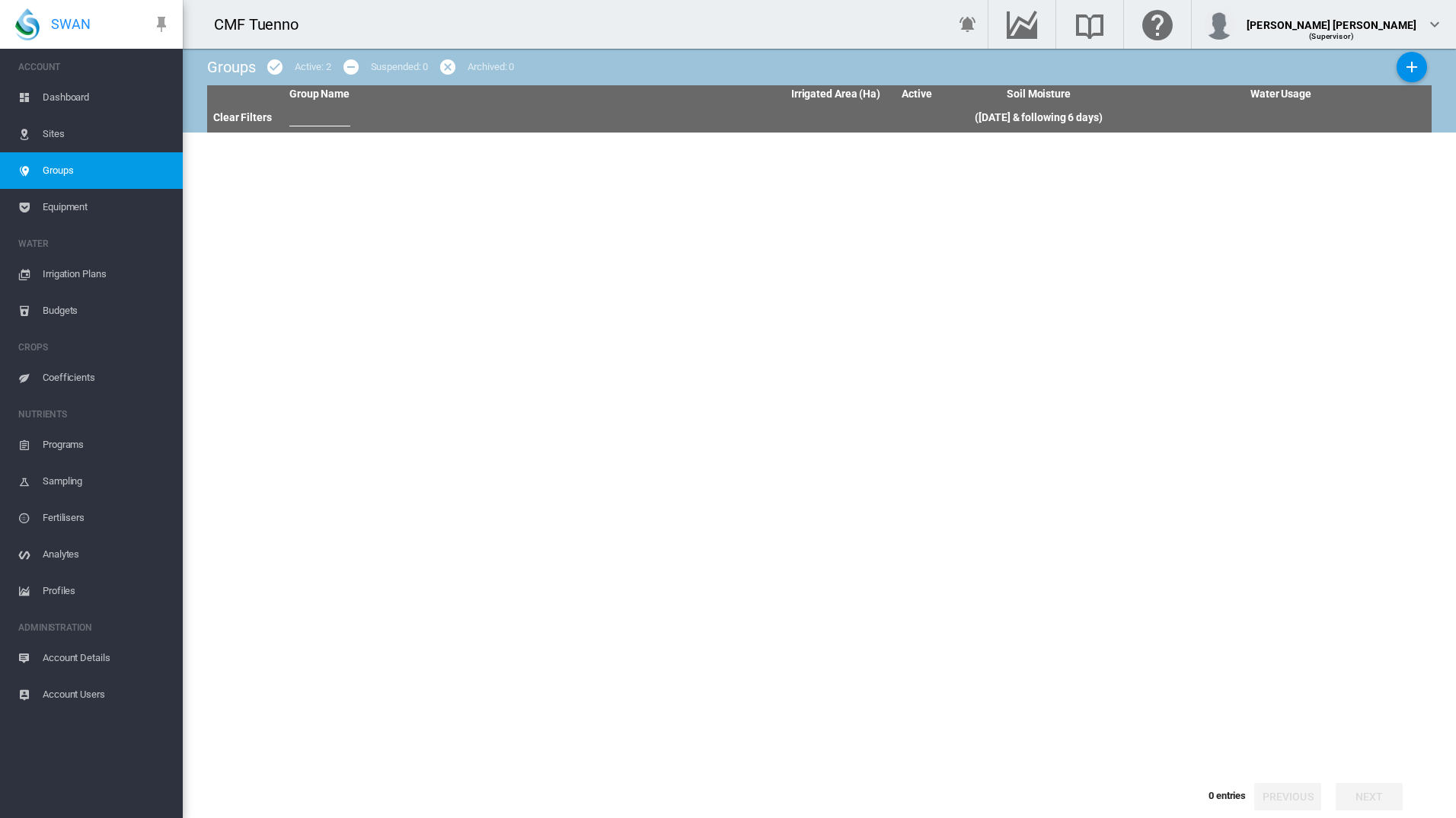
click at [275, 67] on md-icon "icon-checkbox-marked-circle" at bounding box center [274, 66] width 18 height 18
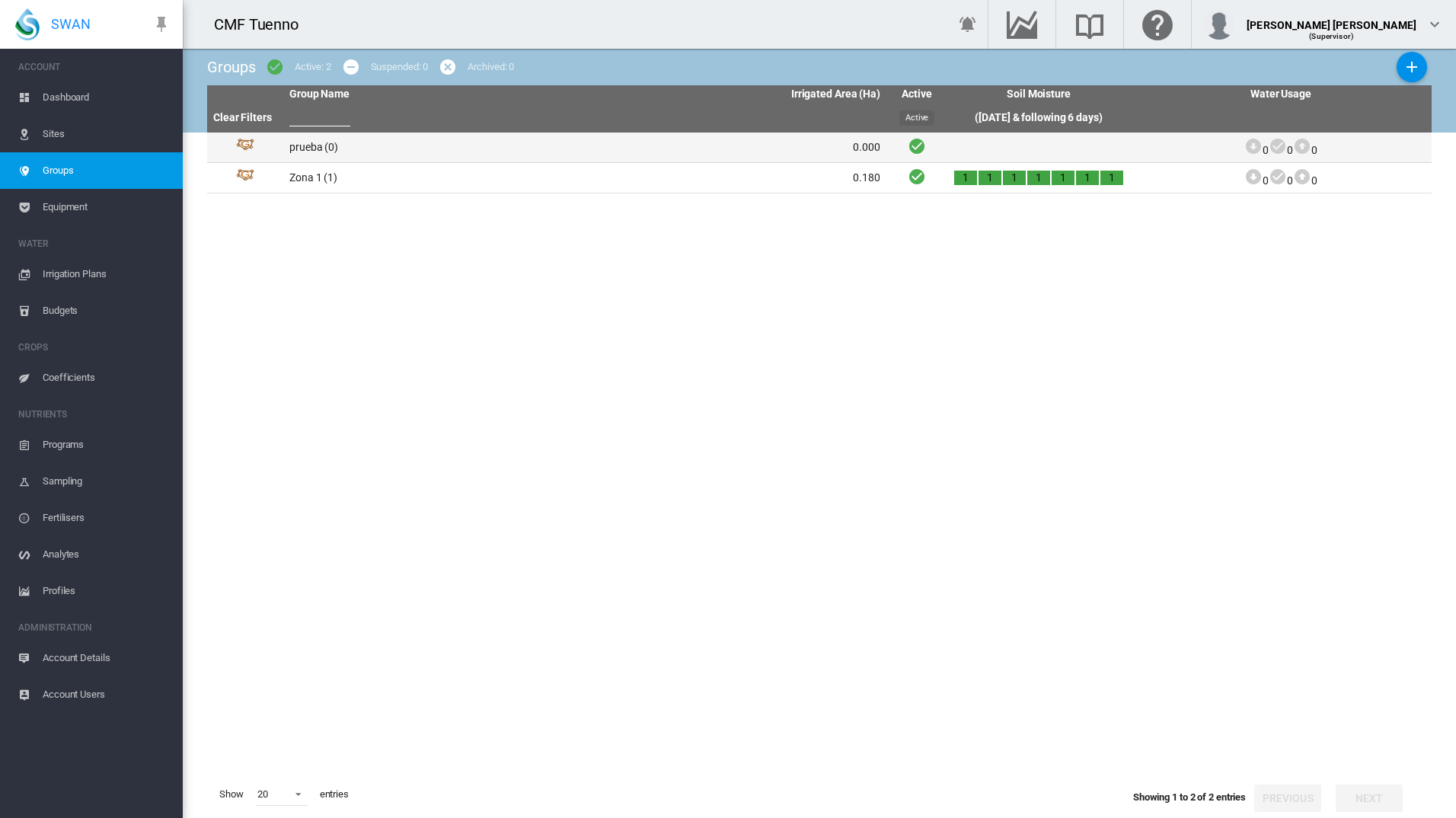
click at [914, 147] on icon "Active" at bounding box center [916, 146] width 18 height 19
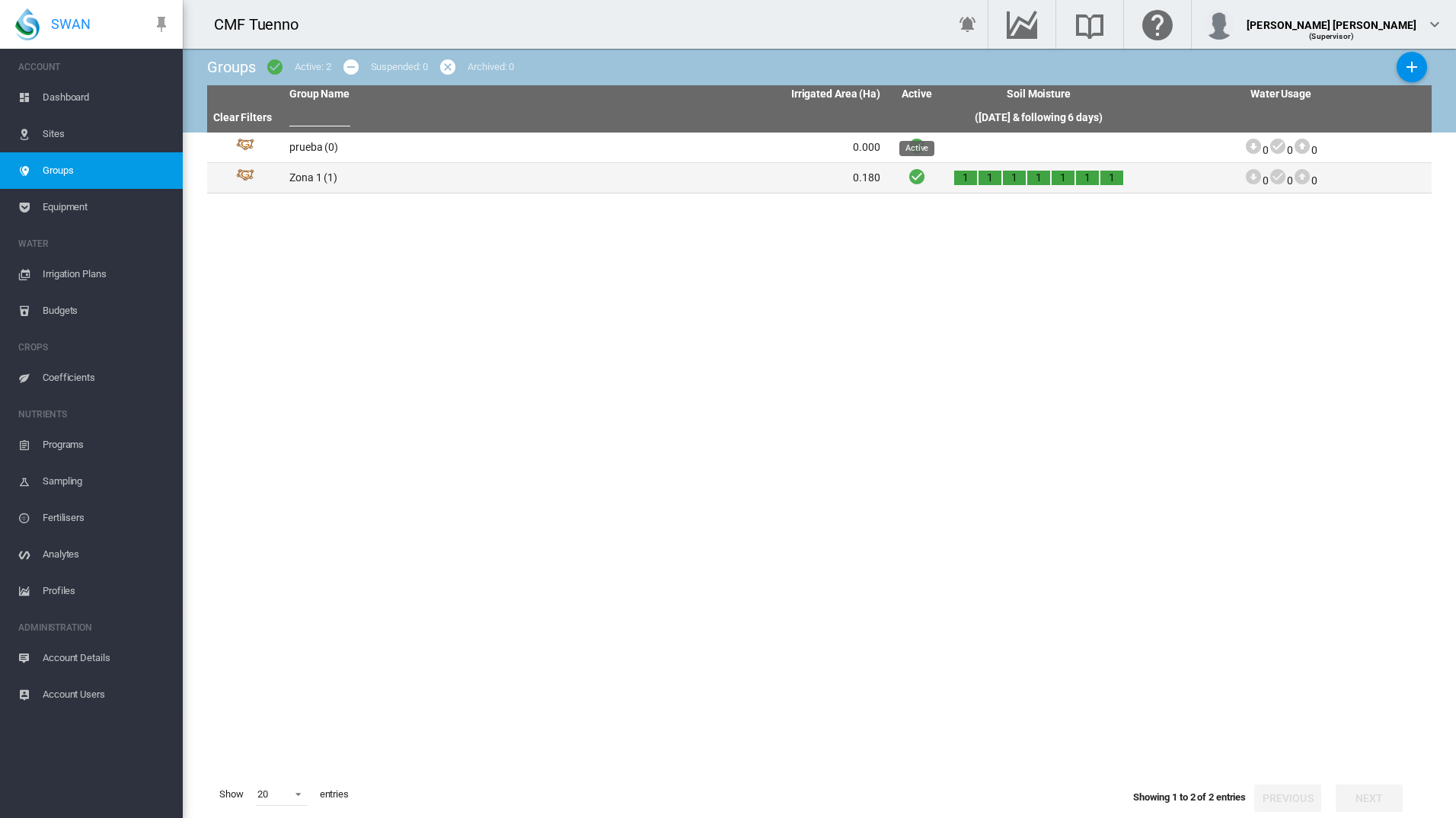
drag, startPoint x: 916, startPoint y: 174, endPoint x: 819, endPoint y: 174, distance: 97.0
click at [819, 174] on td "0.180" at bounding box center [736, 177] width 302 height 30
click at [774, 176] on td "0.180" at bounding box center [736, 177] width 302 height 30
drag, startPoint x: 774, startPoint y: 176, endPoint x: 744, endPoint y: 432, distance: 257.8
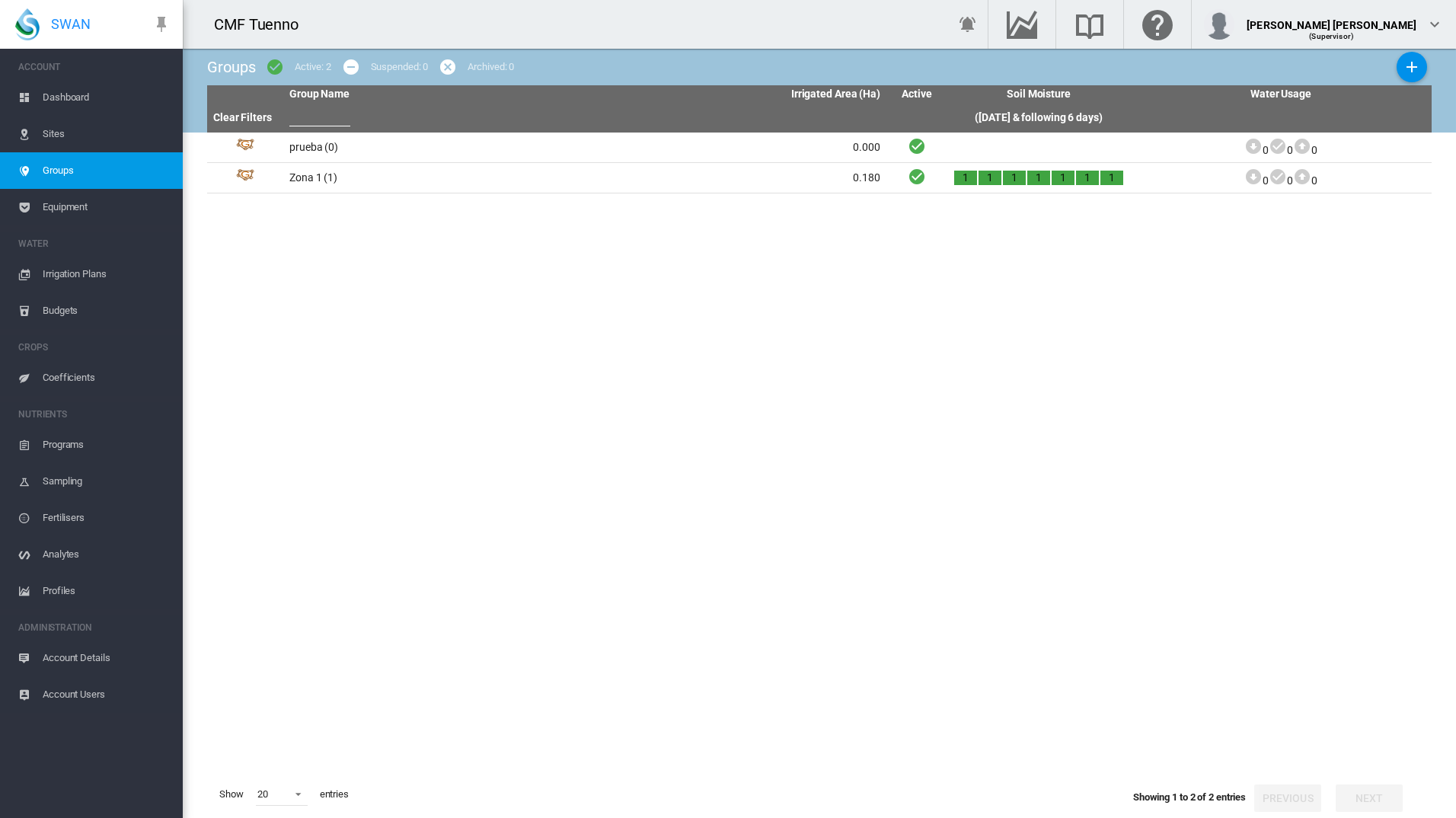
click at [744, 432] on tbody "prueba (0) 0.000 0 0 0 Zona 1 (1)" at bounding box center [819, 452] width 1225 height 638
click at [76, 280] on span "Irrigation Plans" at bounding box center [106, 274] width 128 height 37
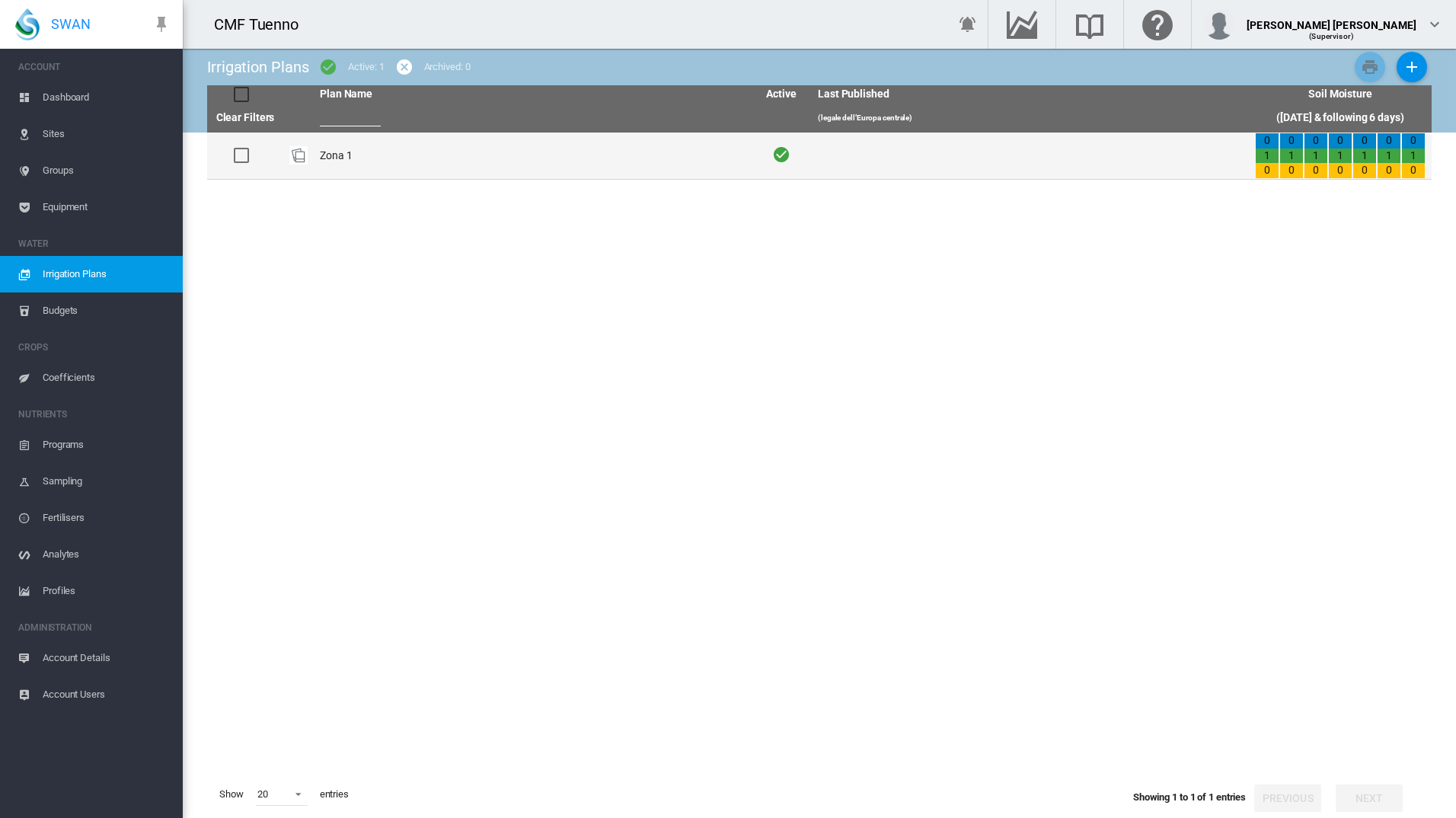
click at [730, 161] on td "Zona 1" at bounding box center [532, 156] width 438 height 46
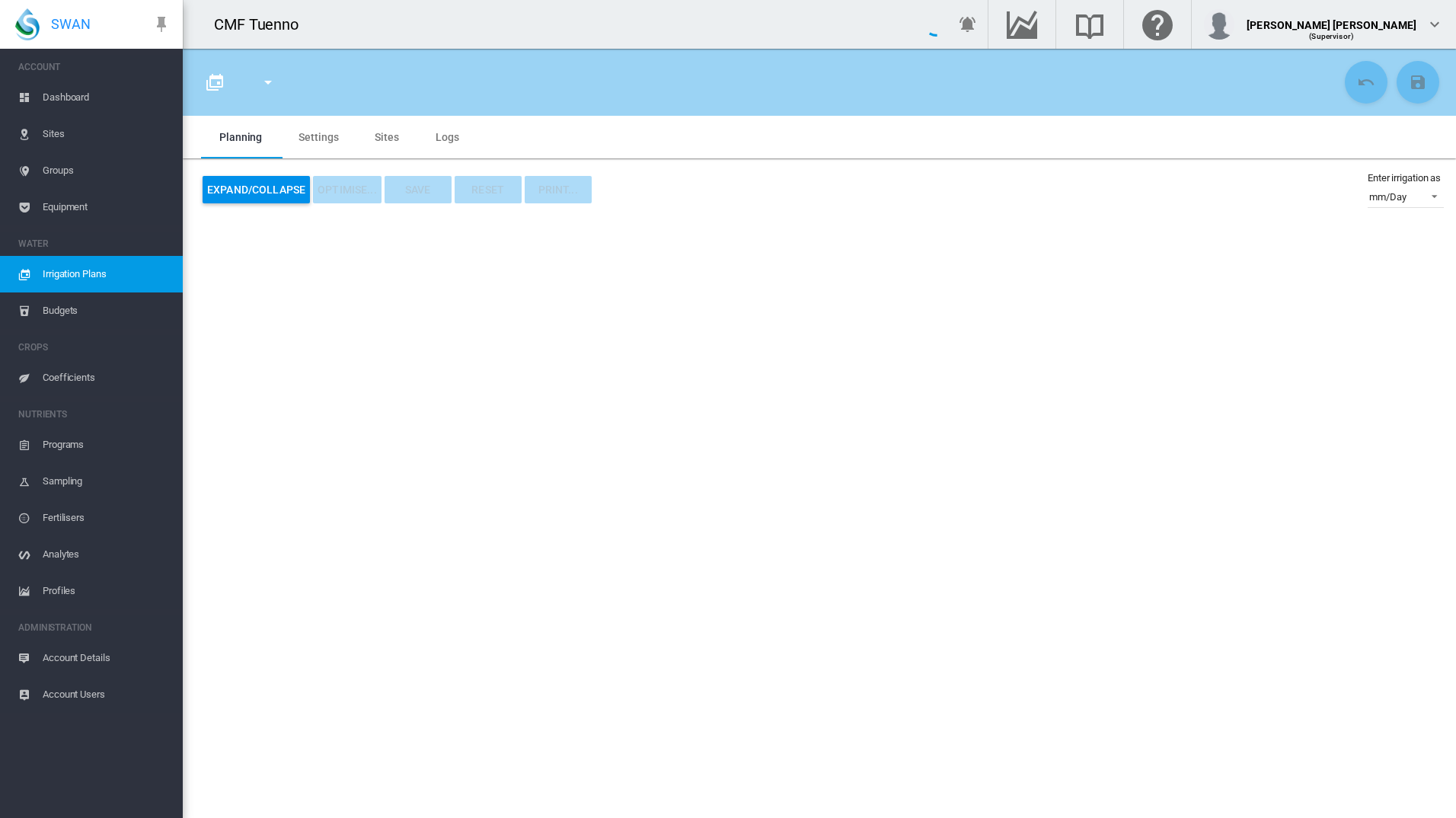
type input "******"
type input "*"
type input "**"
click at [384, 131] on md-tab-item "Sites" at bounding box center [387, 136] width 61 height 42
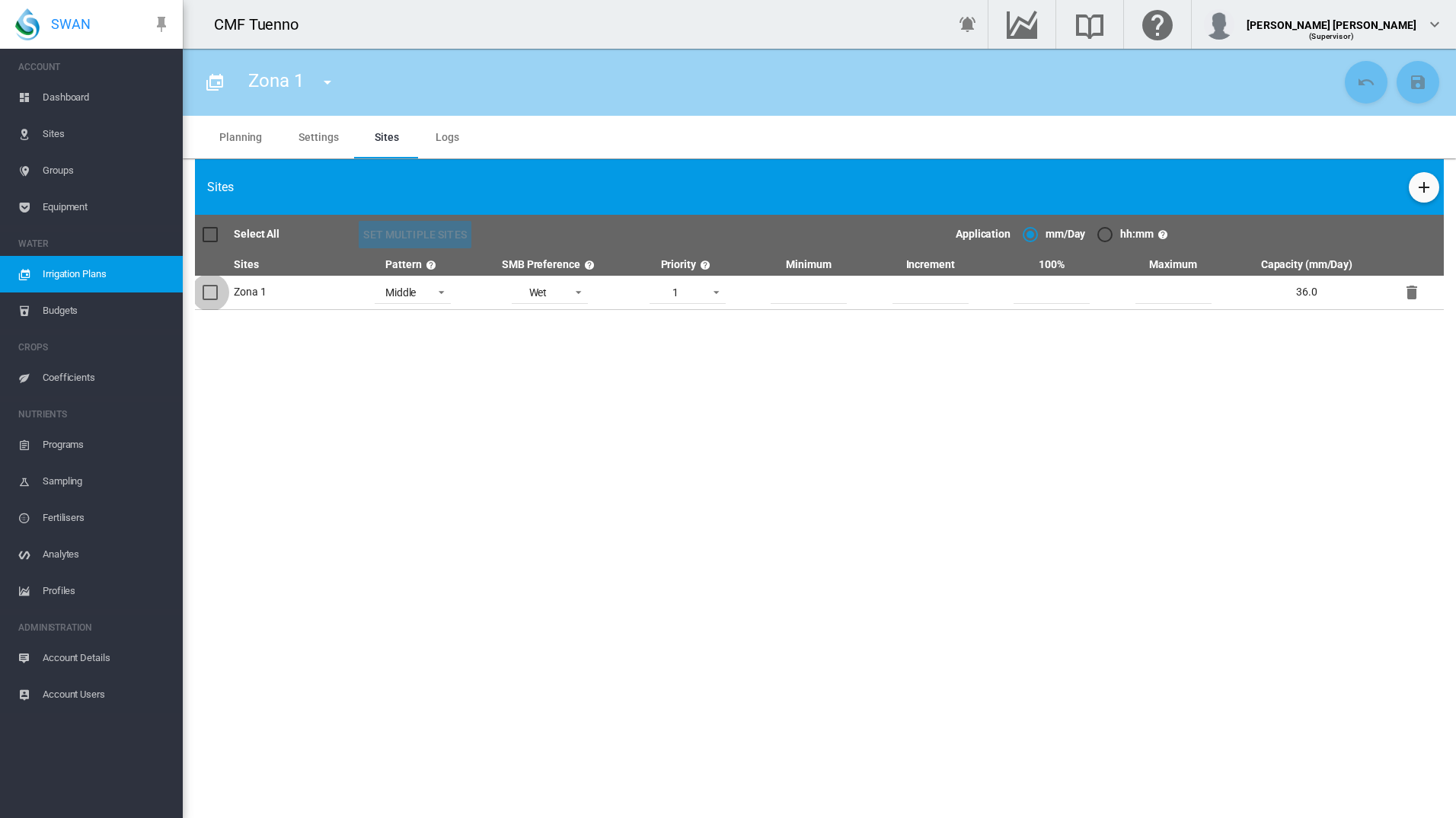
click at [211, 298] on div at bounding box center [211, 292] width 15 height 15
click at [326, 128] on md-tab-item "Settings" at bounding box center [317, 136] width 76 height 42
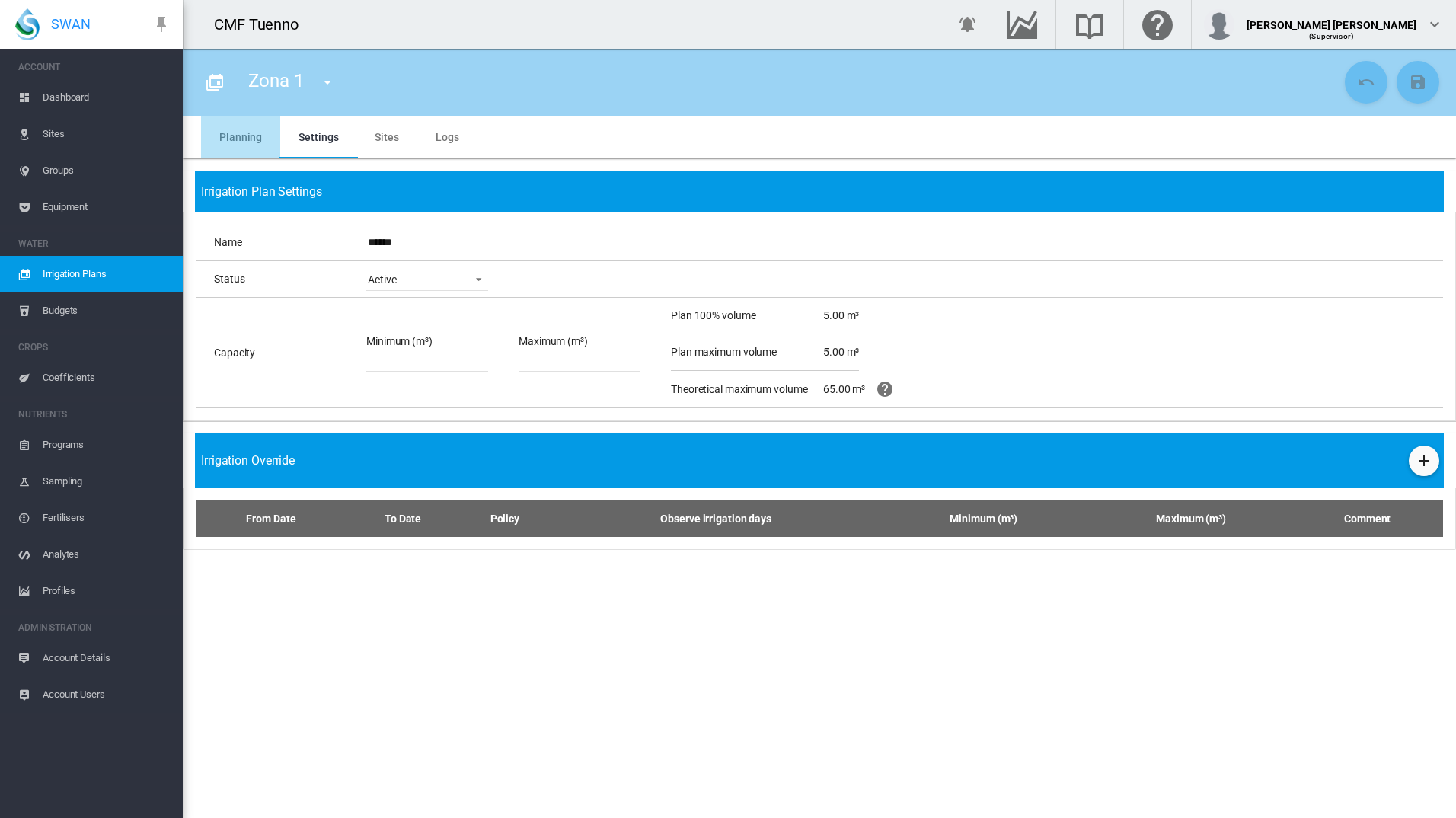
click at [242, 139] on md-tab-item "Planning" at bounding box center [240, 136] width 79 height 42
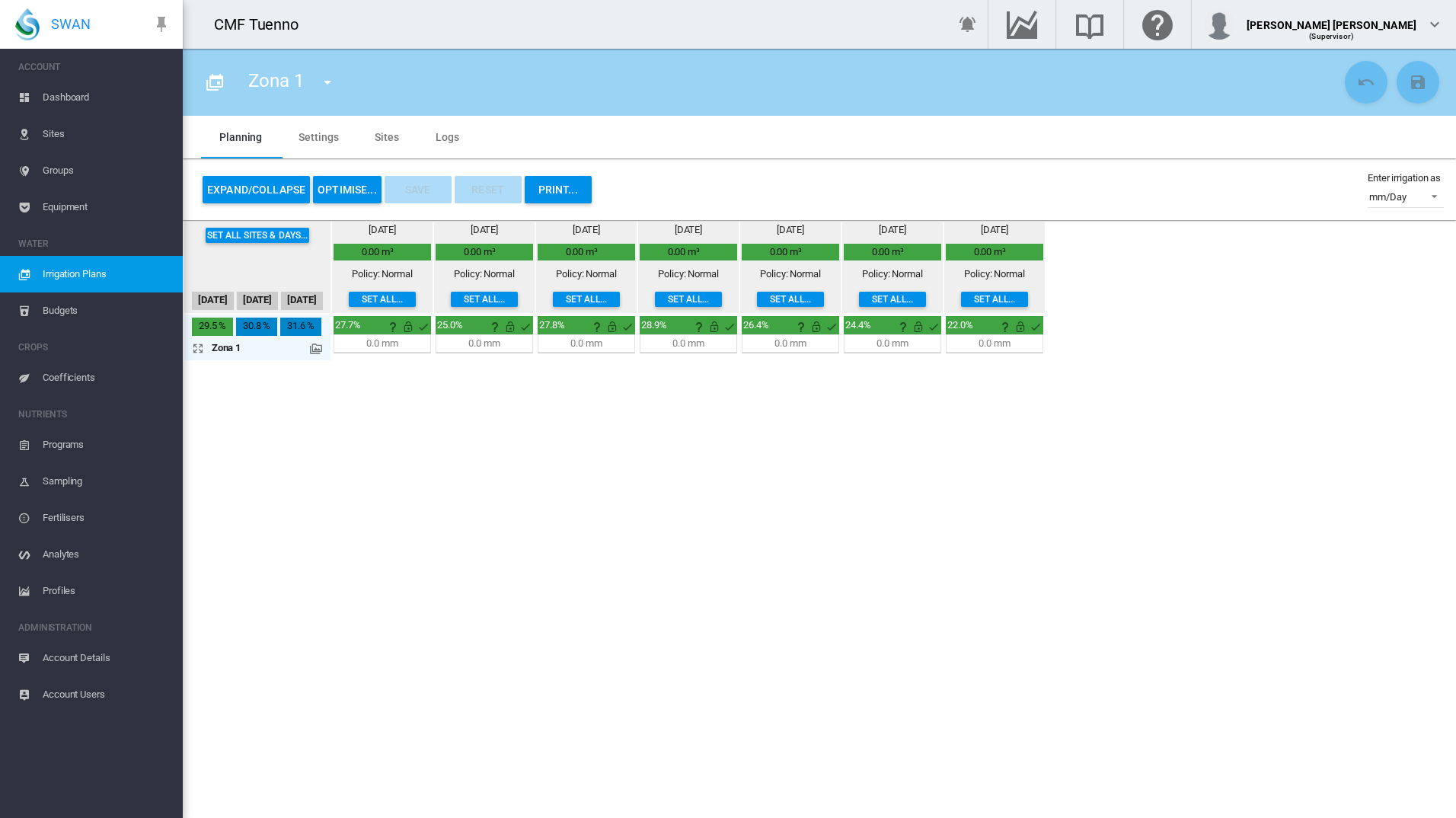
click at [68, 213] on span "Equipment" at bounding box center [106, 207] width 128 height 37
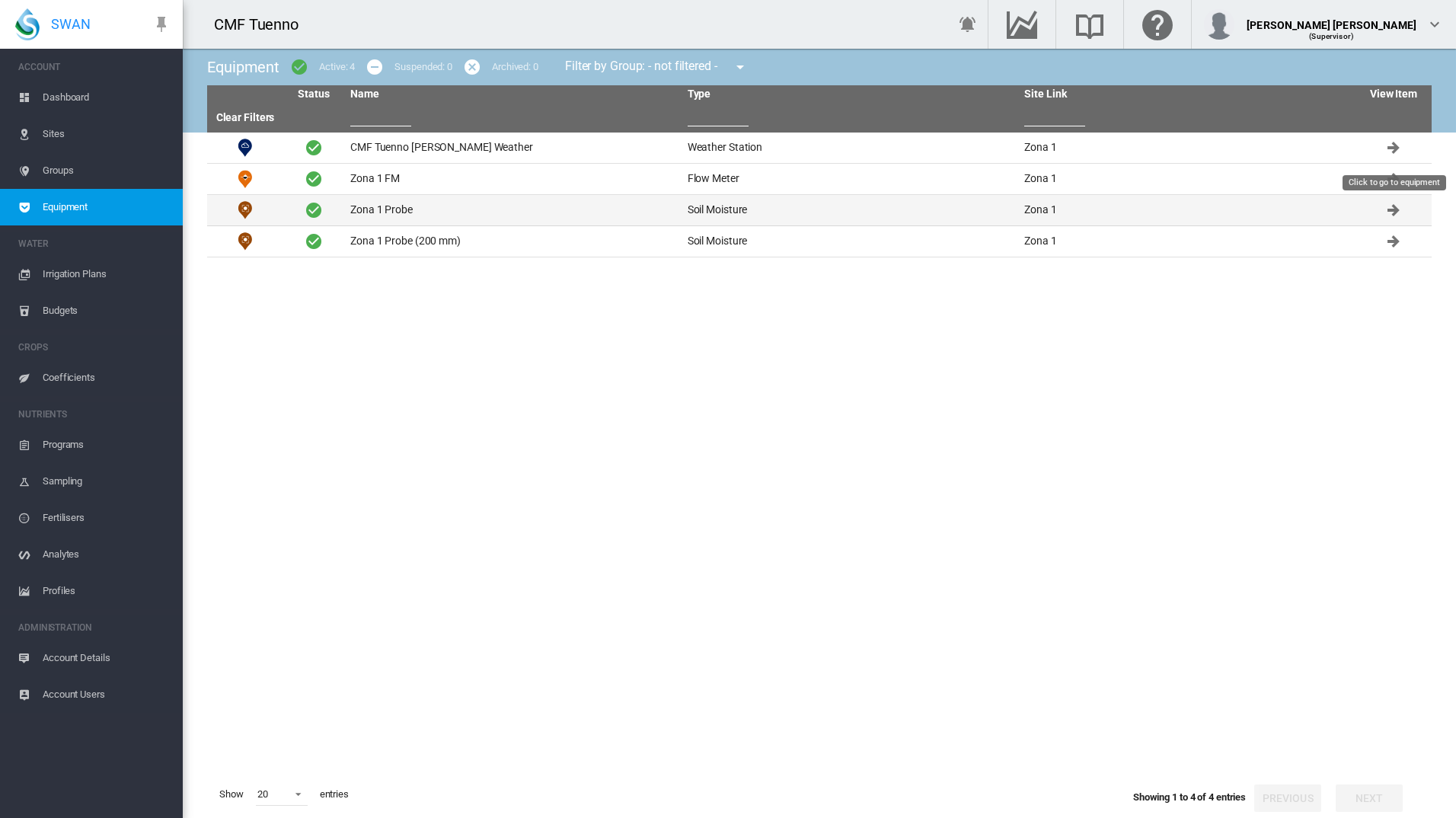
click at [1393, 209] on md-icon "Click to go to equipment" at bounding box center [1393, 210] width 18 height 18
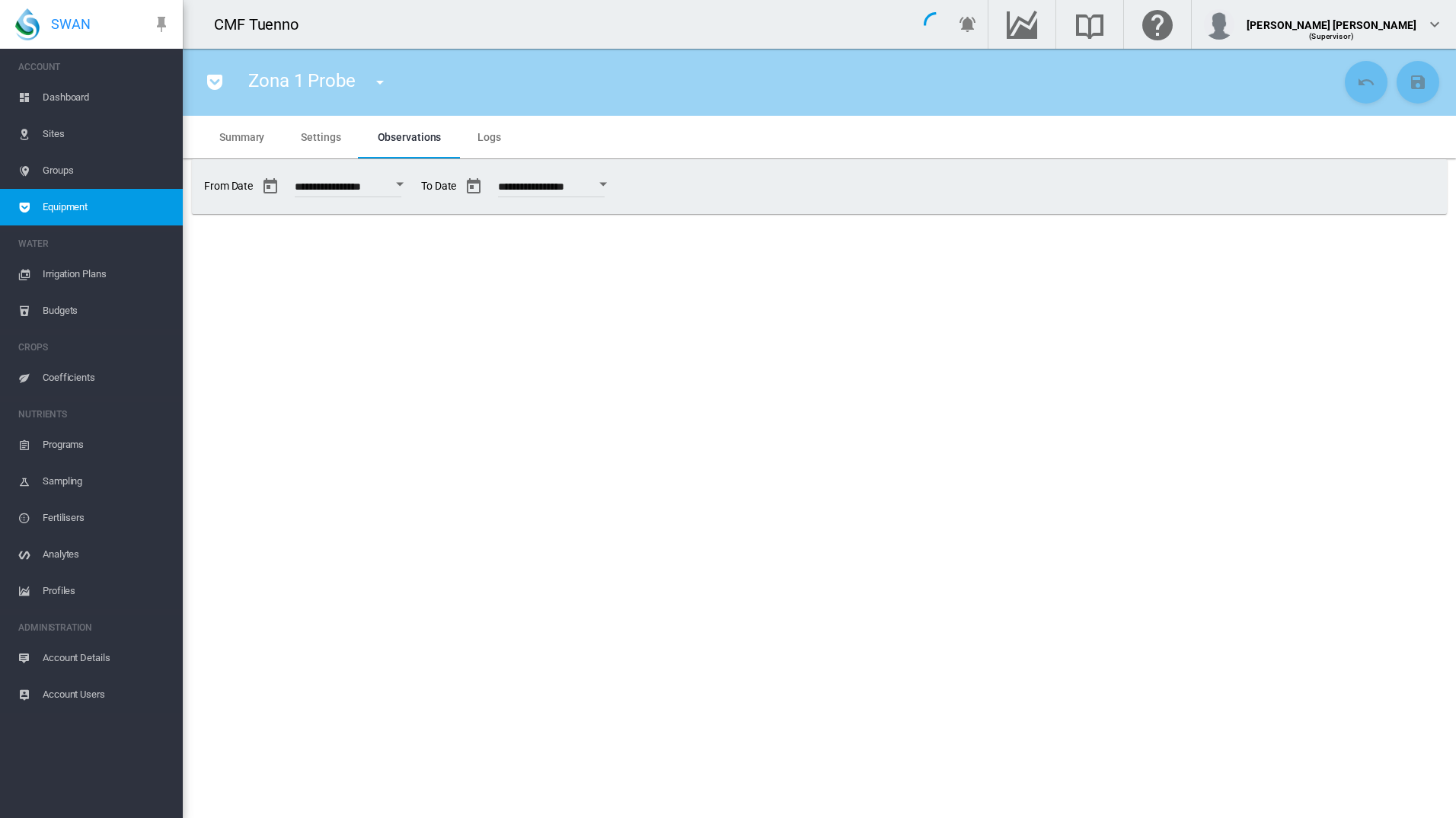
click at [240, 184] on span "**********" at bounding box center [306, 186] width 205 height 31
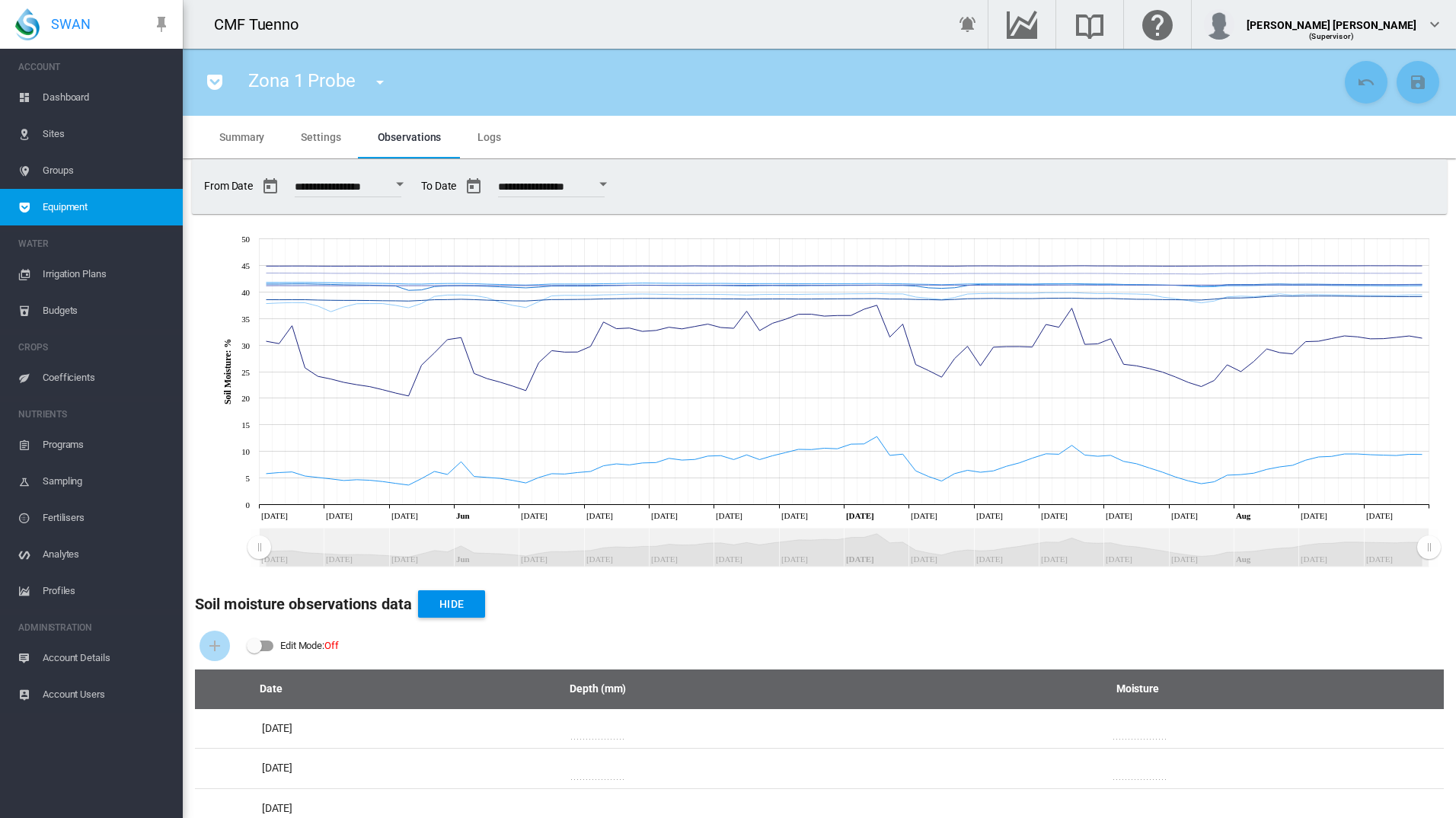
click at [238, 133] on span "Summary" at bounding box center [241, 136] width 45 height 12
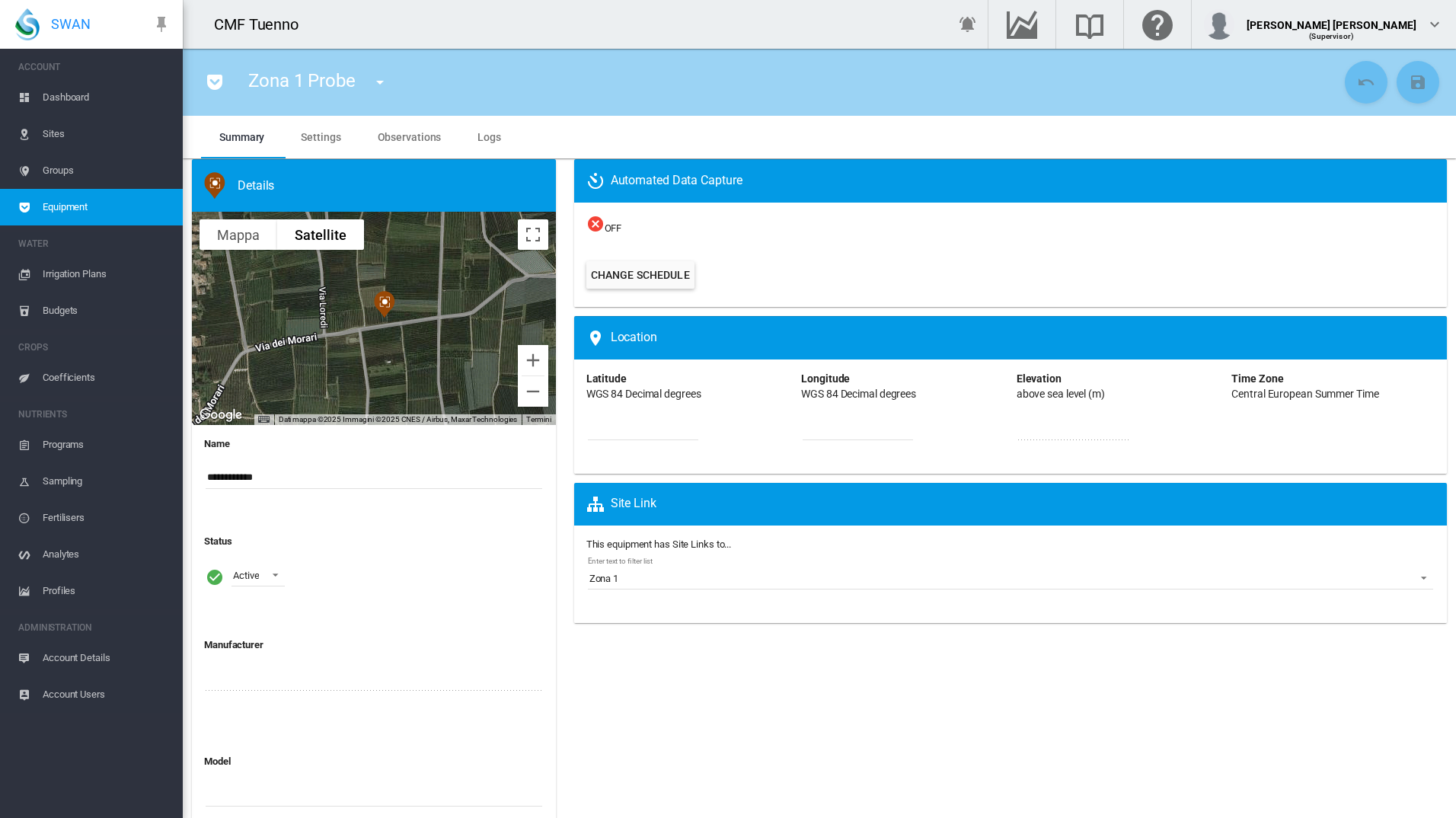
click at [60, 166] on span "Groups" at bounding box center [106, 170] width 128 height 37
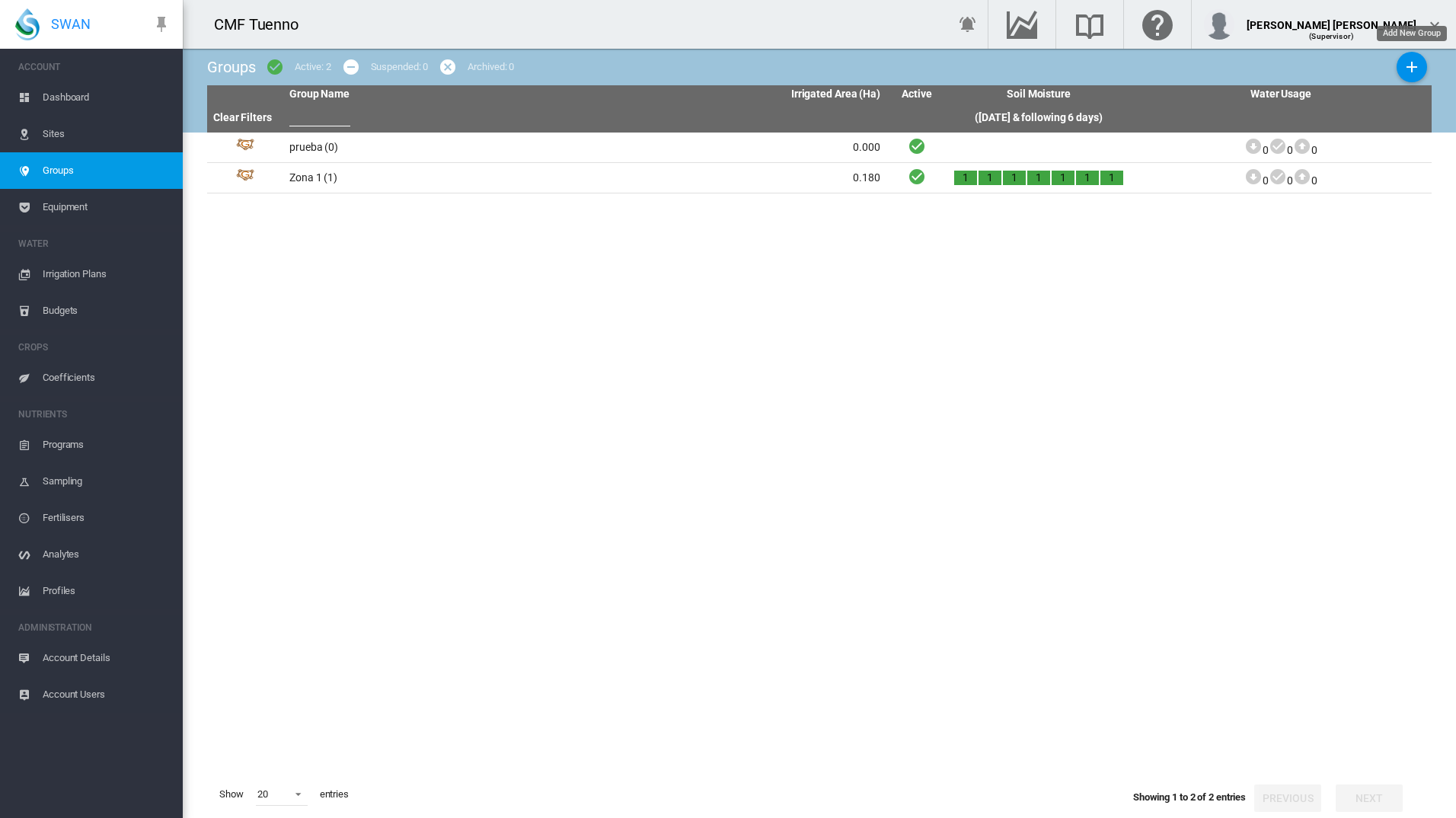
click at [1408, 67] on md-icon "icon-plus" at bounding box center [1412, 66] width 18 height 18
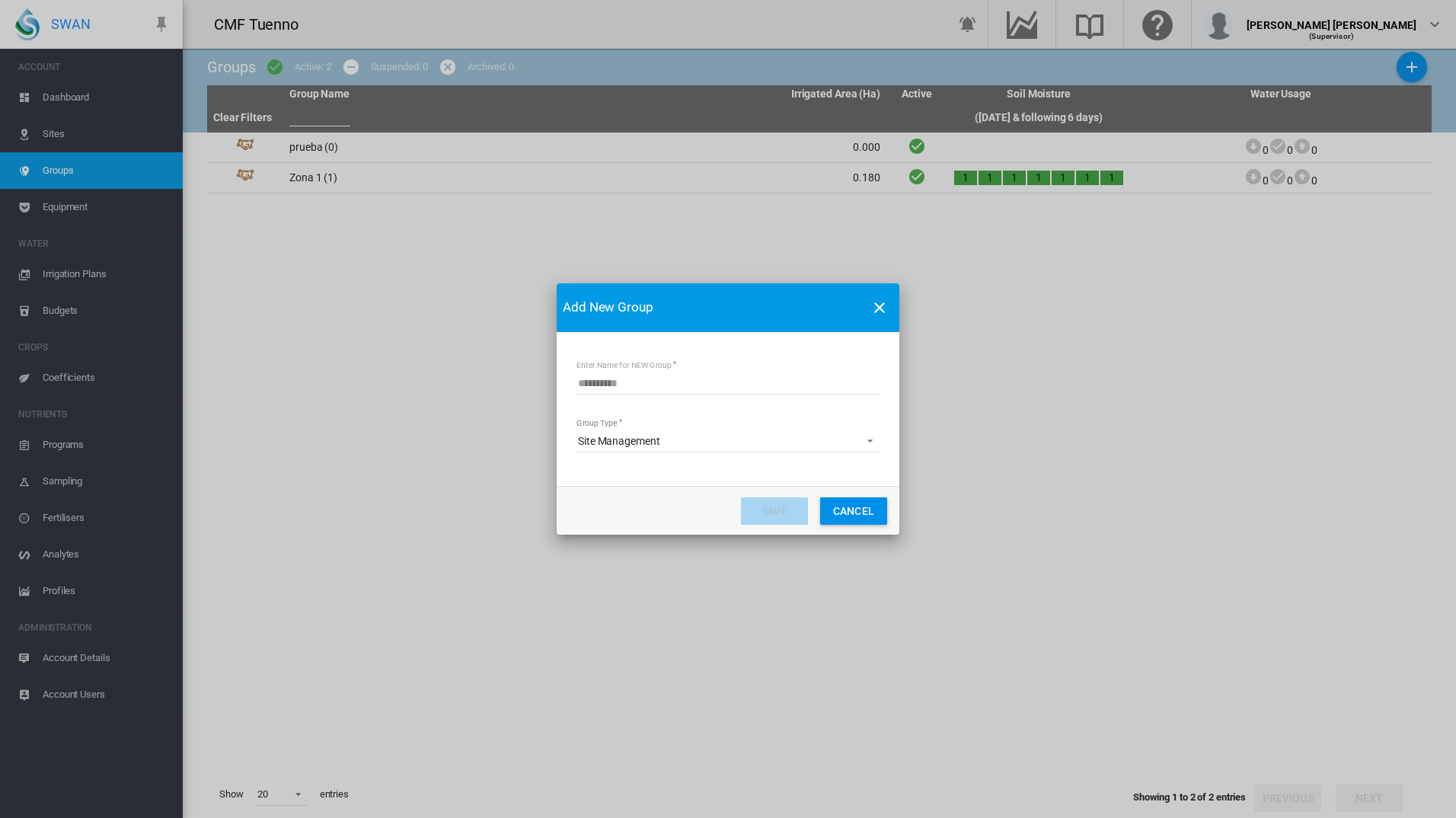
click at [759, 390] on input "Enter Name for NEW Group" at bounding box center [728, 384] width 303 height 23
type input "*"
type input "********"
click at [773, 452] on md-dialog-content "Enter Name for NEW Group ******** Group Type Site Management Site Management" at bounding box center [728, 409] width 342 height 154
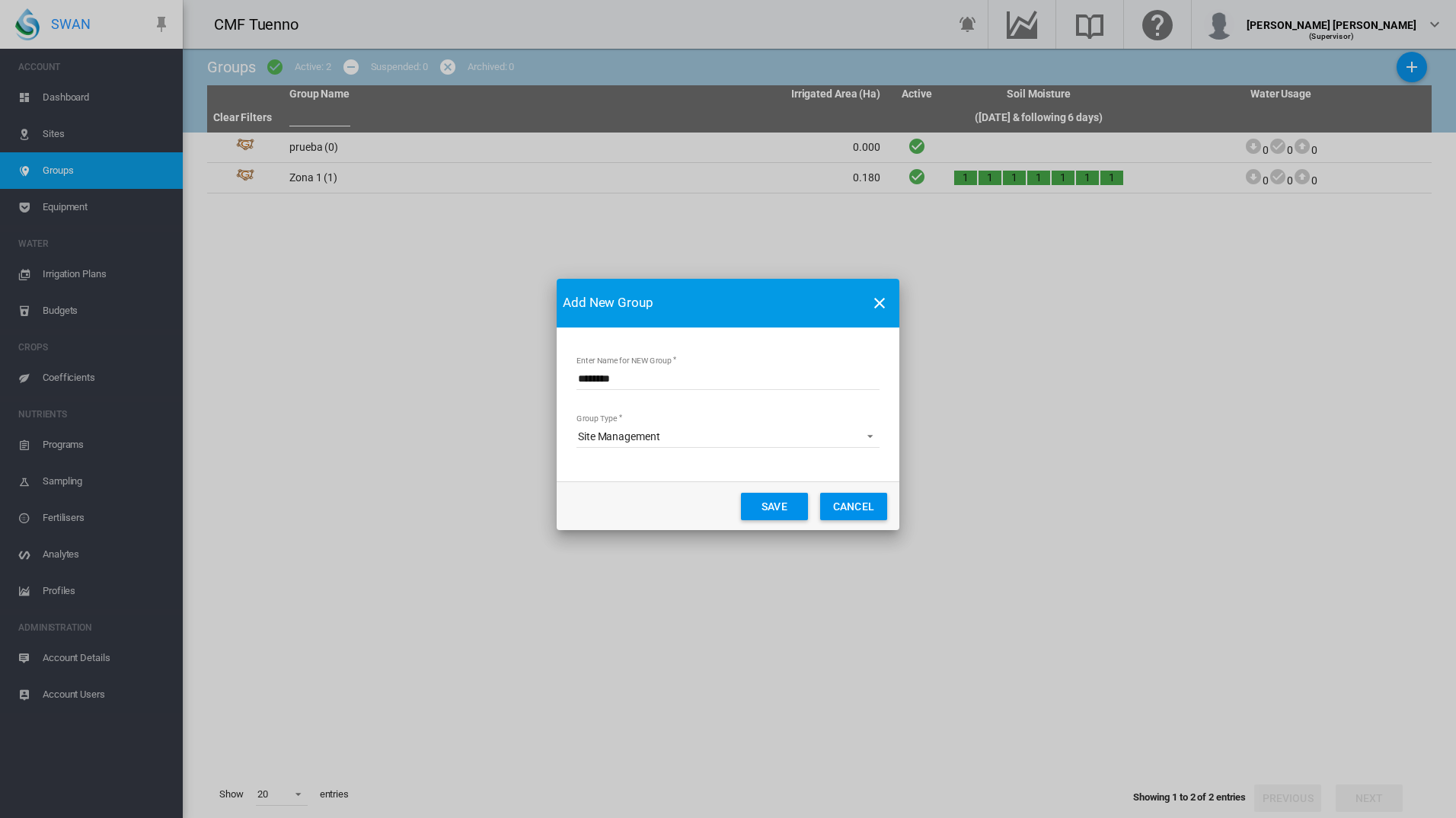
click at [789, 439] on span "Site Management" at bounding box center [715, 437] width 276 height 15
click at [789, 439] on md-option "Site Management" at bounding box center [729, 437] width 328 height 37
click at [788, 508] on button "Save" at bounding box center [775, 506] width 67 height 28
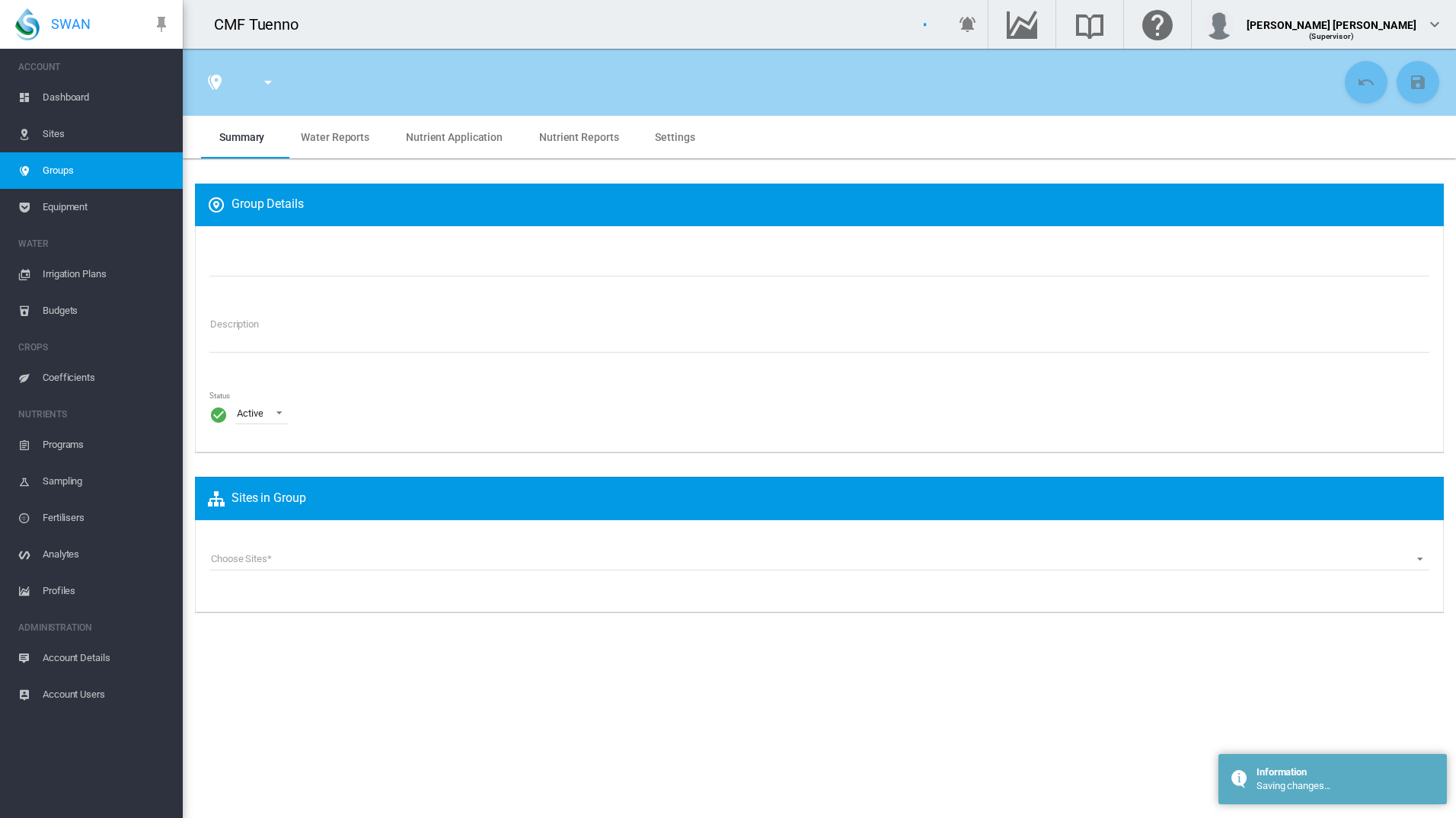
type input "********"
type textarea "**********"
type input "*"
type input "**"
type input "*"
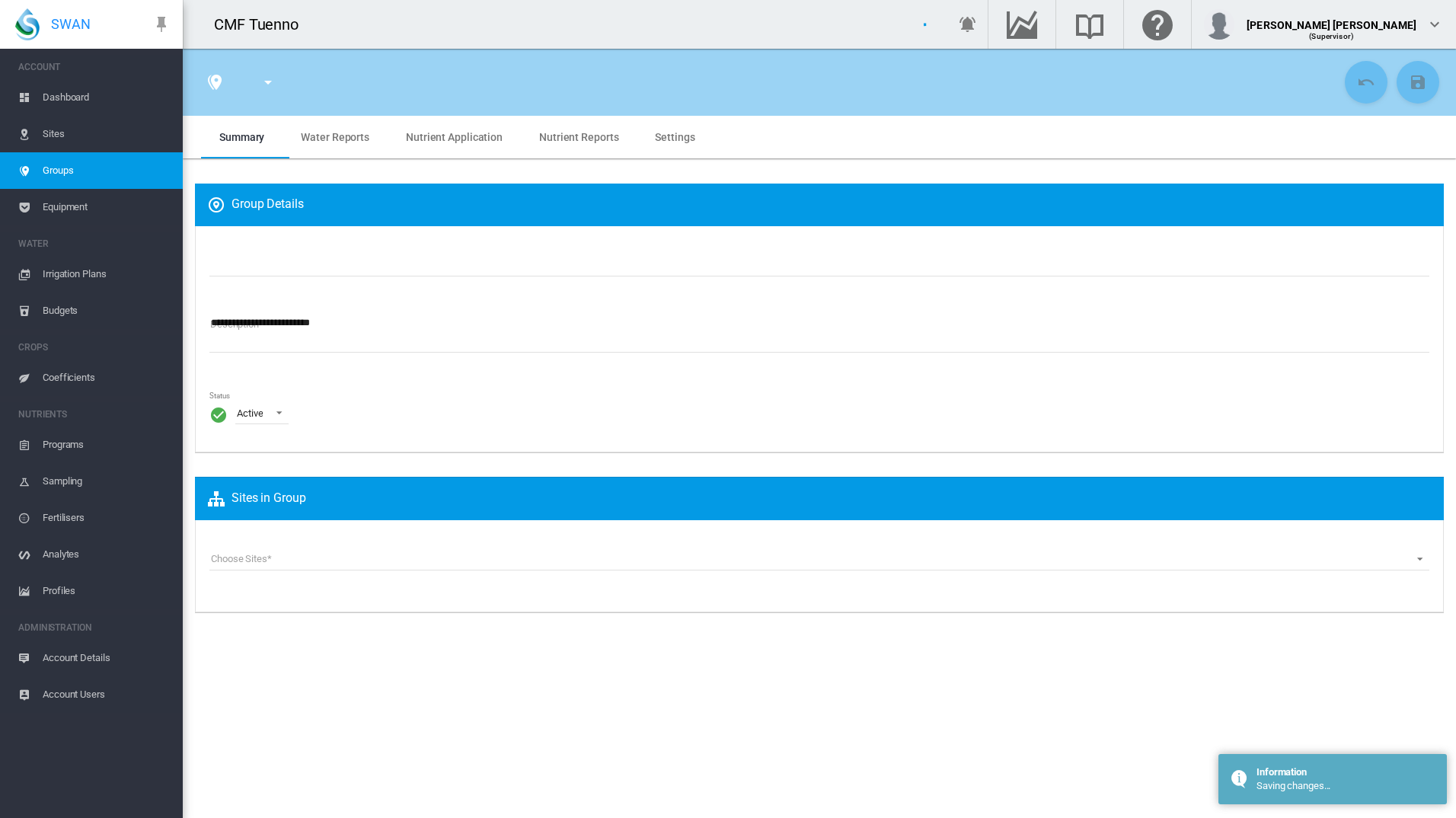
type input "***"
click at [341, 140] on span "Water Reports" at bounding box center [335, 136] width 68 height 12
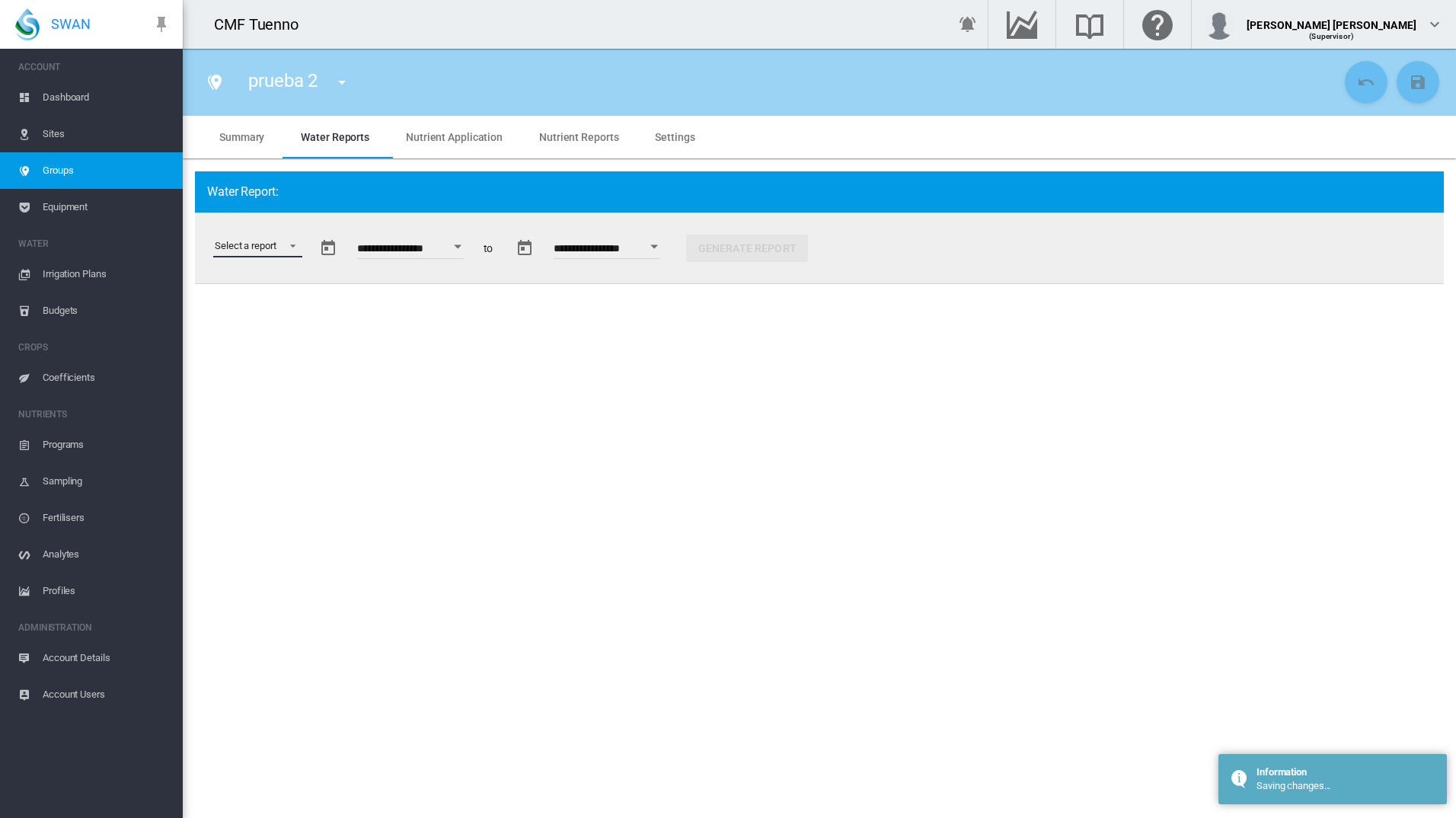
click at [295, 244] on md-select "Select a report Data Extract Irrigation Planned and Applied Soil Moisture Statu…" at bounding box center [258, 246] width 89 height 23
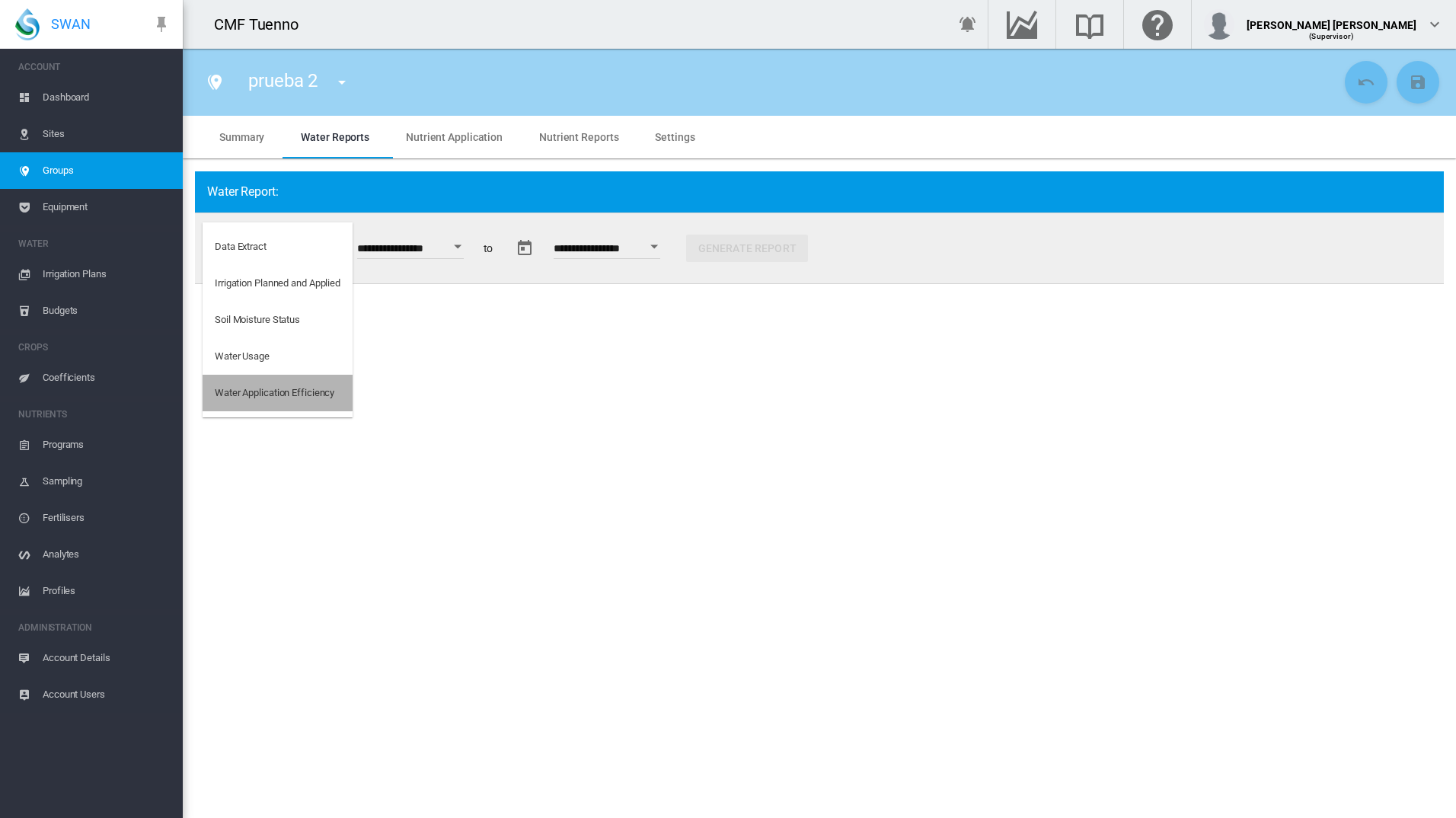
click at [318, 386] on div "Water Application Efficiency" at bounding box center [274, 393] width 119 height 13
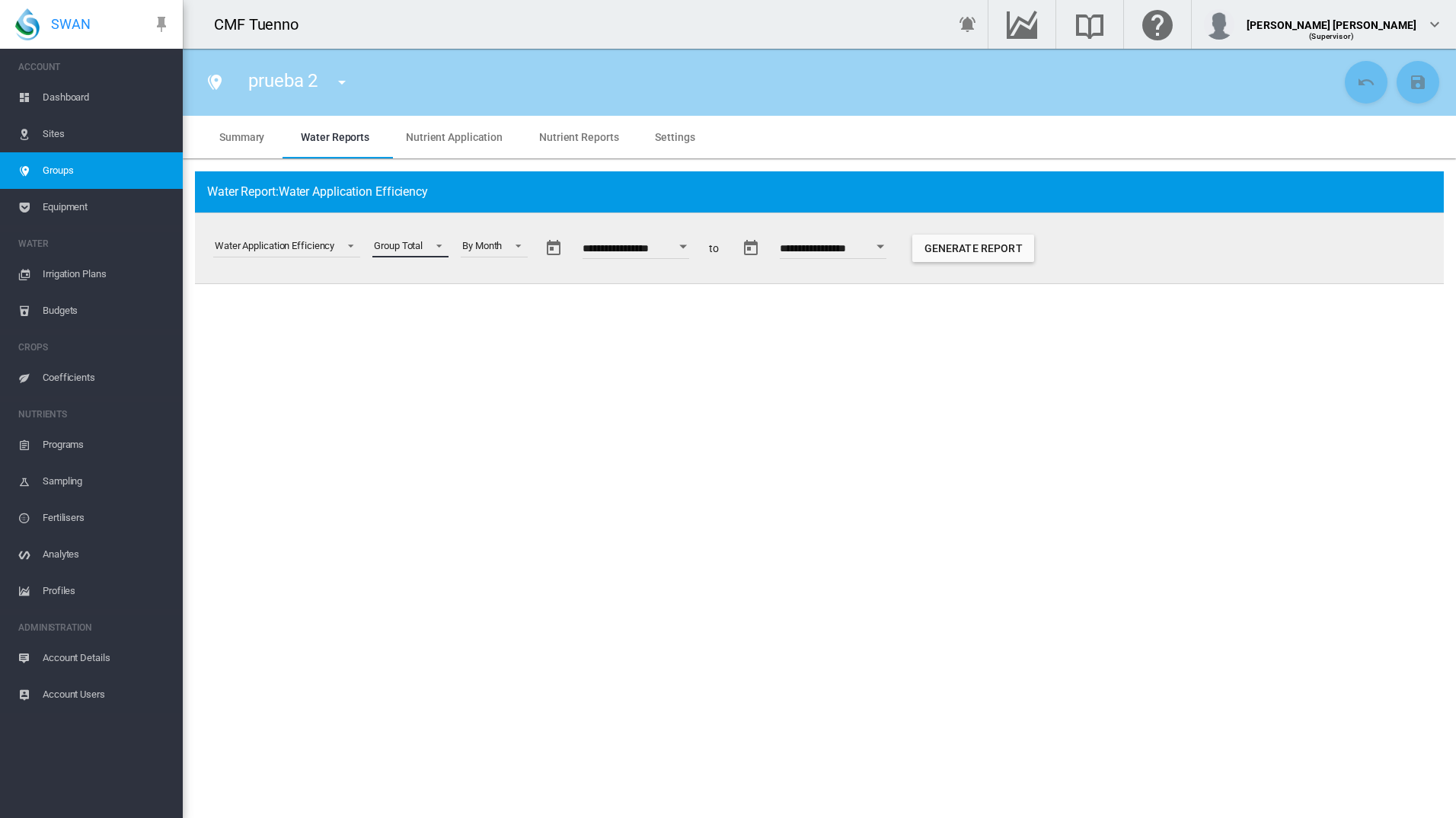
click at [429, 241] on span at bounding box center [435, 244] width 18 height 13
click at [423, 285] on md-option "Site Total" at bounding box center [415, 284] width 104 height 37
click at [538, 245] on span at bounding box center [539, 245] width 18 height 13
click at [552, 248] on md-select-value "By Whole Interval" at bounding box center [502, 247] width 101 height 23
click at [663, 253] on input "**********" at bounding box center [661, 251] width 107 height 15
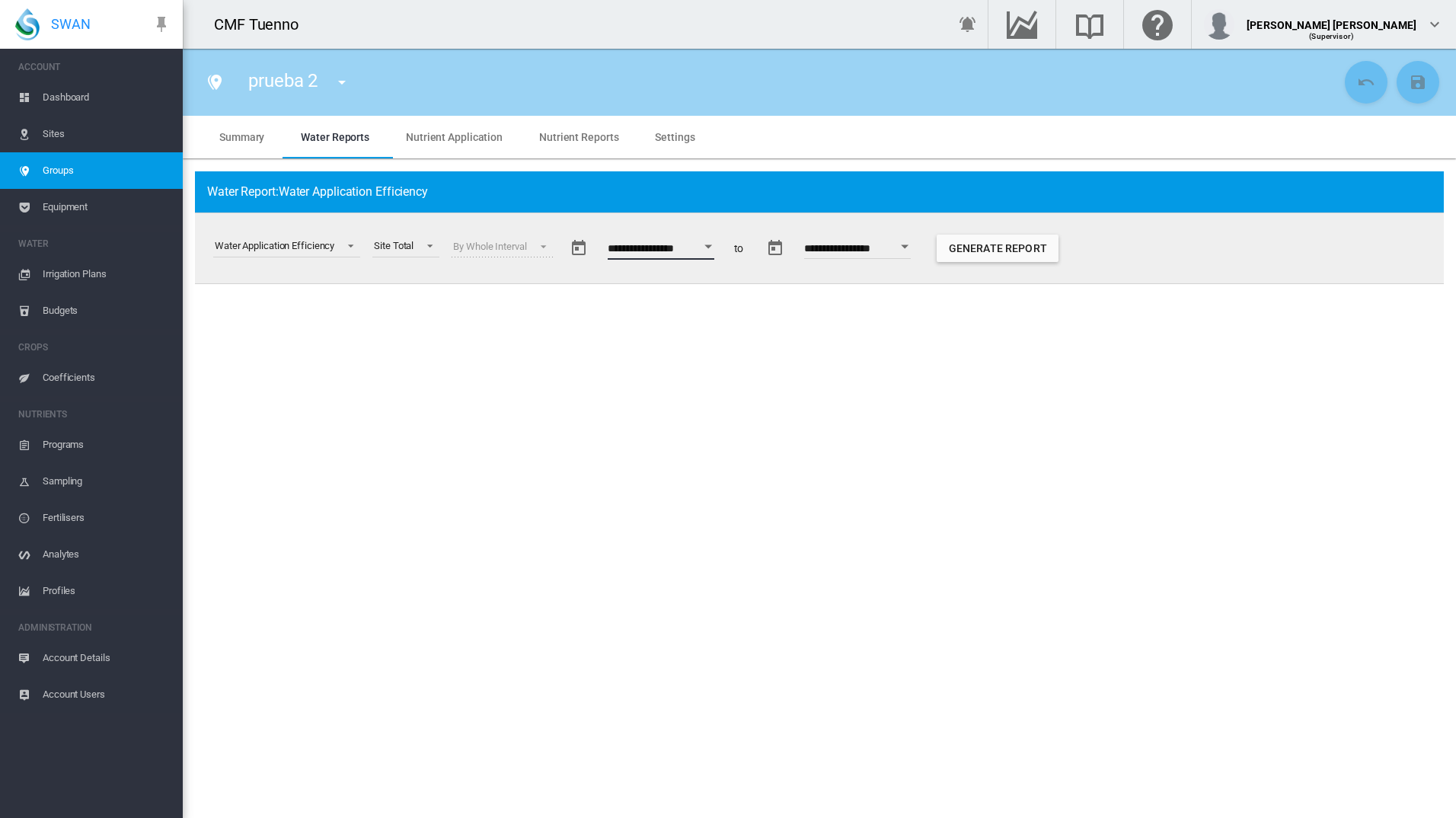
click at [586, 243] on button "button" at bounding box center [579, 248] width 31 height 31
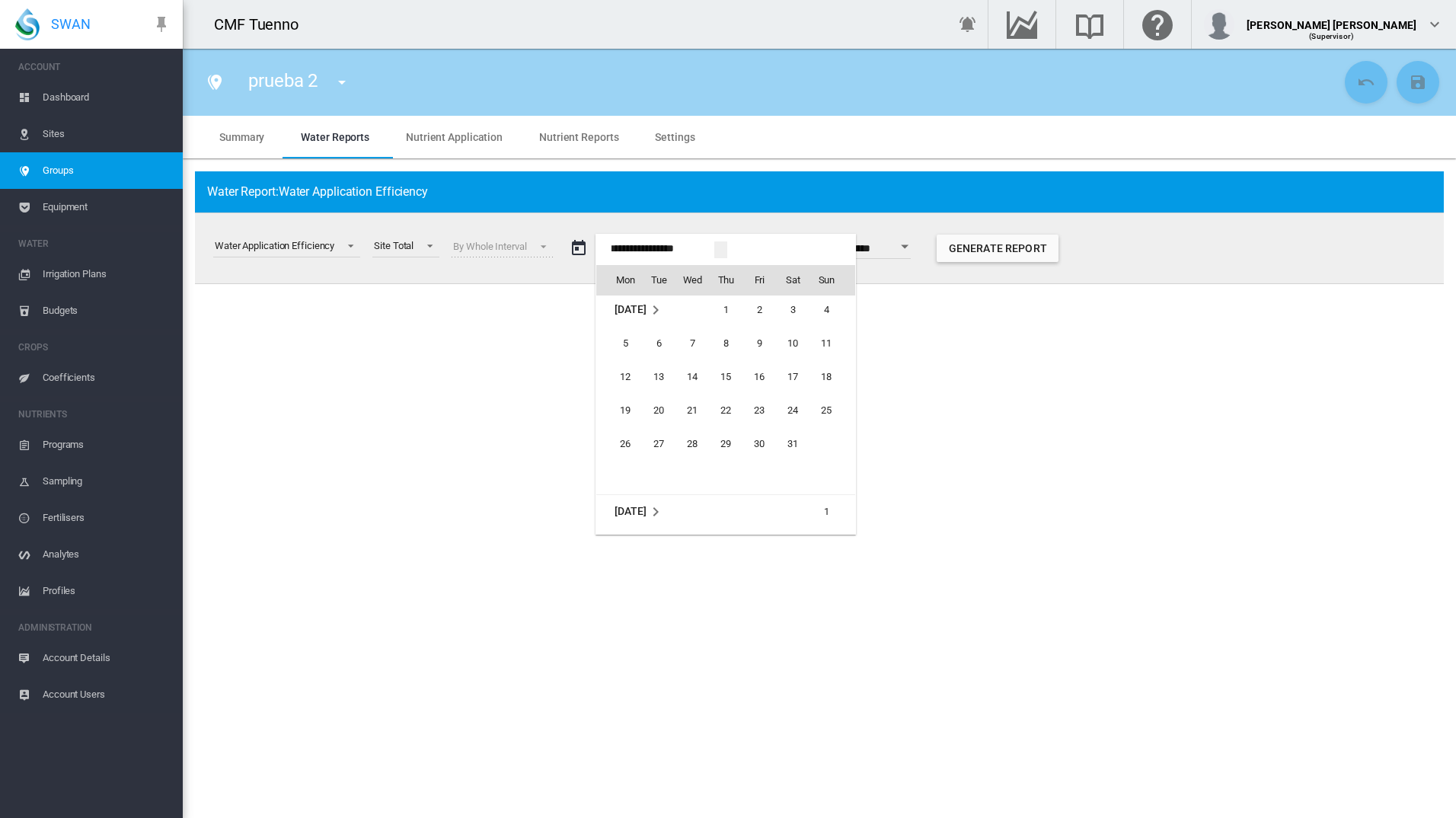
scroll to position [37118, 0]
click at [729, 316] on span "1" at bounding box center [726, 317] width 31 height 31
type input "**********"
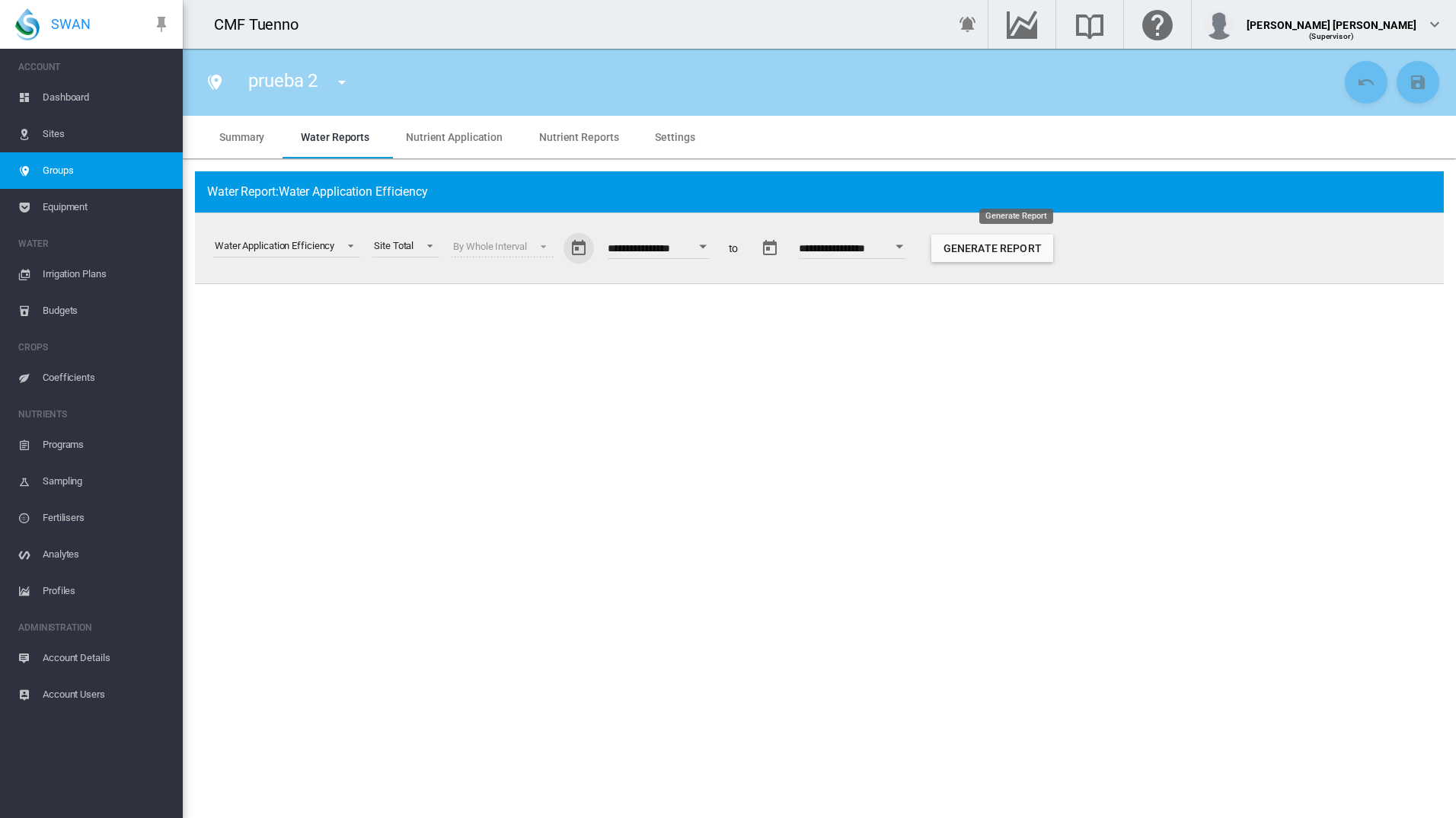
click at [999, 255] on button "Generate Report" at bounding box center [992, 248] width 122 height 28
click at [1430, 16] on md-icon "icon-chevron-down" at bounding box center [1435, 24] width 18 height 18
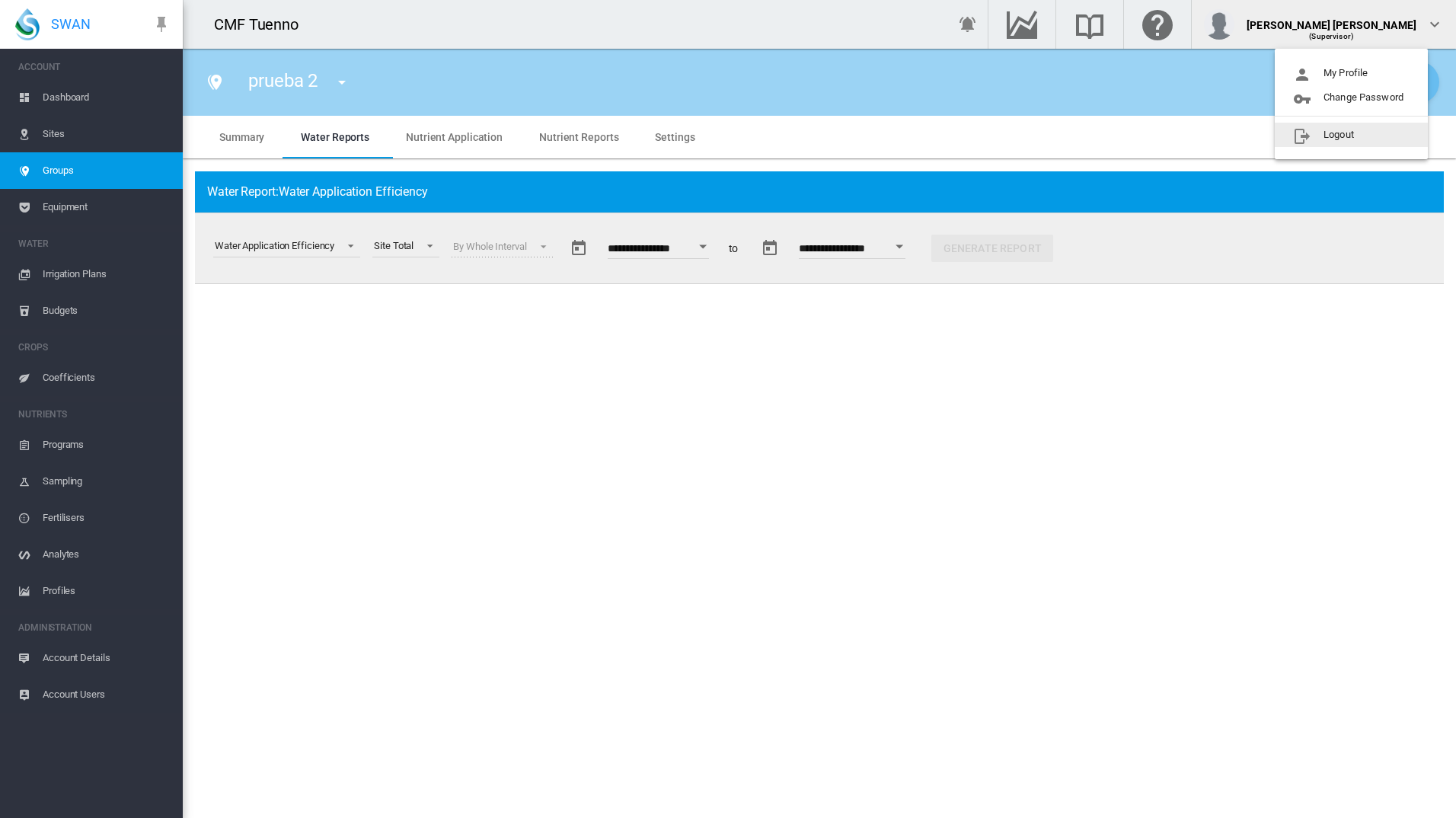
click at [1356, 136] on button "Logout" at bounding box center [1351, 135] width 153 height 24
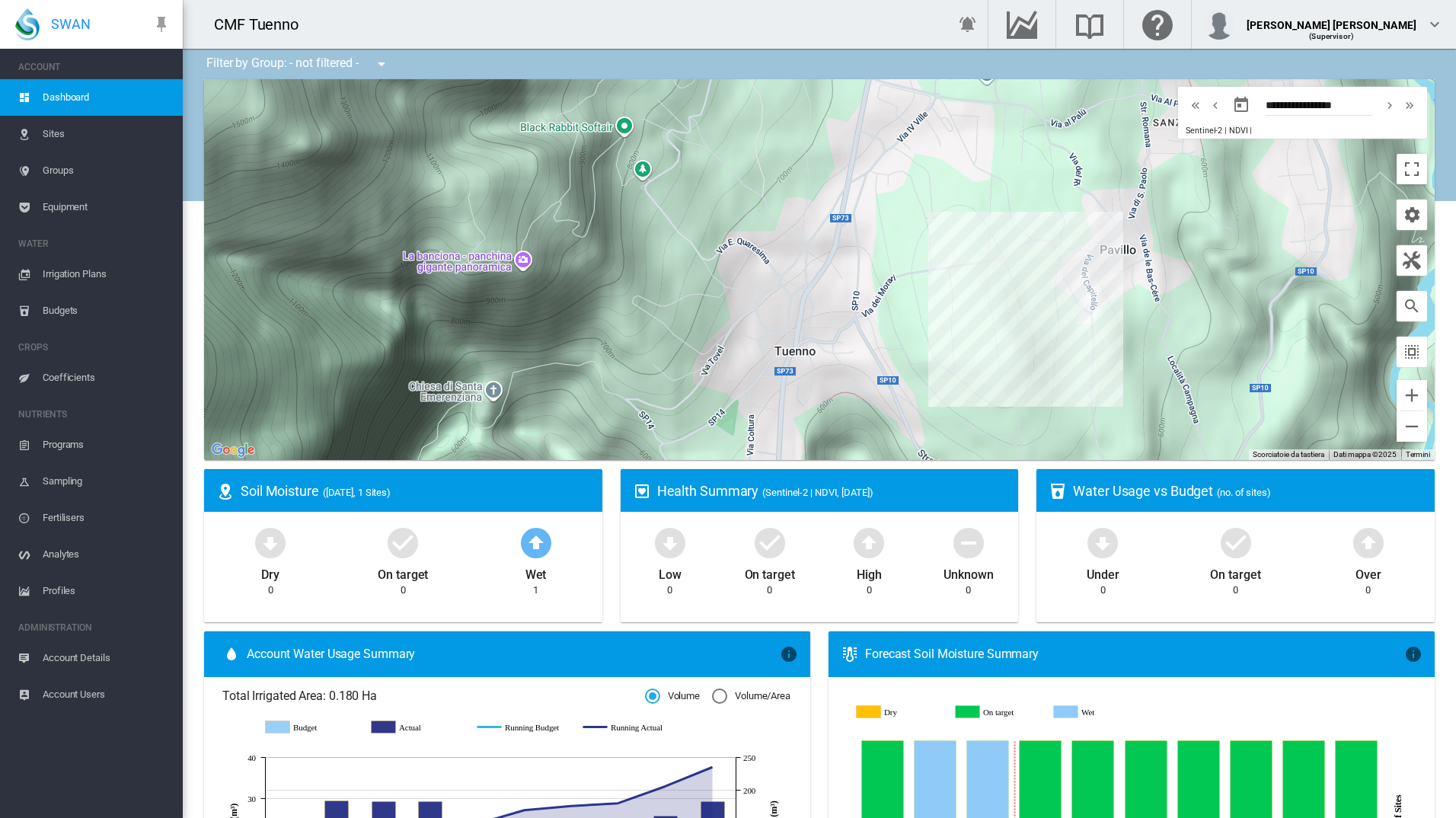
click at [62, 167] on span "Groups" at bounding box center [106, 170] width 128 height 37
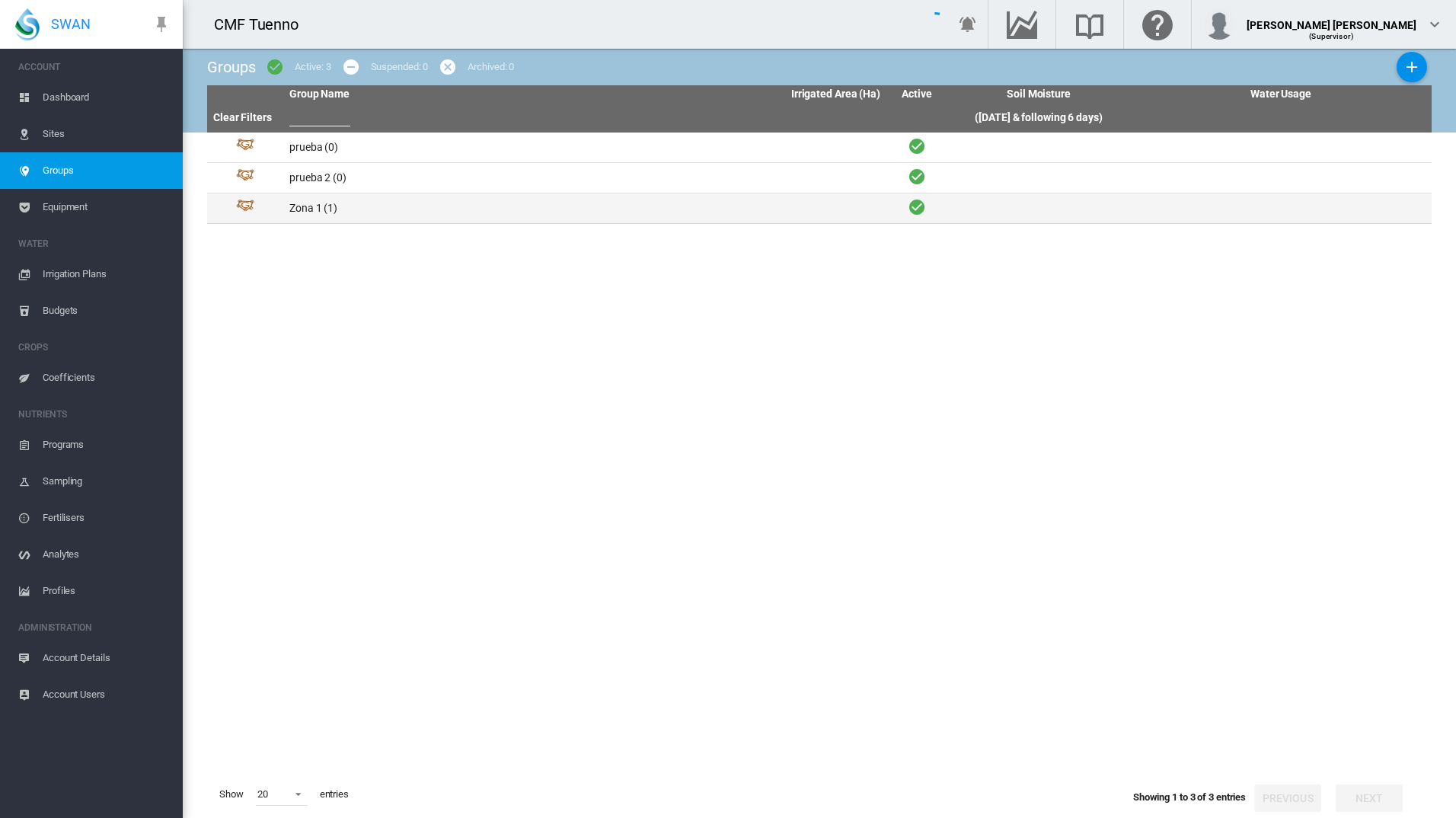
click at [302, 211] on td "Zona 1 (1)" at bounding box center [435, 208] width 302 height 30
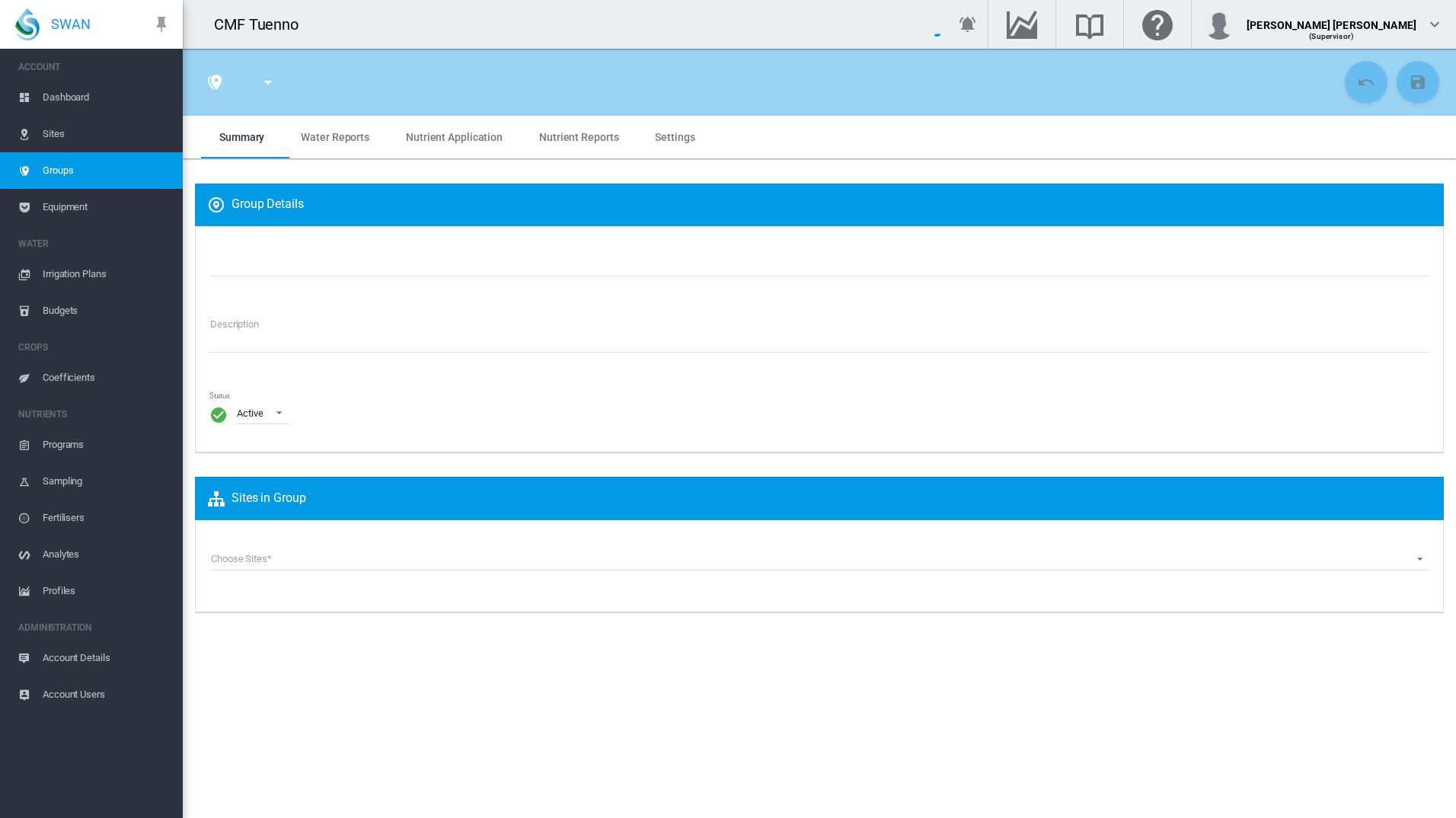
type input "******"
type textarea "**********"
type input "*"
type input "**"
type input "*"
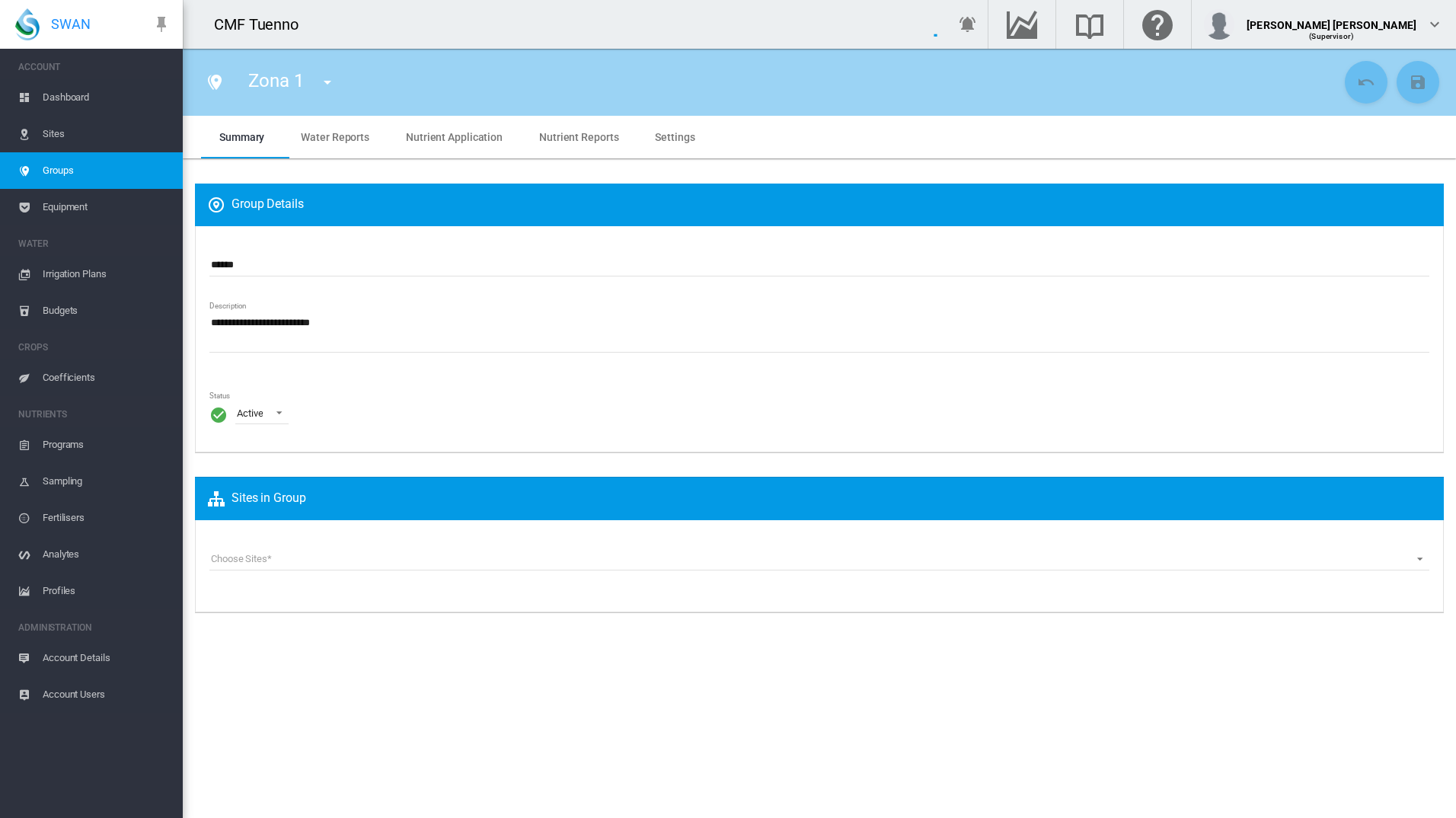
type input "***"
click at [334, 138] on span "Water Reports" at bounding box center [335, 136] width 68 height 12
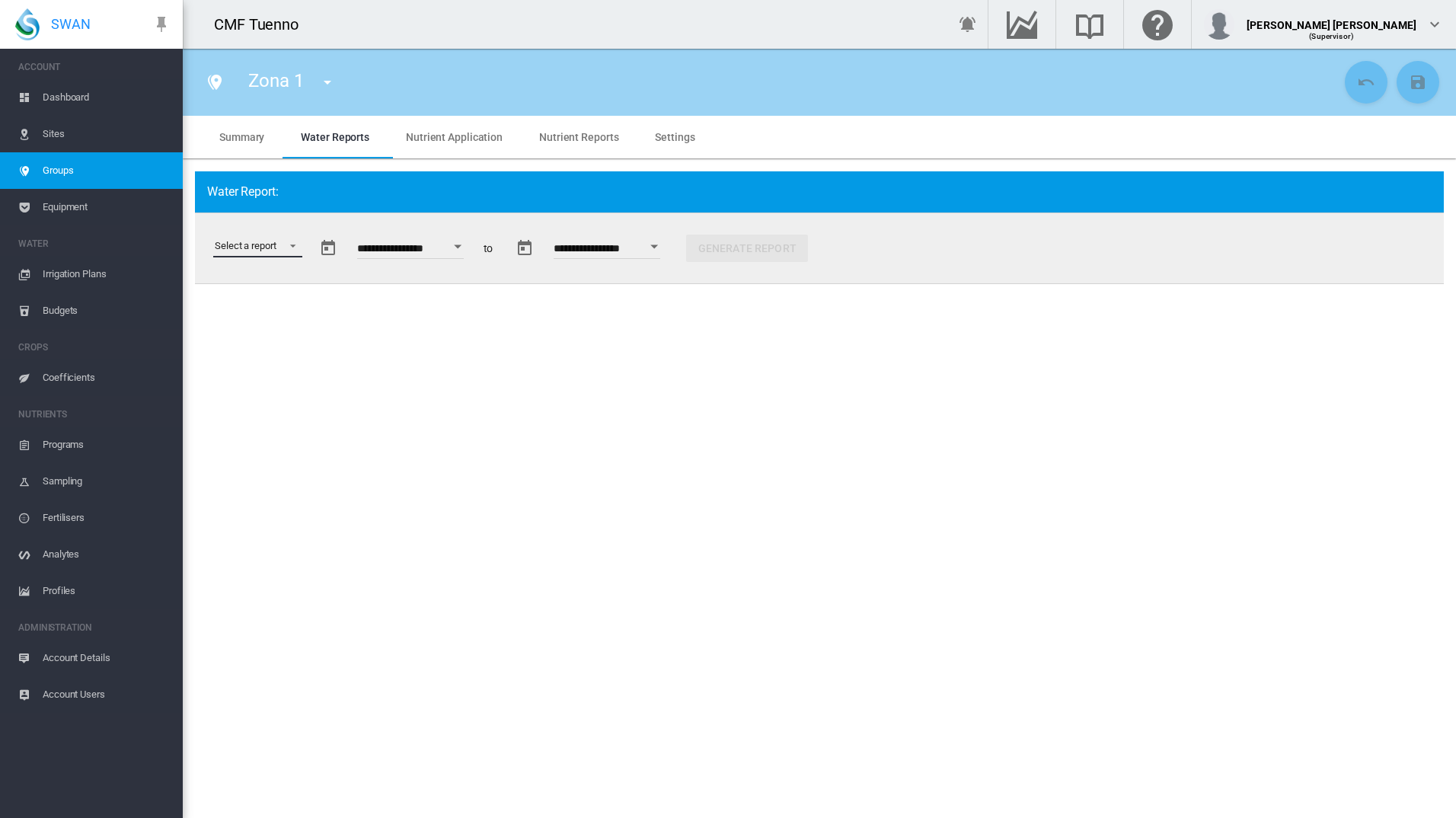
click at [275, 244] on md-select "Select a report Data Extract Irrigation Planned and Applied Soil Moisture Statu…" at bounding box center [258, 246] width 89 height 23
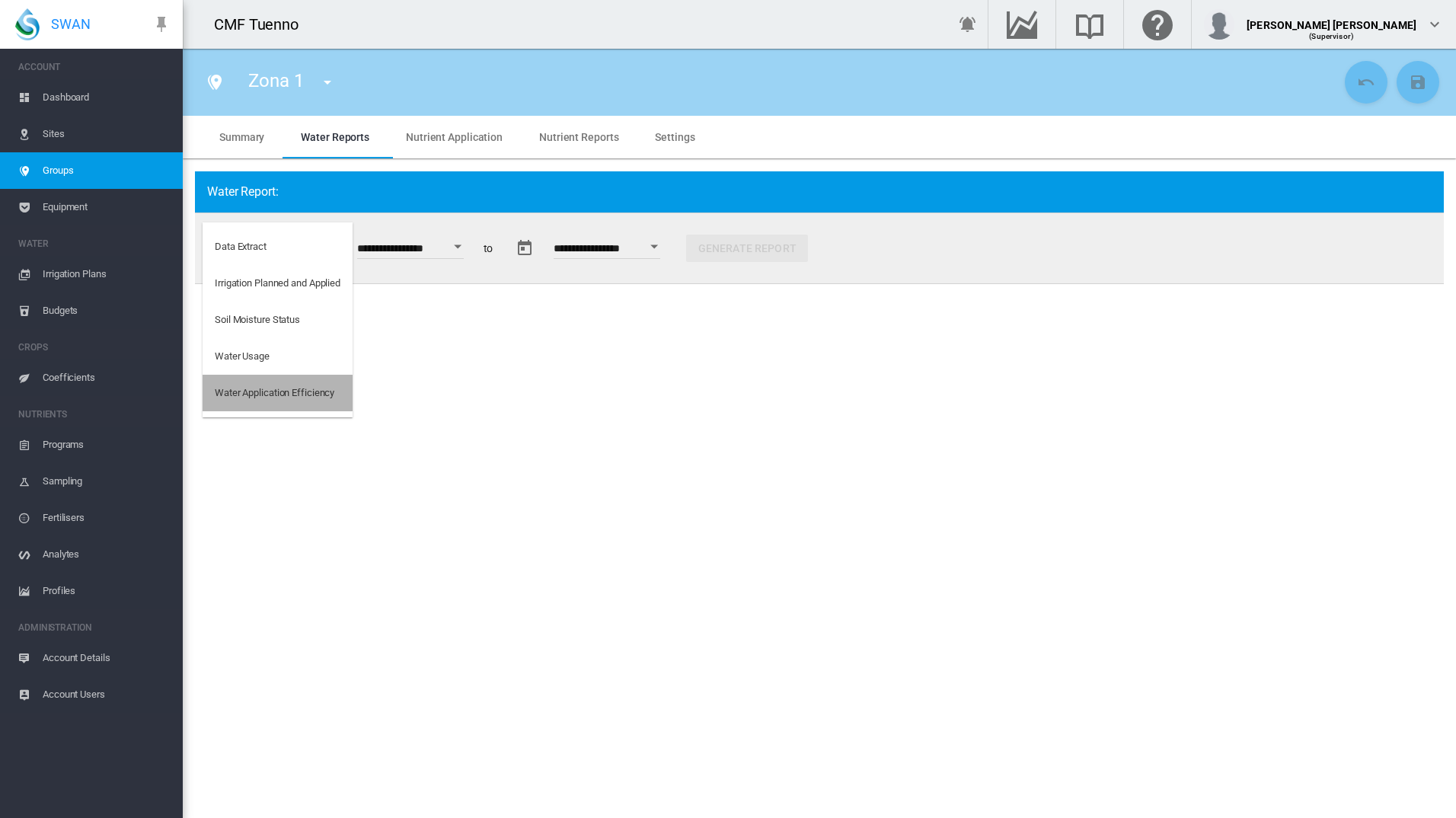
click at [278, 394] on div "Water Application Efficiency" at bounding box center [274, 393] width 119 height 13
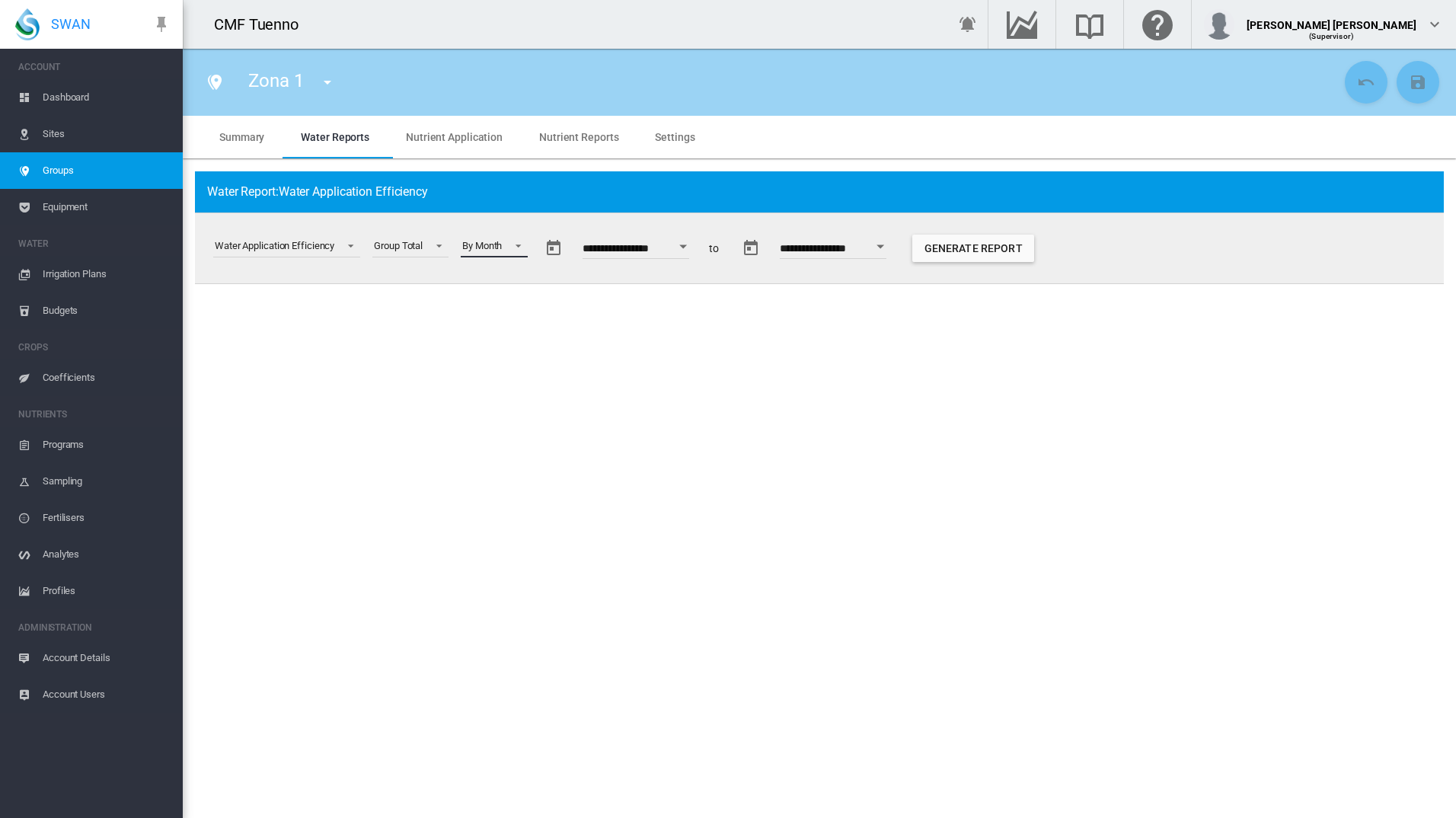
click at [502, 247] on div "By Month" at bounding box center [482, 245] width 39 height 12
click at [511, 280] on md-option "By Week" at bounding box center [505, 284] width 104 height 37
click at [637, 246] on input "**********" at bounding box center [634, 251] width 107 height 15
click at [555, 249] on button "button" at bounding box center [552, 248] width 31 height 31
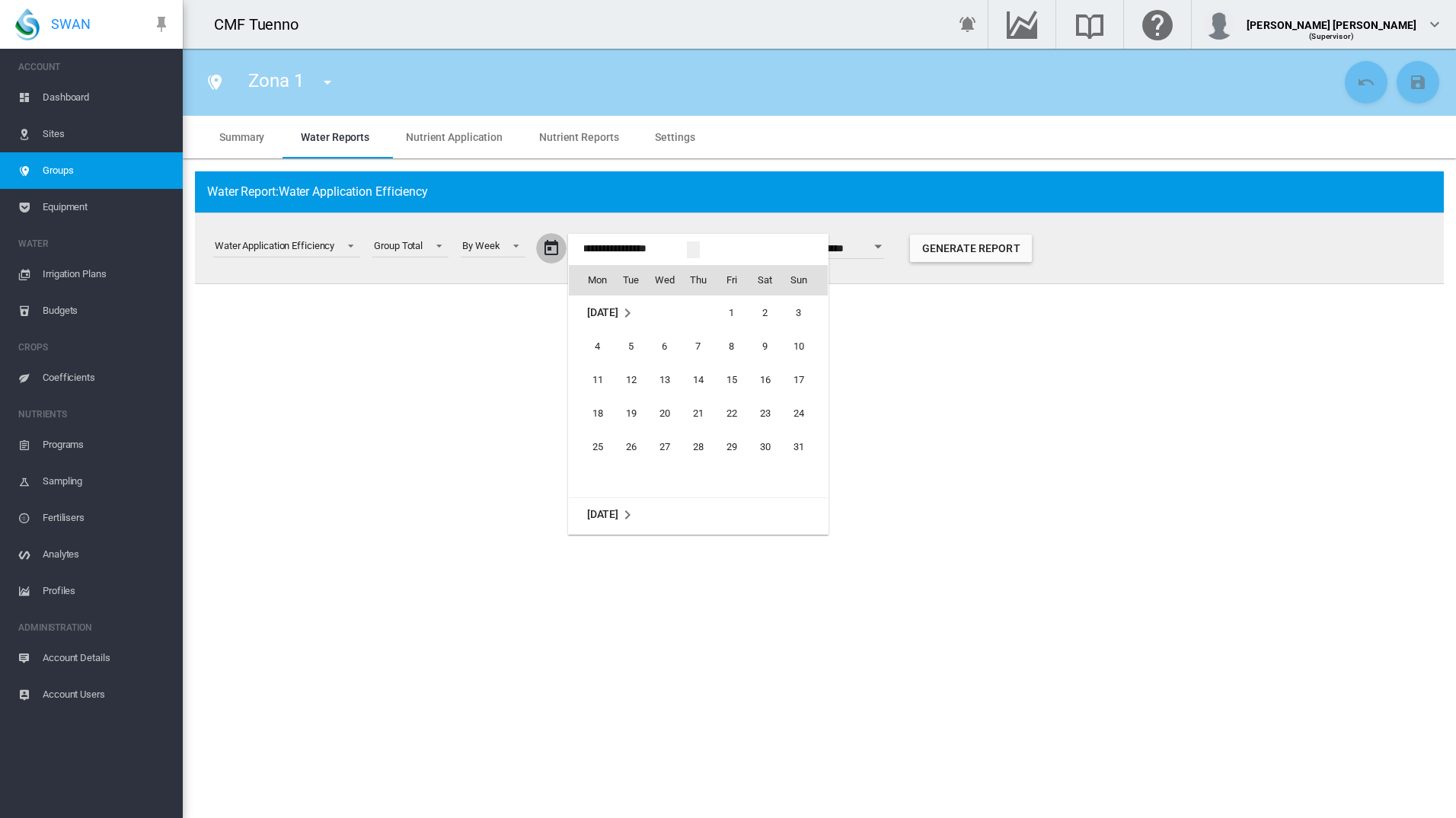
scroll to position [37727, 0]
click at [602, 309] on span "[DATE]" at bounding box center [603, 311] width 31 height 12
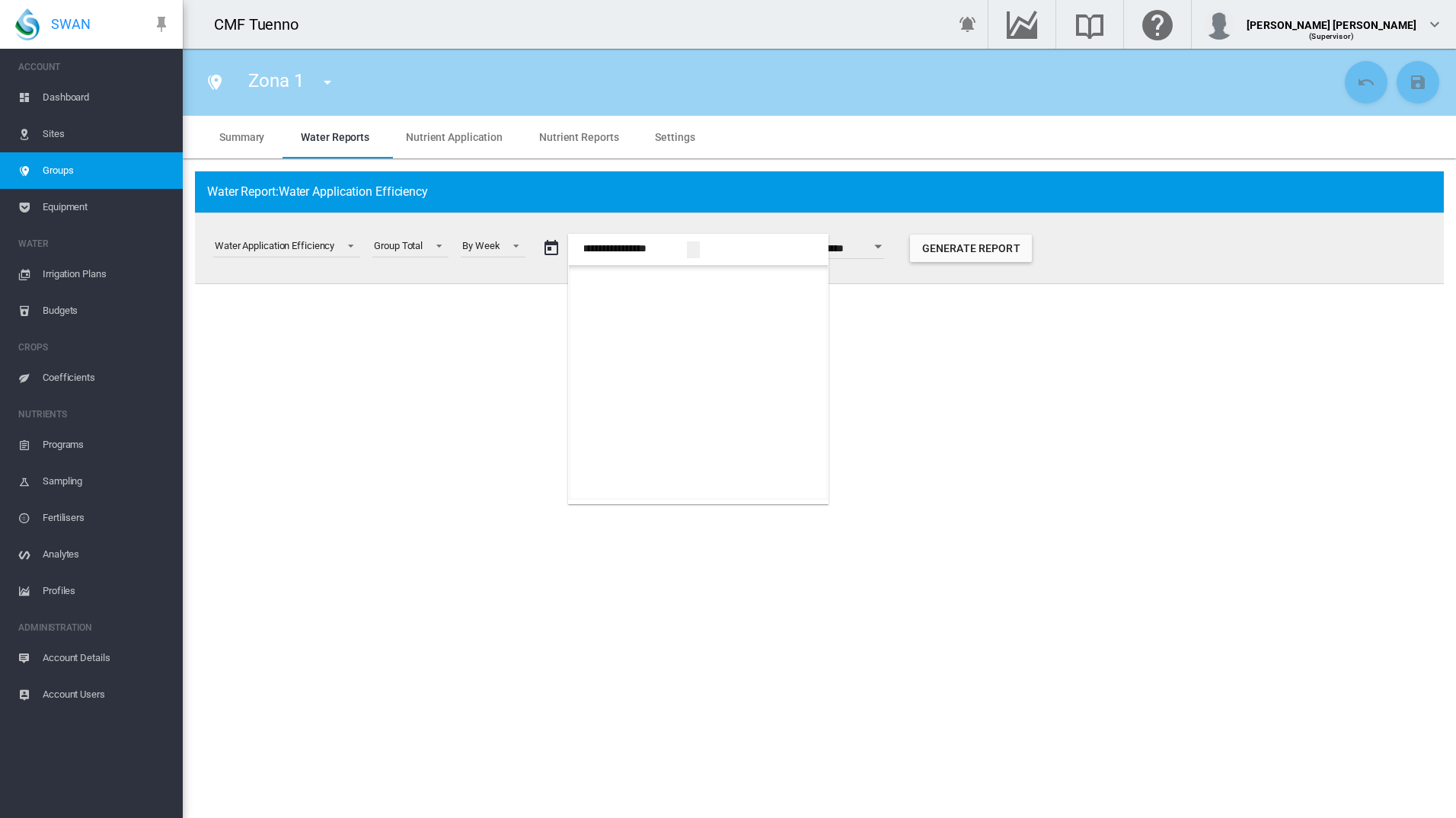
scroll to position [837, 0]
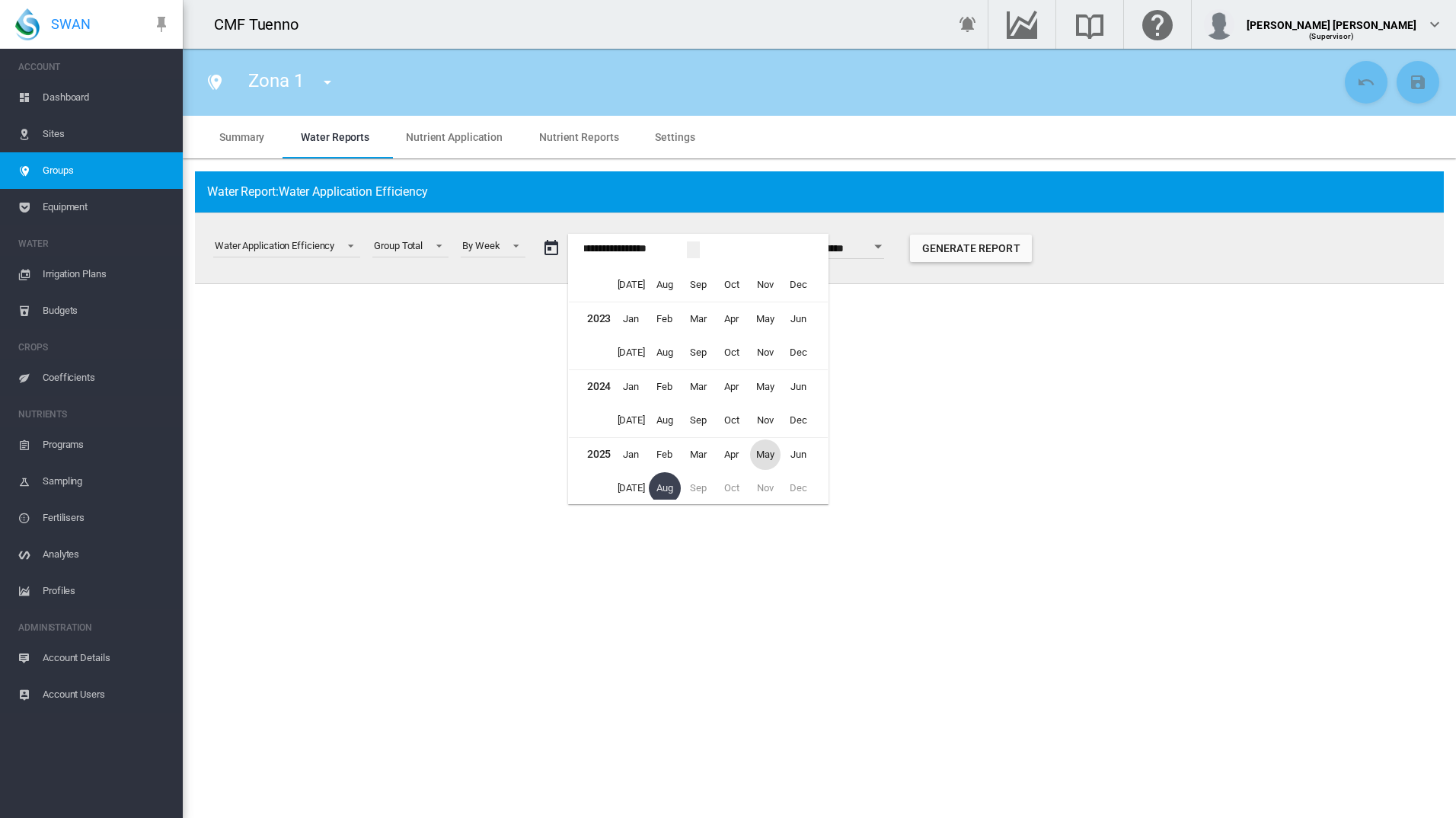
click at [771, 452] on span "May" at bounding box center [766, 455] width 31 height 31
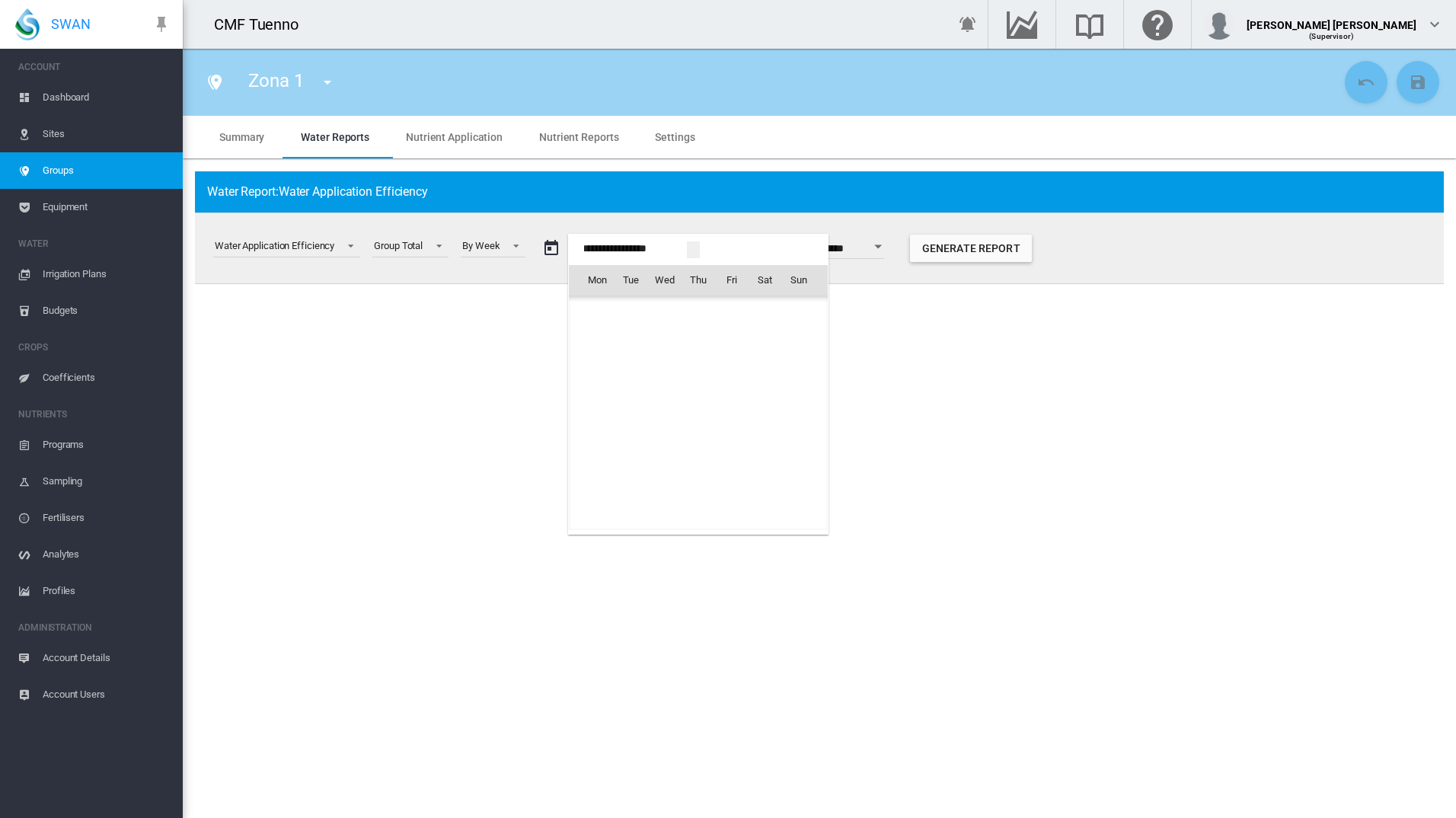
scroll to position [37121, 0]
click at [701, 309] on span "1" at bounding box center [698, 313] width 31 height 31
type input "**********"
click at [953, 251] on button "Generate Report" at bounding box center [966, 248] width 122 height 28
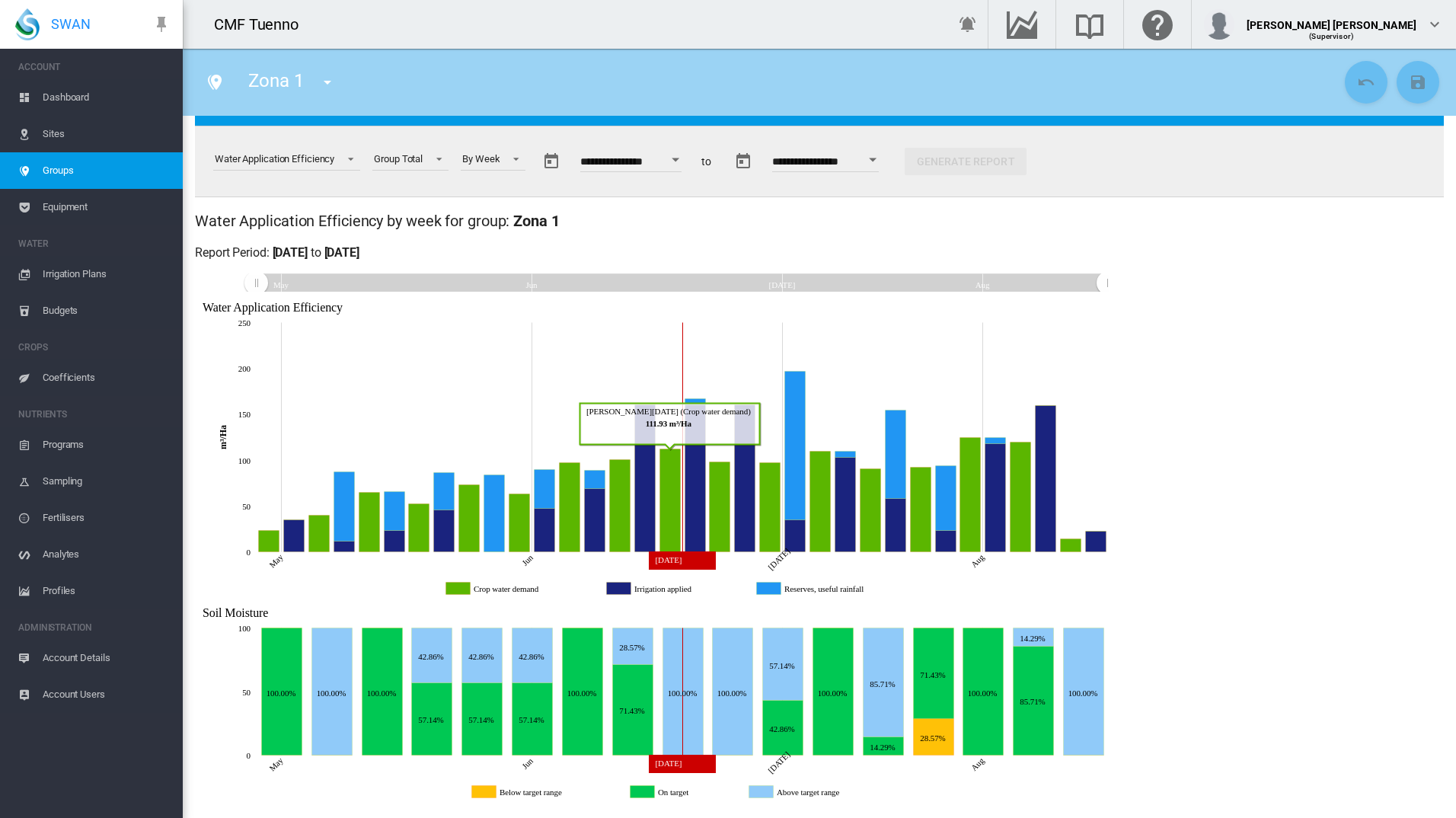
scroll to position [87, 0]
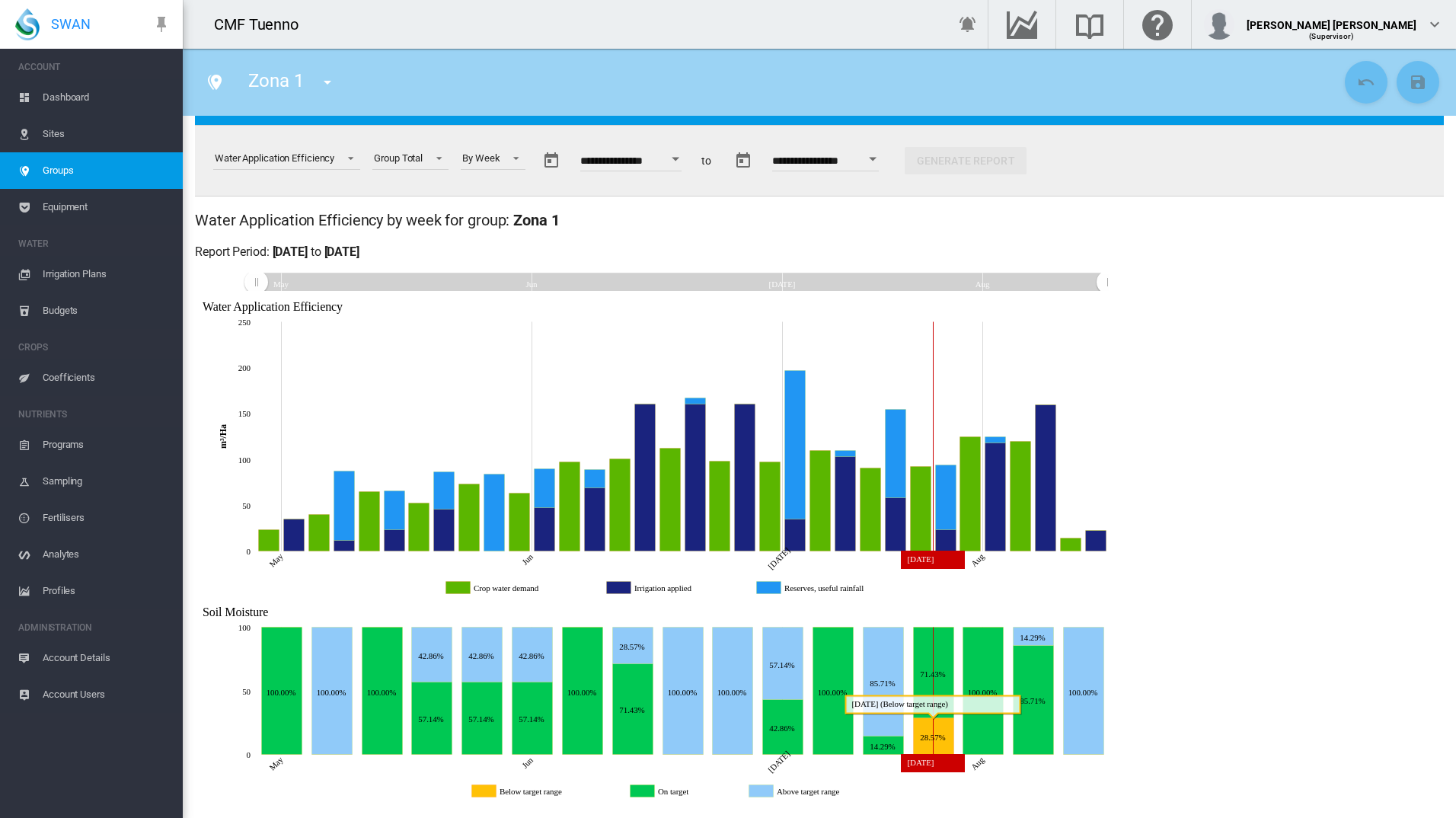
click at [942, 740] on icon "Below target range Jul 27, 2025 2" at bounding box center [934, 735] width 40 height 37
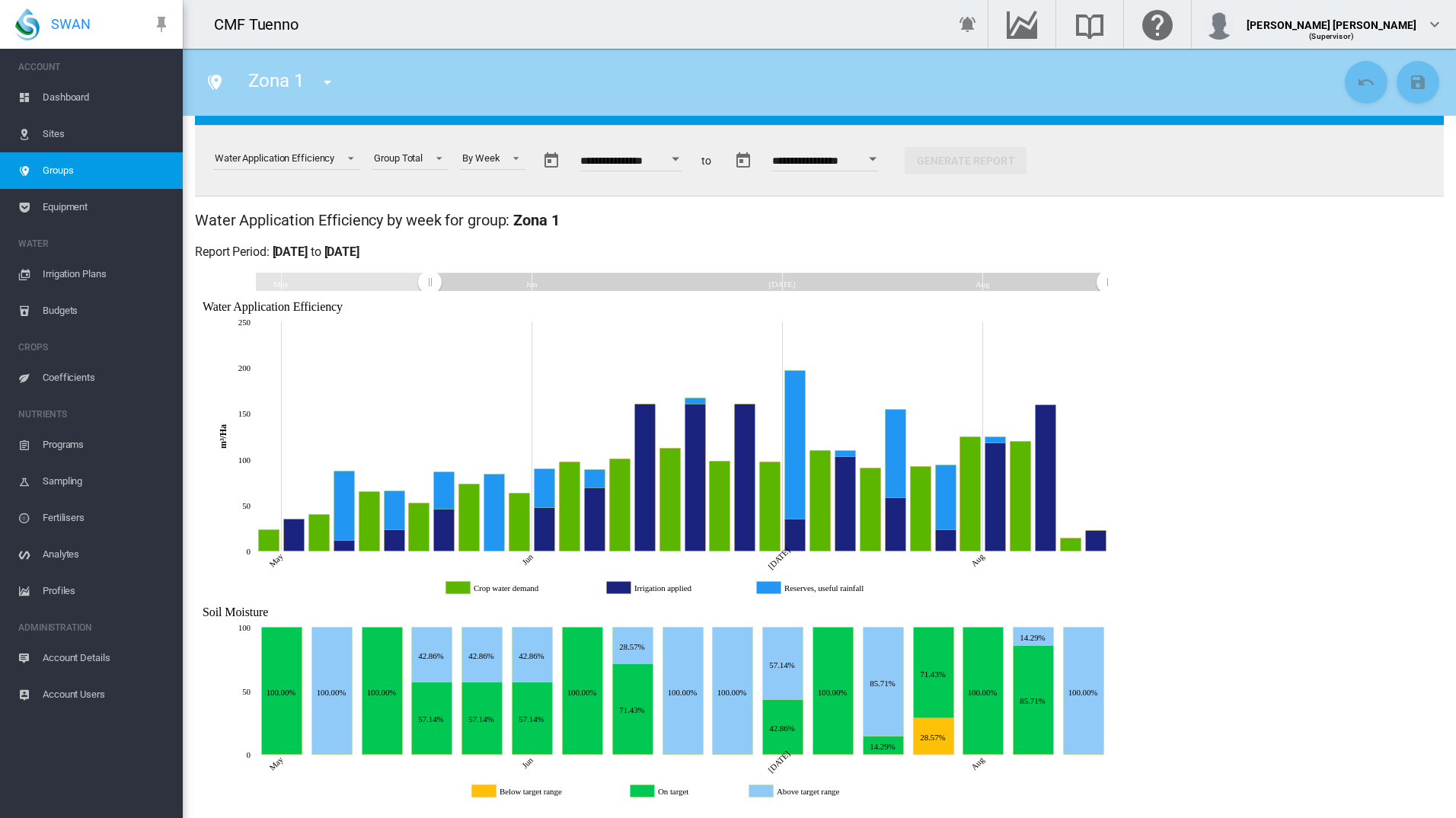
drag, startPoint x: 257, startPoint y: 286, endPoint x: 430, endPoint y: 291, distance: 173.1
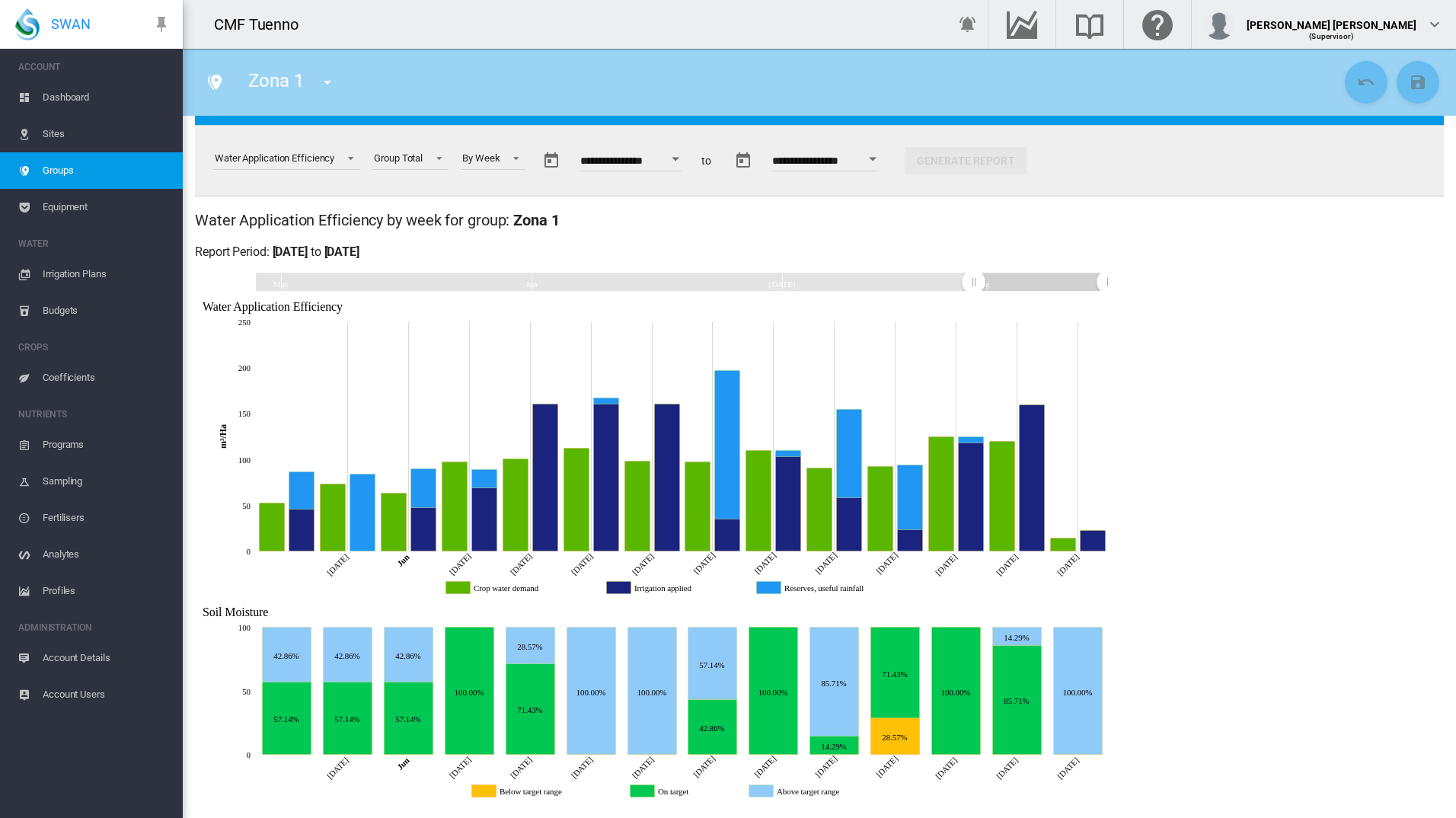
drag, startPoint x: 415, startPoint y: 284, endPoint x: 973, endPoint y: 305, distance: 558.4
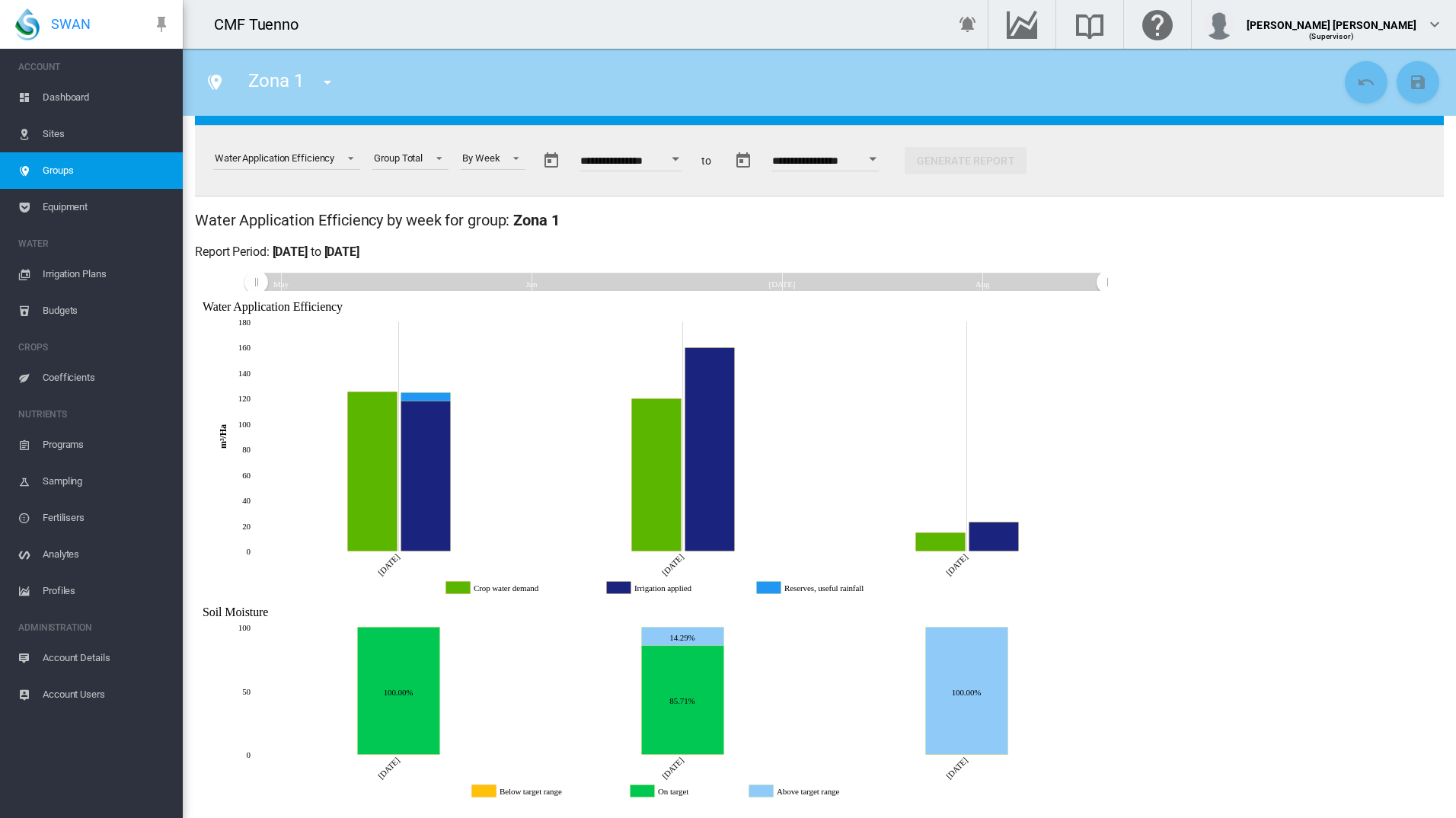
drag, startPoint x: 956, startPoint y: 284, endPoint x: 232, endPoint y: 302, distance: 724.2
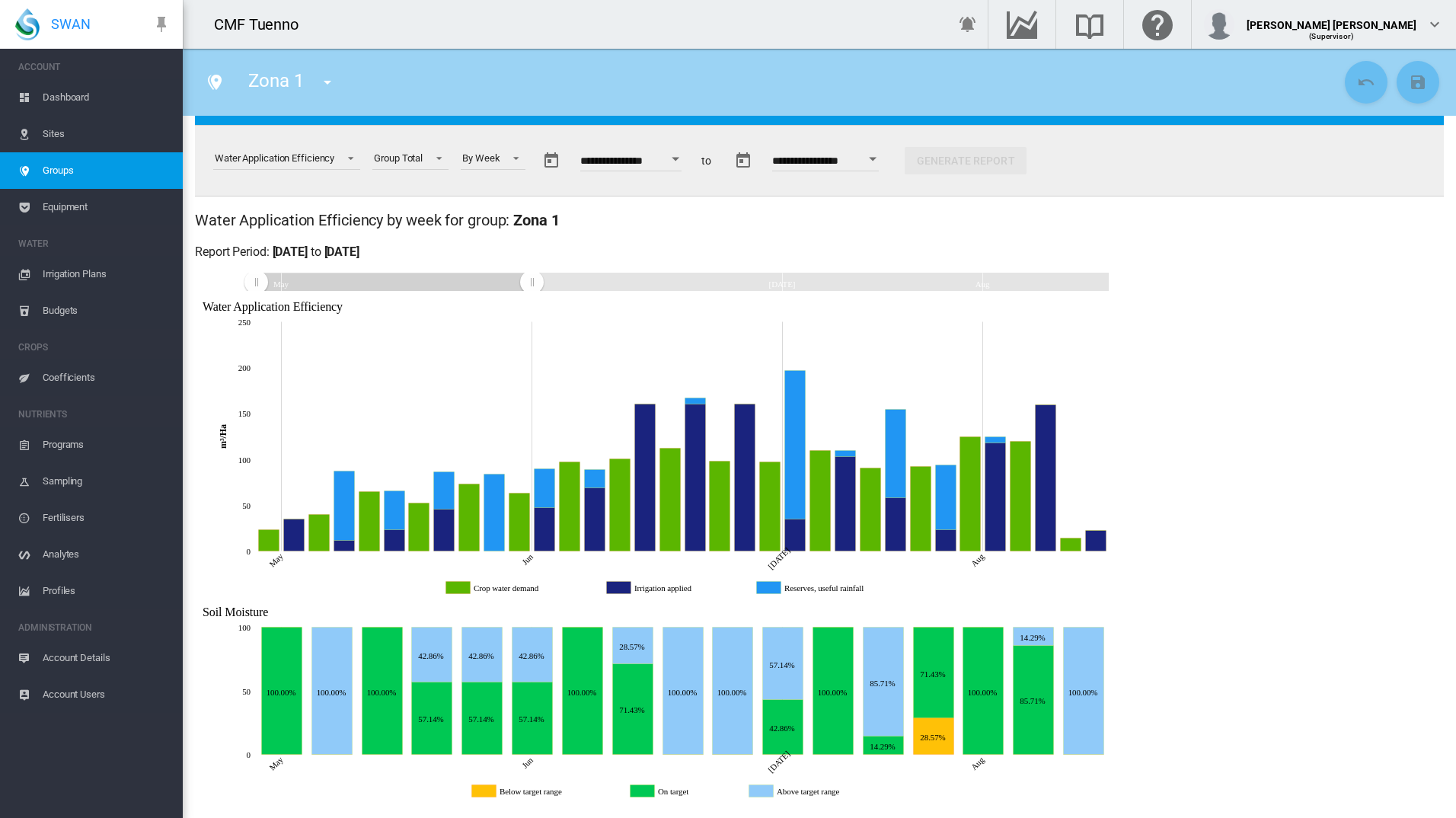
drag, startPoint x: 1104, startPoint y: 283, endPoint x: 532, endPoint y: 293, distance: 572.1
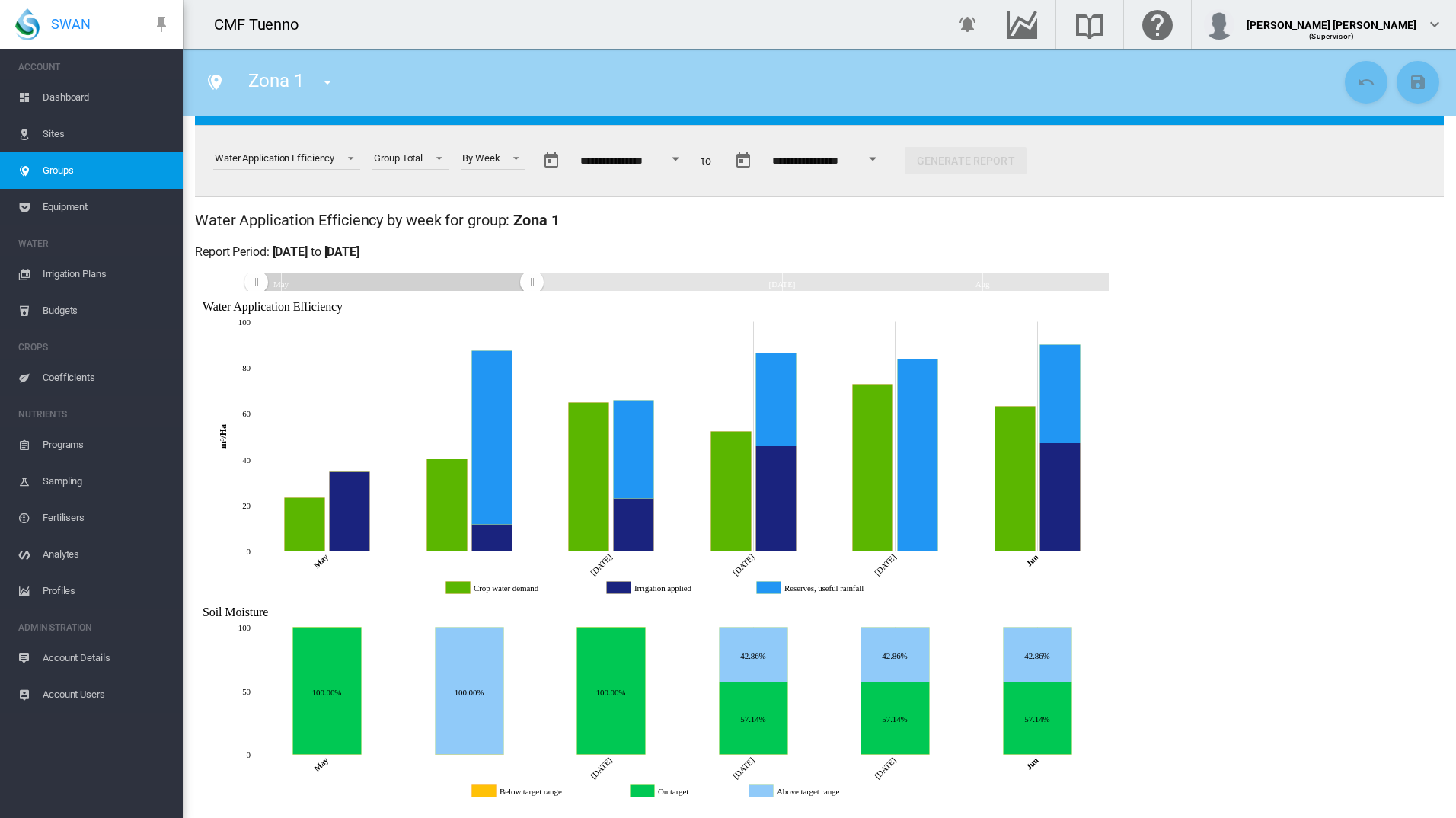
drag, startPoint x: 558, startPoint y: 279, endPoint x: 532, endPoint y: 281, distance: 26.1
click at [532, 281] on rect "Zoom chart using cursor arrows" at bounding box center [533, 282] width 19 height 18
drag, startPoint x: 538, startPoint y: 283, endPoint x: 522, endPoint y: 284, distance: 16.0
click at [522, 284] on rect "Zoom chart using cursor arrows" at bounding box center [524, 282] width 19 height 18
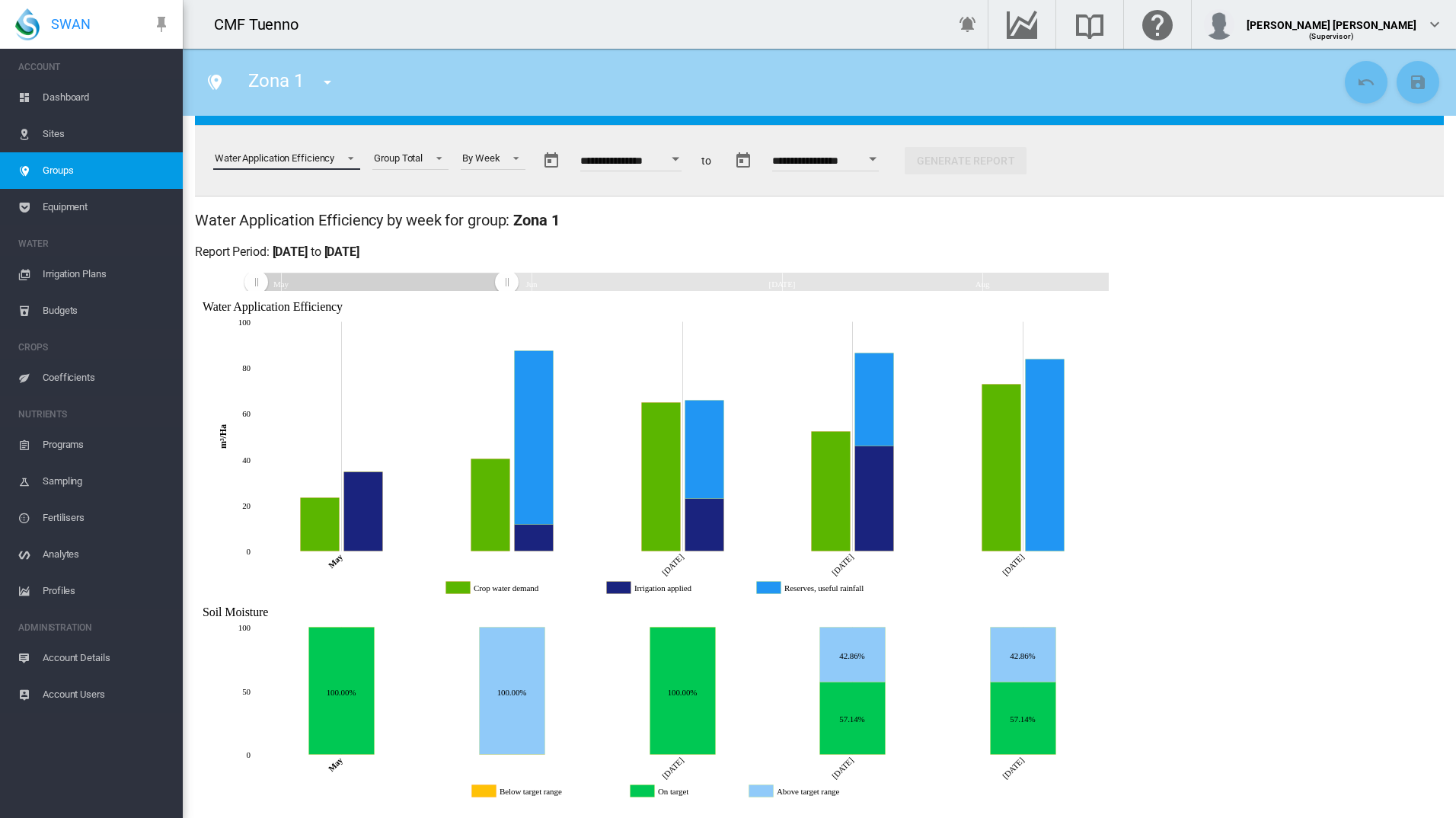
click at [310, 160] on div "Water Application Efficiency" at bounding box center [274, 158] width 119 height 12
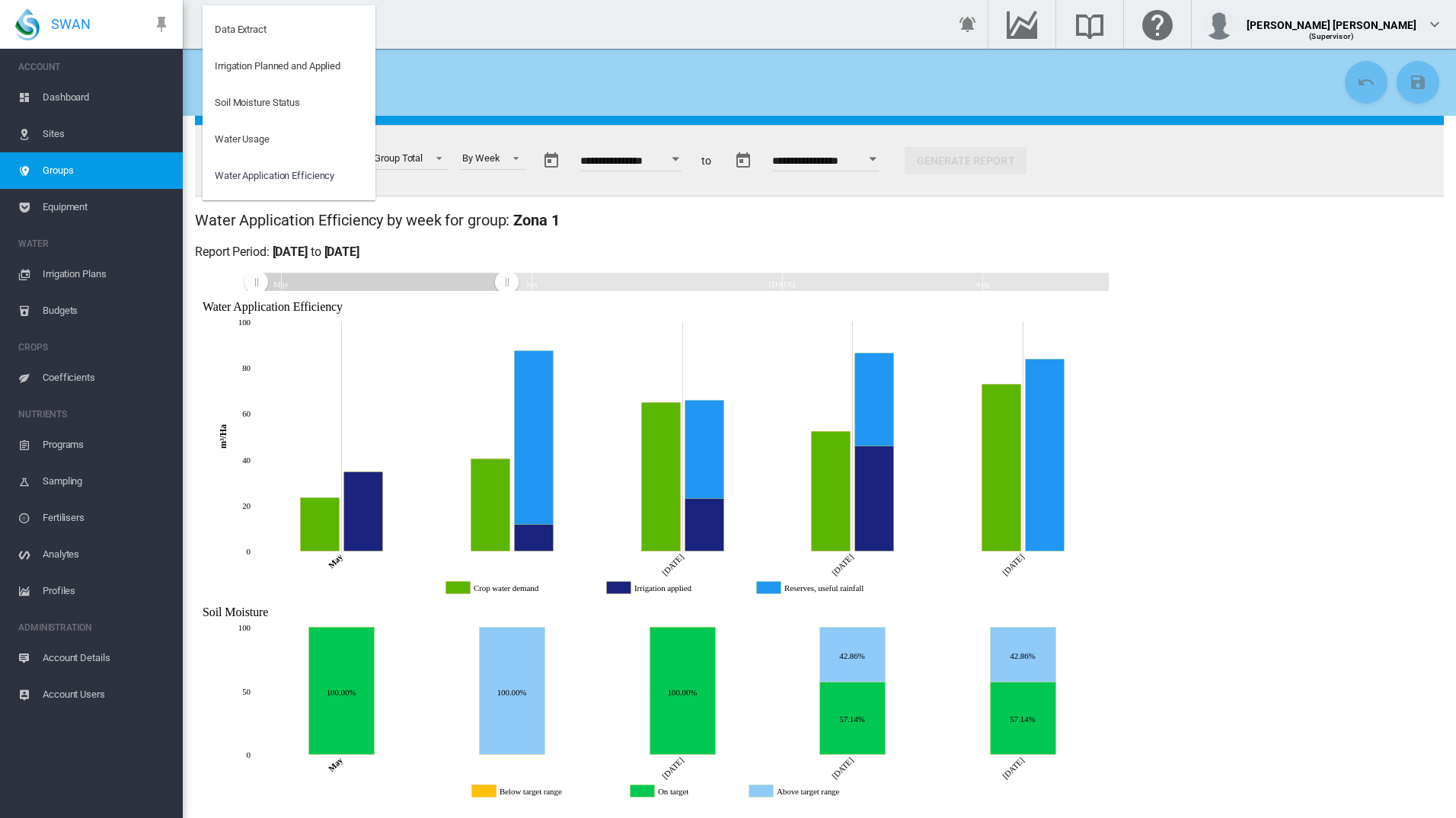
click at [1179, 255] on md-backdrop at bounding box center [728, 409] width 1456 height 818
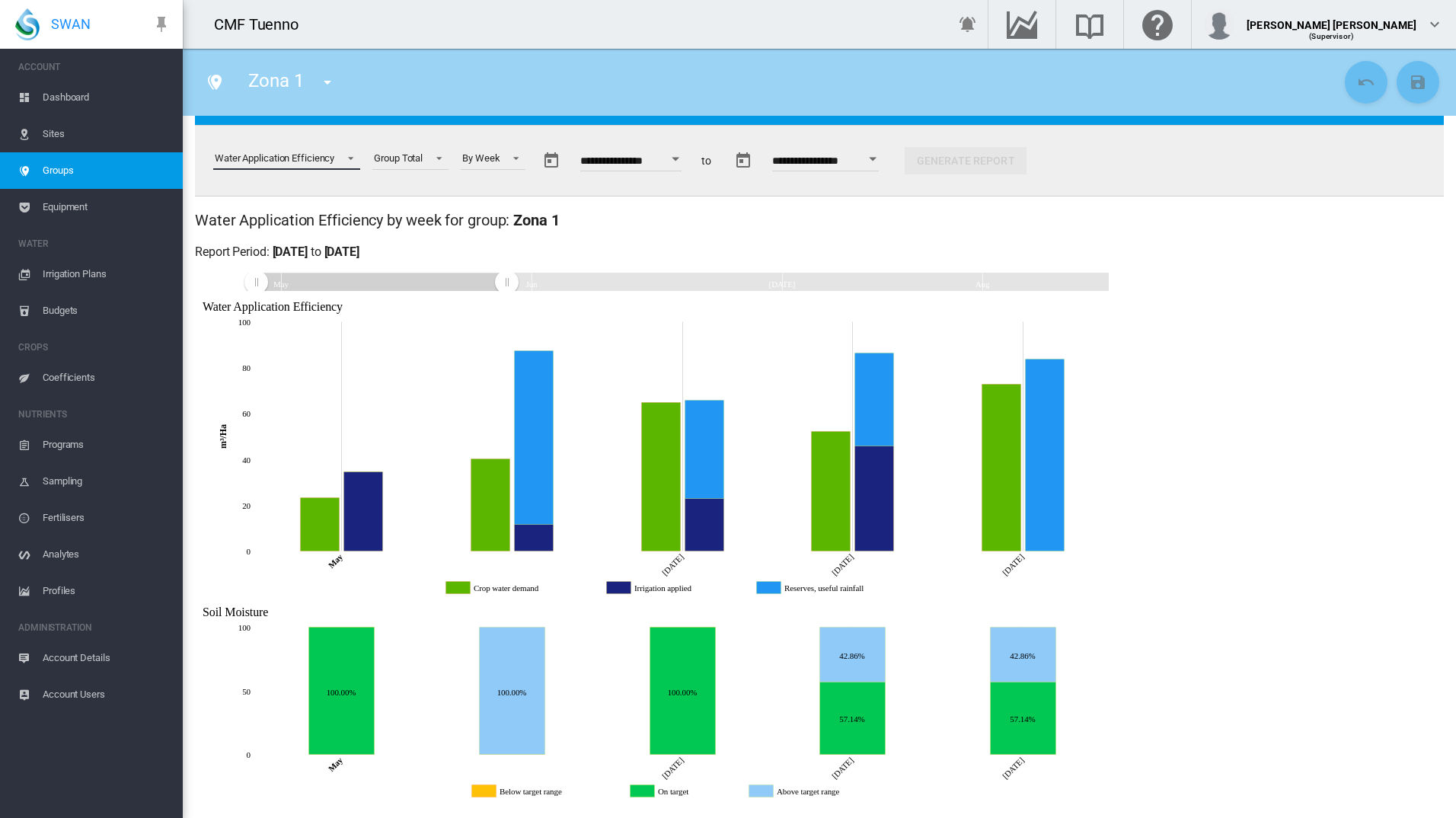
click at [308, 154] on div "Water Application Efficiency" at bounding box center [274, 158] width 119 height 12
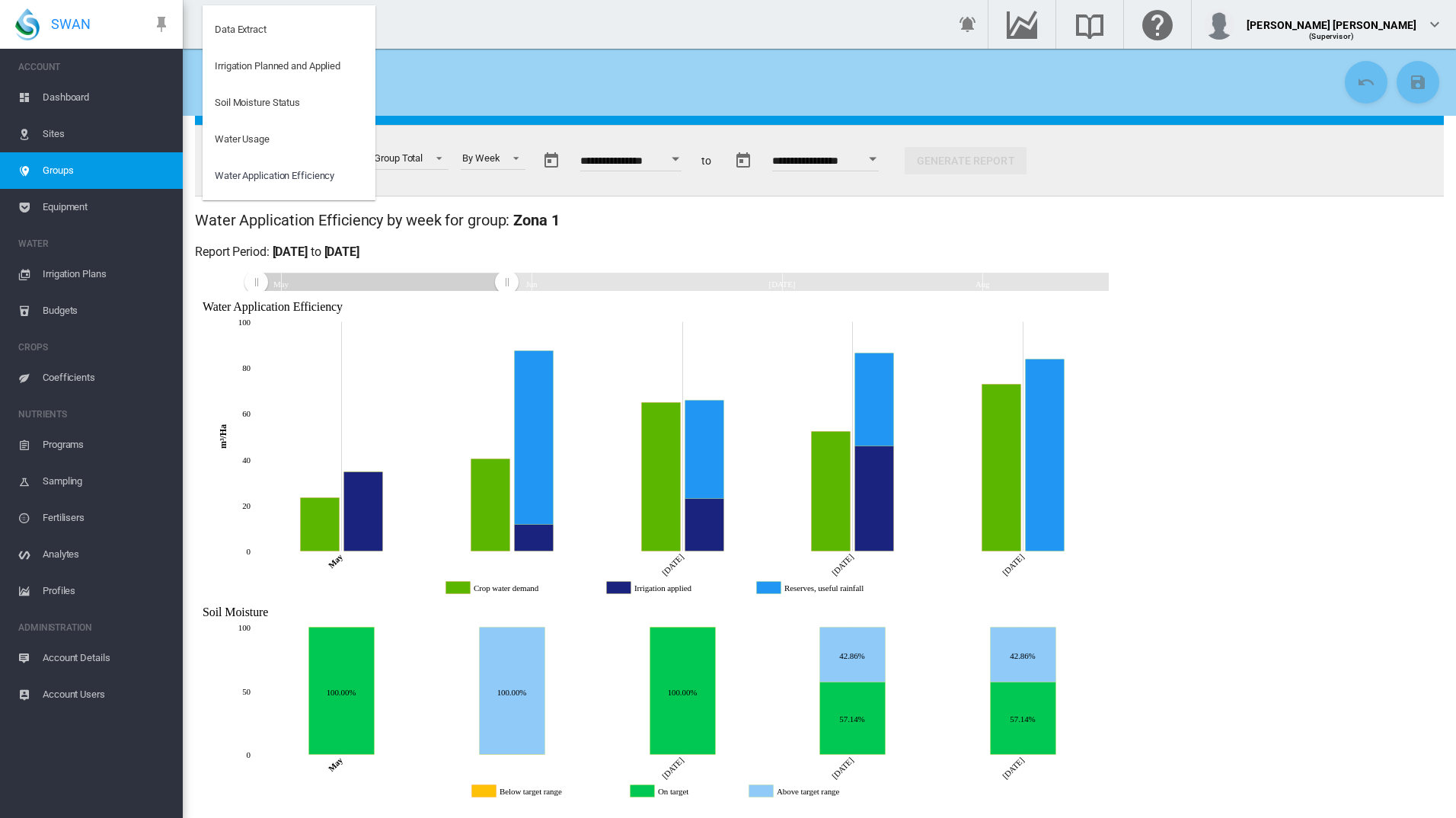
click at [1294, 332] on md-backdrop at bounding box center [728, 409] width 1456 height 818
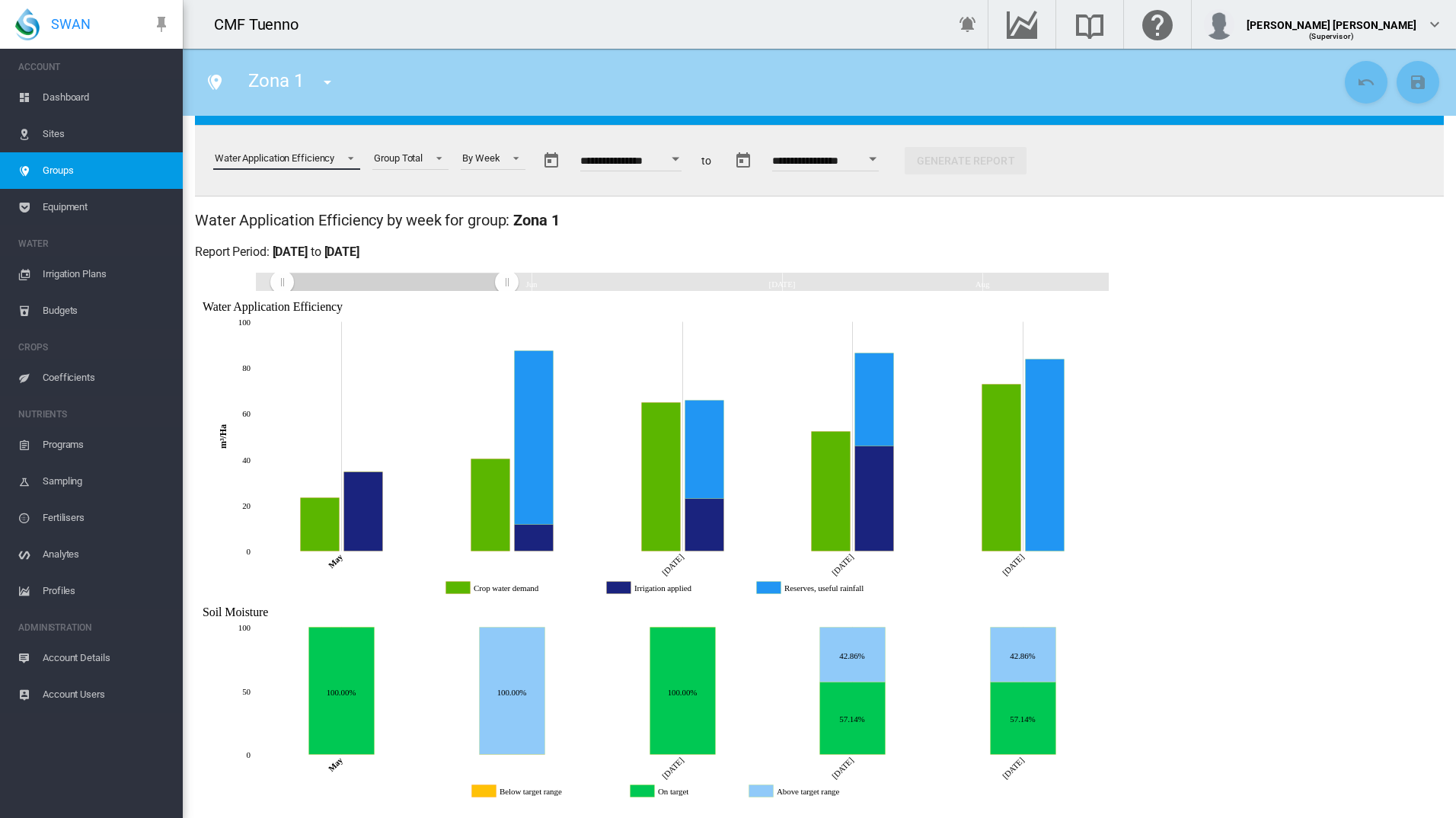
drag, startPoint x: 257, startPoint y: 277, endPoint x: 282, endPoint y: 278, distance: 25.0
click at [282, 278] on rect "Zoom chart using cursor arrows" at bounding box center [283, 282] width 19 height 18
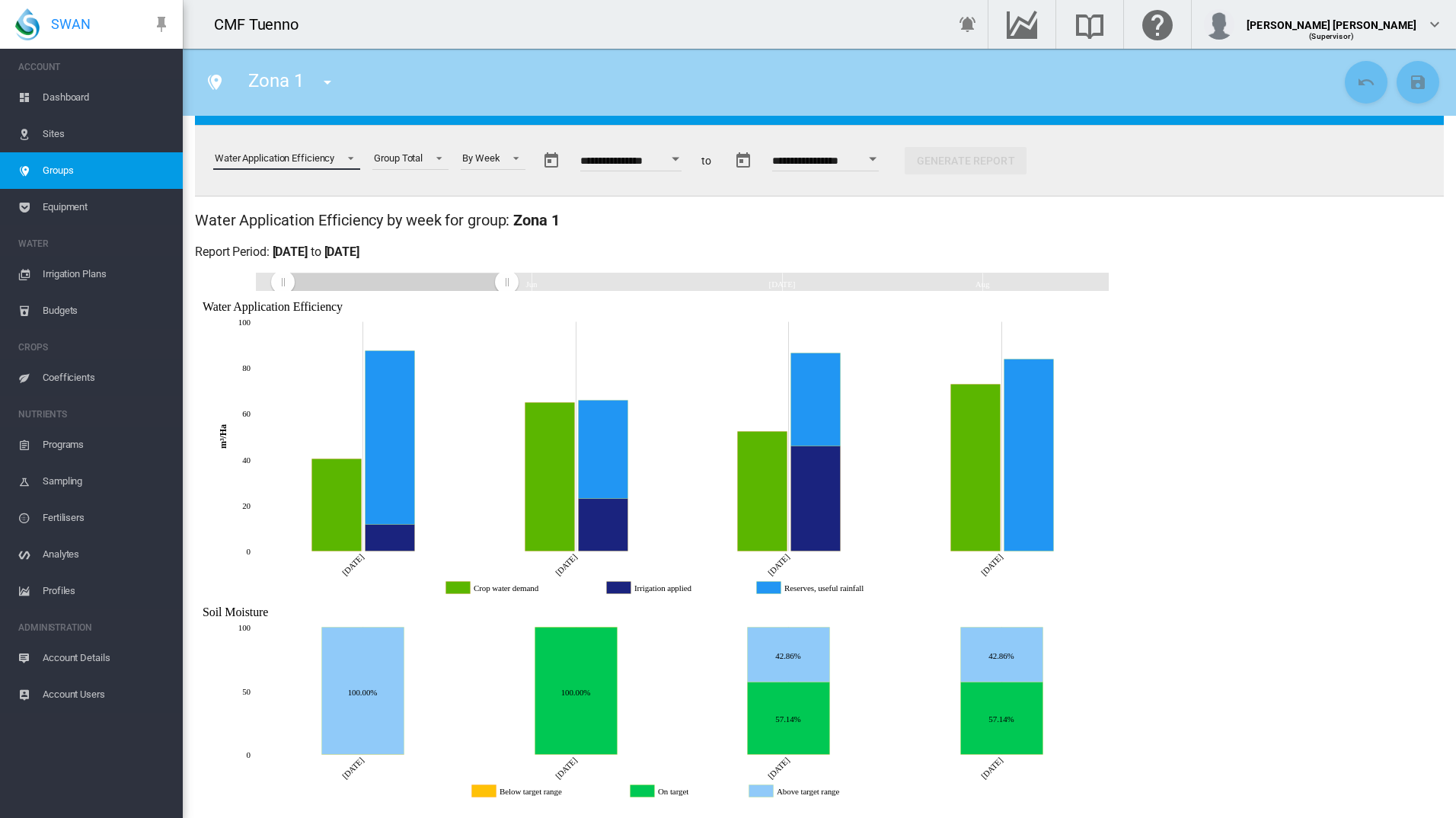
drag, startPoint x: 306, startPoint y: 287, endPoint x: 283, endPoint y: 289, distance: 23.1
click at [283, 289] on rect "Zoom chart using cursor arrows" at bounding box center [284, 282] width 19 height 18
drag, startPoint x: 290, startPoint y: 285, endPoint x: 277, endPoint y: 284, distance: 13.0
click at [277, 284] on rect "Zoom chart using cursor arrows" at bounding box center [281, 282] width 19 height 18
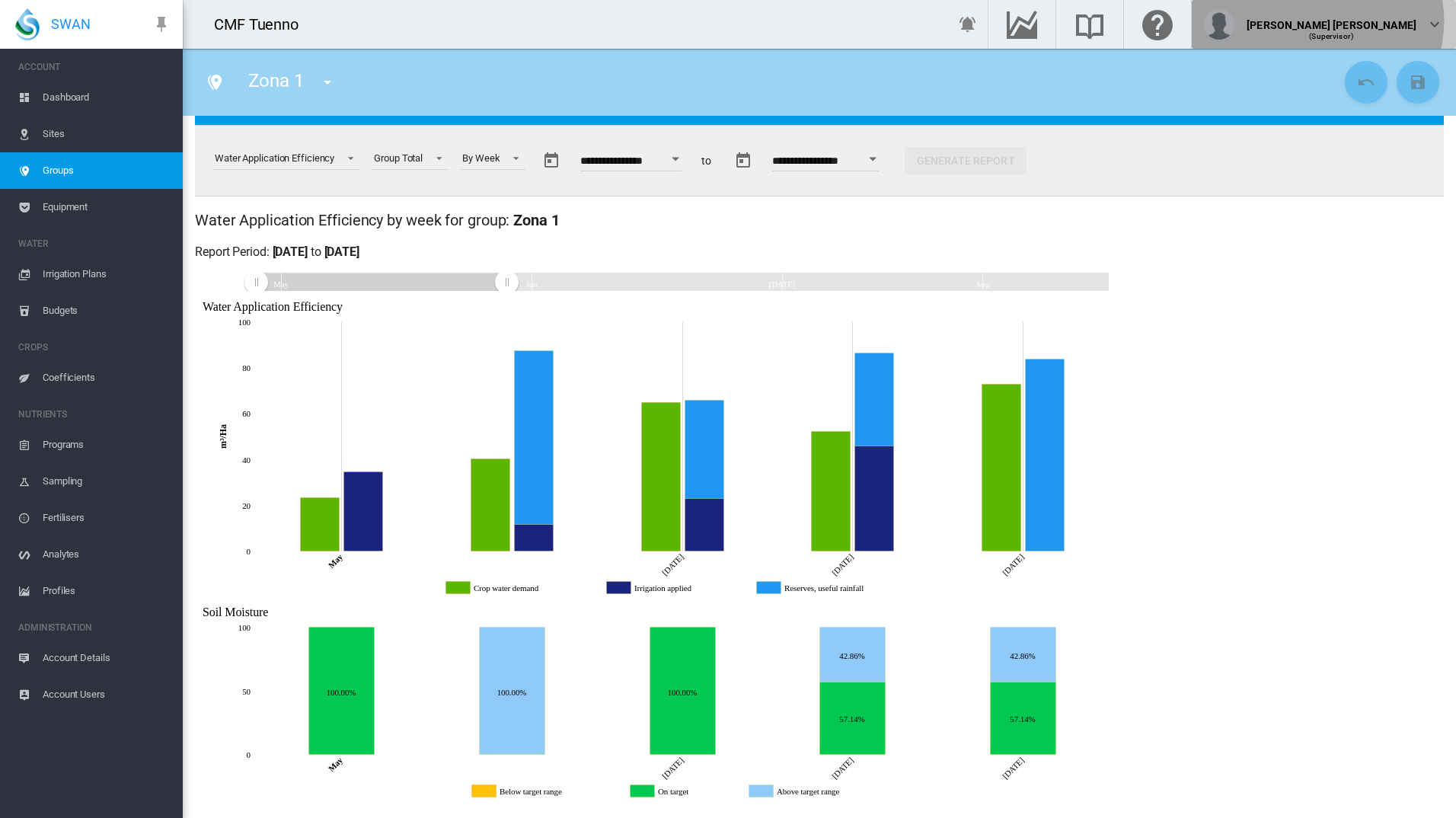
click at [1400, 21] on div "[PERSON_NAME]" at bounding box center [1332, 19] width 170 height 15
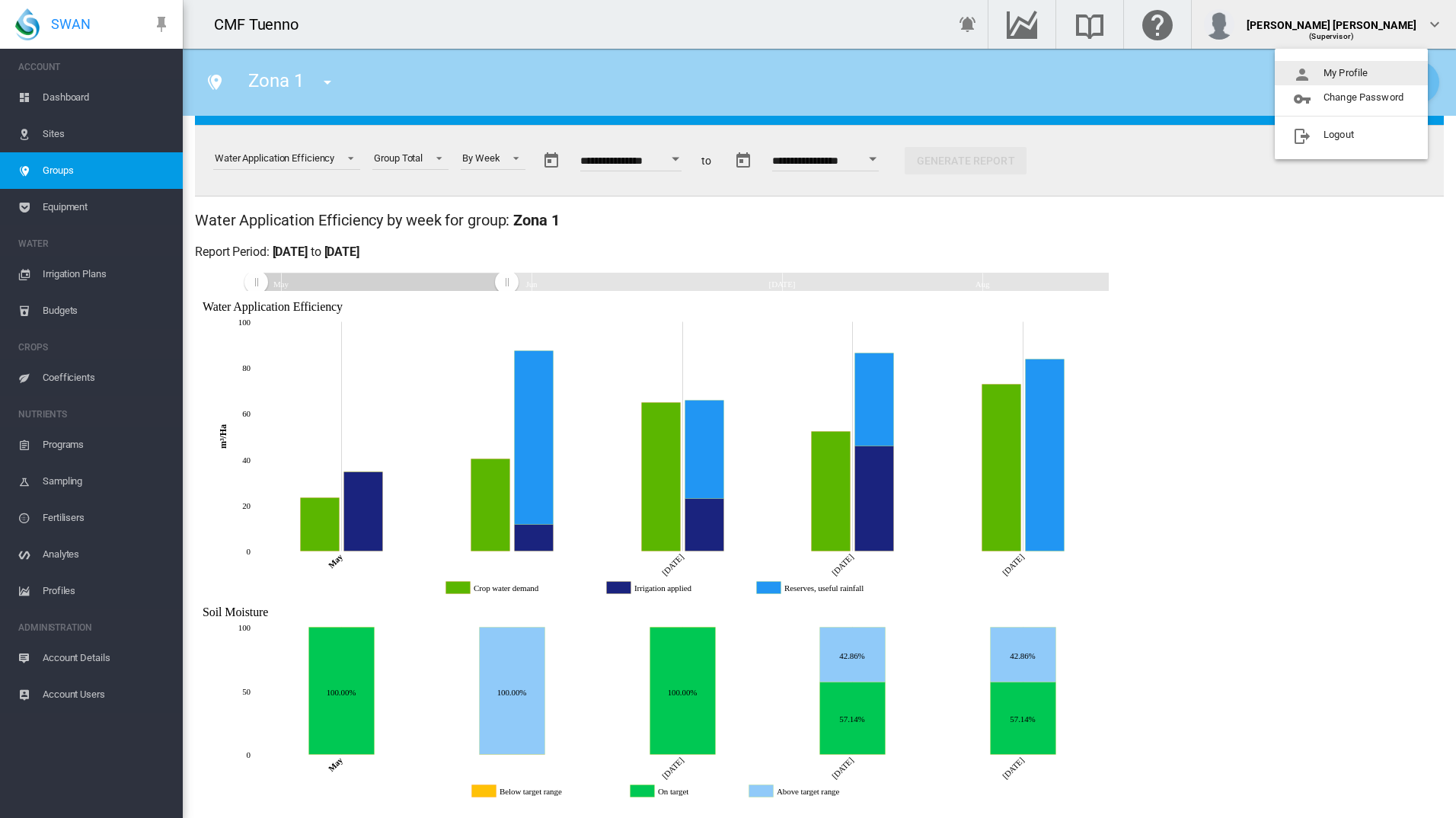
click at [1393, 63] on button "My Profile" at bounding box center [1351, 72] width 153 height 24
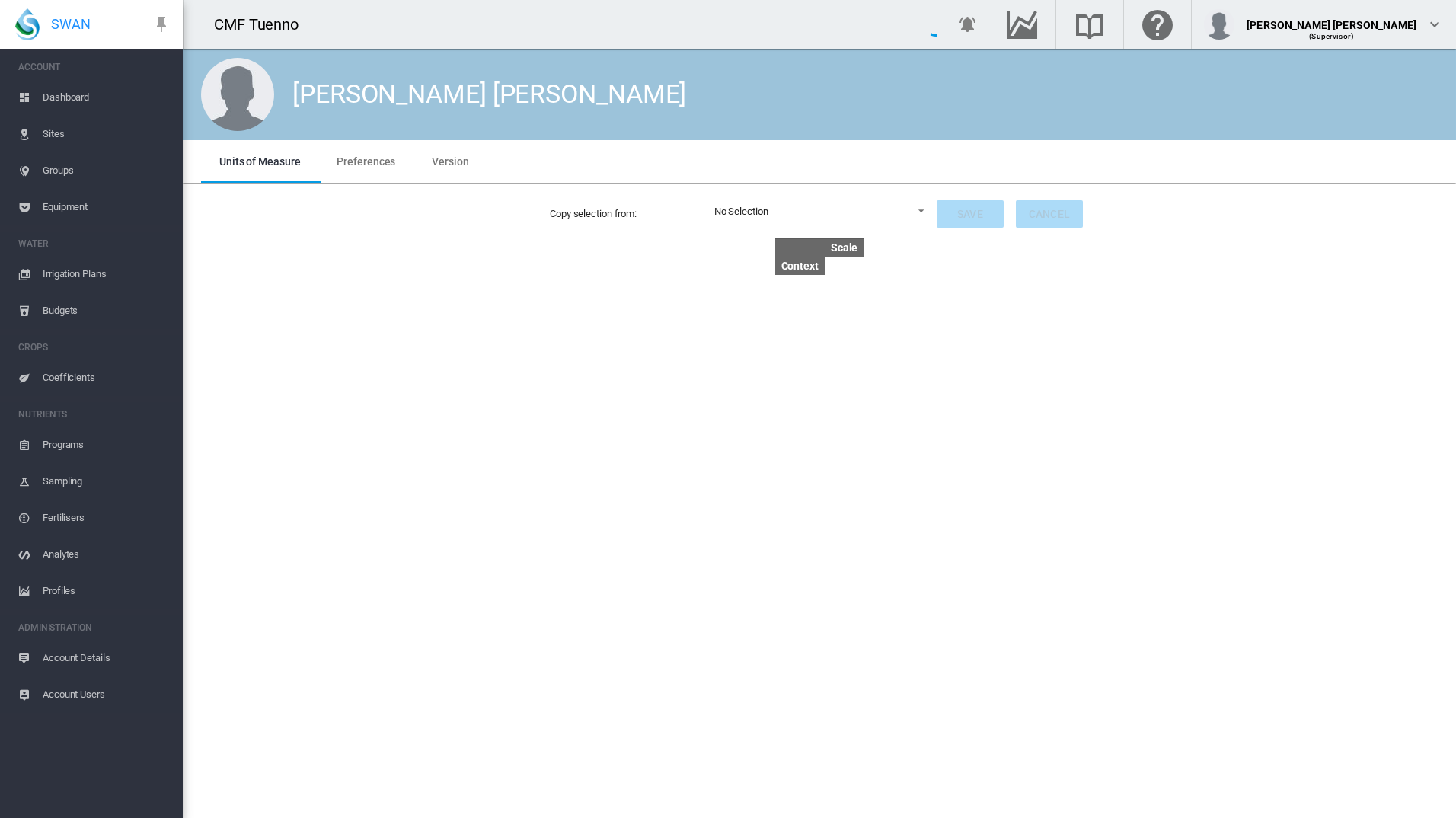
click at [370, 157] on span "Preferences" at bounding box center [365, 161] width 59 height 12
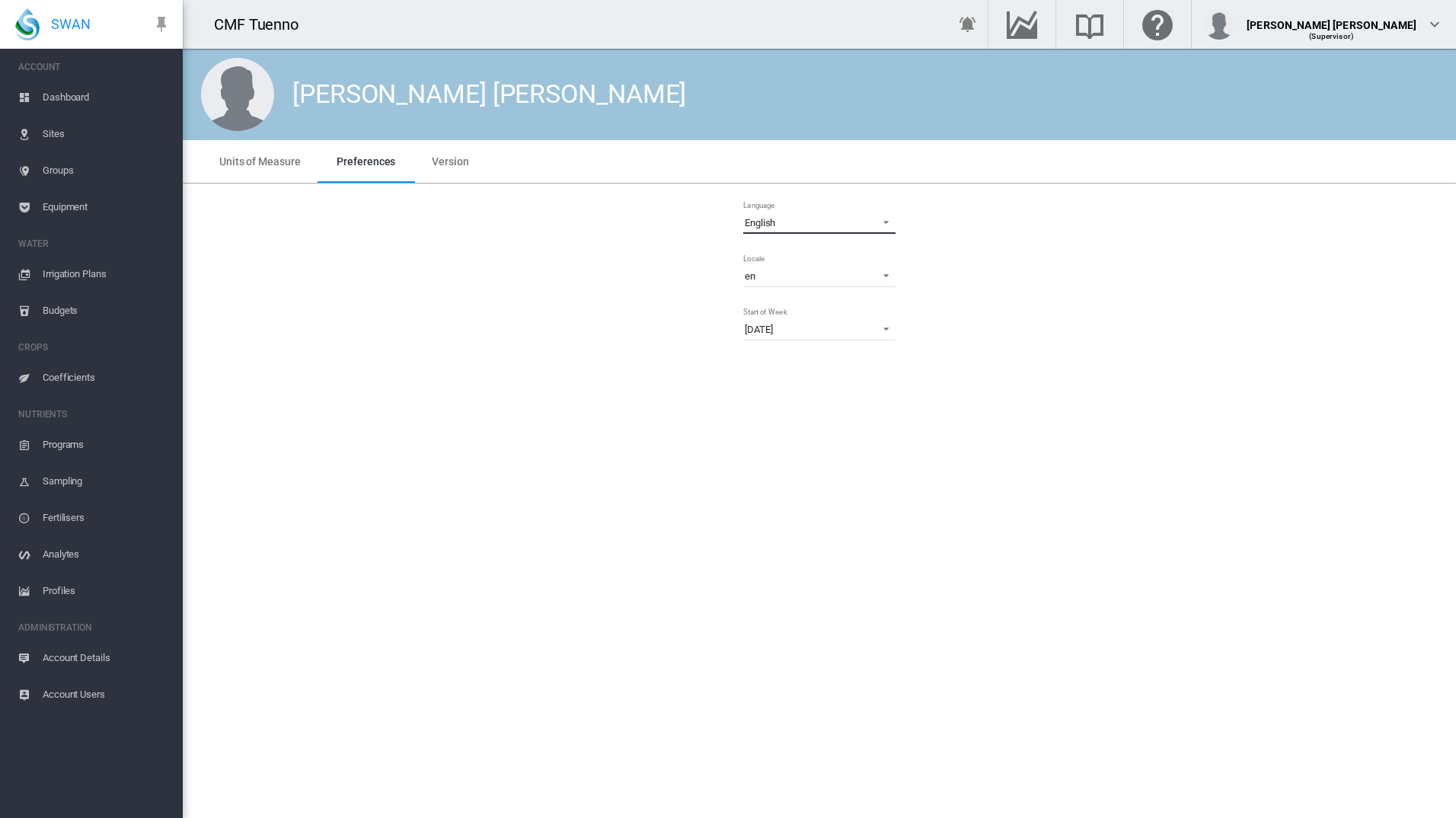
click at [877, 225] on span "Language: \a English\a" at bounding box center [882, 221] width 18 height 13
click at [788, 242] on md-option "Italiano" at bounding box center [821, 235] width 177 height 37
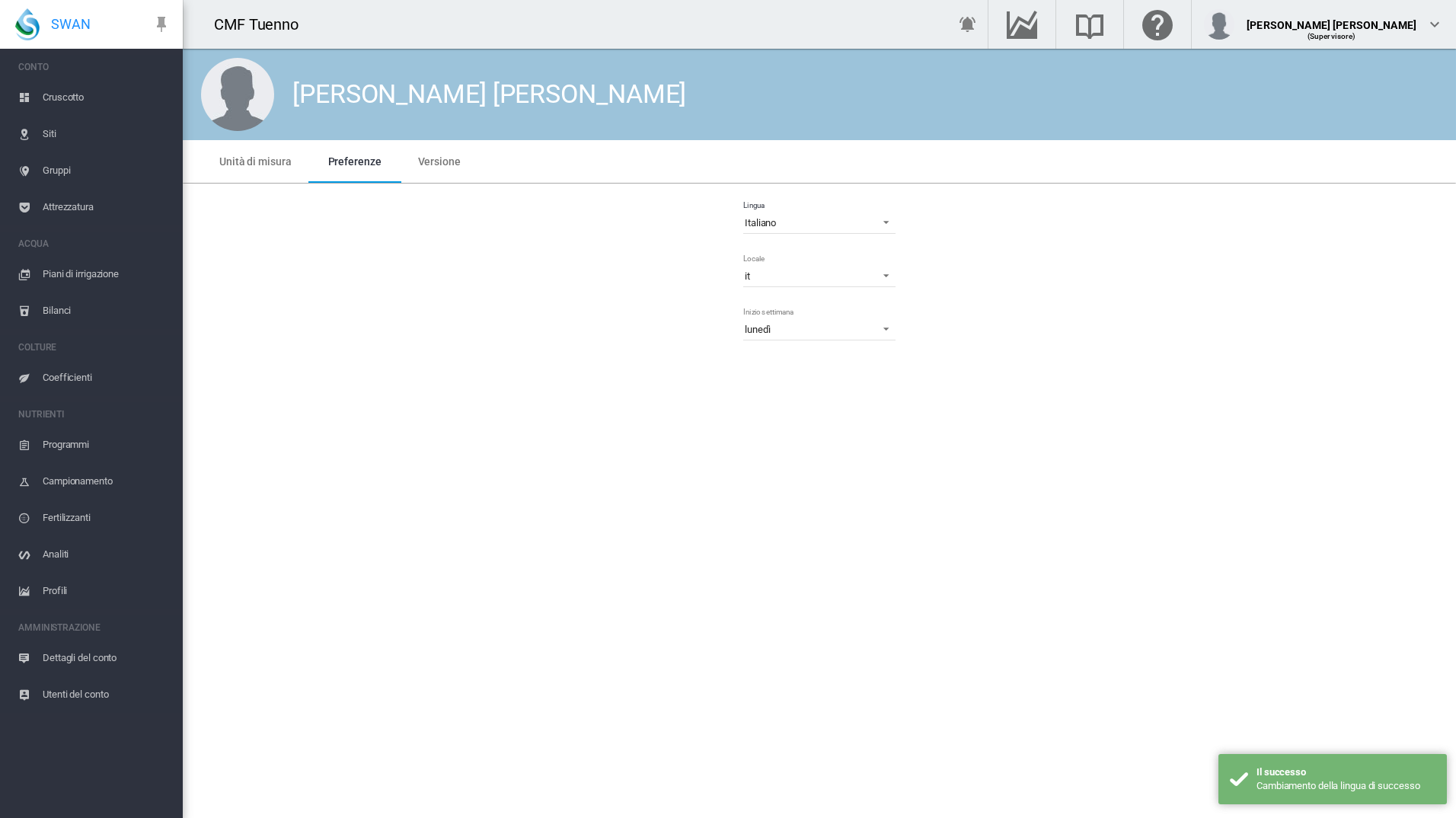
click at [67, 172] on span "Gruppi" at bounding box center [106, 170] width 128 height 37
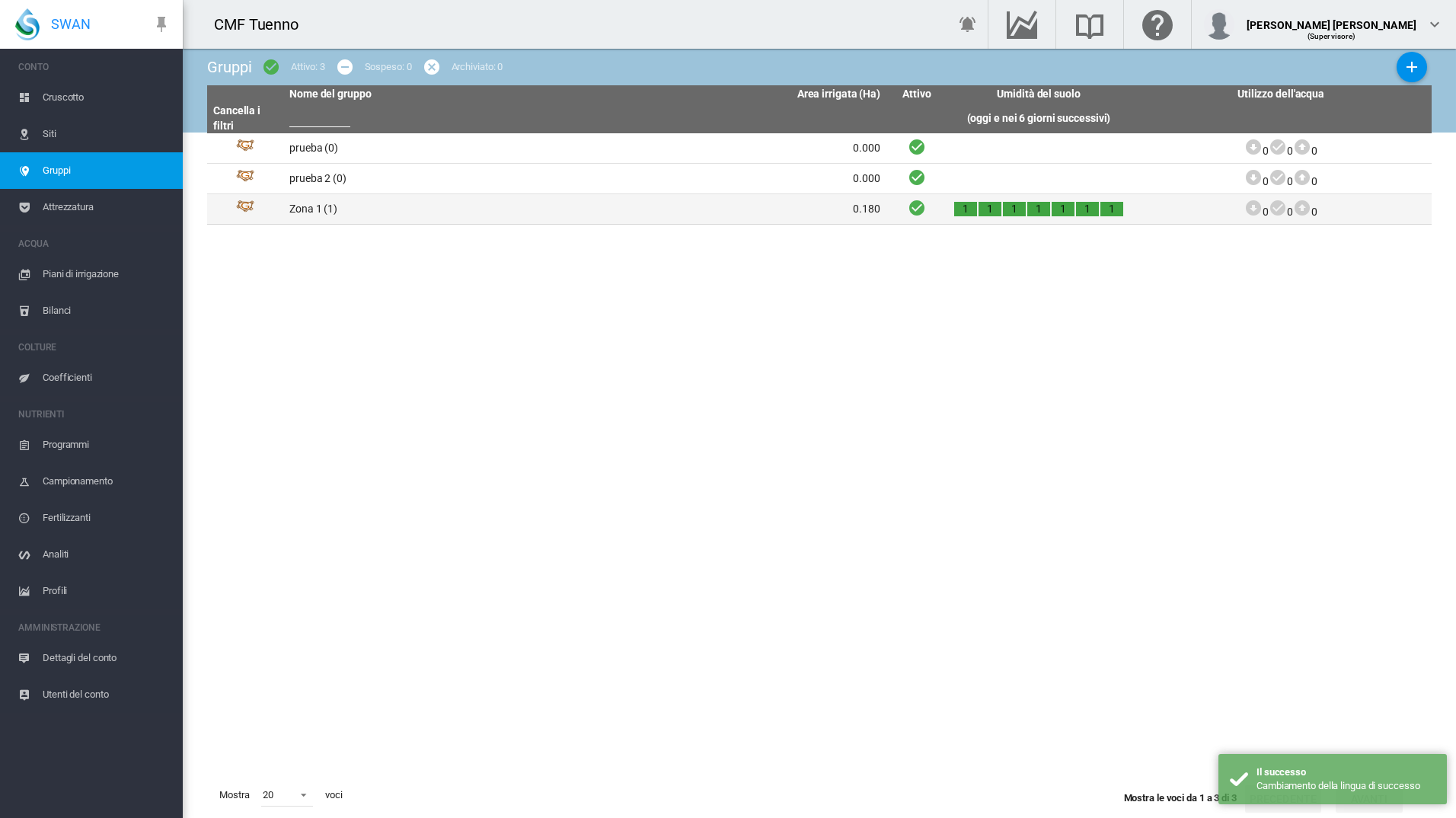
click at [328, 207] on td "Zona 1 (1)" at bounding box center [435, 209] width 302 height 30
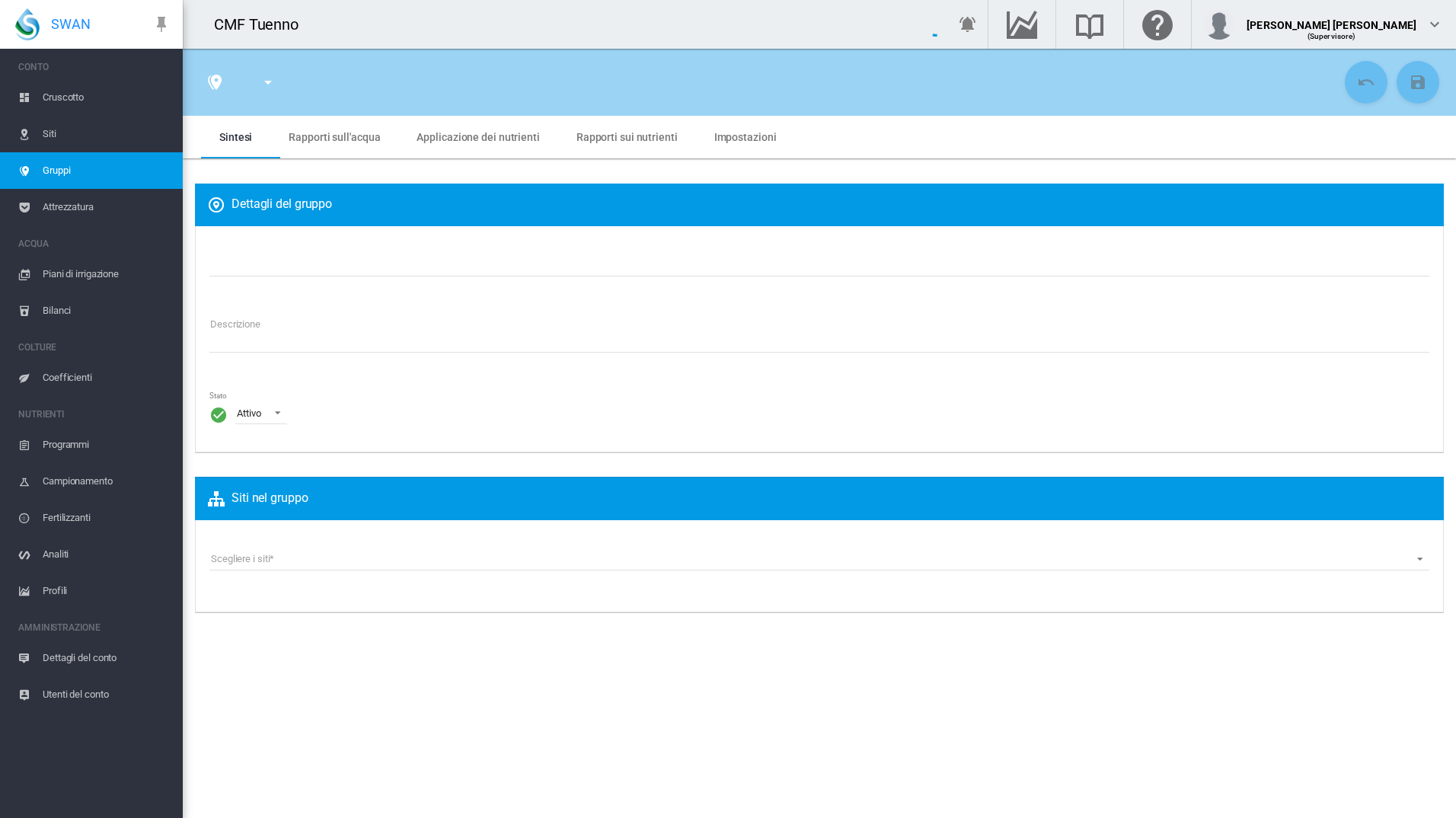
type input "******"
type textarea "**********"
type input "*"
type input "**"
type input "*"
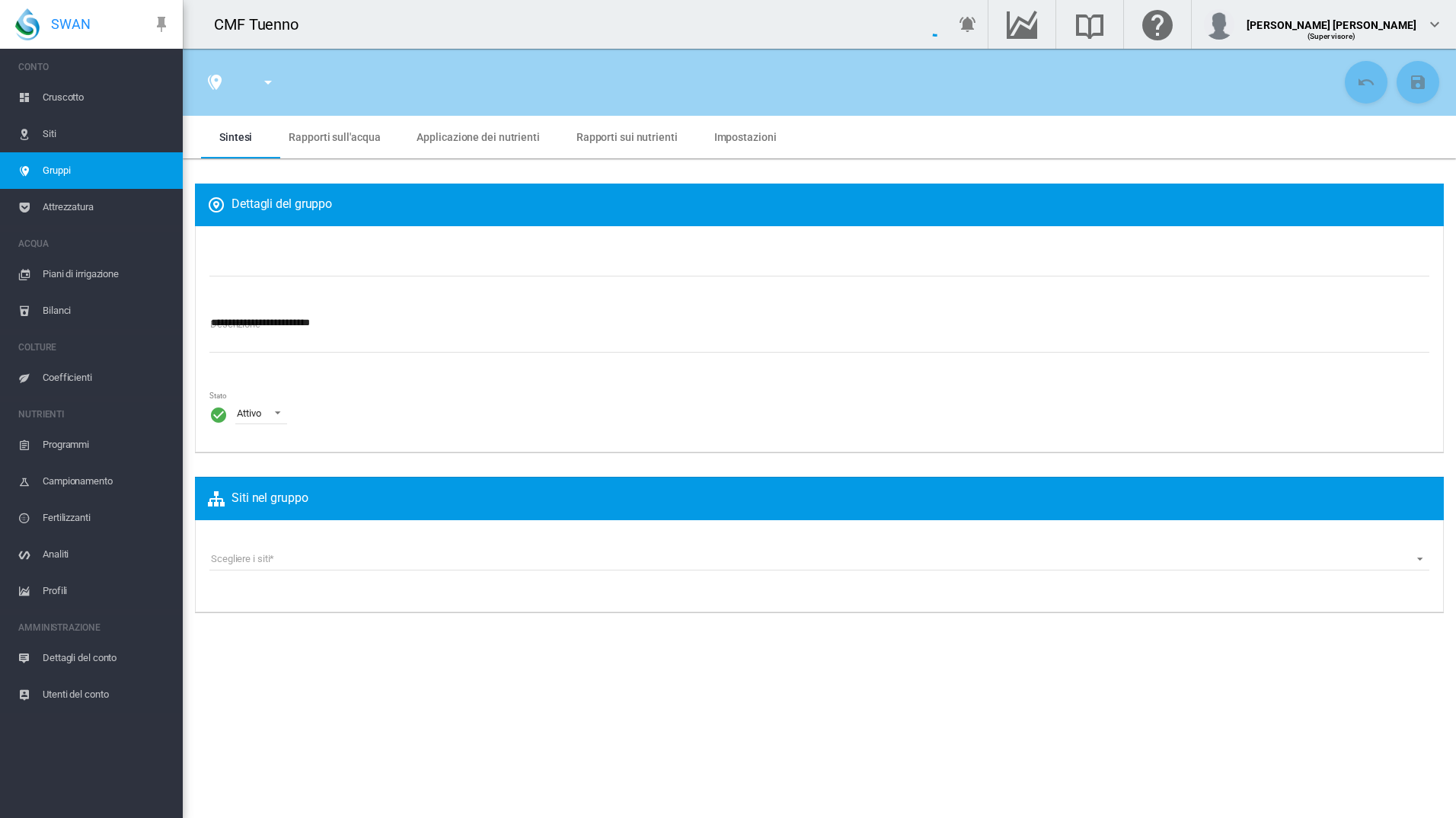
type input "***"
click at [357, 137] on span "Rapporti sull'acqua" at bounding box center [334, 136] width 91 height 12
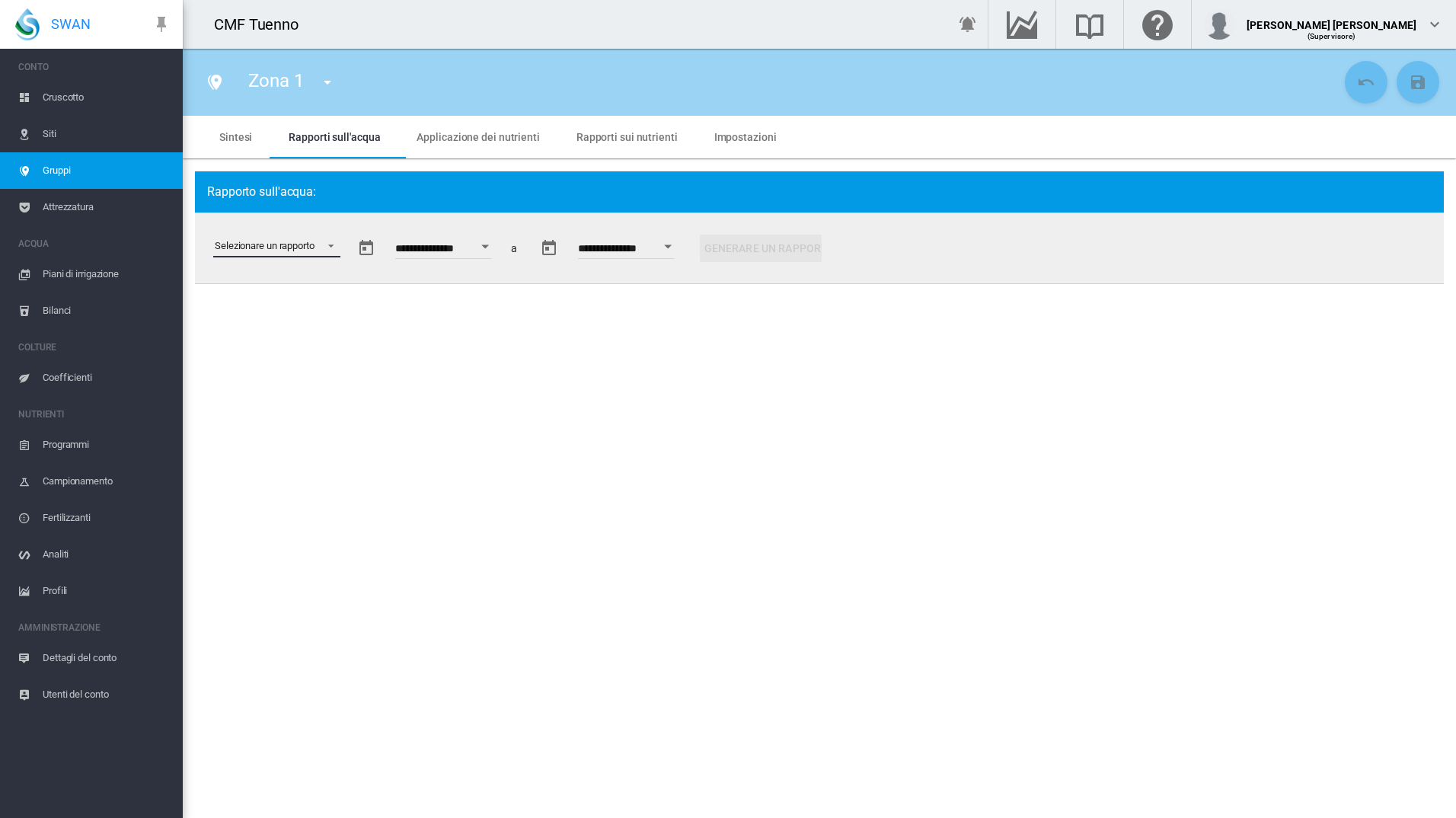
click at [306, 236] on md-select "Selezionare un rapporto Estratto di dati Irrigazione pianificata e applicata St…" at bounding box center [277, 246] width 127 height 23
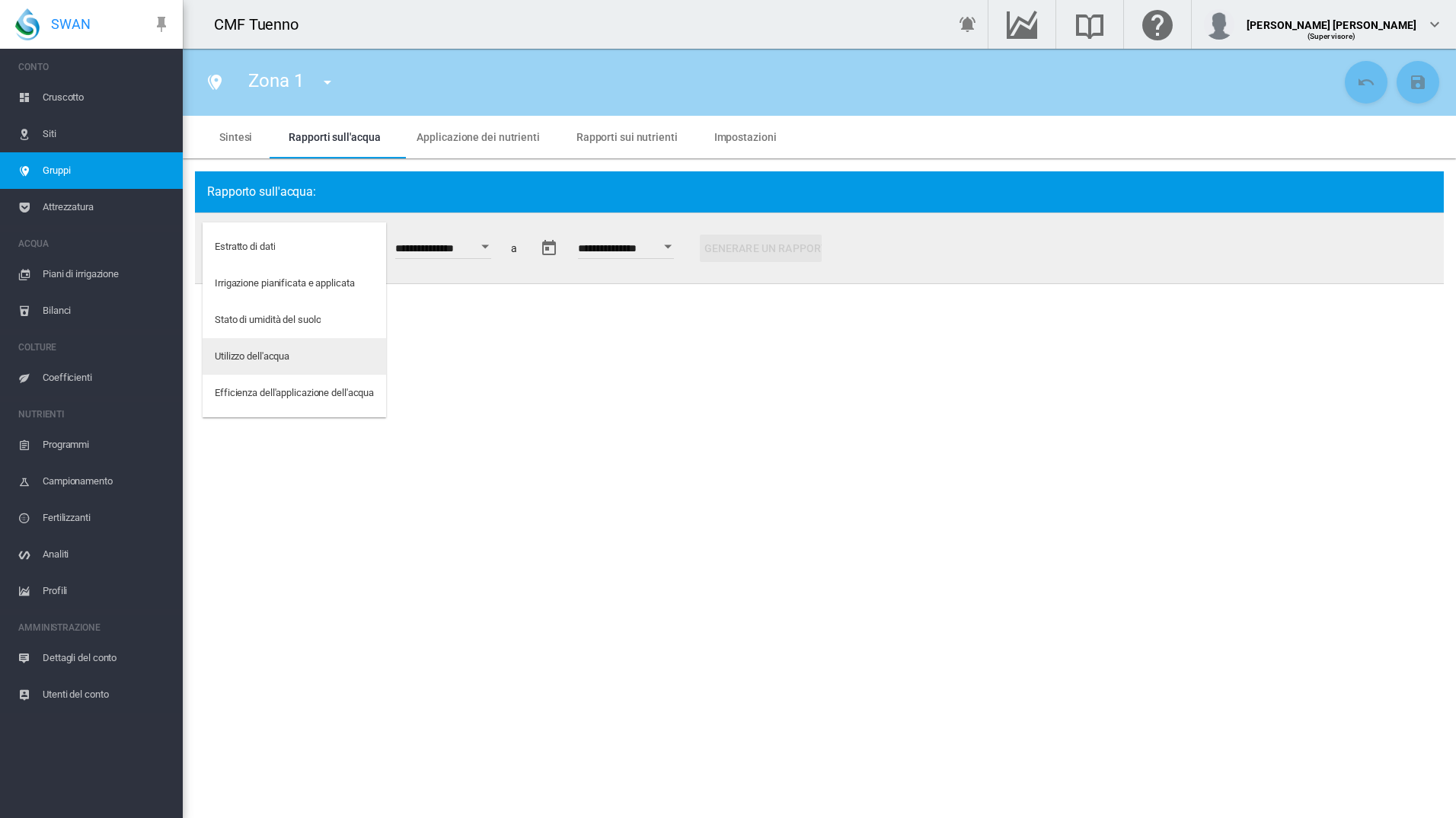
click at [289, 350] on div "Utilizzo dell'acqua" at bounding box center [252, 357] width 75 height 13
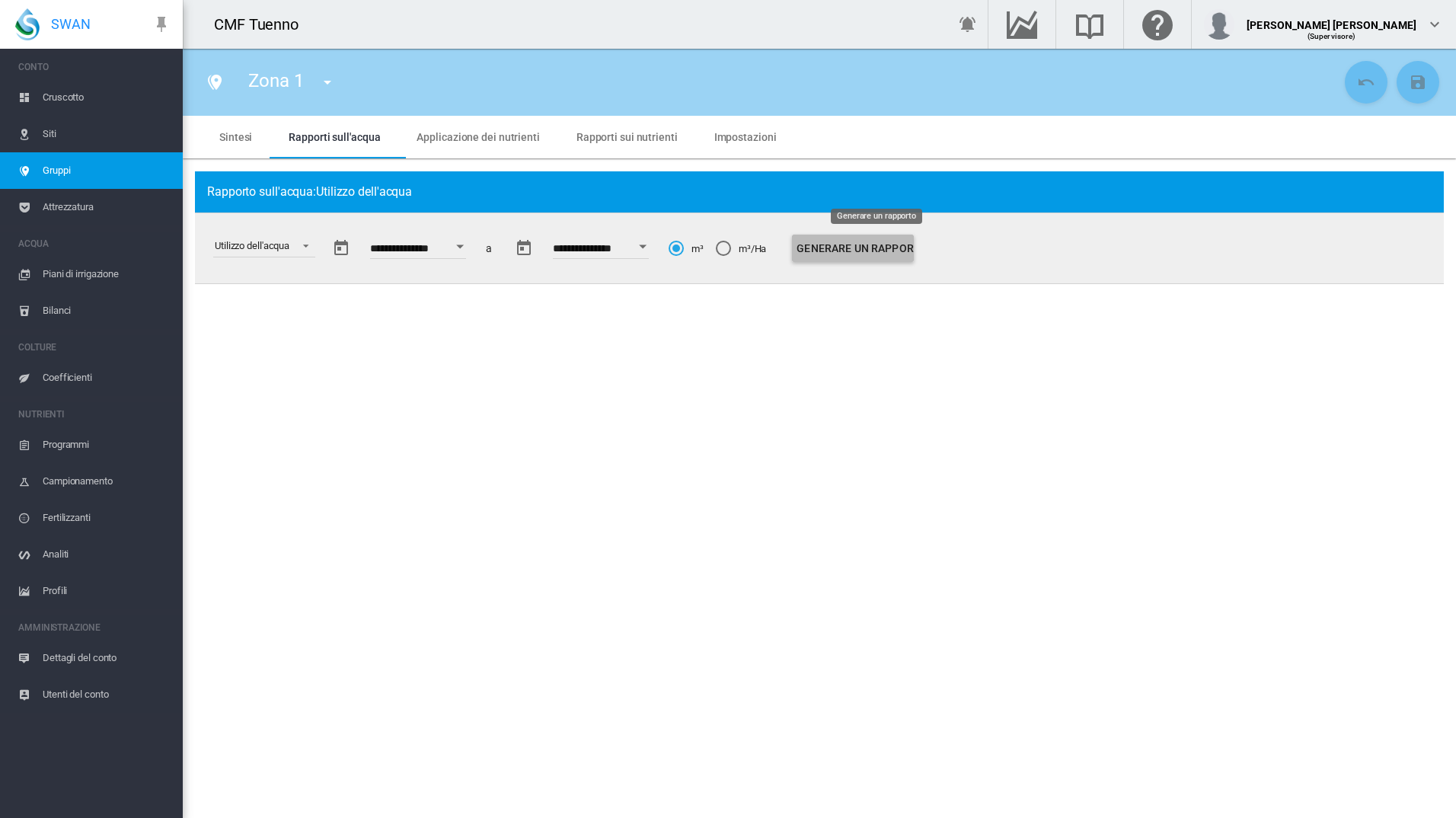
click at [869, 251] on button "Generare un rapporto" at bounding box center [853, 248] width 122 height 28
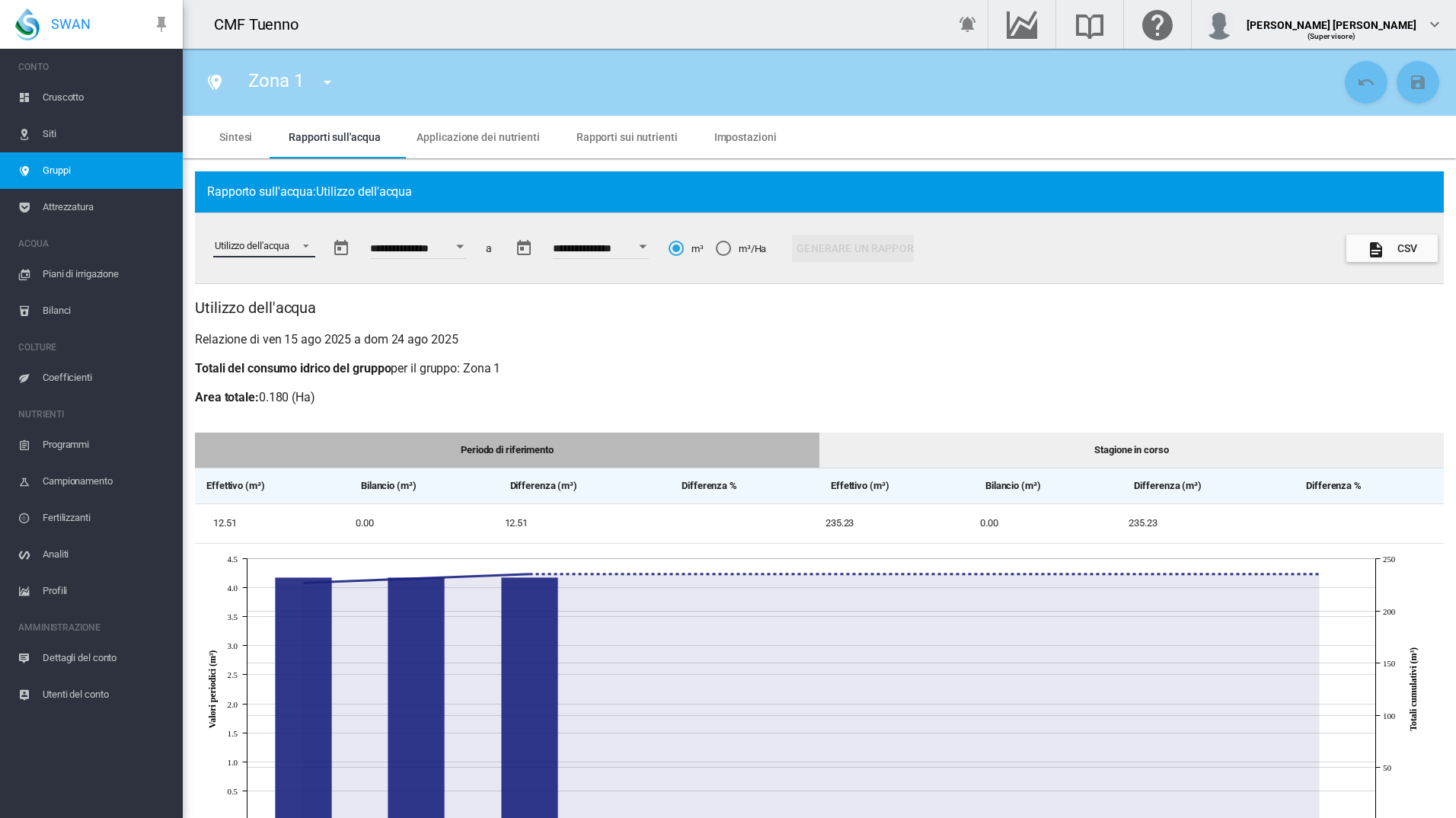
click at [284, 238] on md-select-value "Utilizzo dell'acqua" at bounding box center [264, 246] width 102 height 23
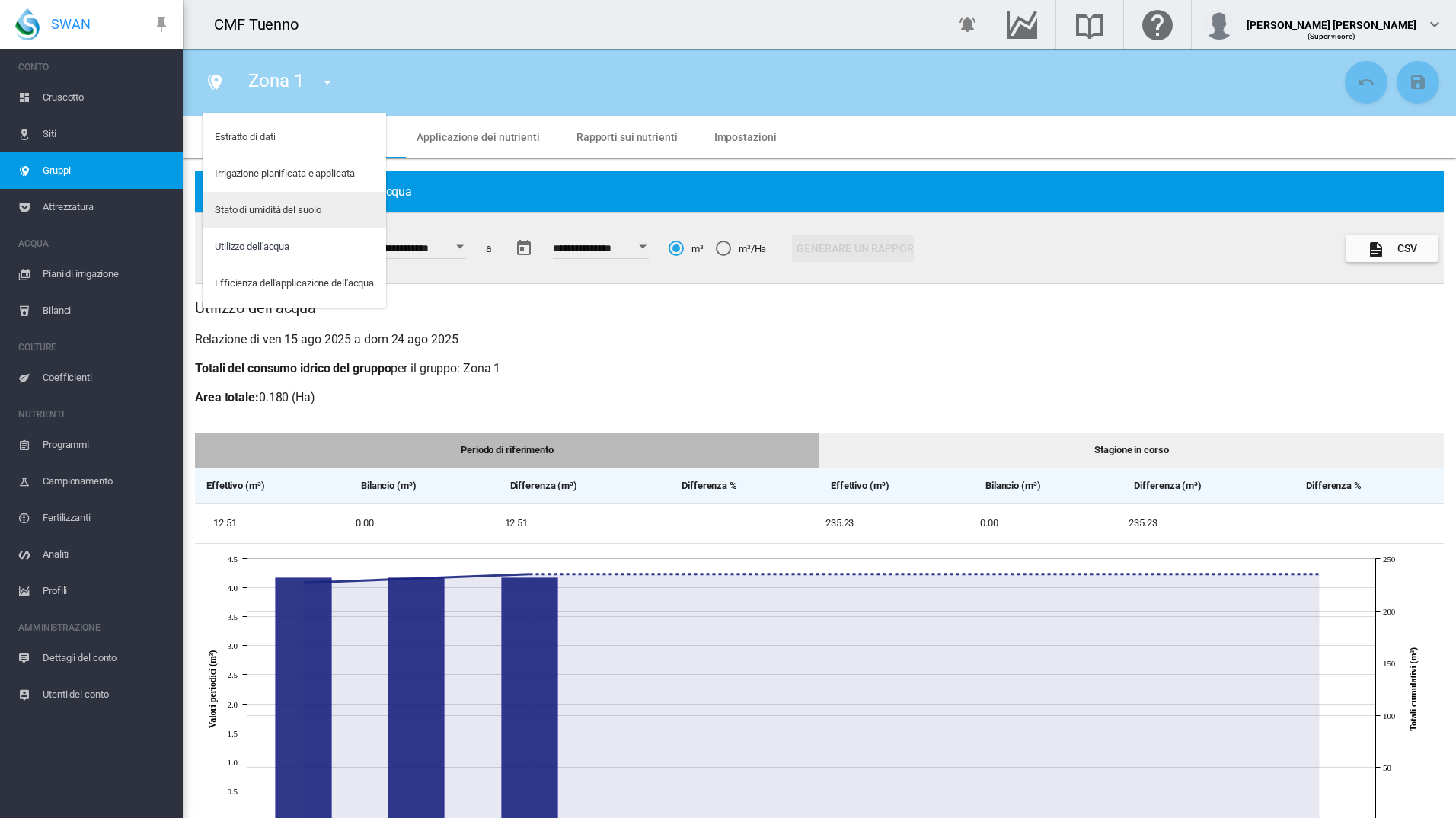
click at [289, 209] on div "Stato di umidità del suolo" at bounding box center [267, 210] width 106 height 13
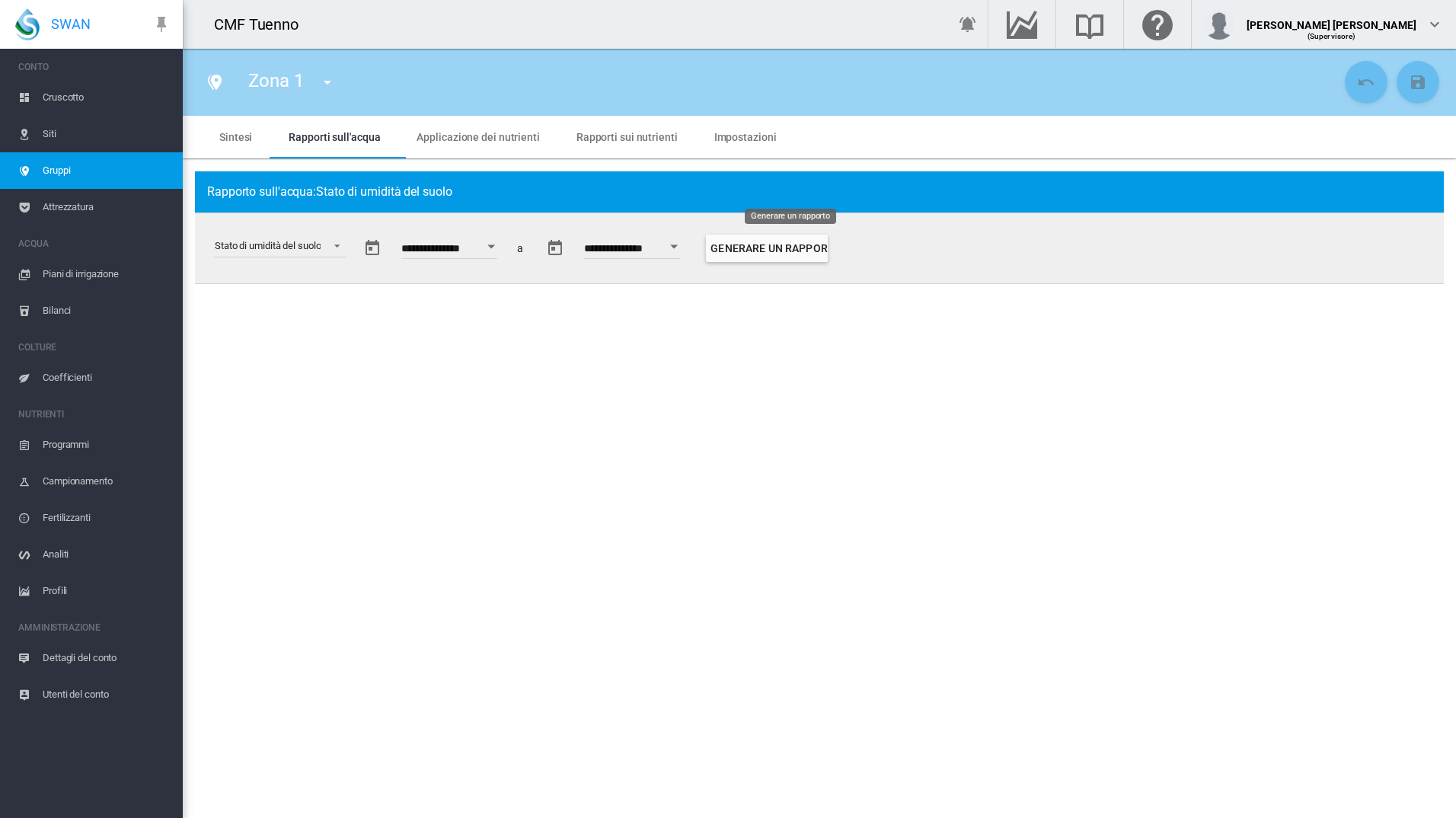
click at [792, 245] on button "Generare un rapporto" at bounding box center [766, 248] width 122 height 28
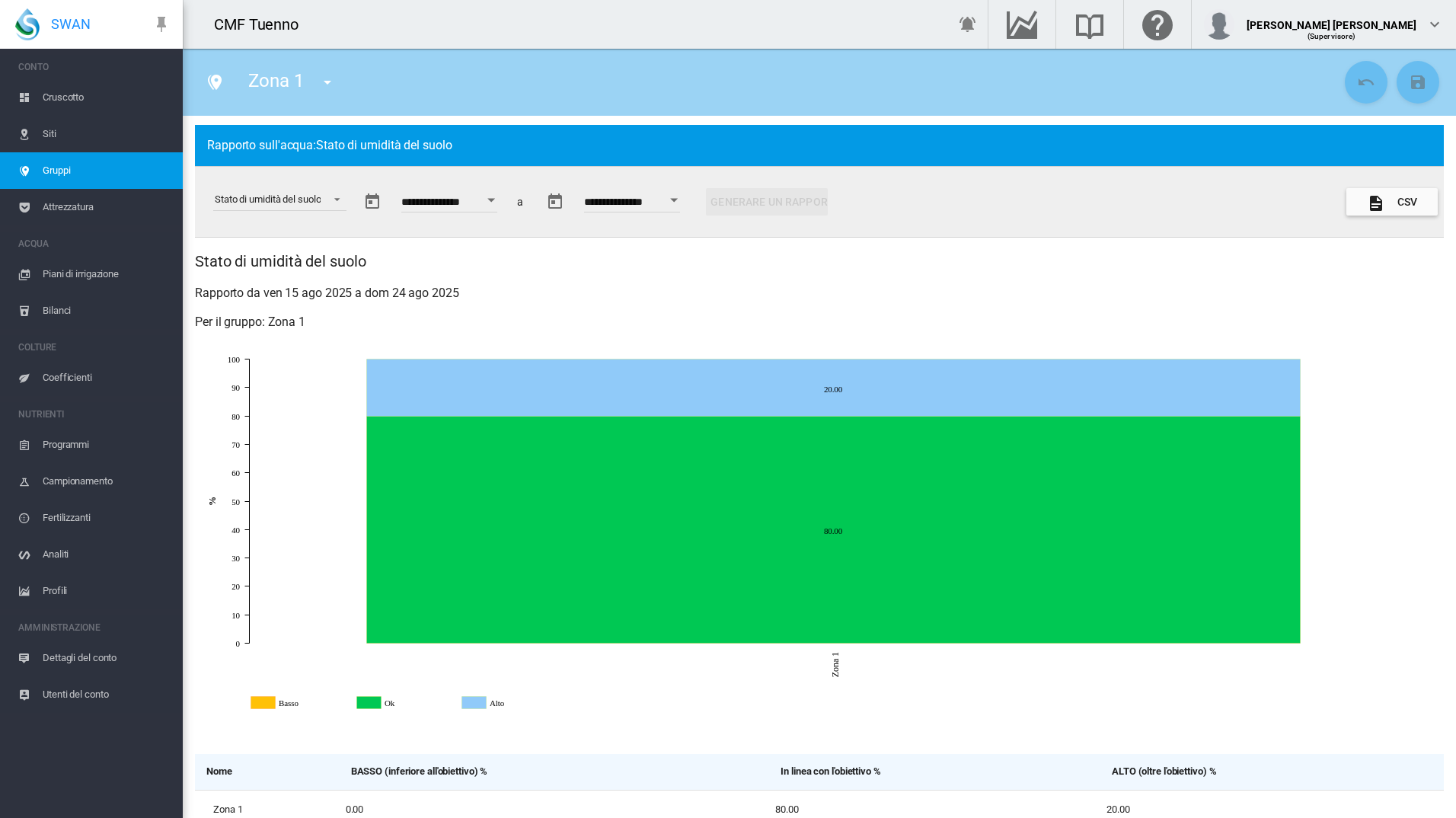
scroll to position [70, 0]
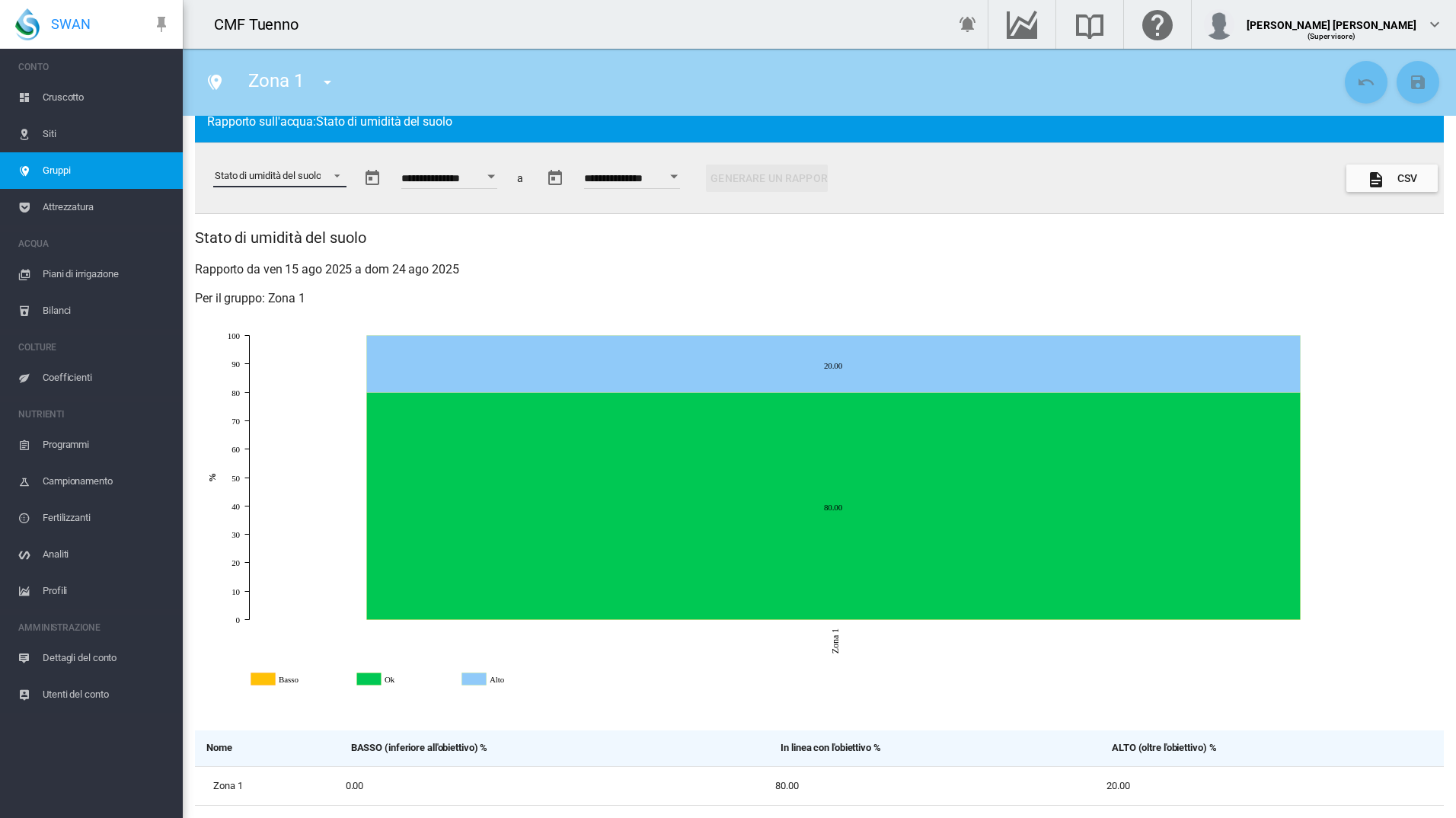
click at [327, 178] on md-select-value "Stato di umidità del suolo" at bounding box center [280, 176] width 134 height 23
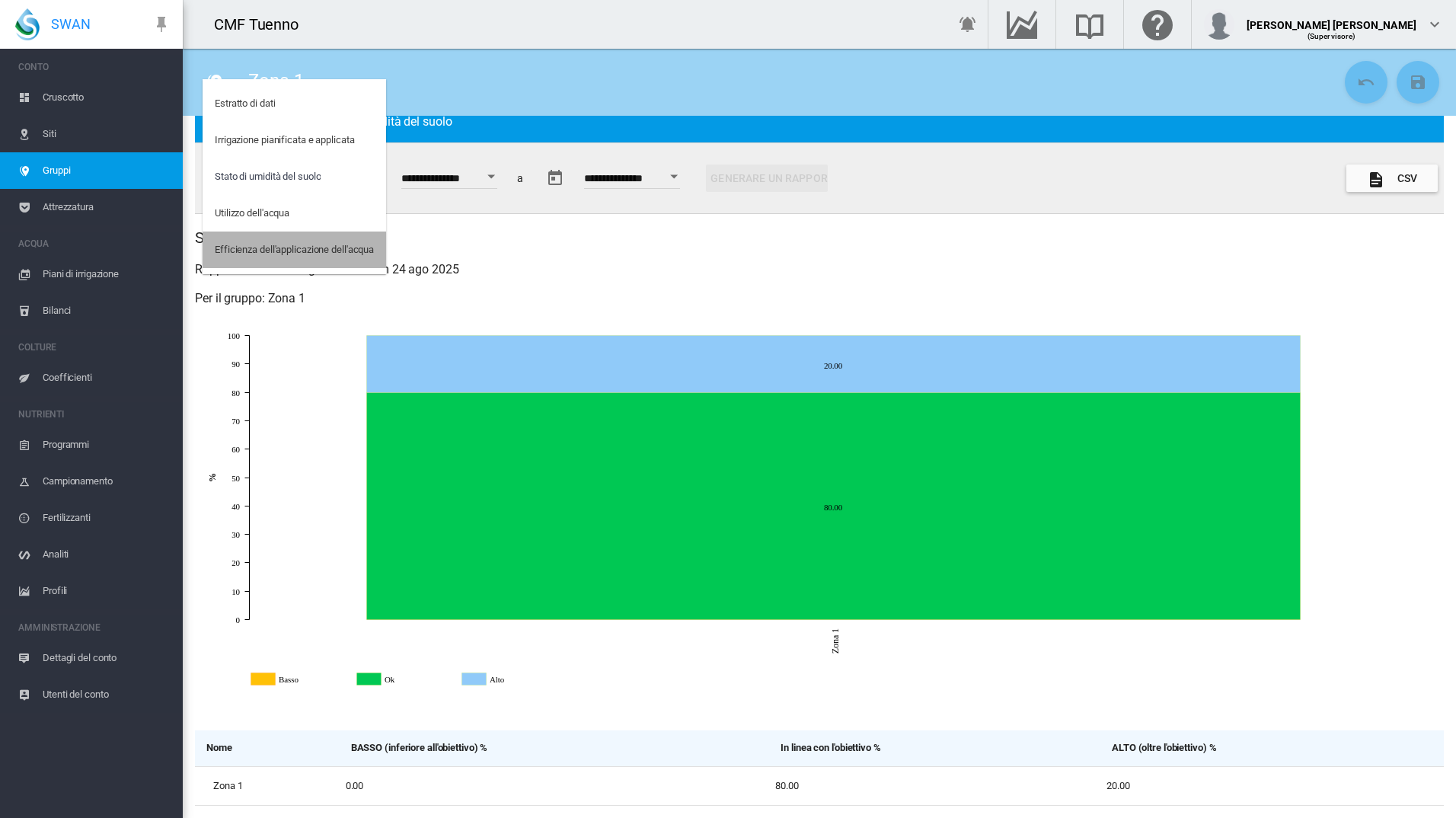
click at [289, 245] on div "Efficienza dell'applicazione dell'acqua" at bounding box center [294, 250] width 160 height 13
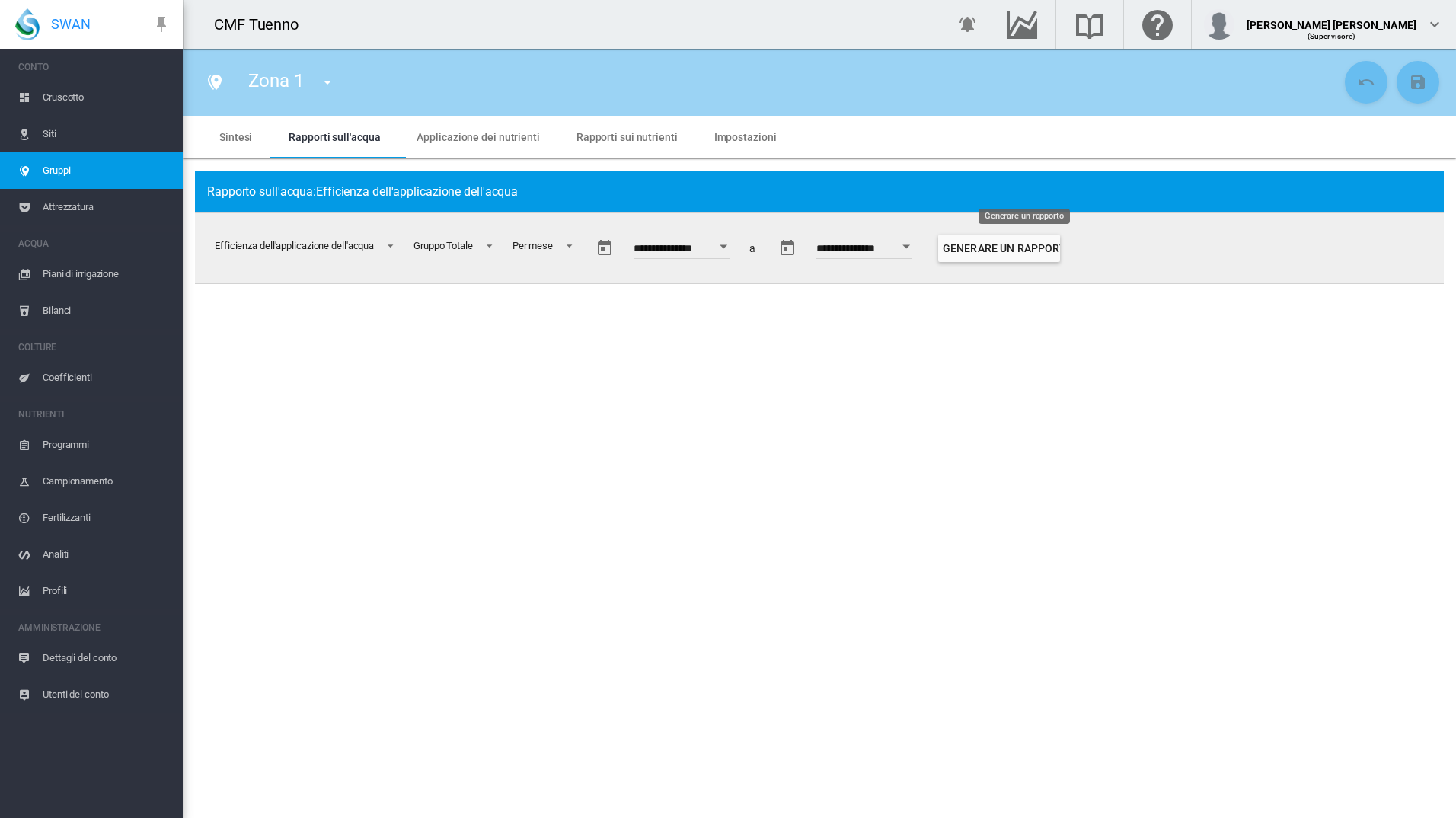
click at [1015, 256] on button "Generare un rapporto" at bounding box center [999, 248] width 122 height 28
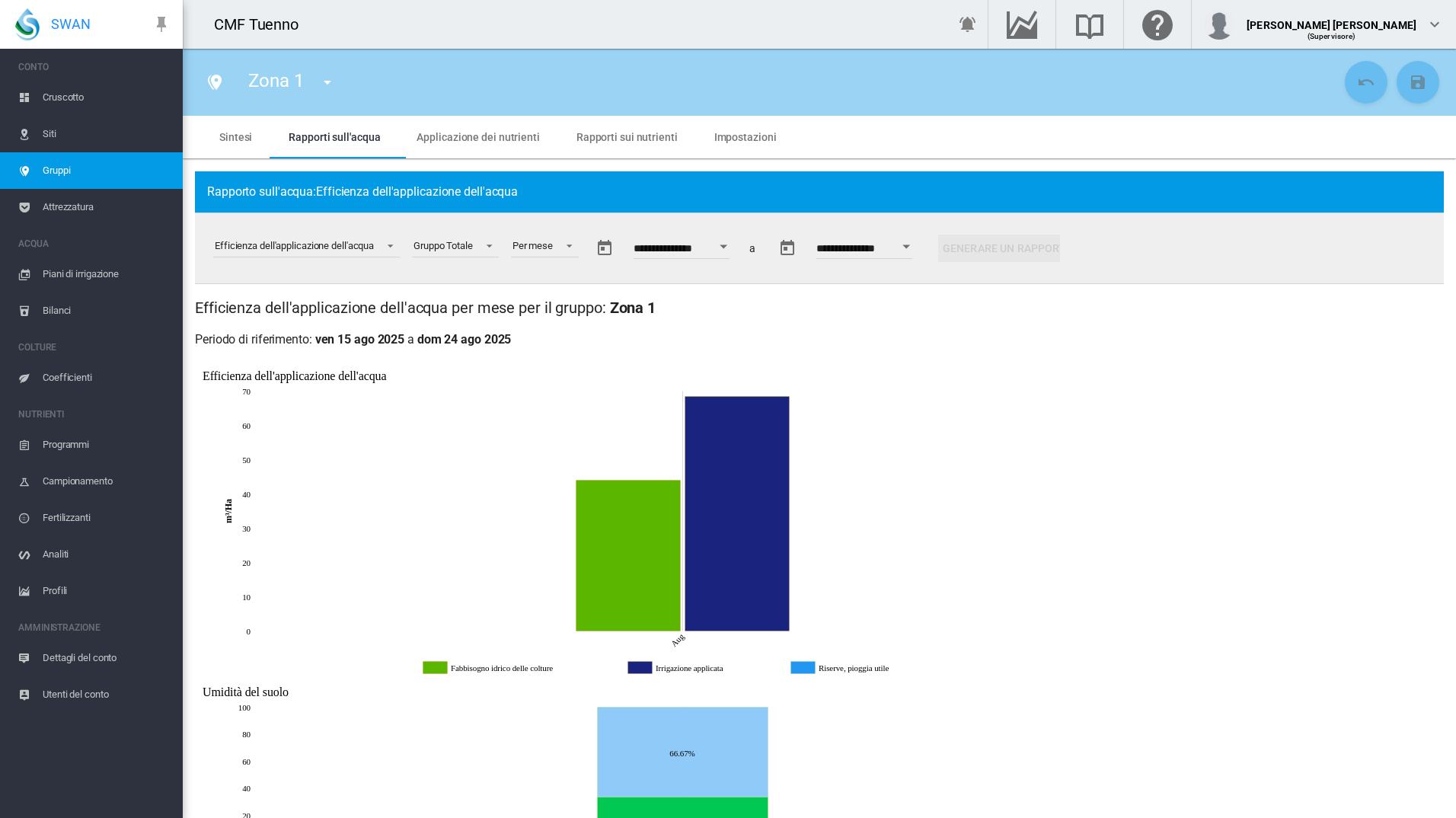
click at [738, 247] on button "Open calendar" at bounding box center [723, 246] width 28 height 28
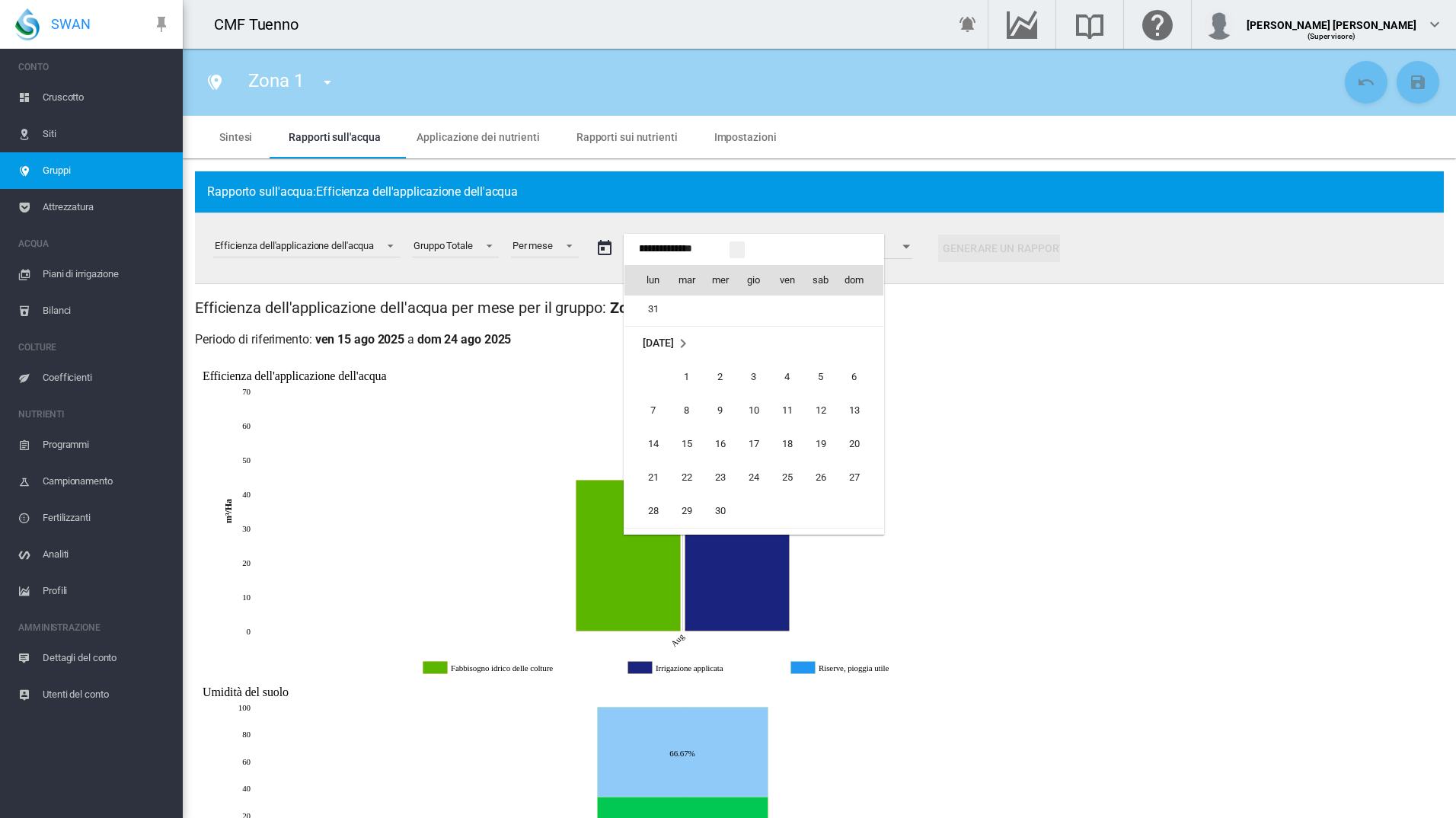
scroll to position [37042, 0]
click at [766, 396] on span "1" at bounding box center [754, 393] width 31 height 31
type input "**********"
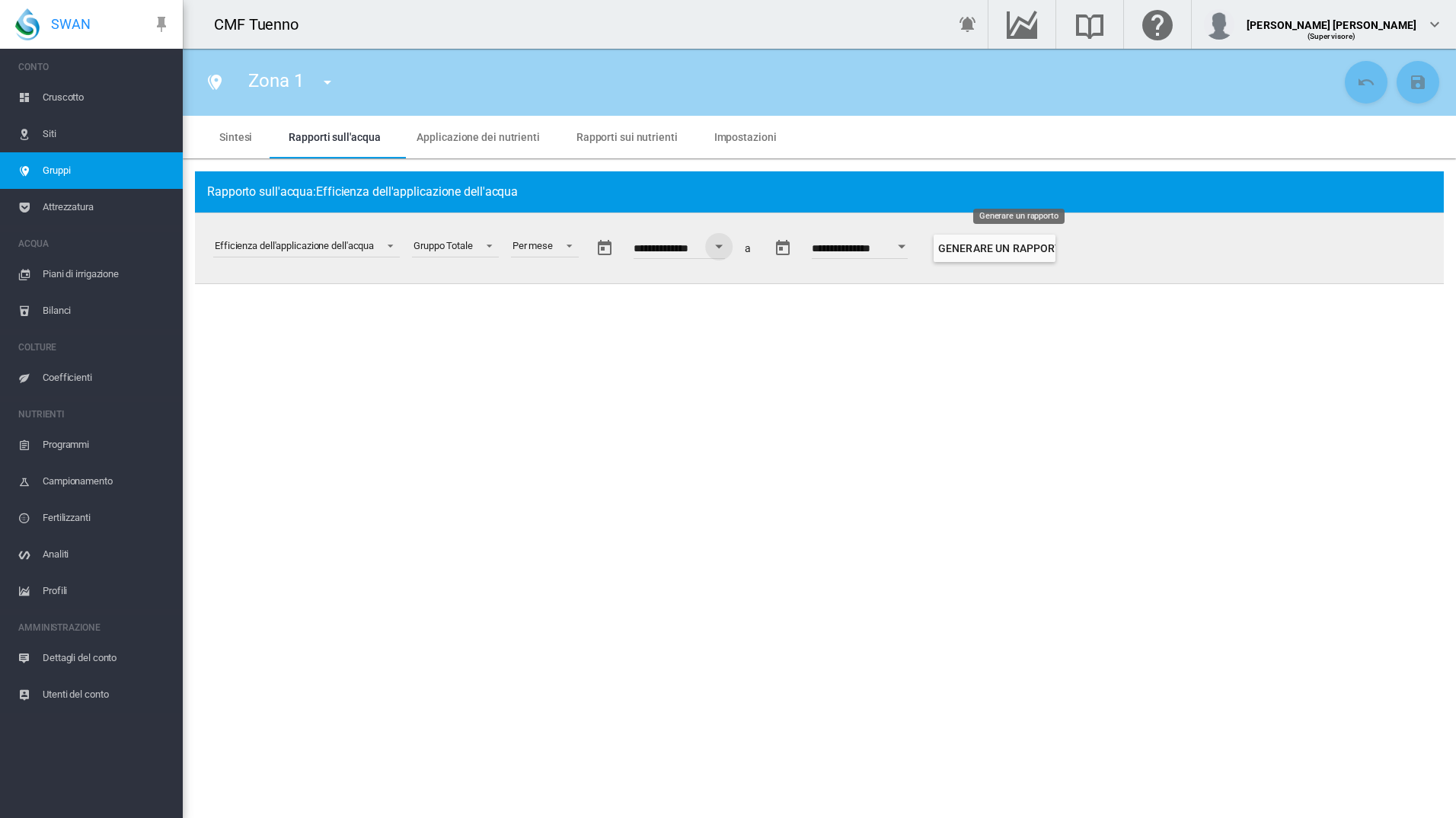
click at [1015, 249] on button "Generare un rapporto" at bounding box center [994, 248] width 122 height 28
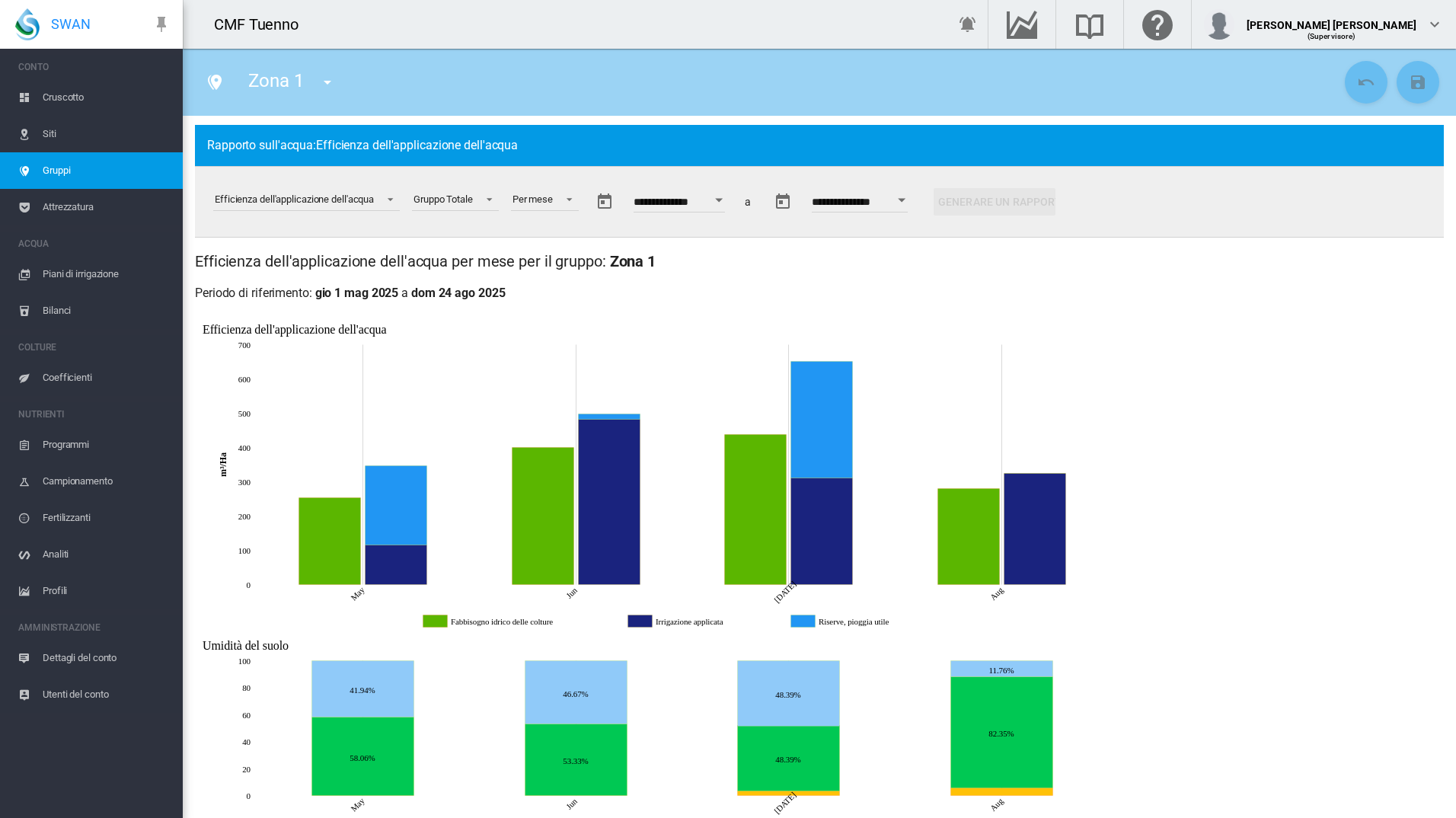
scroll to position [87, 0]
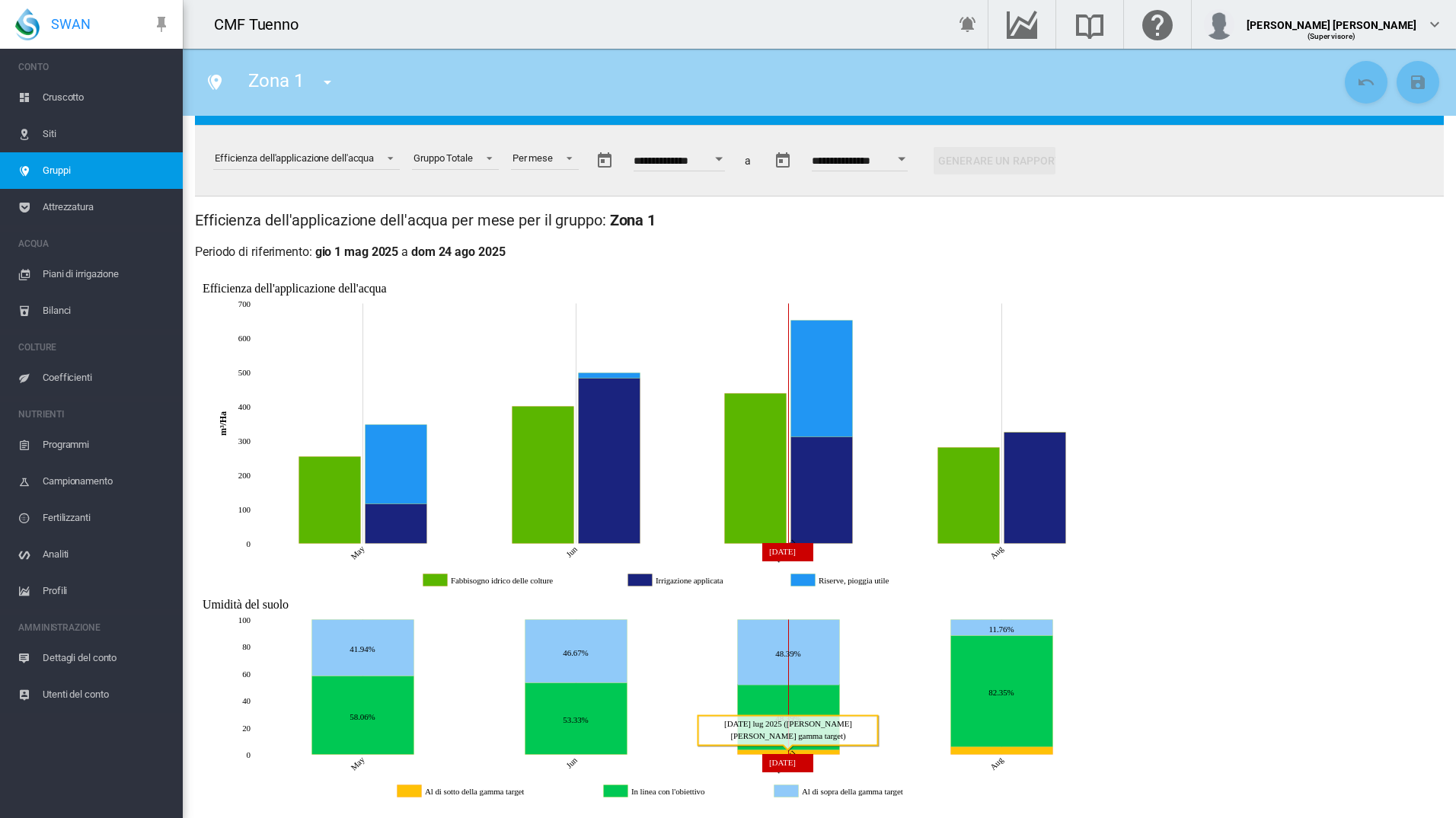
click at [771, 751] on icon "Al di sotto della gamma target Jul, 2025 1" at bounding box center [789, 751] width 102 height 5
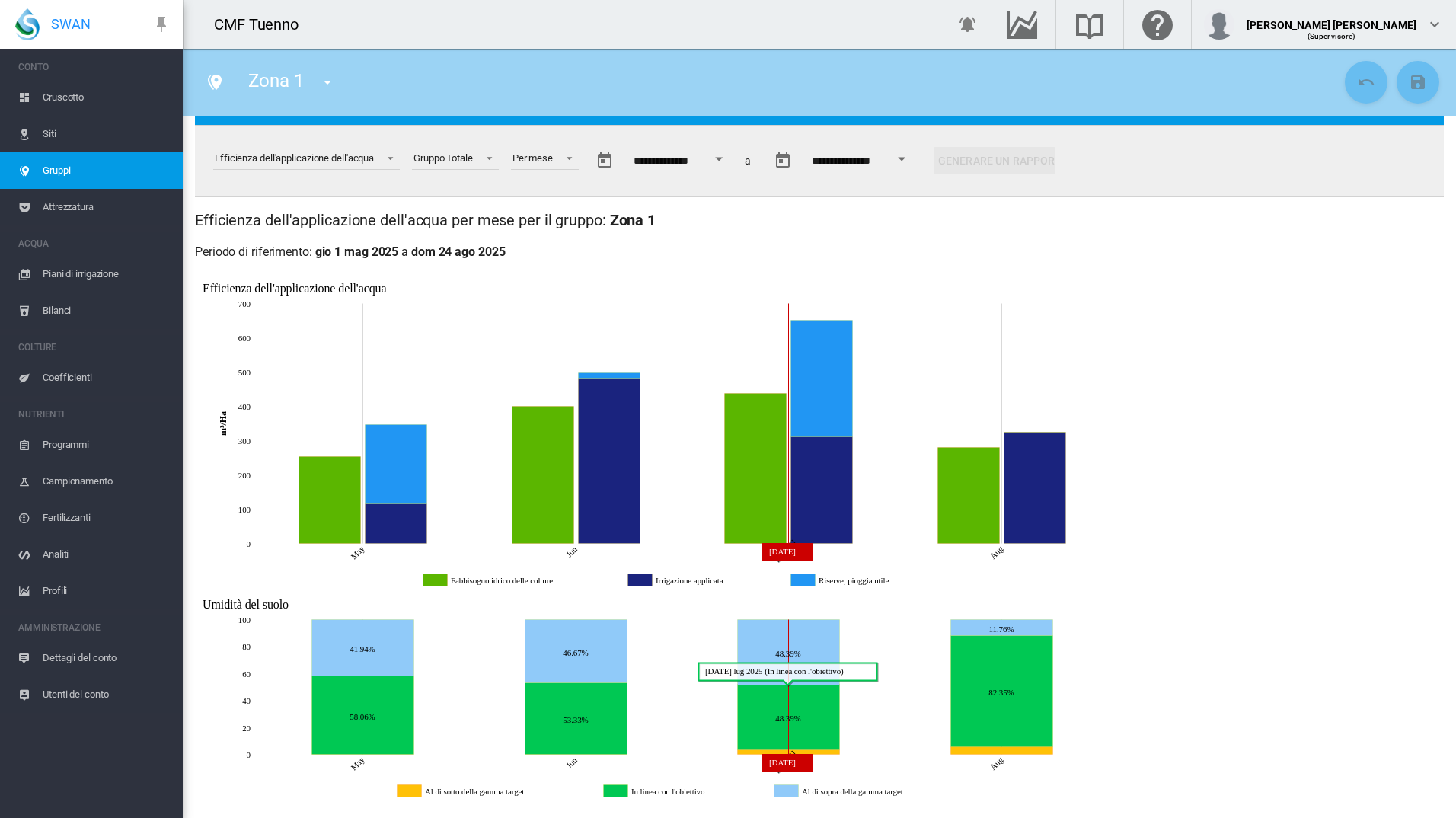
click at [766, 749] on icon "In linea con l'obiettivo Jul, 2025 15" at bounding box center [789, 716] width 102 height 65
click at [766, 748] on icon "In linea con l'obiettivo Jul, 2025 15" at bounding box center [789, 716] width 102 height 65
click at [531, 160] on div "Per mese" at bounding box center [533, 158] width 40 height 12
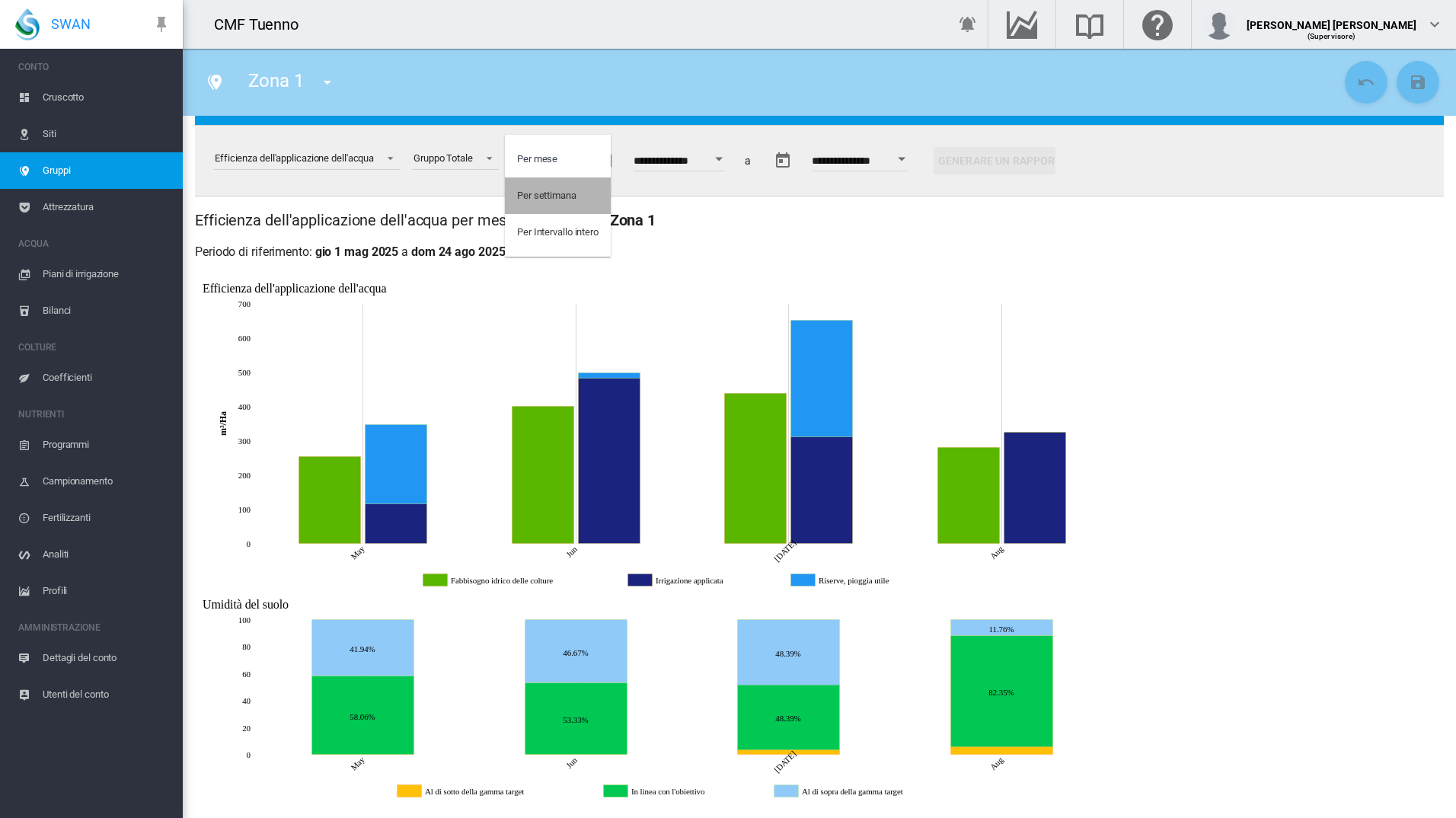
click at [554, 186] on md-option "Per settimana" at bounding box center [558, 196] width 106 height 37
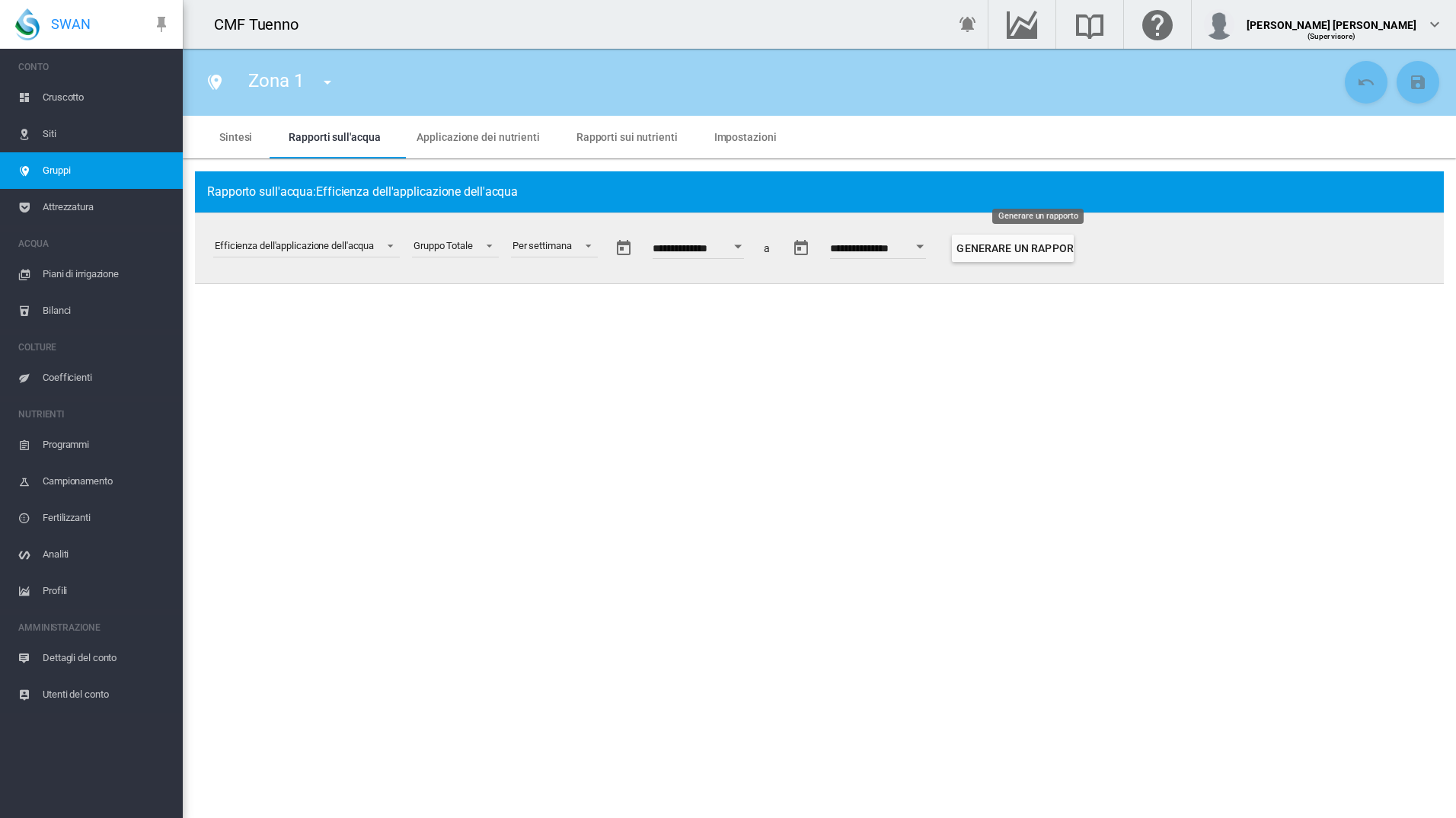
click at [1013, 251] on button "Generare un rapporto" at bounding box center [1013, 248] width 122 height 28
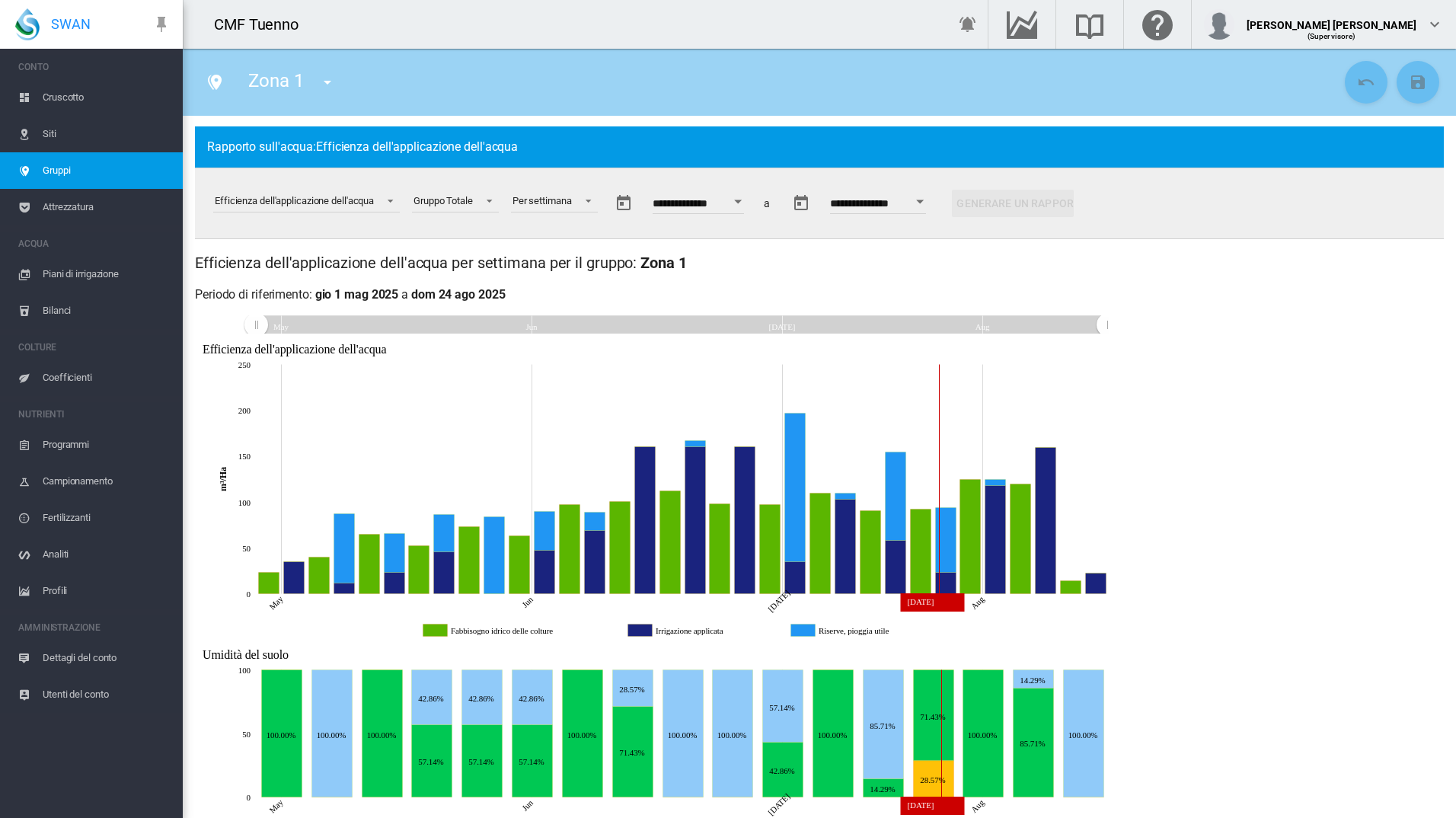
scroll to position [87, 0]
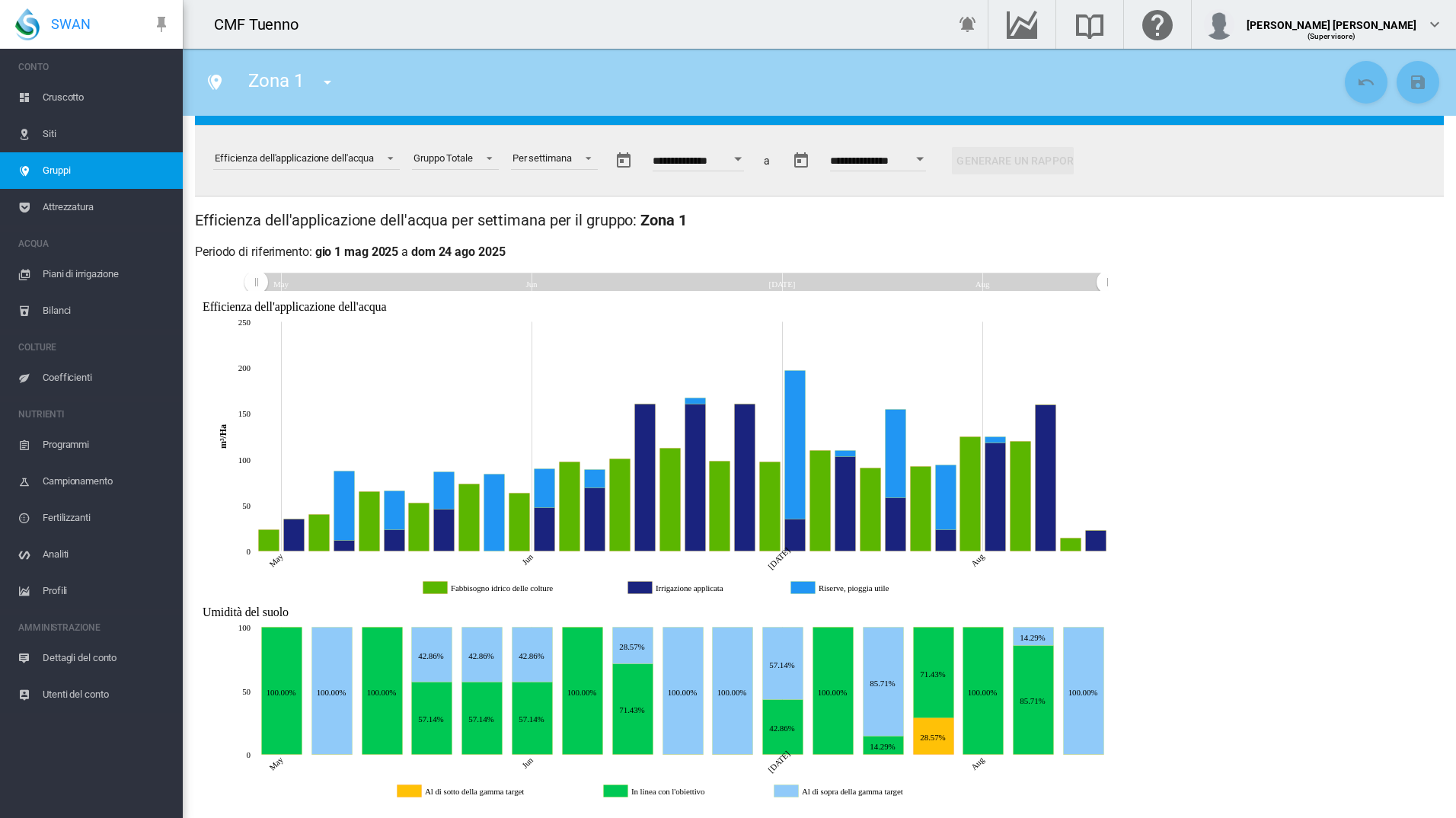
click at [74, 137] on span "Siti" at bounding box center [106, 134] width 128 height 37
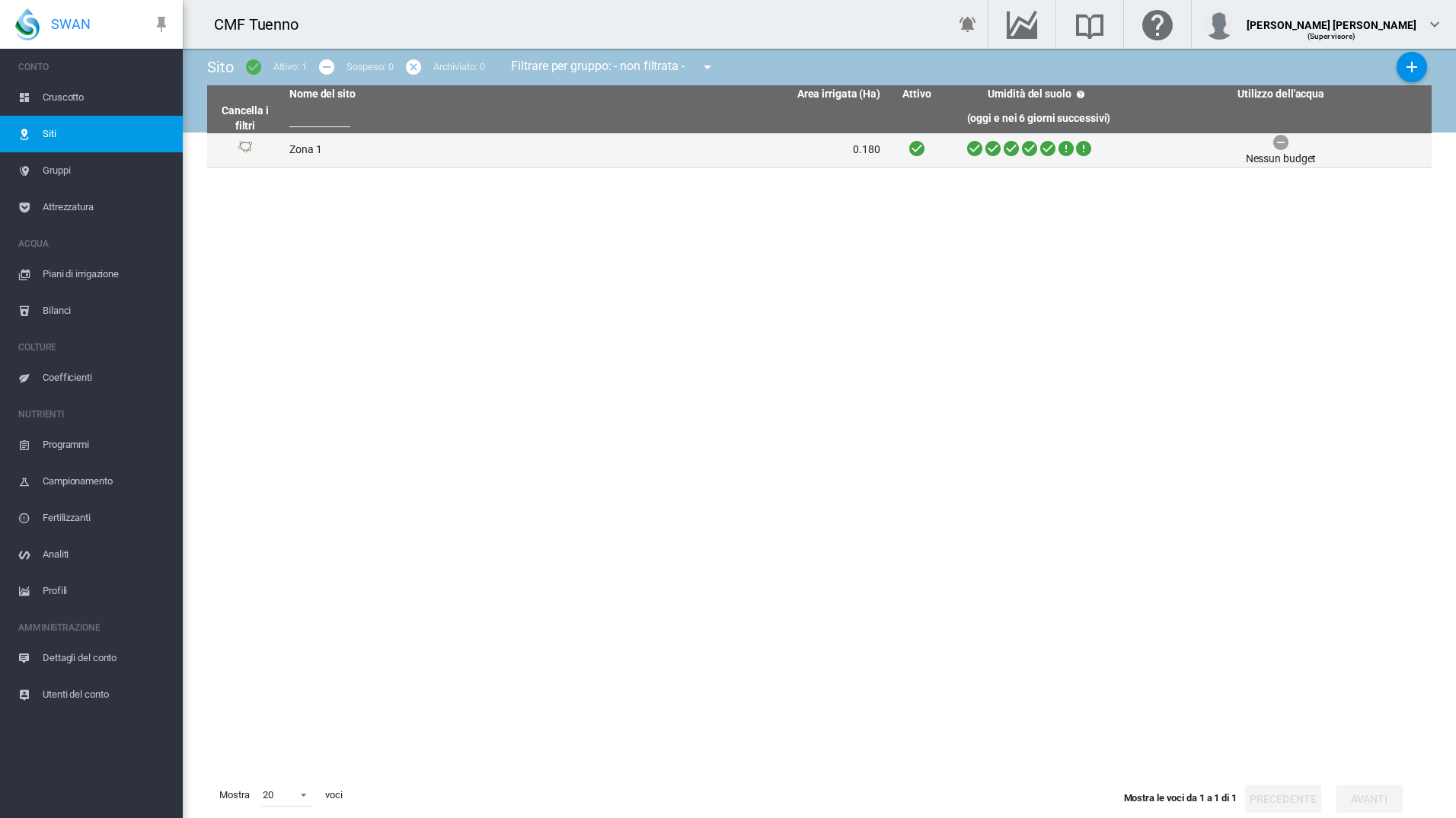
click at [305, 155] on td "Zona 1" at bounding box center [435, 150] width 302 height 34
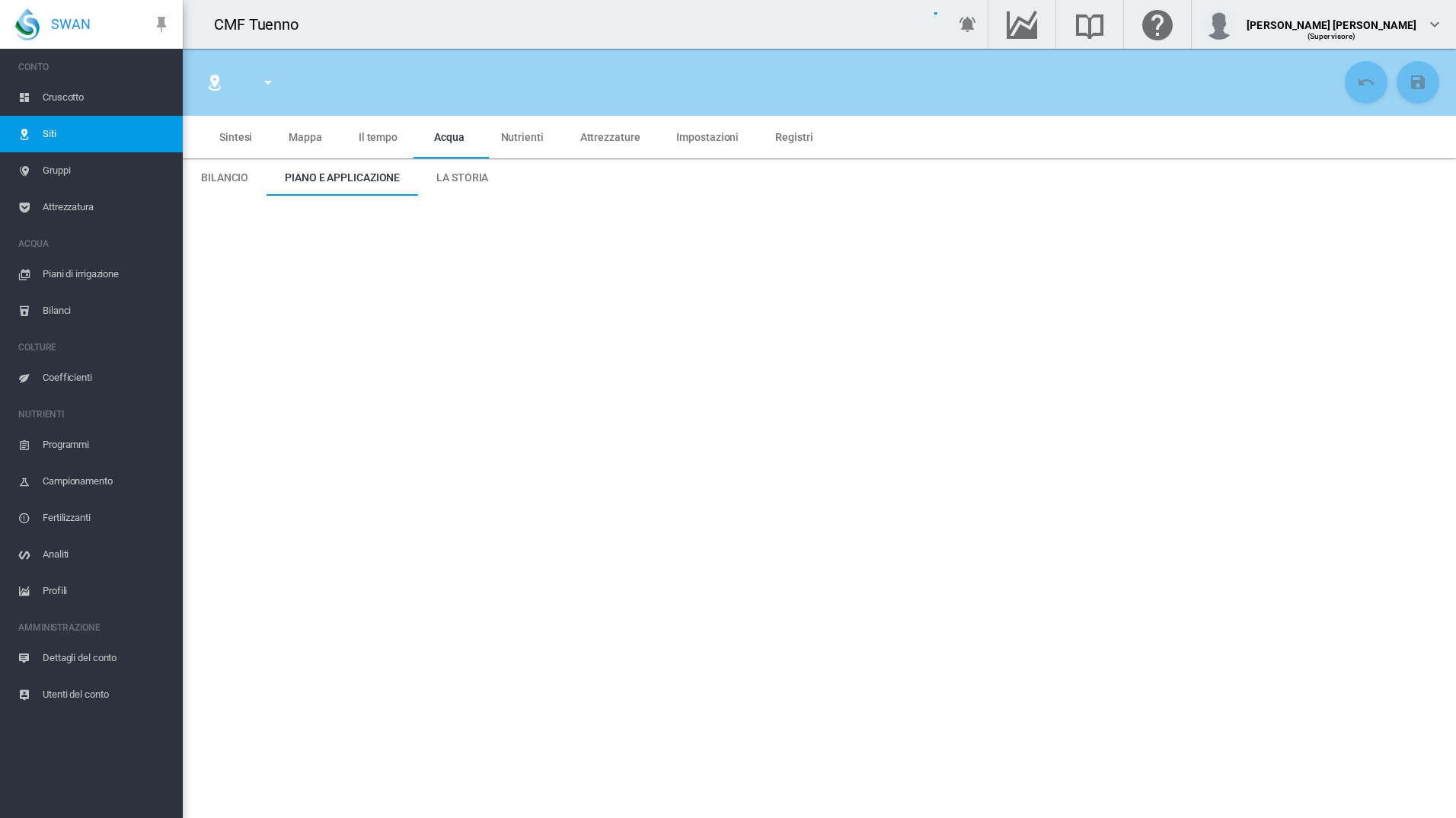
type input "*****"
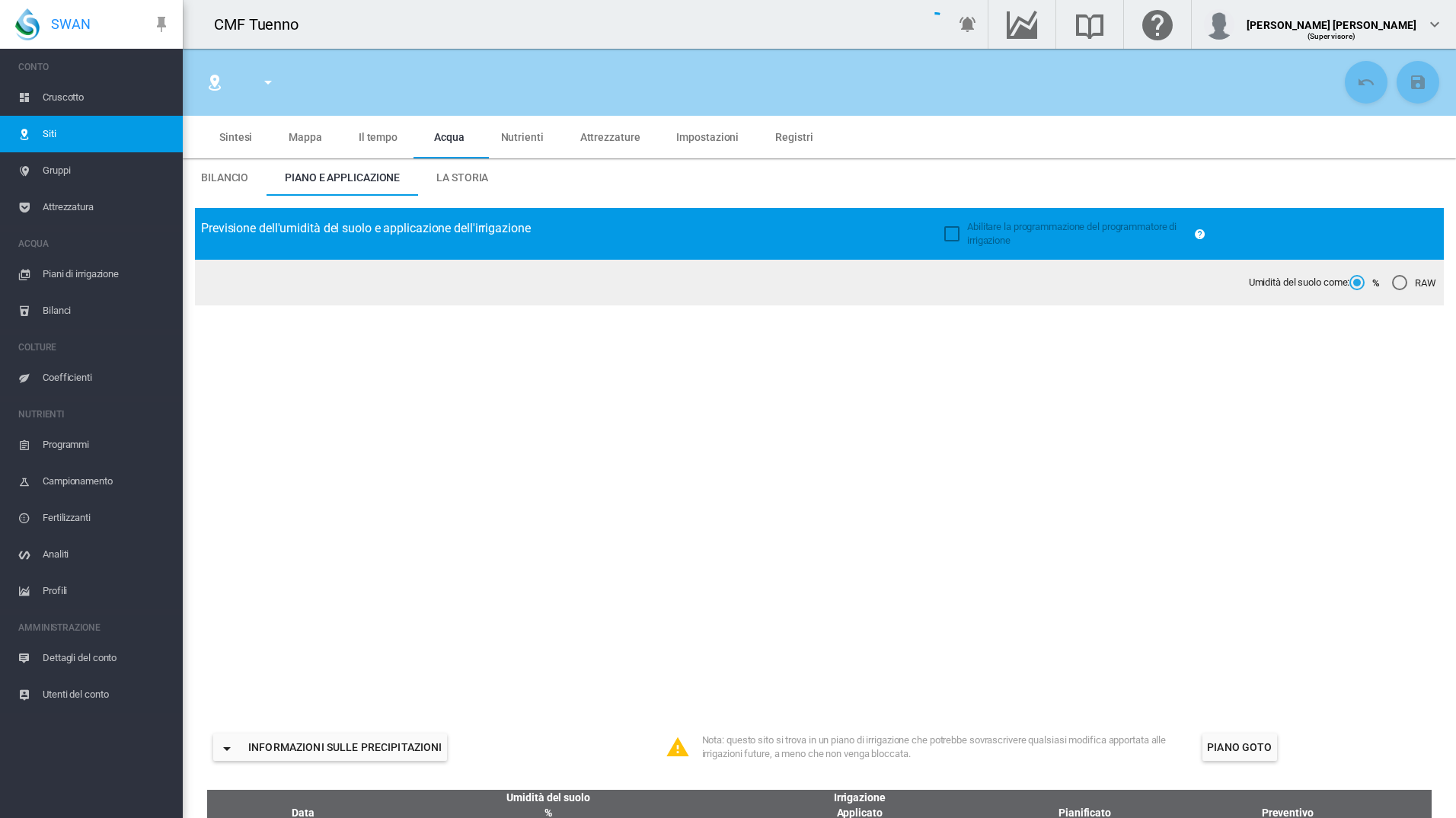
click at [719, 134] on span "Impostazioni" at bounding box center [707, 136] width 63 height 12
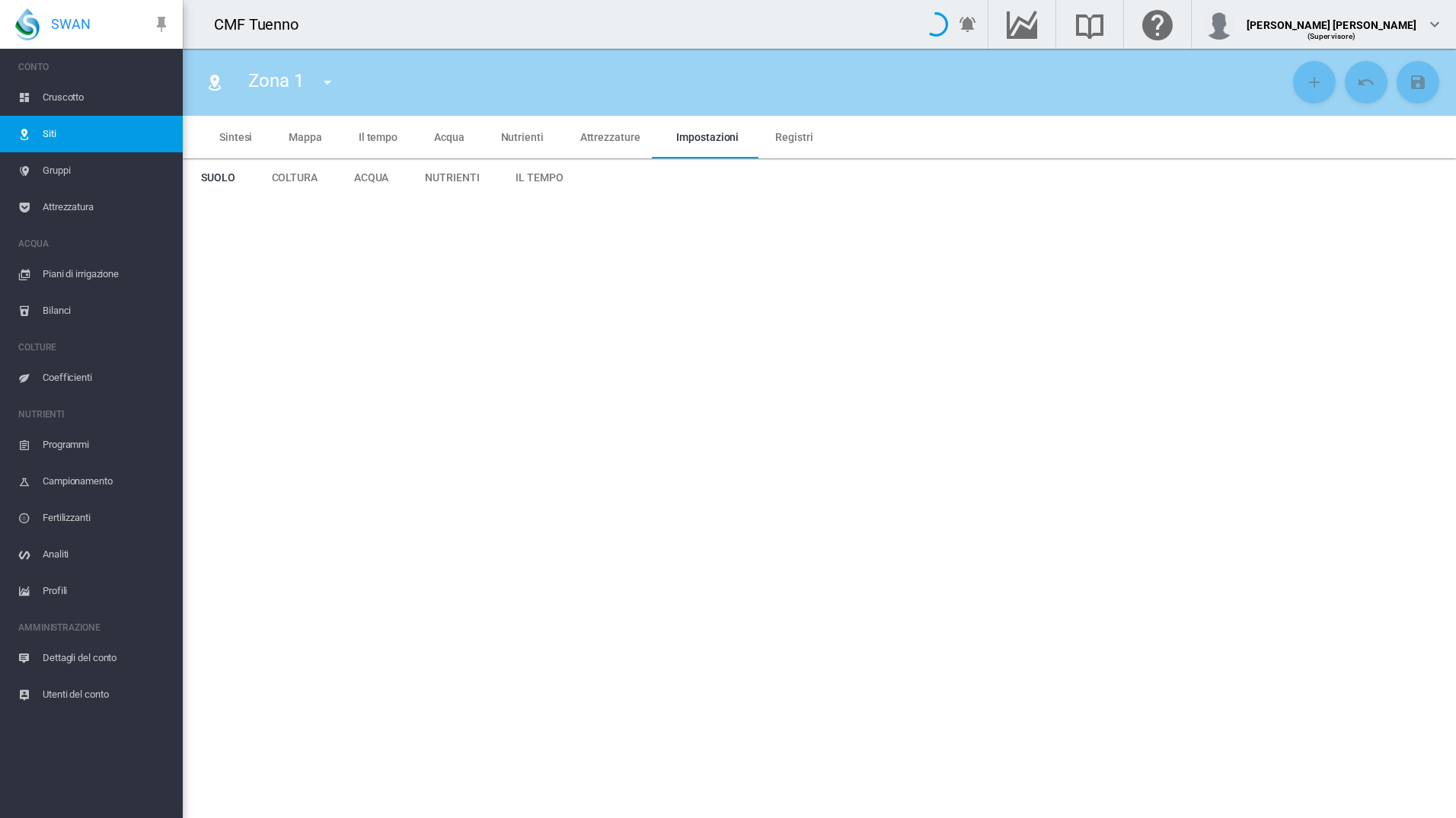
type input "******"
type input "********"
type input "***"
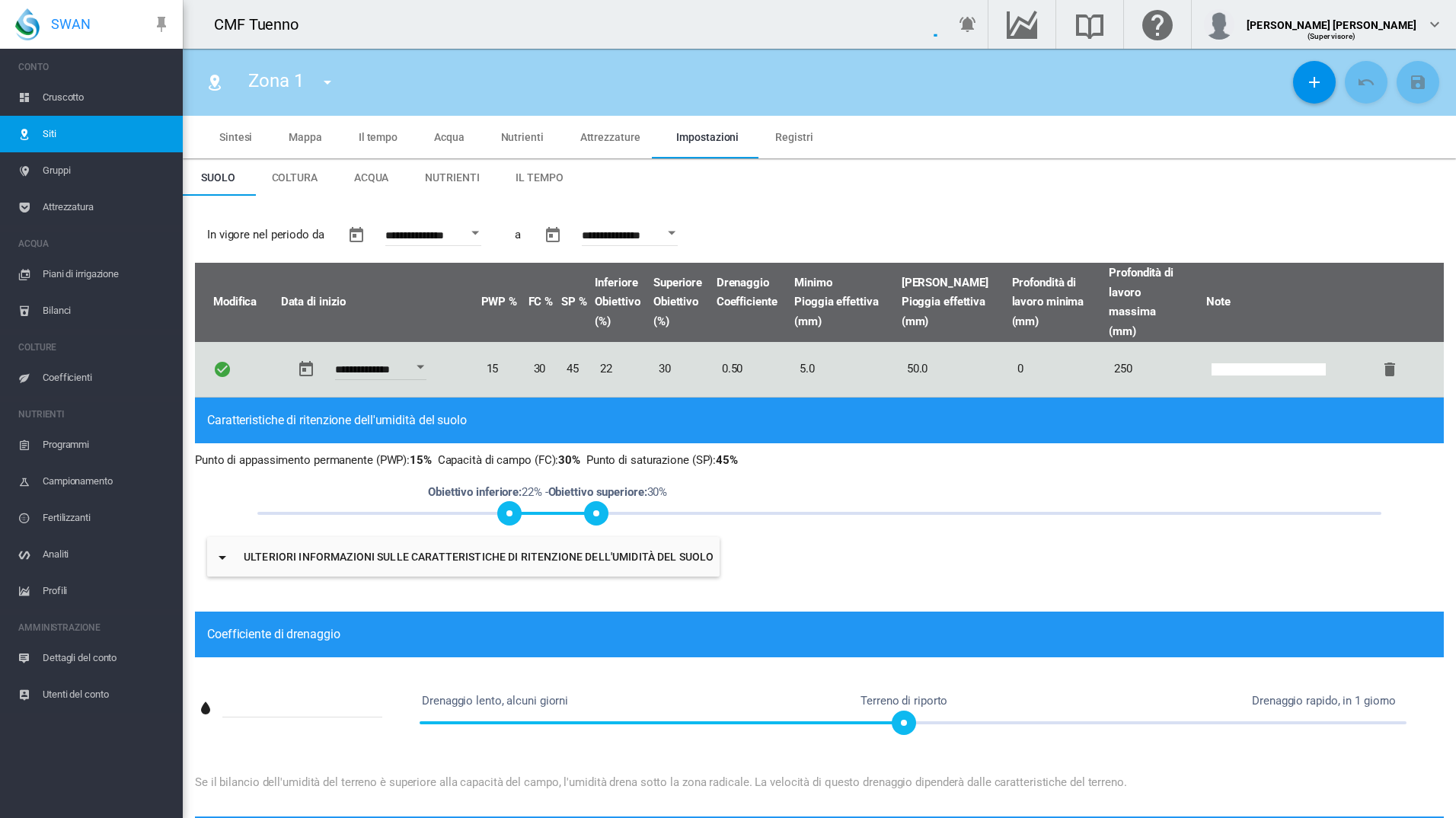
type input "*"
type input "**"
type input "****"
type input "***"
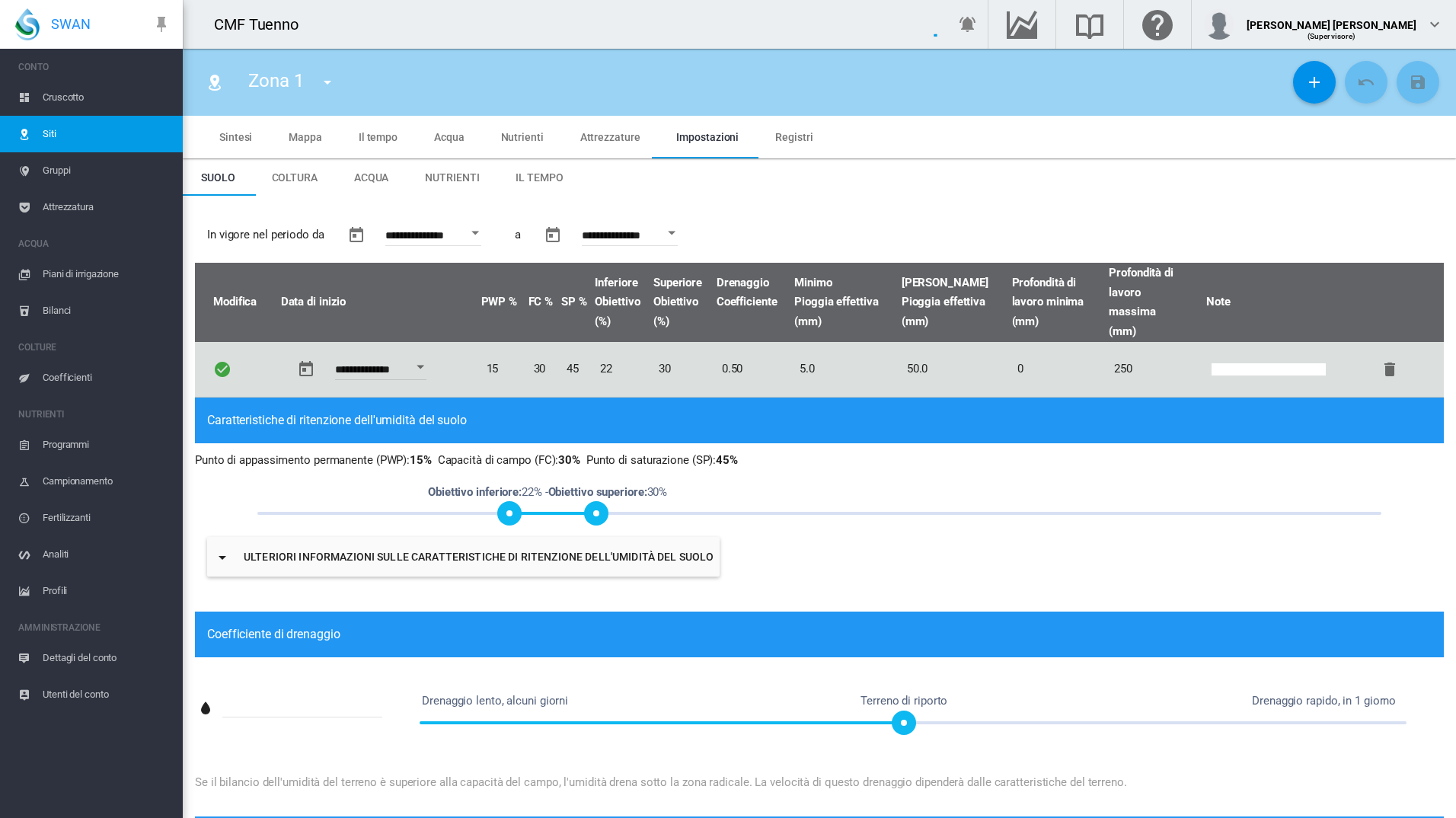
type input "****"
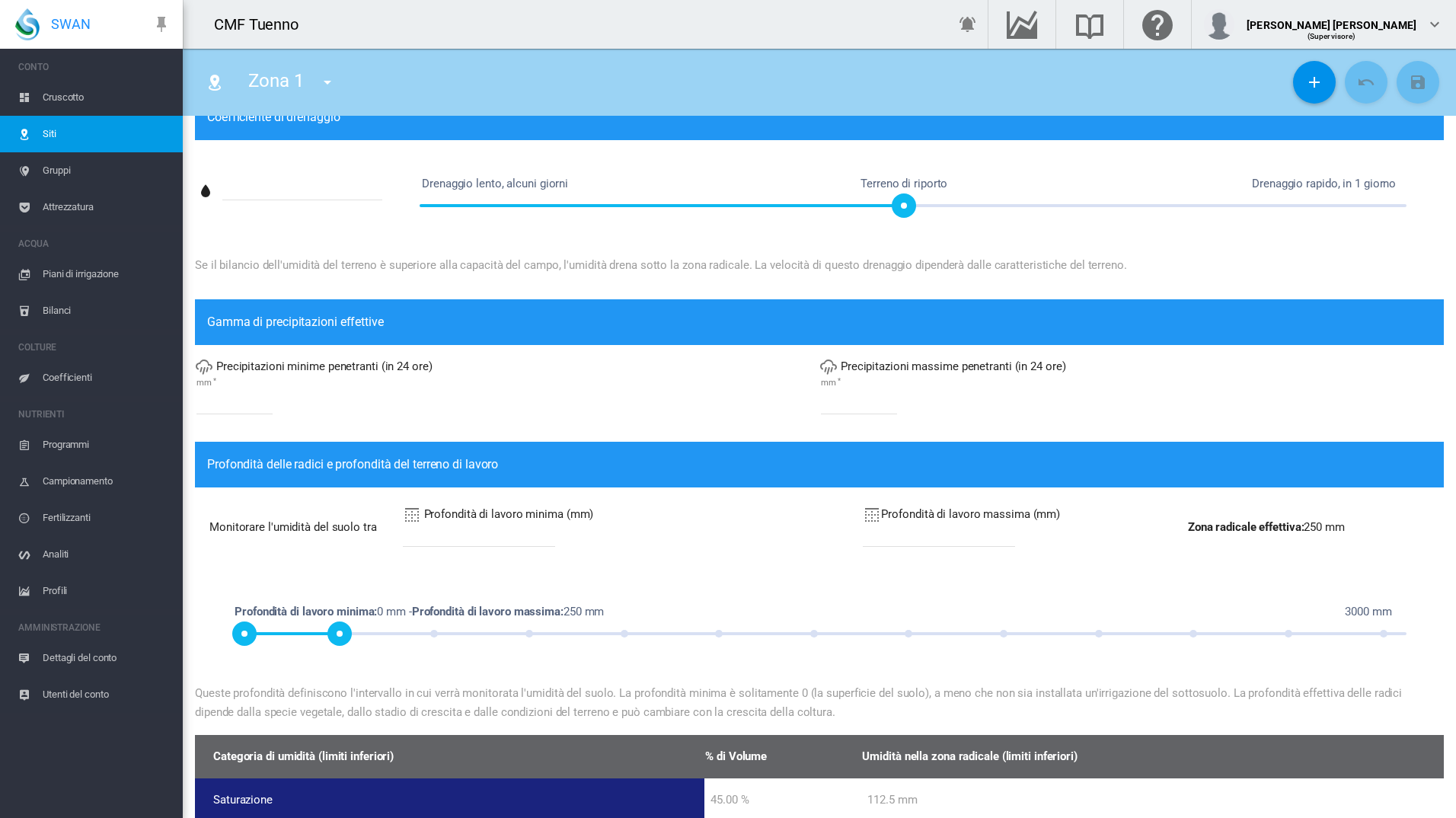
scroll to position [442, 0]
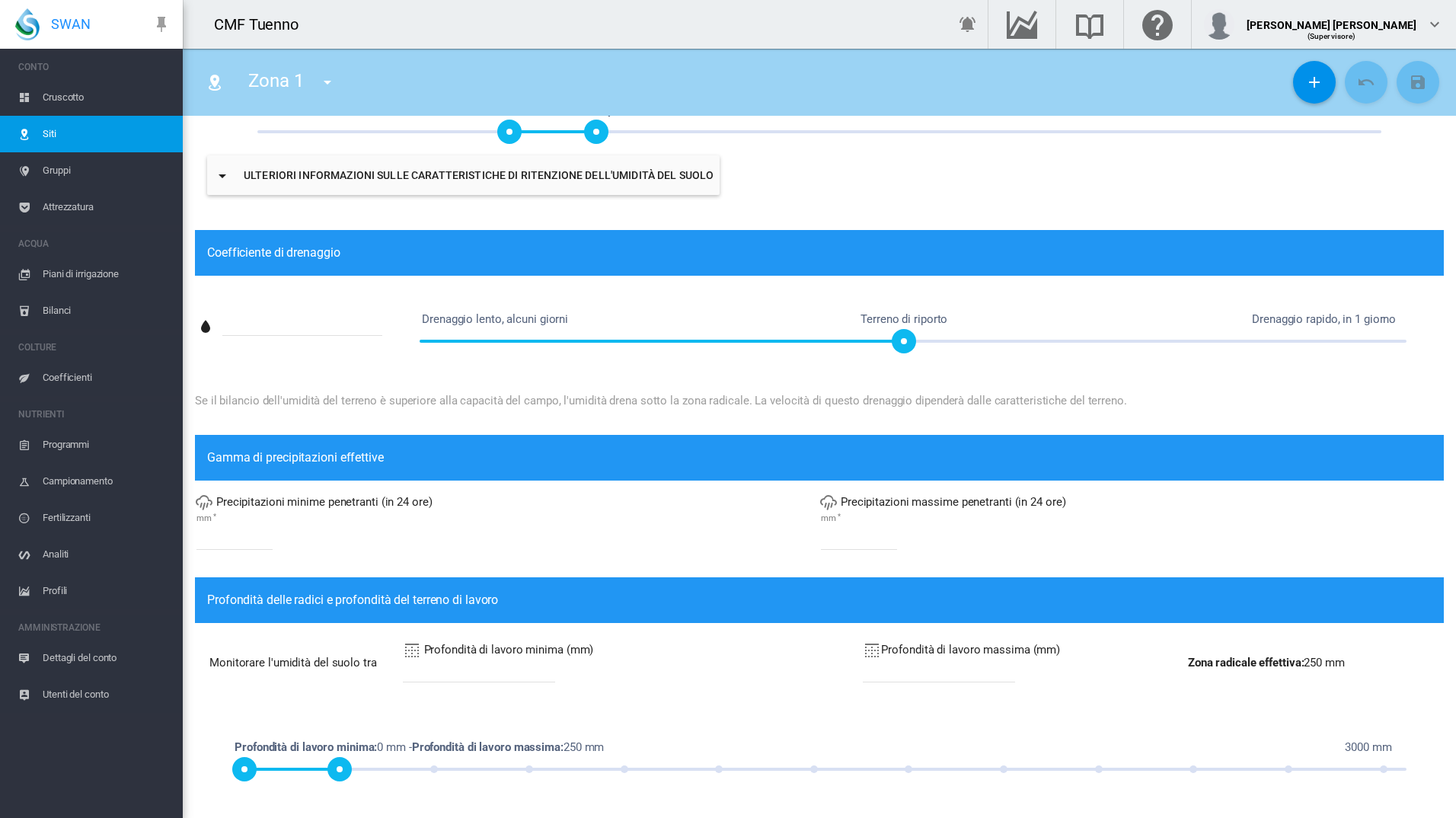
drag, startPoint x: 541, startPoint y: 259, endPoint x: 490, endPoint y: 292, distance: 60.7
click at [551, 266] on div "Coefficiente di drenaggio" at bounding box center [819, 253] width 1249 height 46
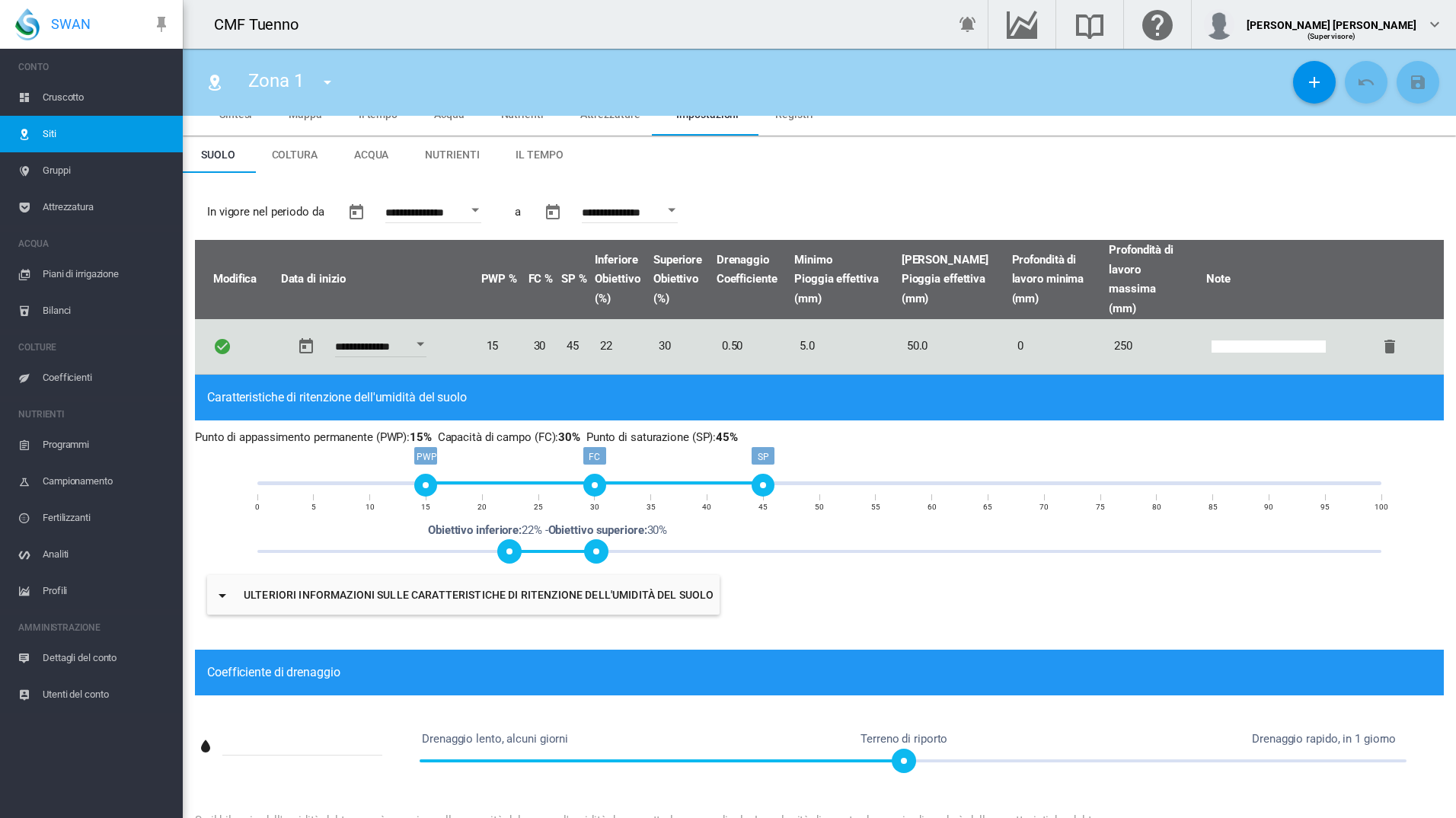
scroll to position [0, 0]
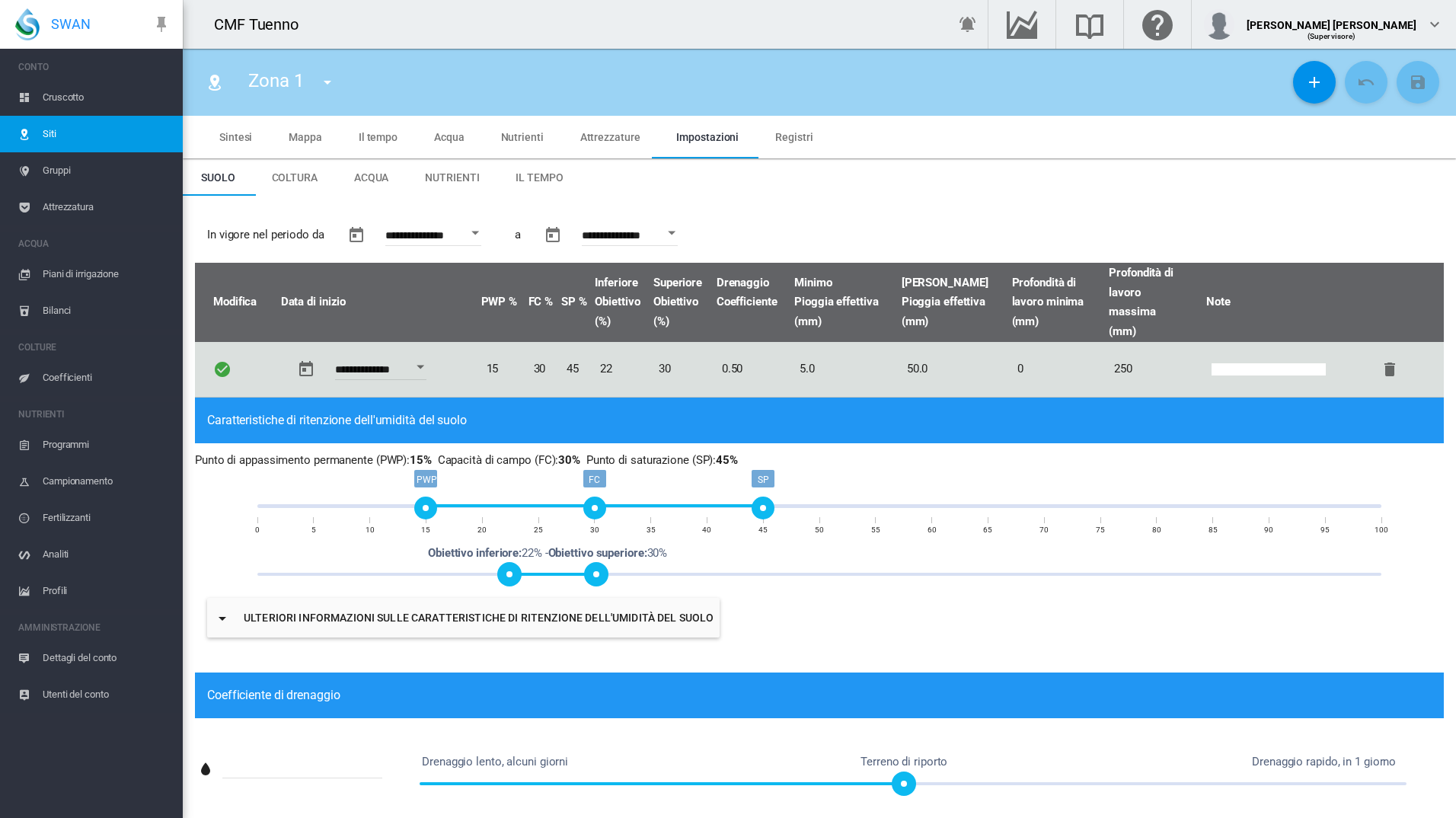
click at [59, 169] on span "Gruppi" at bounding box center [106, 170] width 128 height 37
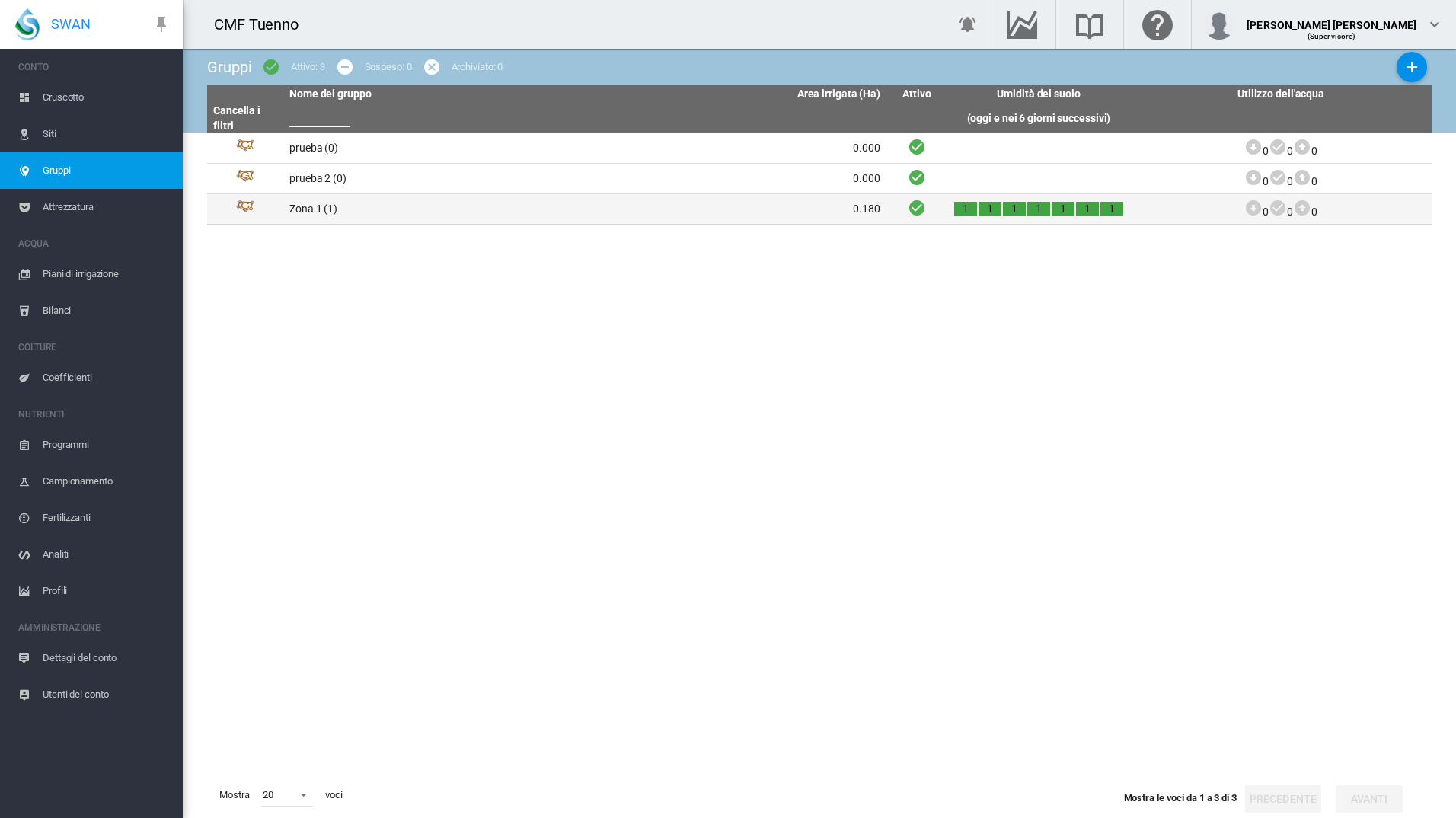
click at [376, 211] on td "Zona 1 (1)" at bounding box center [435, 209] width 302 height 30
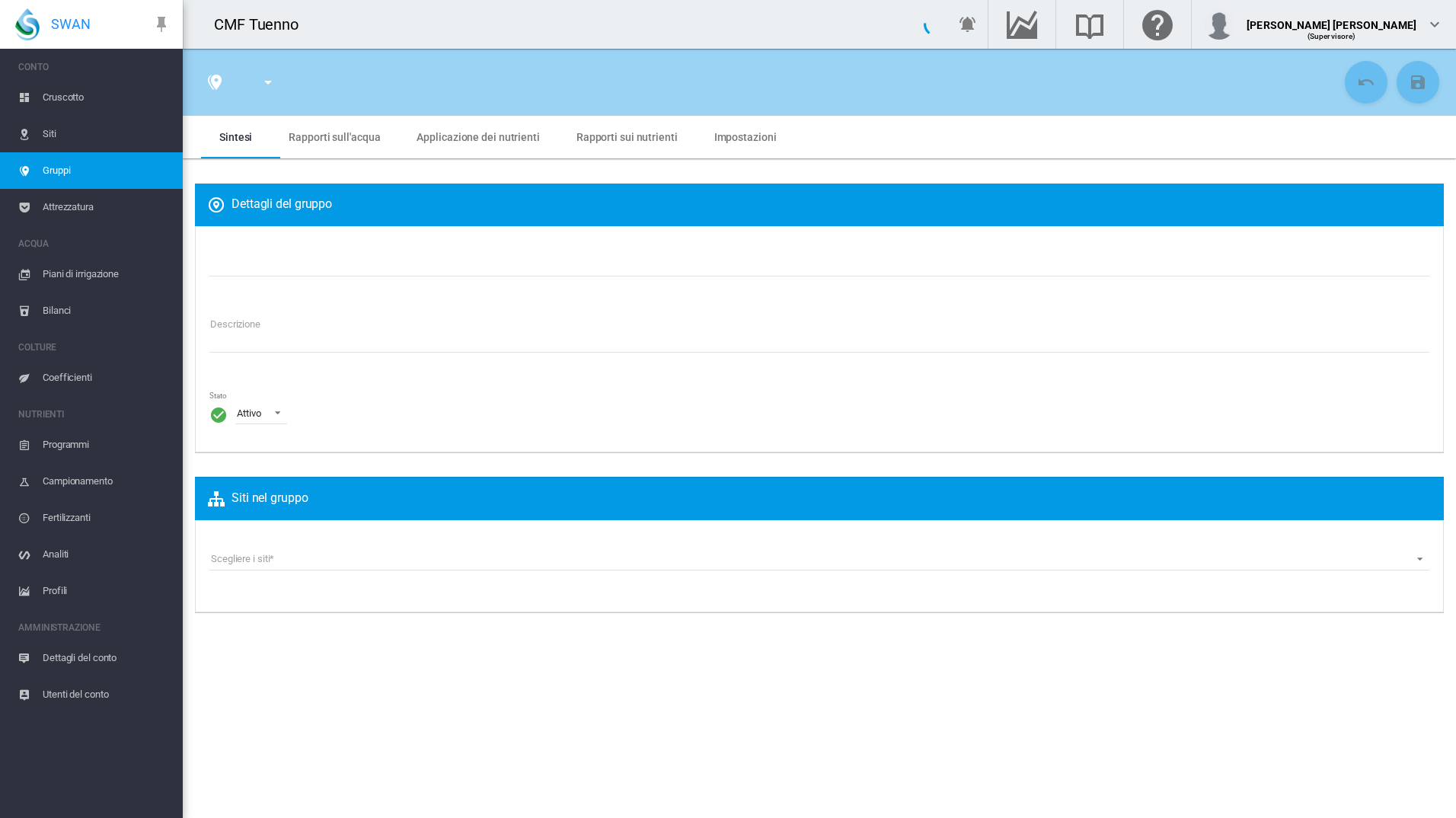
type input "******"
type textarea "**********"
type input "*"
type input "**"
type input "*"
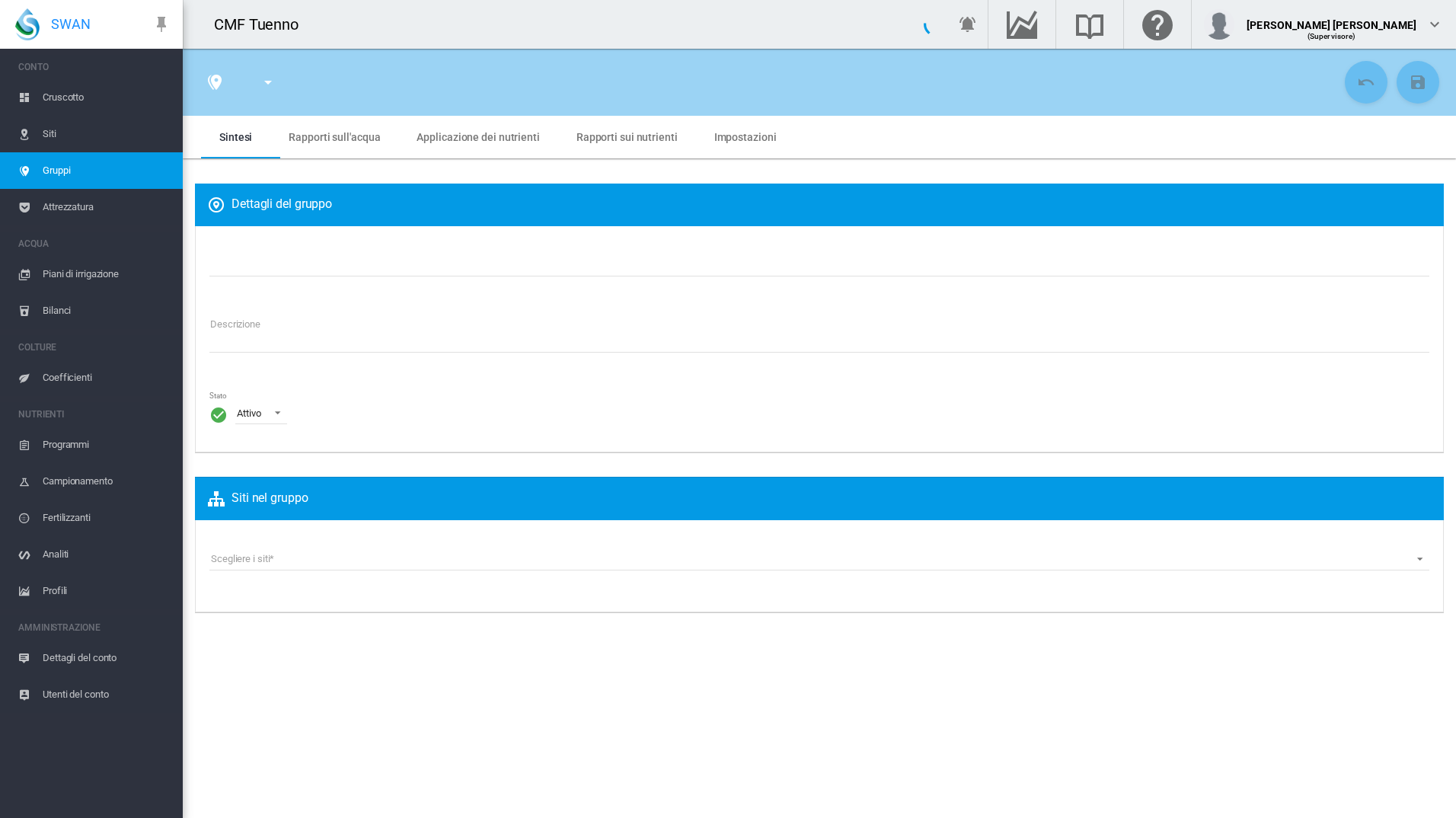
type input "***"
click at [317, 144] on md-tab-item "Rapporti sull'acqua" at bounding box center [334, 136] width 128 height 42
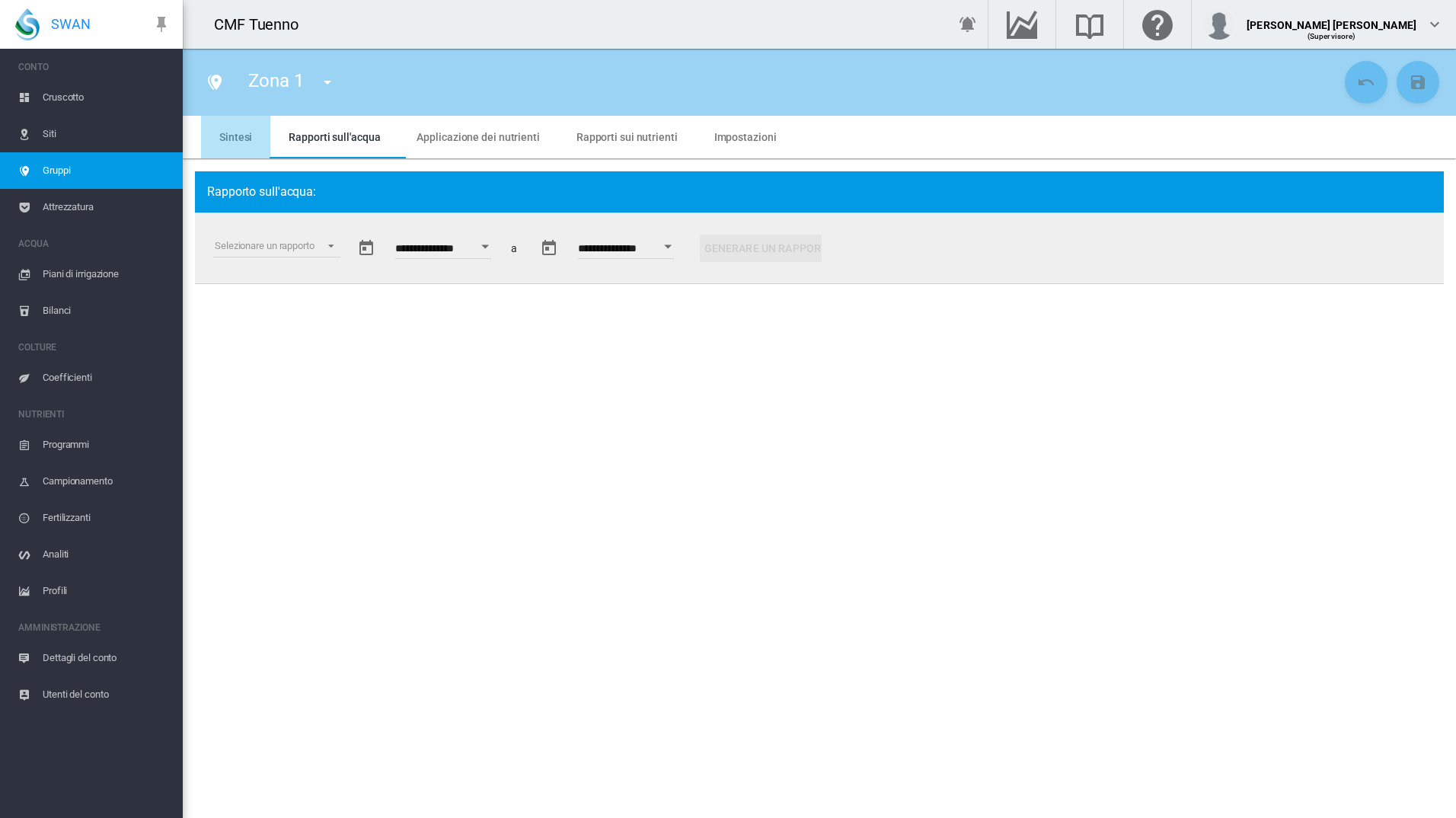
click at [244, 140] on span "Sintesi" at bounding box center [236, 136] width 33 height 12
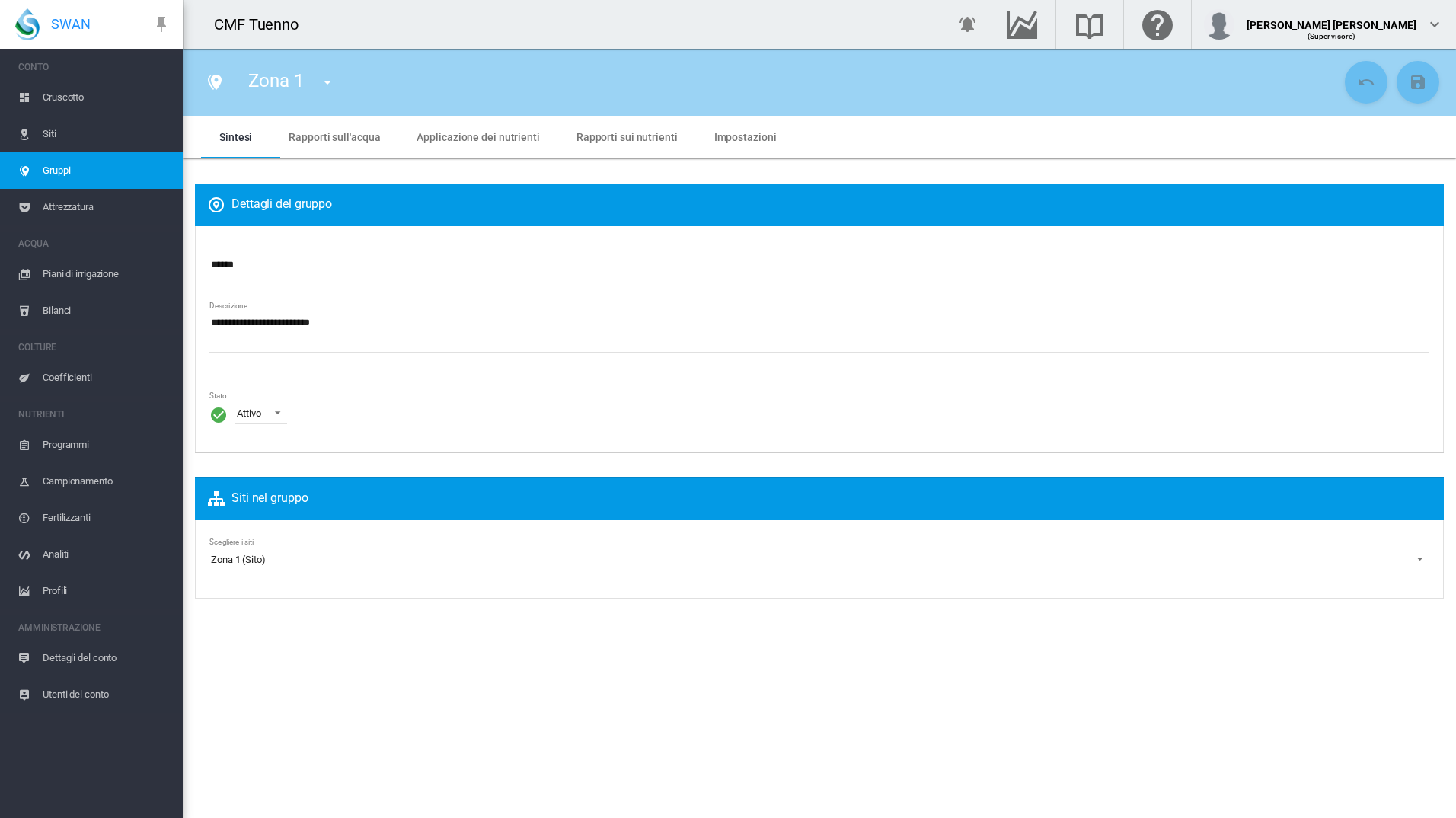
click at [347, 136] on span "Rapporti sull'acqua" at bounding box center [334, 136] width 91 height 12
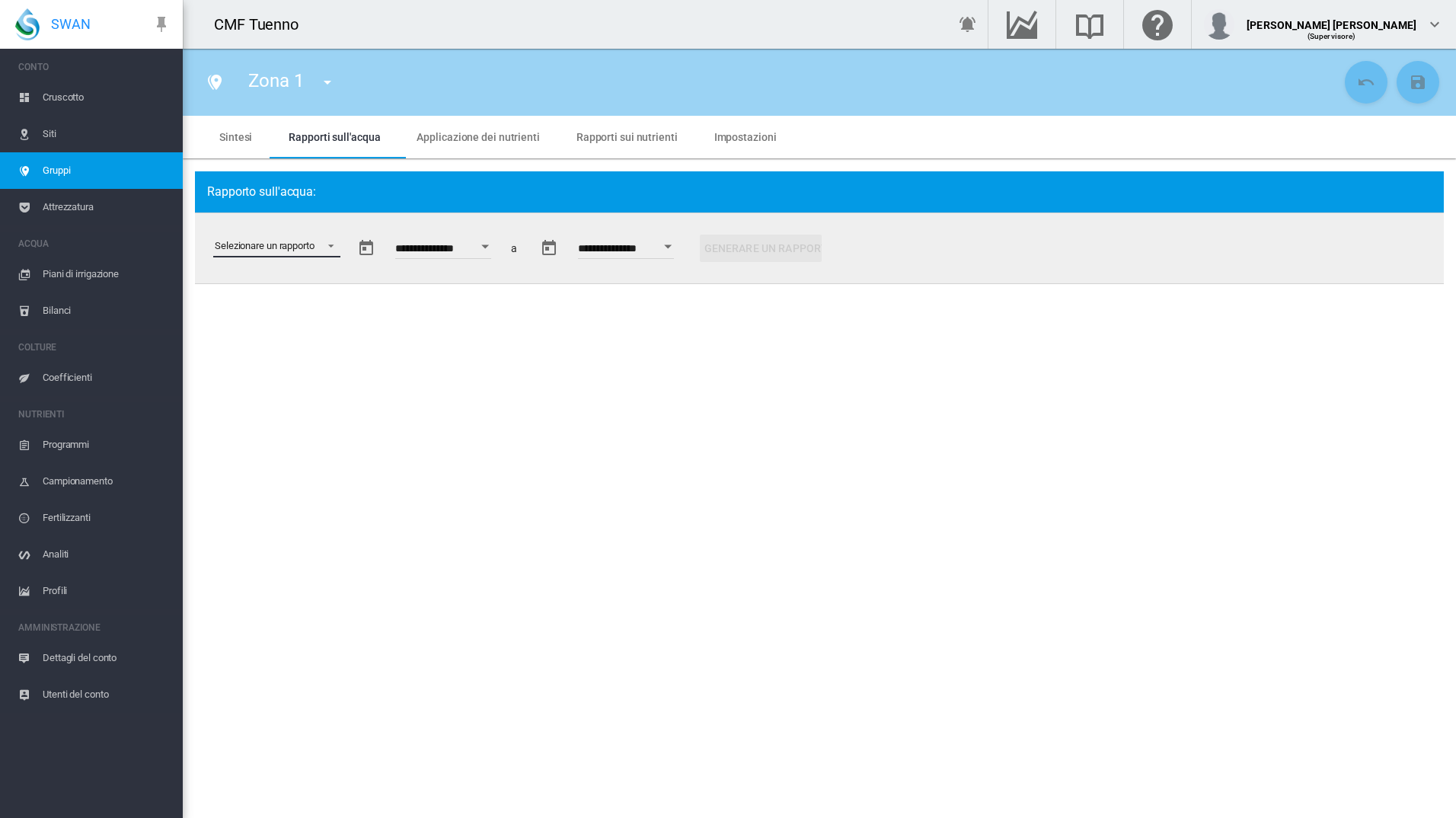
click at [322, 240] on md-select "Selezionare un rapporto Estratto di dati Irrigazione pianificata e applicata St…" at bounding box center [277, 246] width 127 height 23
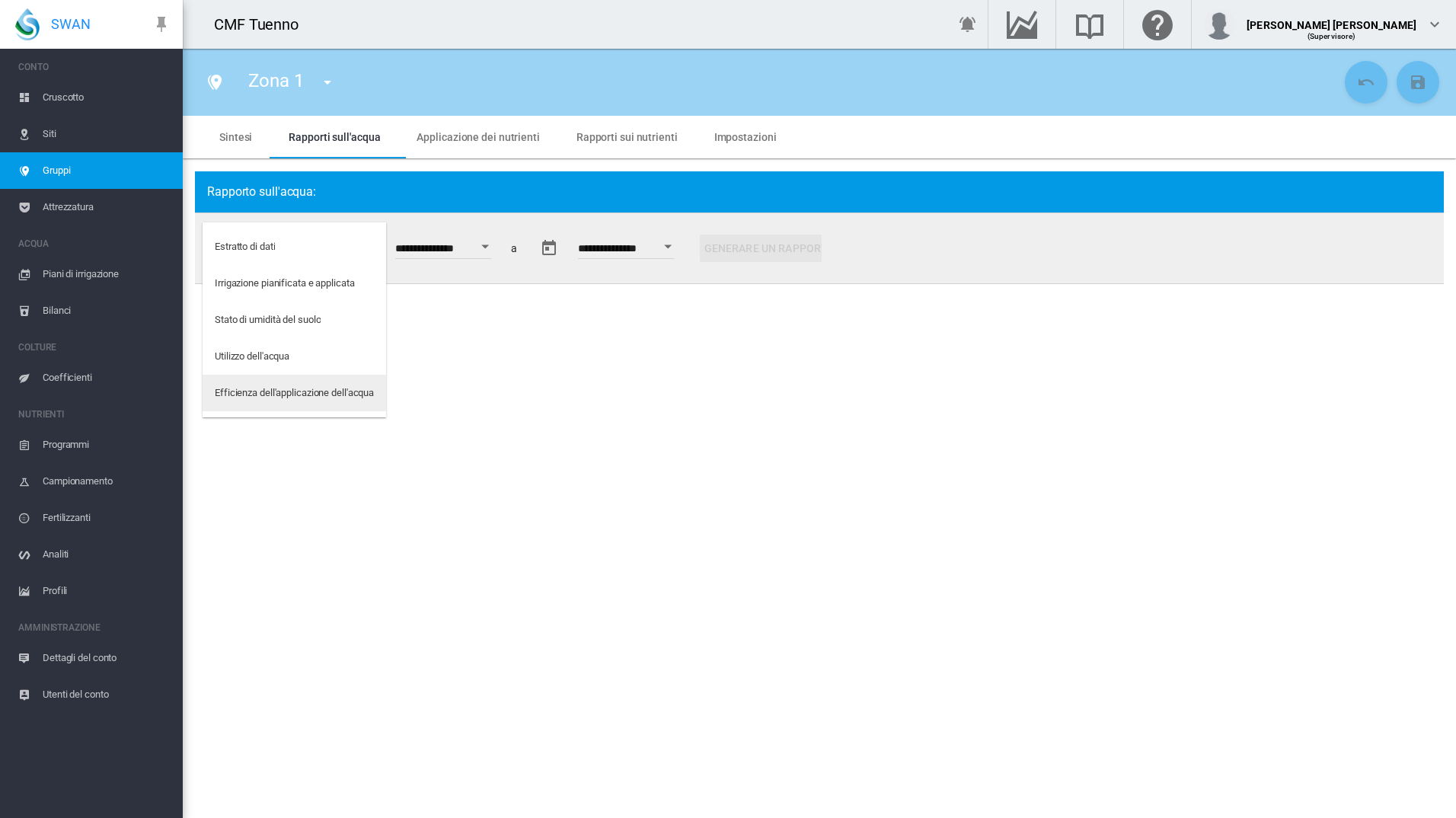
click at [299, 399] on div "Efficienza dell'applicazione dell'acqua" at bounding box center [294, 393] width 160 height 13
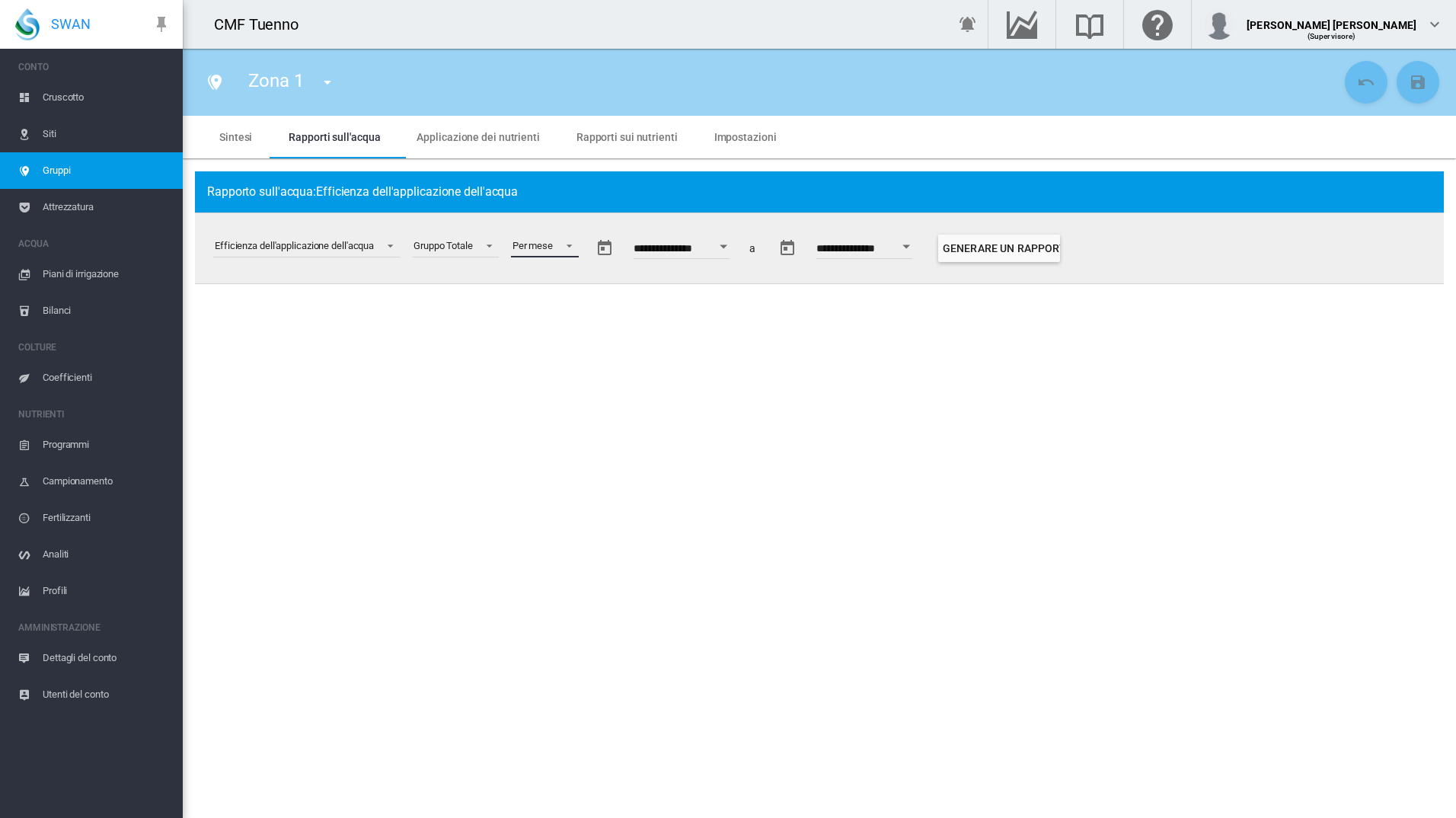
click at [565, 245] on span at bounding box center [565, 244] width 18 height 13
click at [577, 281] on div "Per settimana" at bounding box center [547, 284] width 60 height 13
click at [708, 244] on input "**********" at bounding box center [701, 251] width 96 height 15
click at [756, 244] on button "Open calendar" at bounding box center [742, 246] width 28 height 28
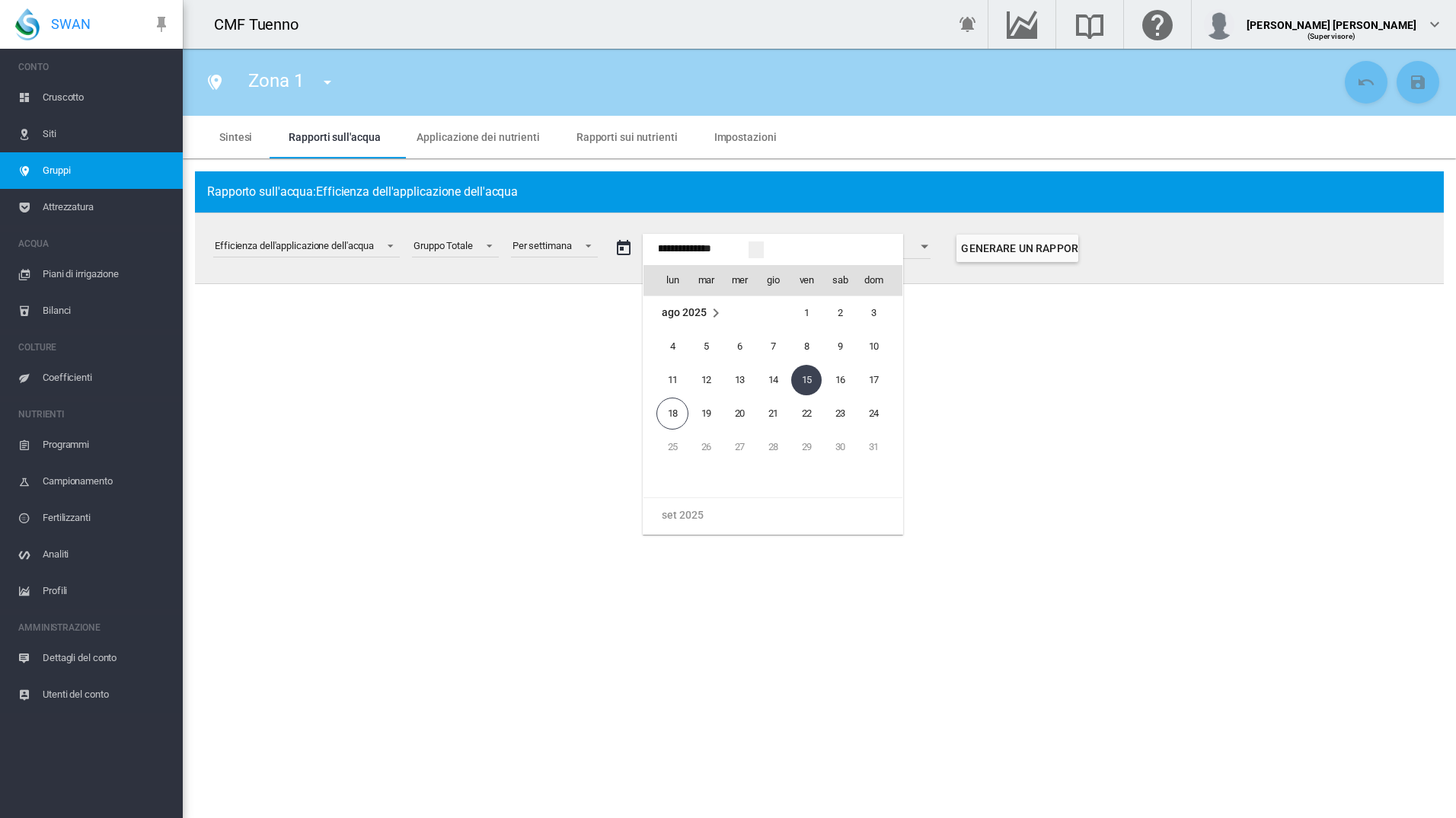
click at [695, 310] on span "ago 2025" at bounding box center [684, 311] width 44 height 12
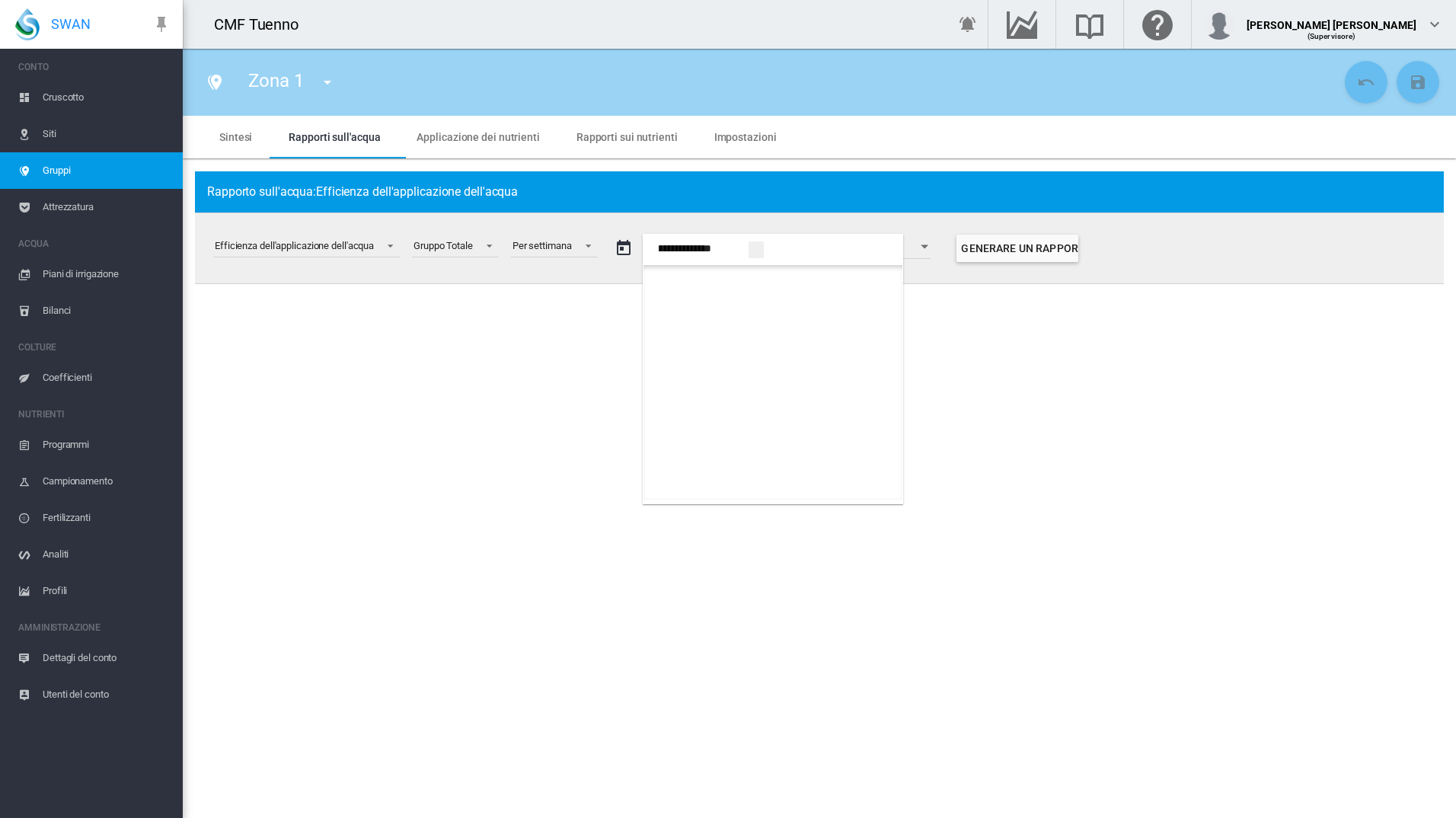
scroll to position [837, 0]
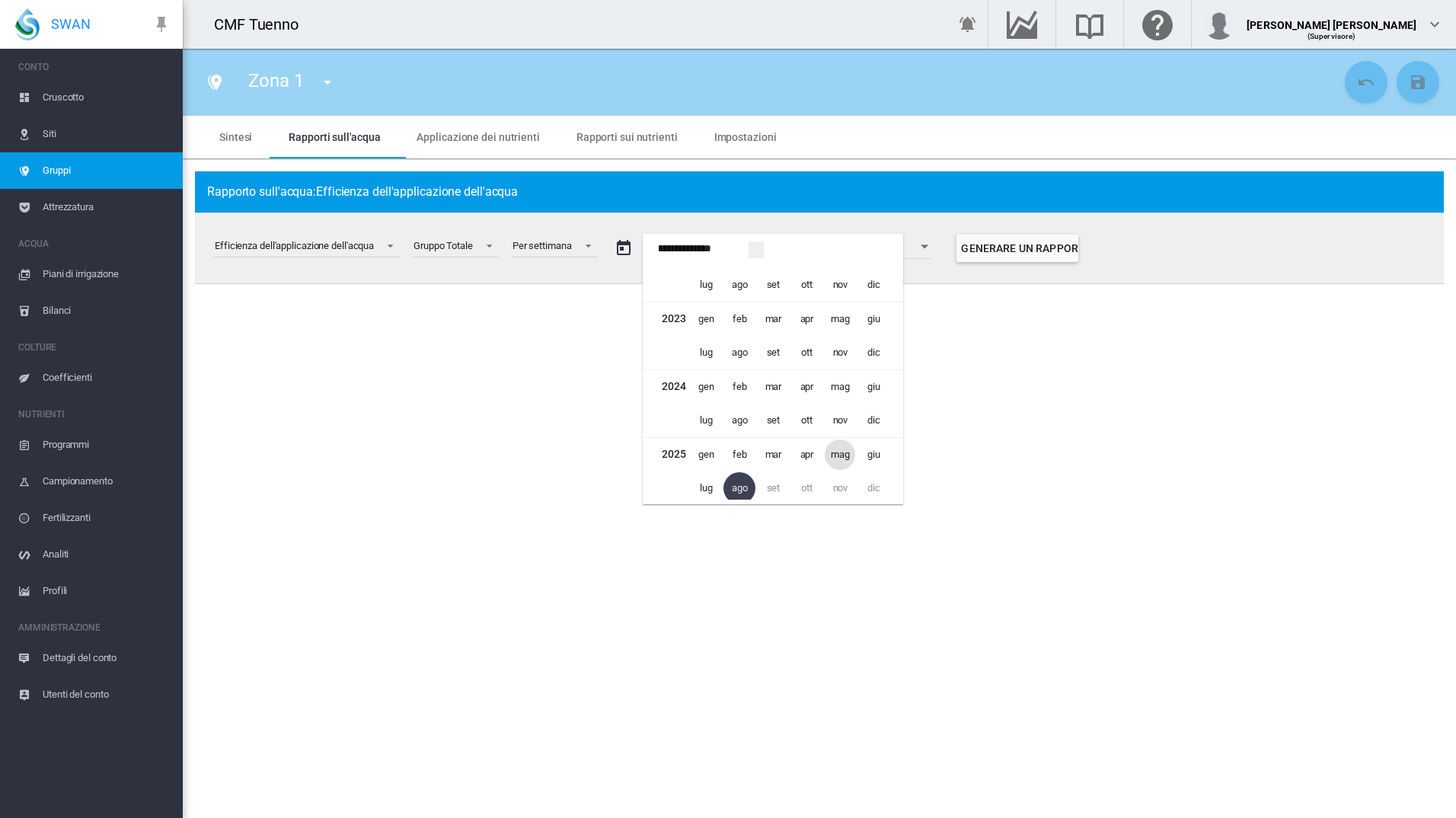
click at [827, 456] on span "mag" at bounding box center [841, 455] width 31 height 31
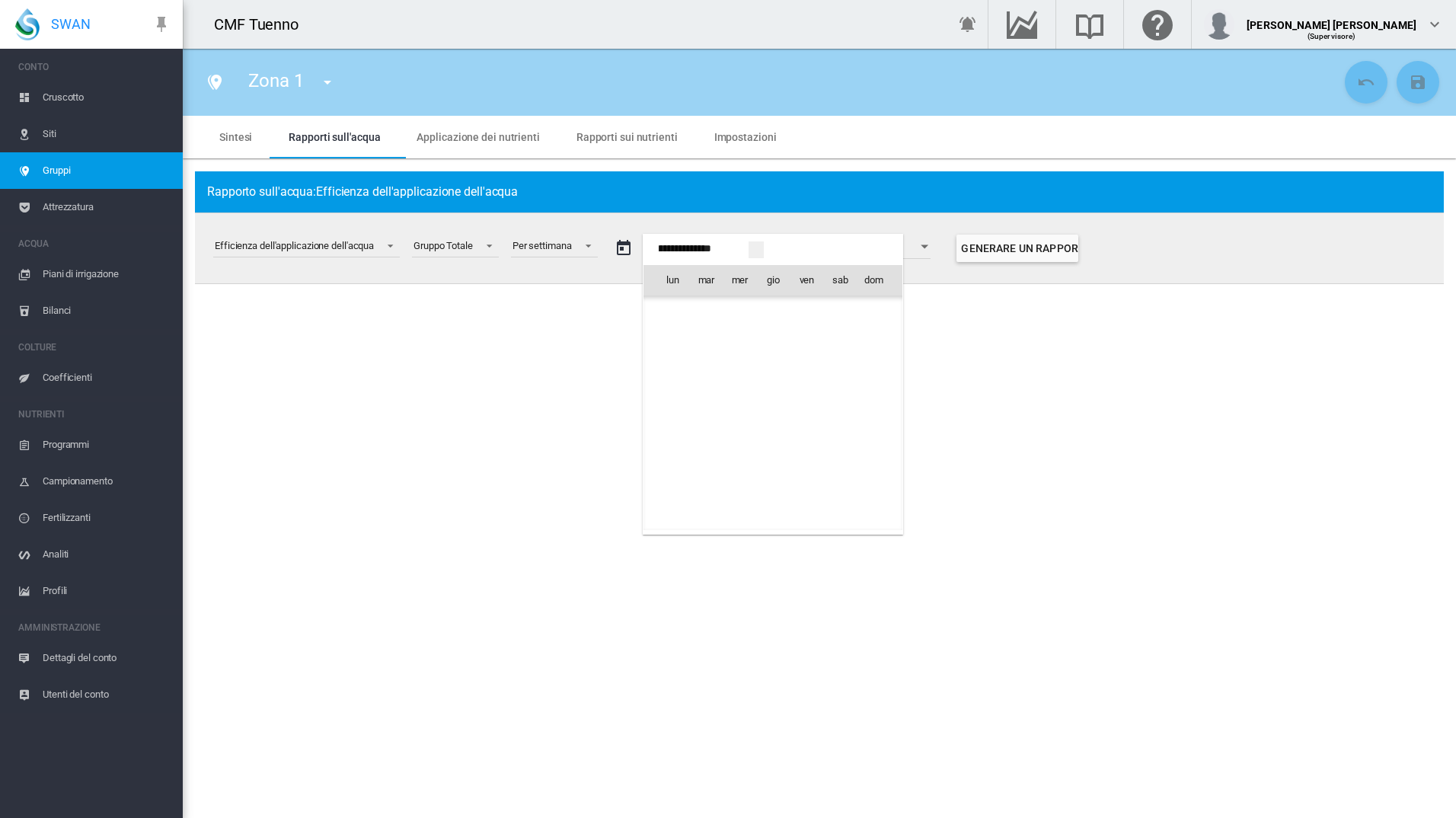
scroll to position [37121, 0]
click at [779, 316] on span "1" at bounding box center [773, 313] width 31 height 31
type input "**********"
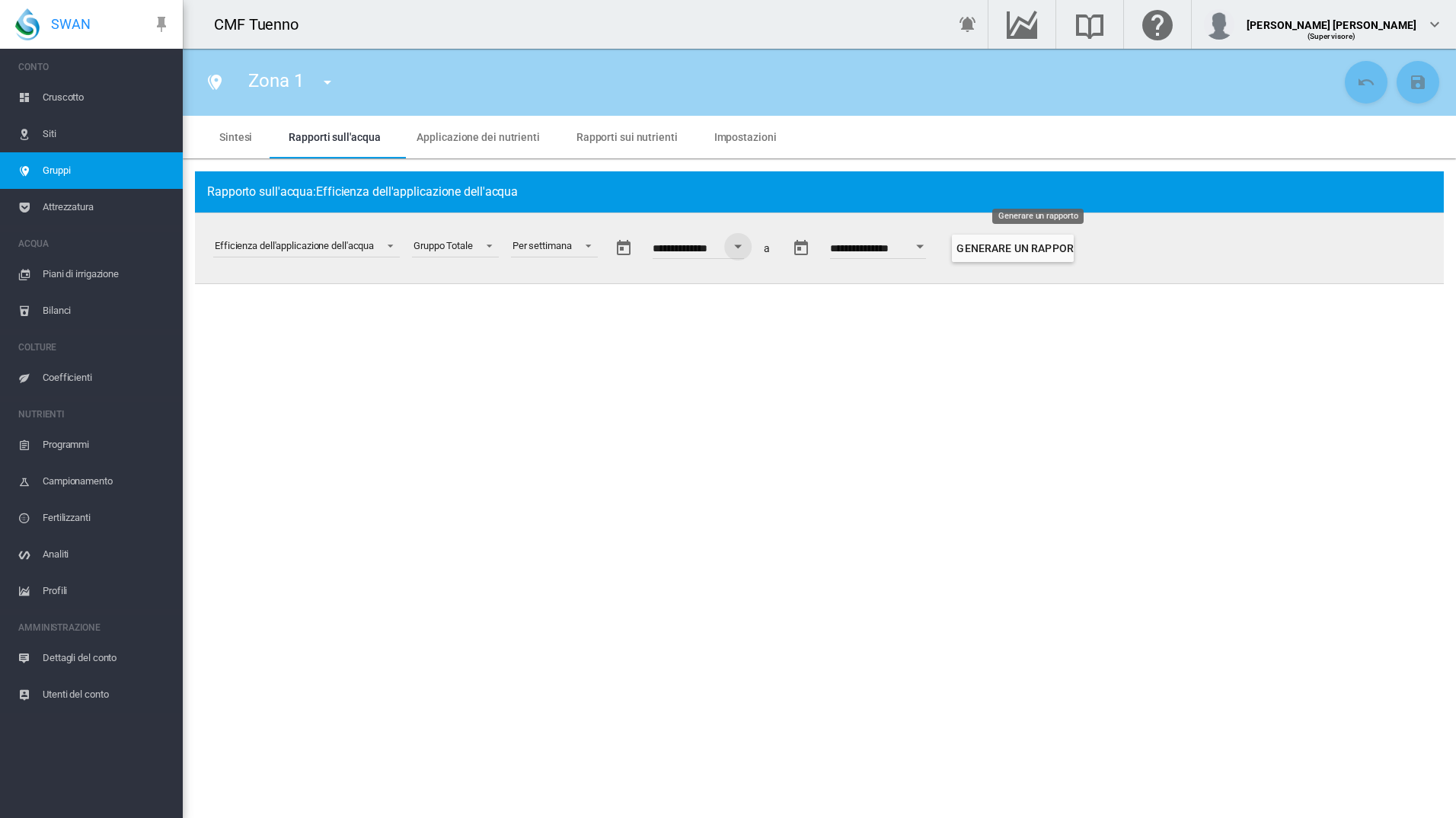
click at [1040, 255] on button "Generare un rapporto" at bounding box center [1013, 248] width 122 height 28
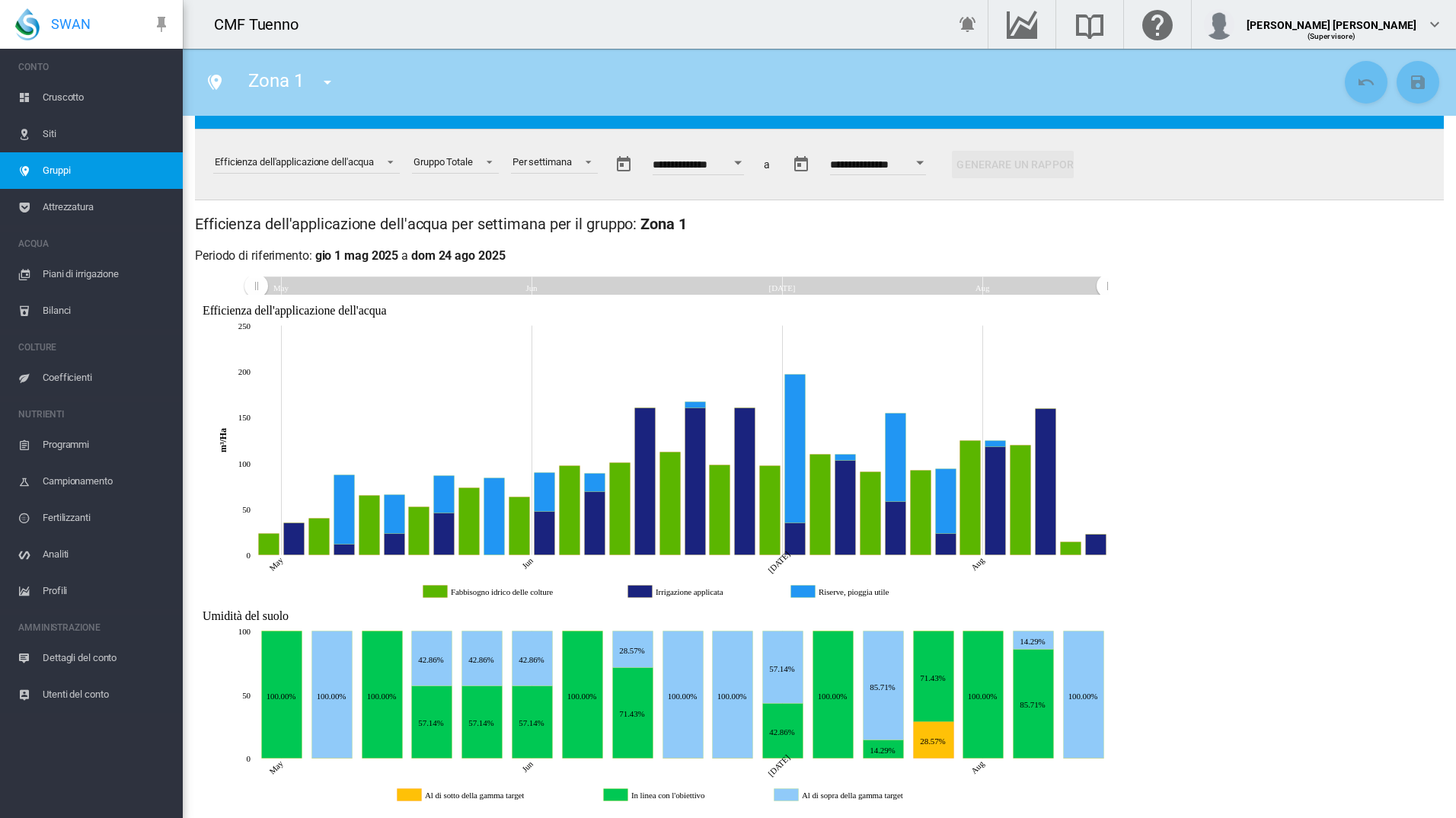
scroll to position [87, 0]
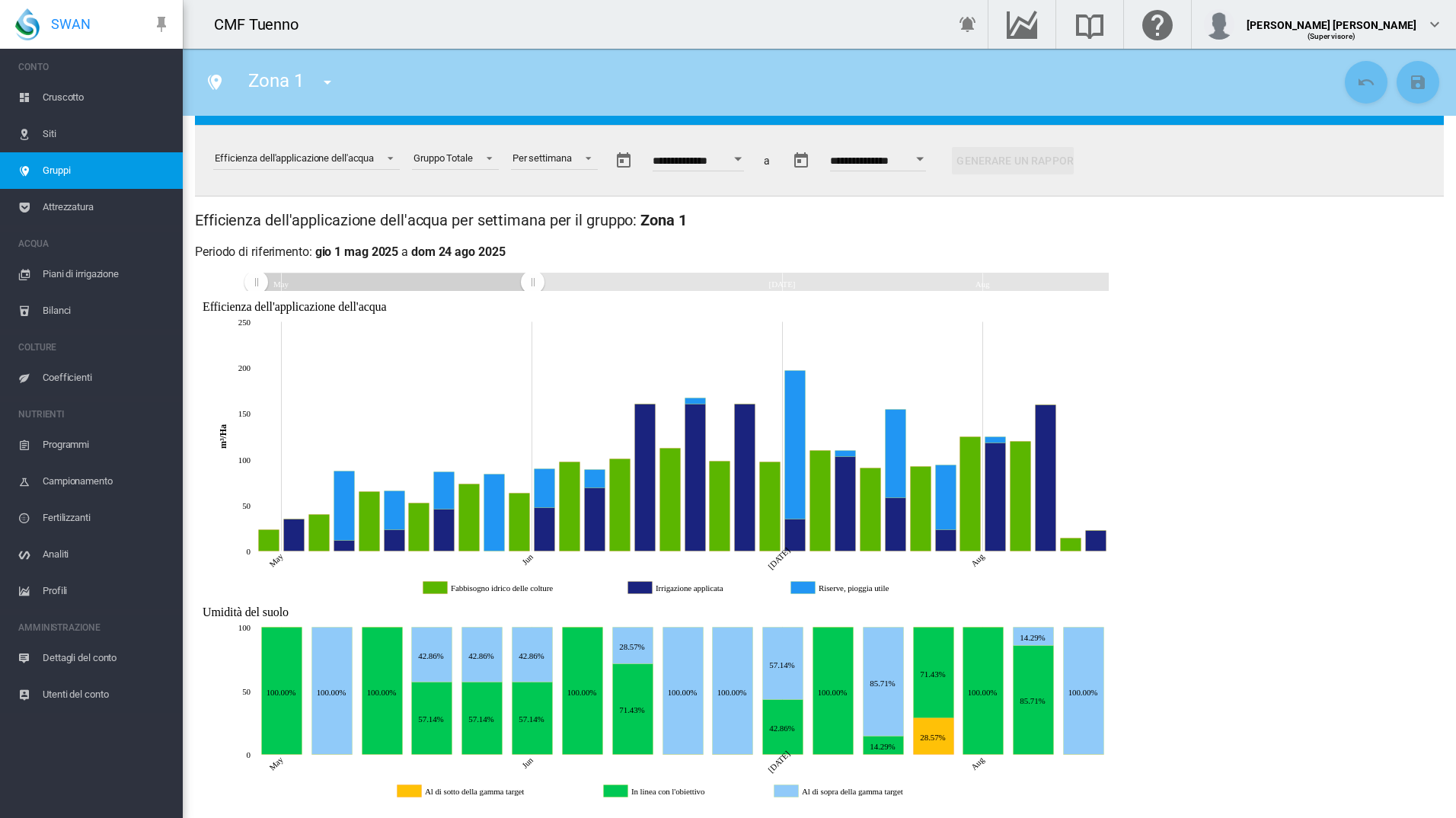
drag, startPoint x: 1108, startPoint y: 286, endPoint x: 533, endPoint y: 310, distance: 575.5
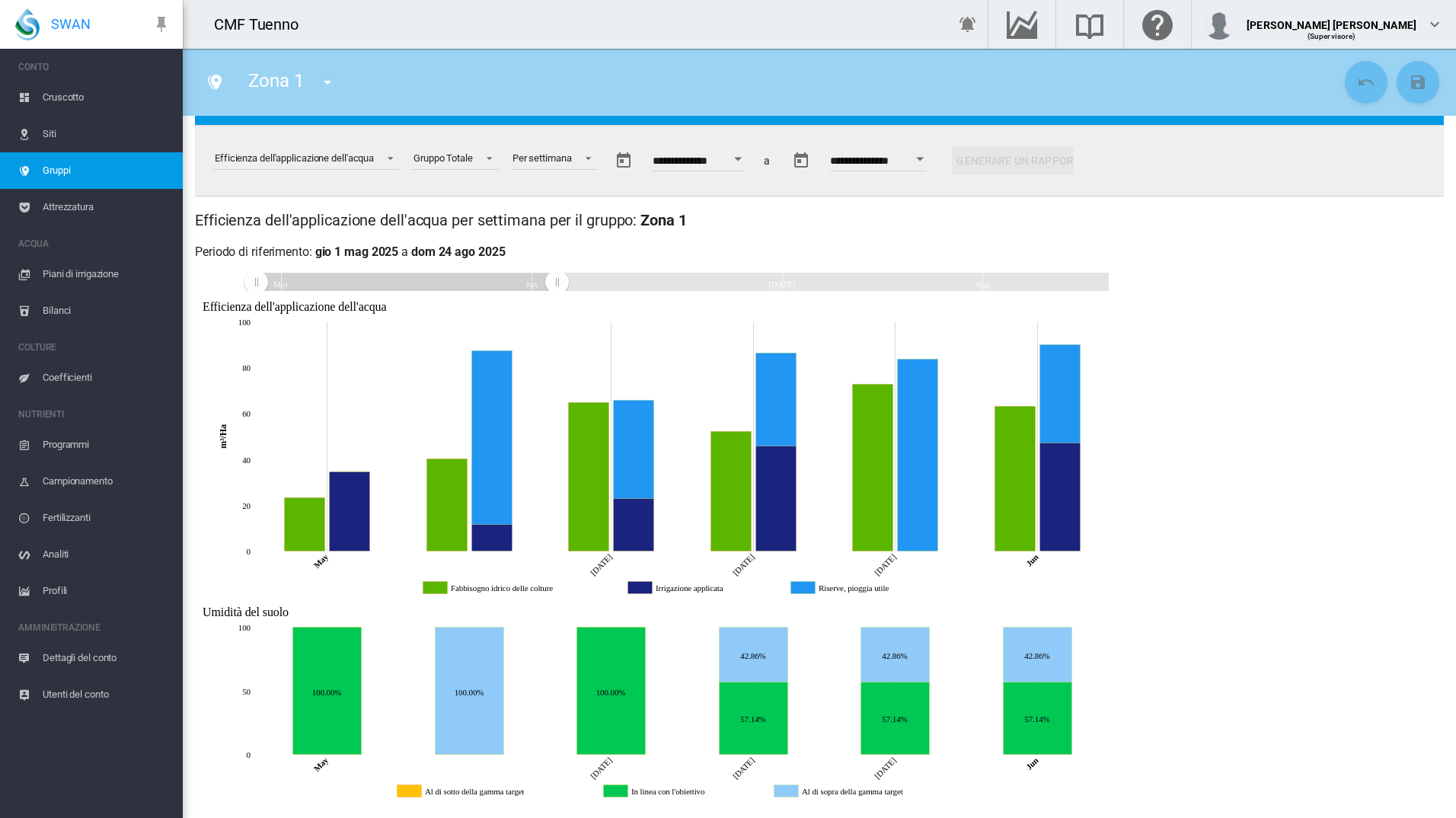
click at [64, 131] on span "Siti" at bounding box center [106, 134] width 128 height 37
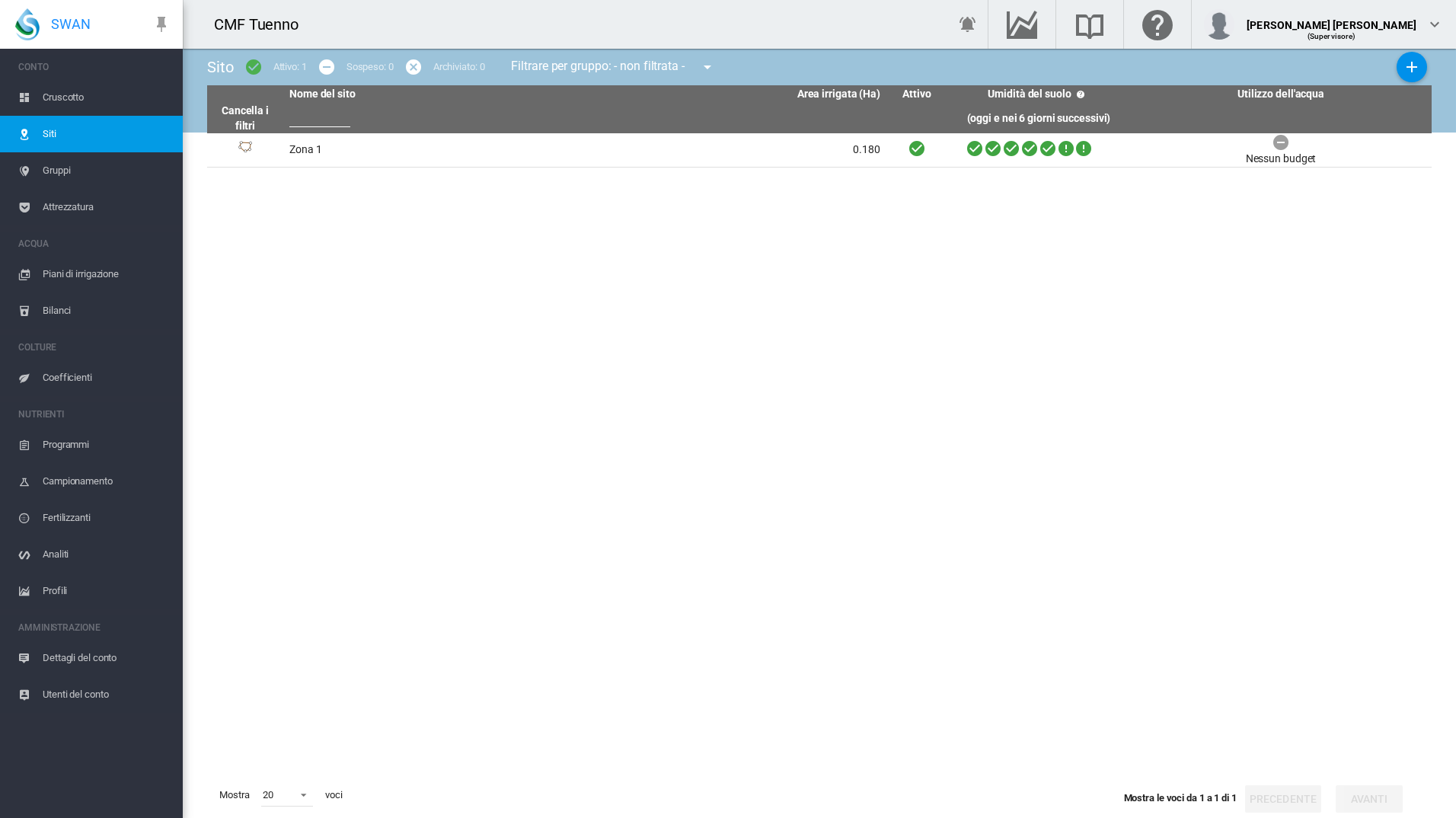
click at [94, 136] on span "Siti" at bounding box center [106, 134] width 128 height 37
click at [310, 144] on td "Zona 1" at bounding box center [435, 150] width 302 height 34
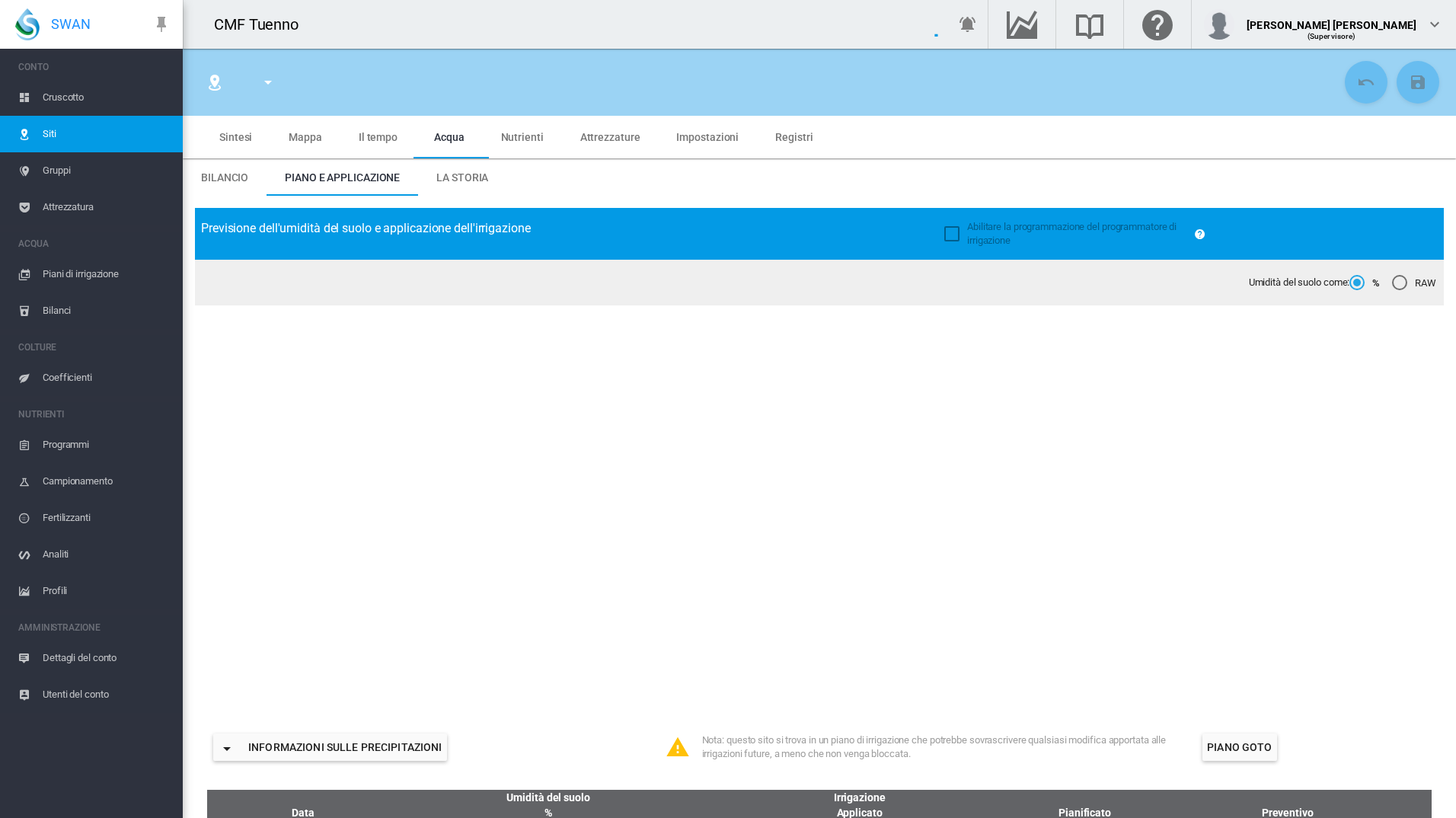
type input "*****"
type input "******"
type input "********"
type input "***"
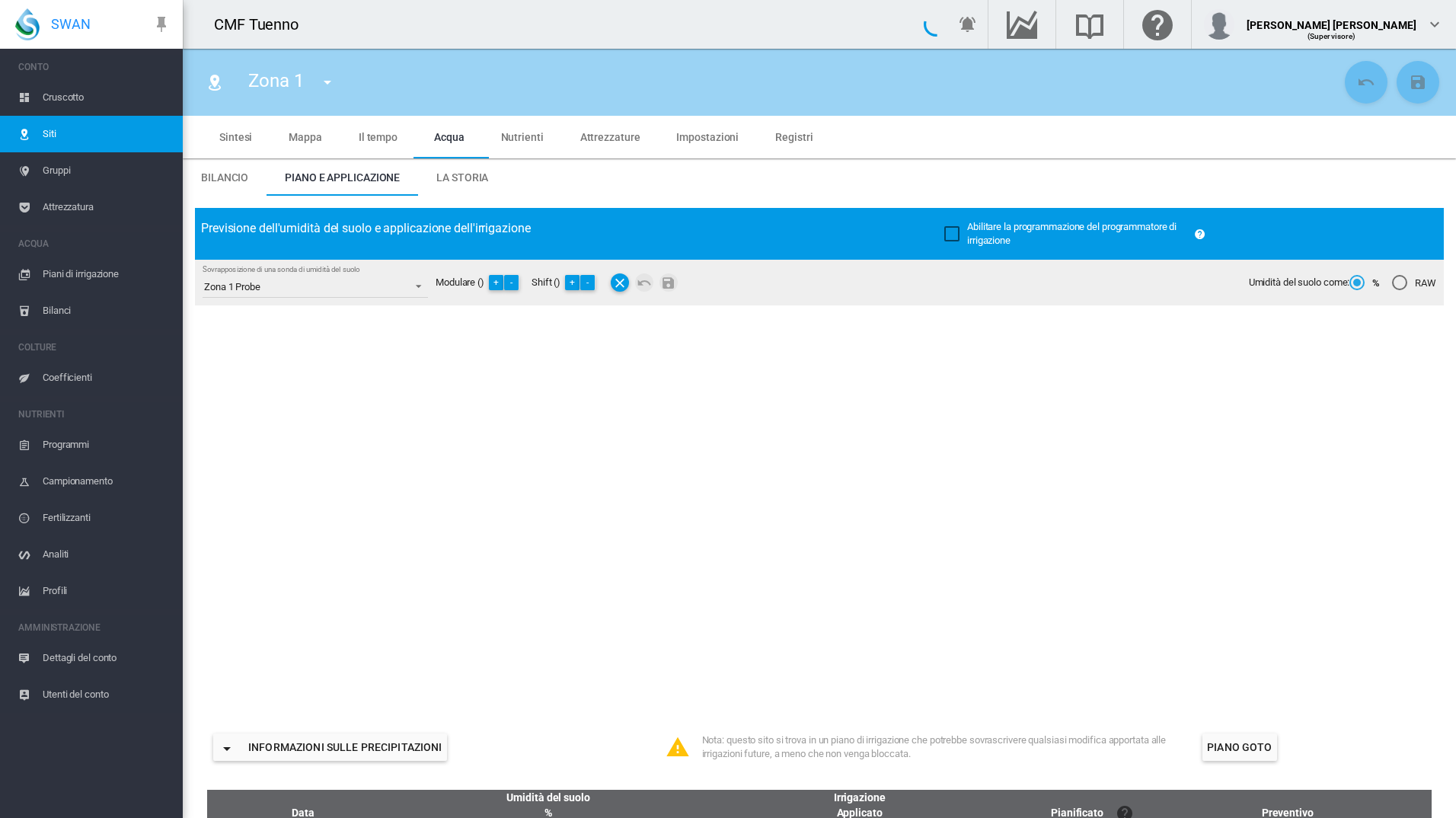
click at [78, 172] on span "Gruppi" at bounding box center [106, 170] width 128 height 37
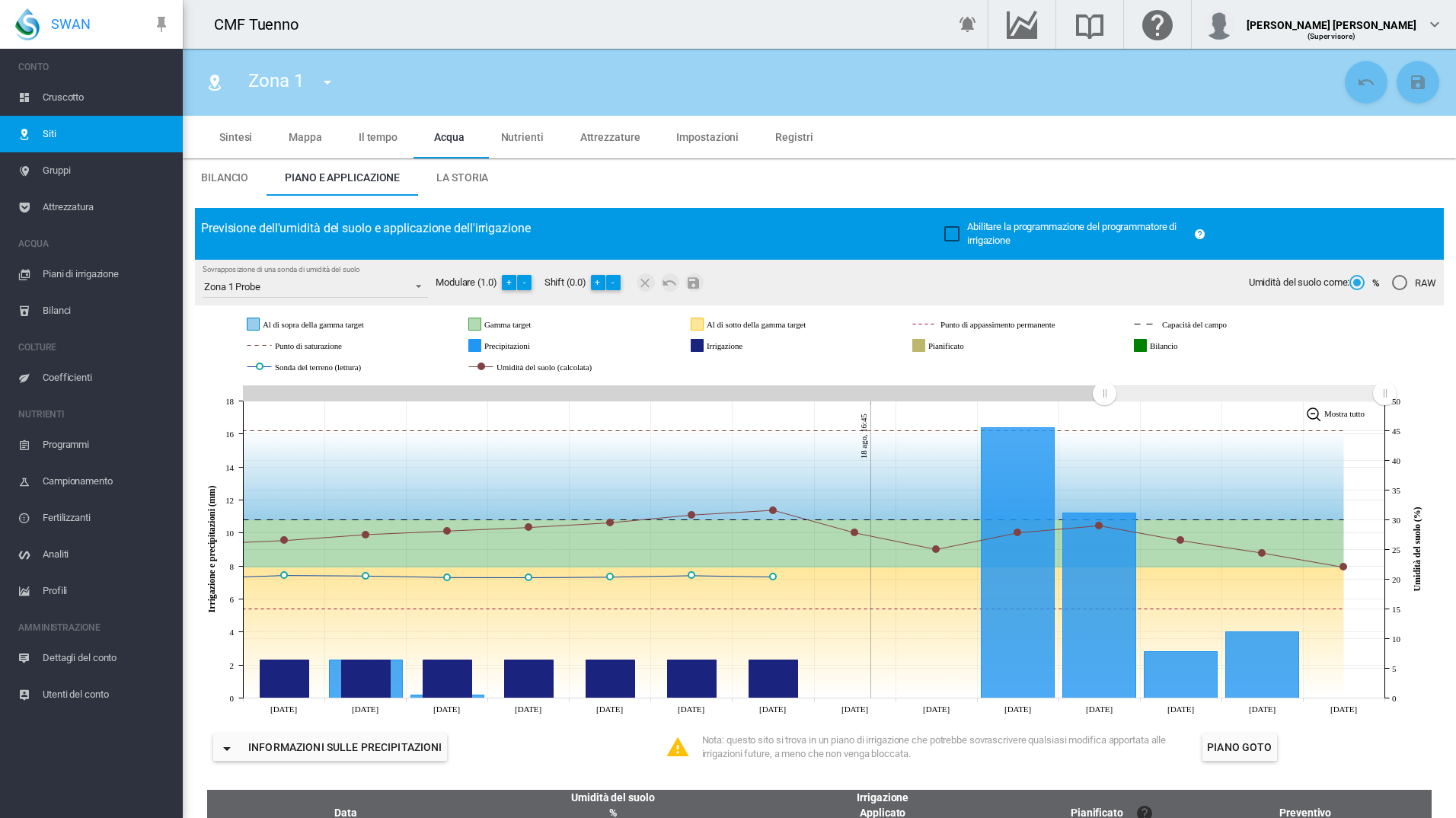
click at [700, 132] on span "Impostazioni" at bounding box center [707, 136] width 63 height 12
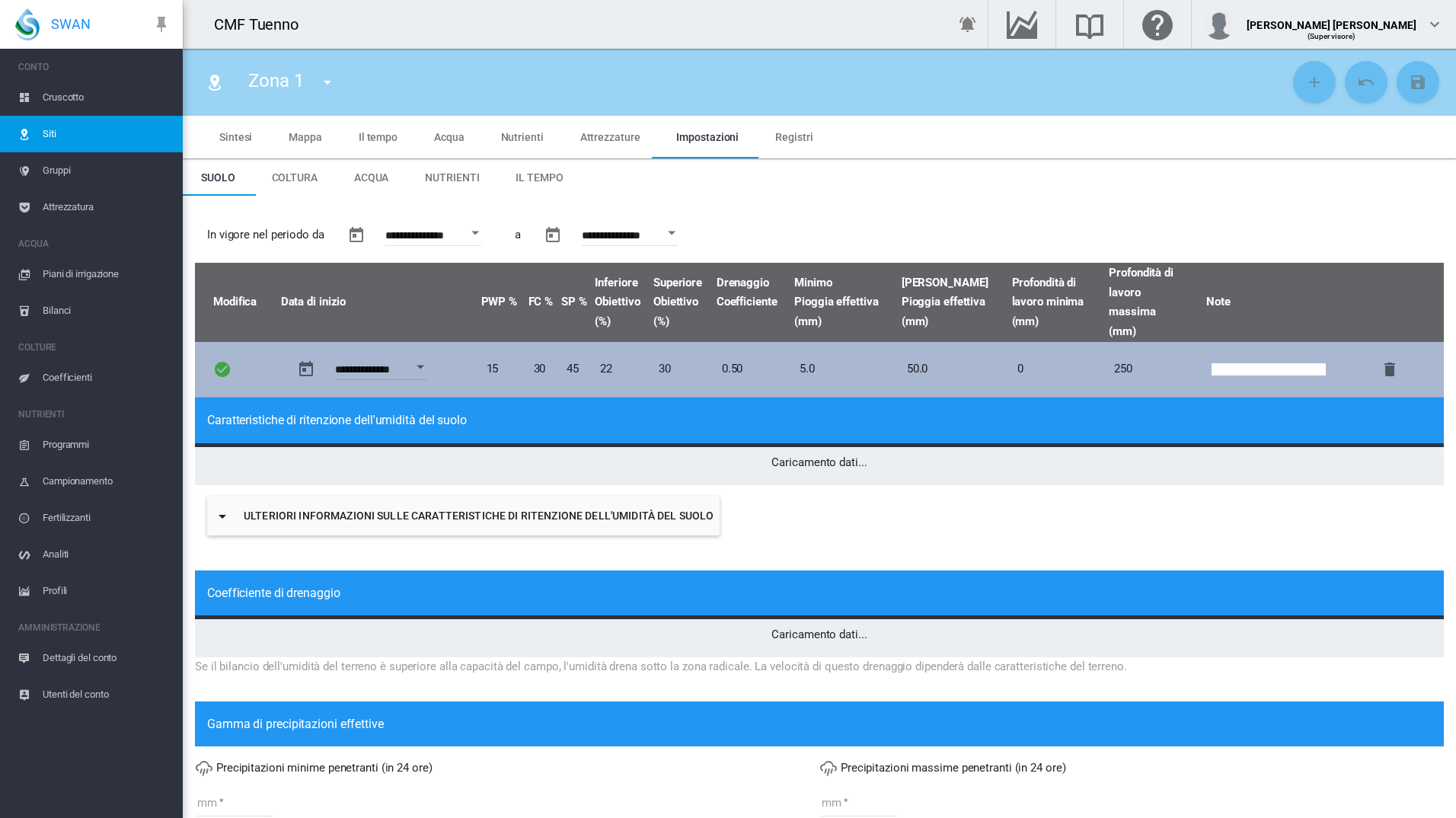
type input "*"
type input "**"
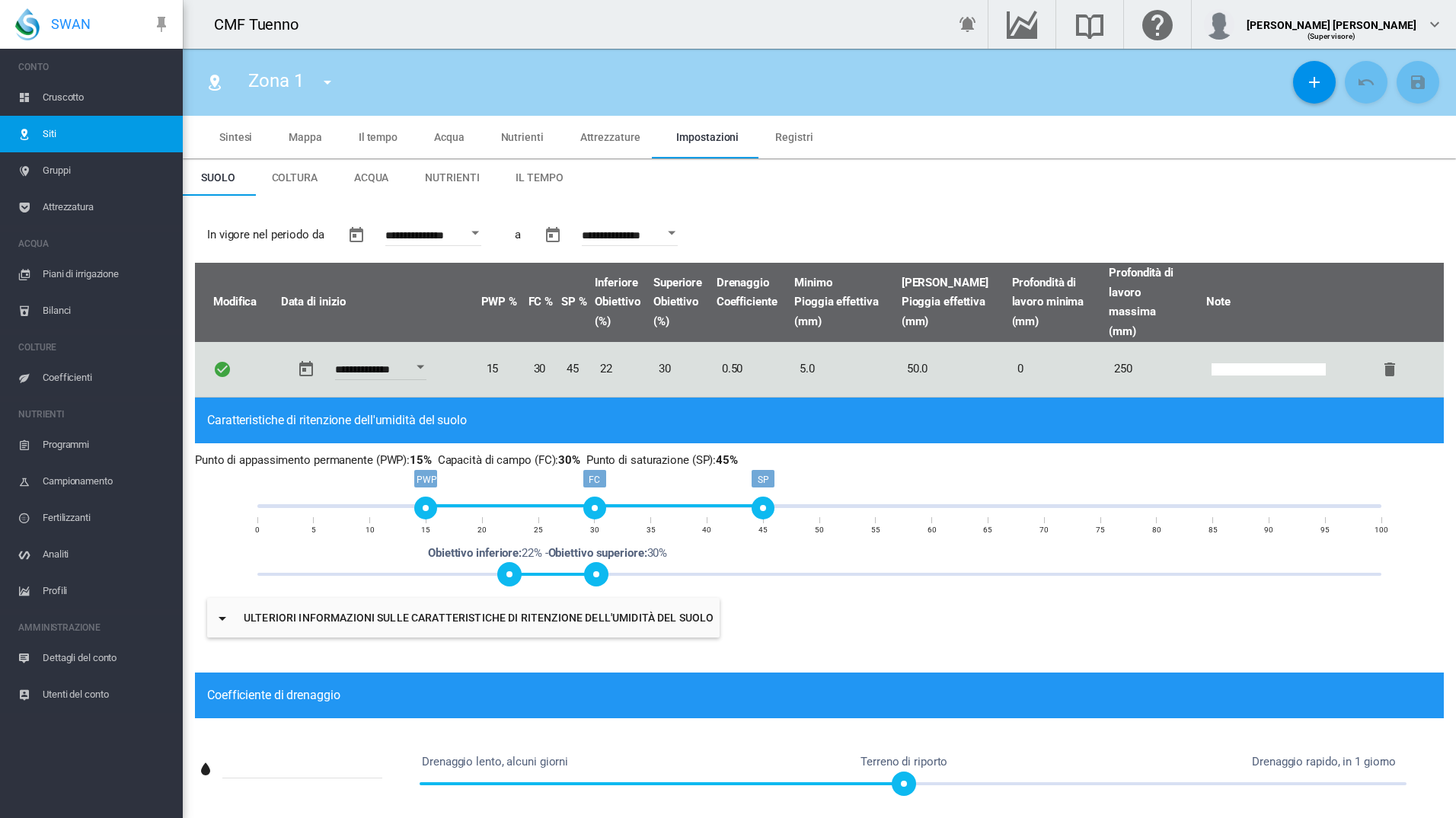
click at [63, 170] on span "Gruppi" at bounding box center [106, 170] width 128 height 37
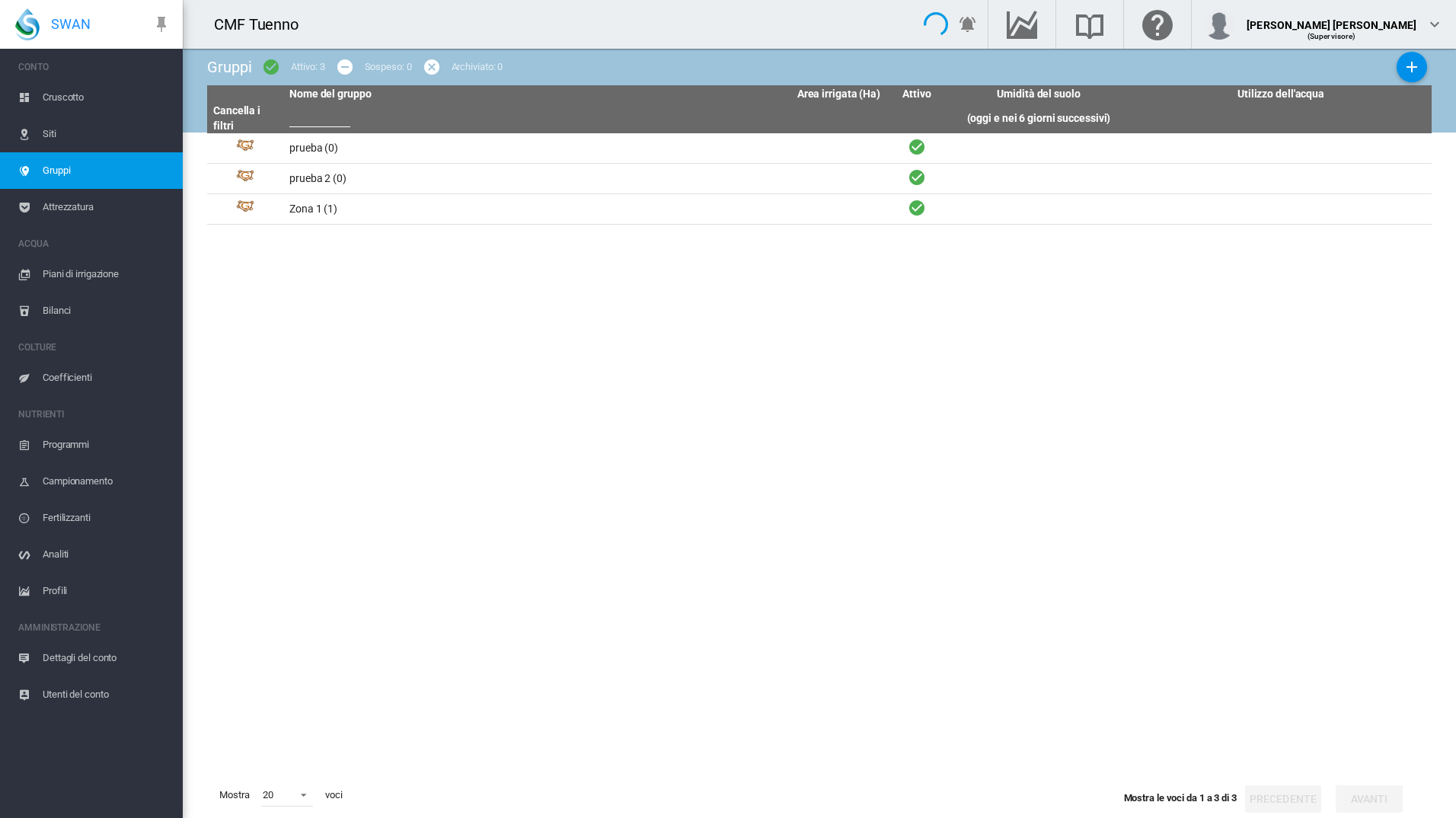
click at [64, 126] on span "Siti" at bounding box center [106, 134] width 128 height 37
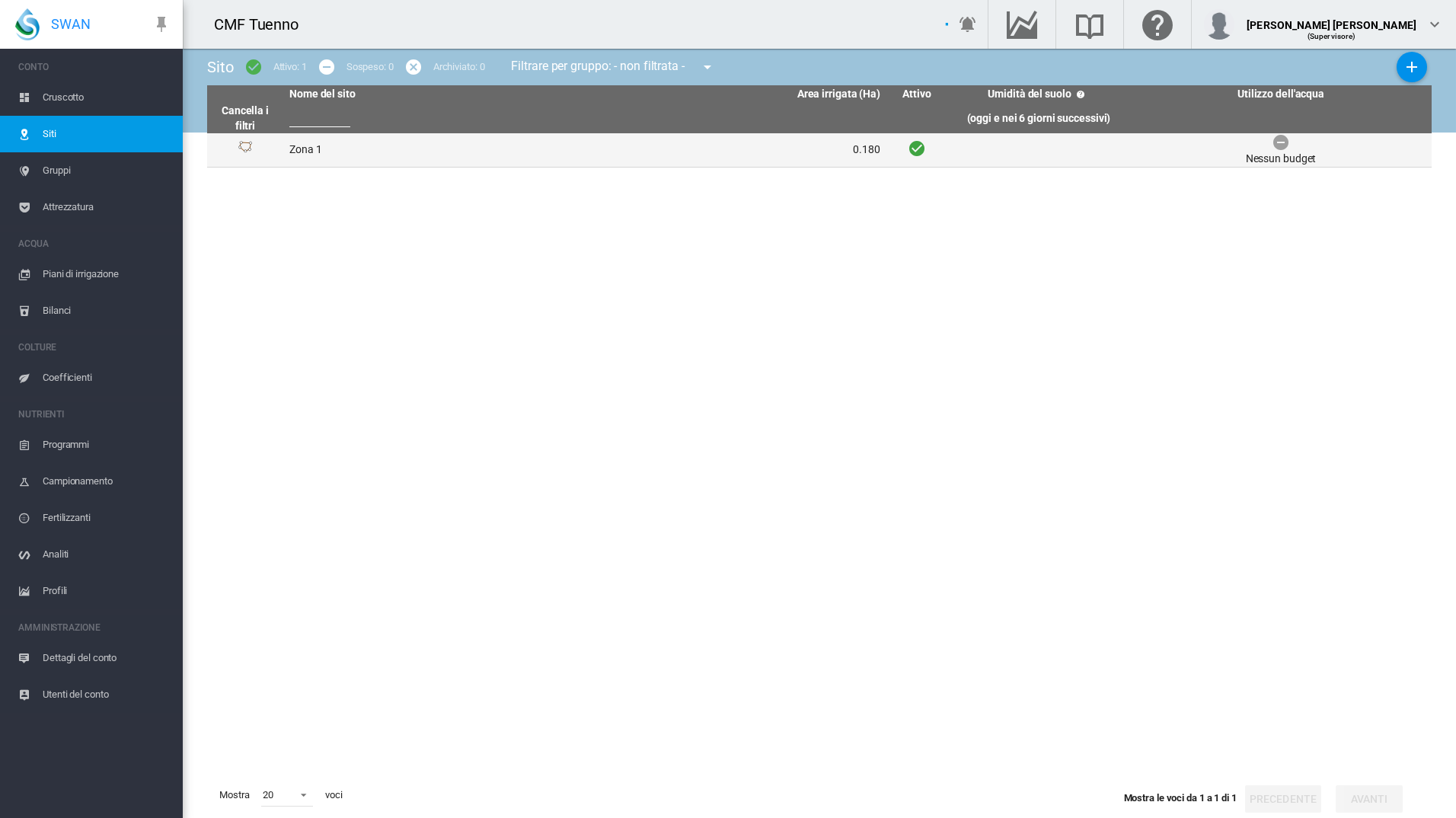
click at [314, 156] on td "Zona 1" at bounding box center [435, 150] width 302 height 34
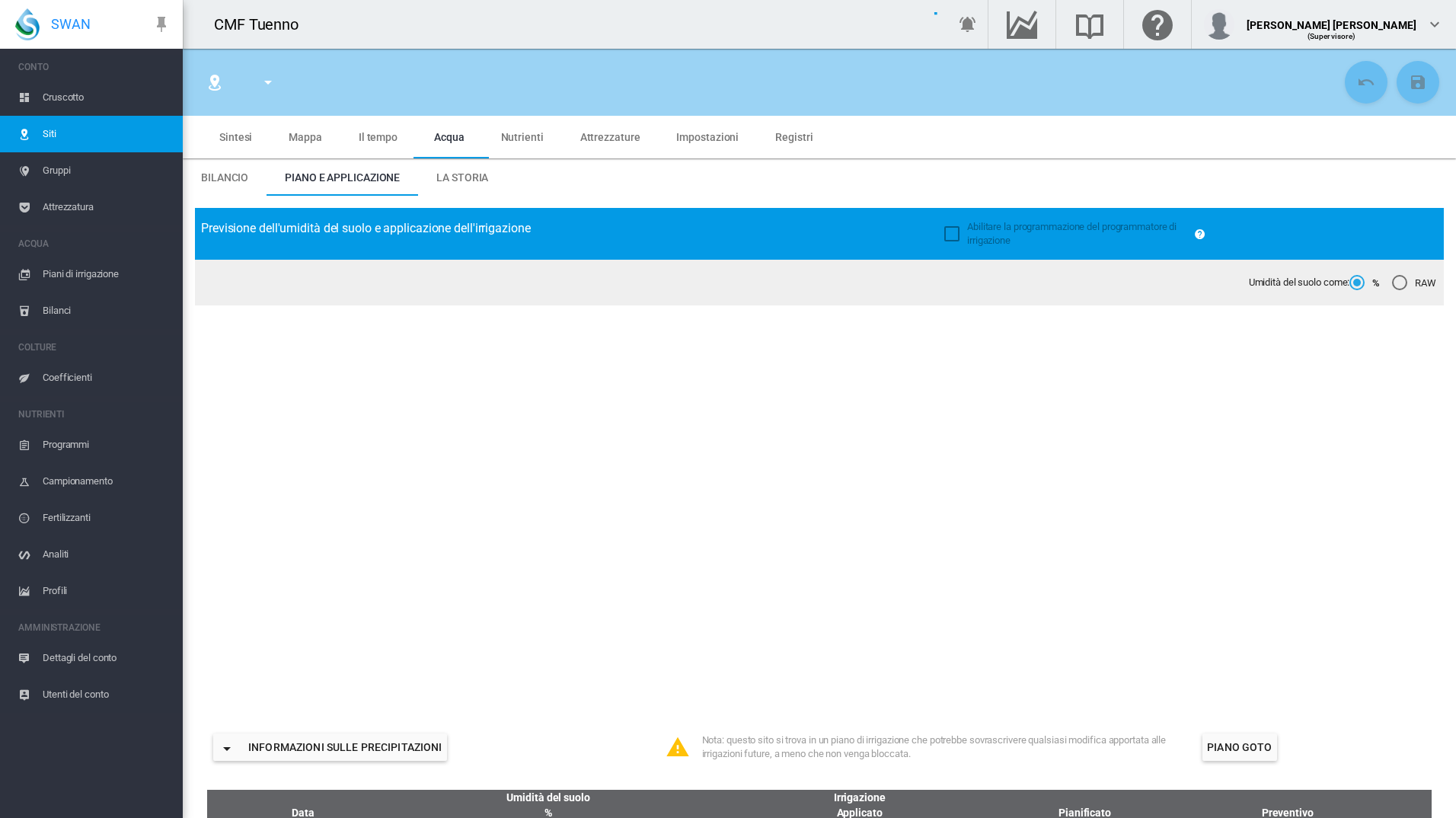
type input "******"
type input "********"
type input "***"
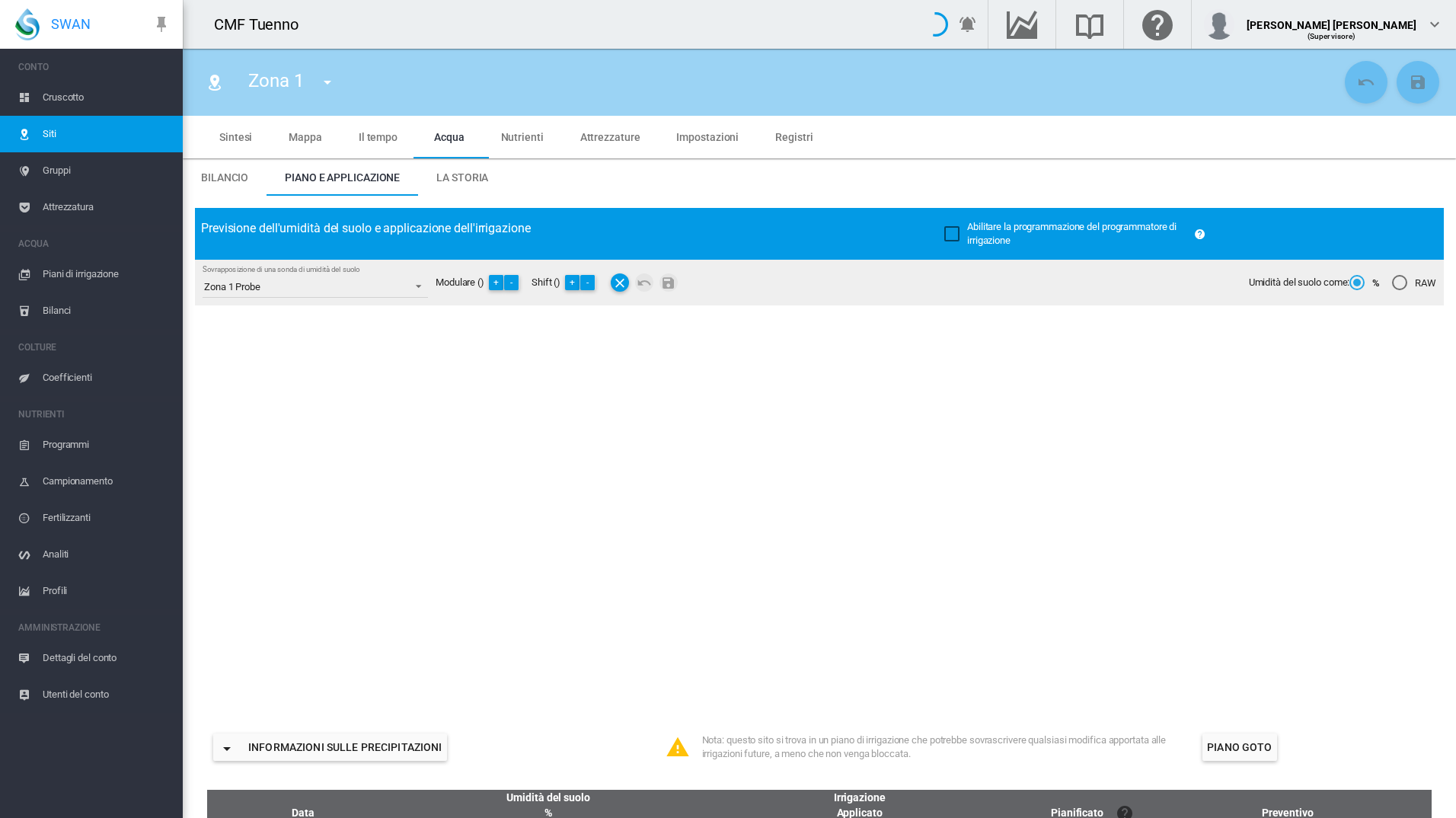
type input "*****"
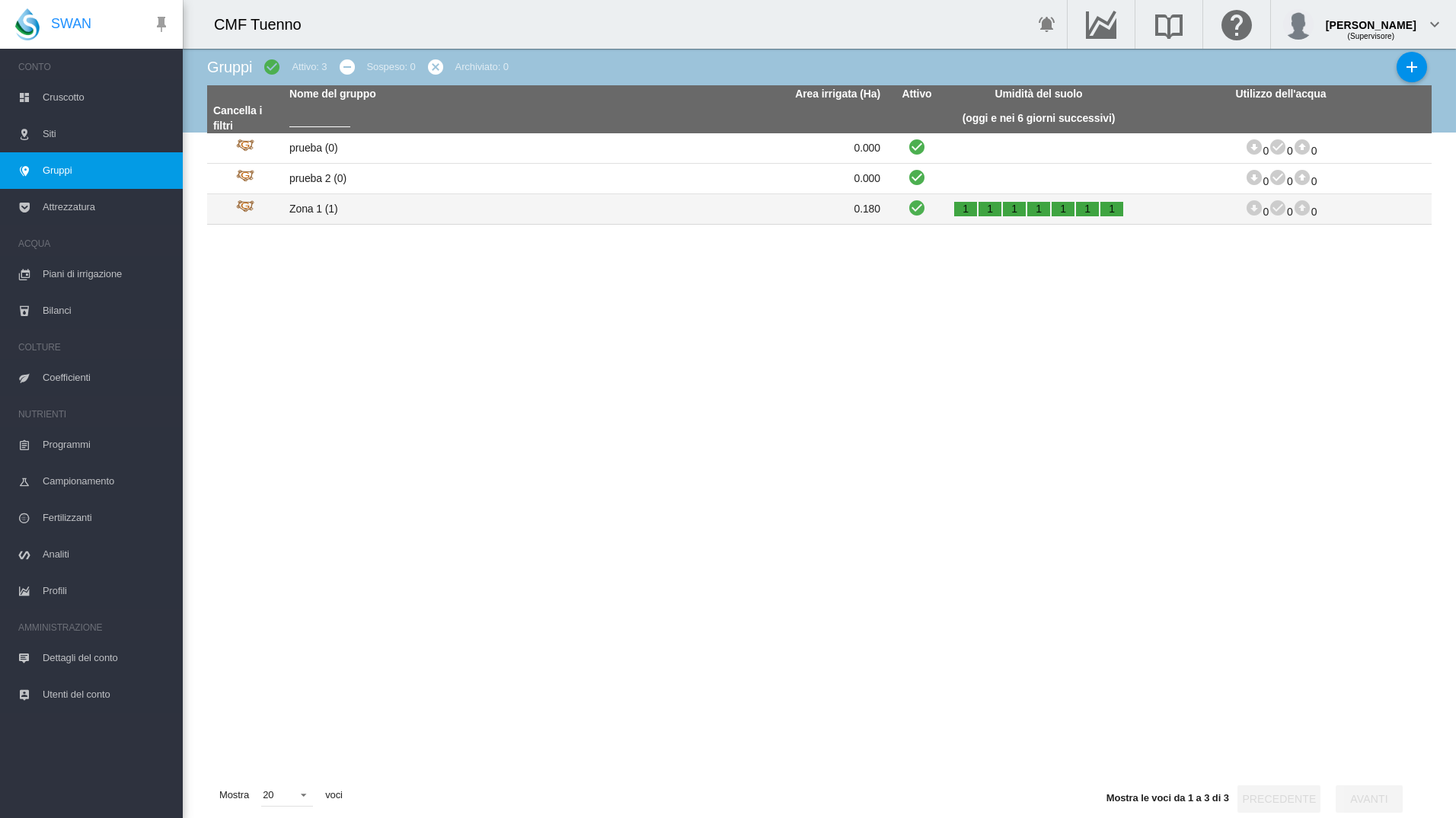
click at [324, 212] on td "Zona 1 (1)" at bounding box center [435, 209] width 302 height 30
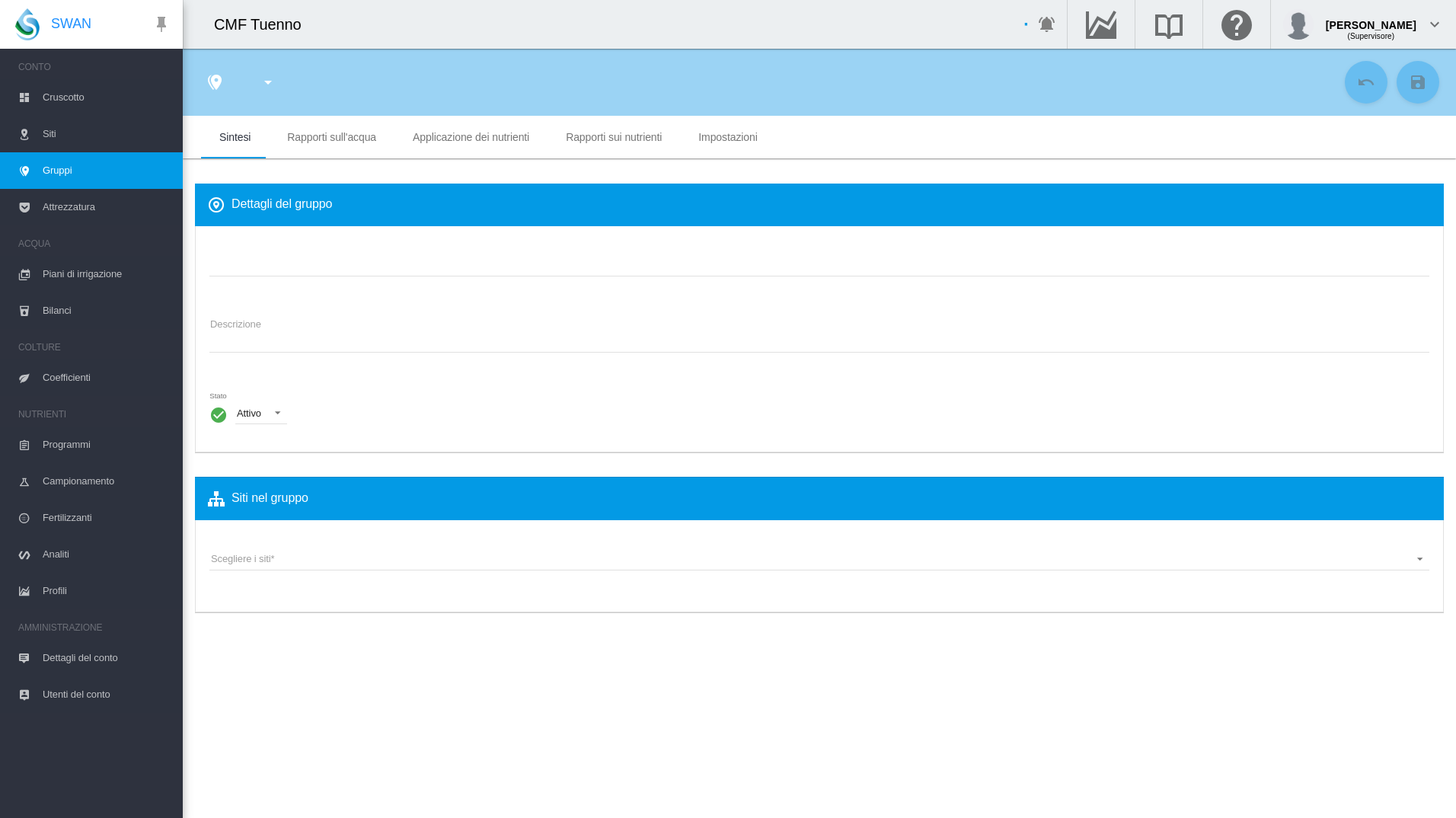
click at [338, 141] on span "Rapporti sull'acqua" at bounding box center [332, 136] width 89 height 12
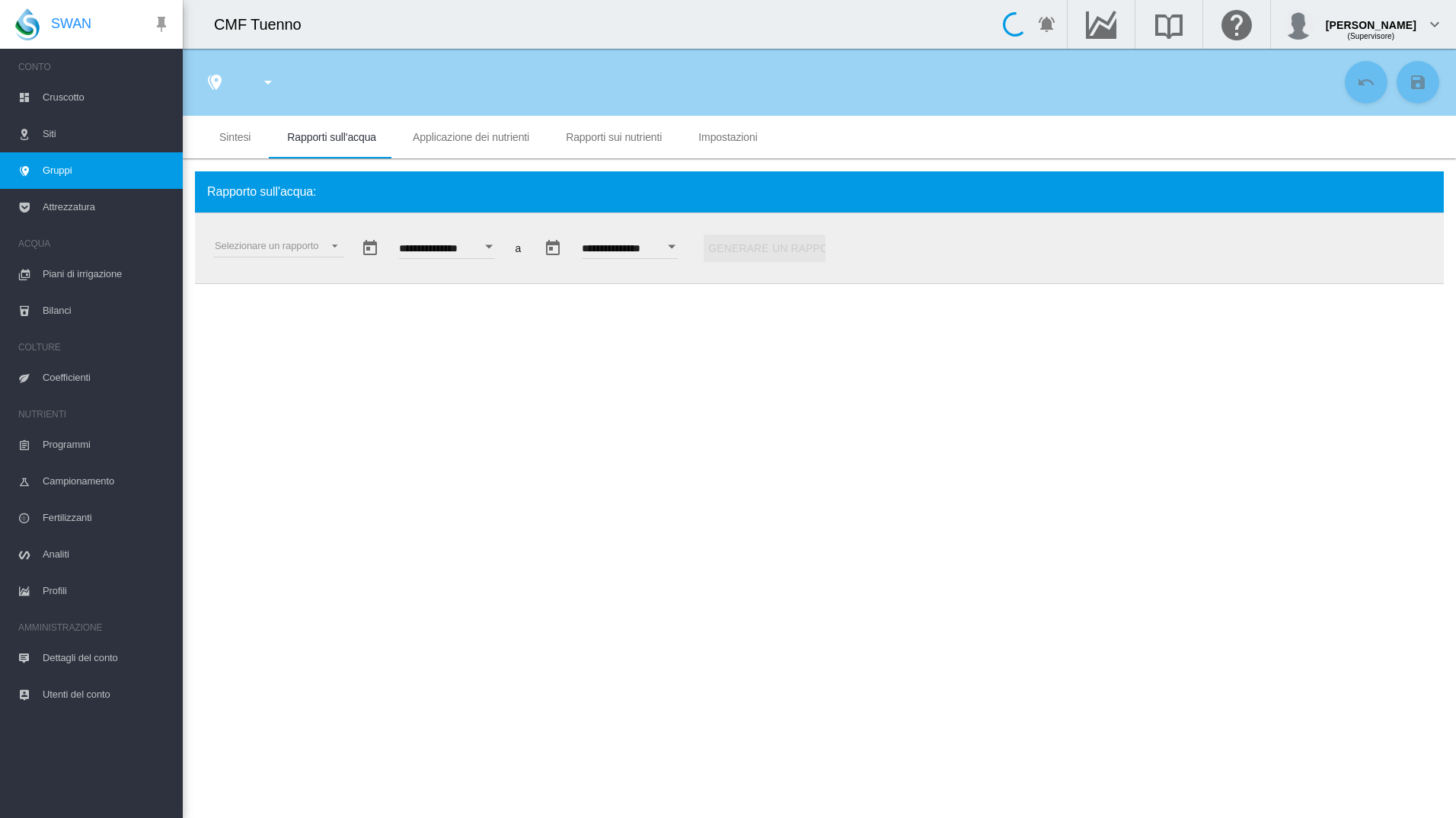
click at [283, 226] on div "Selezionare un rapporto Estratto di dati Irrigazione pianificata e applicata St…" at bounding box center [272, 248] width 143 height 58
type input "******"
type textarea "**********"
type input "*"
type input "**"
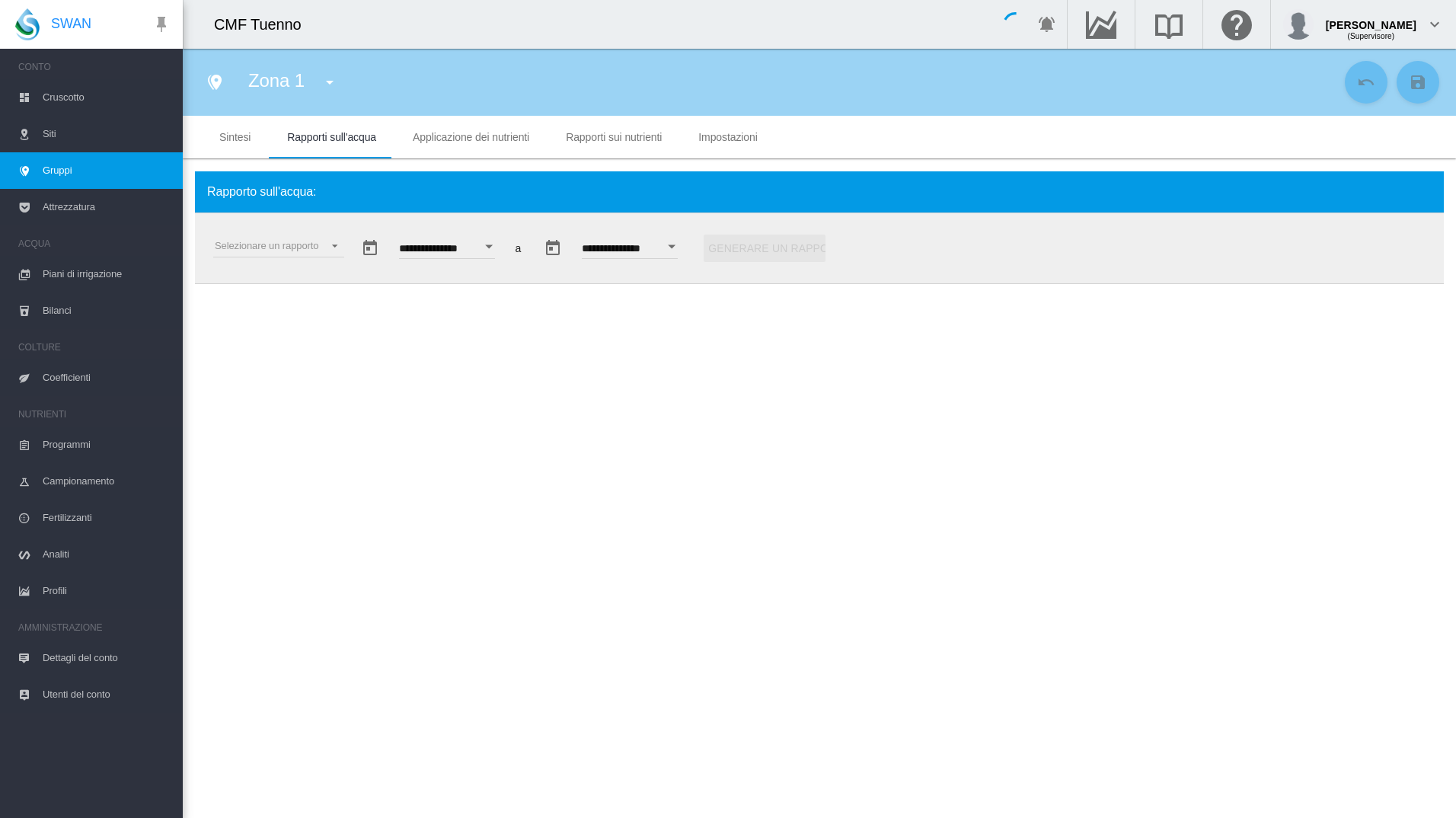
type input "*"
type input "***"
type input "**"
click at [286, 240] on md-select "Selezionare un rapporto Estratto di dati Irrigazione pianificata e applicata St…" at bounding box center [279, 246] width 131 height 23
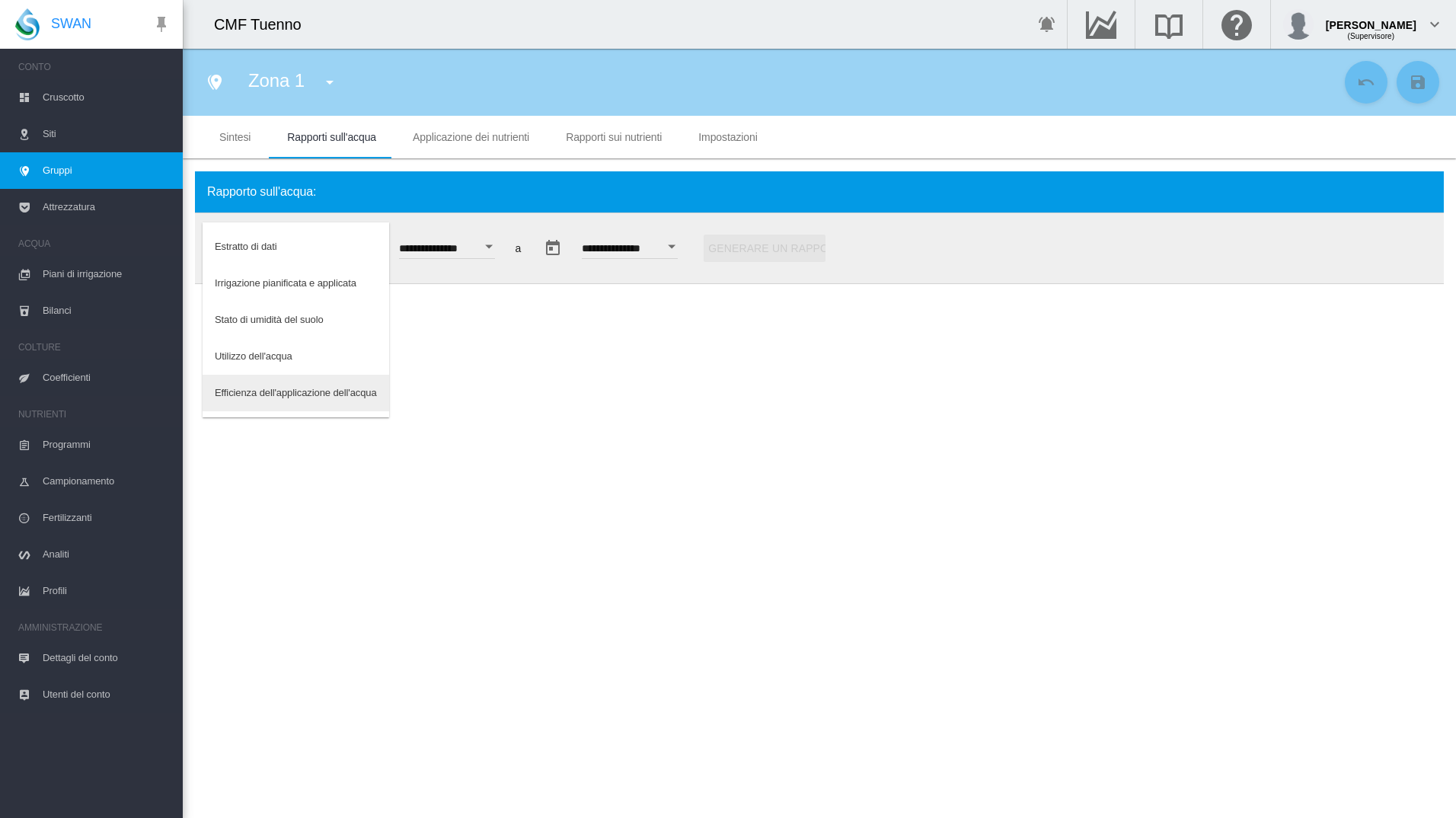
click at [298, 390] on div "Efficienza dell'applicazione dell'acqua" at bounding box center [295, 393] width 163 height 13
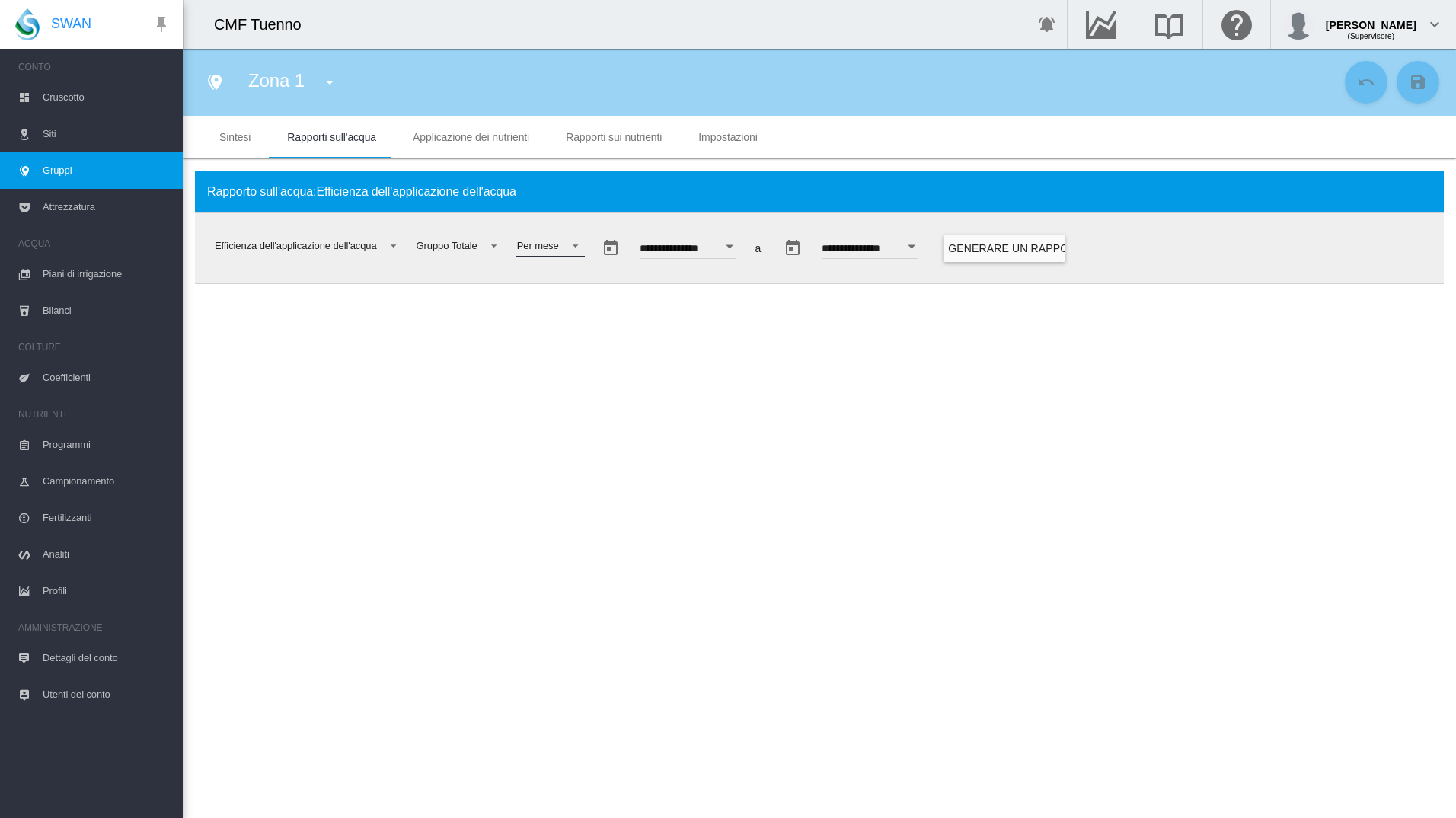
click at [540, 257] on md-select-value "Per mese" at bounding box center [550, 246] width 69 height 23
click at [554, 285] on div "Per settimana" at bounding box center [546, 284] width 61 height 13
click at [709, 244] on input "**********" at bounding box center [706, 251] width 96 height 15
click at [752, 245] on div "Open calendar" at bounding box center [748, 246] width 8 height 4
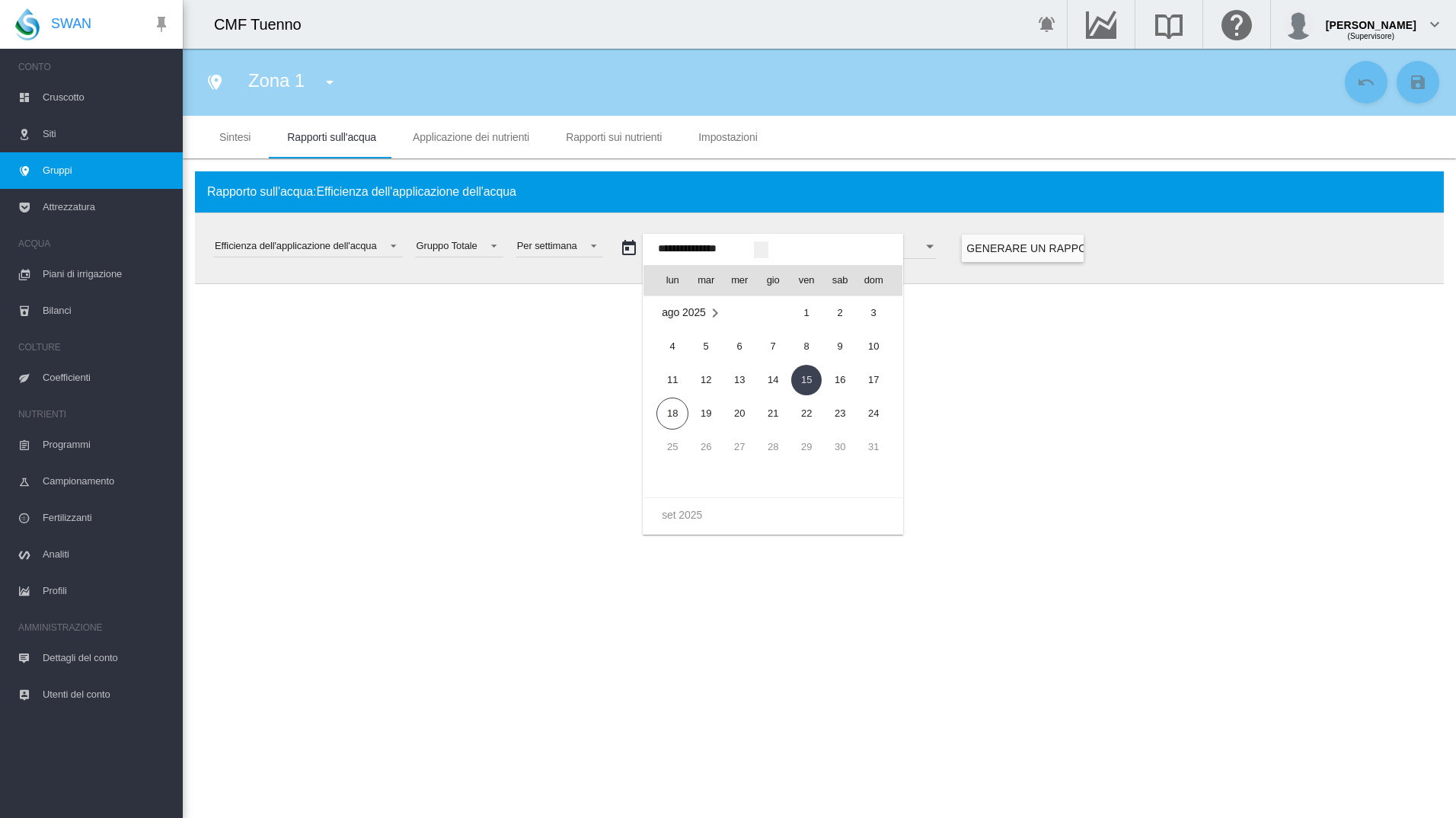
click at [693, 308] on span "ago 2025" at bounding box center [684, 311] width 44 height 12
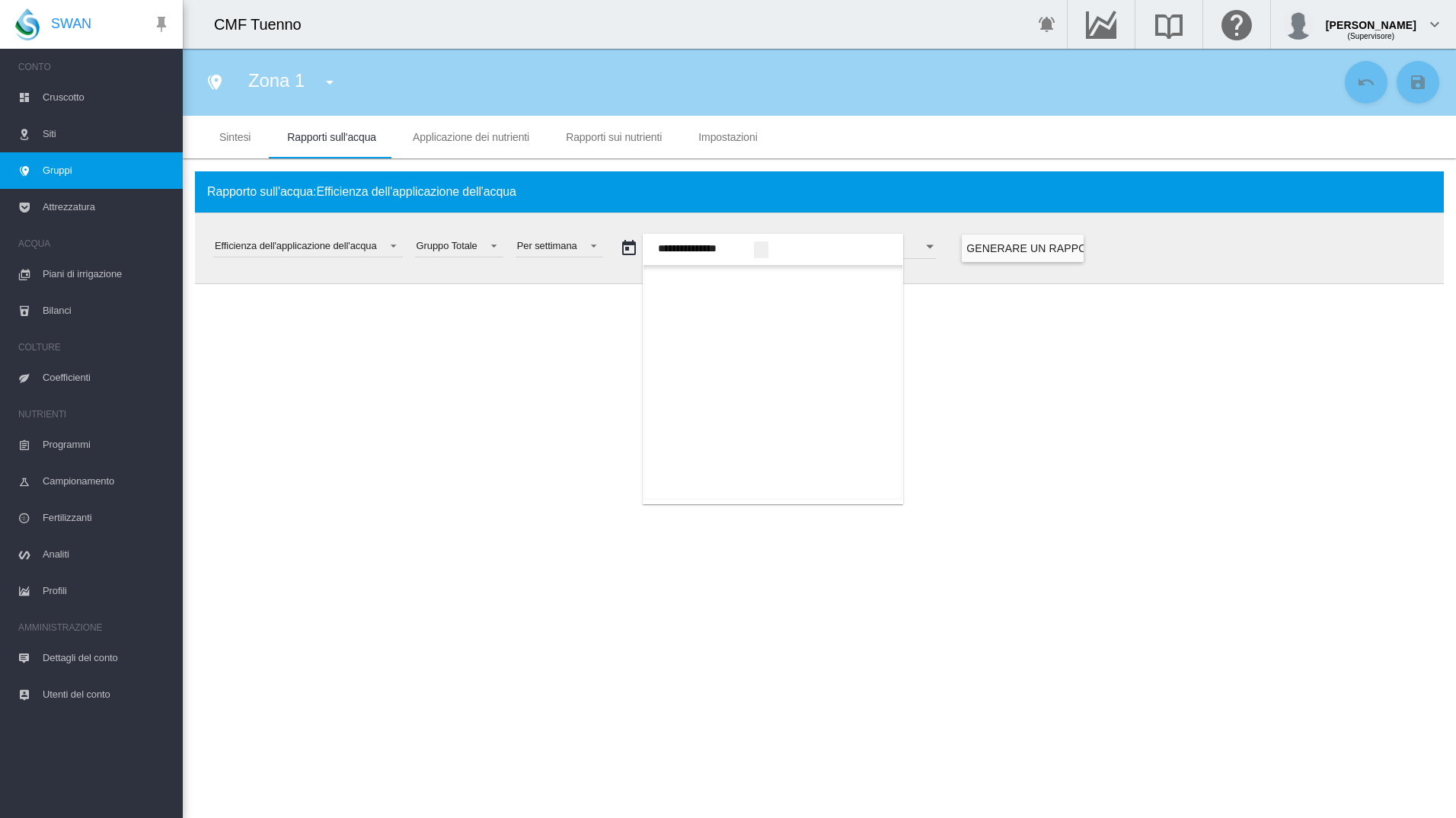
scroll to position [837, 0]
click at [833, 451] on span "mag" at bounding box center [841, 455] width 31 height 31
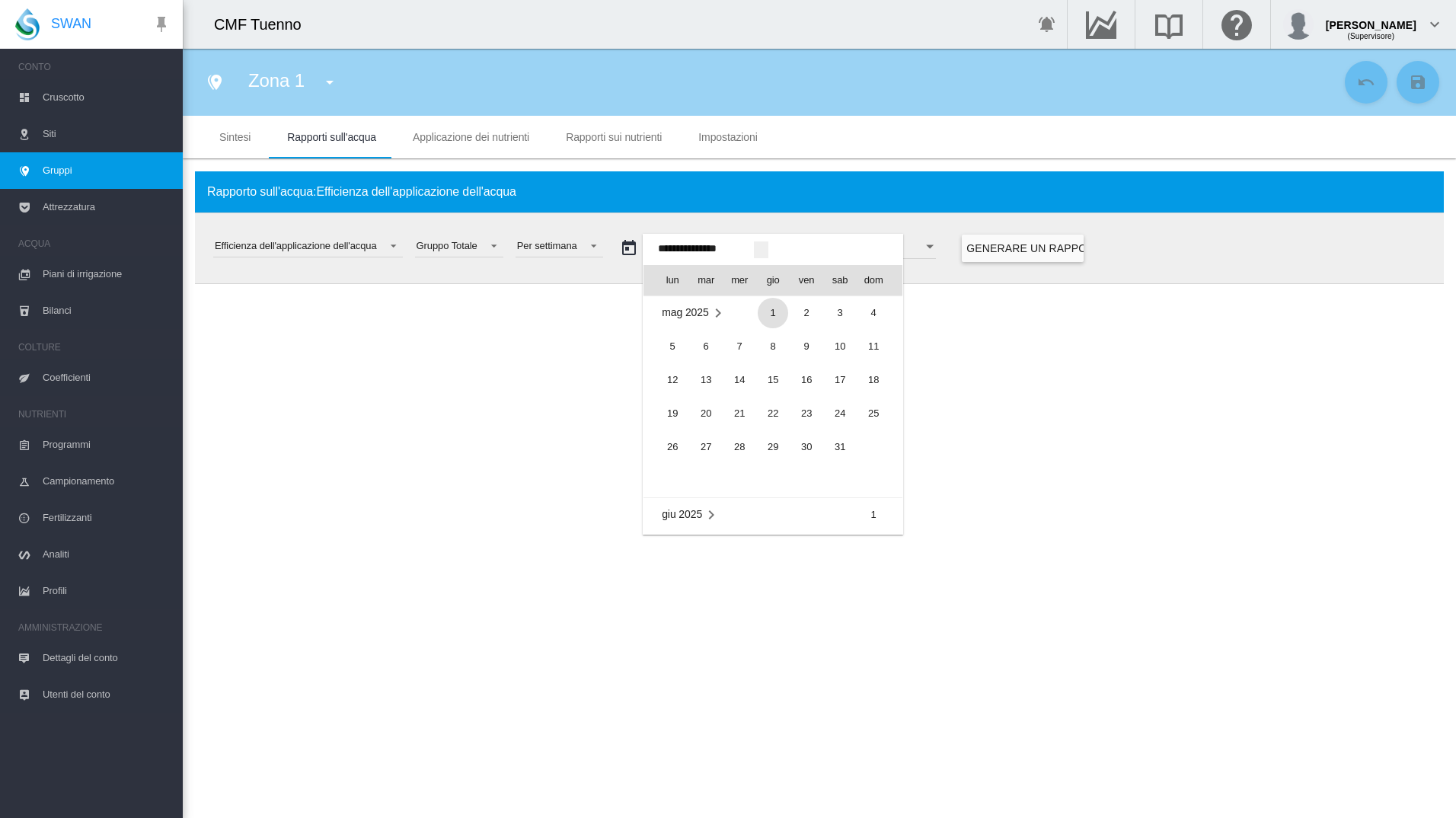
click at [763, 316] on span "1" at bounding box center [773, 313] width 31 height 31
type input "**********"
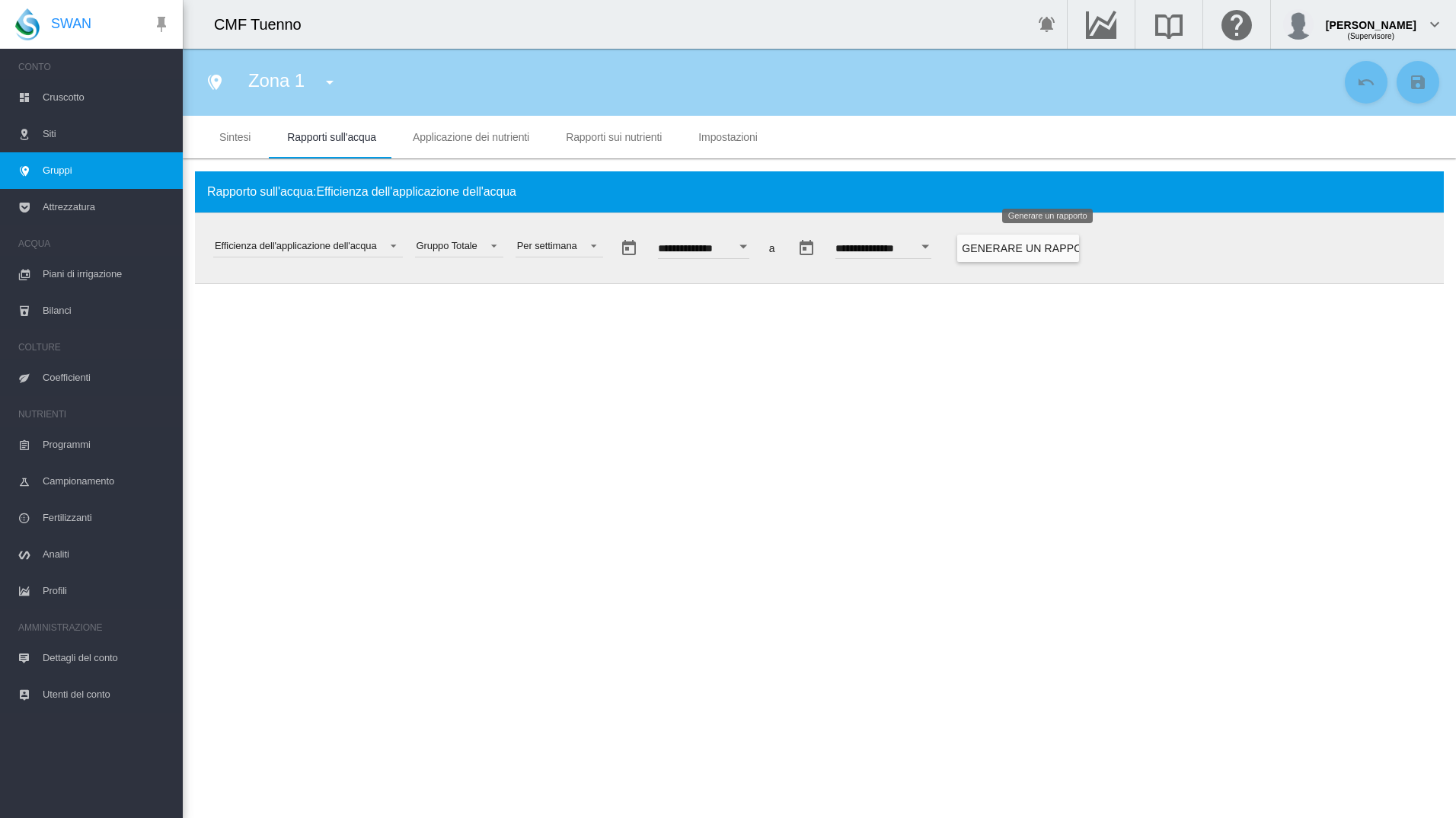
click at [1013, 251] on button "Generare un rapporto" at bounding box center [1018, 248] width 122 height 28
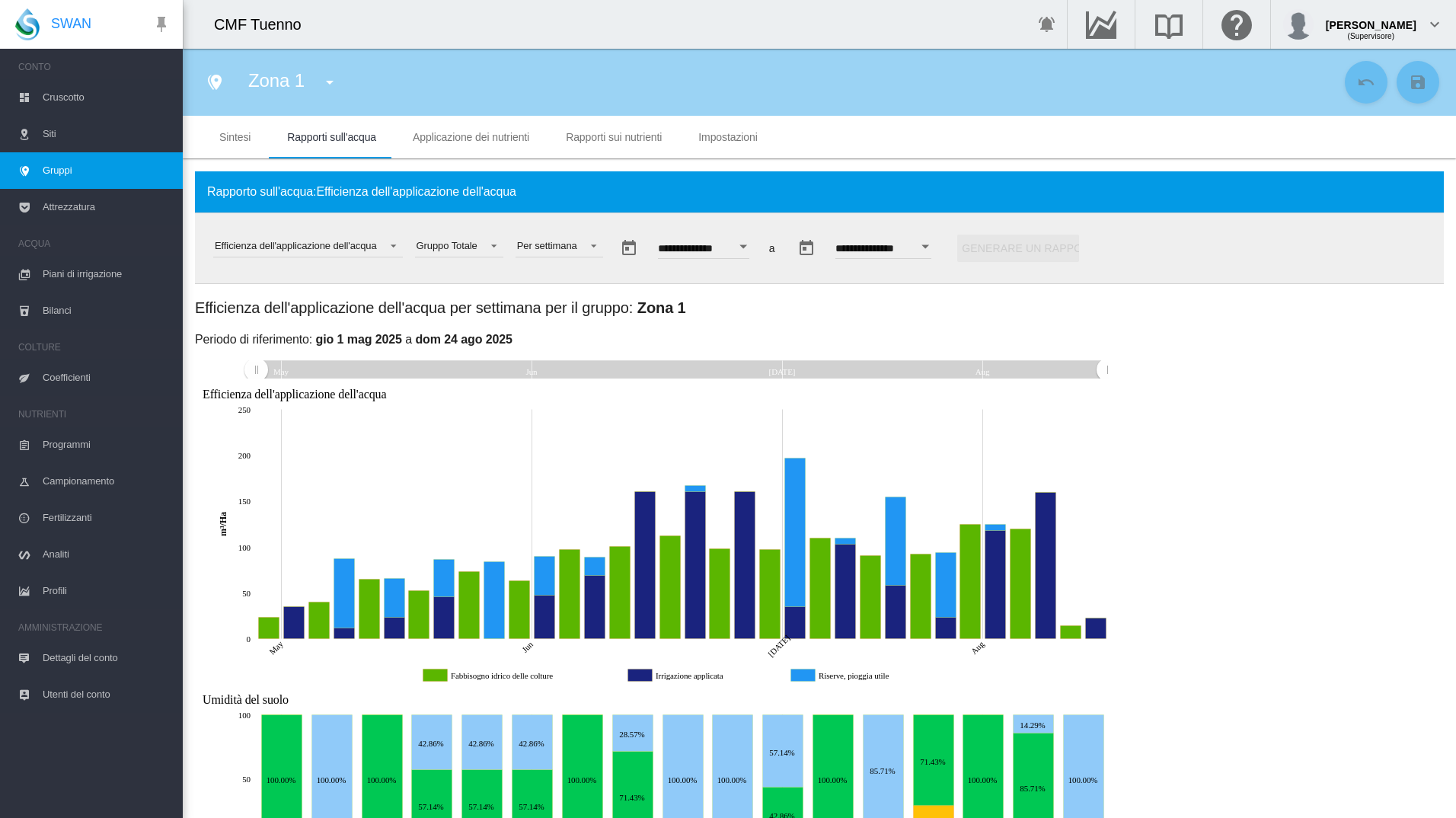
scroll to position [87, 0]
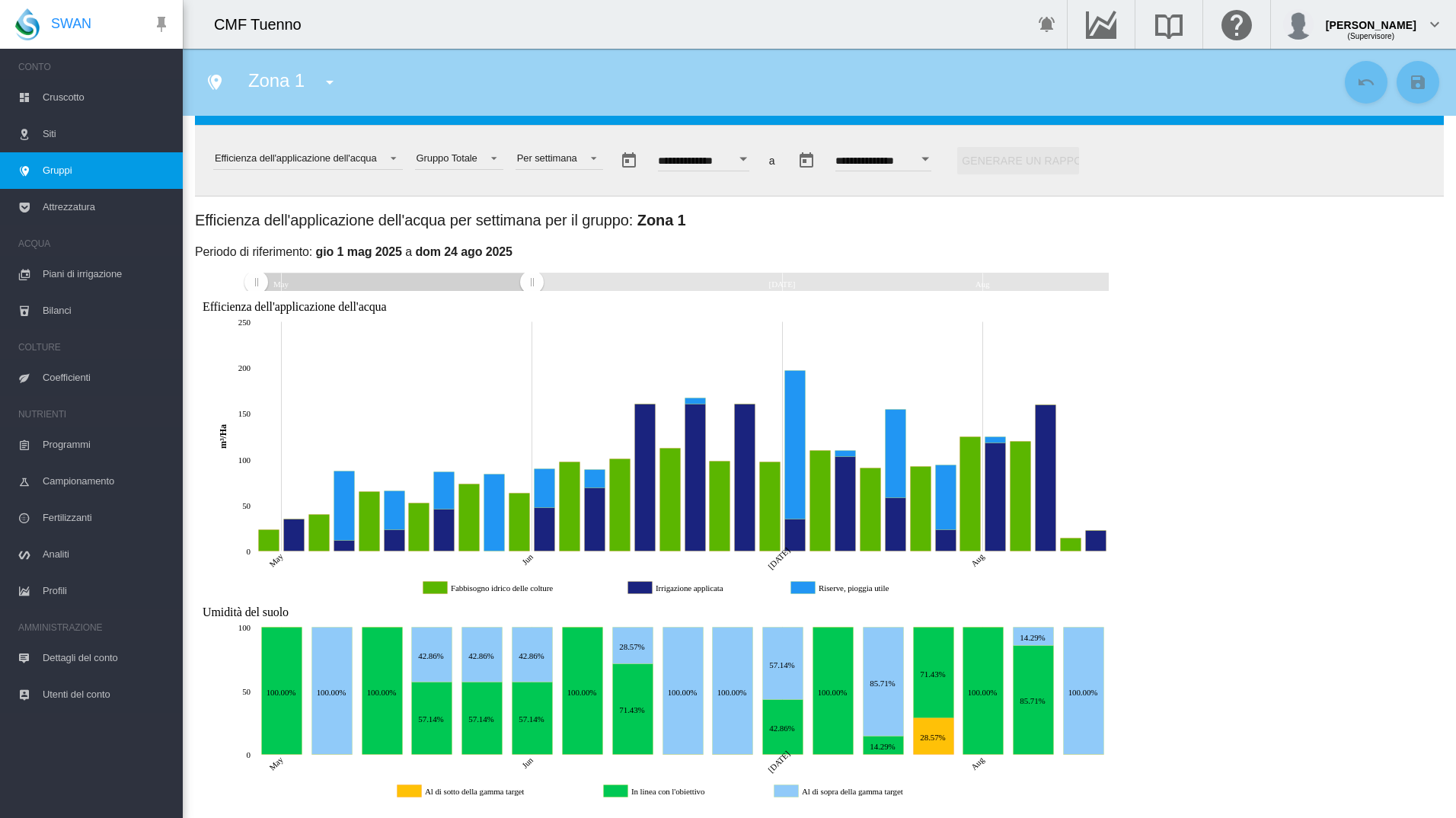
drag, startPoint x: 1108, startPoint y: 277, endPoint x: 532, endPoint y: 308, distance: 576.8
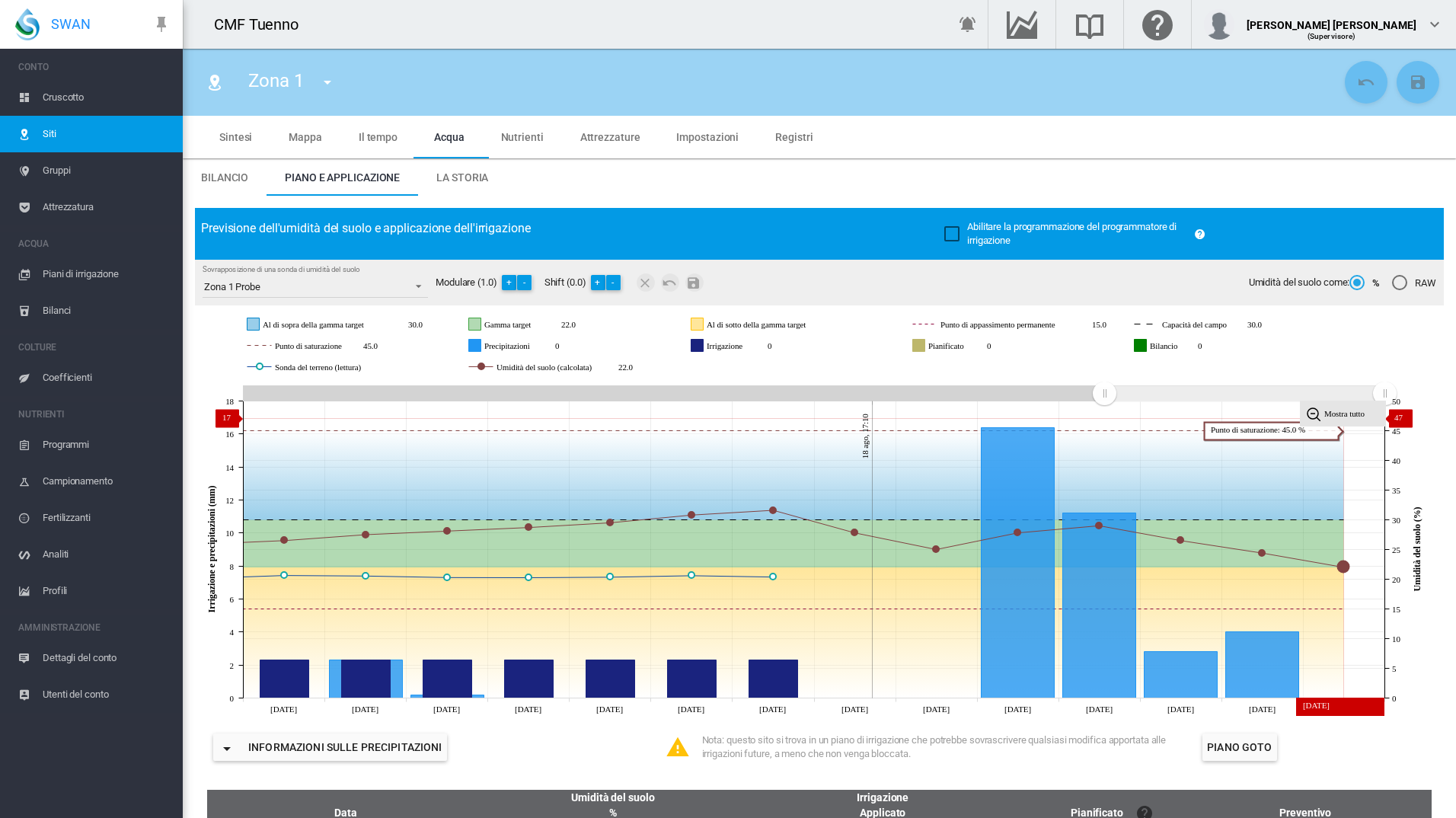
click at [1332, 416] on tspan "Mostra tutto" at bounding box center [1344, 413] width 40 height 10
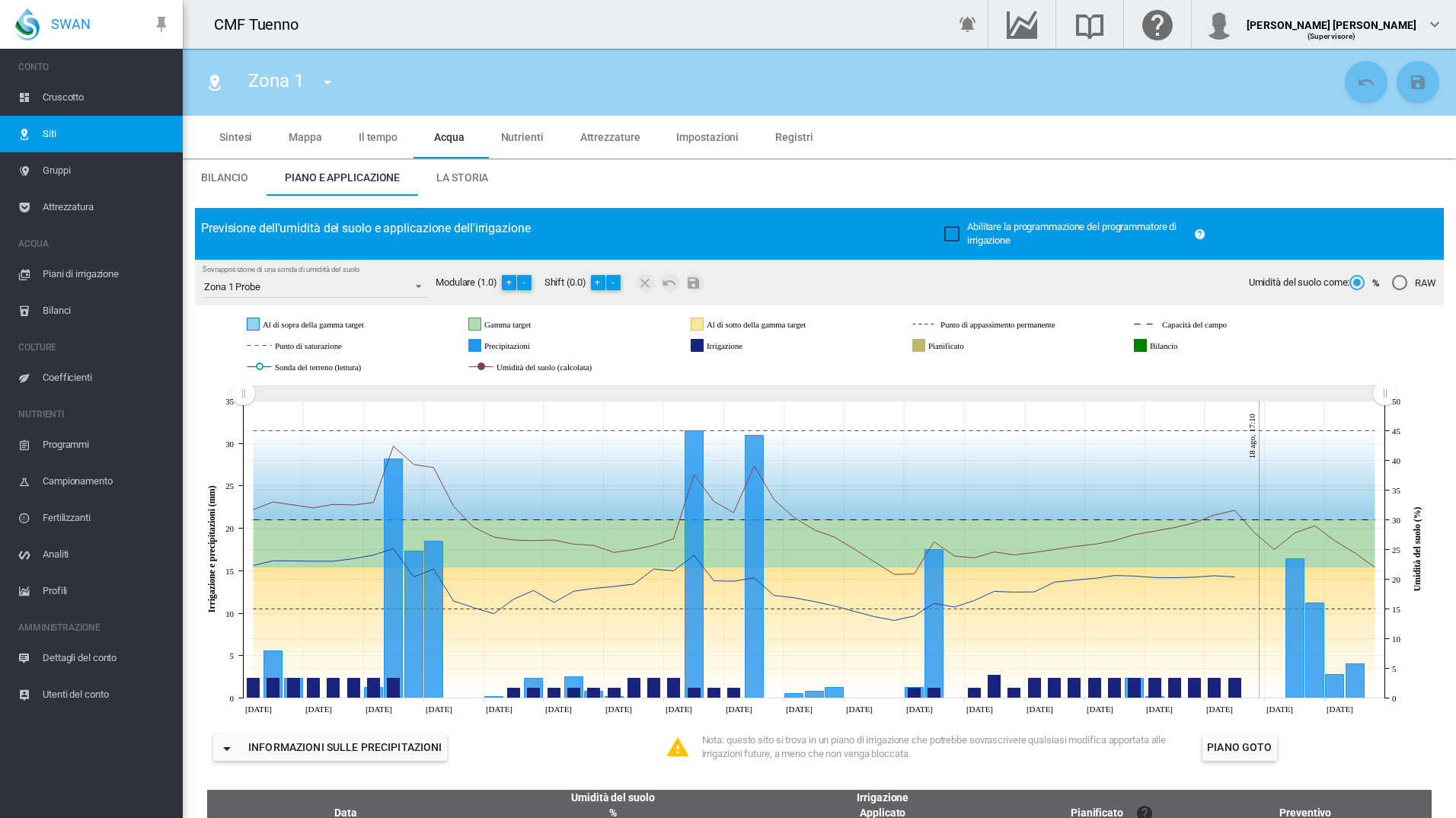
click at [458, 181] on span "La storia" at bounding box center [463, 177] width 52 height 12
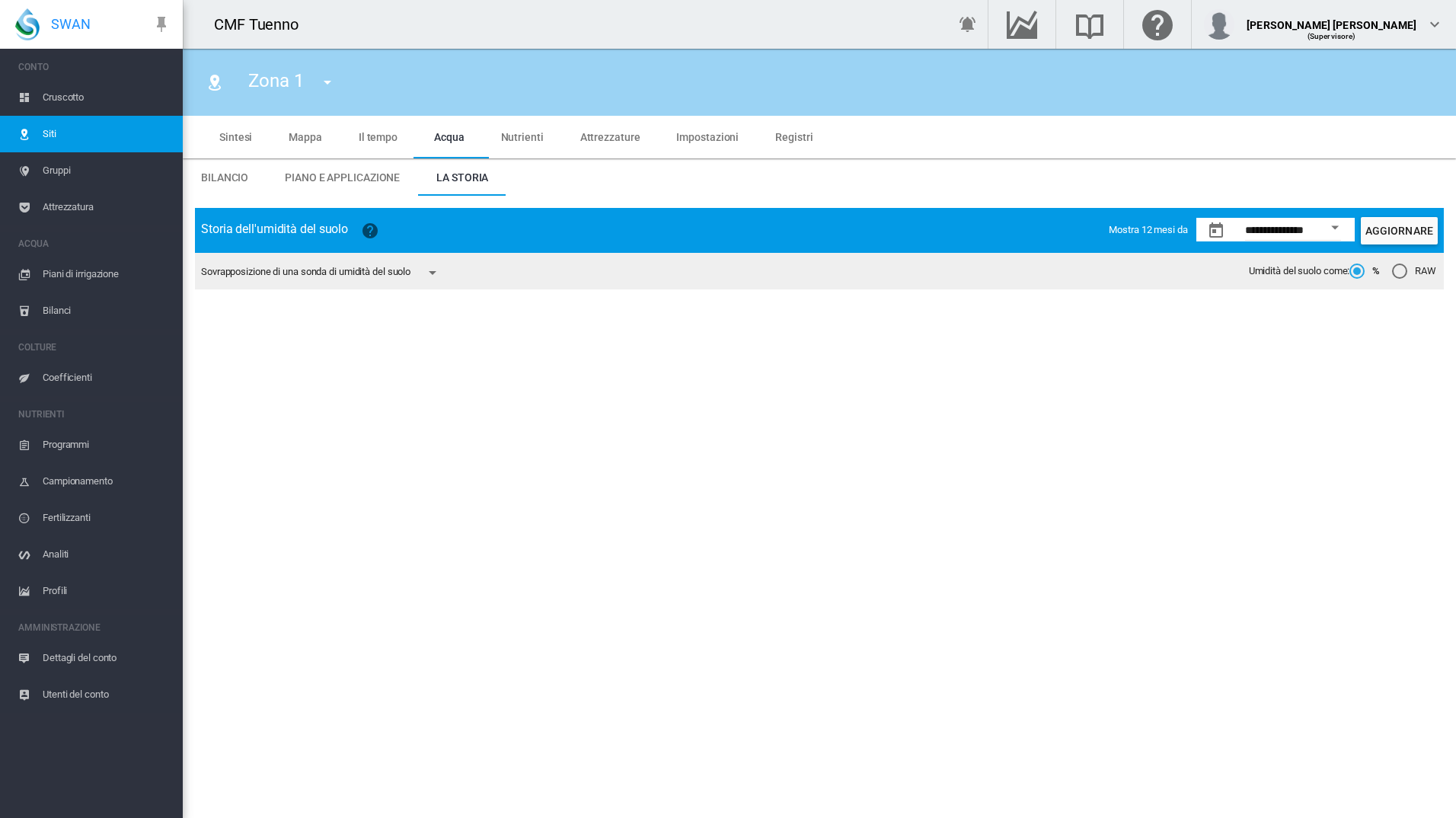
click at [1343, 230] on button "Open calendar" at bounding box center [1335, 228] width 28 height 28
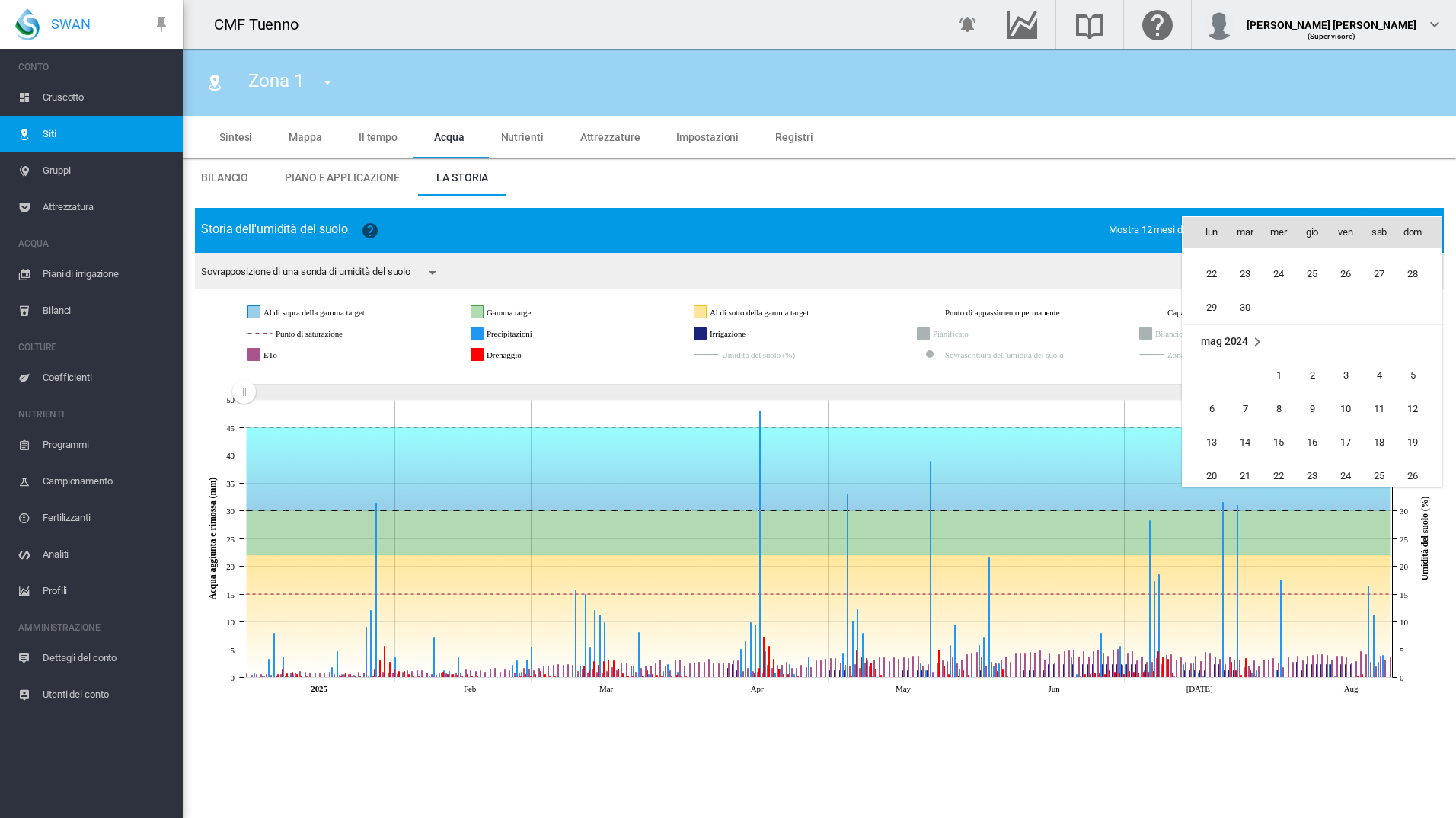
scroll to position [34620, 0]
click at [1275, 374] on span "1" at bounding box center [1279, 379] width 31 height 31
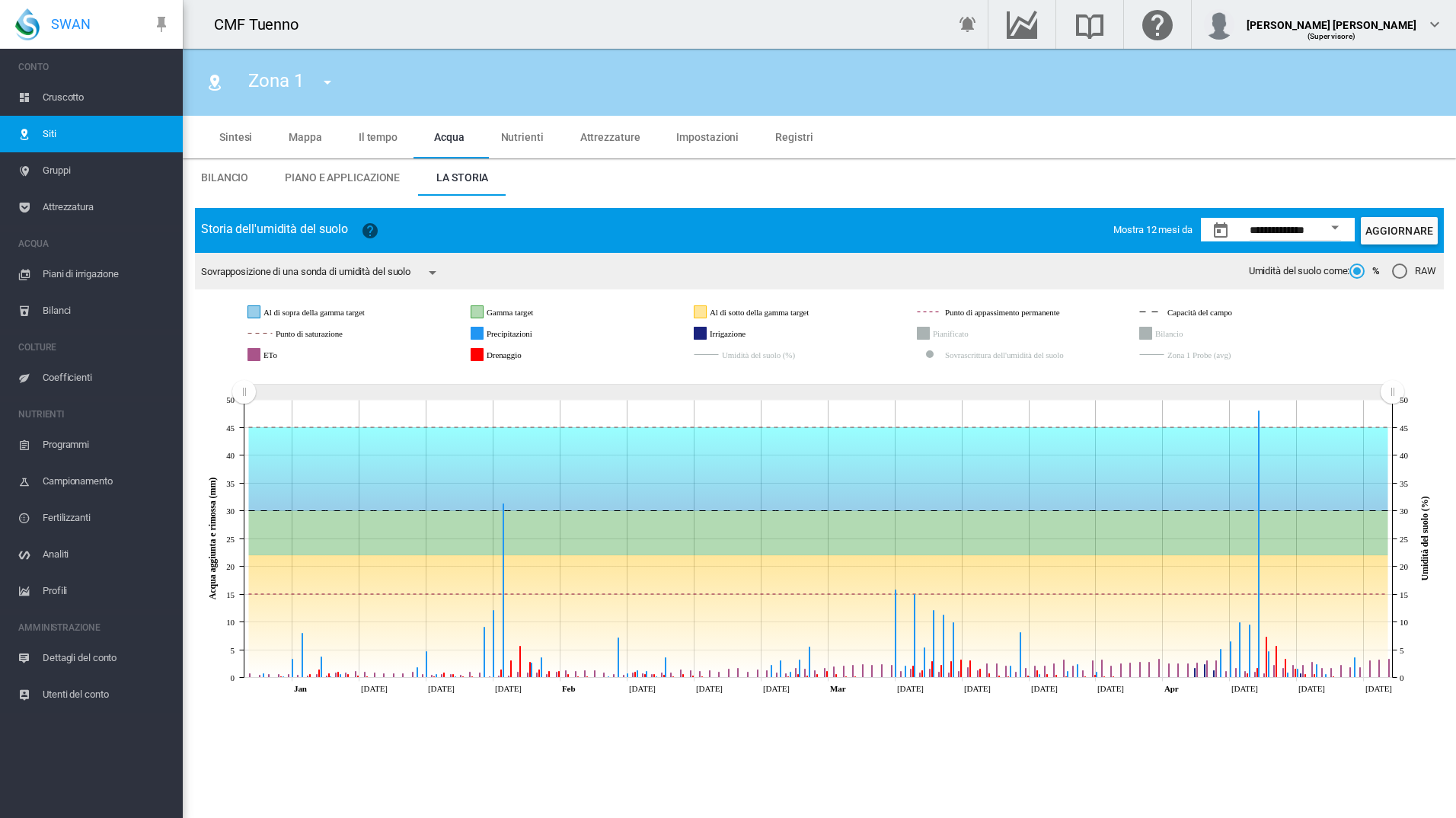
click at [1332, 226] on div "Open calendar" at bounding box center [1335, 228] width 8 height 4
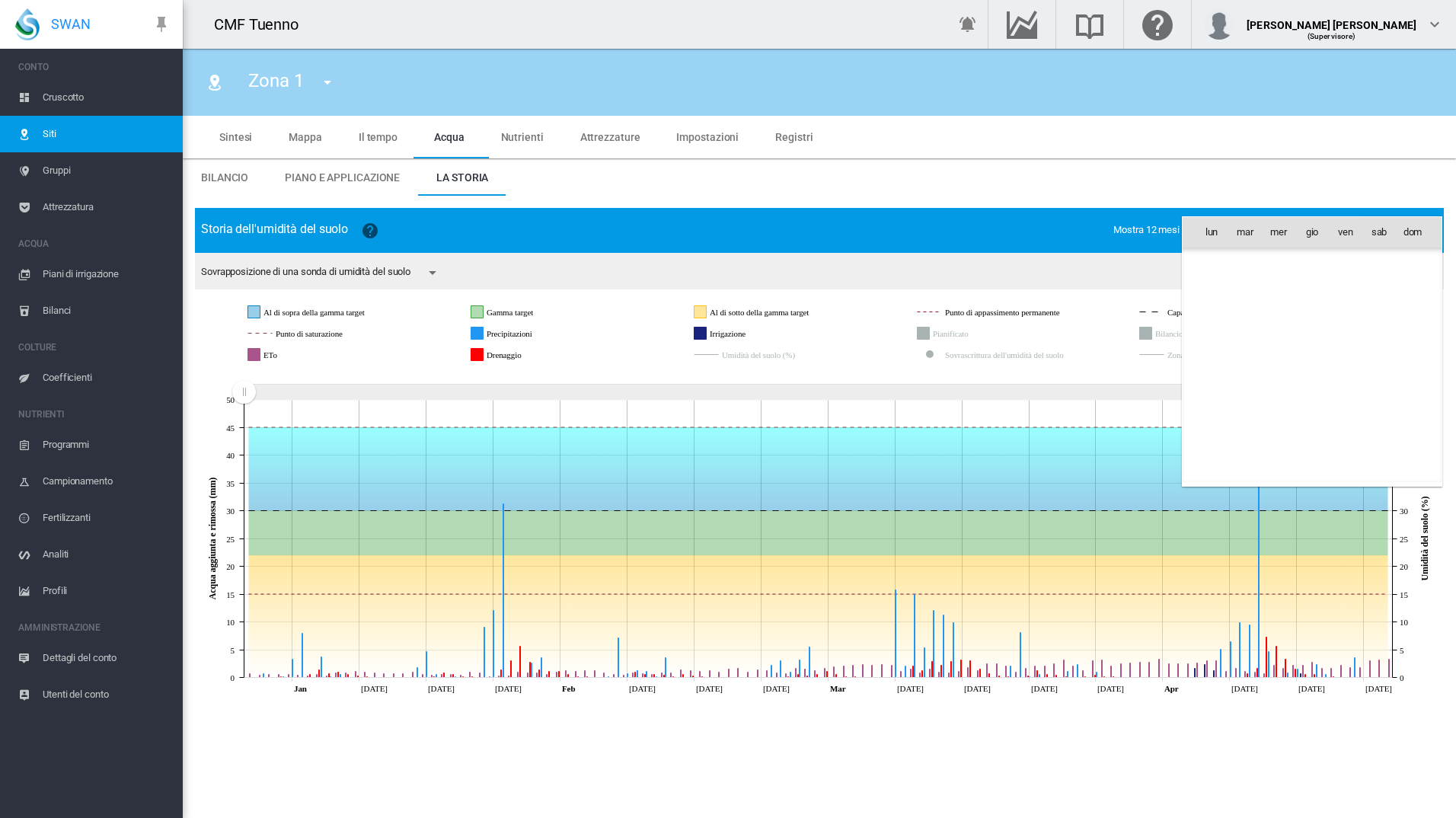
scroll to position [34700, 0]
click at [1233, 272] on td "mag 2024" at bounding box center [1312, 264] width 259 height 35
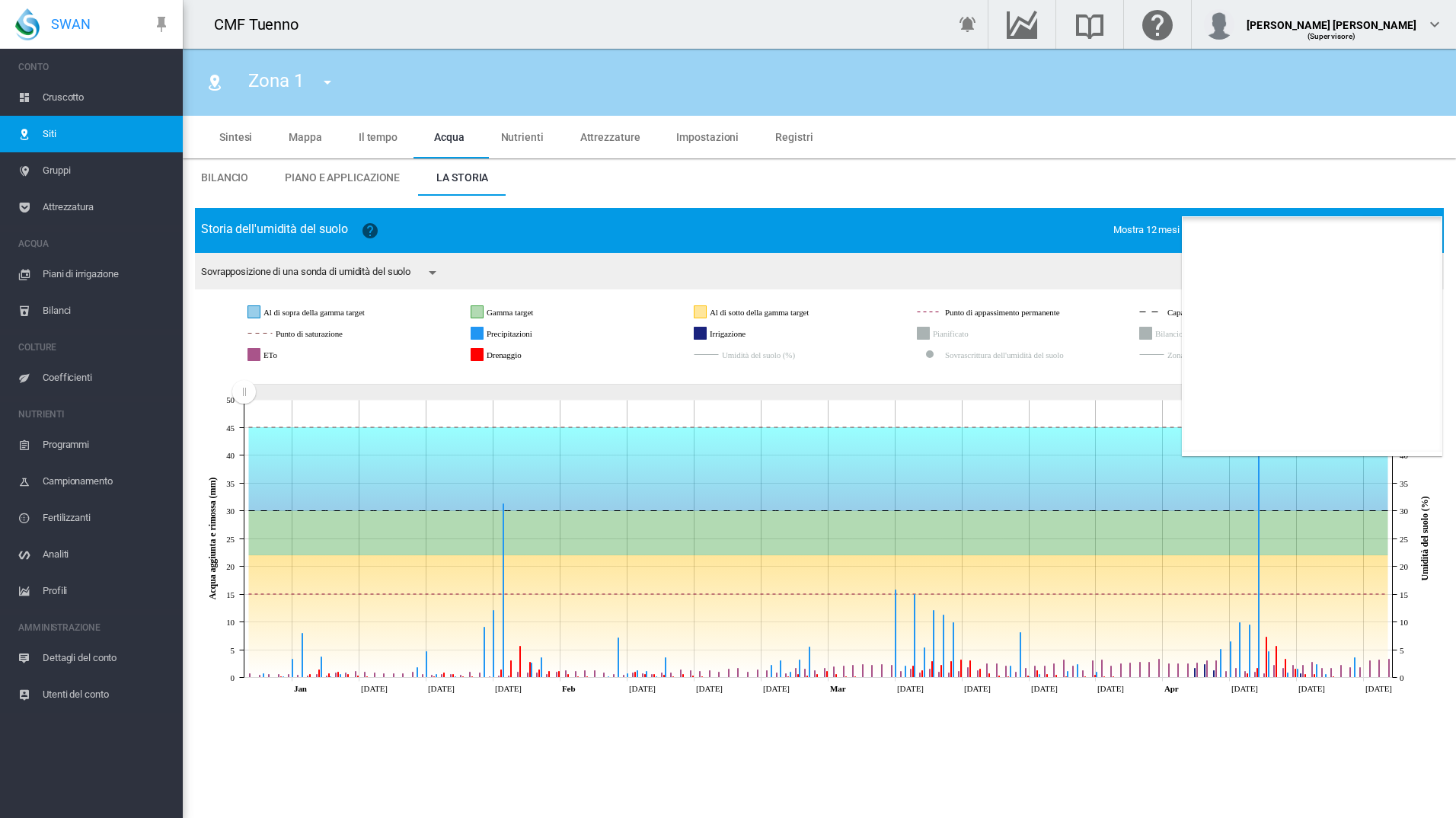
scroll to position [938, 0]
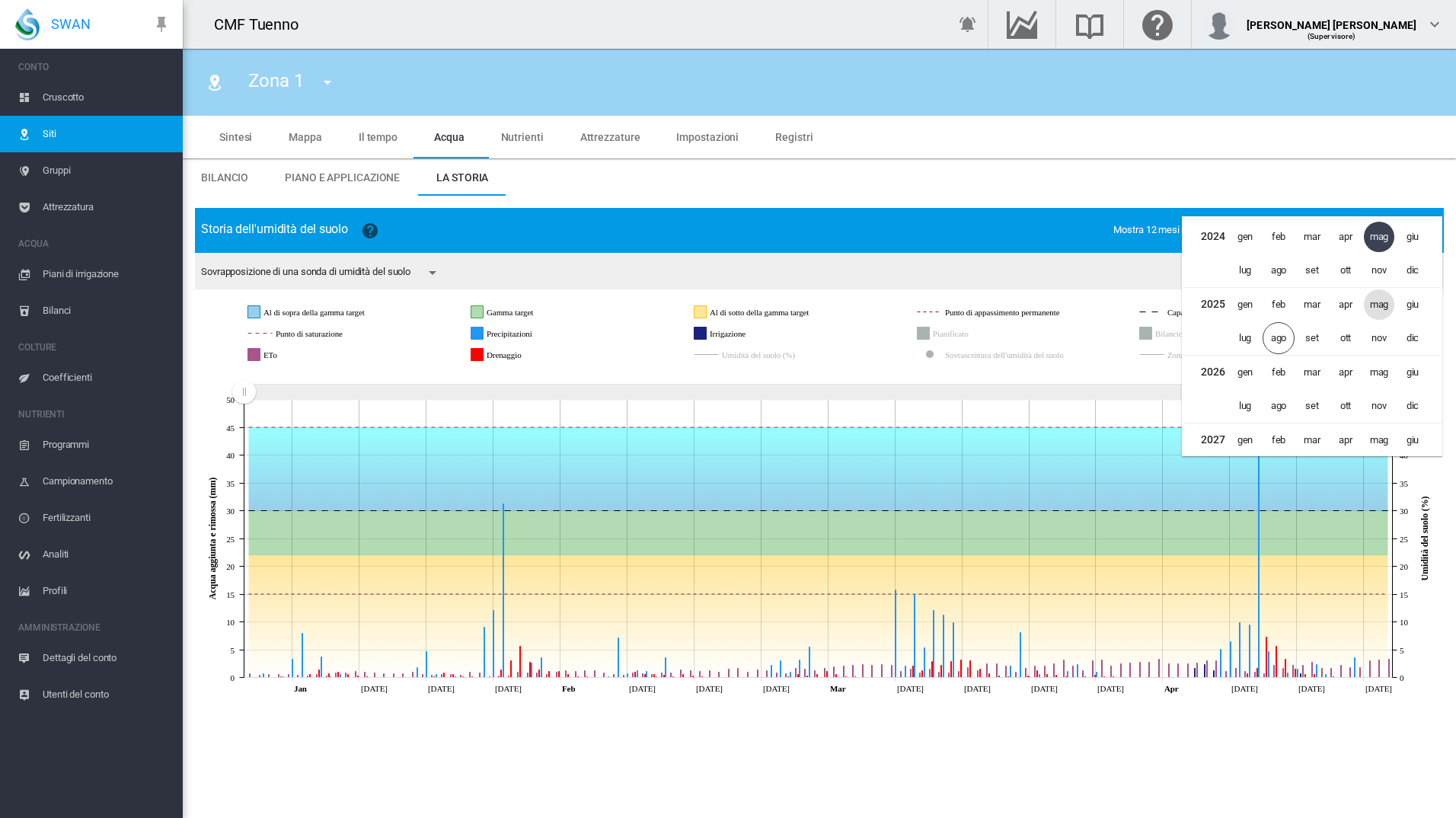
click at [1374, 310] on span "mag" at bounding box center [1380, 305] width 31 height 31
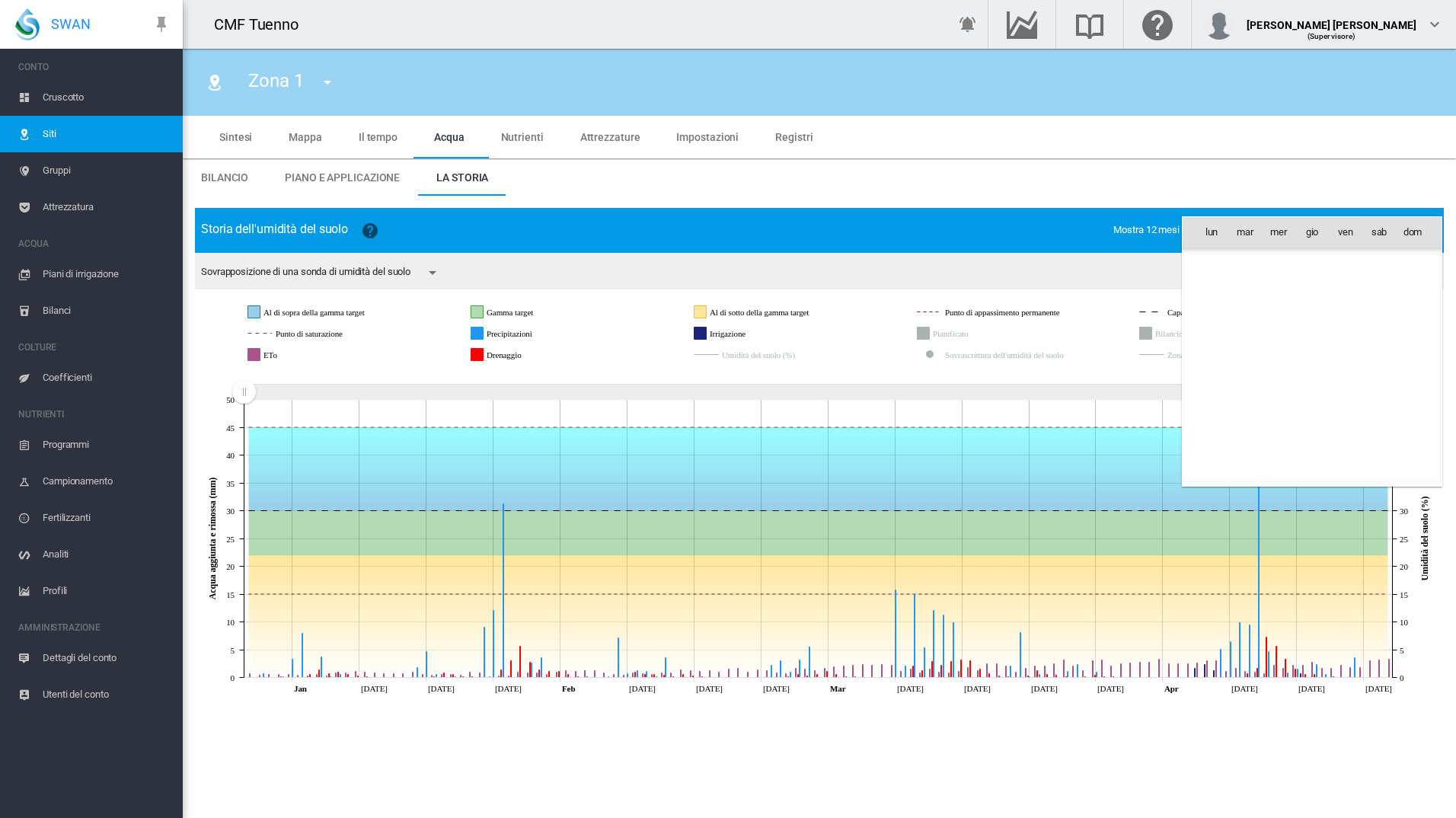
scroll to position [37121, 0]
click at [1313, 262] on span "1" at bounding box center [1313, 265] width 31 height 31
type input "**********"
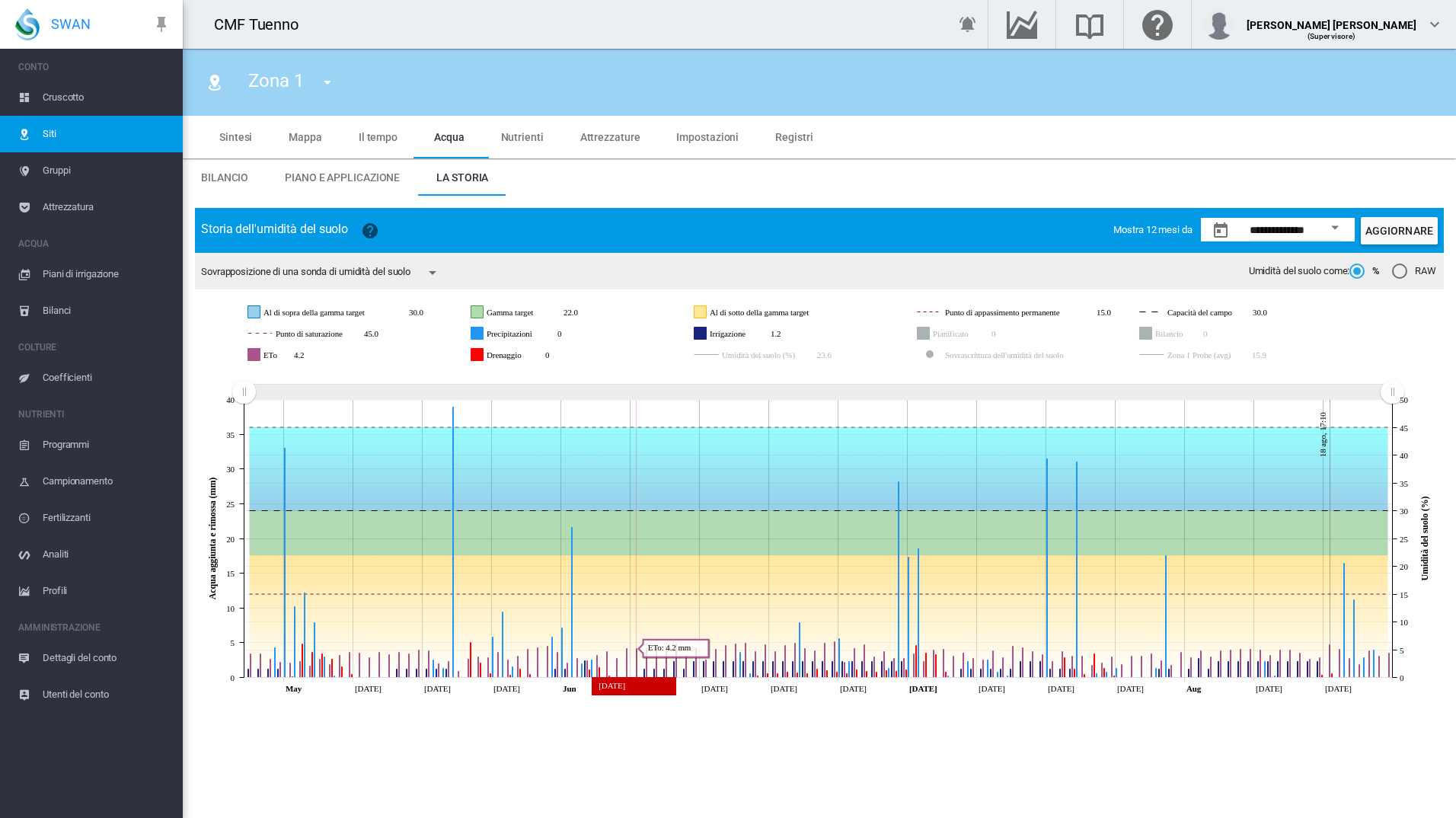
drag, startPoint x: 495, startPoint y: 620, endPoint x: 667, endPoint y: 624, distance: 172.0
click at [667, 624] on icon at bounding box center [819, 616] width 1139 height 123
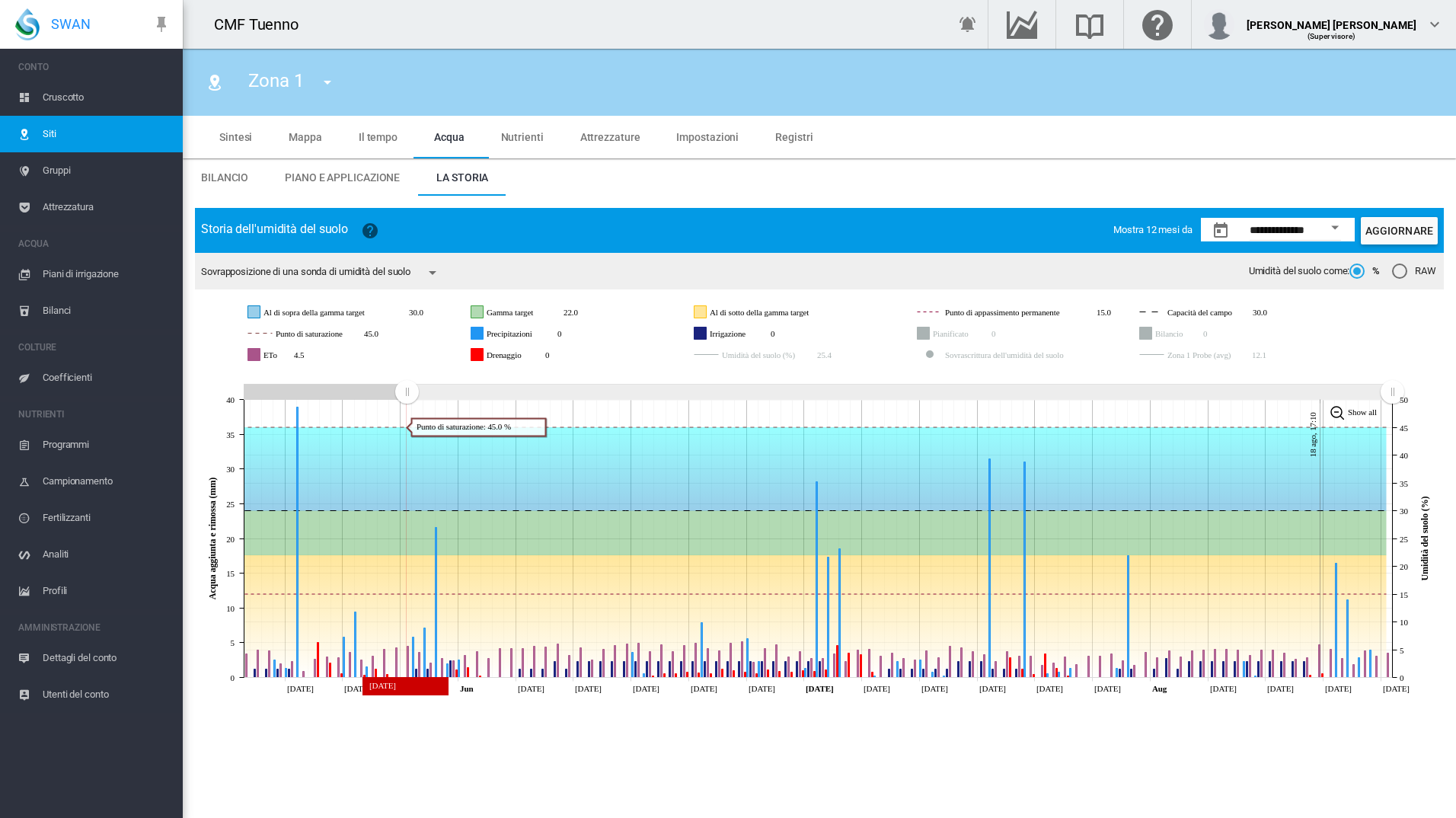
drag, startPoint x: 235, startPoint y: 390, endPoint x: 407, endPoint y: 408, distance: 172.9
click at [407, 408] on icon "JavaScript chart by amCharts 3.21.15 May 21 May 26 May 31 Jun Jun 10 Jun 15 Jun…" at bounding box center [819, 533] width 1249 height 332
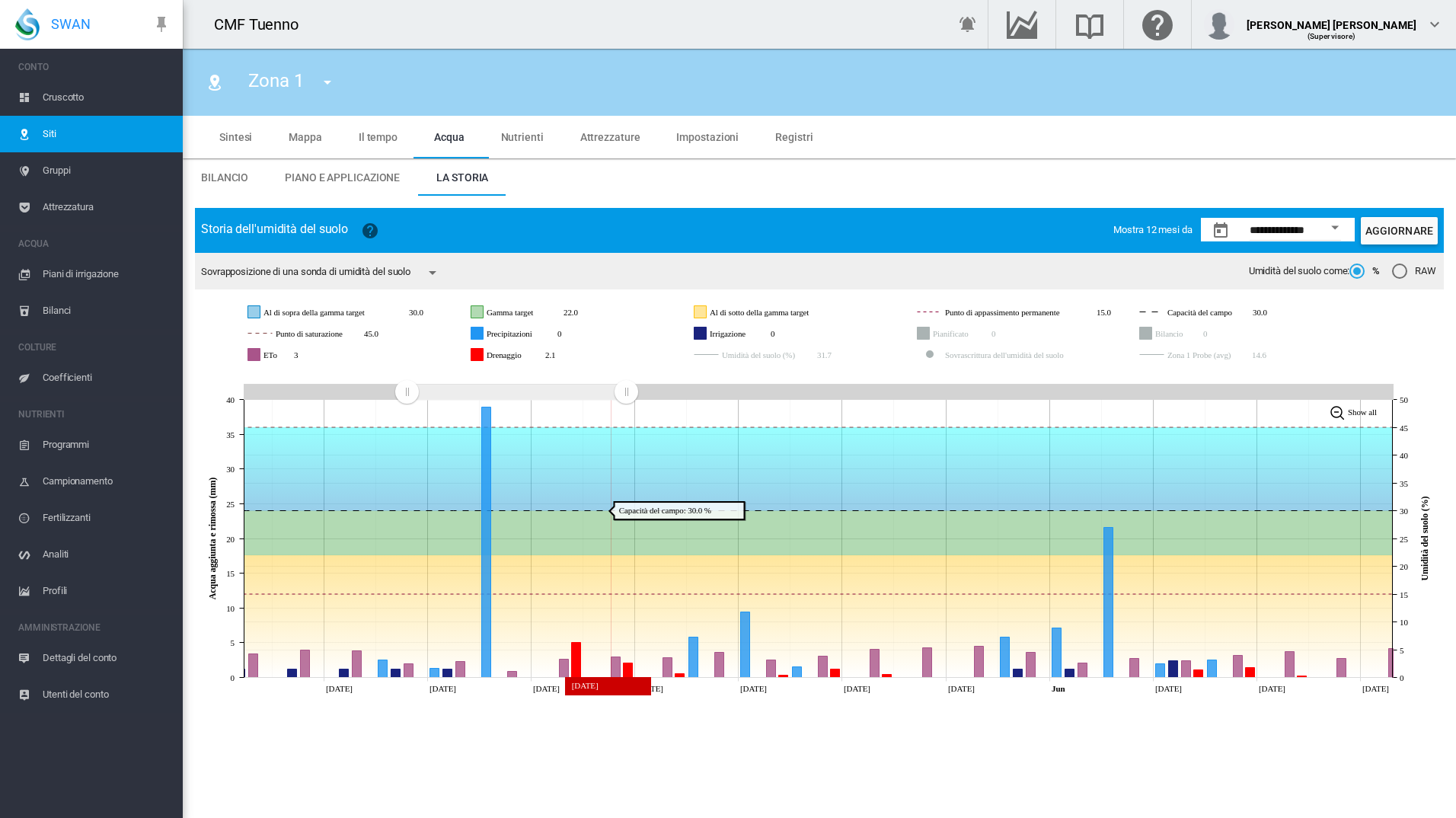
drag, startPoint x: 1397, startPoint y: 395, endPoint x: 626, endPoint y: 520, distance: 781.1
click at [626, 520] on icon "JavaScript chart by amCharts 3.21.15 May 19 May 21 May 23 May 25 May 27 May 29 …" at bounding box center [819, 533] width 1249 height 332
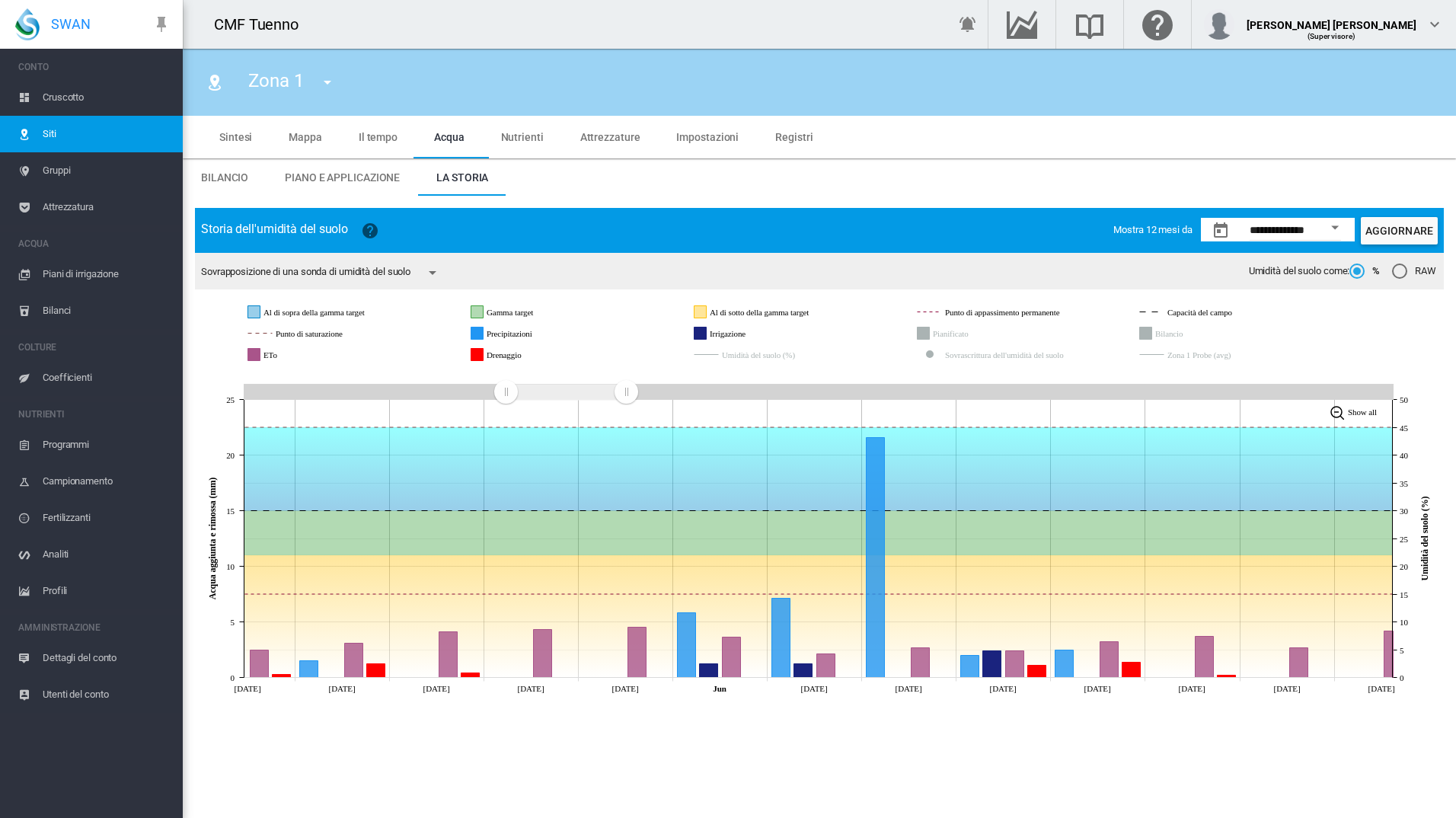
drag, startPoint x: 414, startPoint y: 393, endPoint x: 506, endPoint y: 397, distance: 92.1
click at [506, 397] on rect "Zoom chart using cursor arrows" at bounding box center [507, 393] width 19 height 15
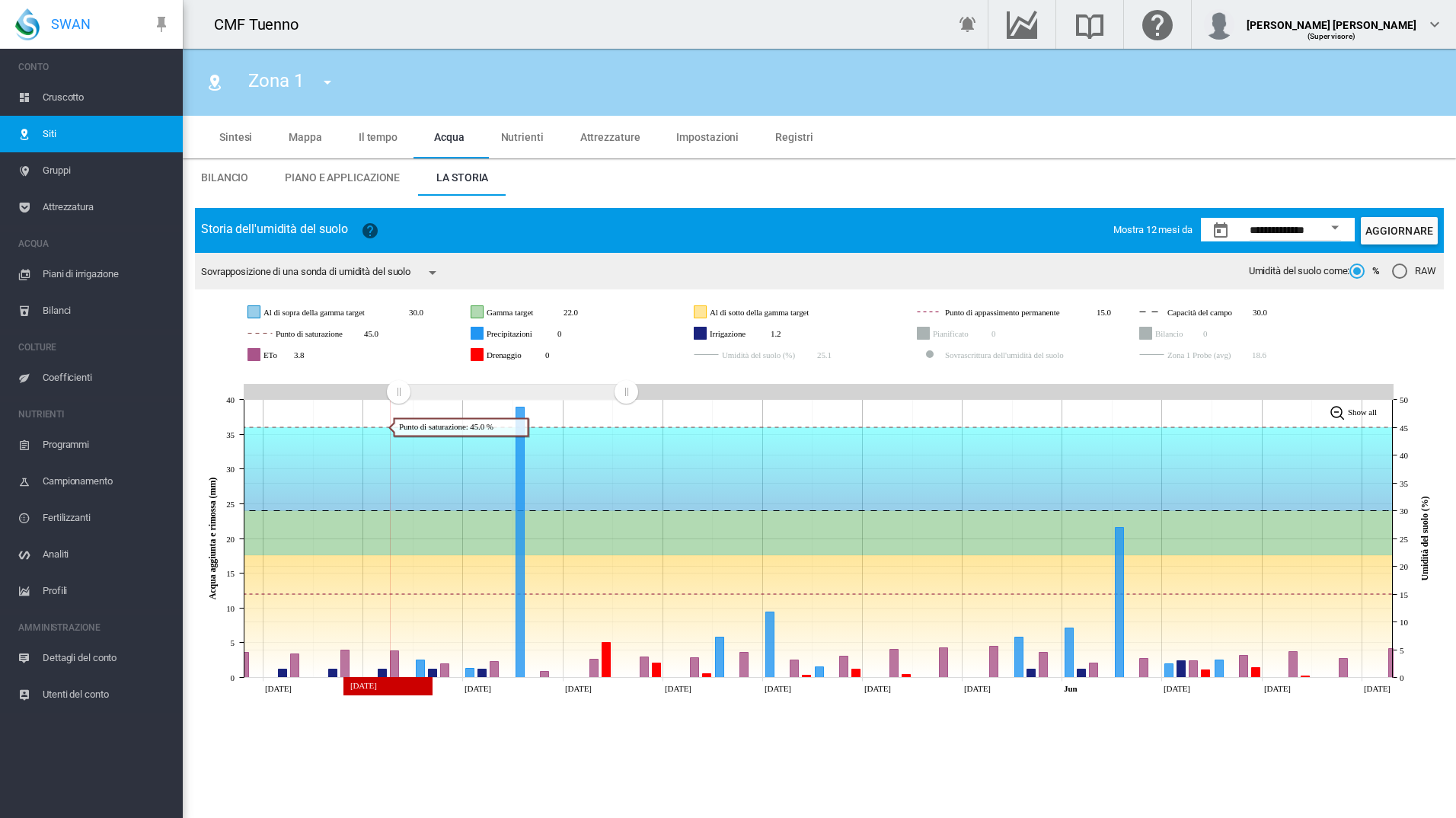
drag, startPoint x: 507, startPoint y: 394, endPoint x: 398, endPoint y: 427, distance: 113.9
click at [398, 427] on icon "JavaScript chart by amCharts 3.21.15 May 17 May 19 May 21 May 23 May 25 May 27 …" at bounding box center [819, 533] width 1249 height 332
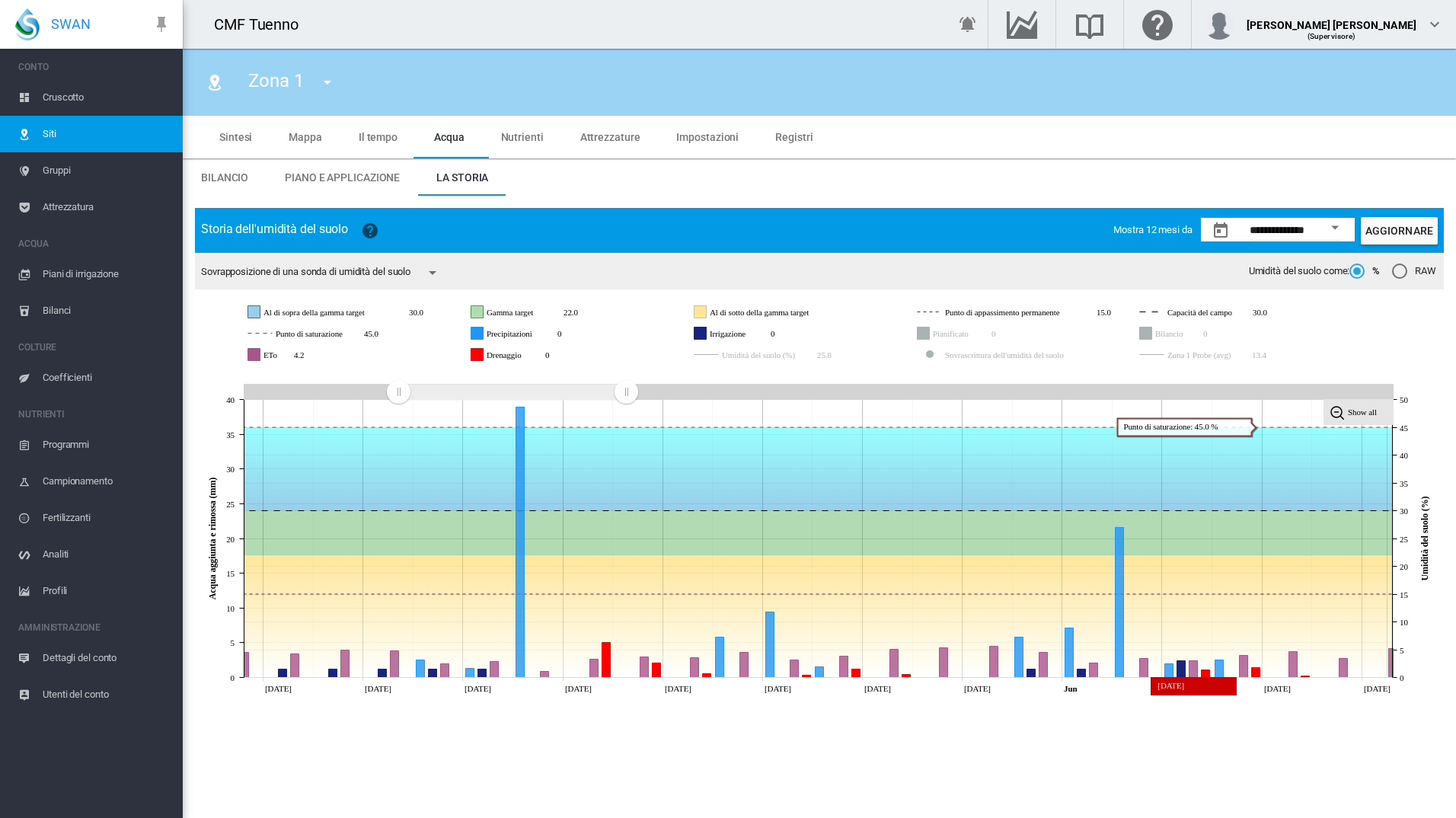
click at [1364, 412] on tspan "Show all" at bounding box center [1363, 412] width 29 height 10
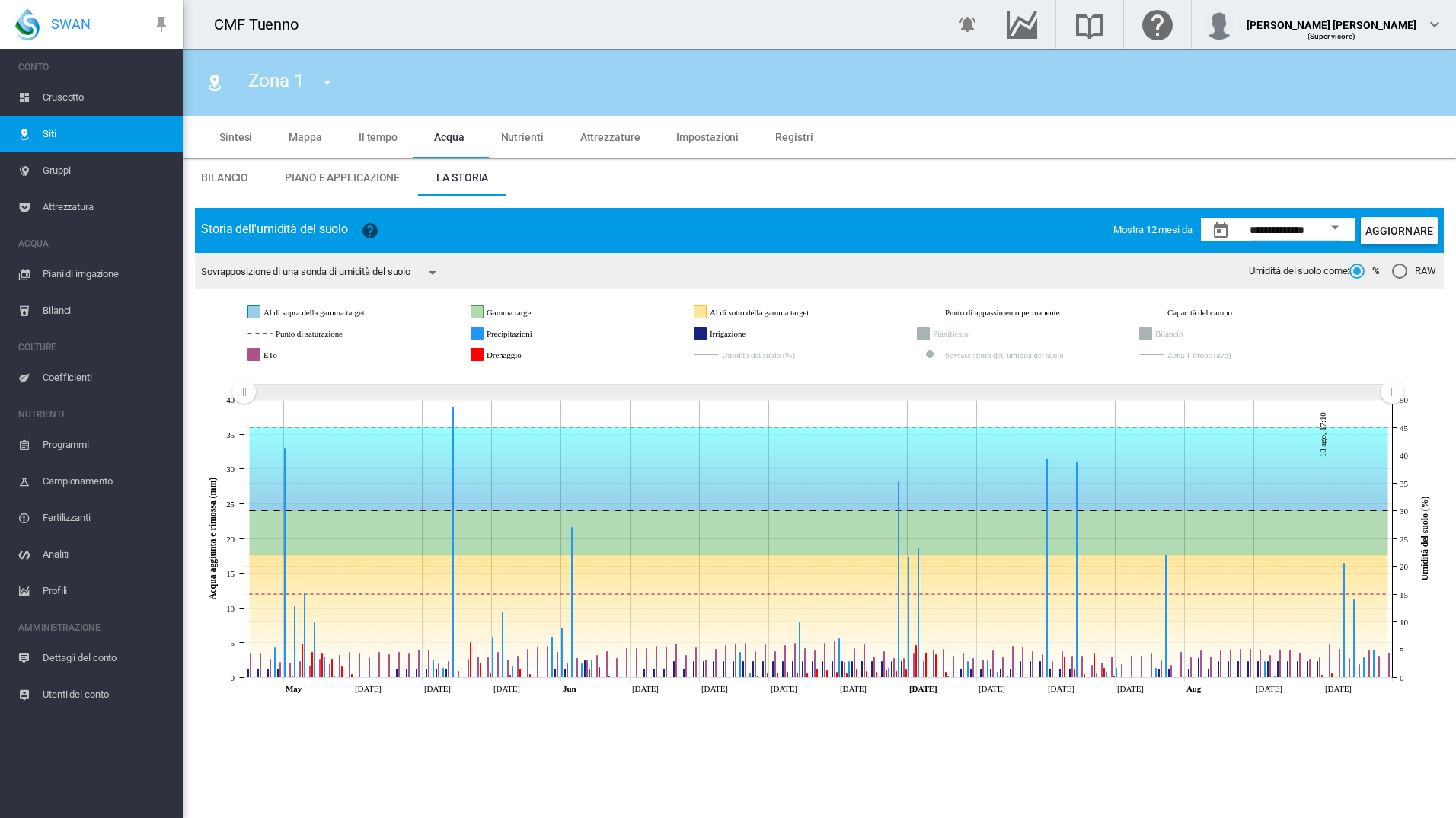
click at [1334, 236] on button "Open calendar" at bounding box center [1335, 228] width 28 height 28
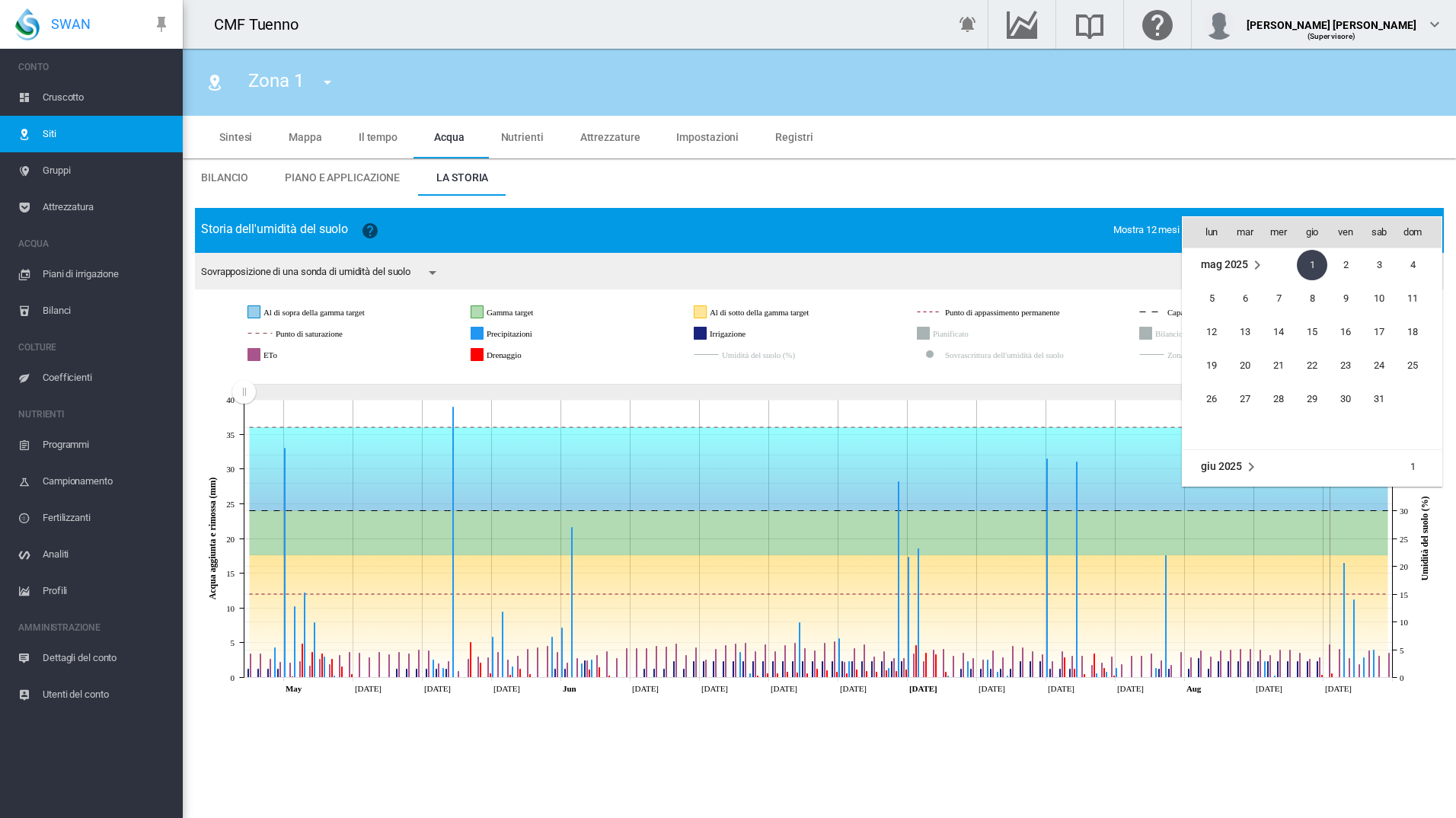
click at [1283, 147] on div at bounding box center [728, 409] width 1456 height 818
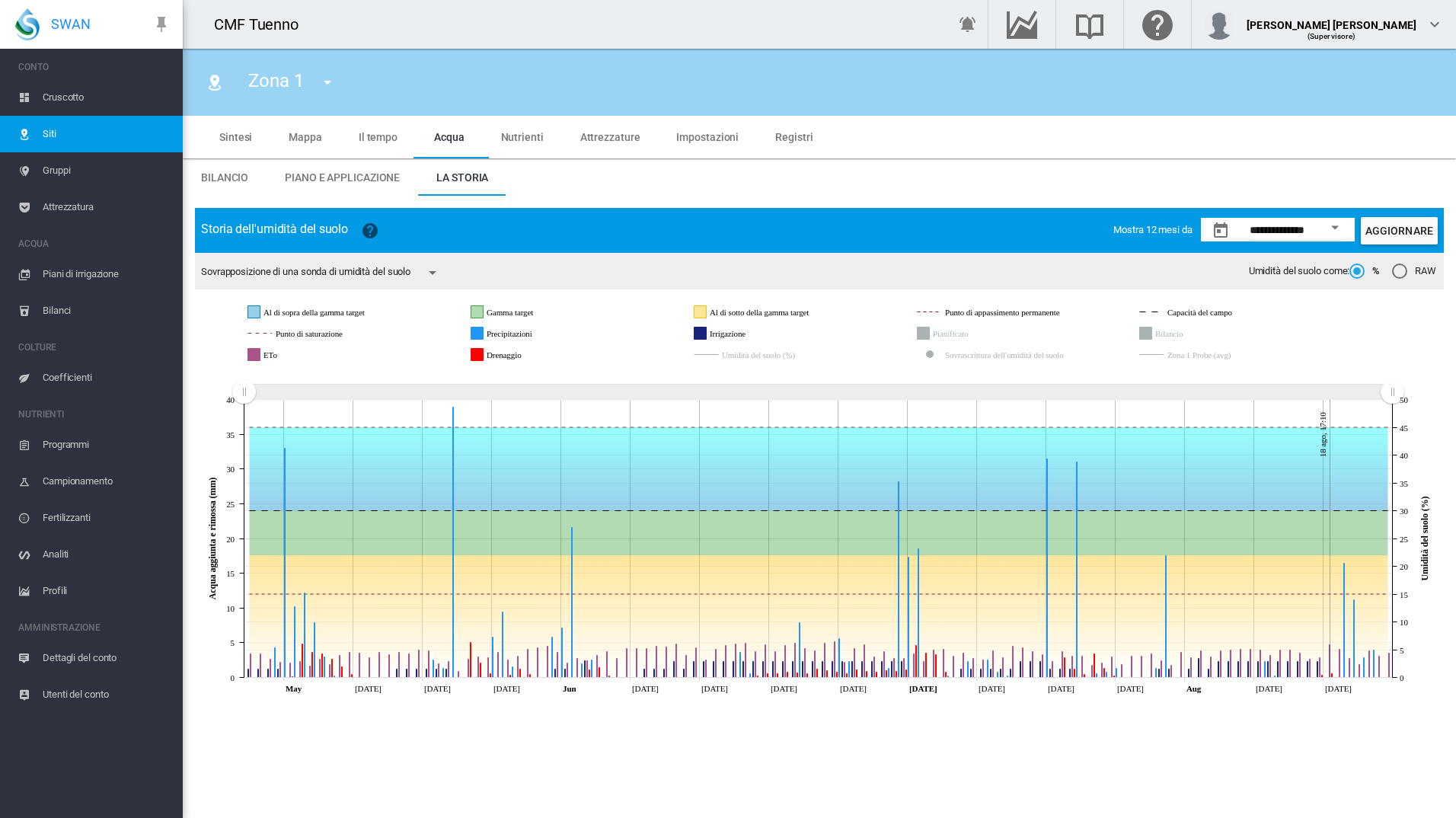
click at [1160, 225] on span "Mostra 12 mesi da" at bounding box center [1153, 230] width 79 height 12
click at [1174, 353] on rect "Zona 1 Probe (avg)" at bounding box center [1226, 355] width 126 height 13
click at [1177, 357] on rect "Zona 1 Probe (avg)" at bounding box center [1226, 355] width 126 height 13
click at [803, 357] on rect "Umidità del suolo (%)" at bounding box center [787, 355] width 138 height 13
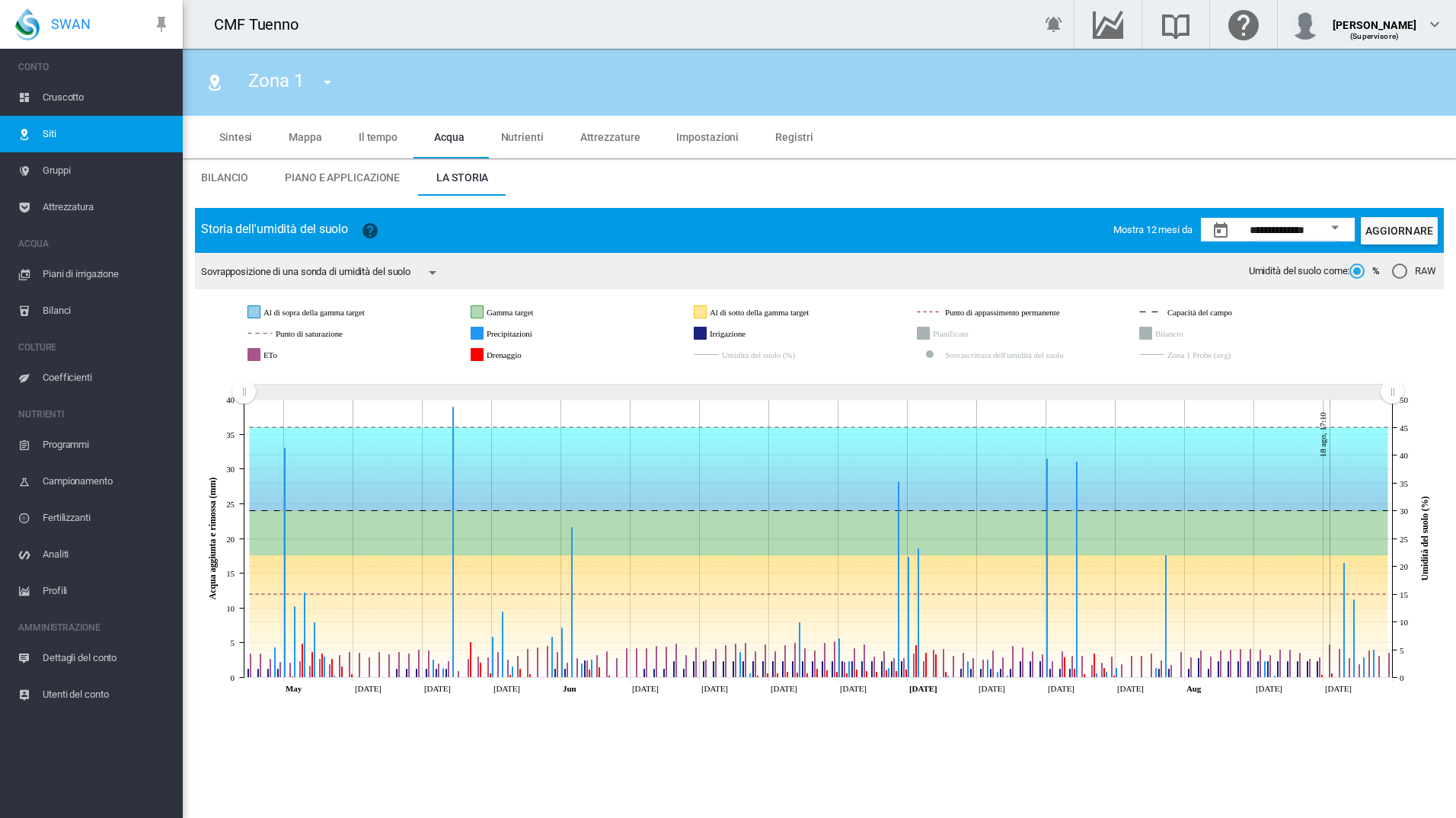
click at [1181, 358] on rect "Zona 1 Probe (avg)" at bounding box center [1226, 355] width 126 height 13
click at [1220, 357] on rect "Zona 1 Probe (avg)" at bounding box center [1226, 355] width 126 height 13
click at [325, 73] on md-icon "icon-menu-down" at bounding box center [327, 82] width 18 height 18
click at [345, 137] on span "Zona 1" at bounding box center [335, 140] width 36 height 13
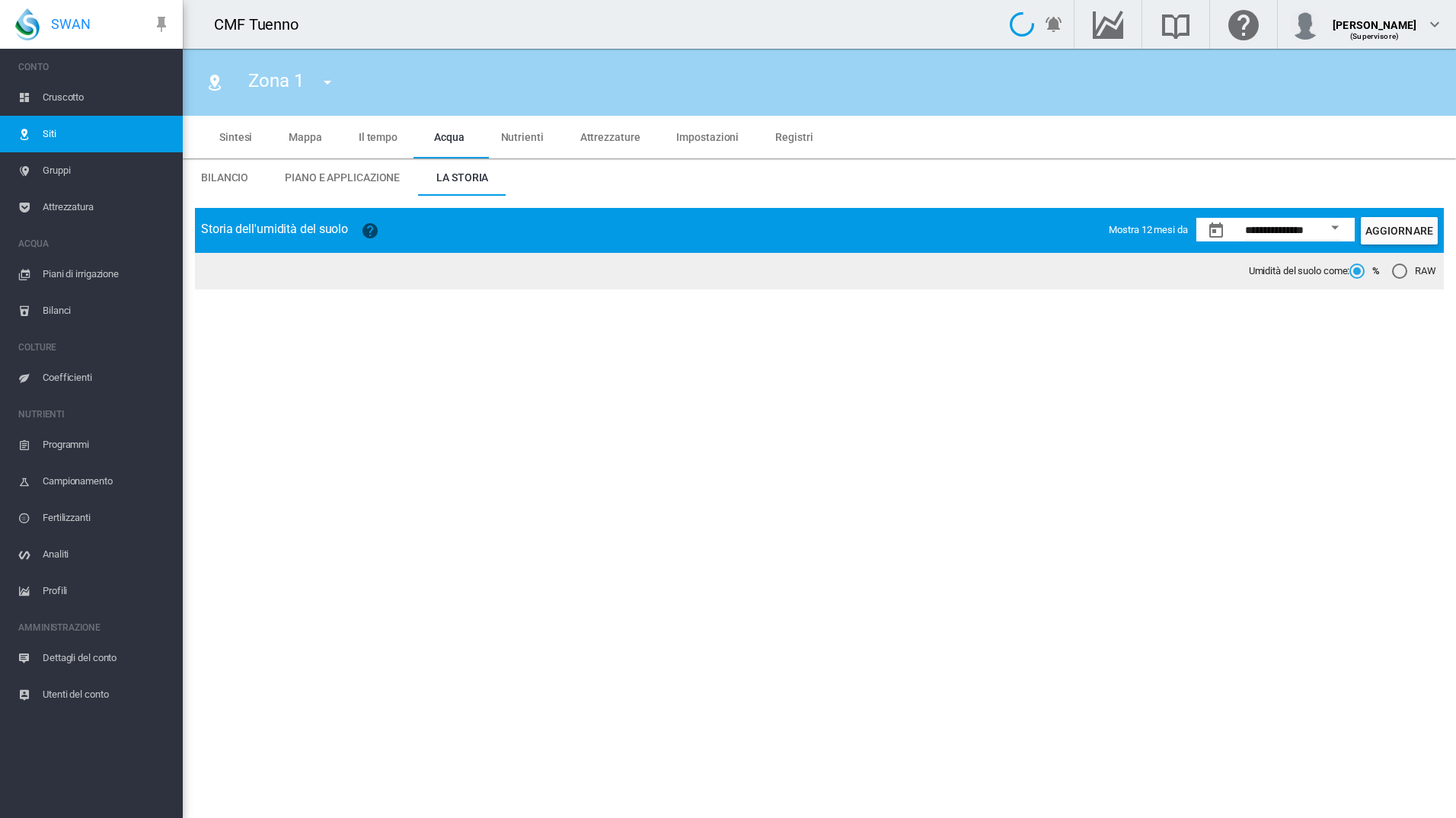
type input "******"
type input "*****"
type input "********"
type input "***"
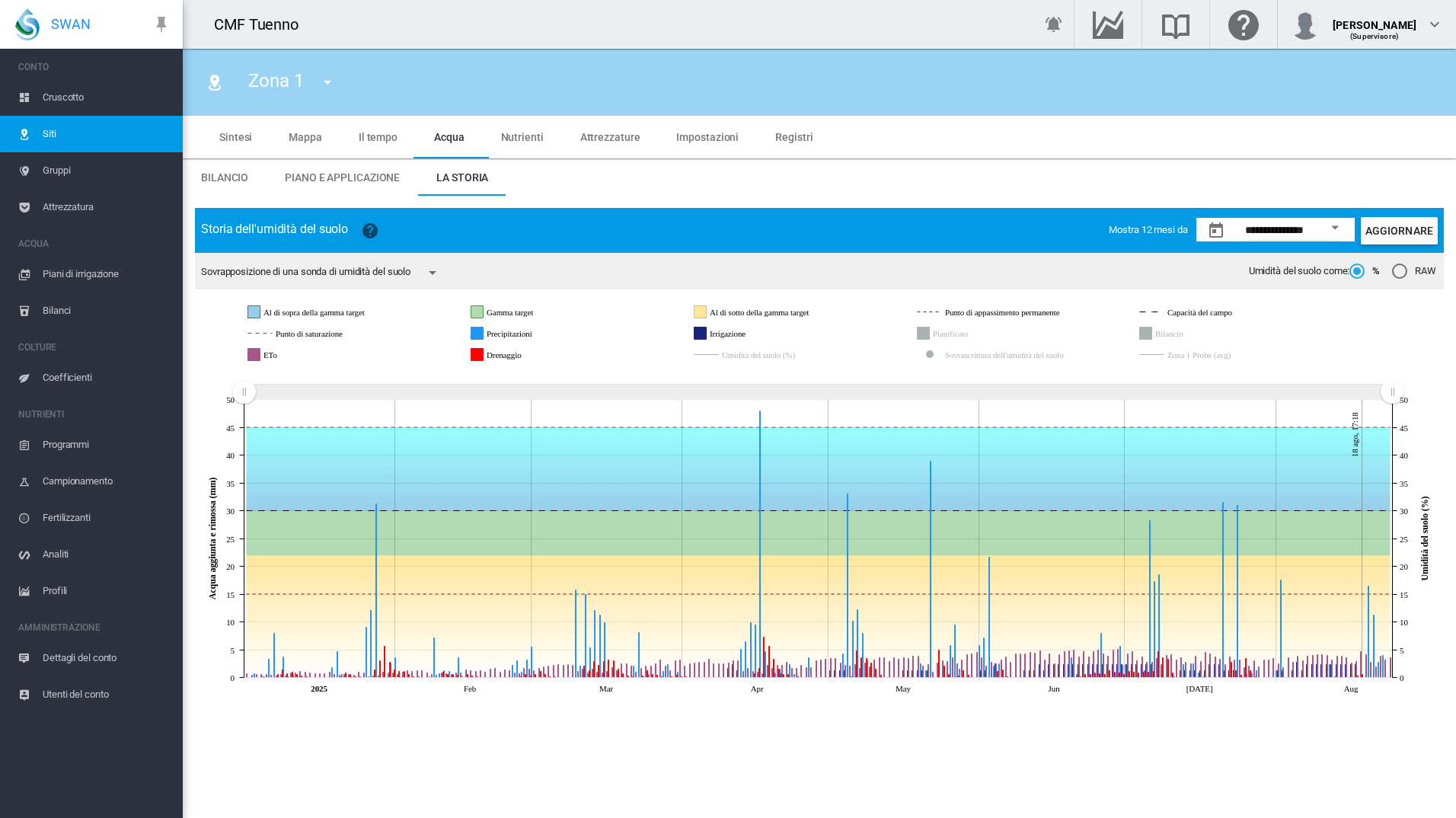
click at [1336, 224] on button "Open calendar" at bounding box center [1335, 228] width 28 height 28
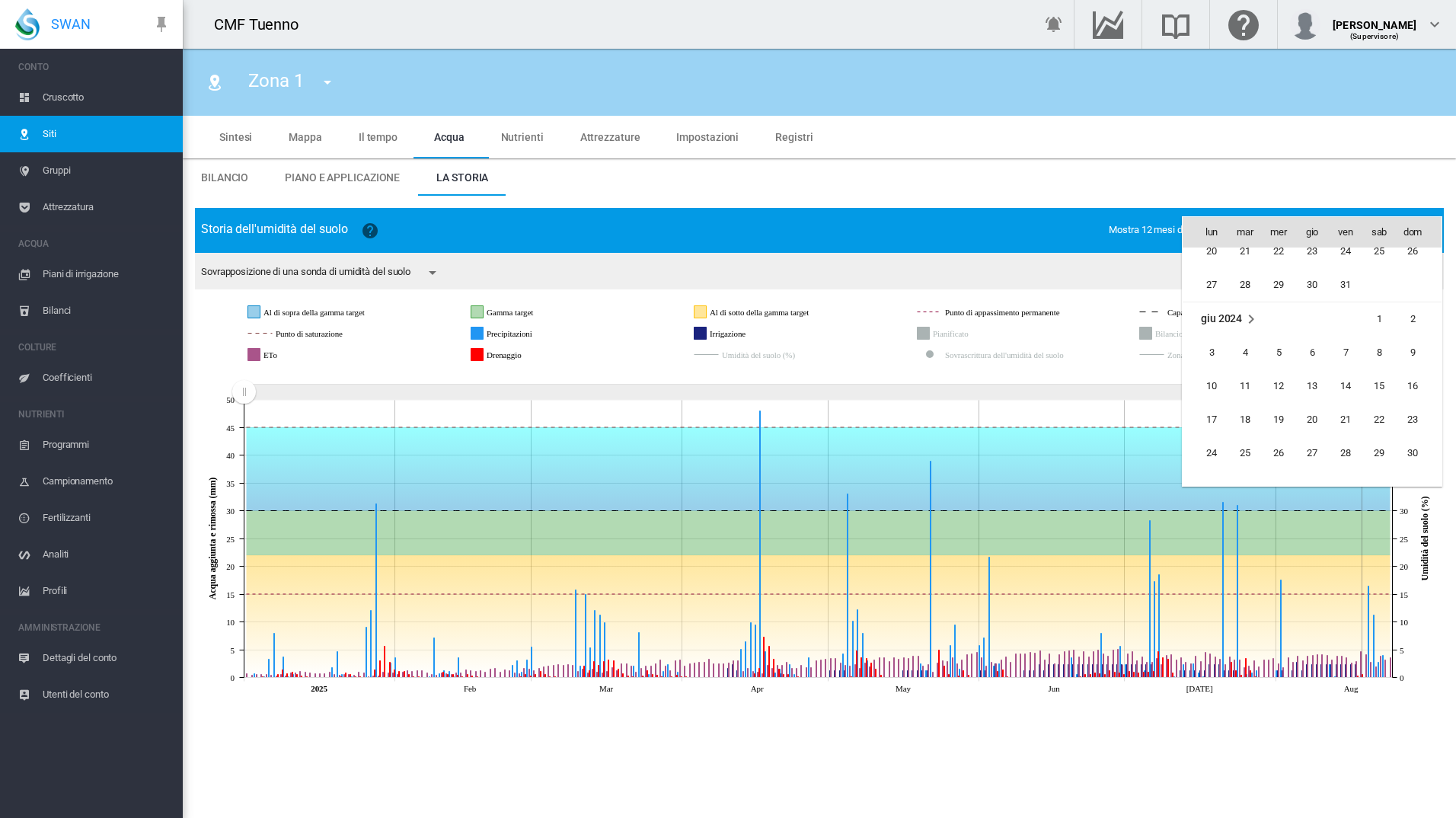
scroll to position [34696, 0]
click at [1277, 306] on span "1" at bounding box center [1279, 303] width 31 height 31
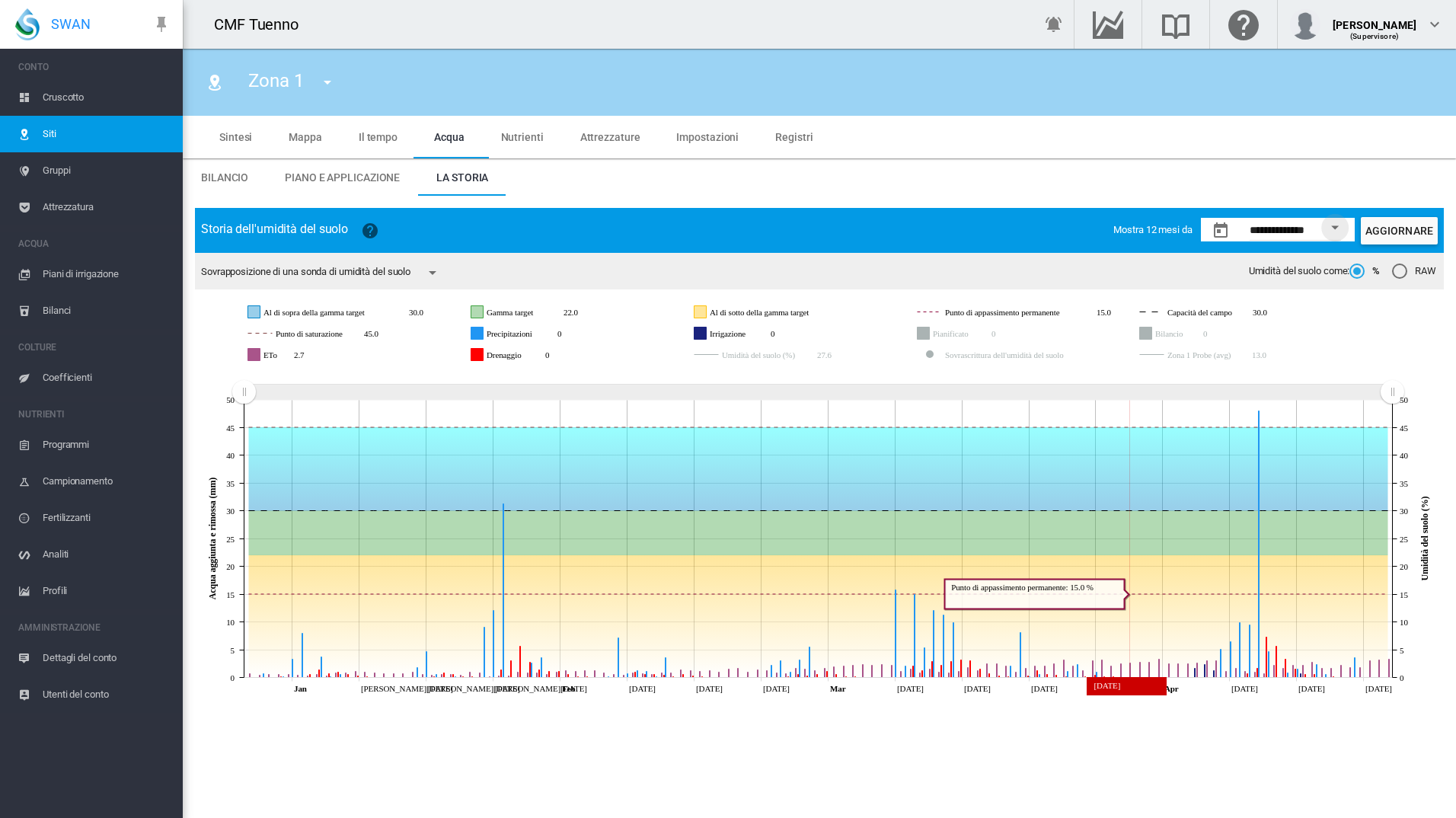
drag, startPoint x: 869, startPoint y: 648, endPoint x: 1144, endPoint y: 626, distance: 275.9
click at [1144, 626] on icon at bounding box center [818, 616] width 1140 height 123
click at [1071, 355] on rect "Sovrascrittura dell'umidità del suolo" at bounding box center [1039, 355] width 194 height 13
click at [786, 353] on rect "Umidità del suolo (%)" at bounding box center [787, 355] width 138 height 13
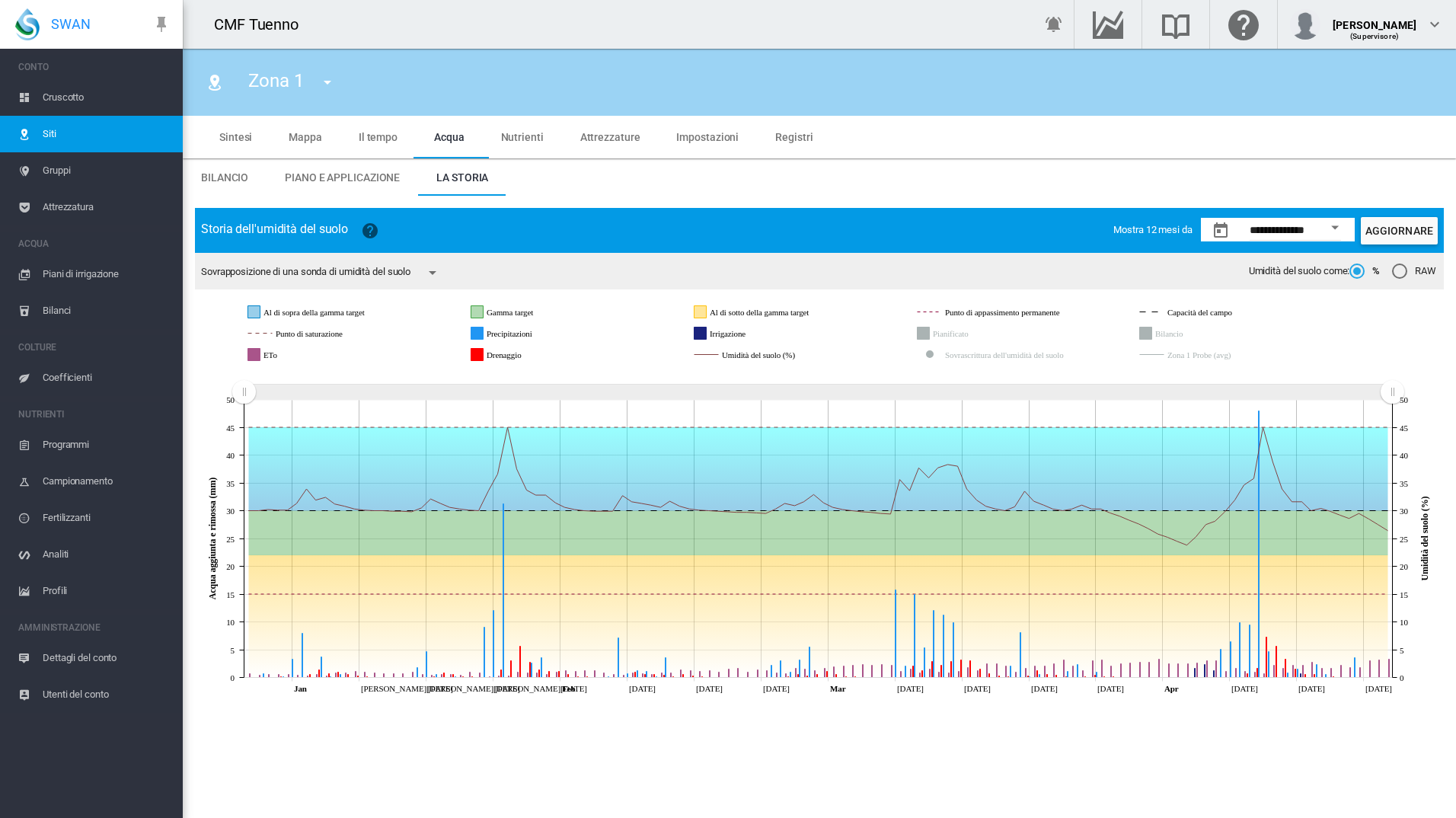
click at [1192, 356] on rect "Zona 1 Probe (avg)" at bounding box center [1226, 355] width 126 height 13
click at [1338, 232] on button "Open calendar" at bounding box center [1335, 228] width 28 height 28
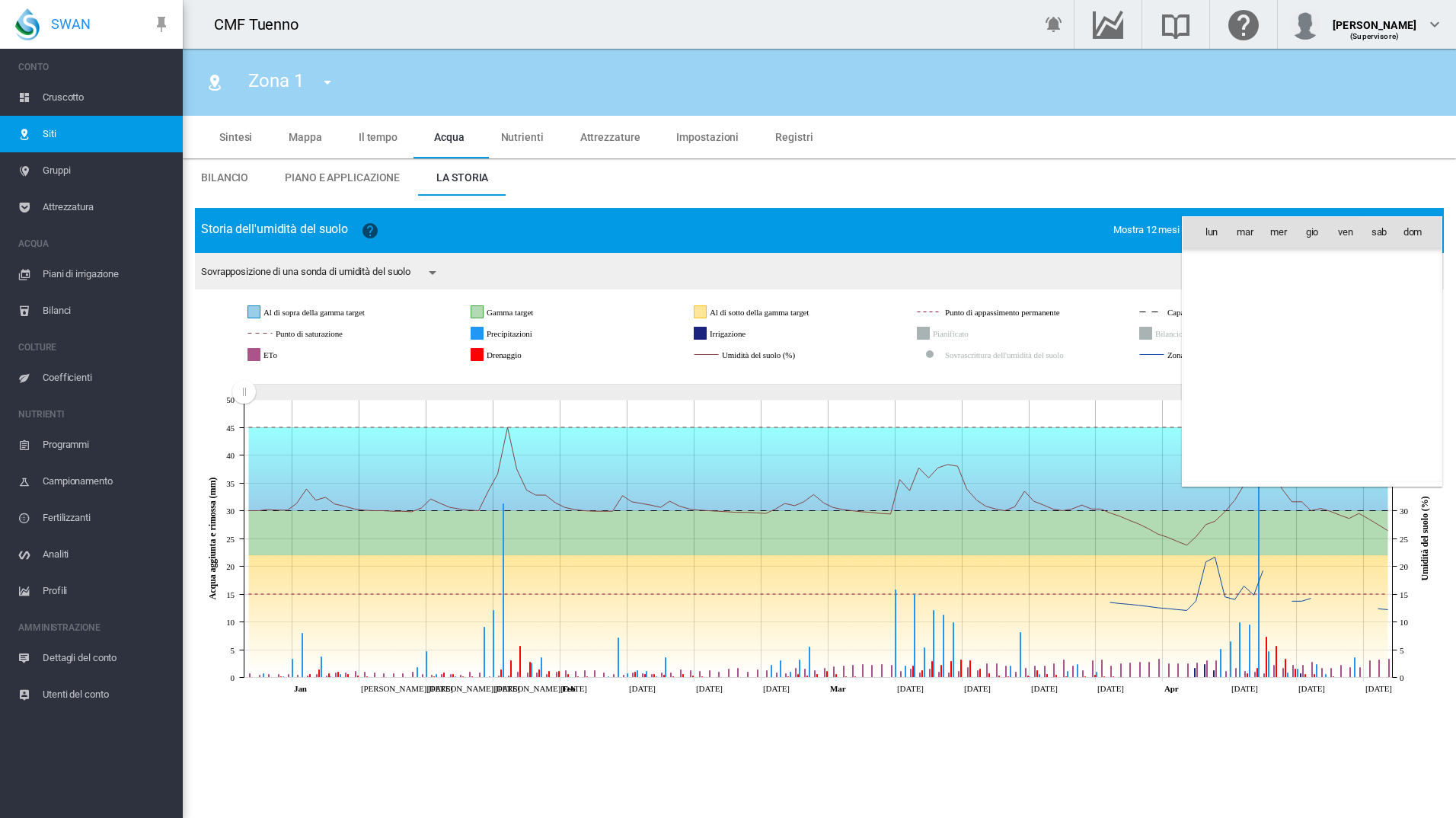
scroll to position [34700, 0]
click at [1240, 267] on span "mag 2024" at bounding box center [1224, 263] width 47 height 12
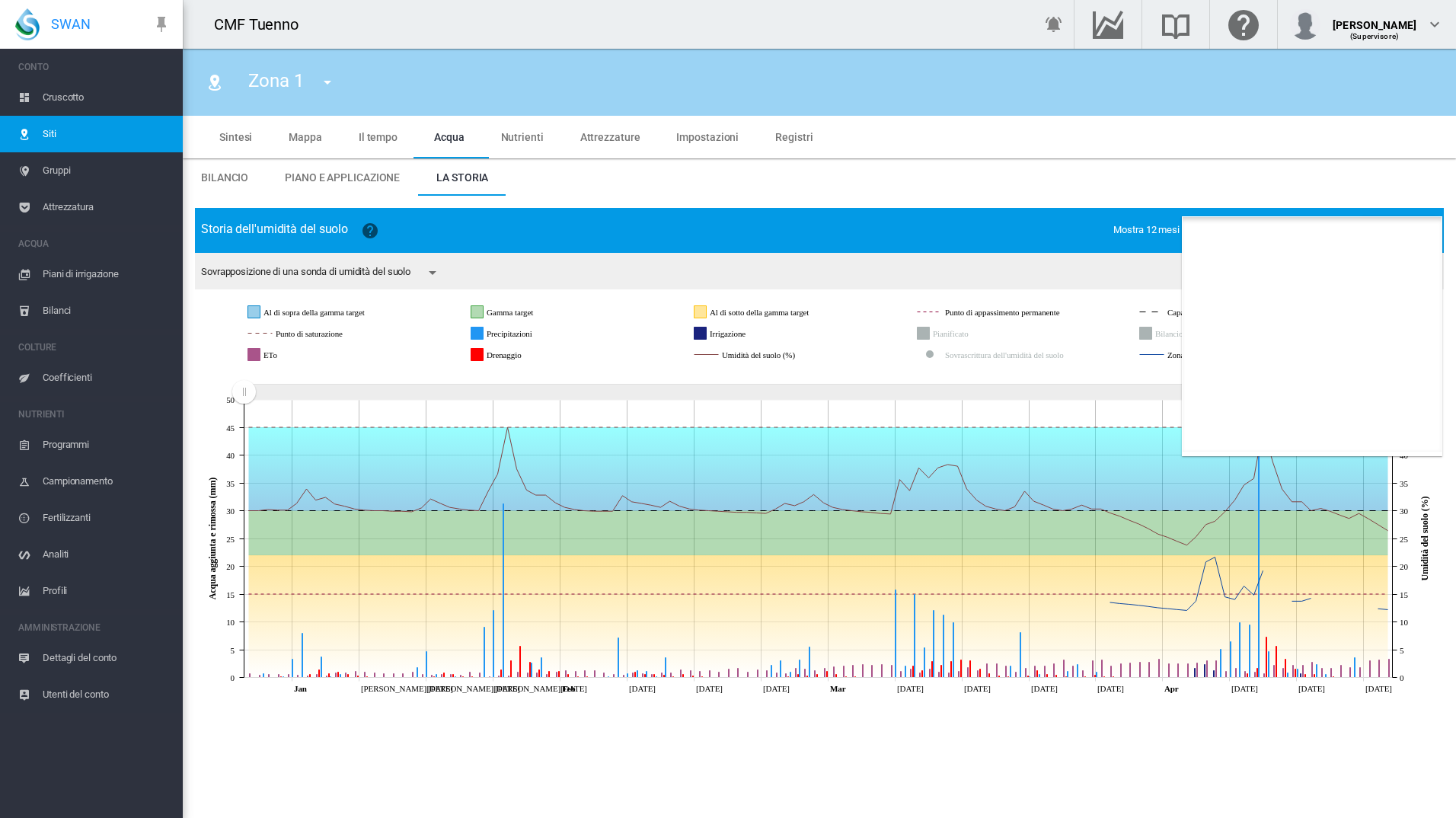
scroll to position [938, 0]
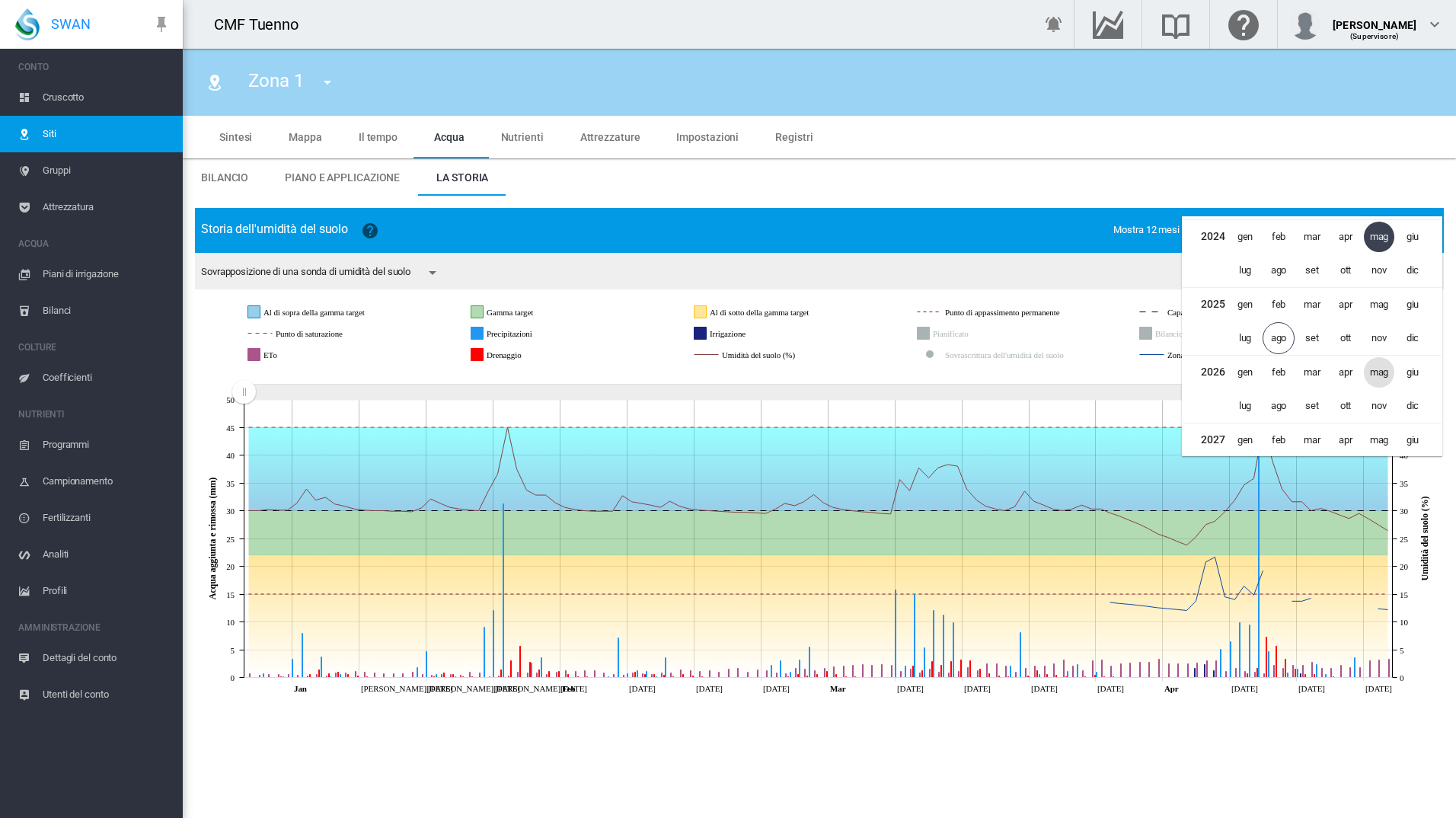
click at [1375, 373] on span "mag" at bounding box center [1380, 372] width 31 height 31
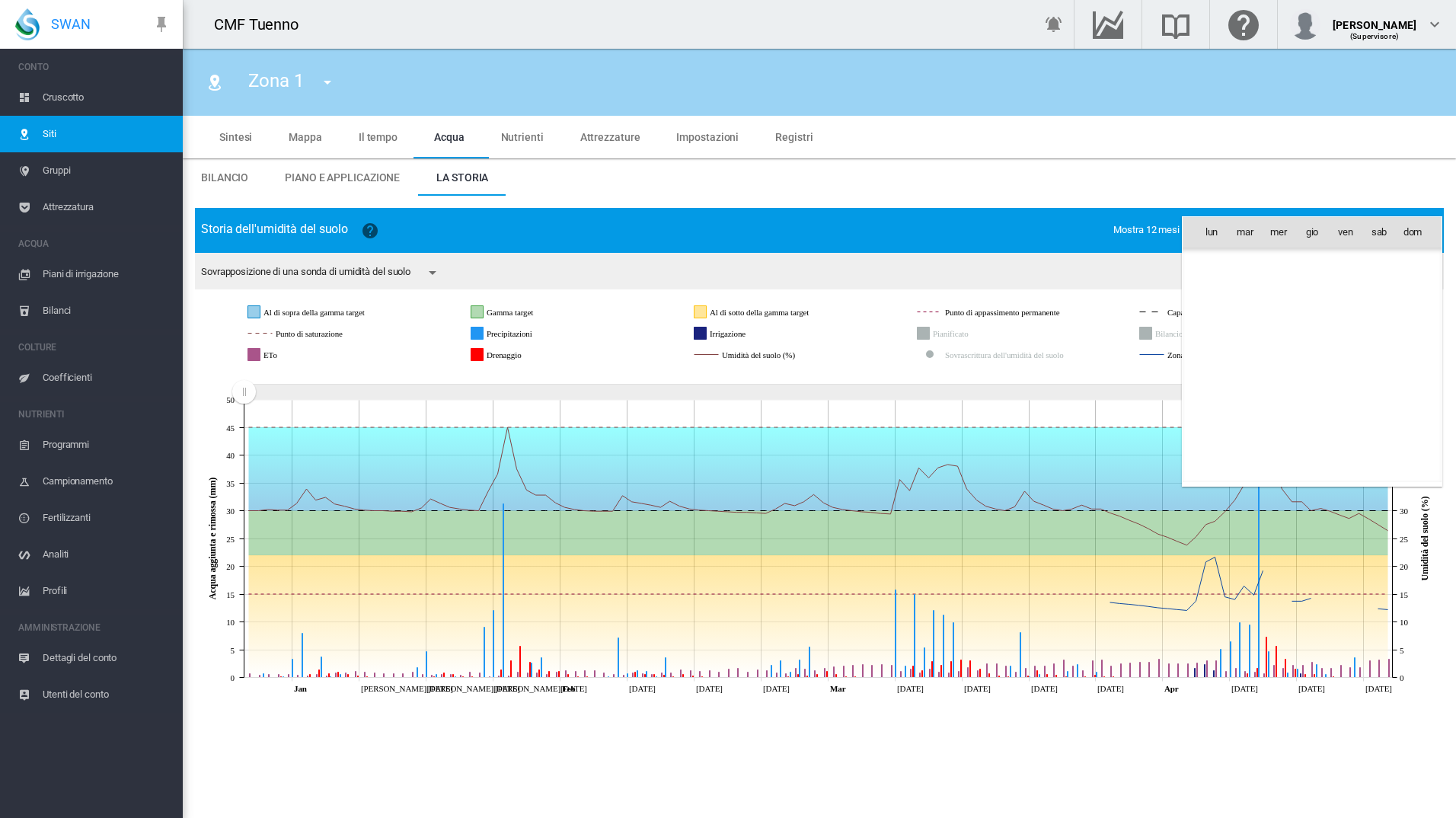
scroll to position [39542, 0]
click at [1211, 265] on span "mag 2026" at bounding box center [1224, 263] width 47 height 12
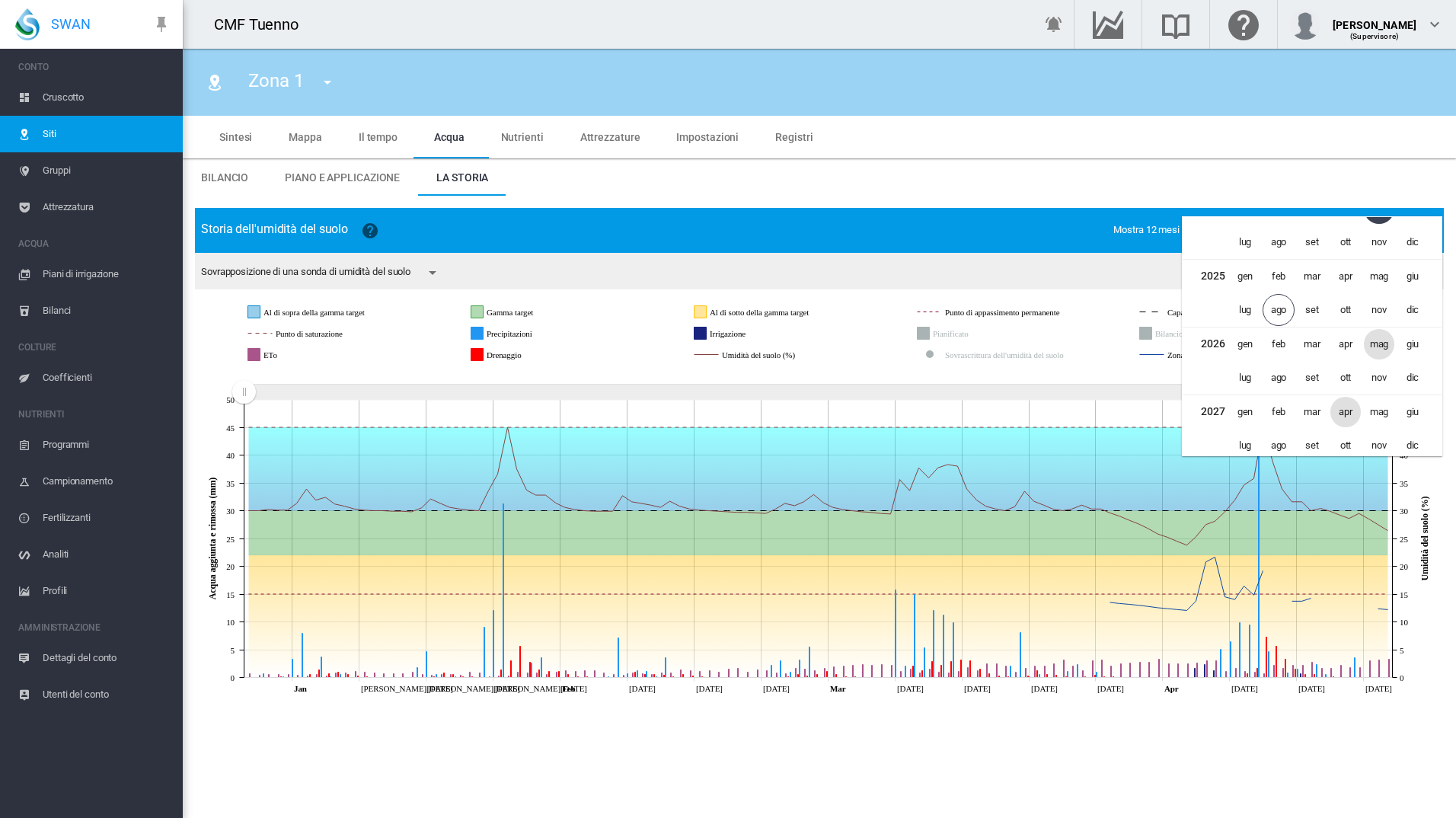
scroll to position [844, 0]
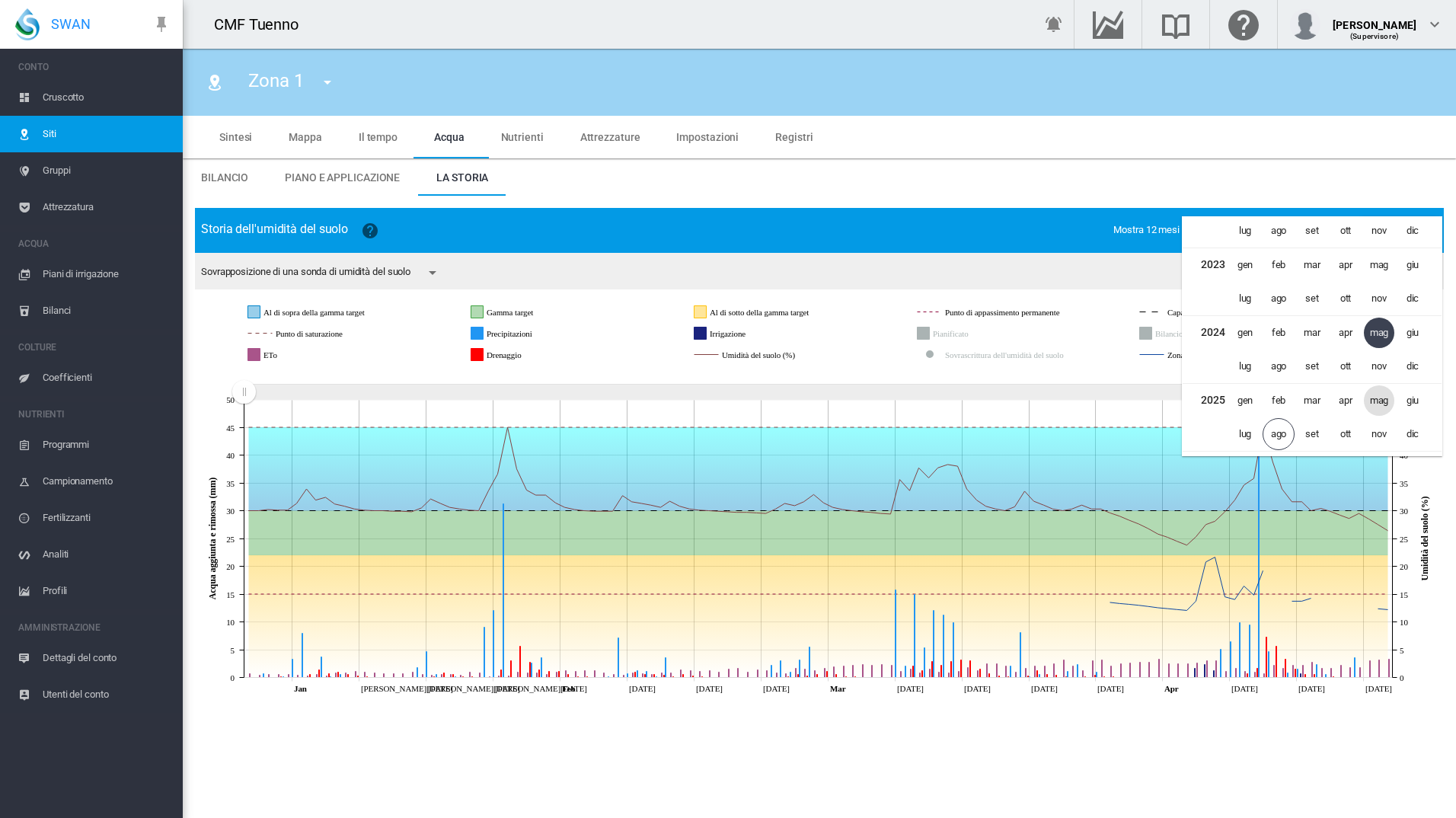
click at [1377, 394] on span "mag" at bounding box center [1380, 401] width 31 height 31
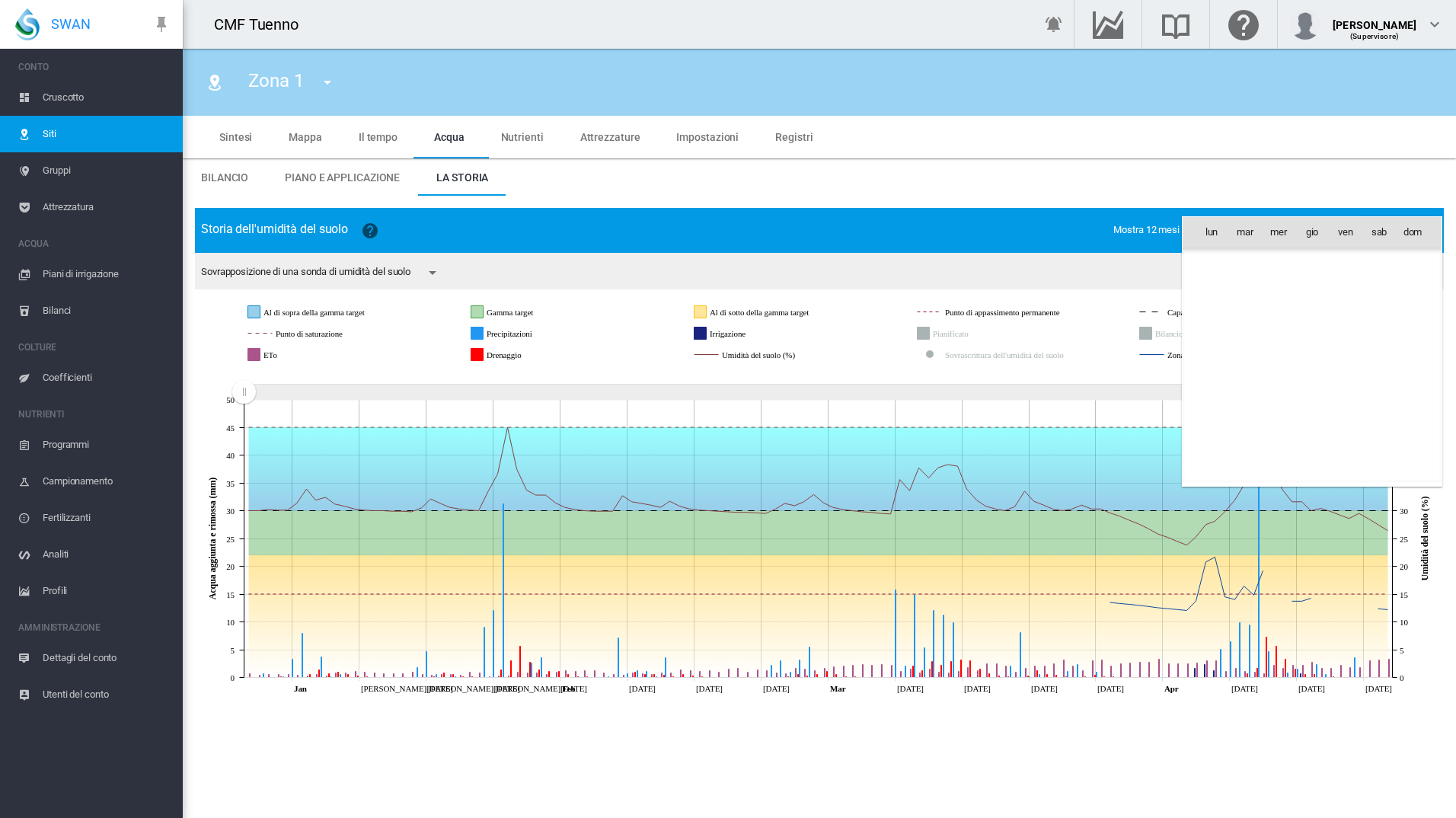
scroll to position [37121, 0]
click at [1317, 265] on span "1" at bounding box center [1313, 265] width 31 height 31
type input "**********"
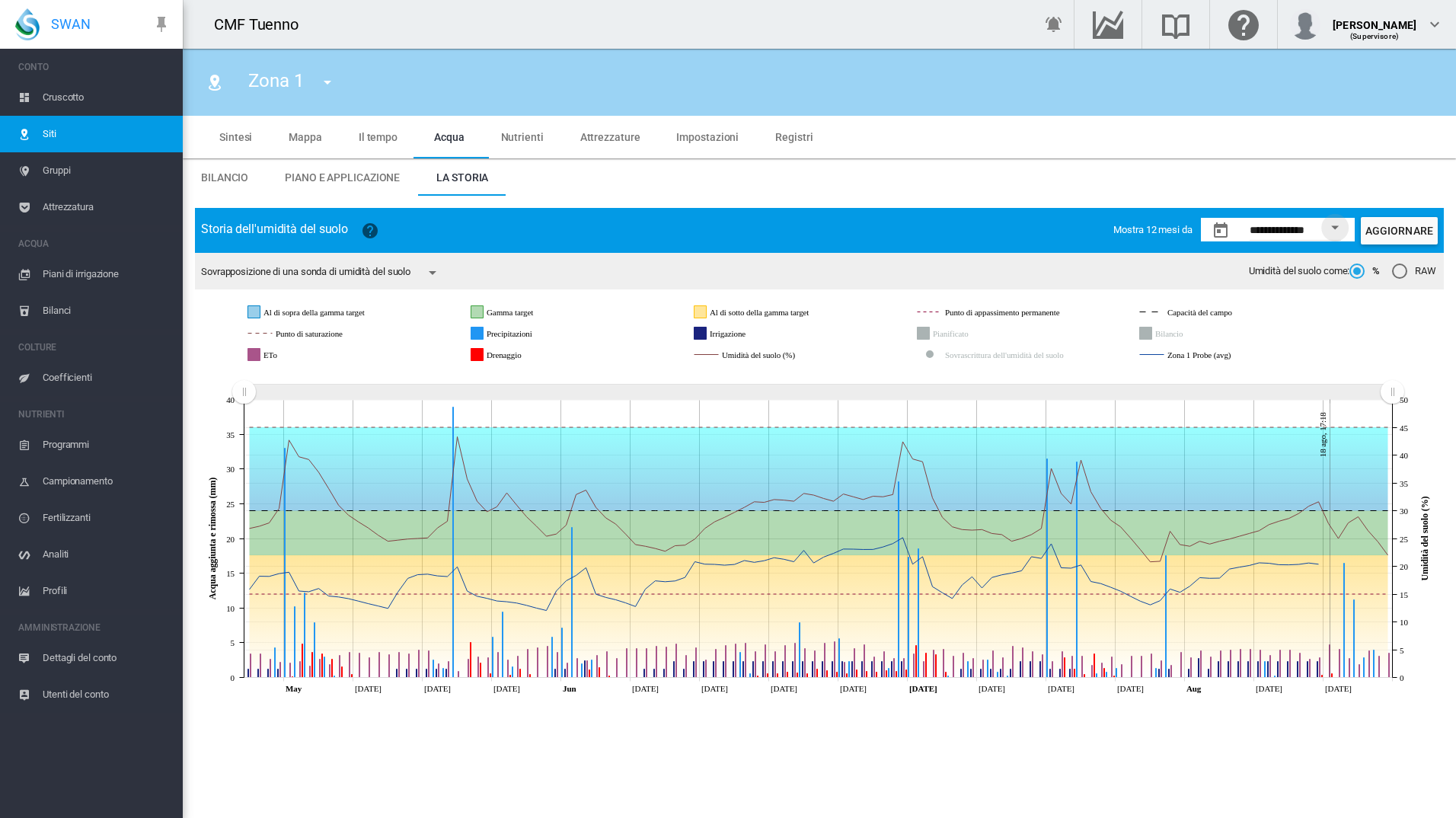
click at [1214, 357] on rect "Zona 1 Probe (avg)" at bounding box center [1226, 355] width 126 height 13
click at [1214, 354] on rect "Zona 1 Probe (avg)" at bounding box center [1226, 355] width 126 height 13
click at [432, 273] on md-icon "icon-menu-down" at bounding box center [432, 272] width 18 height 18
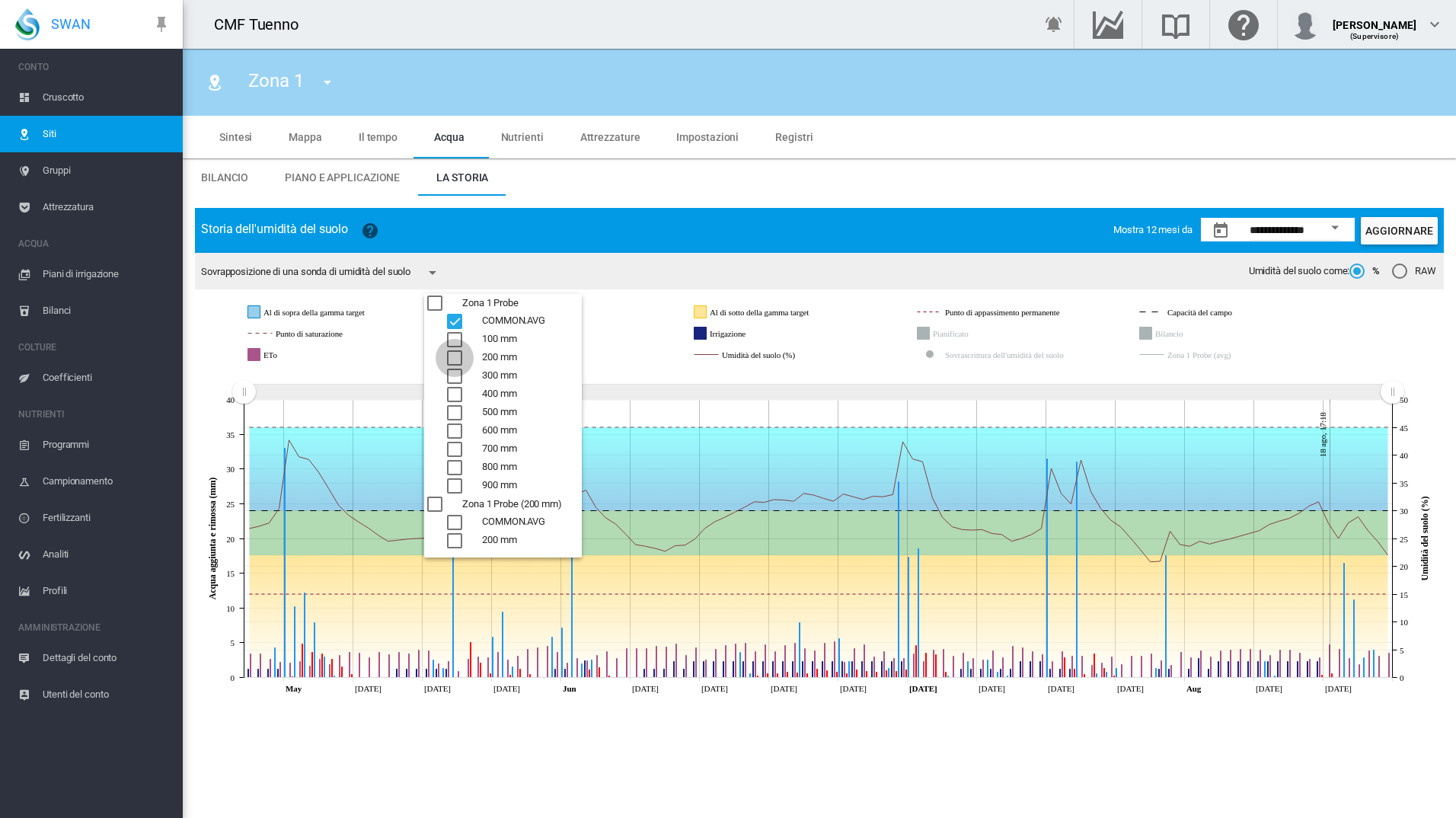
drag, startPoint x: 458, startPoint y: 359, endPoint x: 457, endPoint y: 349, distance: 10.0
click at [458, 359] on div "200 mm" at bounding box center [455, 358] width 15 height 15
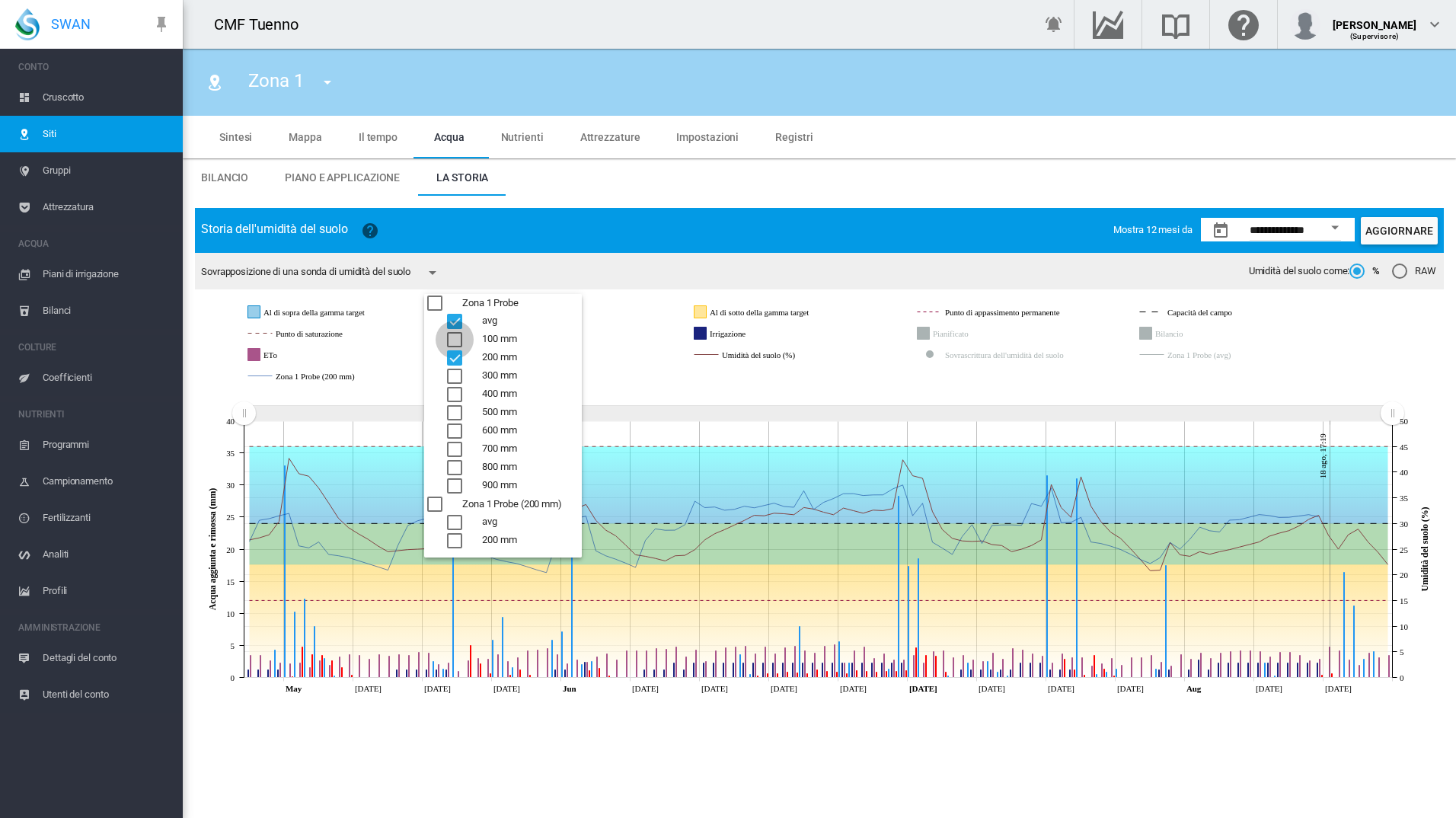
click at [459, 342] on div "100 mm" at bounding box center [455, 339] width 15 height 15
click at [459, 320] on div "COMMON.AVG" at bounding box center [455, 321] width 15 height 15
click at [580, 221] on md-backdrop at bounding box center [728, 409] width 1456 height 818
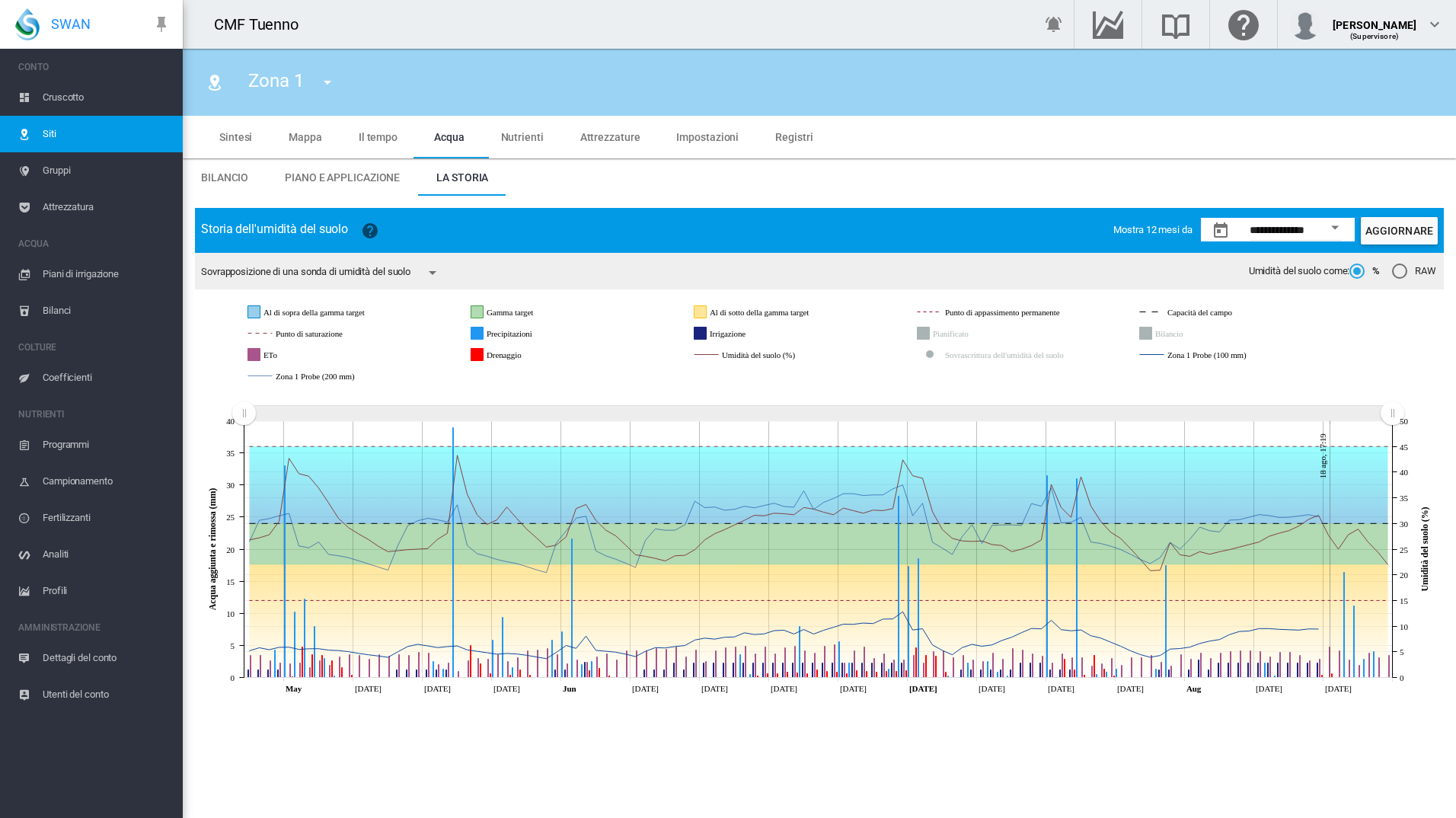
click at [738, 359] on rect "Umidità del suolo (%)" at bounding box center [787, 355] width 138 height 13
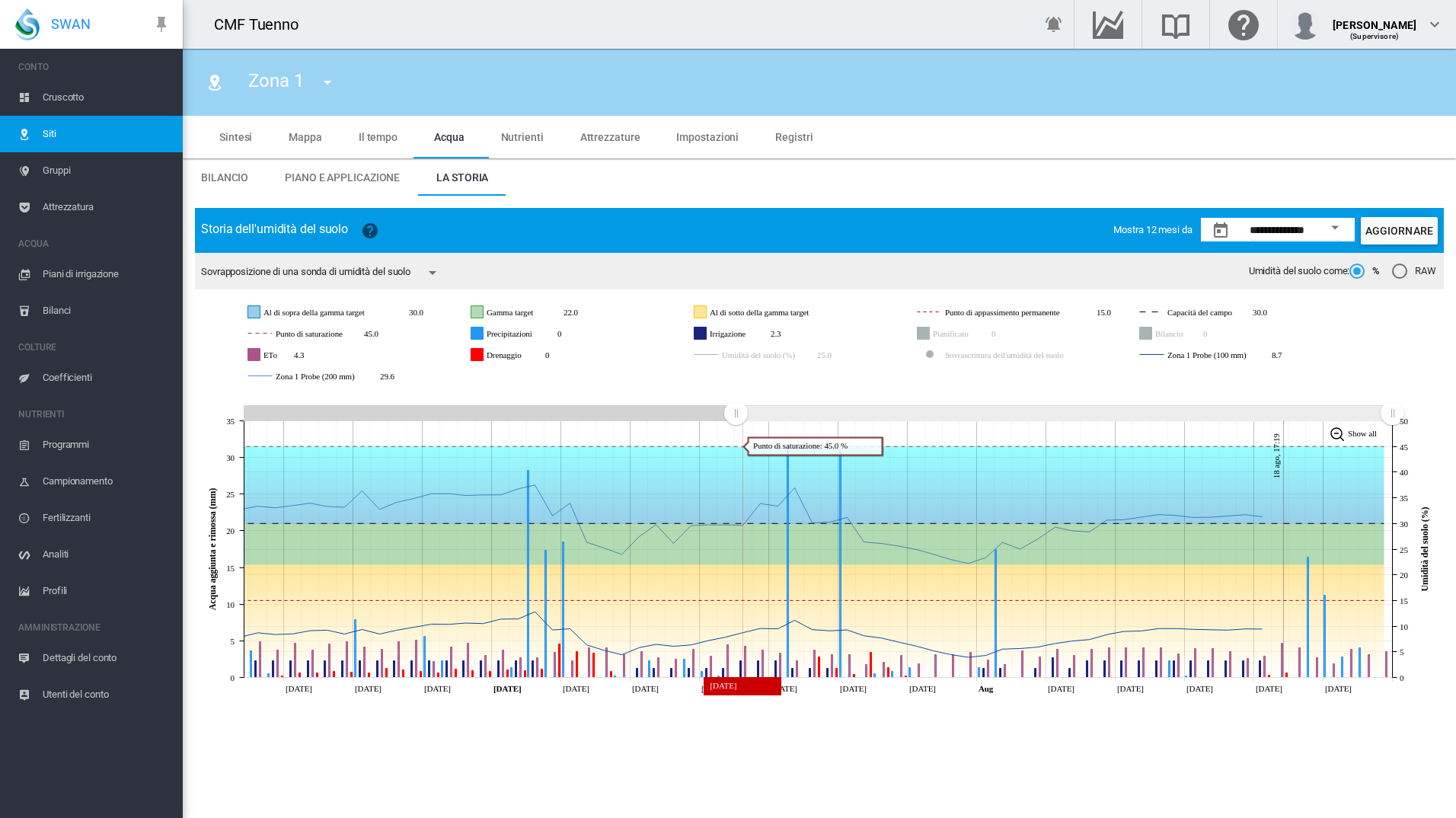
drag, startPoint x: 254, startPoint y: 415, endPoint x: 737, endPoint y: 439, distance: 483.6
click at [737, 439] on icon "JavaScript chart by amCharts 3.21.15 Jun 22 Jun 26 Jun 30 Jul Jul 08 Jul 12 Jul…" at bounding box center [819, 545] width 1249 height 310
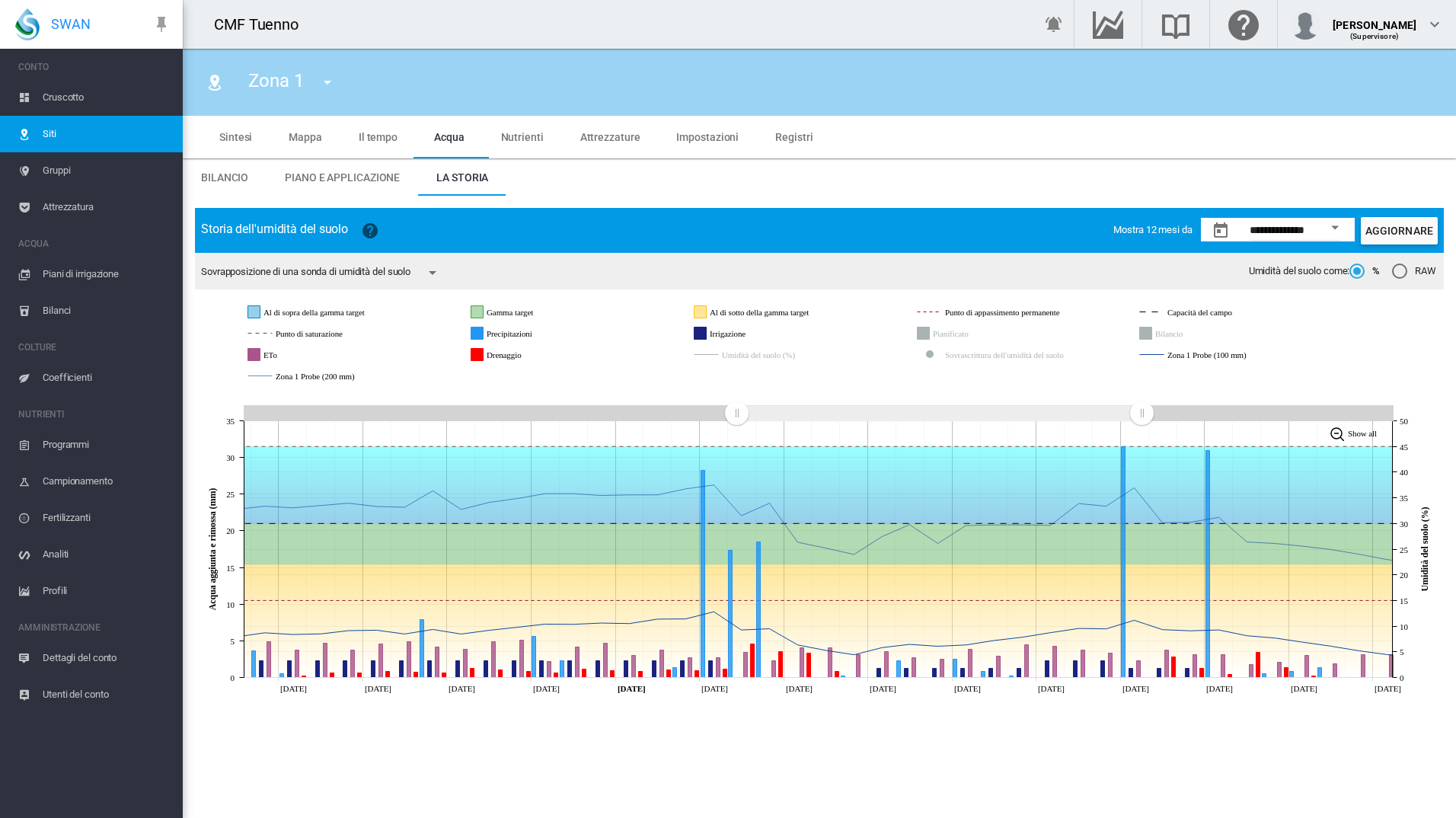
click at [349, 690] on icon at bounding box center [820, 545] width 1248 height 310
click at [391, 687] on tspan "Jun 24" at bounding box center [378, 688] width 27 height 10
click at [430, 685] on icon at bounding box center [820, 545] width 1248 height 310
click at [465, 689] on tspan "Jun 27" at bounding box center [462, 688] width 27 height 10
click at [490, 694] on icon at bounding box center [820, 545] width 1248 height 310
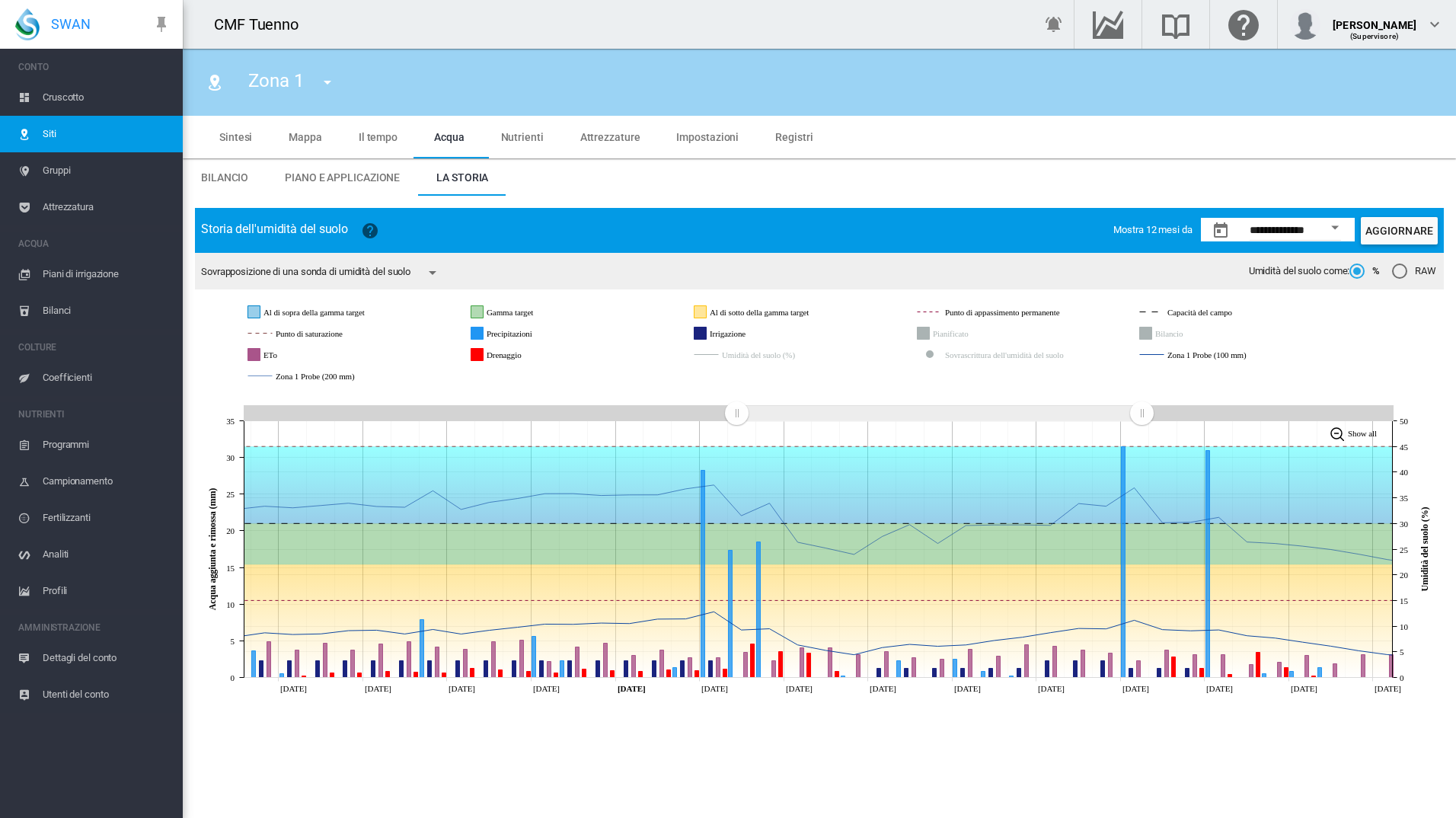
click at [524, 685] on icon at bounding box center [820, 545] width 1248 height 310
click at [1186, 672] on icon "Irrigazione Wed 23 Jul, 2025 1.2" at bounding box center [1188, 673] width 4 height 10
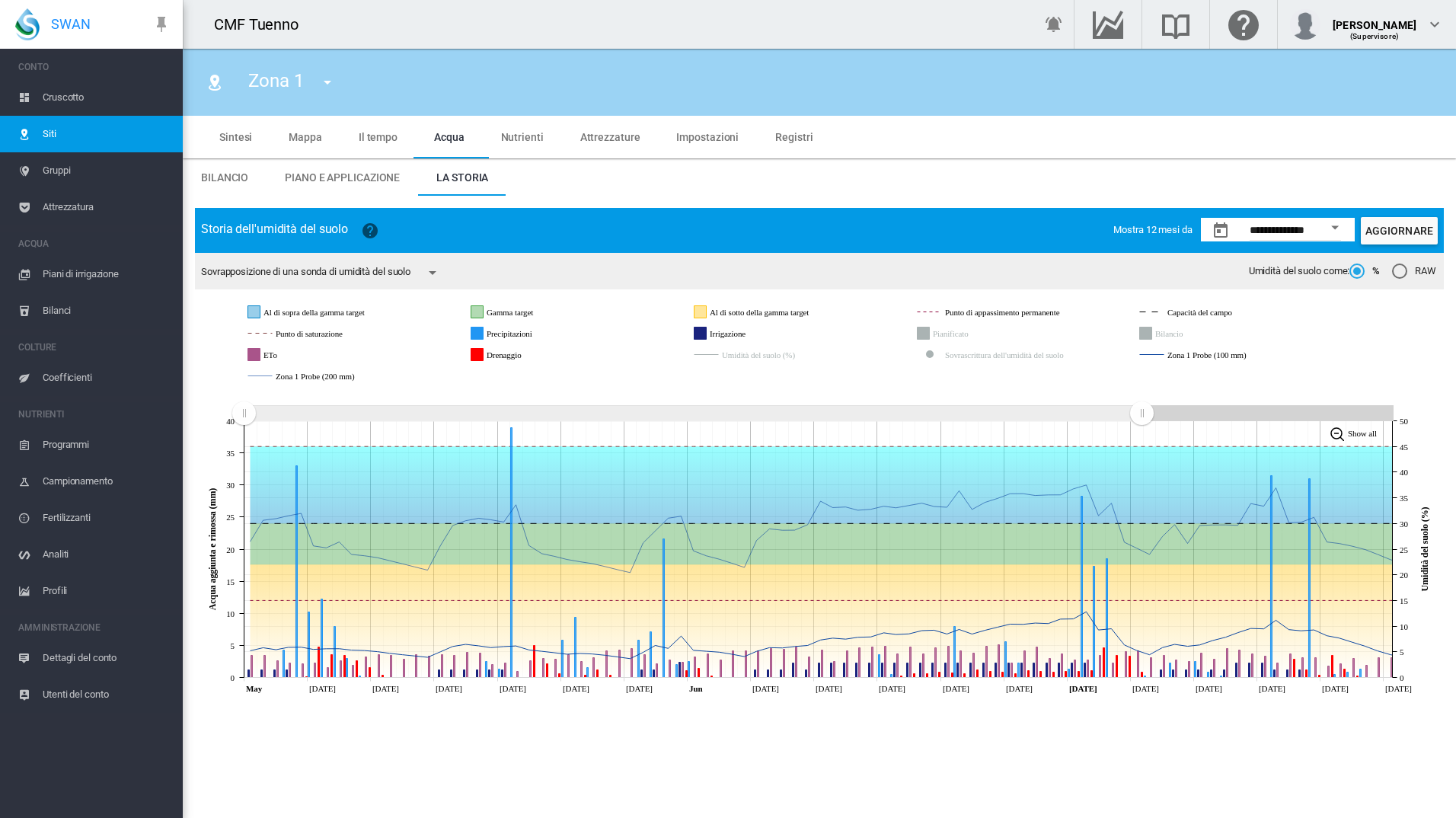
drag, startPoint x: 745, startPoint y: 419, endPoint x: 204, endPoint y: 475, distance: 543.9
click at [193, 475] on div "**********" at bounding box center [819, 455] width 1273 height 517
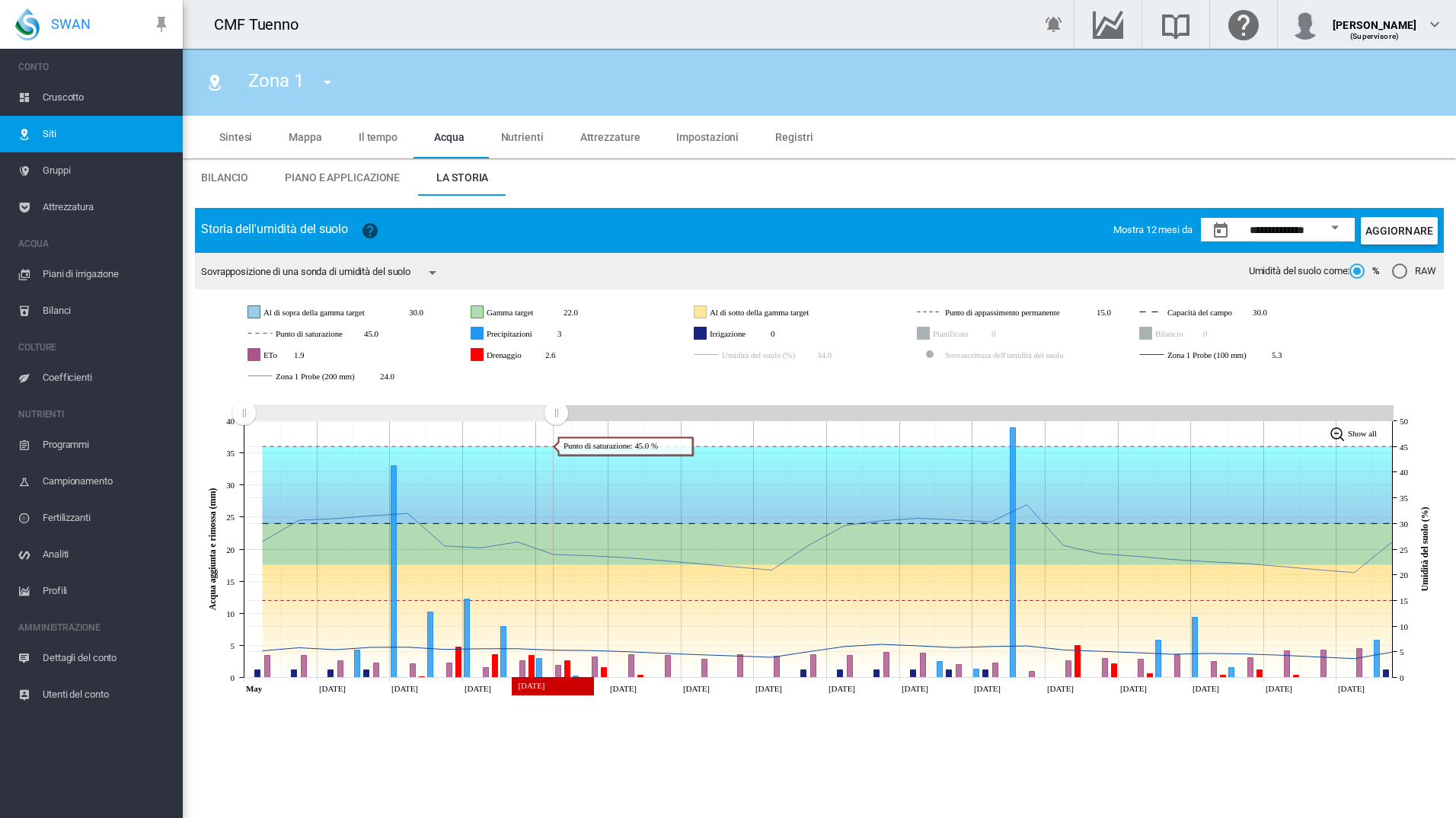
drag, startPoint x: 1145, startPoint y: 416, endPoint x: 556, endPoint y: 431, distance: 589.2
click at [556, 431] on icon "JavaScript chart by amCharts 3.21.15 May May 03 May 05 May 07 May 09 May 11 May…" at bounding box center [819, 545] width 1249 height 310
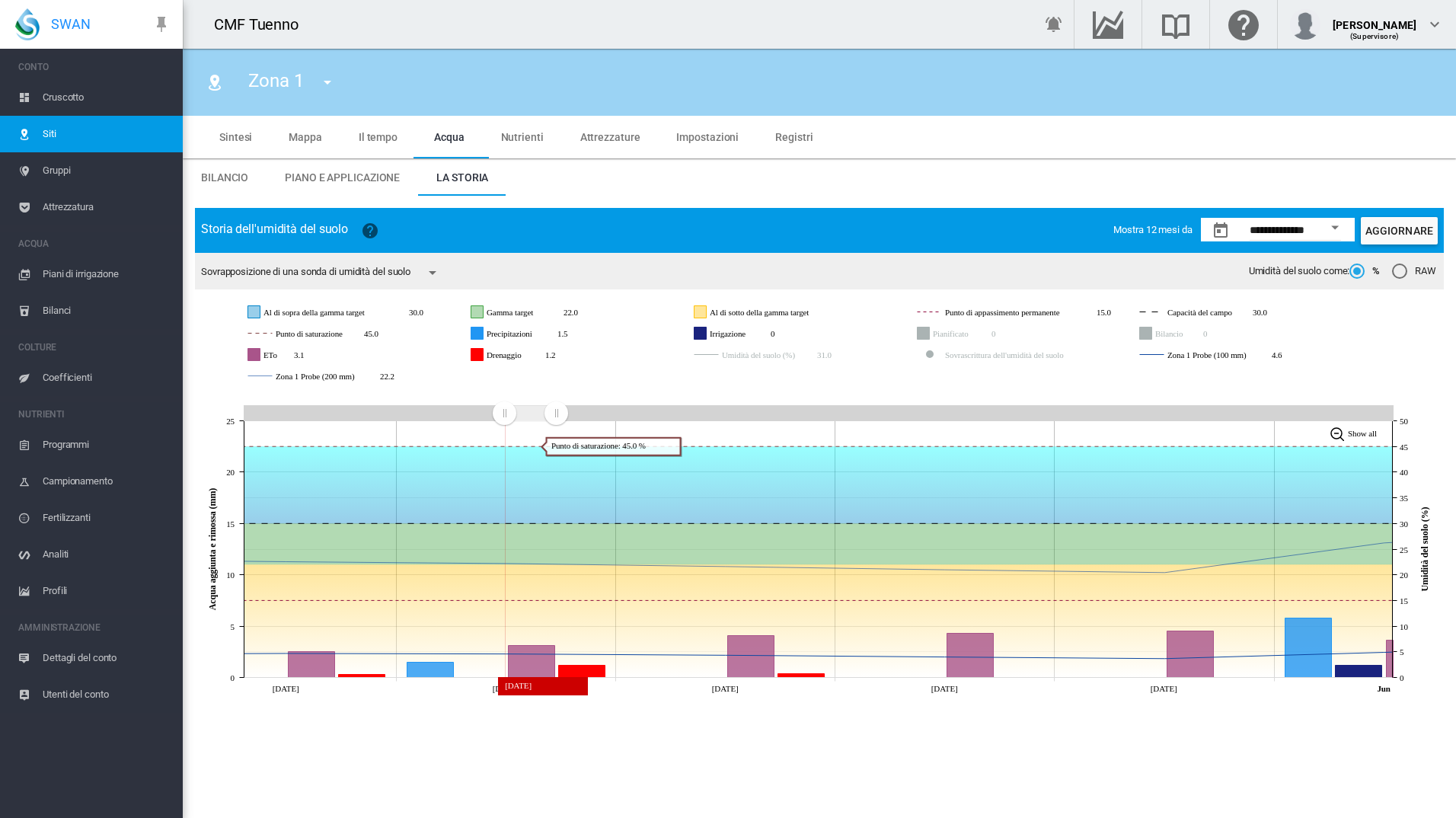
drag, startPoint x: 247, startPoint y: 413, endPoint x: 504, endPoint y: 421, distance: 257.1
click at [504, 421] on rect "Zoom chart using cursor arrows" at bounding box center [506, 414] width 19 height 15
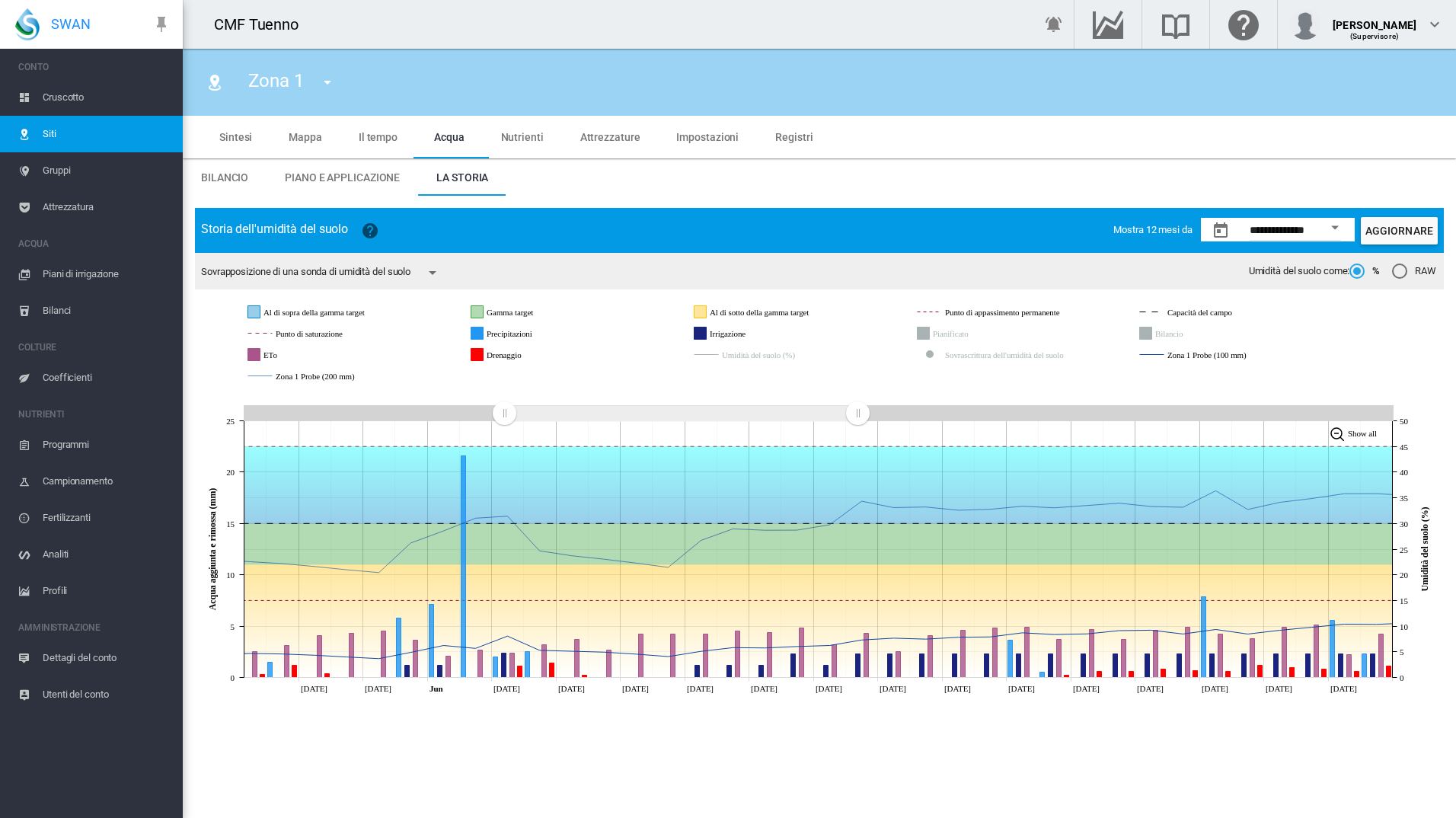
drag, startPoint x: 552, startPoint y: 419, endPoint x: 858, endPoint y: 415, distance: 306.0
click at [858, 415] on rect "Zoom chart using cursor arrows" at bounding box center [859, 414] width 19 height 15
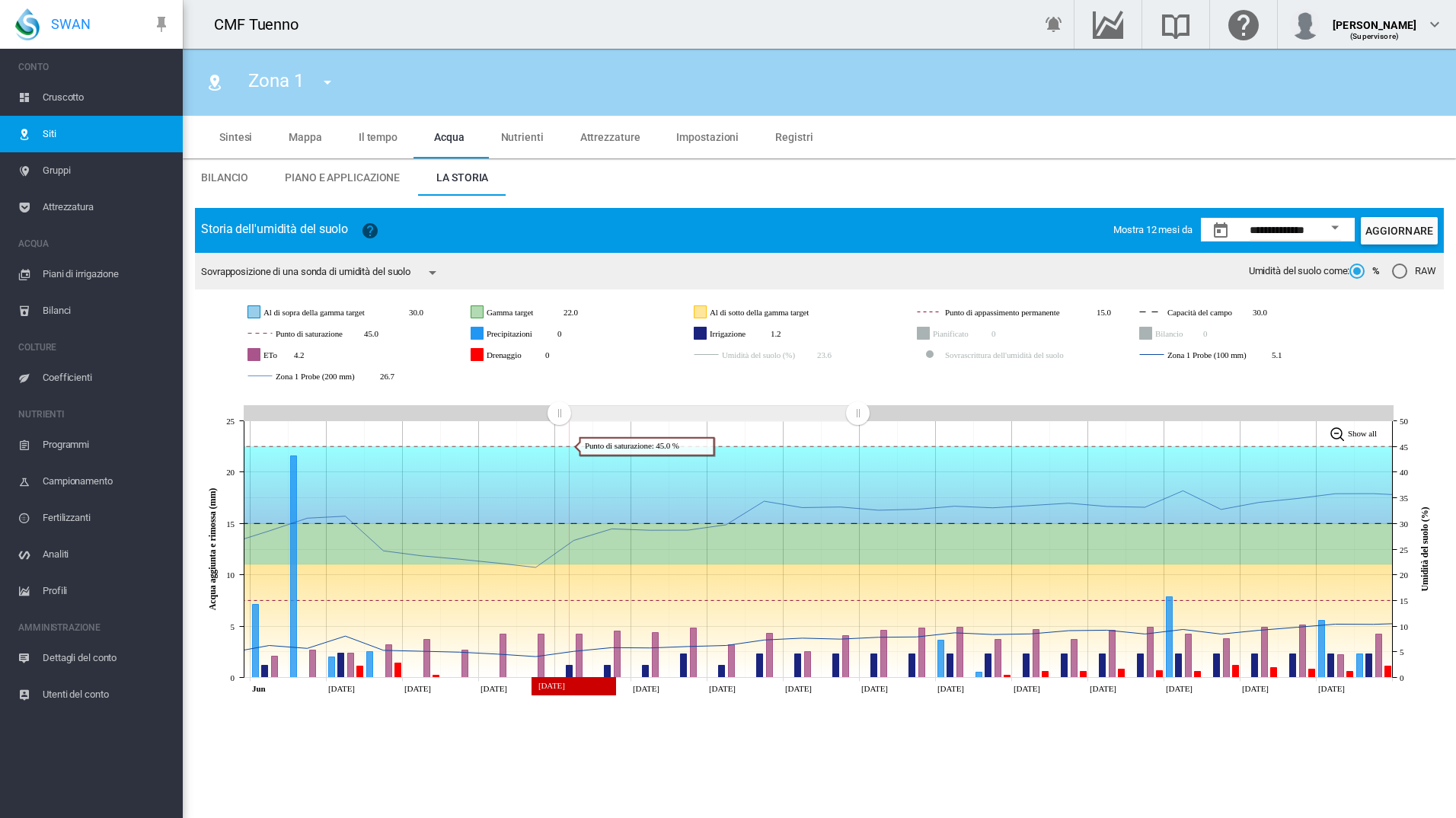
drag, startPoint x: 500, startPoint y: 411, endPoint x: 559, endPoint y: 430, distance: 62.0
click at [559, 430] on icon "JavaScript chart by amCharts 3.21.15 Jun Jun 04 Jun 06 Jun 08 Jun 10 Jun 12 Jun…" at bounding box center [819, 545] width 1249 height 310
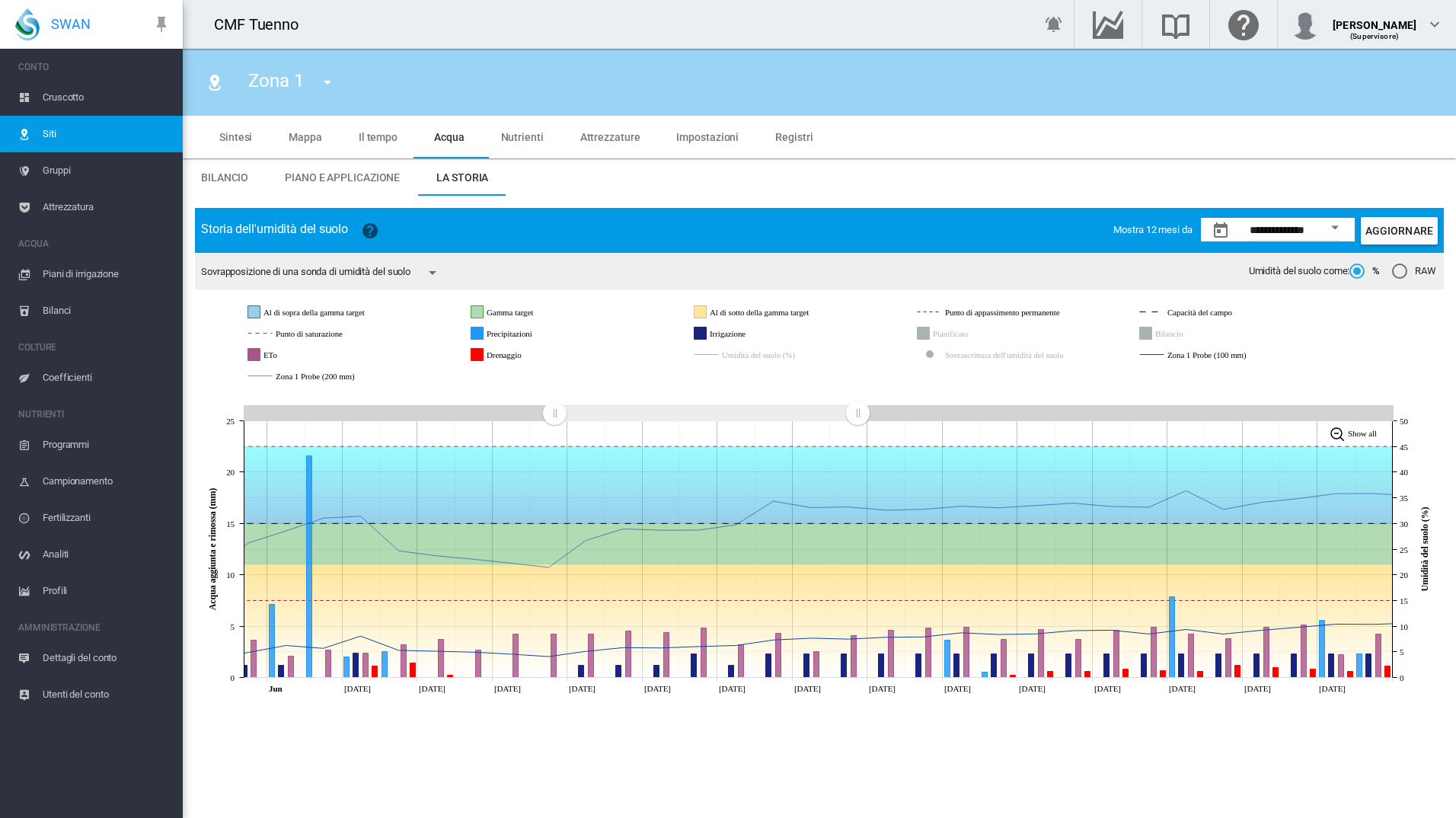
click at [555, 419] on rect "Zoom chart using cursor arrows" at bounding box center [556, 414] width 19 height 15
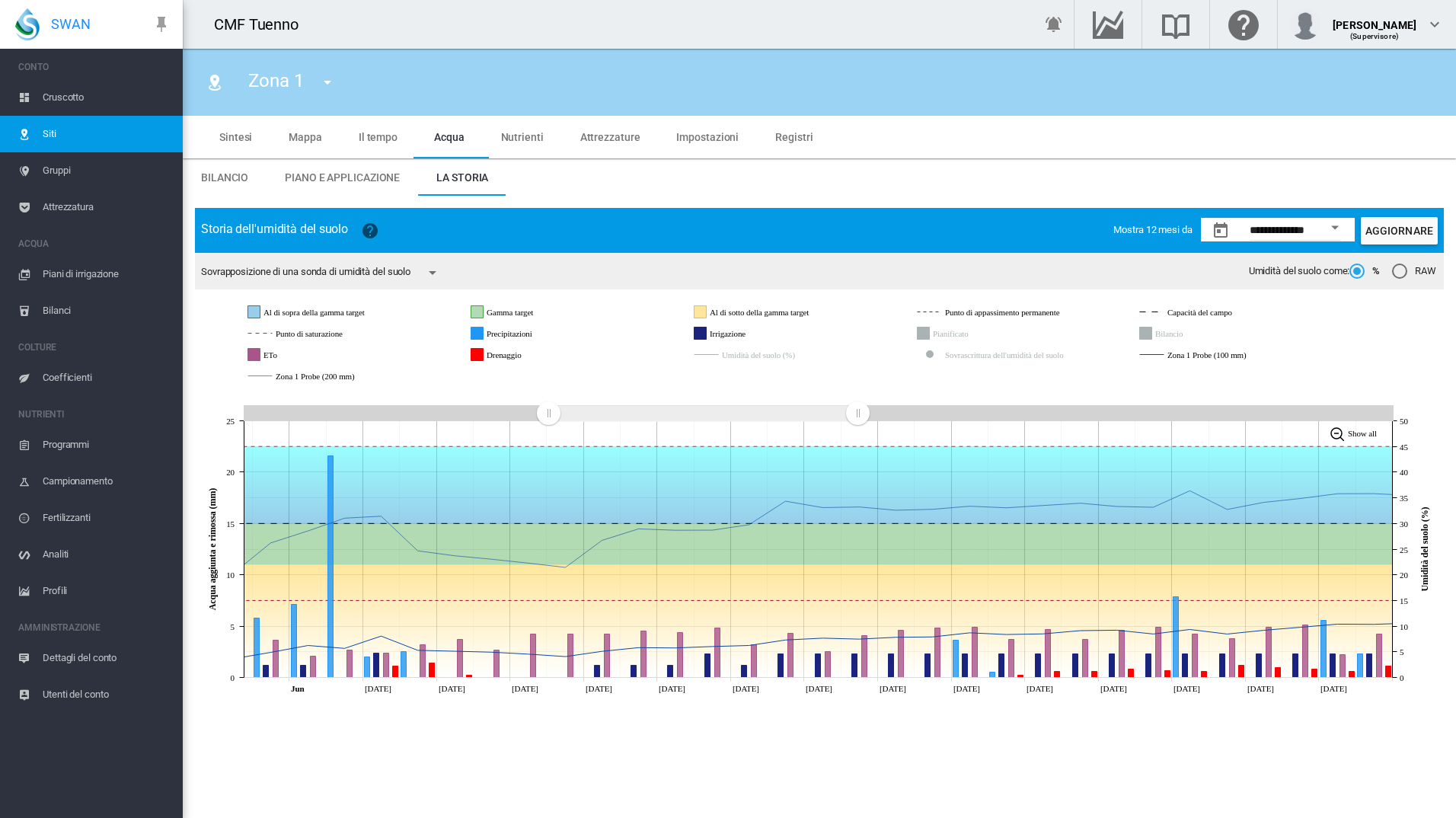
drag, startPoint x: 559, startPoint y: 414, endPoint x: 548, endPoint y: 407, distance: 13.0
click at [548, 407] on rect "Zoom chart using cursor arrows" at bounding box center [550, 414] width 19 height 15
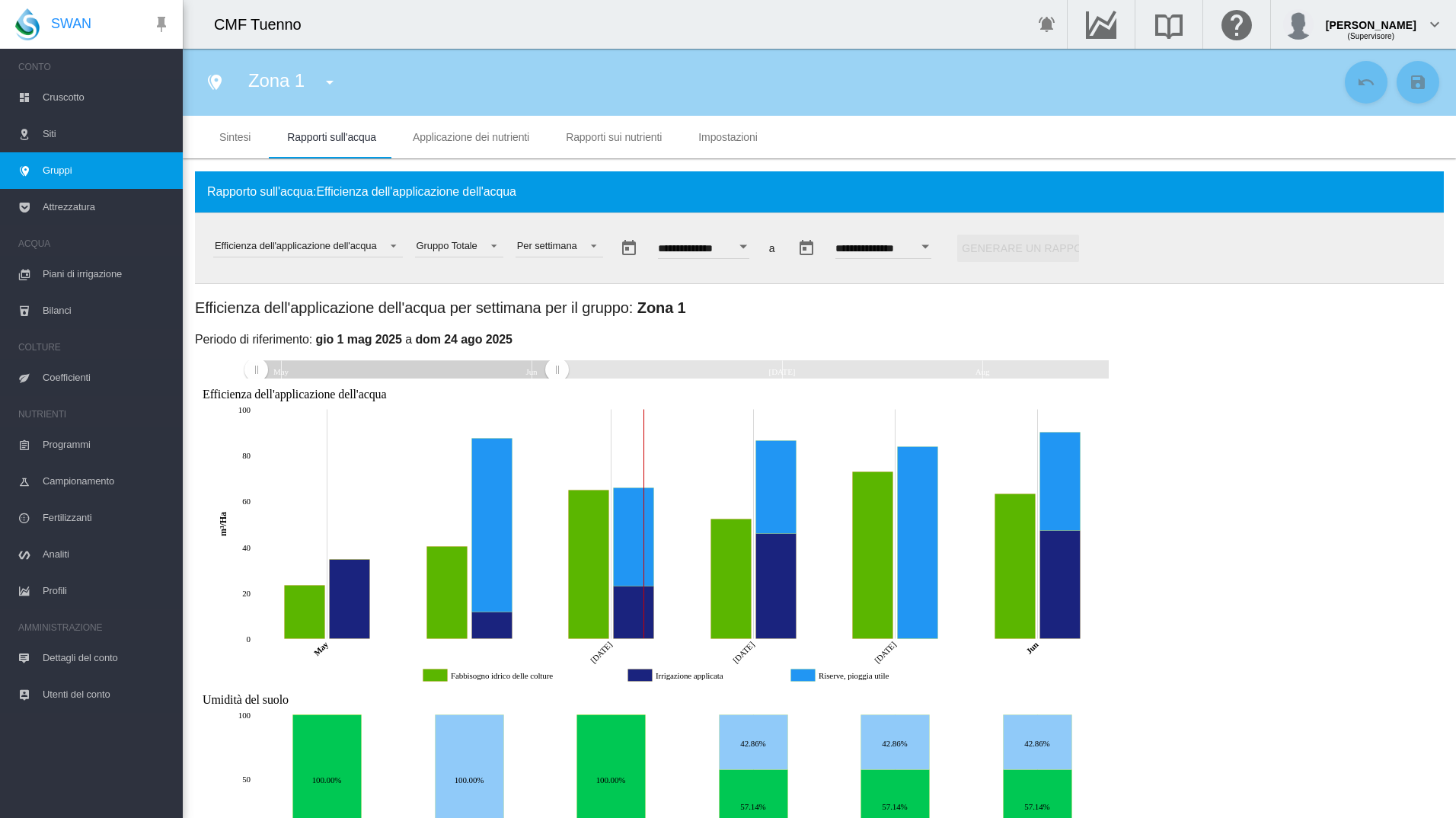
scroll to position [87, 0]
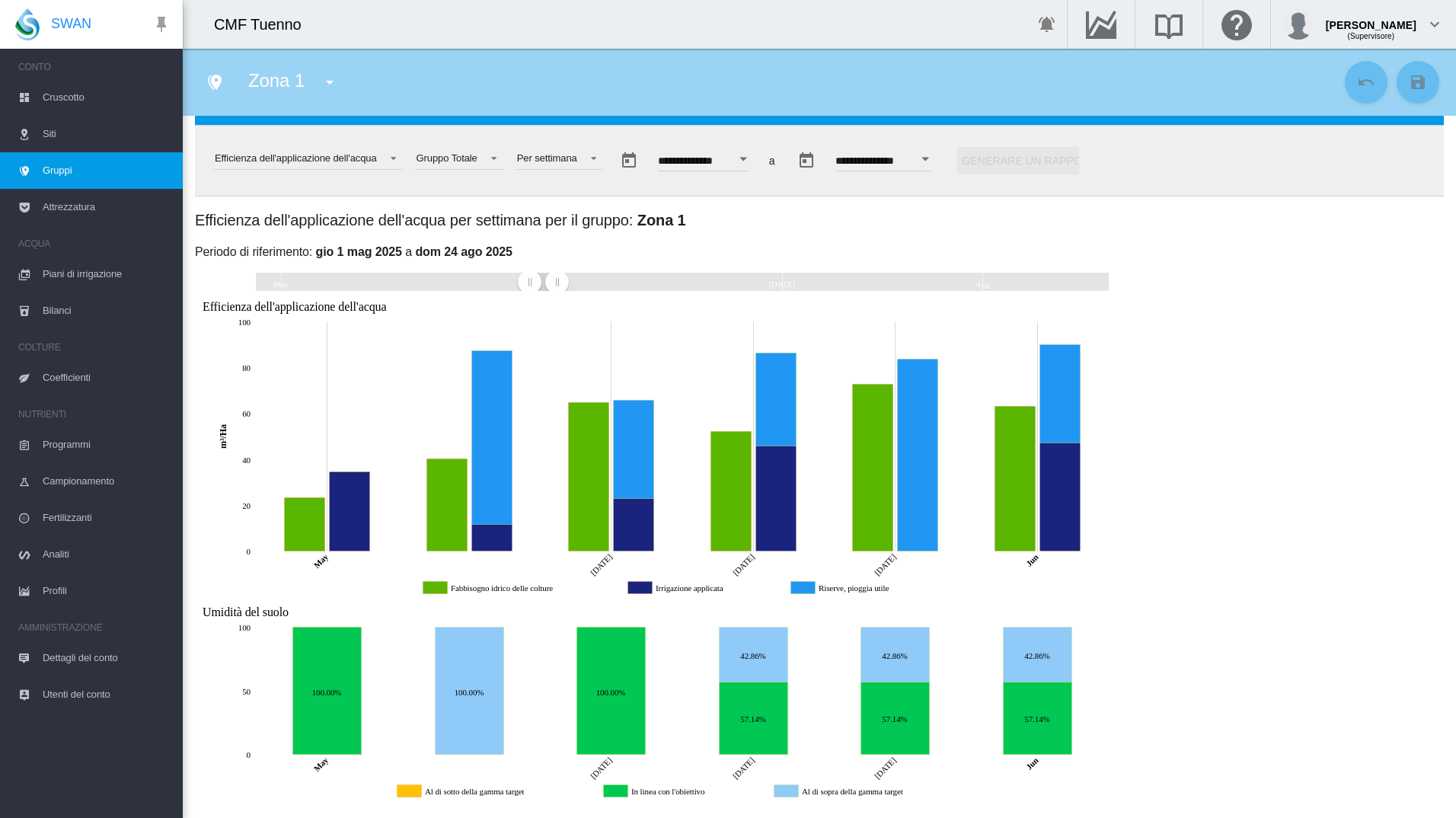
drag, startPoint x: 254, startPoint y: 282, endPoint x: 529, endPoint y: 300, distance: 275.6
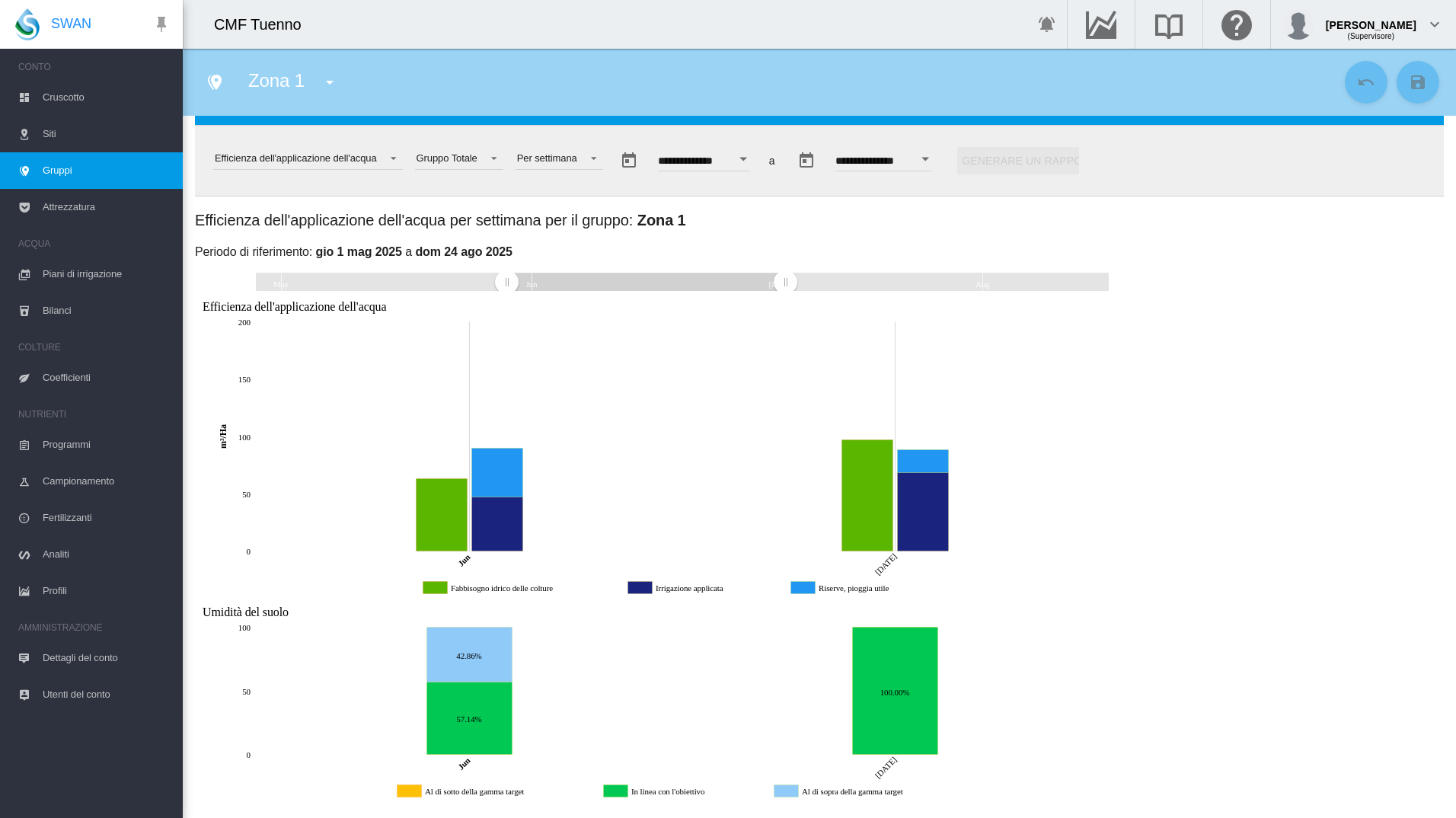
drag, startPoint x: 552, startPoint y: 288, endPoint x: 786, endPoint y: 303, distance: 234.5
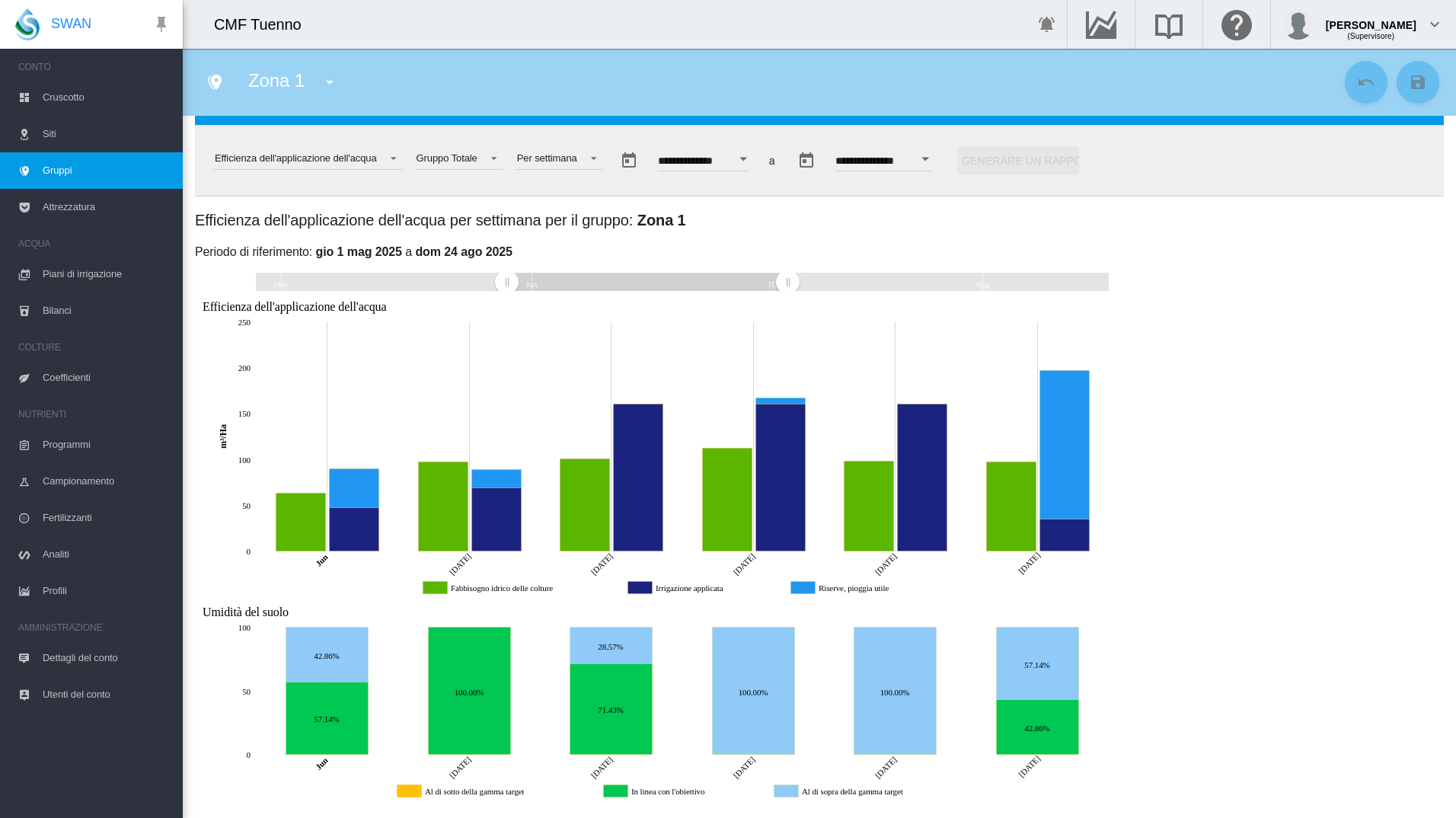
drag, startPoint x: 808, startPoint y: 278, endPoint x: 788, endPoint y: 279, distance: 20.0
click at [788, 279] on rect "Zoom chart using cursor arrows" at bounding box center [789, 282] width 19 height 18
click at [1211, 336] on div "Efficienza dell'applicazione dell'acqua per settimana per il gruppo: Zona 1 per…" at bounding box center [819, 508] width 1249 height 596
click at [782, 277] on rect "Zoom chart using cursor arrows" at bounding box center [783, 282] width 19 height 18
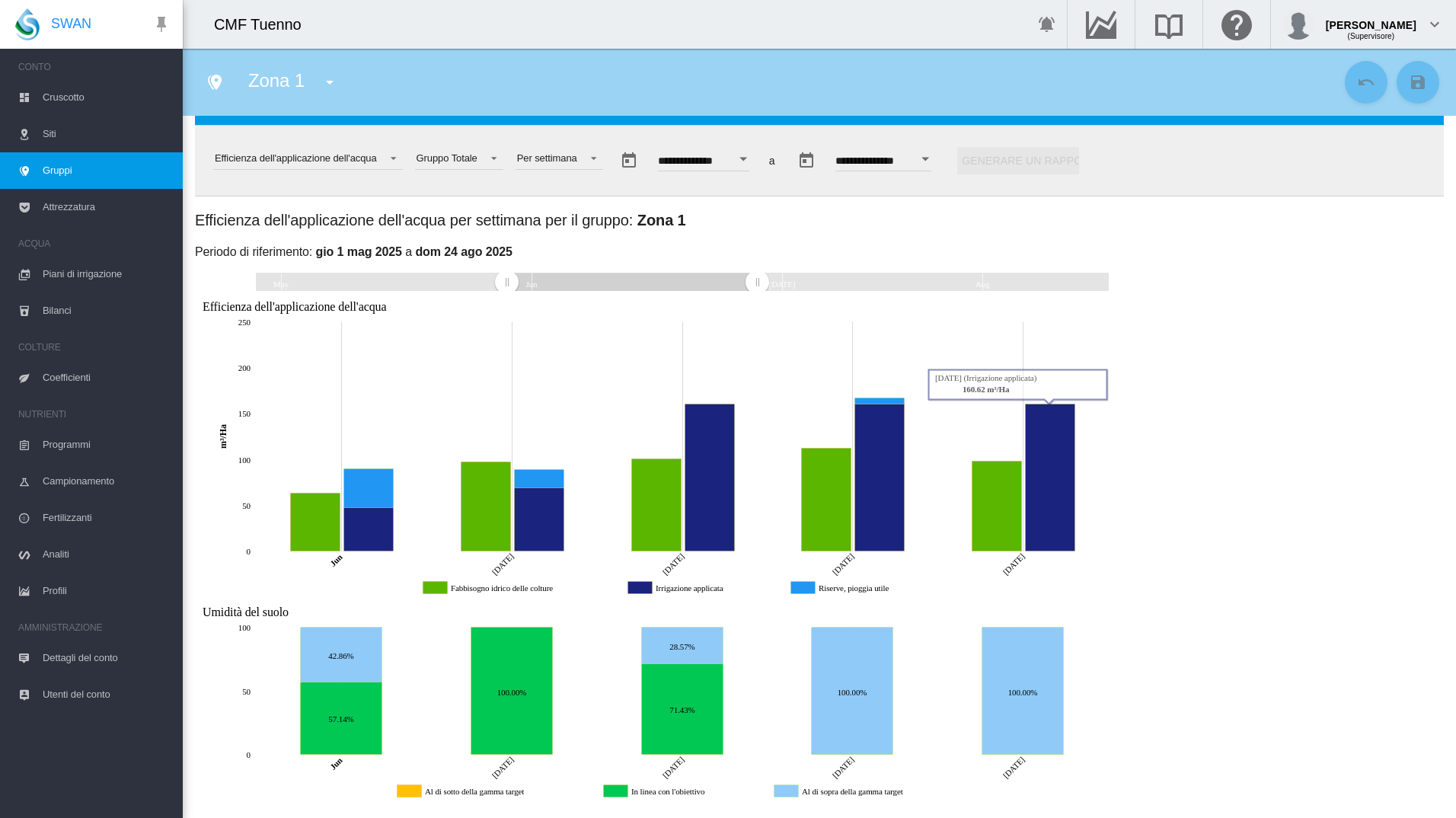
click at [1159, 494] on div "Efficienza dell'applicazione dell'acqua per settimana per il gruppo: Zona 1 per…" at bounding box center [819, 508] width 1249 height 596
drag, startPoint x: 514, startPoint y: 284, endPoint x: 734, endPoint y: 276, distance: 220.1
click at [734, 276] on rect "Zoom chart using cursor arrows" at bounding box center [735, 282] width 19 height 18
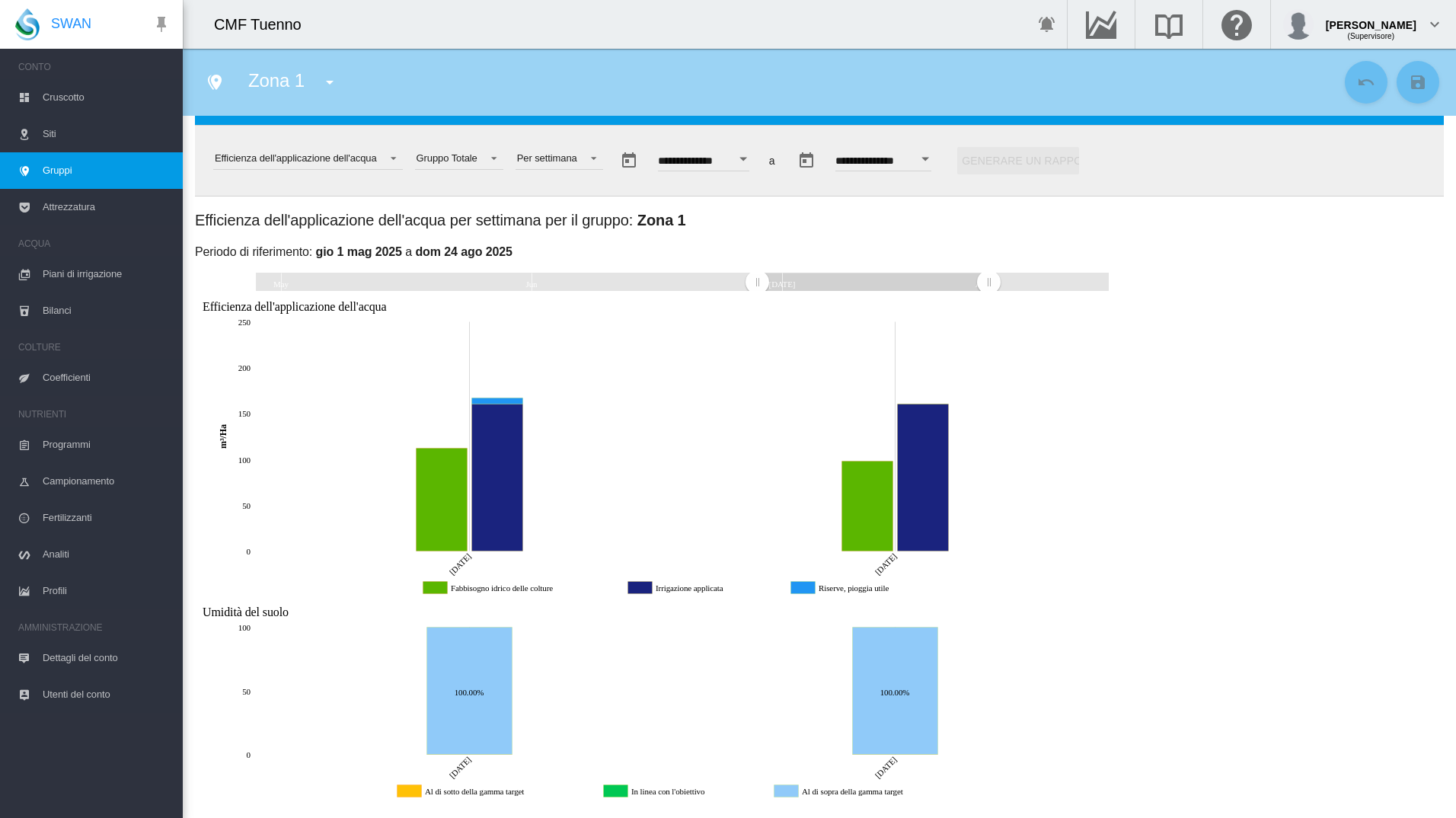
drag, startPoint x: 806, startPoint y: 282, endPoint x: 987, endPoint y: 278, distance: 181.0
click at [988, 278] on rect "Zoom chart using cursor arrows" at bounding box center [990, 282] width 19 height 18
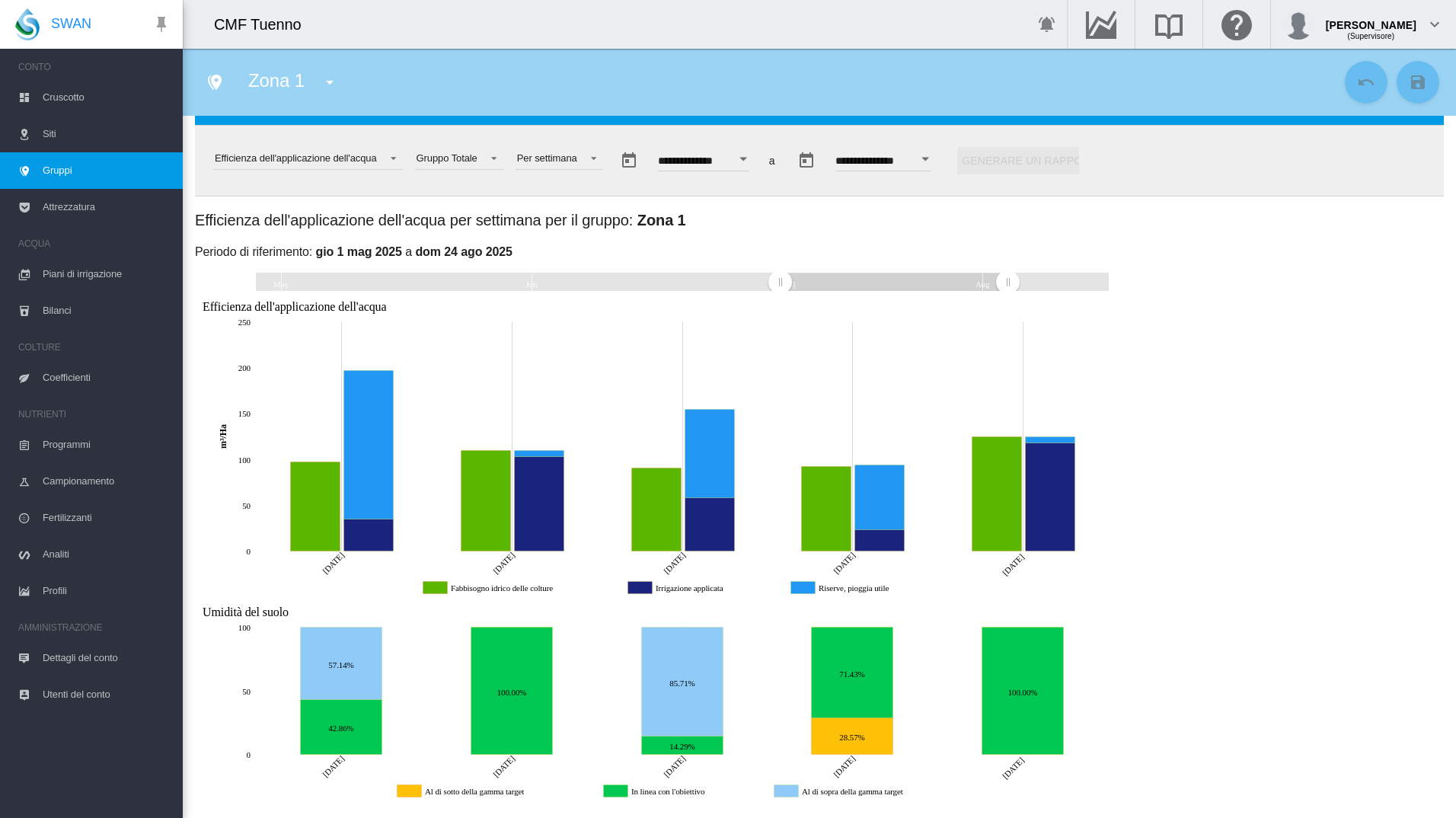
drag, startPoint x: 765, startPoint y: 285, endPoint x: 780, endPoint y: 289, distance: 15.5
click at [780, 289] on rect "Zoom chart using cursor arrows" at bounding box center [781, 282] width 19 height 18
click at [772, 280] on rect "Zoom chart using cursor arrows" at bounding box center [773, 282] width 19 height 18
drag, startPoint x: 779, startPoint y: 281, endPoint x: 755, endPoint y: 285, distance: 24.3
click at [755, 285] on rect "Zoom chart using cursor arrows" at bounding box center [756, 282] width 19 height 18
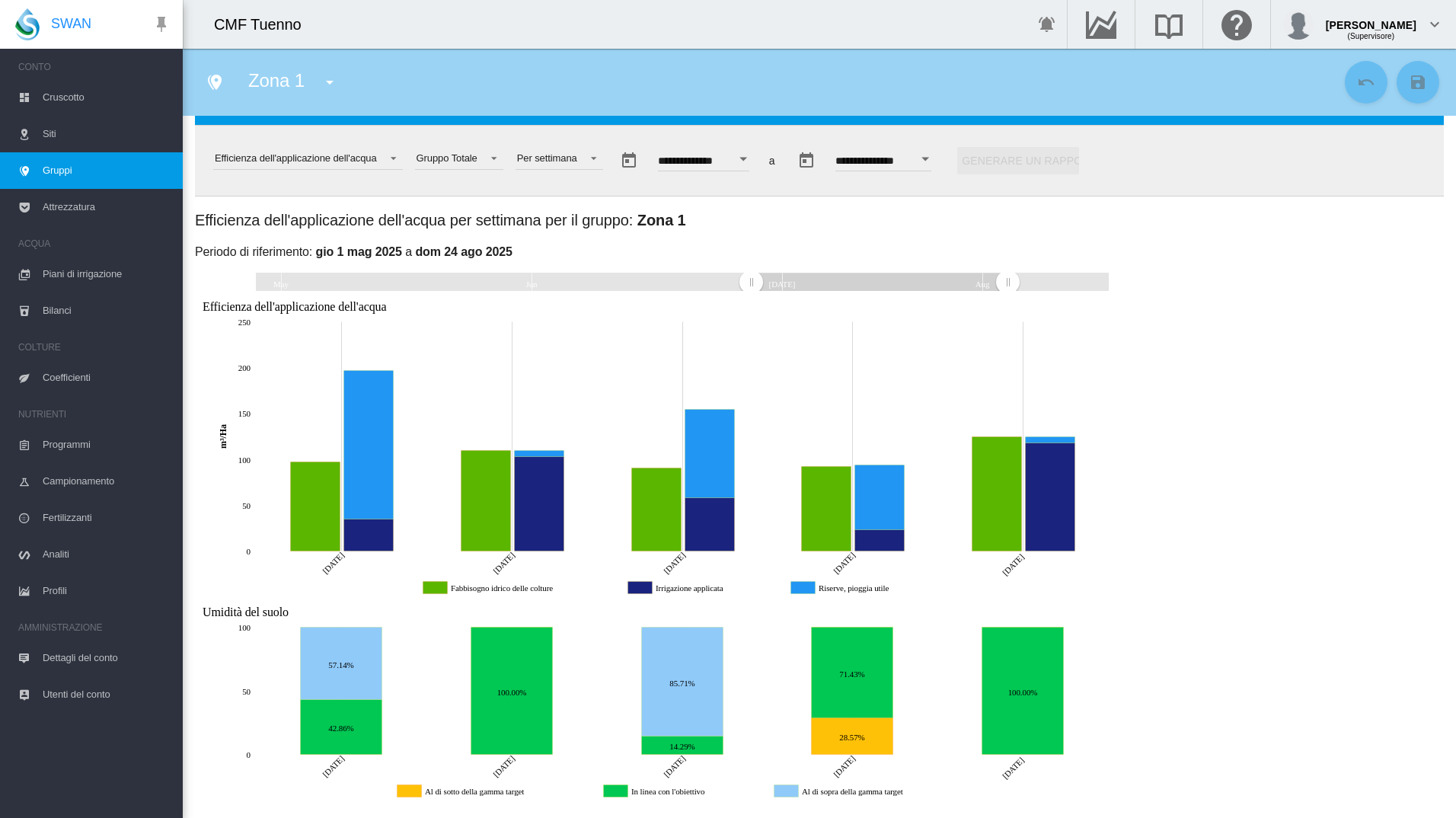
click at [750, 284] on rect "Zoom chart using cursor arrows" at bounding box center [752, 282] width 19 height 18
drag, startPoint x: 749, startPoint y: 280, endPoint x: 741, endPoint y: 280, distance: 8.0
click at [741, 280] on rect "Zoom chart using cursor arrows" at bounding box center [742, 282] width 19 height 18
drag, startPoint x: 745, startPoint y: 283, endPoint x: 732, endPoint y: 284, distance: 13.0
click at [732, 284] on rect "Zoom chart using cursor arrows" at bounding box center [734, 282] width 19 height 18
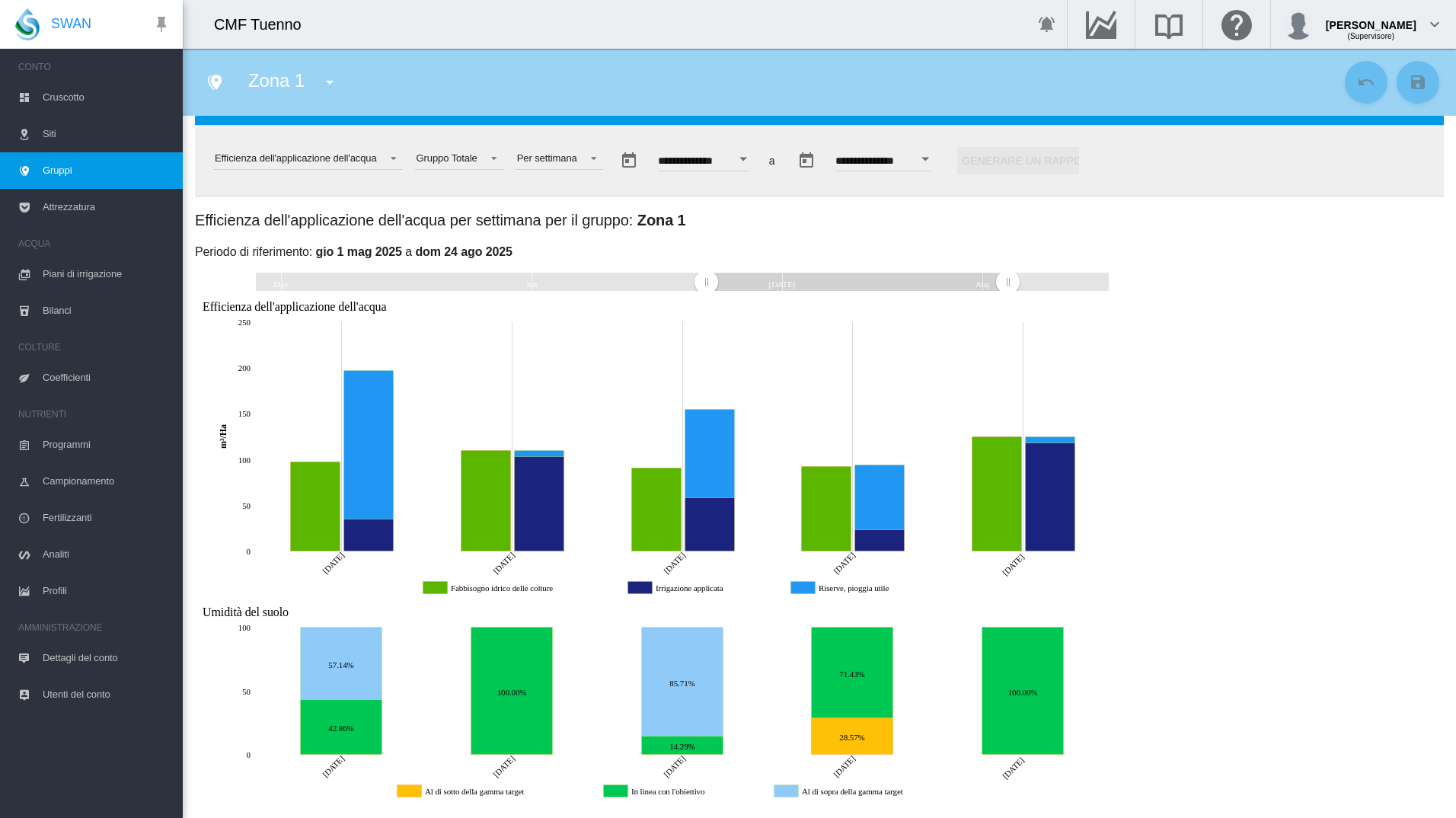
drag, startPoint x: 738, startPoint y: 282, endPoint x: 705, endPoint y: 288, distance: 33.5
click at [705, 288] on rect "Zoom chart using cursor arrows" at bounding box center [707, 282] width 19 height 18
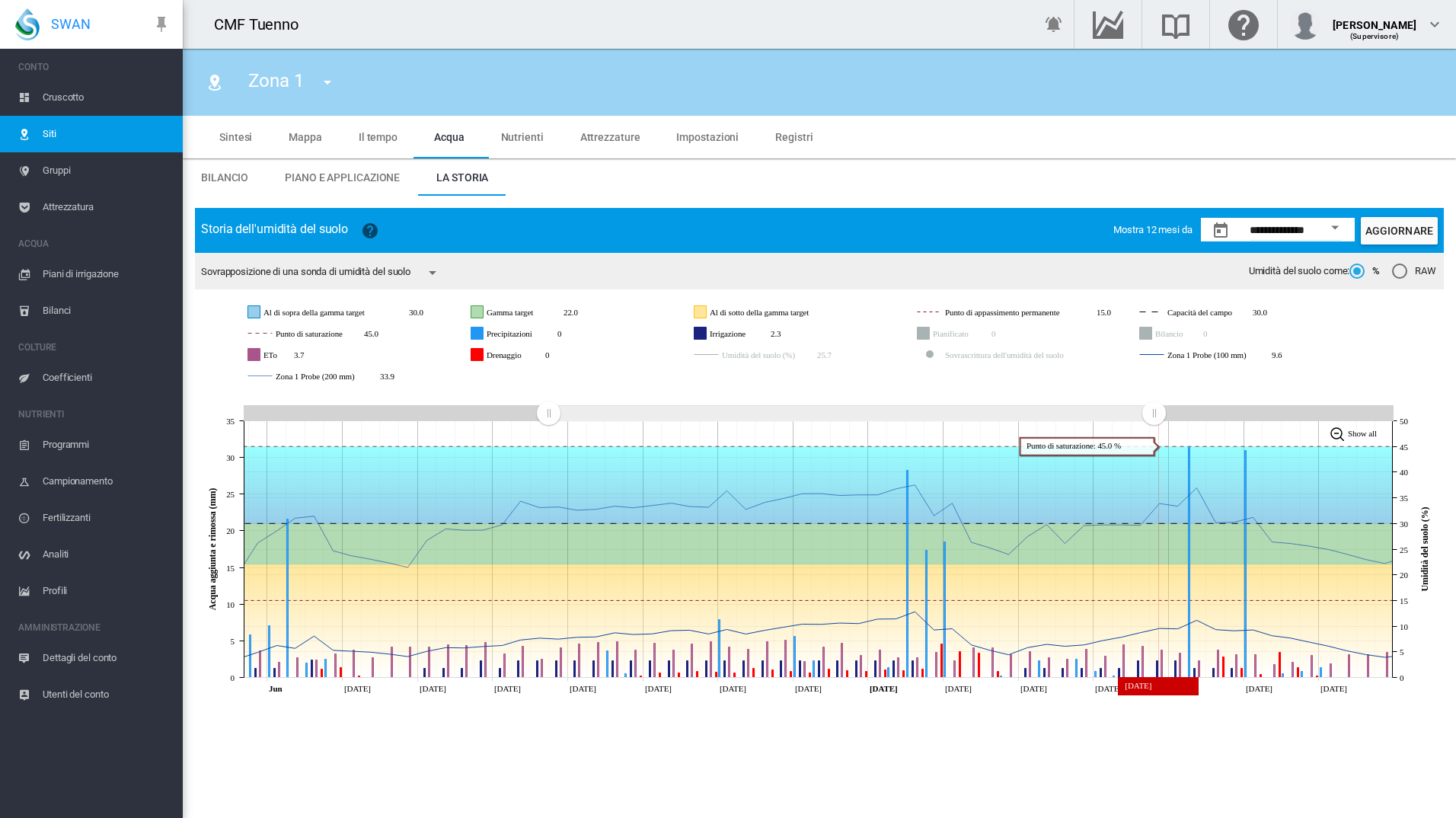
drag, startPoint x: 851, startPoint y: 415, endPoint x: 1154, endPoint y: 422, distance: 303.1
click at [1154, 422] on g "Zoom chart using cursor arrows" at bounding box center [1154, 413] width 27 height 27
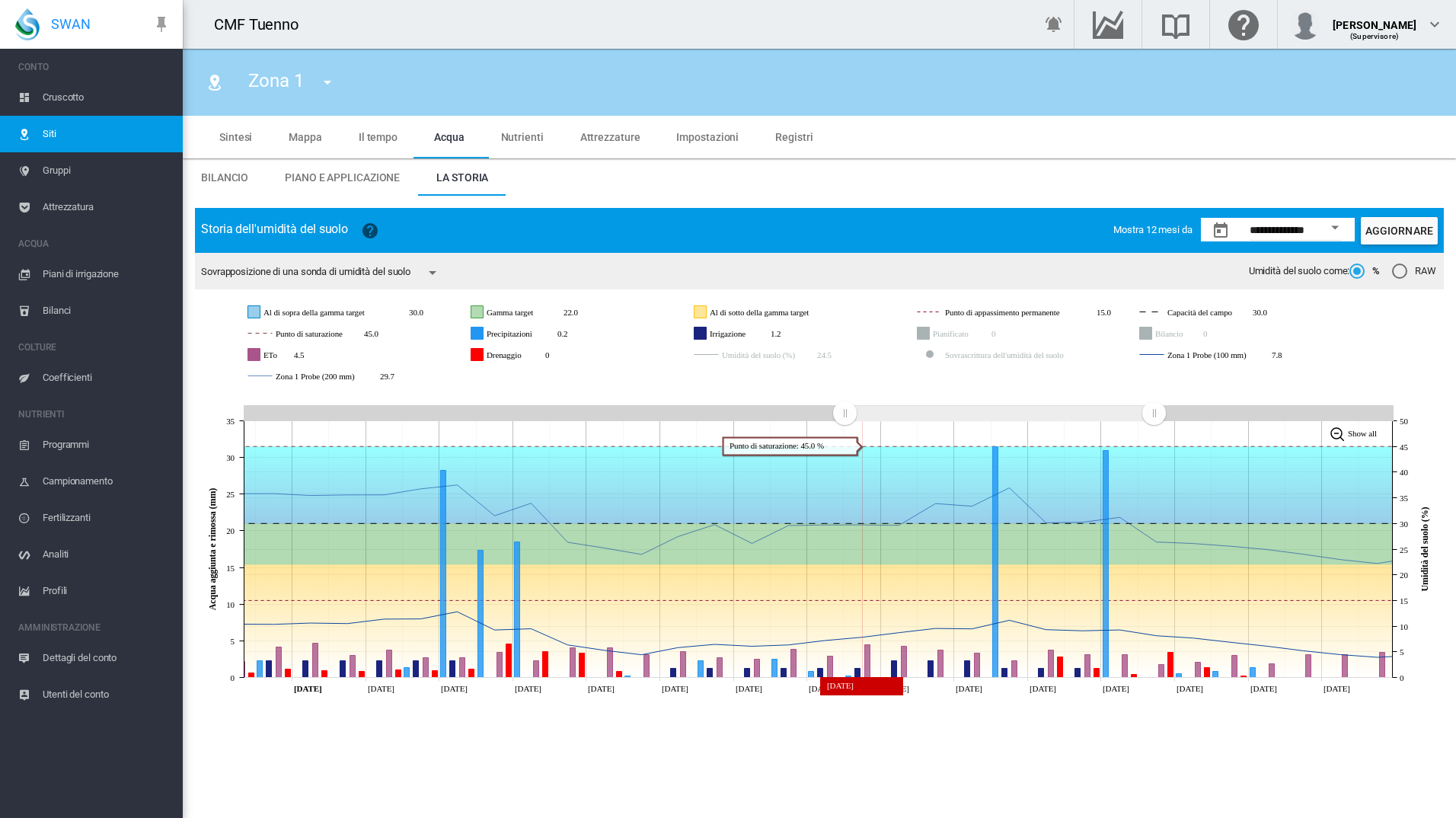
drag, startPoint x: 551, startPoint y: 420, endPoint x: 844, endPoint y: 427, distance: 293.1
click at [844, 427] on g "Zoom chart using cursor arrows" at bounding box center [845, 413] width 27 height 27
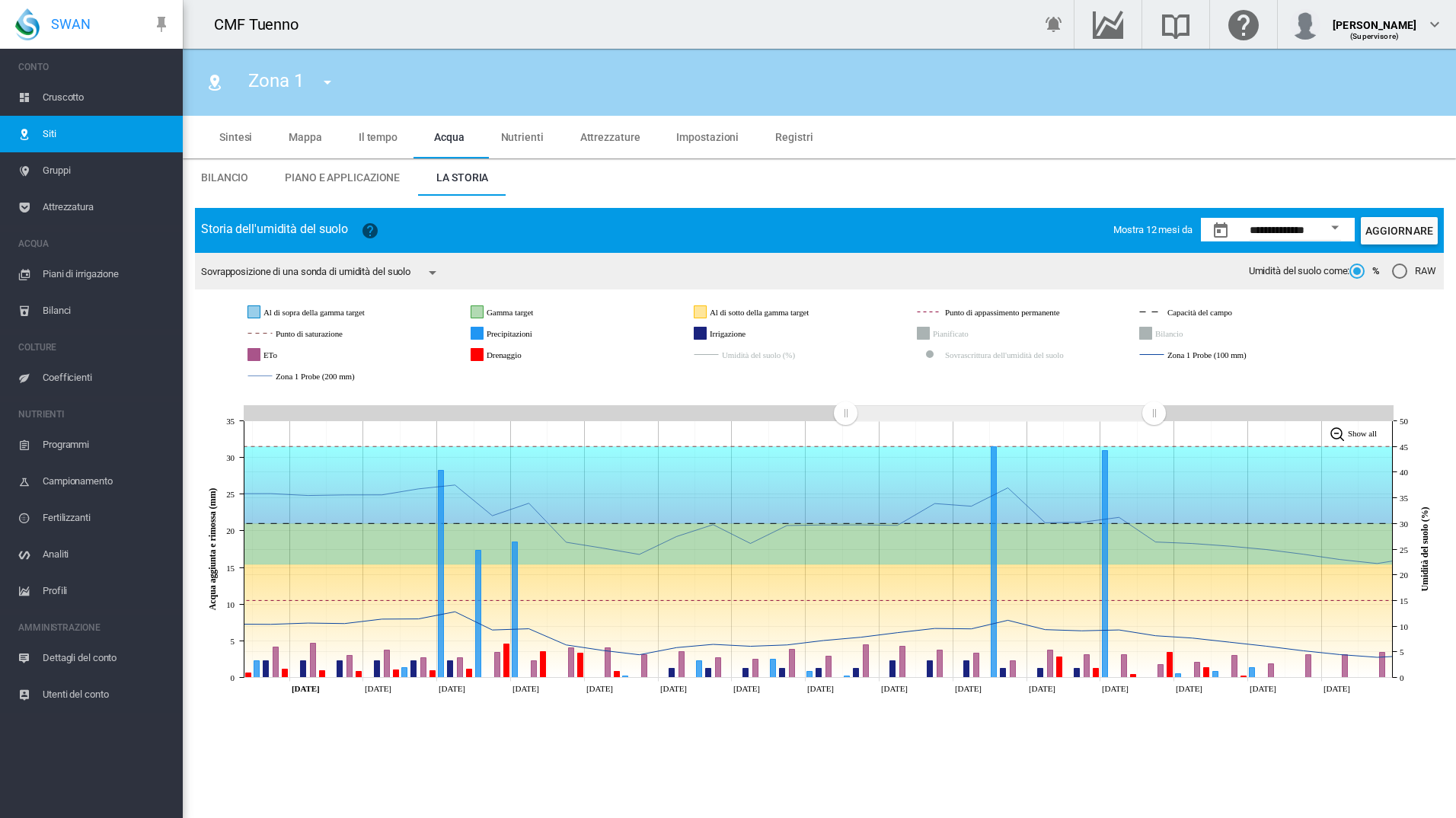
click at [845, 417] on rect "Zoom chart using cursor arrows" at bounding box center [846, 414] width 19 height 15
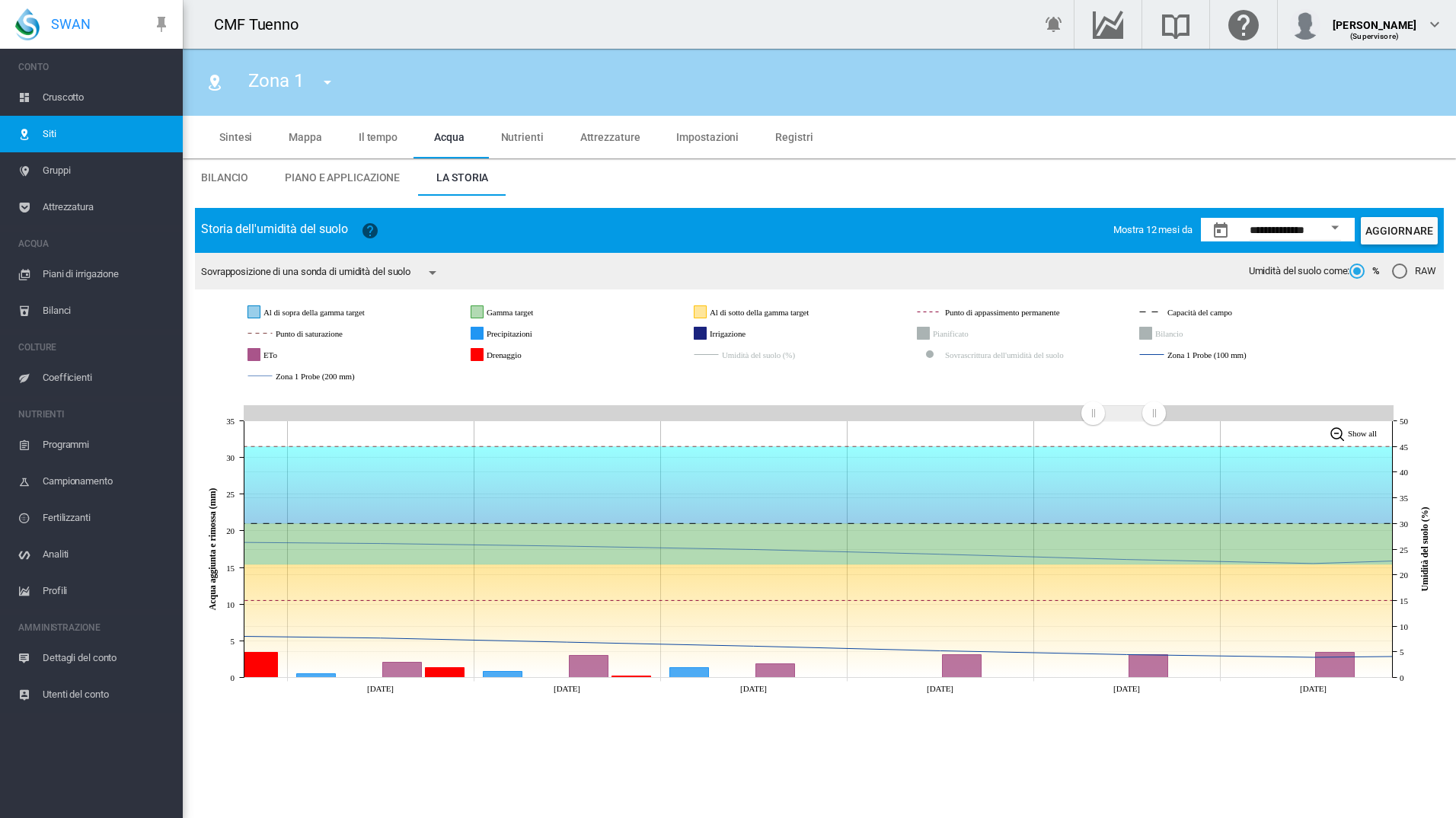
drag, startPoint x: 846, startPoint y: 420, endPoint x: 1094, endPoint y: 425, distance: 248.1
click at [1094, 424] on g "Zoom chart using cursor arrows" at bounding box center [1093, 413] width 27 height 27
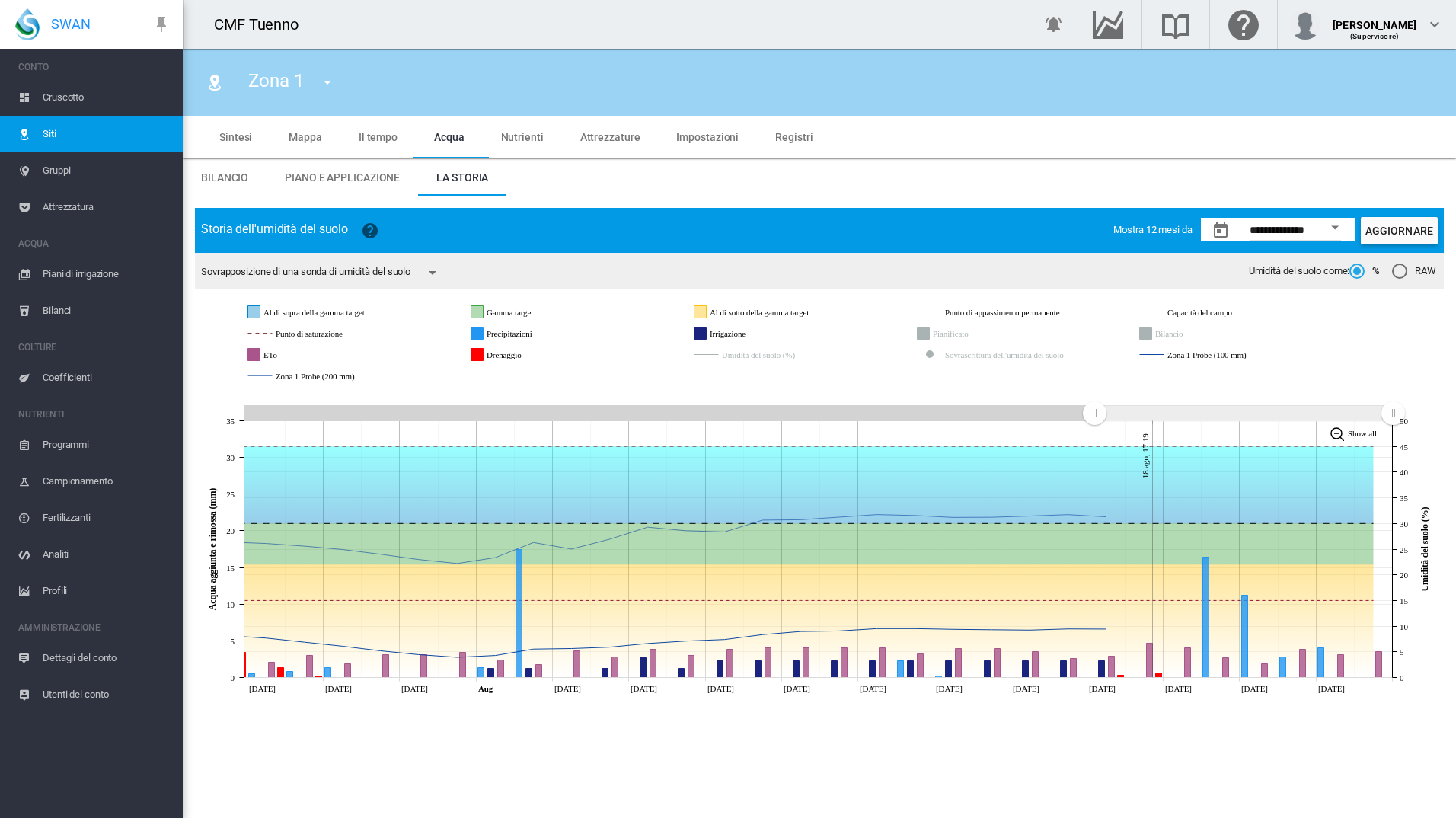
drag, startPoint x: 1159, startPoint y: 418, endPoint x: 1414, endPoint y: 420, distance: 255.0
click at [1414, 420] on icon "JavaScript chart by amCharts 3.21.15 Jul 26 Jul 28 Jul 30 Aug Aug 03 Aug 05 Aug…" at bounding box center [819, 545] width 1249 height 310
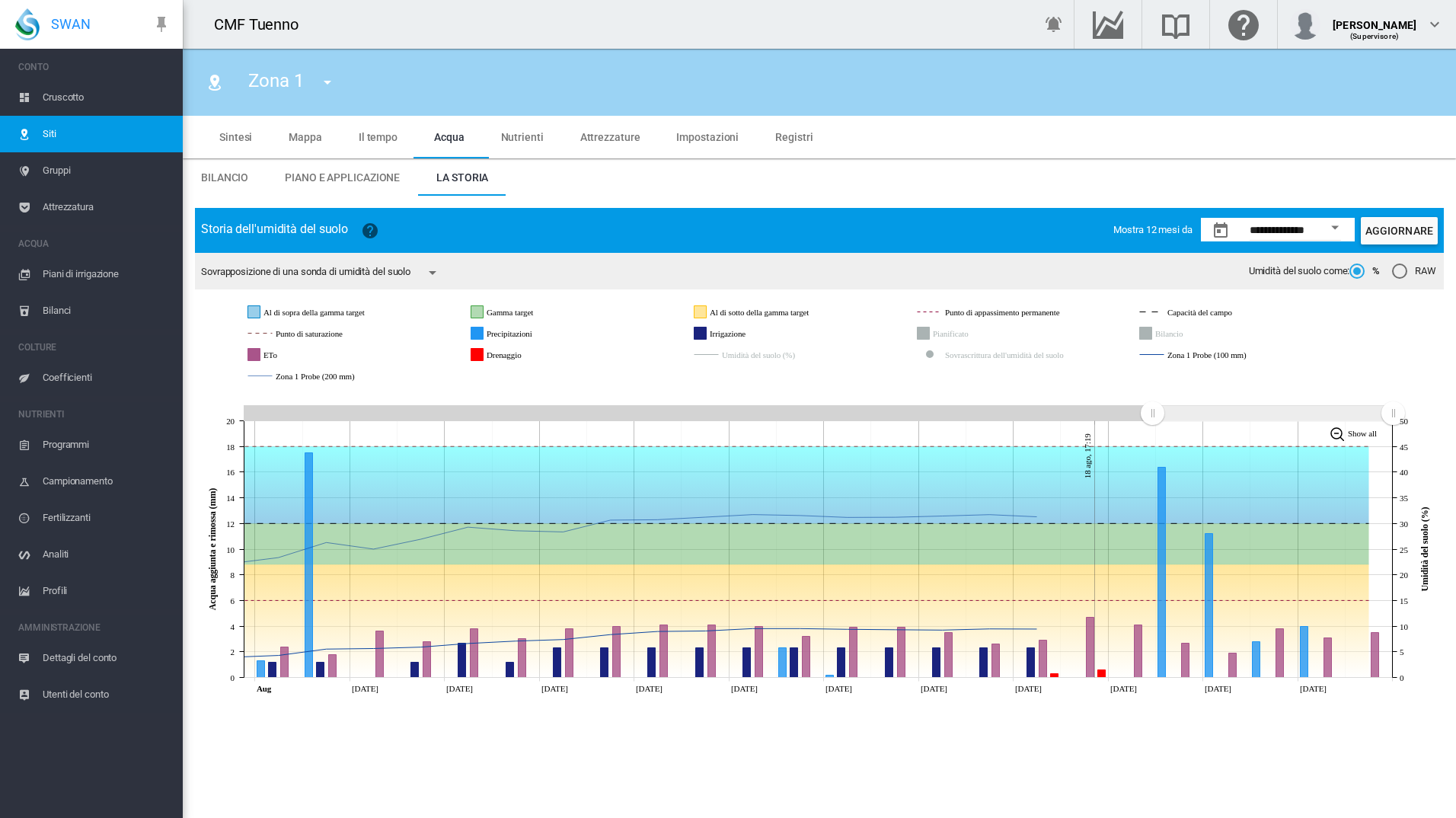
drag, startPoint x: 1091, startPoint y: 413, endPoint x: 1152, endPoint y: 420, distance: 61.4
click at [1152, 420] on rect "Zoom chart using cursor arrows" at bounding box center [1154, 414] width 19 height 15
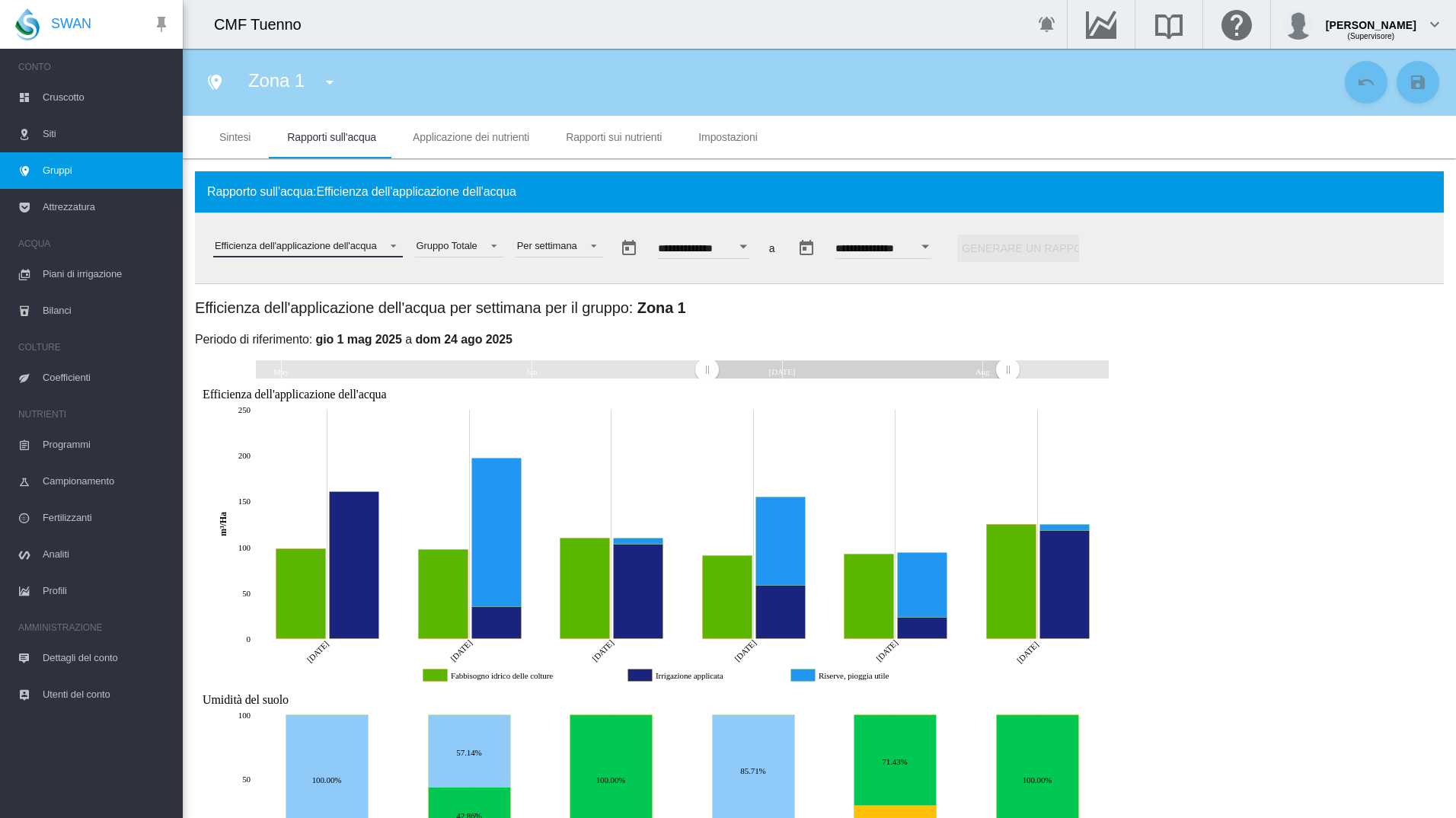
click at [382, 237] on span "Selezionare un rapporto: \a Efficienza dell'applicazione dell'acqua\a" at bounding box center [389, 244] width 18 height 13
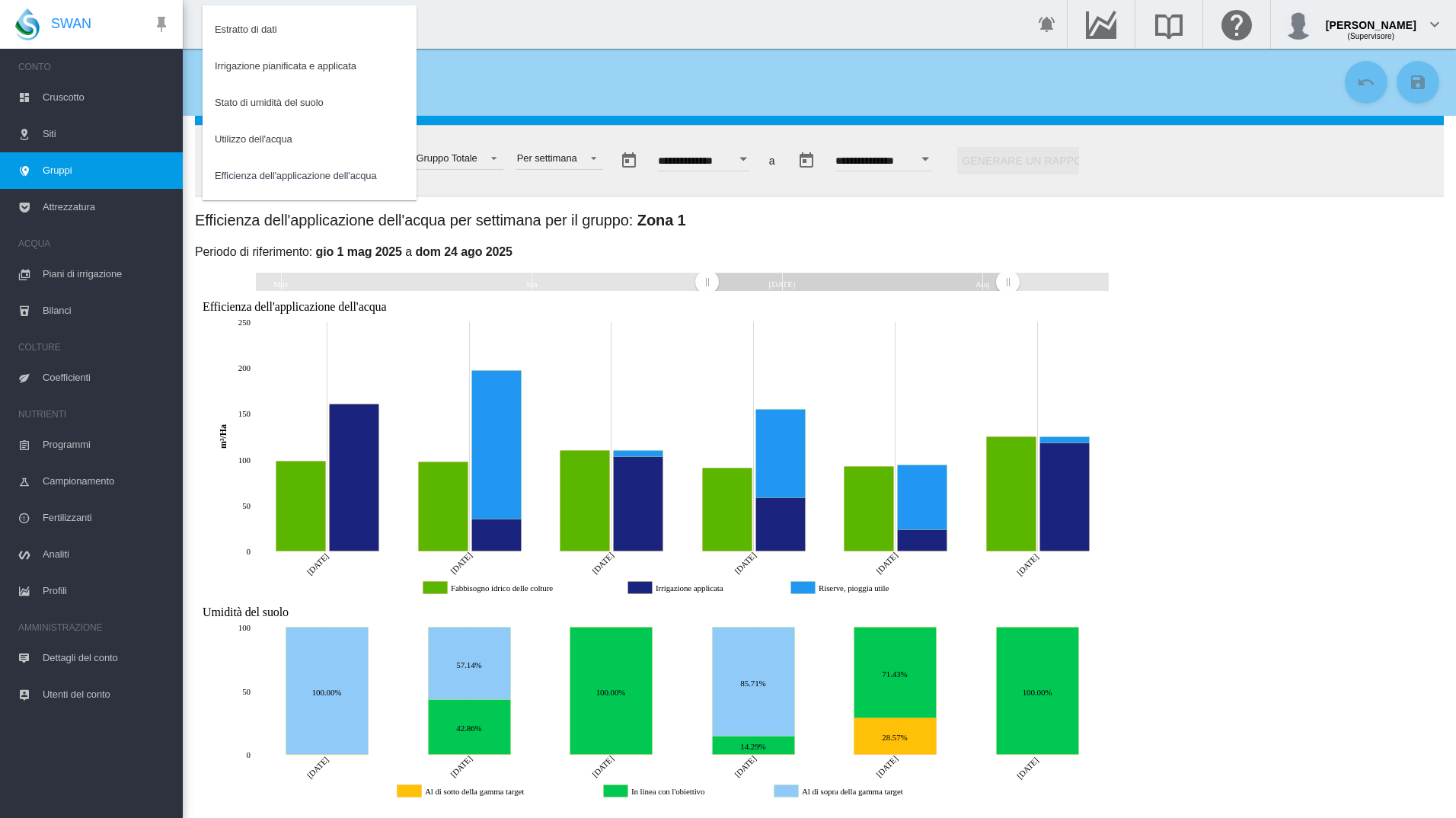
click at [520, 252] on md-backdrop at bounding box center [728, 409] width 1456 height 818
